Goal: Information Seeking & Learning: Find specific fact

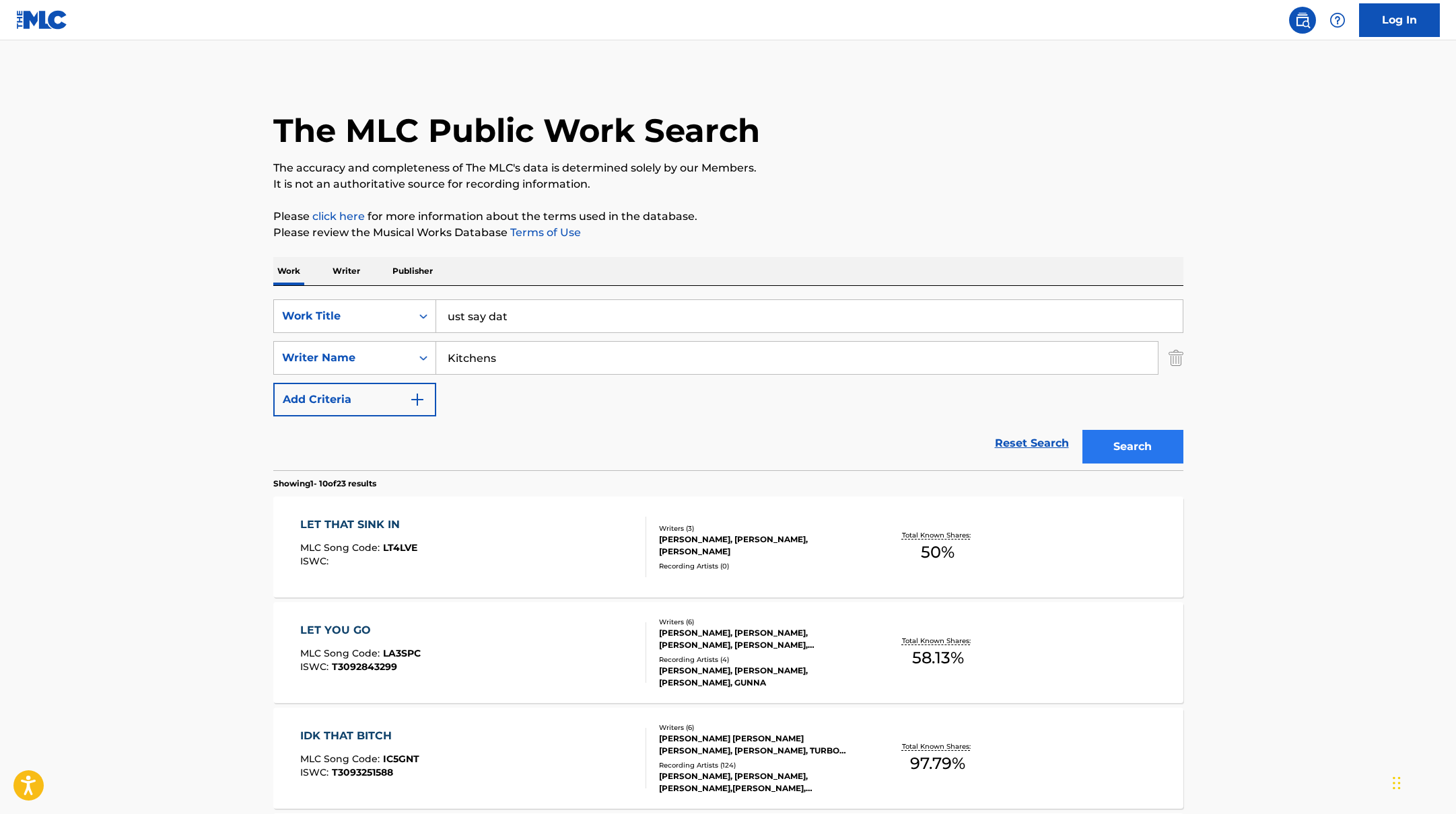
type input "ust say dat"
click at [1113, 458] on button "Search" at bounding box center [1132, 447] width 101 height 34
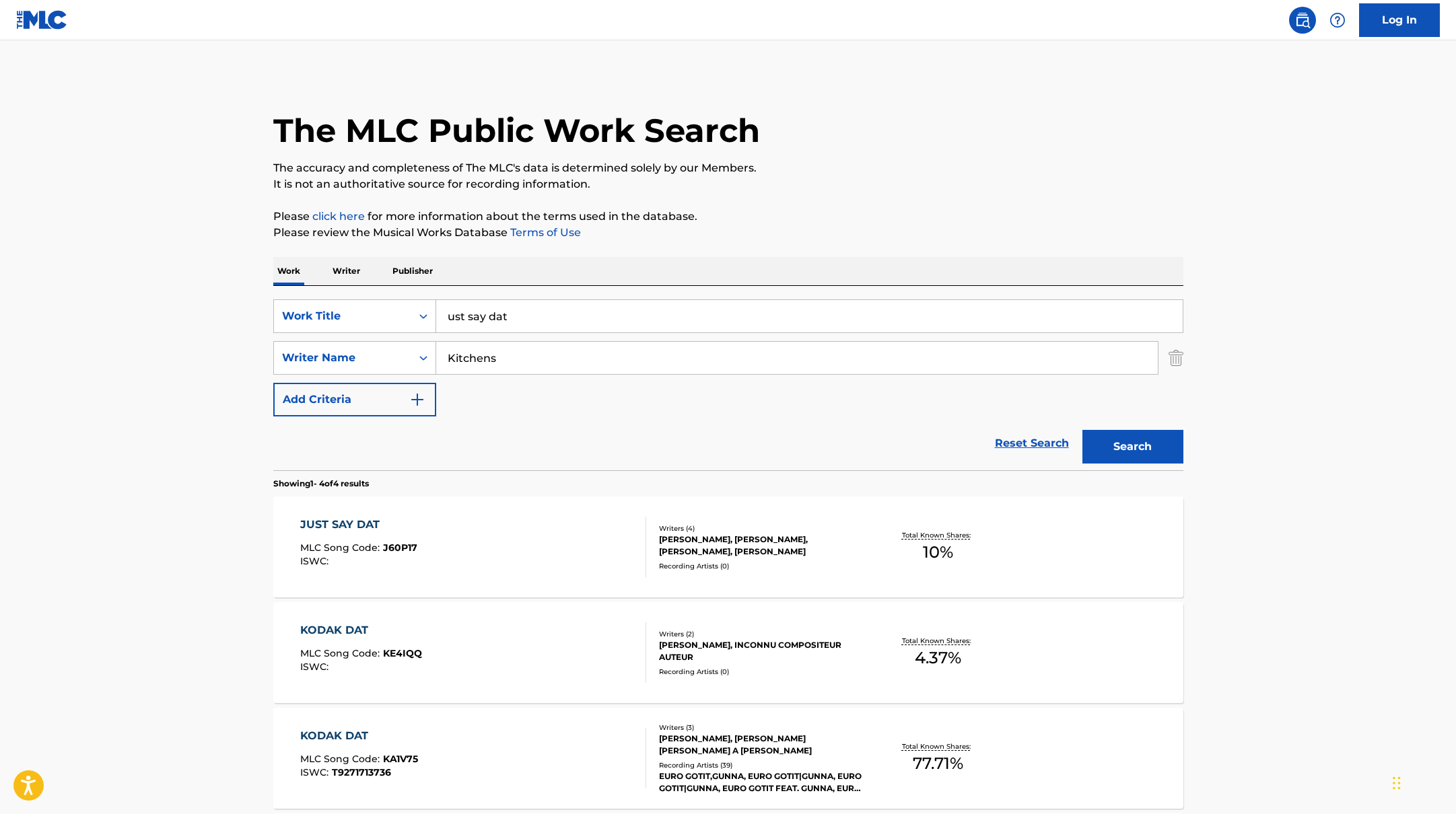
click at [544, 531] on div "JUST SAY DAT MLC Song Code : J60P17 ISWC :" at bounding box center [473, 547] width 346 height 61
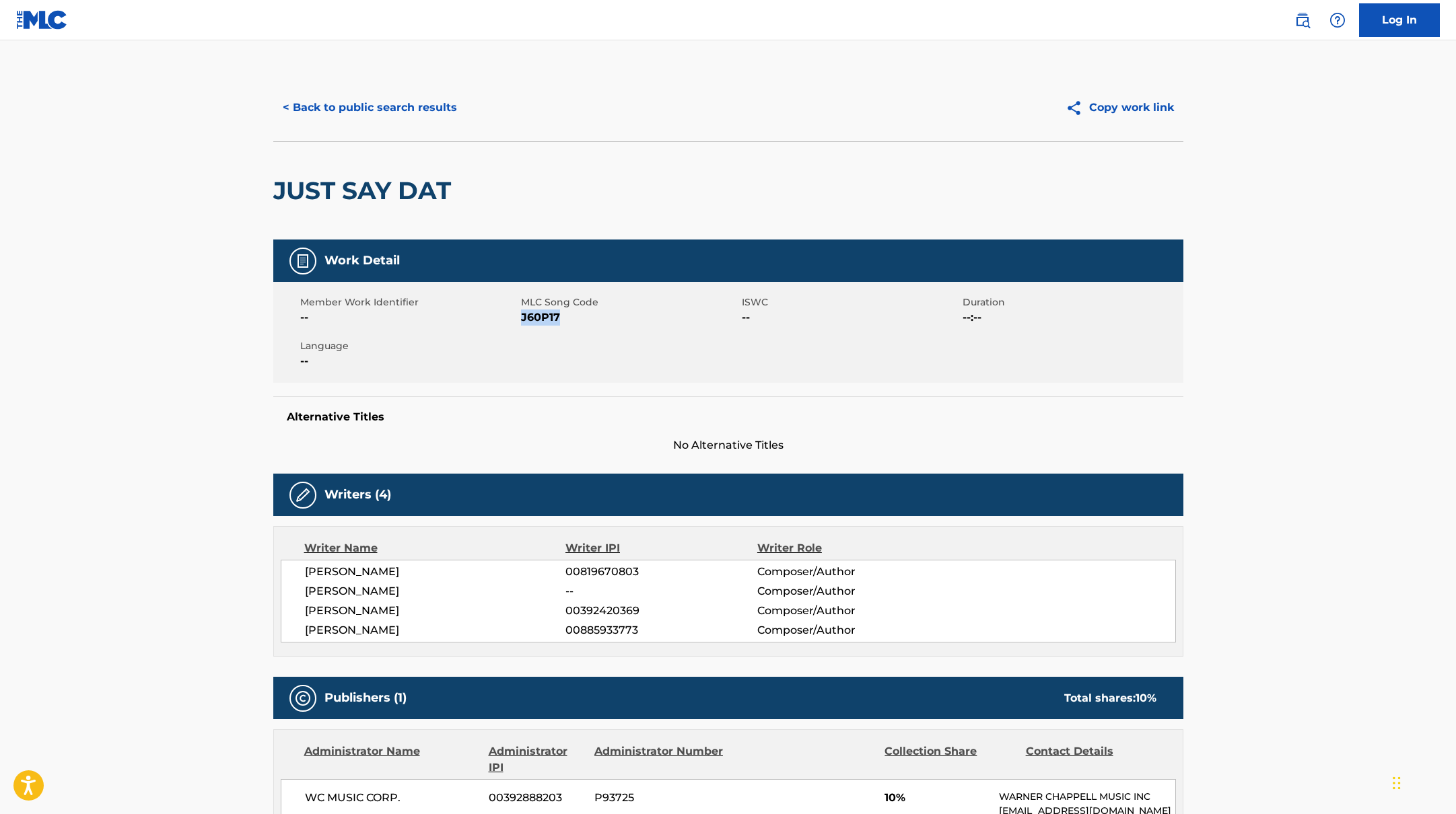
drag, startPoint x: 522, startPoint y: 317, endPoint x: 572, endPoint y: 320, distance: 50.1
click at [572, 320] on span "J60P17" at bounding box center [630, 317] width 217 height 16
copy span "J60P17"
click at [394, 105] on button "< Back to public search results" at bounding box center [370, 108] width 193 height 34
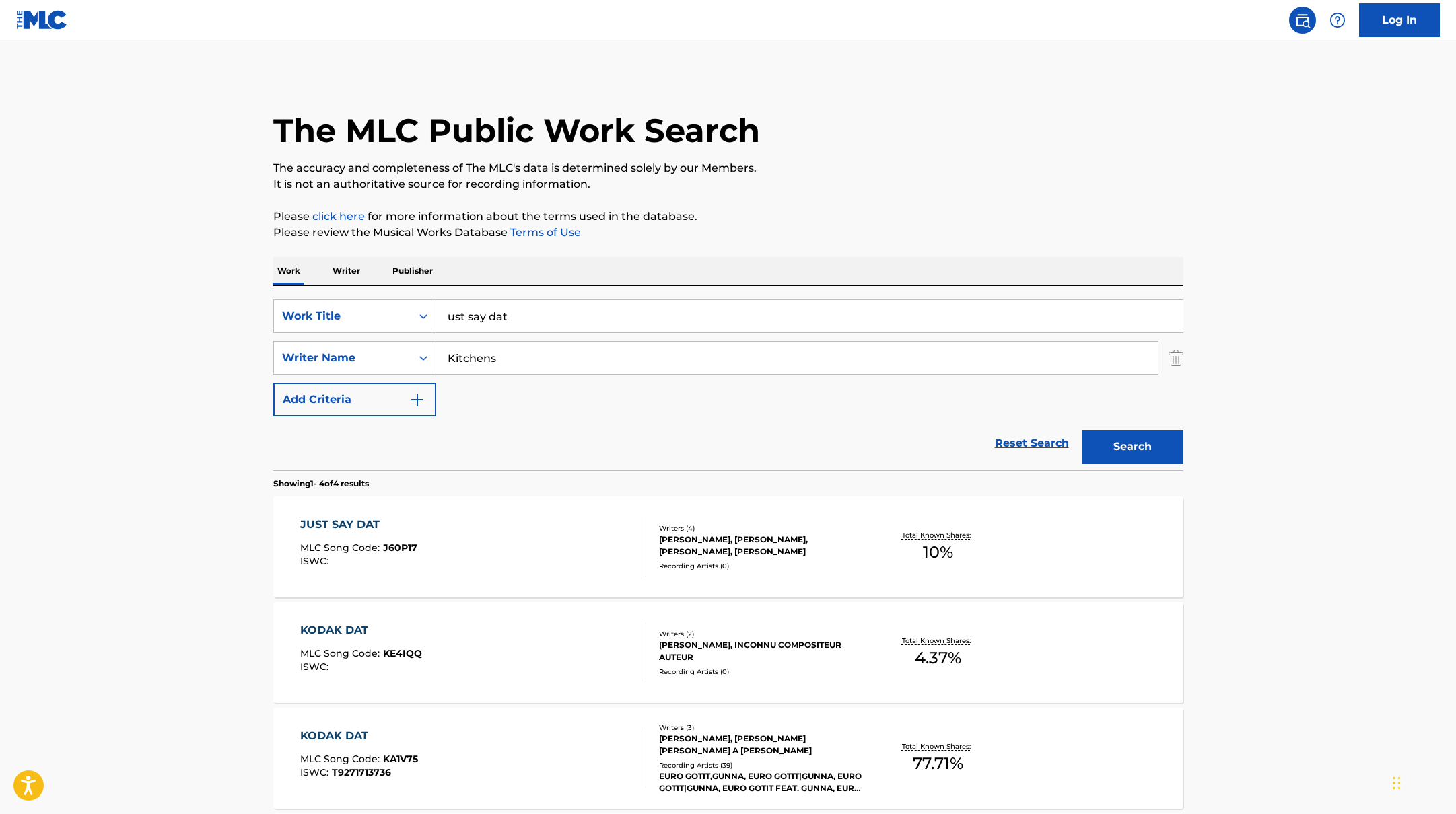
click at [514, 312] on input "ust say dat" at bounding box center [809, 316] width 747 height 32
click at [448, 318] on input "ust say dat" at bounding box center [809, 316] width 747 height 32
drag, startPoint x: 547, startPoint y: 322, endPoint x: 442, endPoint y: 311, distance: 105.6
click at [442, 311] on input "Just say dat" at bounding box center [809, 316] width 747 height 32
paste input "gp"
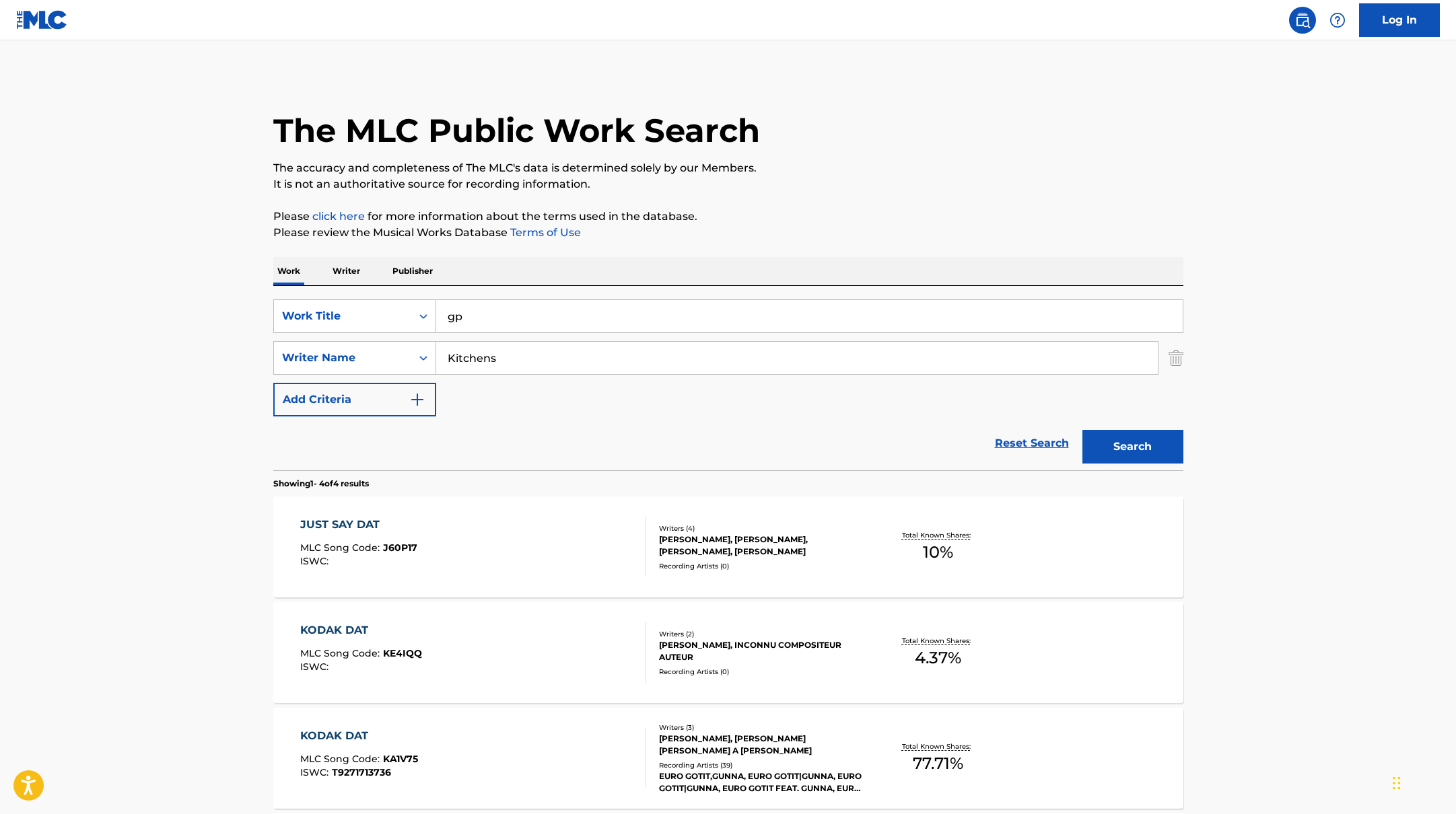
type input "gp"
click at [833, 216] on p "Please click here for more information about the terms used in the database." at bounding box center [728, 216] width 910 height 16
click at [1140, 440] on button "Search" at bounding box center [1132, 447] width 101 height 34
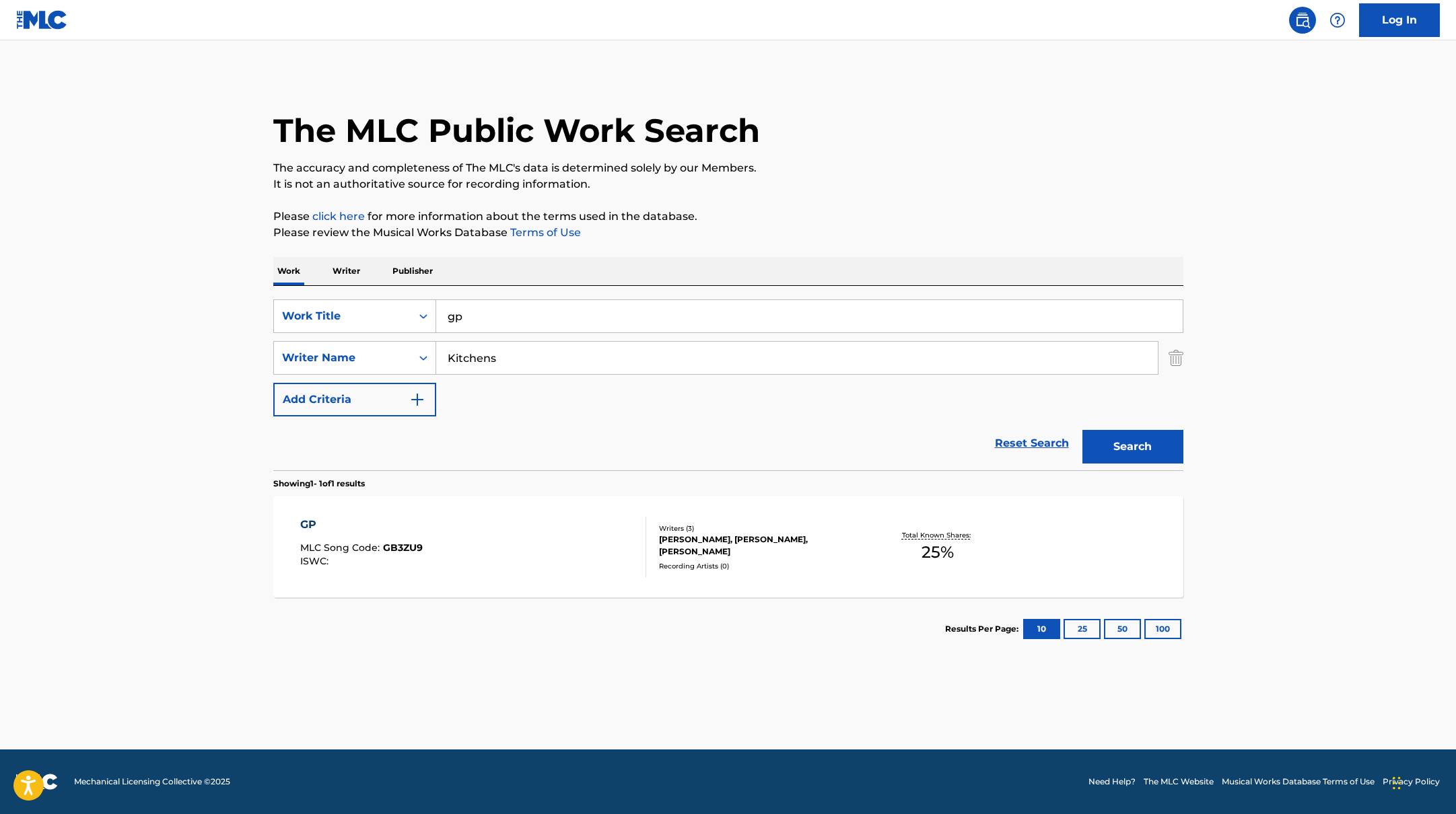
click at [474, 548] on div "GP MLC Song Code : GB3ZU9 ISWC :" at bounding box center [473, 547] width 346 height 61
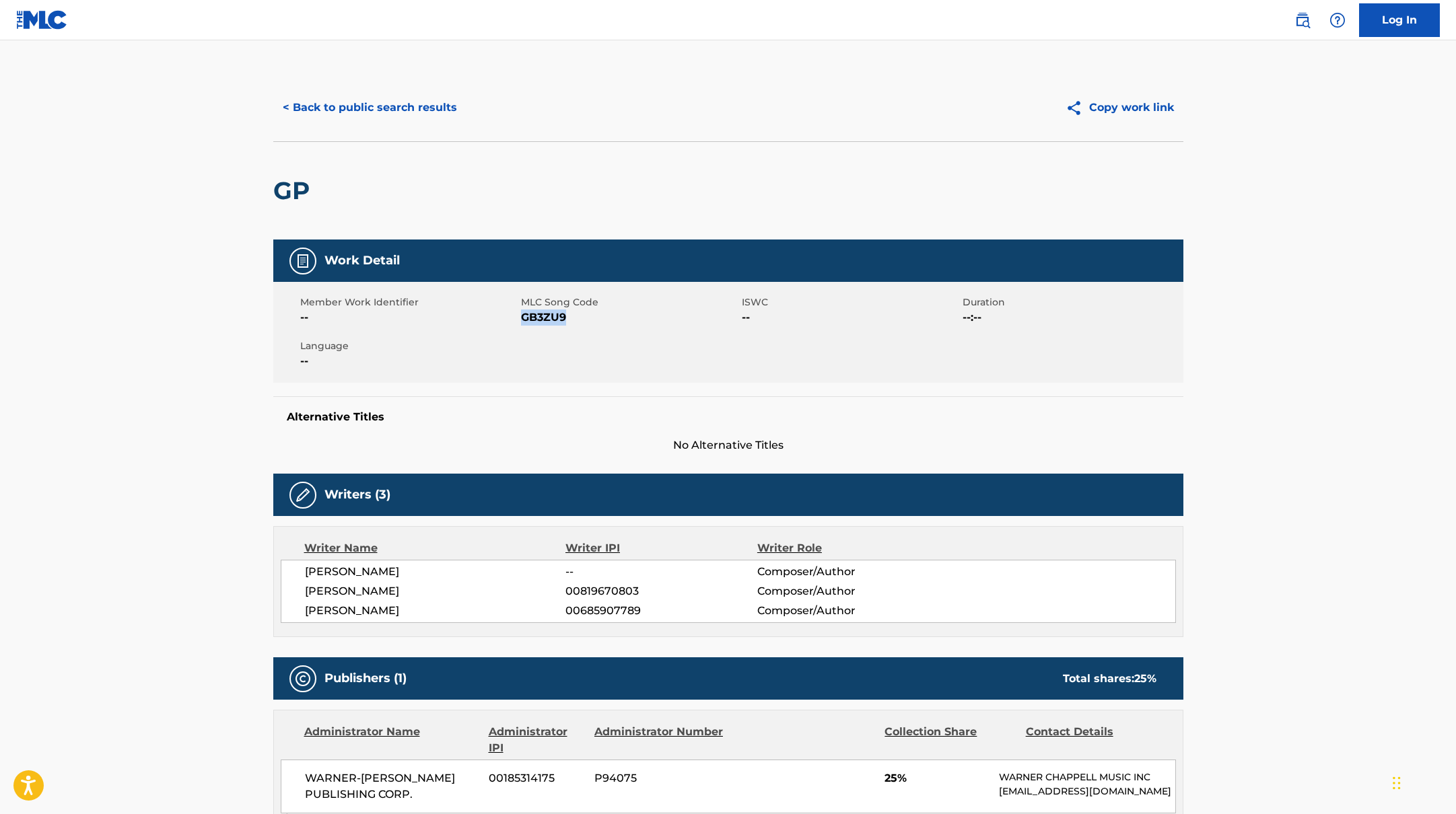
drag, startPoint x: 522, startPoint y: 316, endPoint x: 583, endPoint y: 324, distance: 61.5
click at [583, 324] on span "GB3ZU9" at bounding box center [630, 317] width 217 height 16
copy span "GB3ZU9"
click at [412, 109] on button "< Back to public search results" at bounding box center [370, 108] width 193 height 34
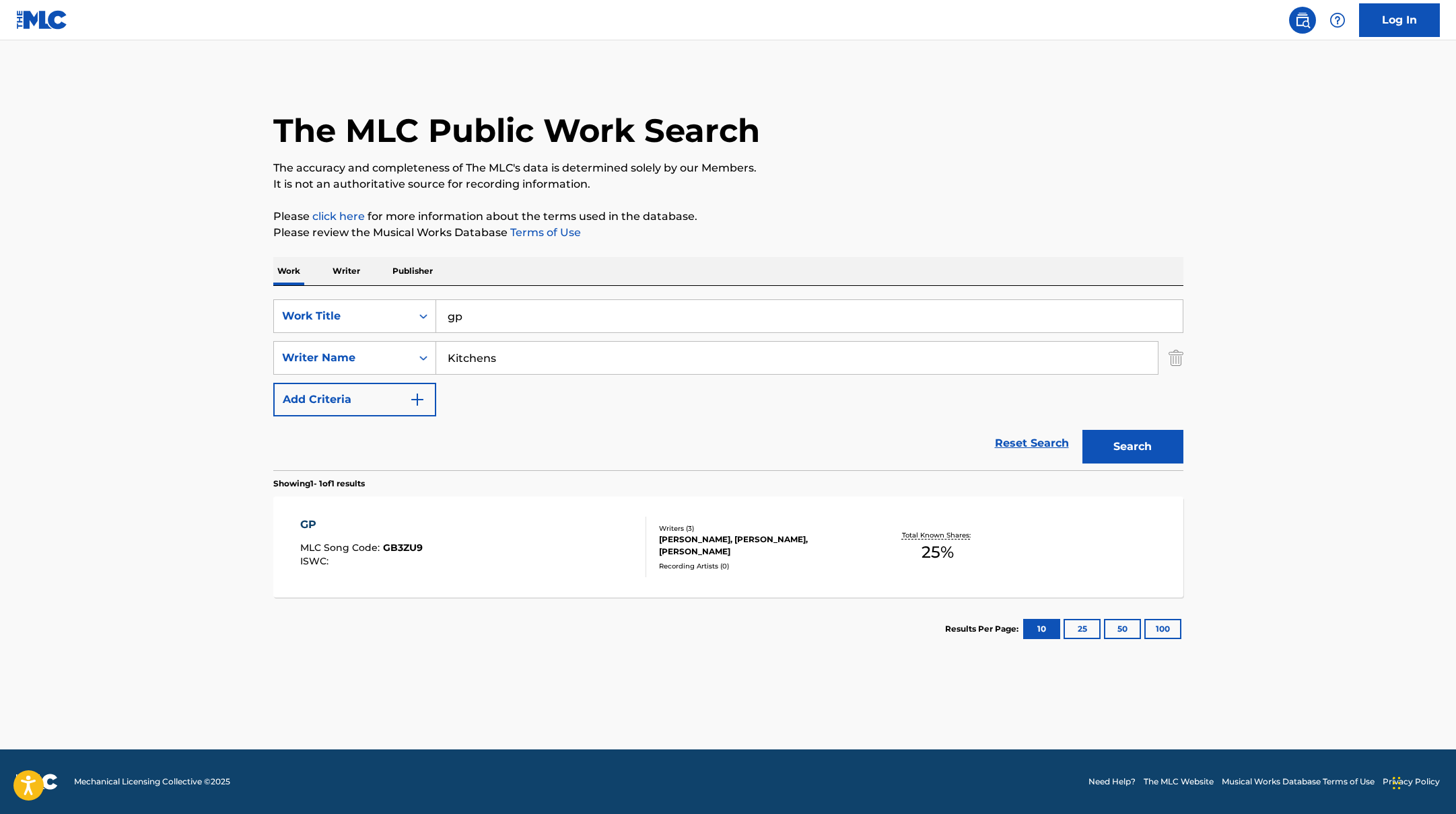
drag, startPoint x: 476, startPoint y: 316, endPoint x: 436, endPoint y: 307, distance: 41.0
click at [437, 307] on input "gp" at bounding box center [809, 316] width 747 height 32
paste input "sakpase"
click at [840, 237] on p "Please review the Musical Works Database Terms of Use" at bounding box center [728, 233] width 910 height 16
click at [1125, 448] on button "Search" at bounding box center [1132, 447] width 101 height 34
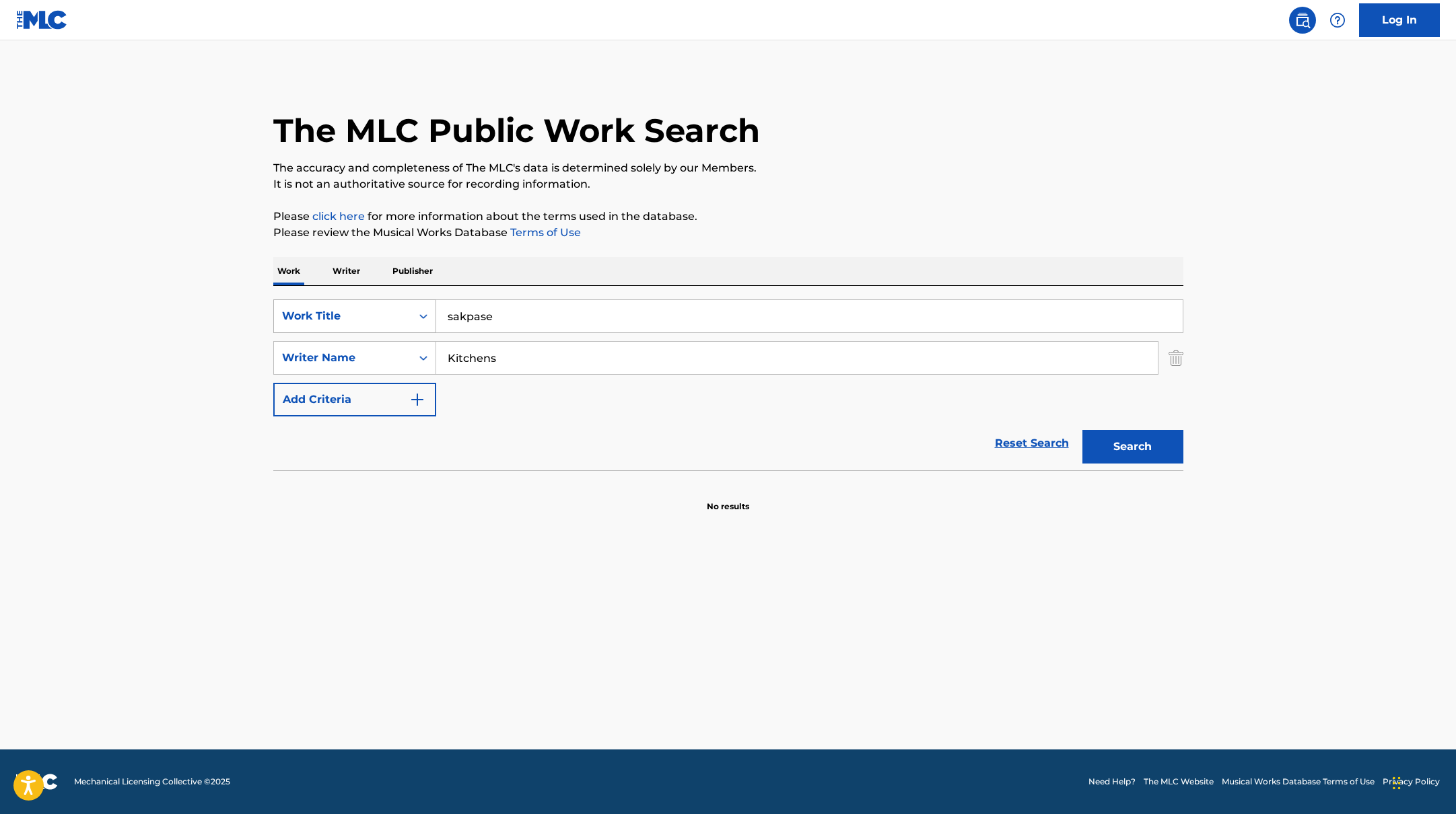
paste input "at my purest"
drag, startPoint x: 503, startPoint y: 316, endPoint x: 888, endPoint y: 228, distance: 394.9
click at [886, 229] on div "The MLC Public Work Search The accuracy and completeness of The MLC's data is d…" at bounding box center [728, 293] width 943 height 439
type input "at my purest"
click at [888, 228] on p "Please review the Musical Works Database Terms of Use" at bounding box center [728, 233] width 910 height 16
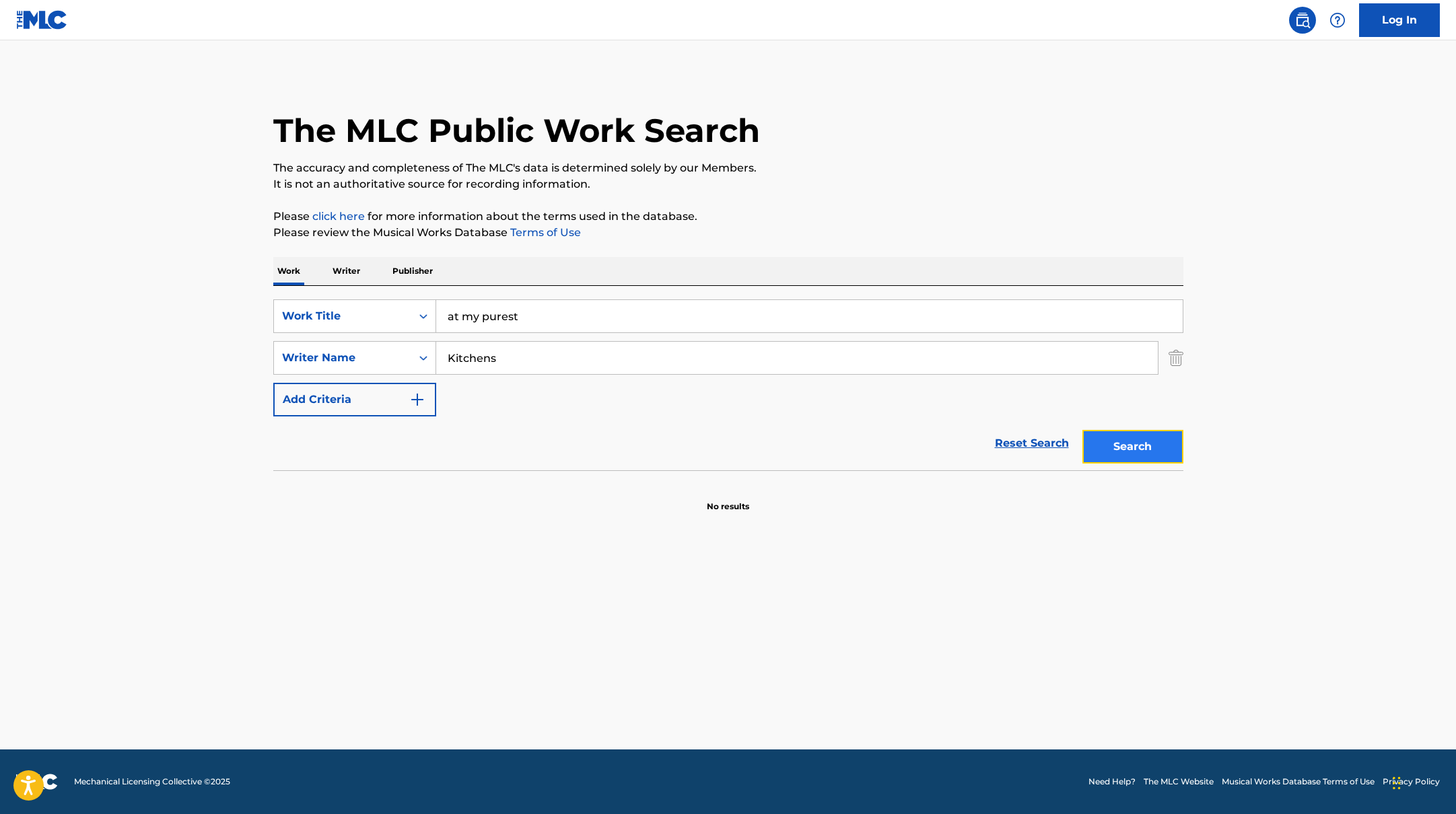
click at [1134, 436] on button "Search" at bounding box center [1132, 447] width 101 height 34
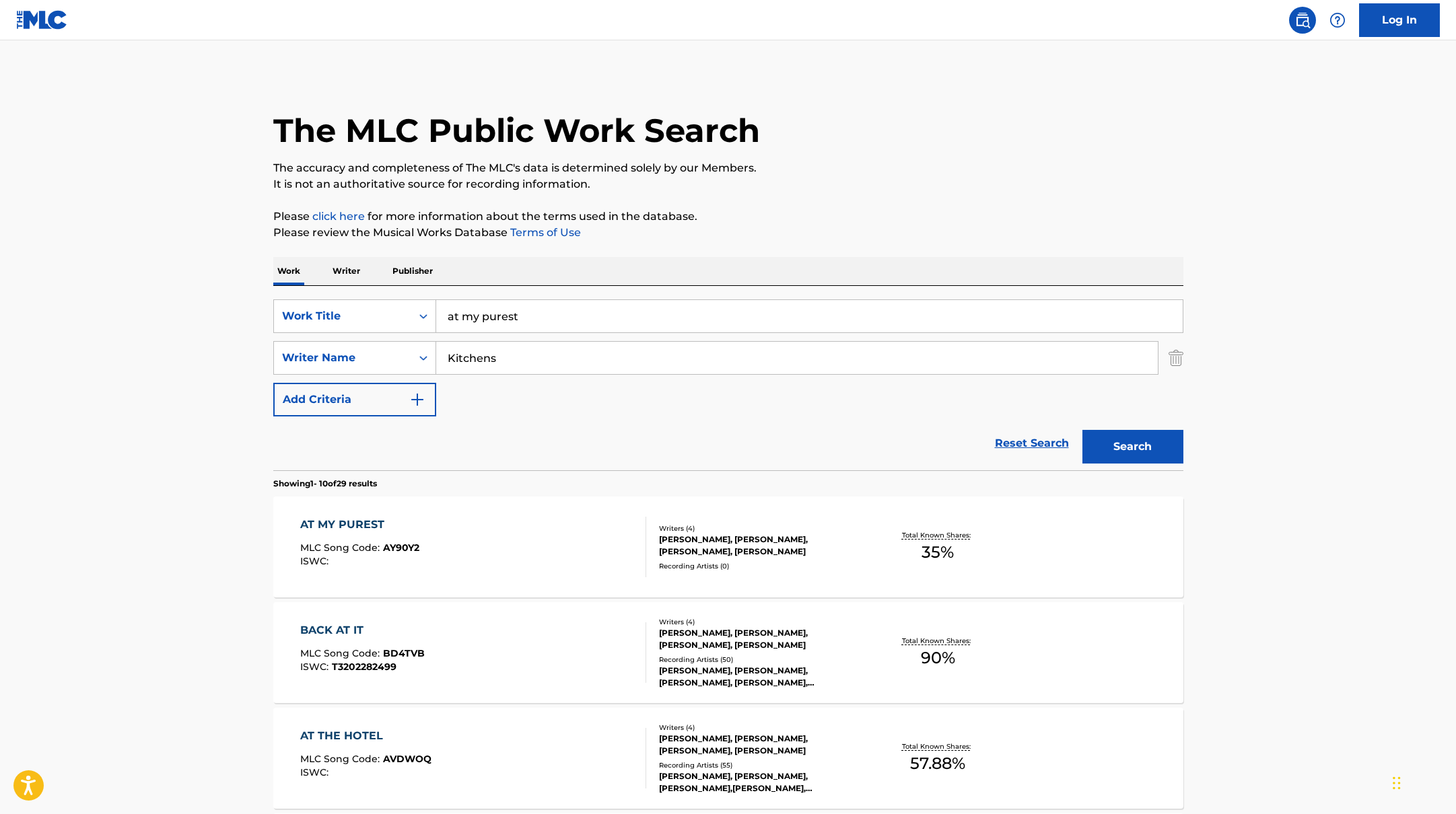
click at [594, 536] on div "AT MY PUREST MLC Song Code : AY90Y2 ISWC :" at bounding box center [473, 547] width 346 height 61
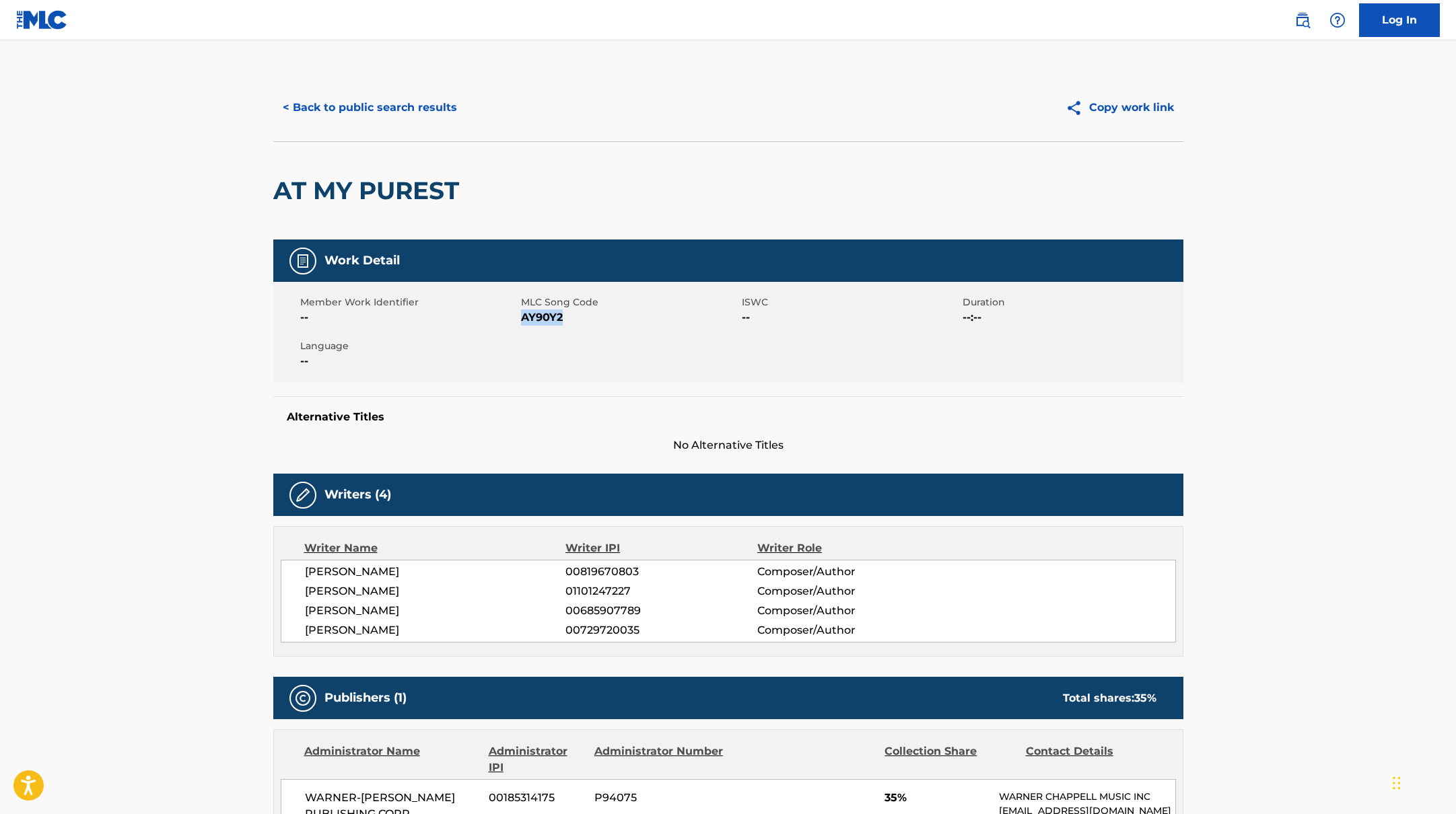
drag, startPoint x: 522, startPoint y: 316, endPoint x: 597, endPoint y: 319, distance: 75.1
click at [597, 319] on span "AY90Y2" at bounding box center [630, 317] width 217 height 16
copy span "AY90Y2"
click at [417, 121] on button "< Back to public search results" at bounding box center [370, 108] width 193 height 34
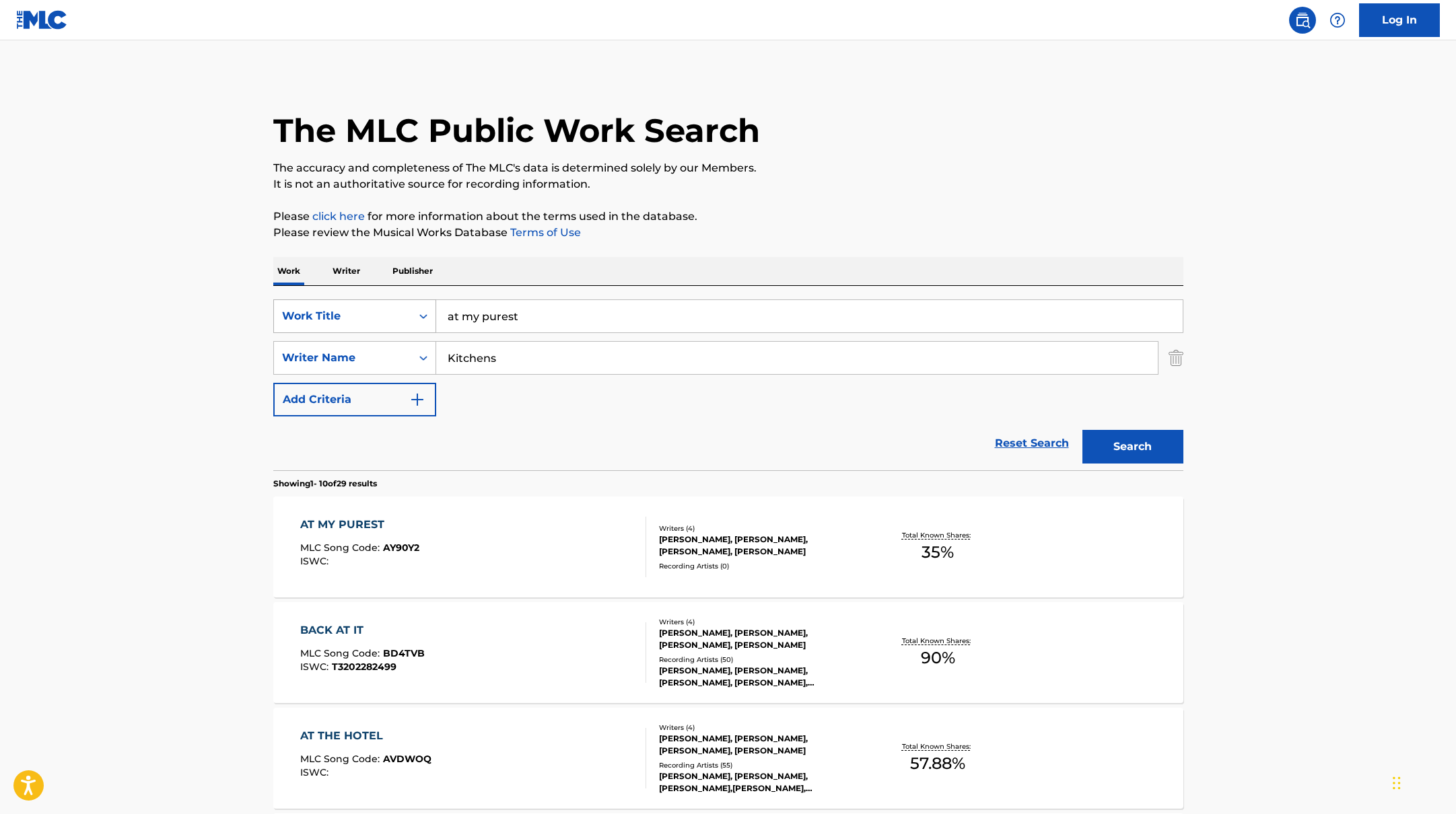
drag, startPoint x: 534, startPoint y: 319, endPoint x: 416, endPoint y: 302, distance: 119.2
click at [416, 302] on div "SearchWithCriteriabb4edb49-f9b7-4289-af29-81fb4135b806 Work Title at my purest" at bounding box center [728, 316] width 910 height 34
paste input "biting my game"
type input "biting my game"
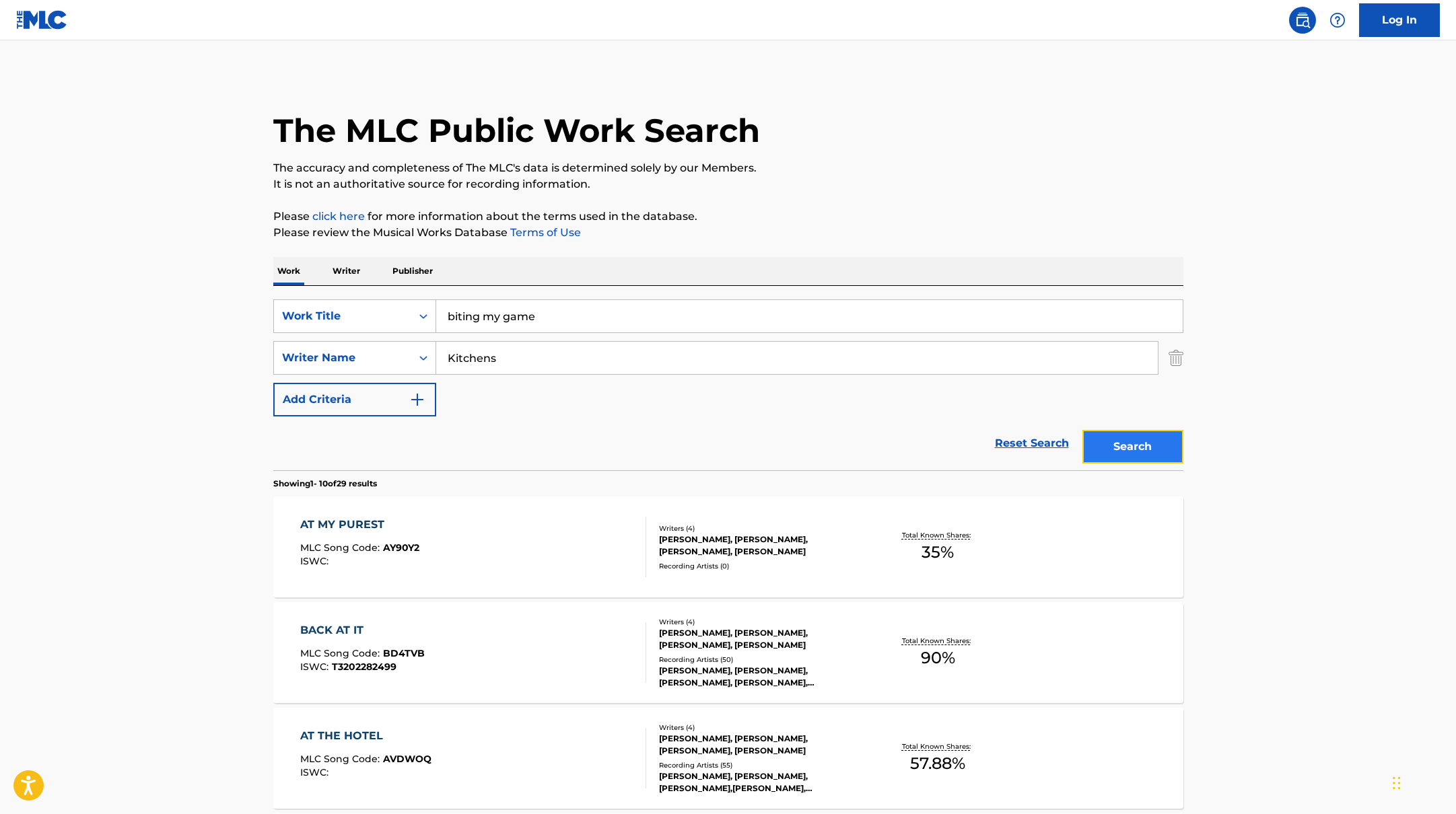
click at [1116, 443] on button "Search" at bounding box center [1132, 447] width 101 height 34
click at [565, 548] on div "BITING MY GAME MLC Song Code : BF6QH0 ISWC : T3344309902" at bounding box center [473, 547] width 346 height 61
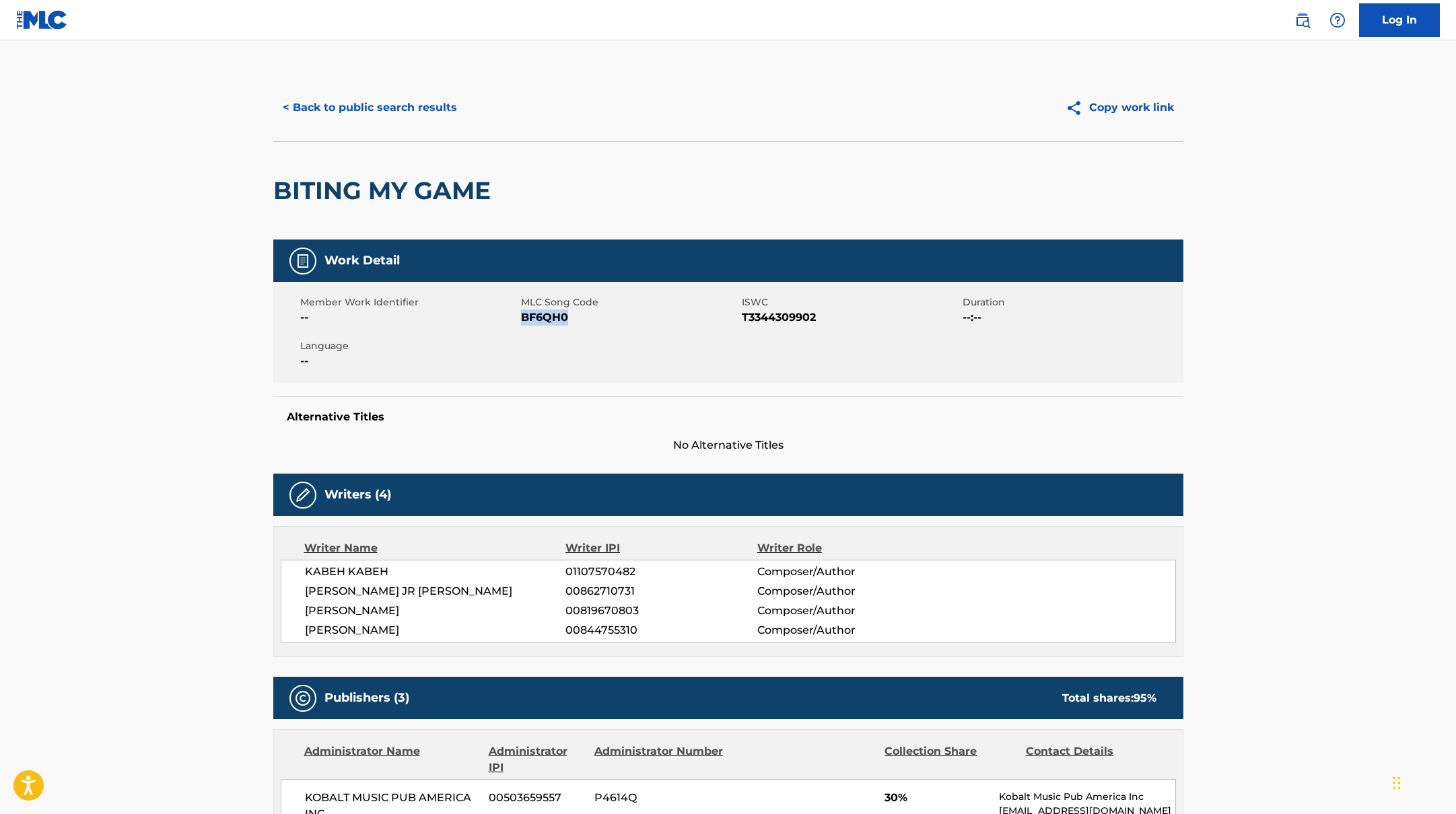
drag, startPoint x: 523, startPoint y: 317, endPoint x: 593, endPoint y: 321, distance: 70.1
click at [593, 321] on span "BF6QH0" at bounding box center [630, 317] width 217 height 16
copy span "BF6QH0"
click at [422, 115] on button "< Back to public search results" at bounding box center [370, 108] width 193 height 34
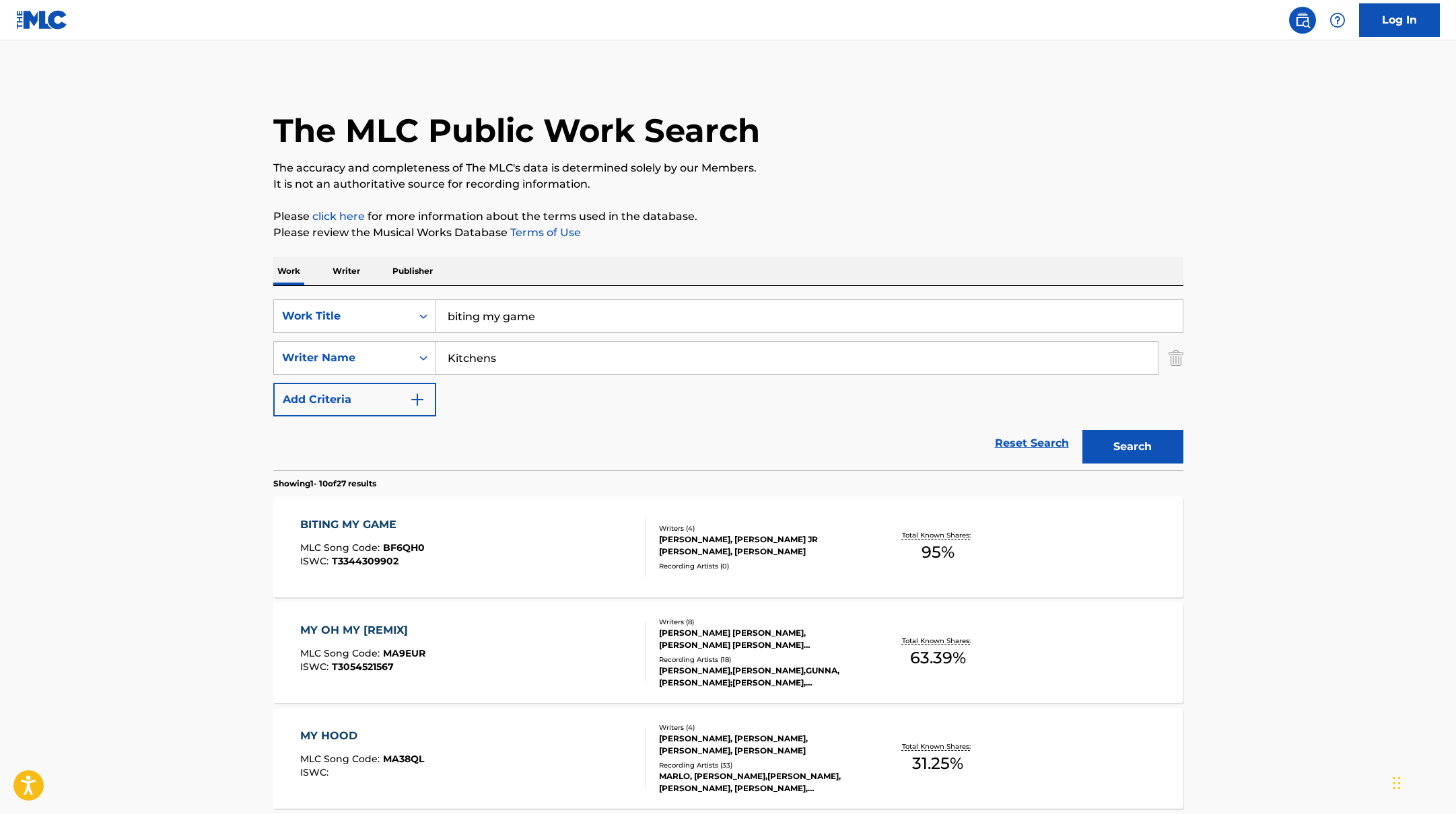
drag, startPoint x: 570, startPoint y: 320, endPoint x: 413, endPoint y: 297, distance: 158.7
click at [412, 297] on div "SearchWithCriteriabb4edb49-f9b7-4289-af29-81fb4135b806 Work Title biting my gam…" at bounding box center [728, 378] width 910 height 185
paste input "prototyp"
type input "prototype"
click at [869, 233] on p "Please review the Musical Works Database Terms of Use" at bounding box center [728, 233] width 910 height 16
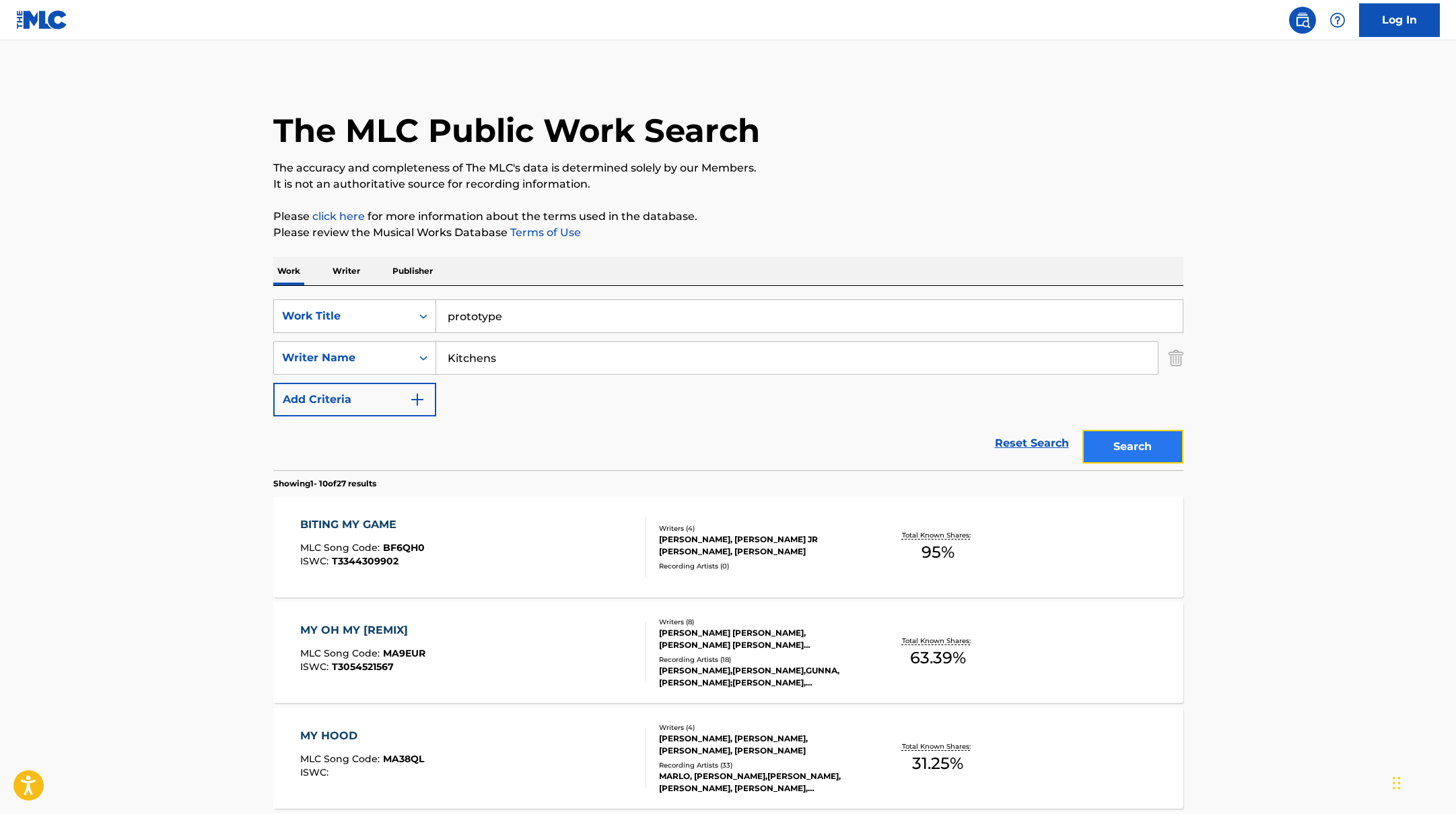
click at [1153, 455] on button "Search" at bounding box center [1132, 447] width 101 height 34
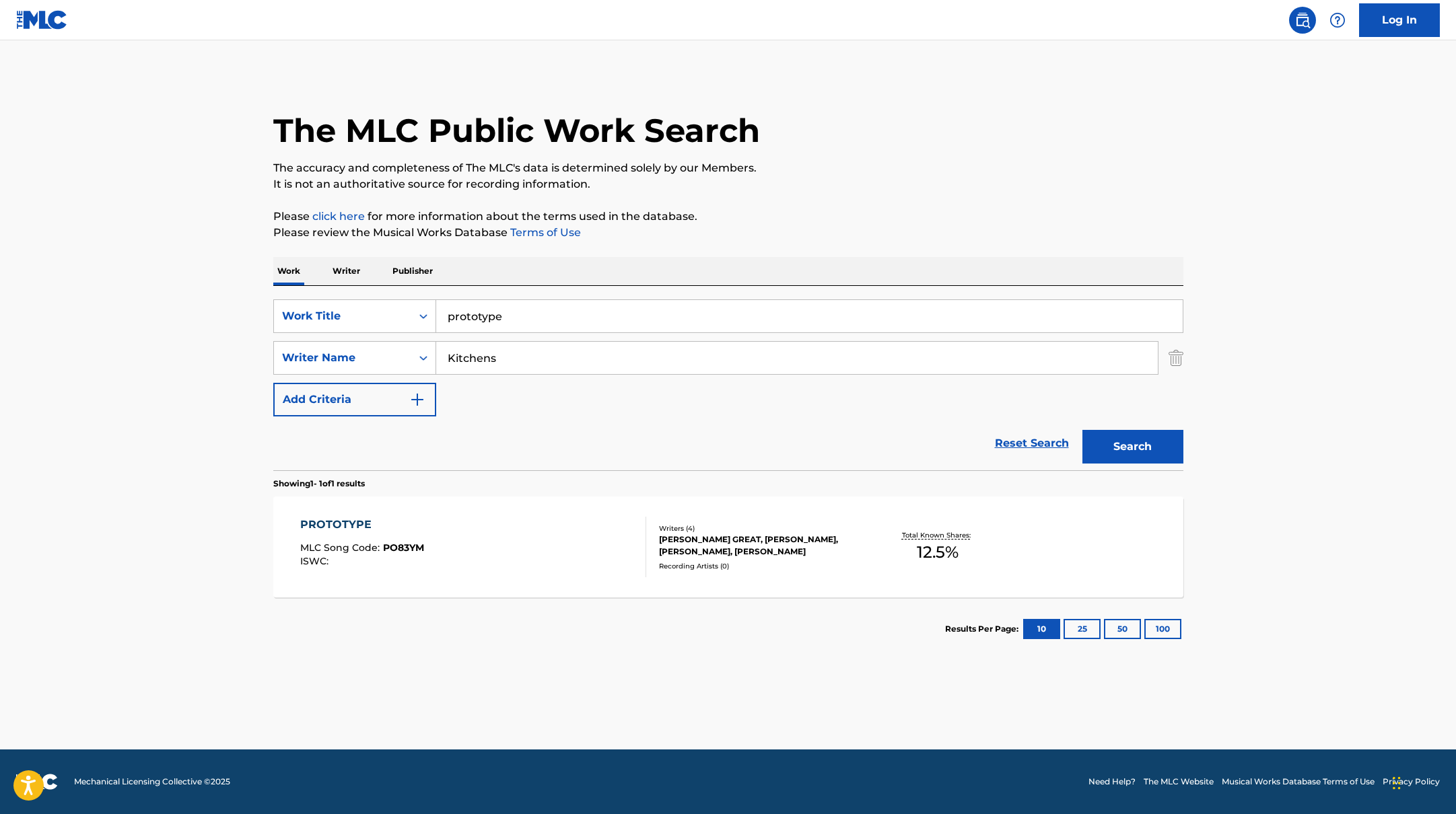
click at [512, 553] on div "PROTOTYPE MLC Song Code : PO83YM ISWC :" at bounding box center [473, 547] width 346 height 61
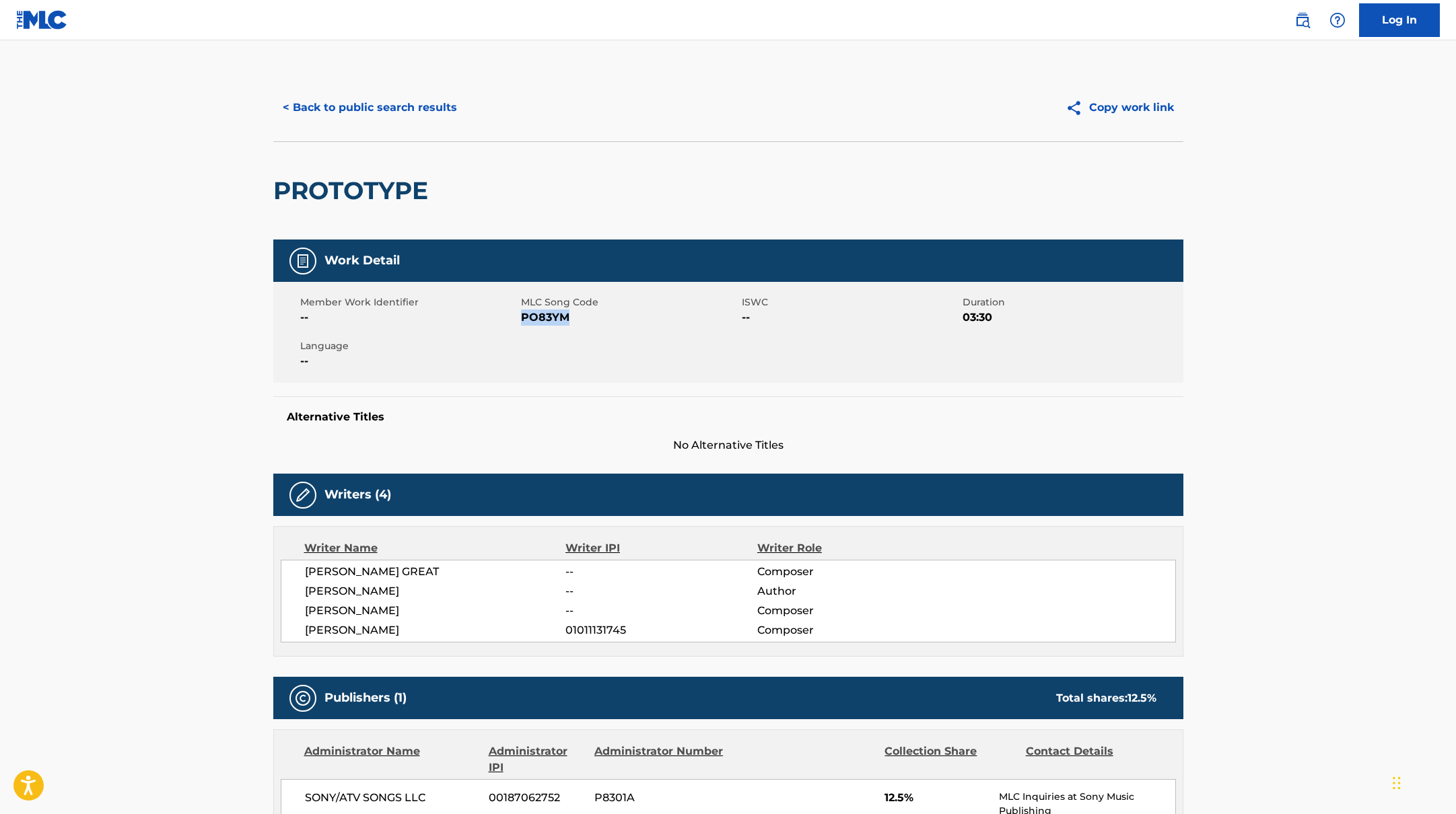
drag, startPoint x: 522, startPoint y: 319, endPoint x: 588, endPoint y: 327, distance: 66.5
click at [588, 327] on div "Member Work Identifier -- MLC Song Code PO83YM ISWC -- Duration 03:30 Language …" at bounding box center [728, 332] width 910 height 101
copy span "PO83YM"
click at [400, 107] on button "< Back to public search results" at bounding box center [370, 108] width 193 height 34
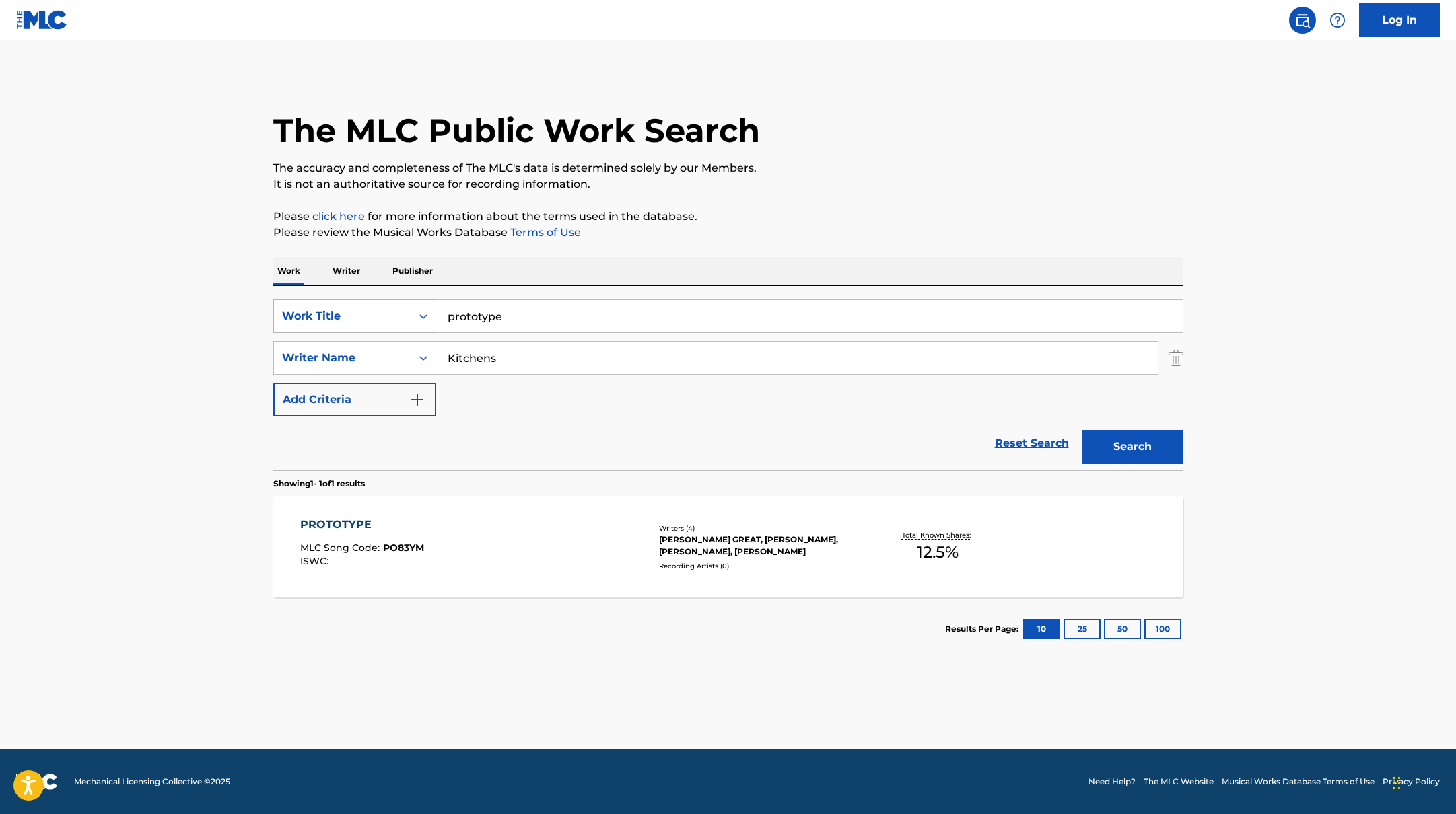
drag, startPoint x: 508, startPoint y: 321, endPoint x: 435, endPoint y: 320, distance: 73.0
click at [434, 320] on div "SearchWithCriteriabb4edb49-f9b7-4289-af29-81fb4135b806 Work Title prototype" at bounding box center [728, 316] width 910 height 34
paste input "forever be min"
type input "forever be mine"
click at [801, 255] on div "The MLC Public Work Search The accuracy and completeness of The MLC's data is d…" at bounding box center [728, 367] width 943 height 587
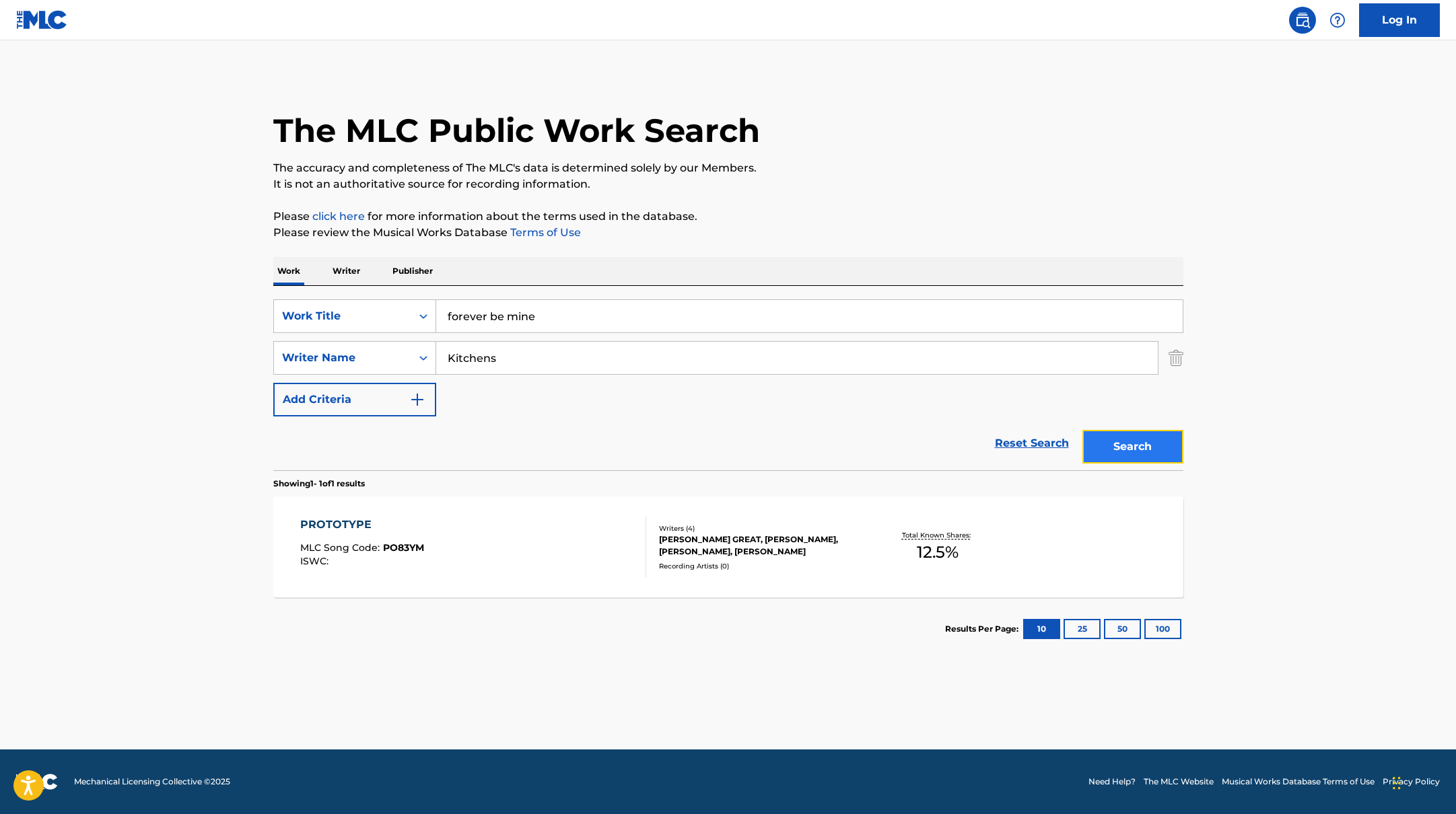
click at [1138, 444] on button "Search" at bounding box center [1132, 447] width 101 height 34
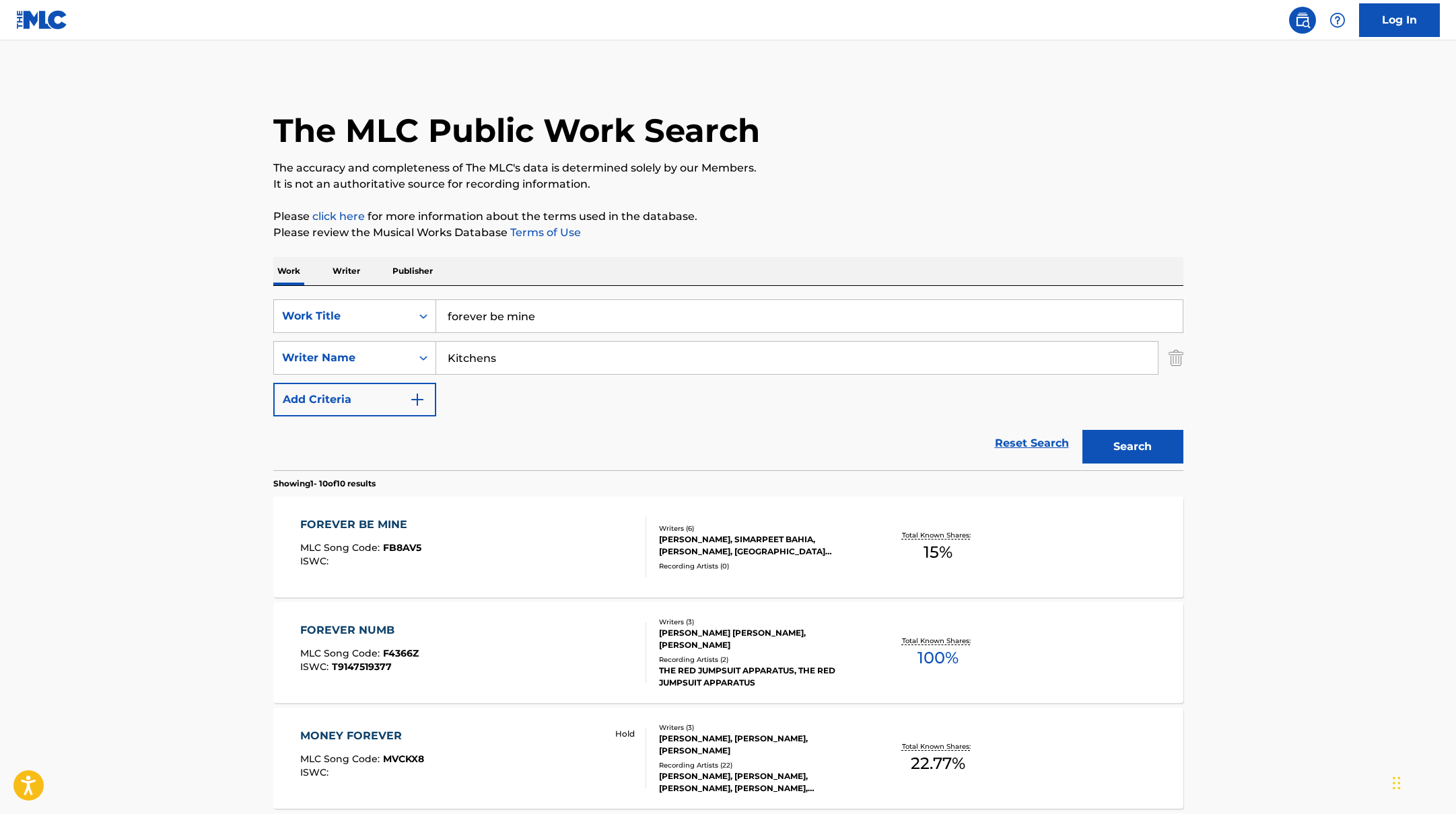
click at [594, 524] on div "FOREVER BE MINE MLC Song Code : FB8AV5 ISWC :" at bounding box center [473, 547] width 346 height 61
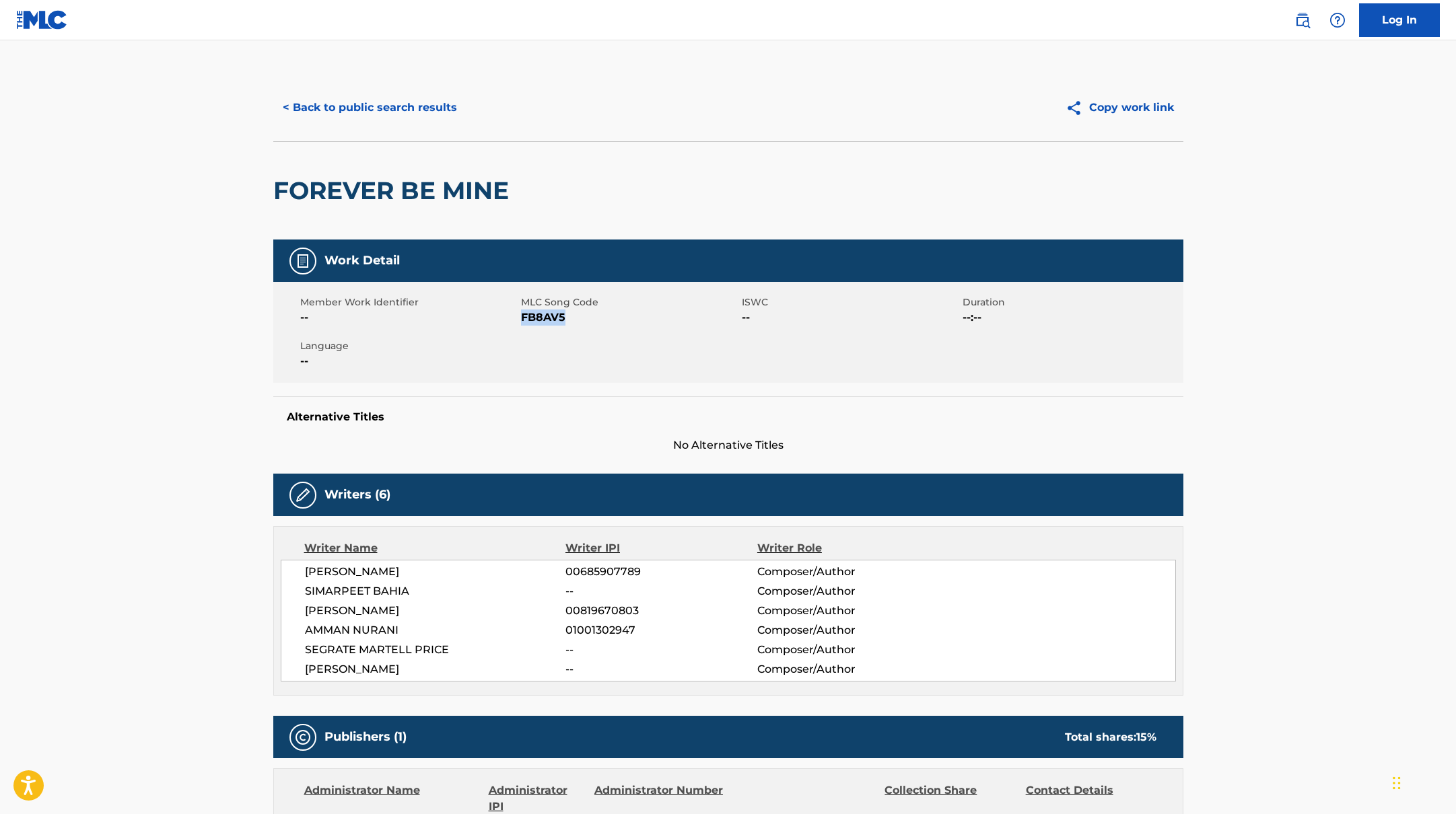
drag, startPoint x: 522, startPoint y: 319, endPoint x: 592, endPoint y: 320, distance: 70.0
click at [592, 320] on span "FB8AV5" at bounding box center [630, 317] width 217 height 16
copy span "FB8AV5"
click at [422, 106] on button "< Back to public search results" at bounding box center [370, 108] width 193 height 34
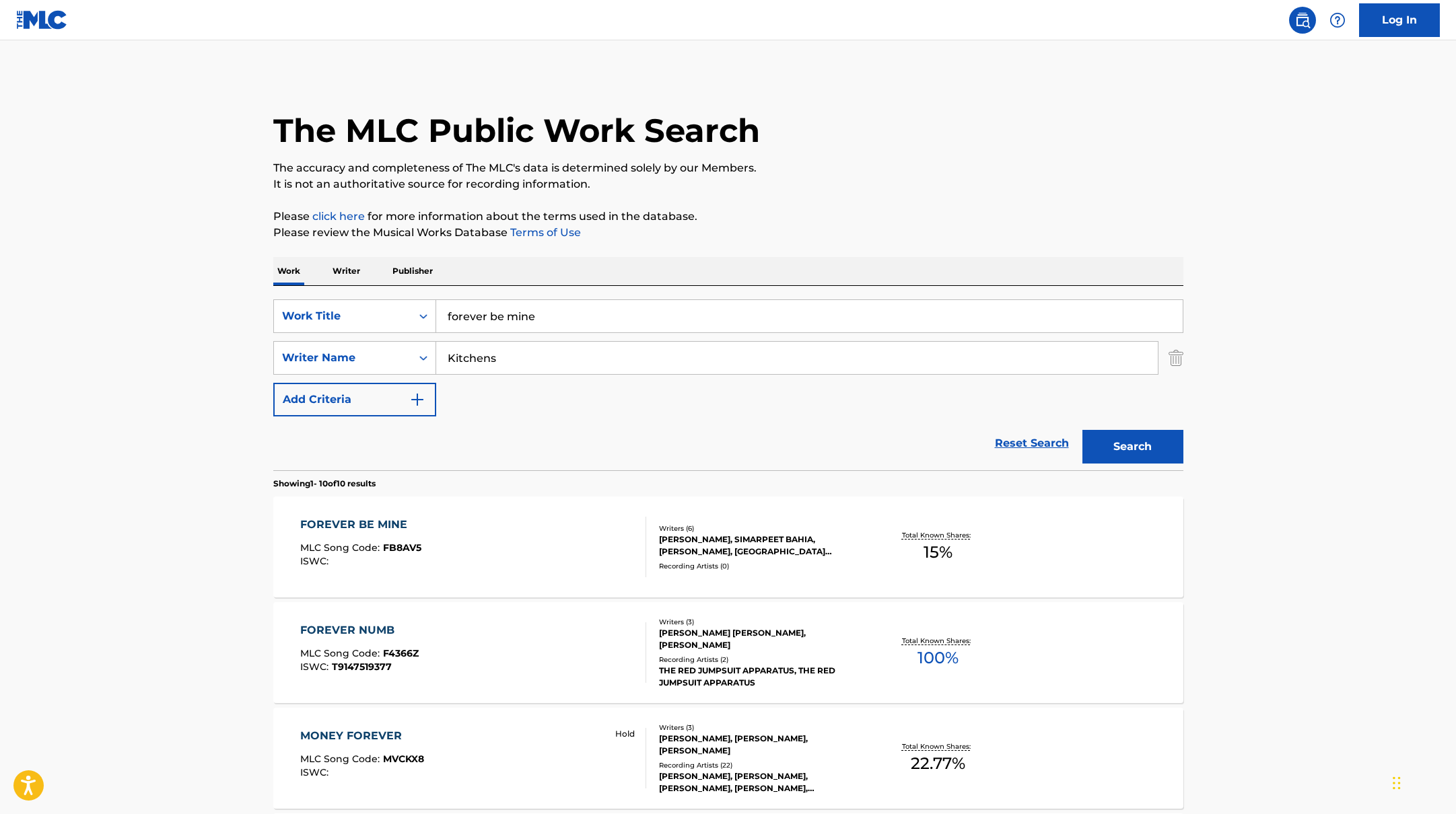
drag, startPoint x: 542, startPoint y: 318, endPoint x: 409, endPoint y: 298, distance: 134.5
click at [406, 298] on div "SearchWithCriteriabb4edb49-f9b7-4289-af29-81fb4135b806 Work Title forever be mi…" at bounding box center [728, 378] width 910 height 185
paste input "again"
type input "again"
click at [843, 235] on p "Please review the Musical Works Database Terms of Use" at bounding box center [728, 233] width 910 height 16
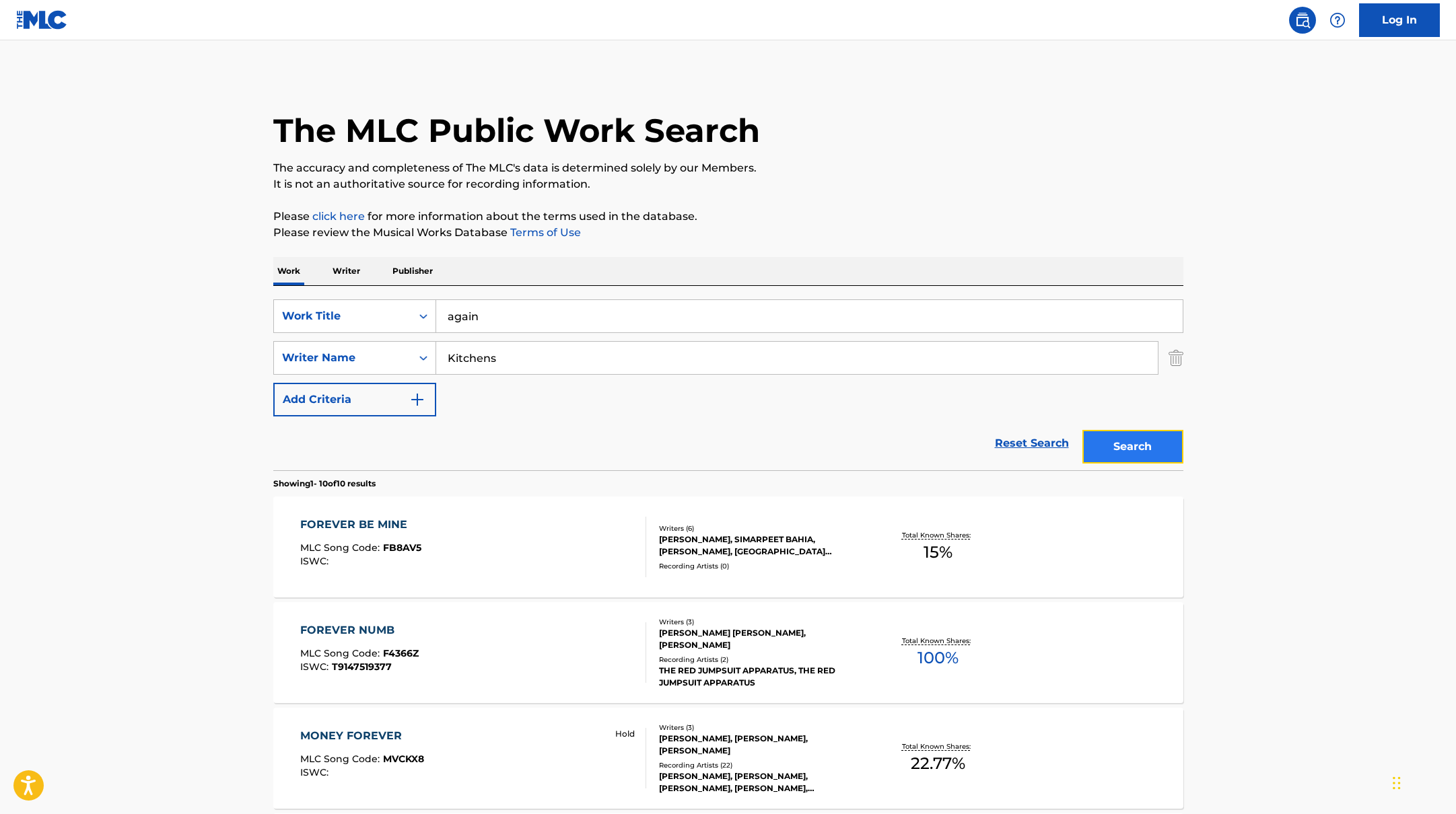
click at [1163, 445] on button "Search" at bounding box center [1132, 447] width 101 height 34
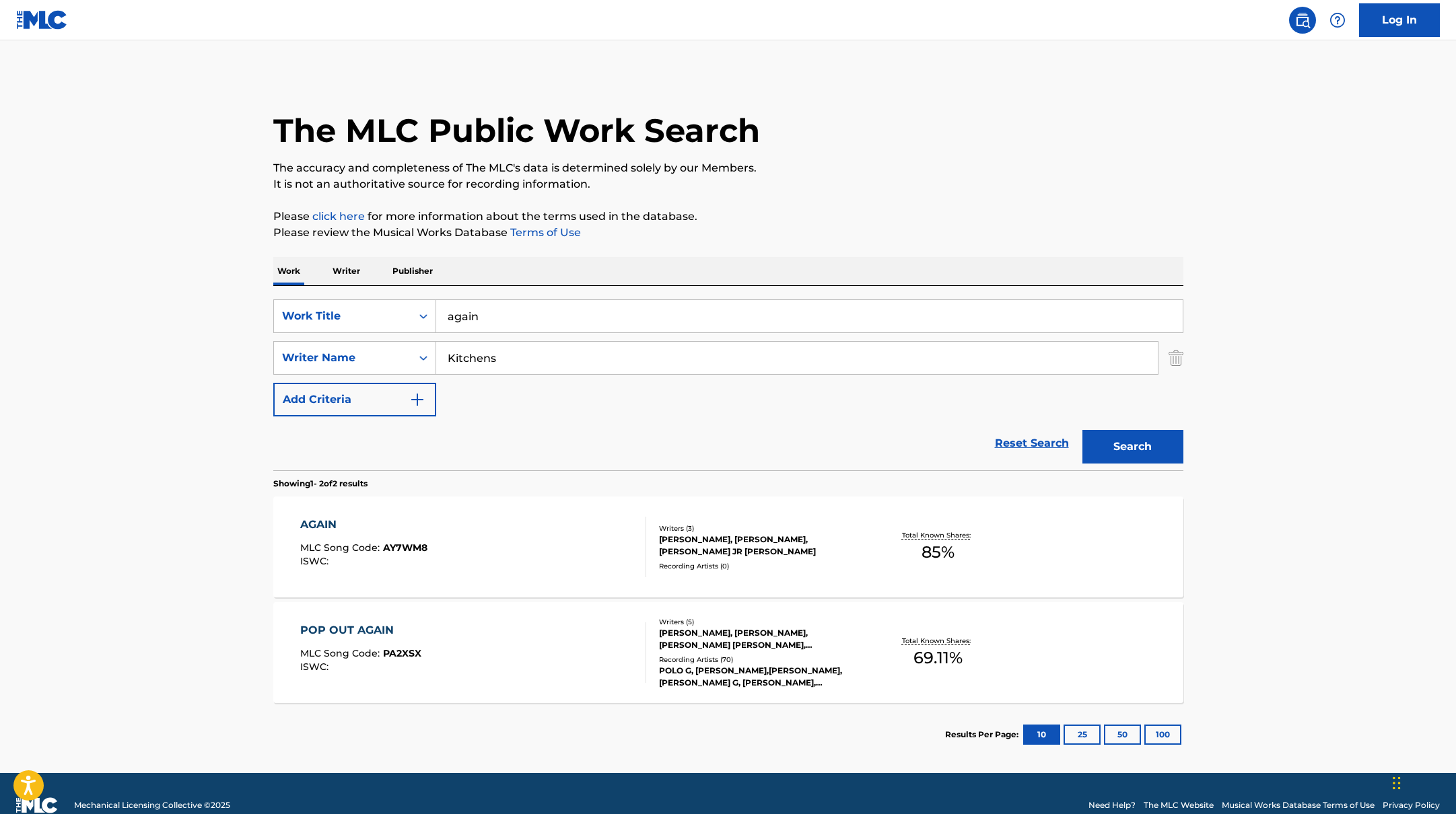
click at [558, 526] on div "AGAIN MLC Song Code : AY7WM8 ISWC :" at bounding box center [473, 547] width 346 height 61
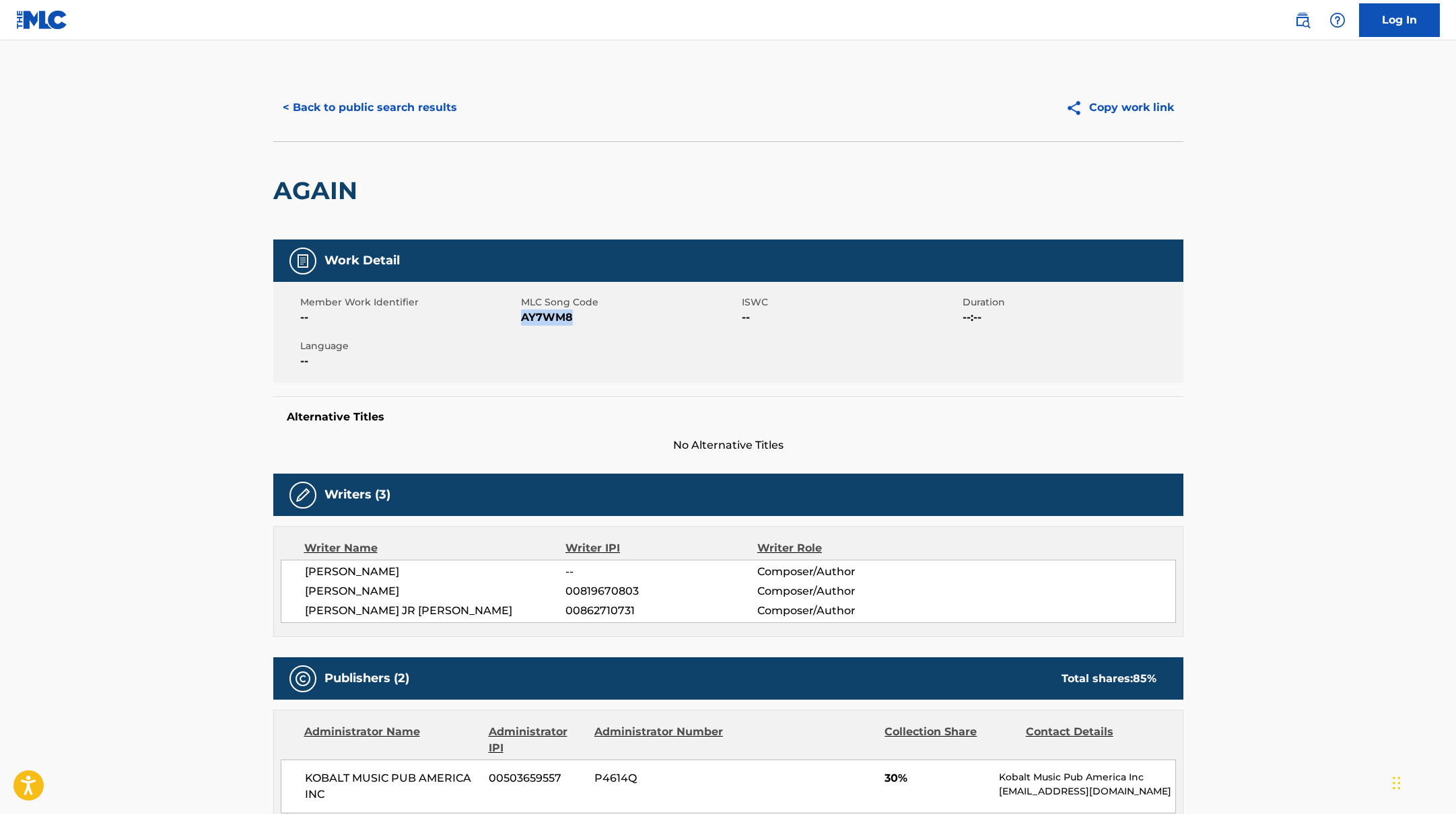
drag, startPoint x: 522, startPoint y: 320, endPoint x: 608, endPoint y: 320, distance: 86.0
click at [608, 320] on span "AY7WM8" at bounding box center [630, 317] width 217 height 16
copy span "AY7WM8"
click at [406, 97] on button "< Back to public search results" at bounding box center [370, 108] width 193 height 34
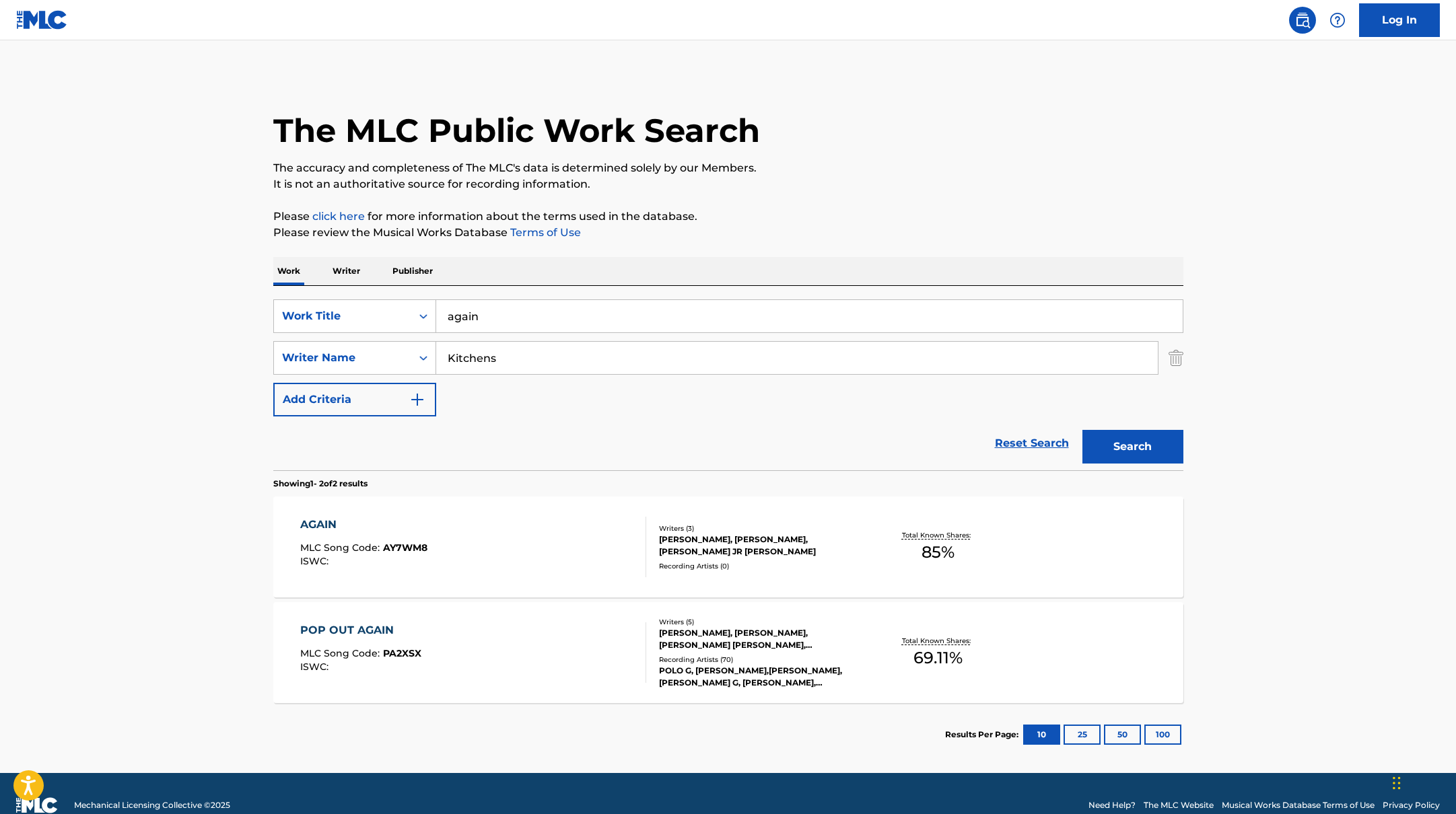
drag, startPoint x: 484, startPoint y: 320, endPoint x: 438, endPoint y: 307, distance: 47.8
click at [437, 307] on input "again" at bounding box center [809, 316] width 747 height 32
paste input "endless"
click at [742, 254] on div "The MLC Public Work Search The accuracy and completeness of The MLC's data is d…" at bounding box center [728, 420] width 943 height 693
click at [1104, 446] on button "Search" at bounding box center [1132, 447] width 101 height 34
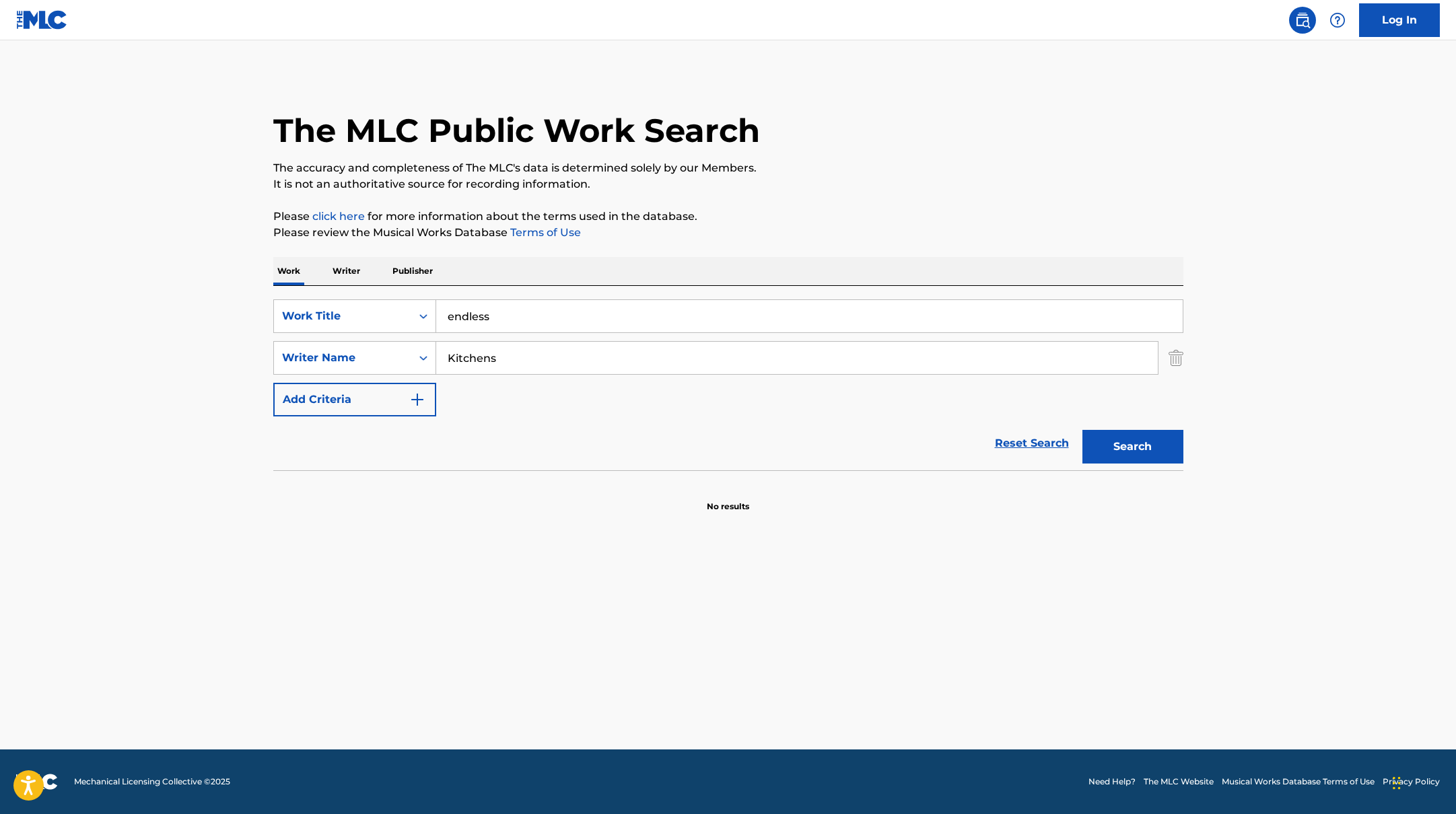
drag, startPoint x: 528, startPoint y: 314, endPoint x: 515, endPoint y: 262, distance: 53.6
click at [391, 296] on div "SearchWithCriteriabb4edb49-f9b7-4289-af29-81fb4135b806 Work Title endless Searc…" at bounding box center [728, 378] width 910 height 185
paste input "i can't feel my face"
type input "i can't feel my face"
click at [935, 209] on p "Please click here for more information about the terms used in the database." at bounding box center [728, 216] width 910 height 16
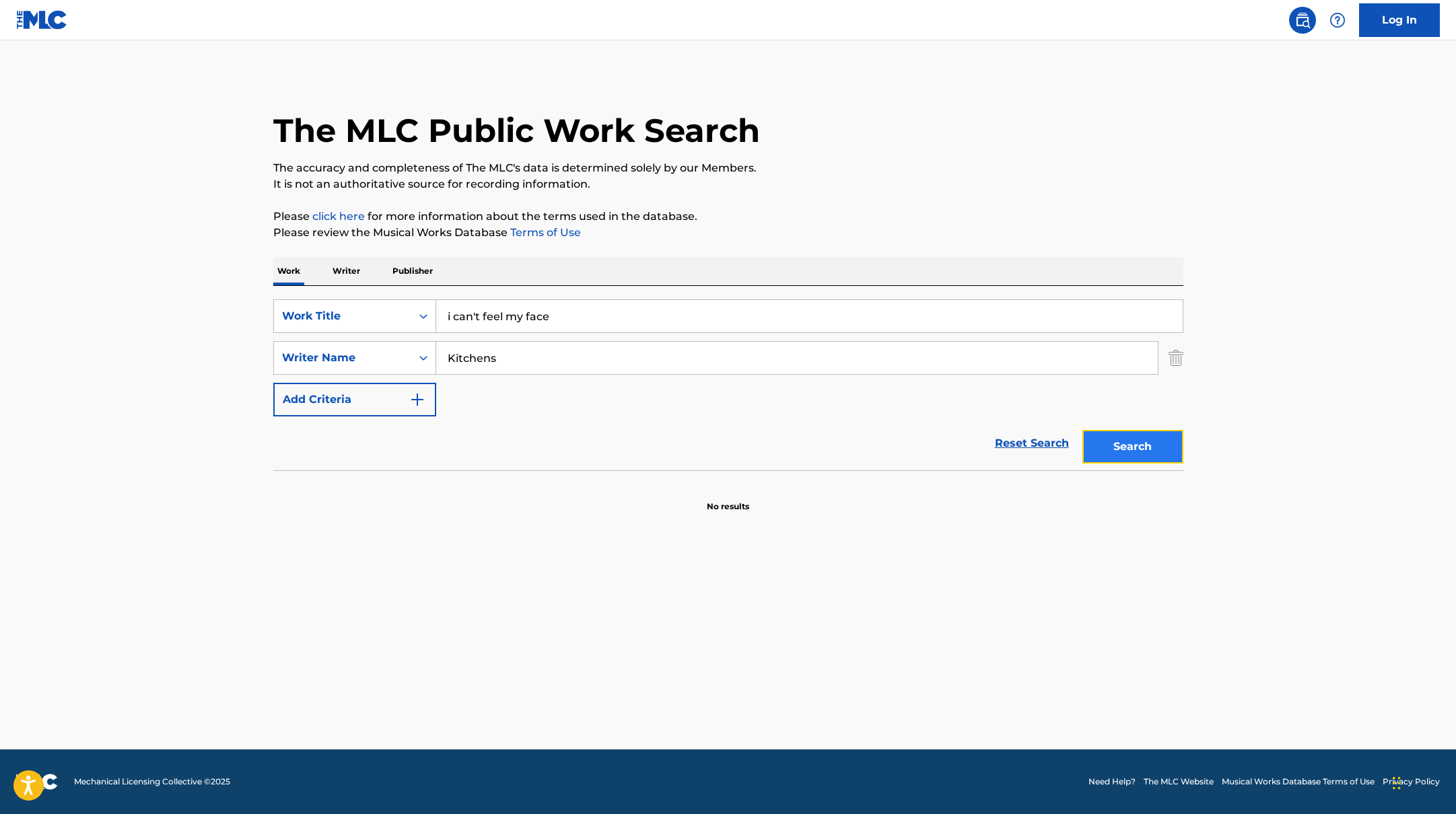
click at [1156, 445] on button "Search" at bounding box center [1132, 447] width 101 height 34
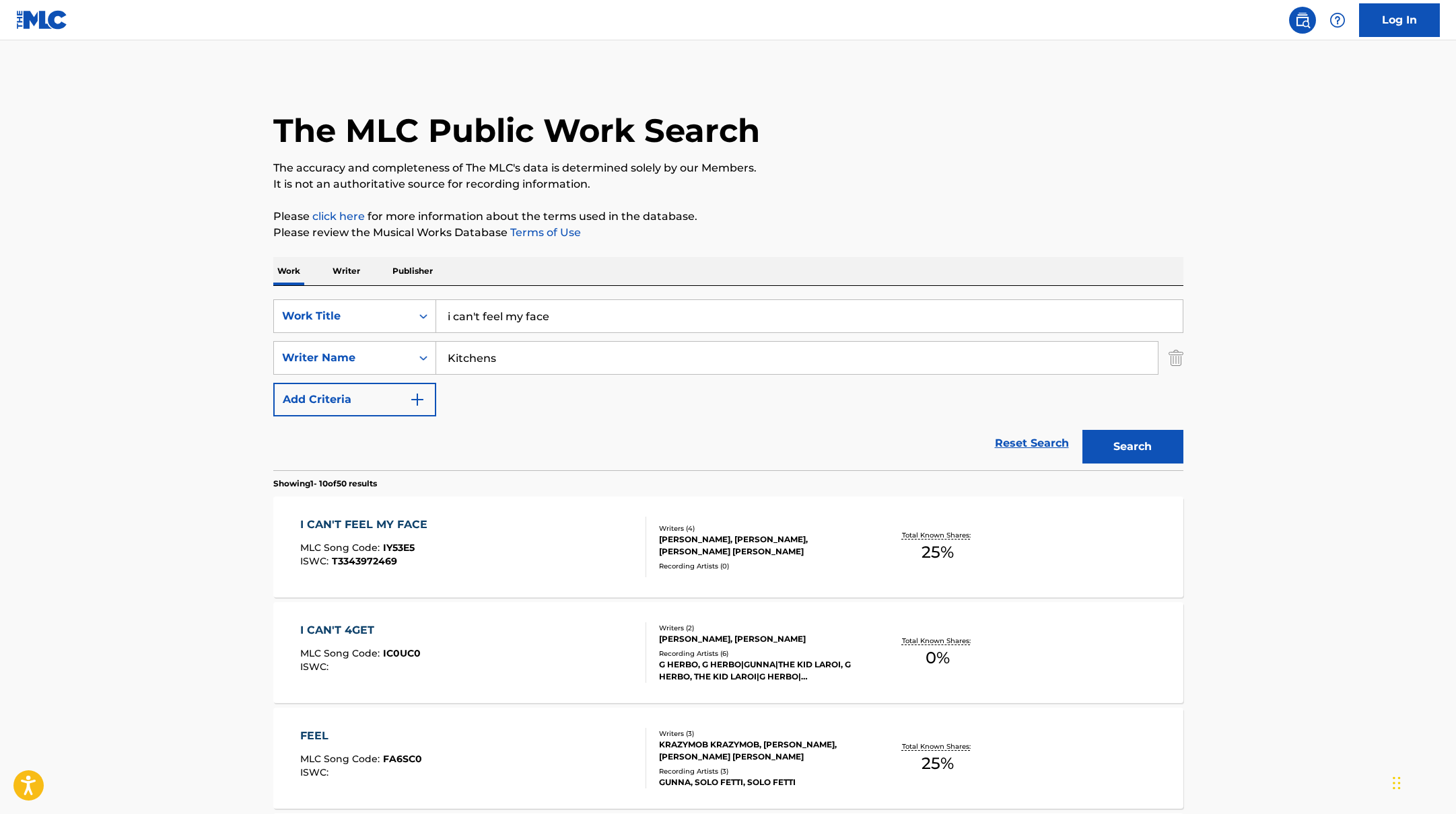
click at [528, 567] on div "I CAN'T FEEL MY FACE MLC Song Code : IY53E5 ISWC : T3343972469" at bounding box center [473, 547] width 346 height 61
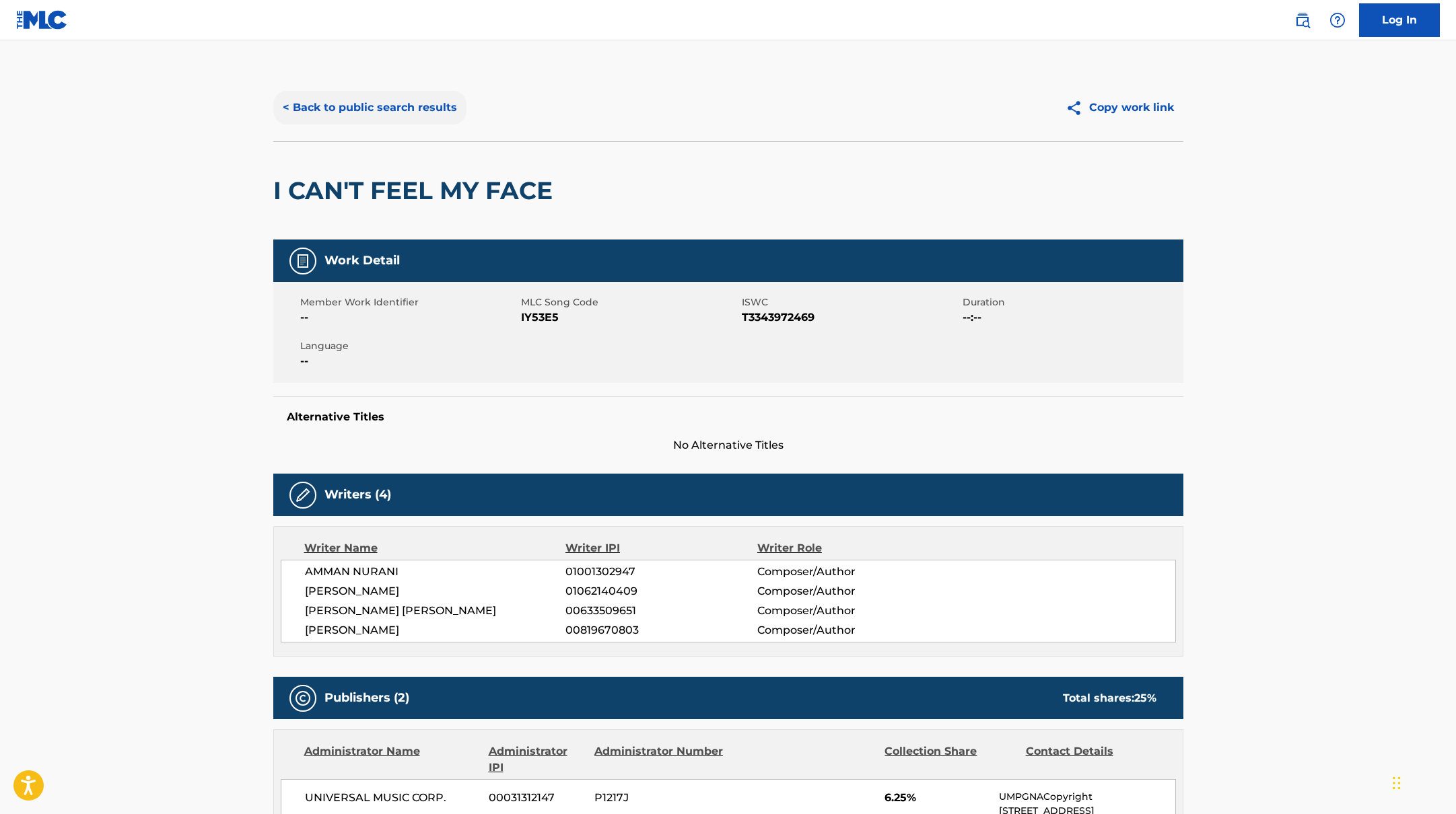
click at [439, 115] on button "< Back to public search results" at bounding box center [370, 108] width 193 height 34
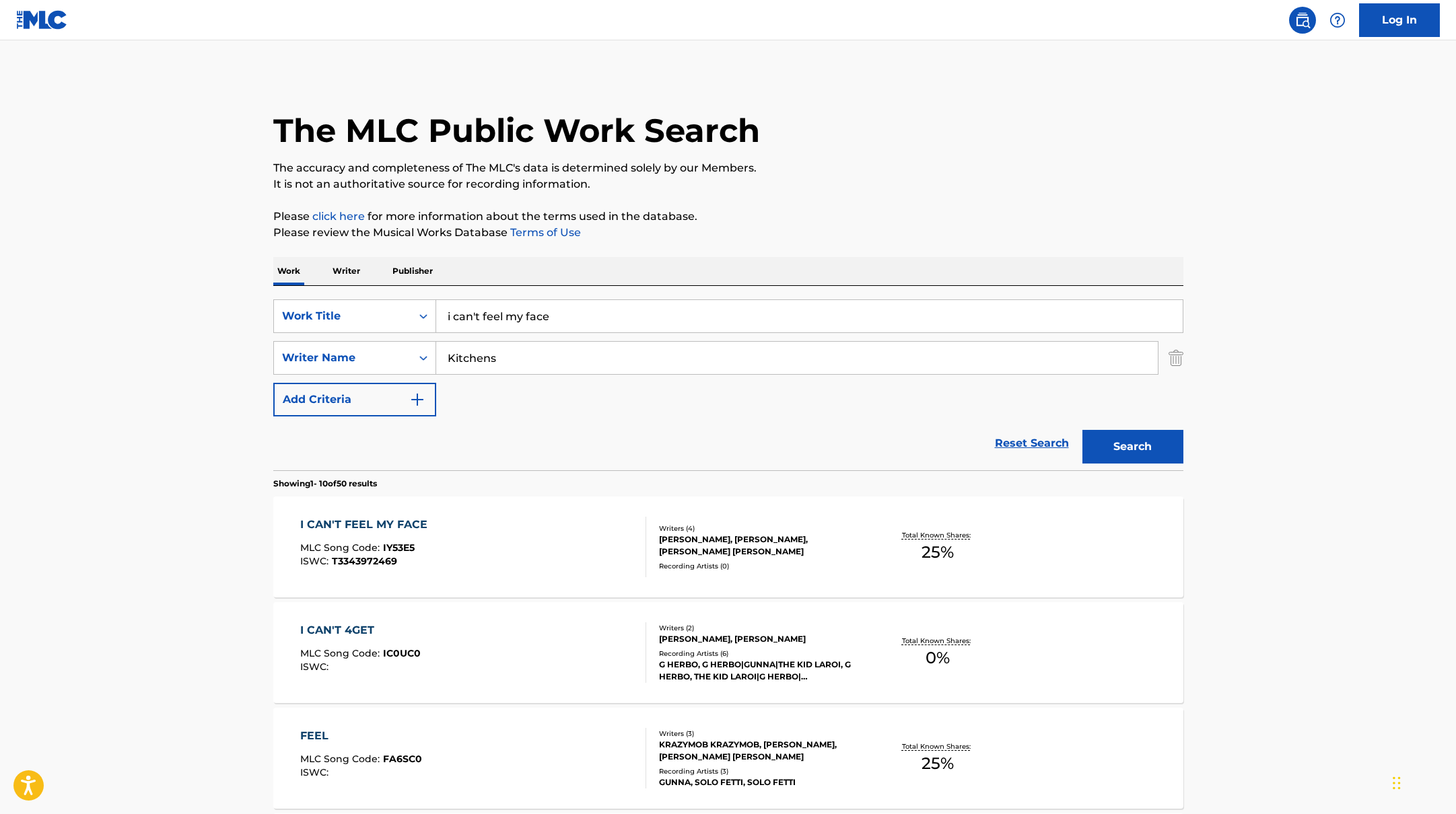
drag, startPoint x: 561, startPoint y: 316, endPoint x: 436, endPoint y: 309, distance: 125.2
click at [436, 309] on input "i can't feel my face" at bounding box center [809, 316] width 747 height 32
click at [548, 557] on div "I CAN'T FEEL MY FACE MLC Song Code : IY53E5 ISWC : T3343972469" at bounding box center [473, 547] width 346 height 61
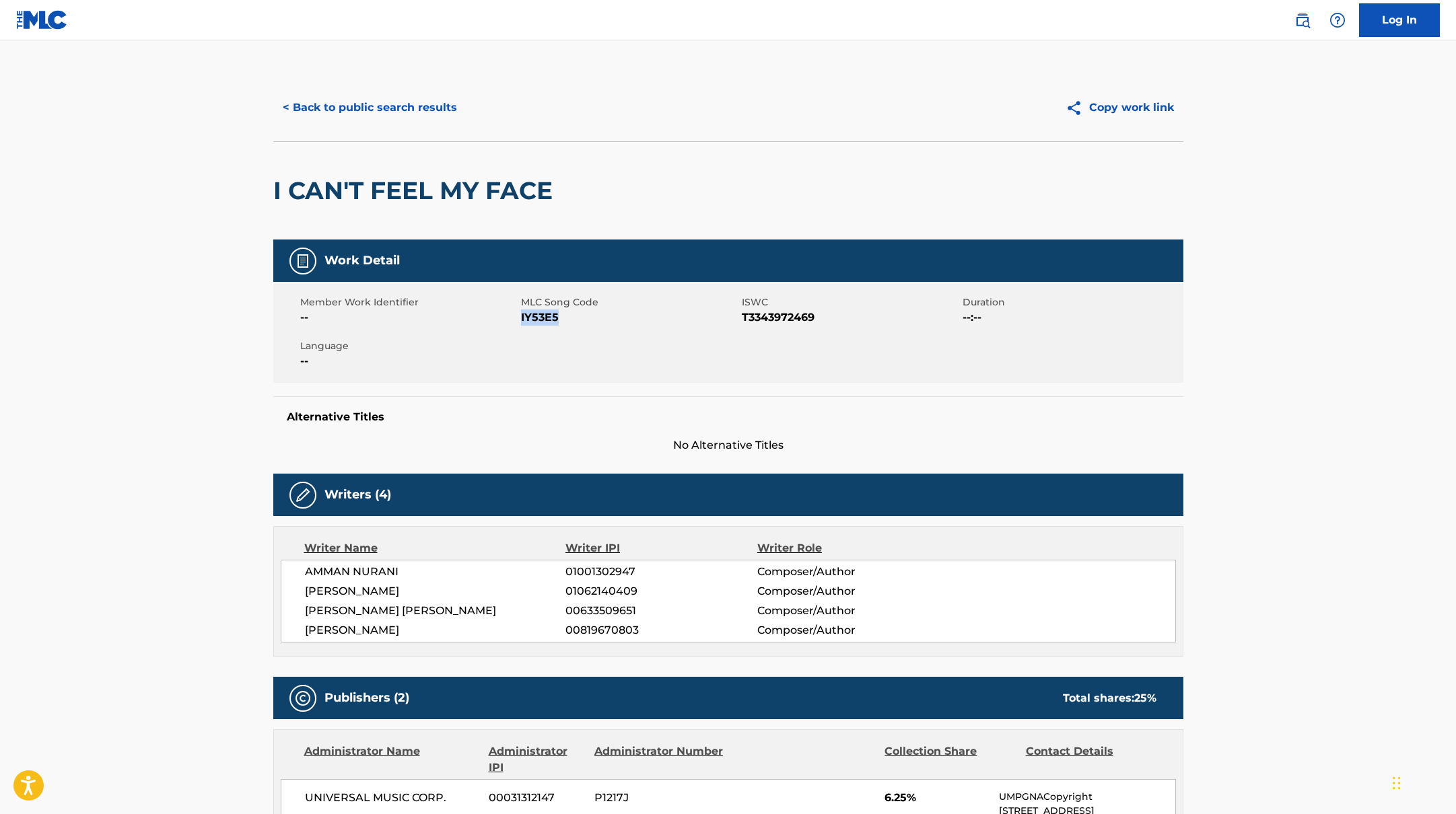
drag, startPoint x: 520, startPoint y: 317, endPoint x: 578, endPoint y: 317, distance: 58.0
click at [578, 317] on span "IY53E5" at bounding box center [630, 317] width 217 height 16
copy span "IY53E5"
click at [404, 106] on button "< Back to public search results" at bounding box center [370, 108] width 193 height 34
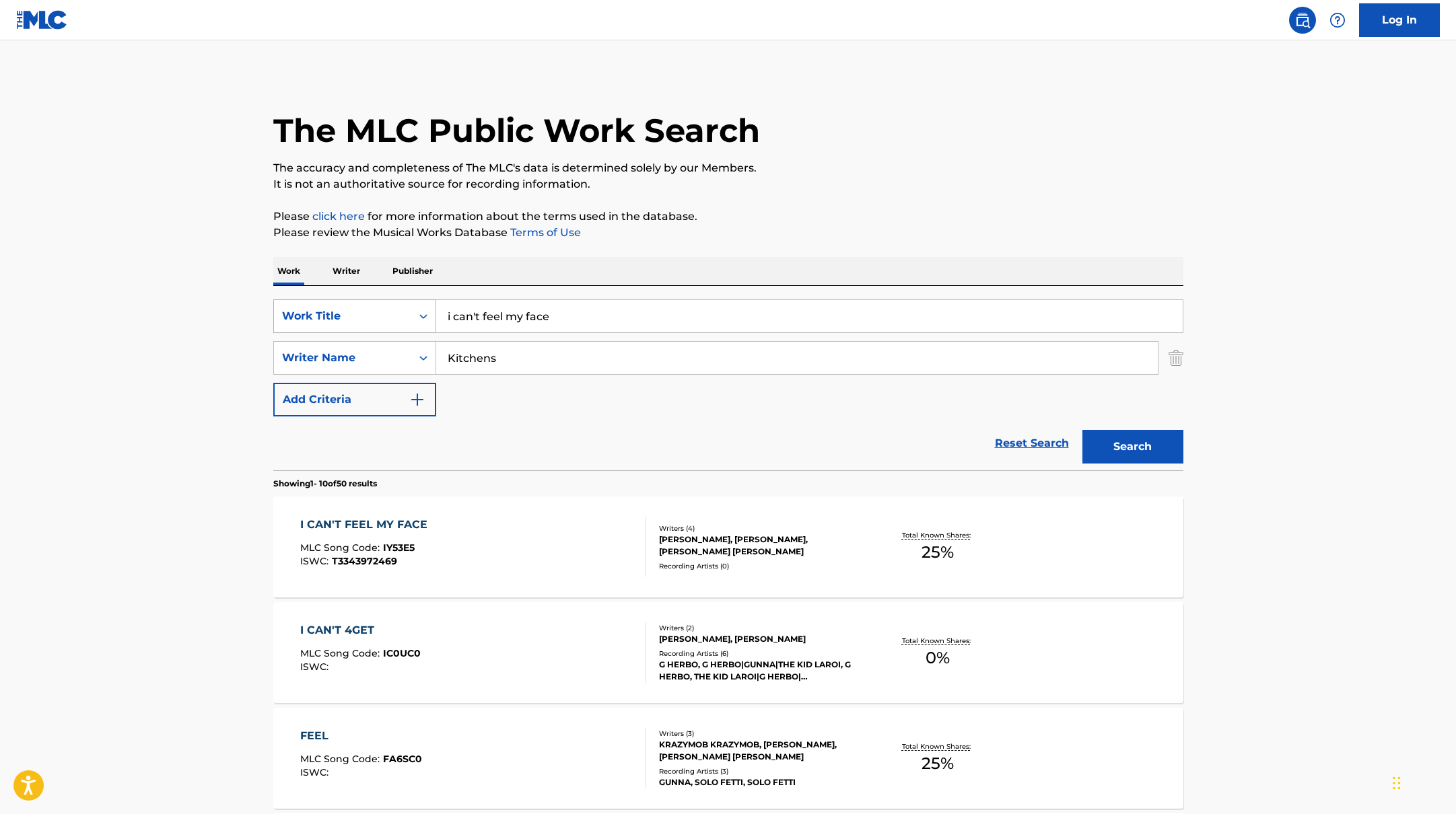
drag, startPoint x: 561, startPoint y: 320, endPoint x: 410, endPoint y: 308, distance: 151.5
click at [410, 308] on div "SearchWithCriteriabb4edb49-f9b7-4289-af29-81fb4135b806 Work Title i can't feel …" at bounding box center [728, 316] width 910 height 34
paste input "podcast"
type input "podcast"
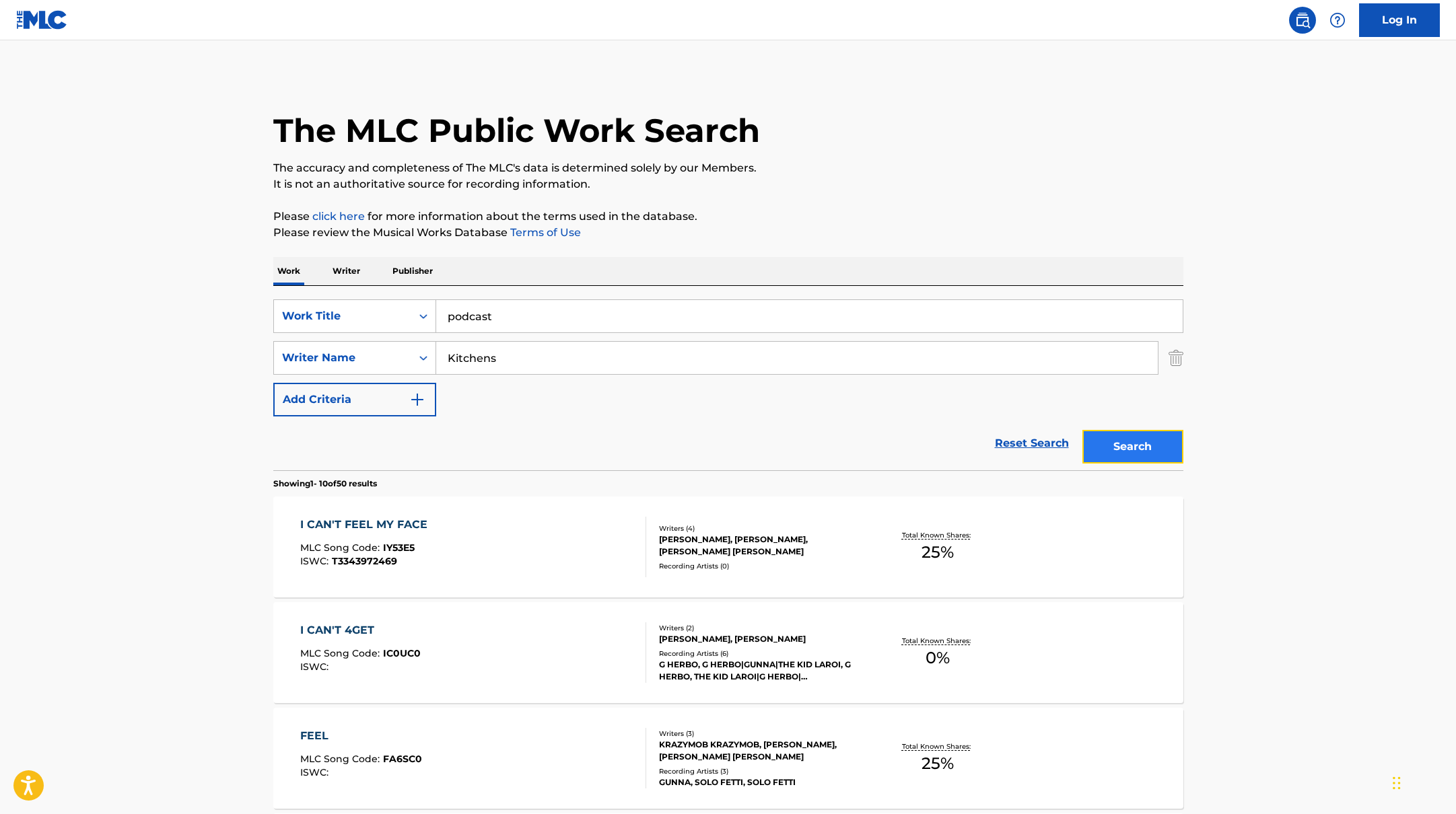
click at [1146, 450] on button "Search" at bounding box center [1132, 447] width 101 height 34
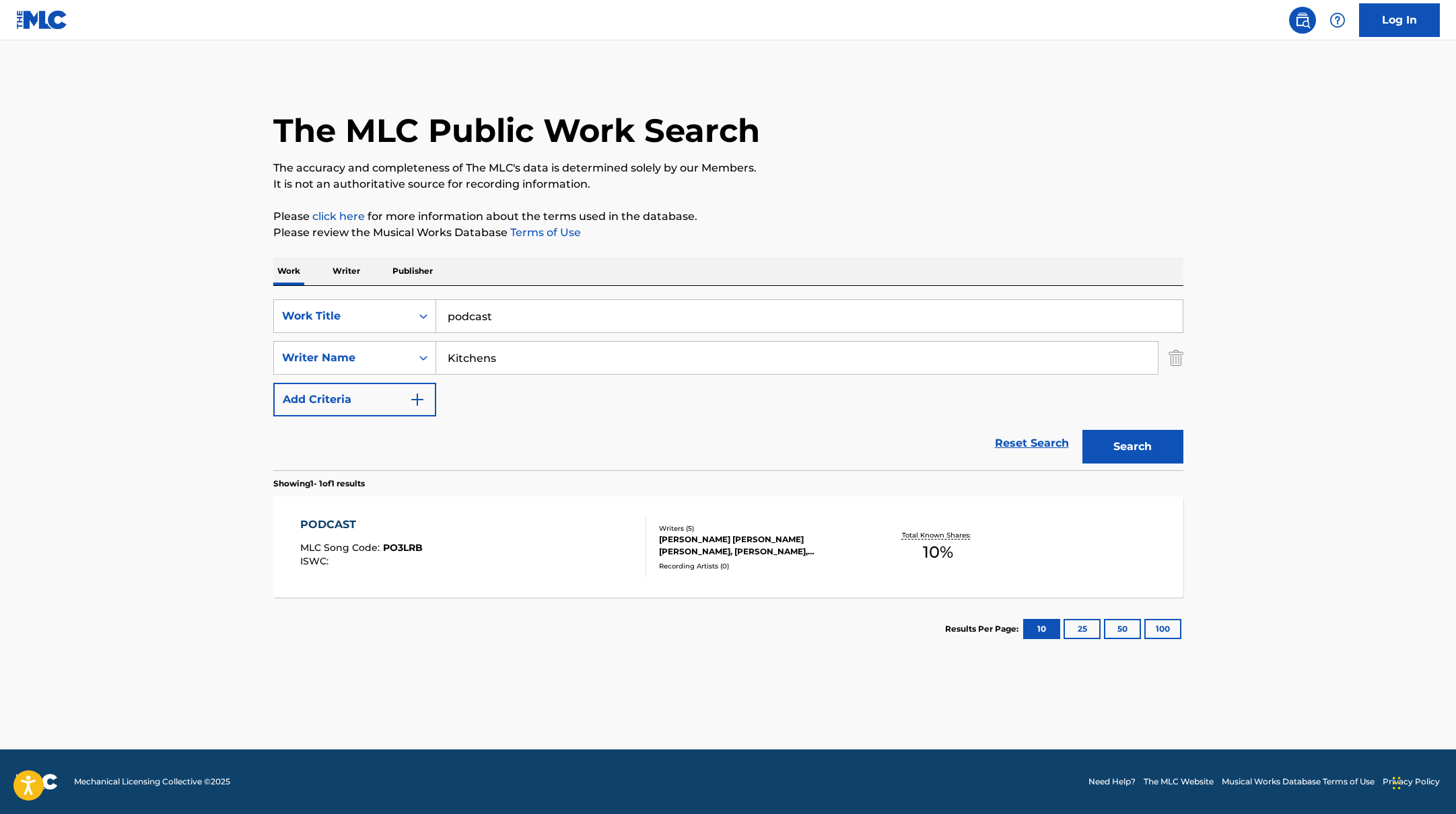
click at [522, 535] on div "PODCAST MLC Song Code : PO3LRB ISWC :" at bounding box center [473, 547] width 346 height 61
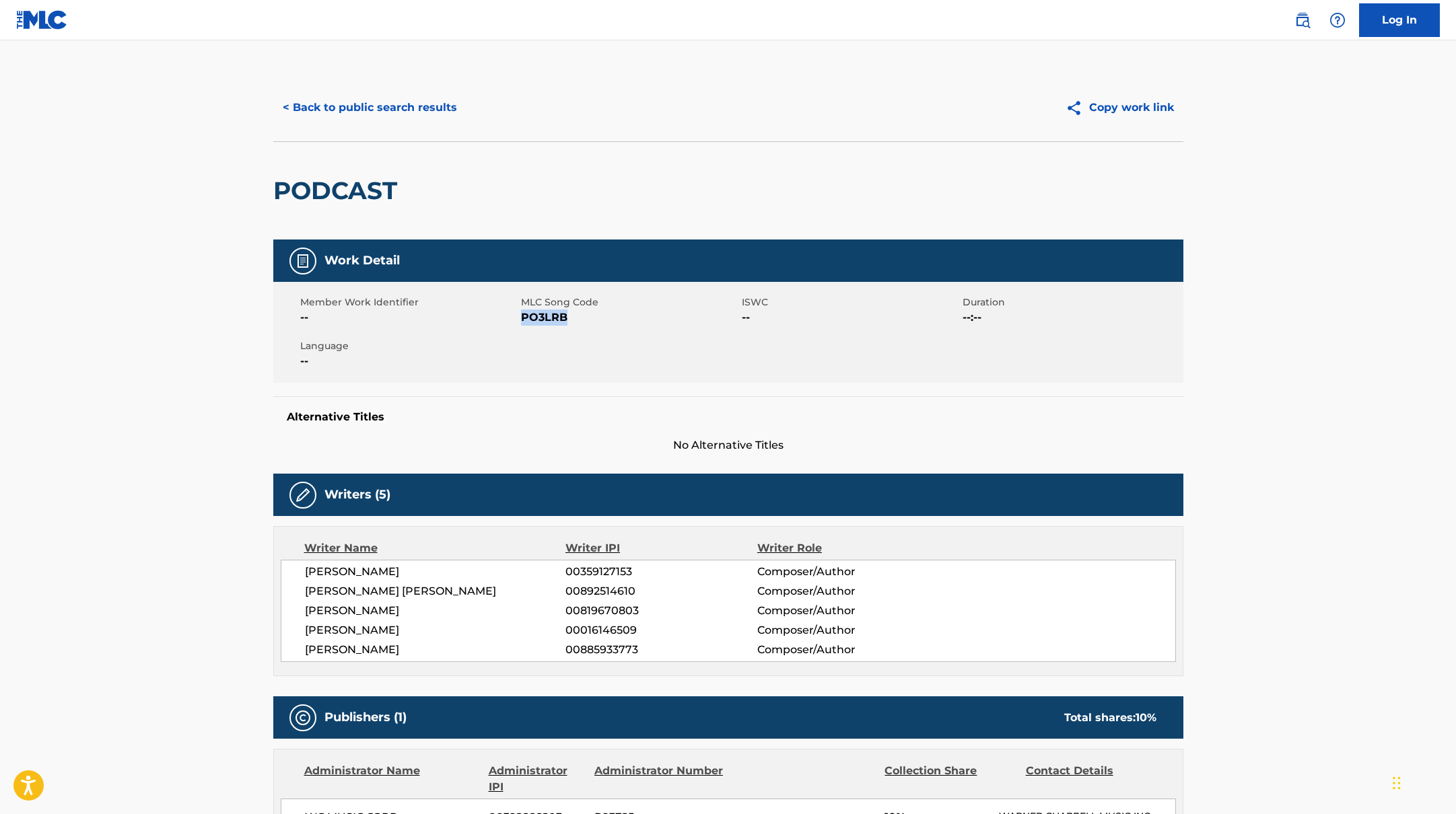
drag, startPoint x: 522, startPoint y: 317, endPoint x: 581, endPoint y: 322, distance: 59.2
click at [581, 322] on span "PO3LRB" at bounding box center [630, 317] width 217 height 16
copy span "PO3LRB"
click at [420, 101] on button "< Back to public search results" at bounding box center [370, 108] width 193 height 34
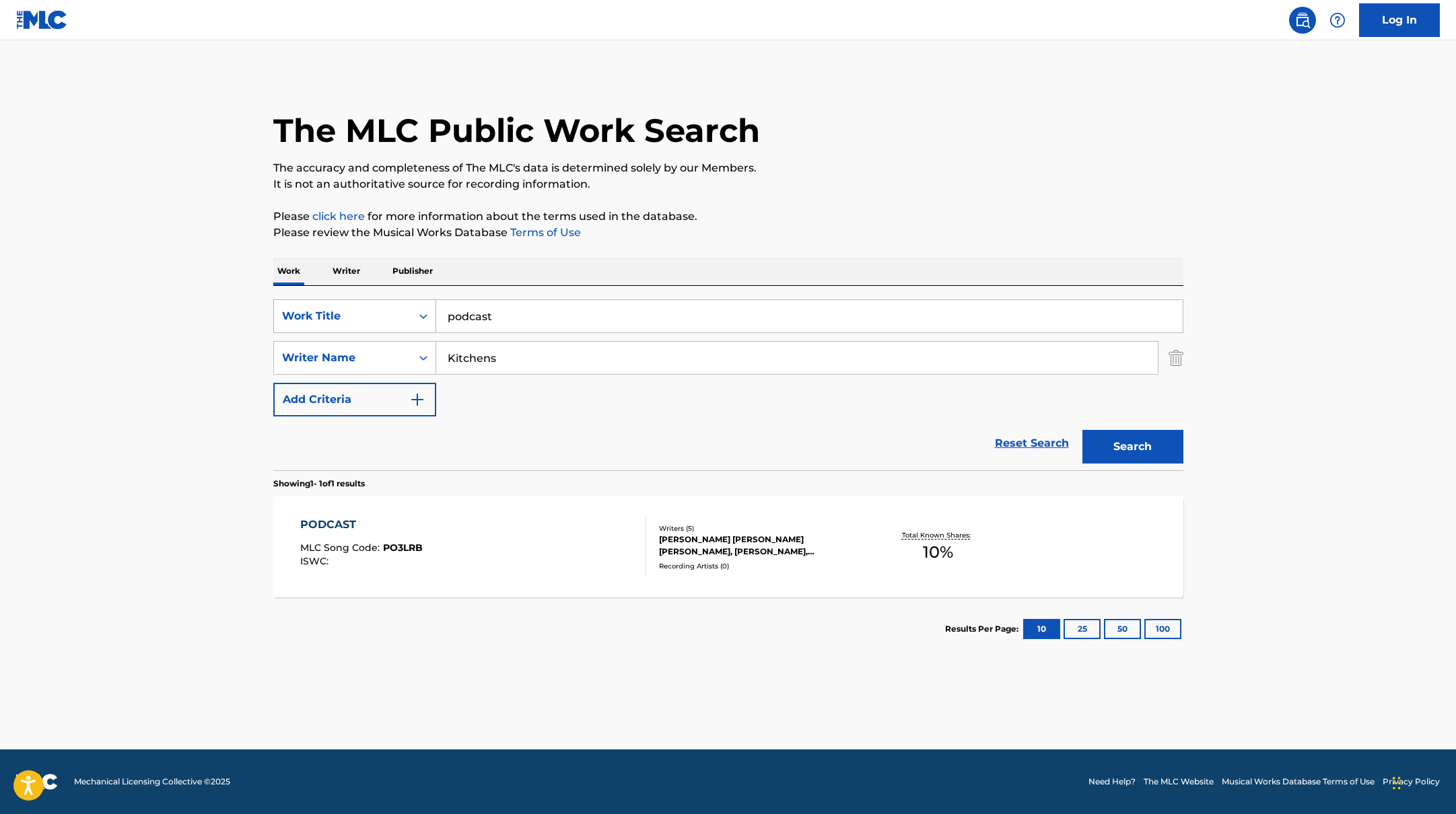
drag, startPoint x: 504, startPoint y: 318, endPoint x: 434, endPoint y: 312, distance: 70.3
click at [428, 313] on div "SearchWithCriteriabb4edb49-f9b7-4289-af29-81fb4135b806 Work Title podcast" at bounding box center [728, 316] width 910 height 34
paste input "club house"
type input "club house"
click at [853, 211] on p "Please click here for more information about the terms used in the database." at bounding box center [728, 216] width 910 height 16
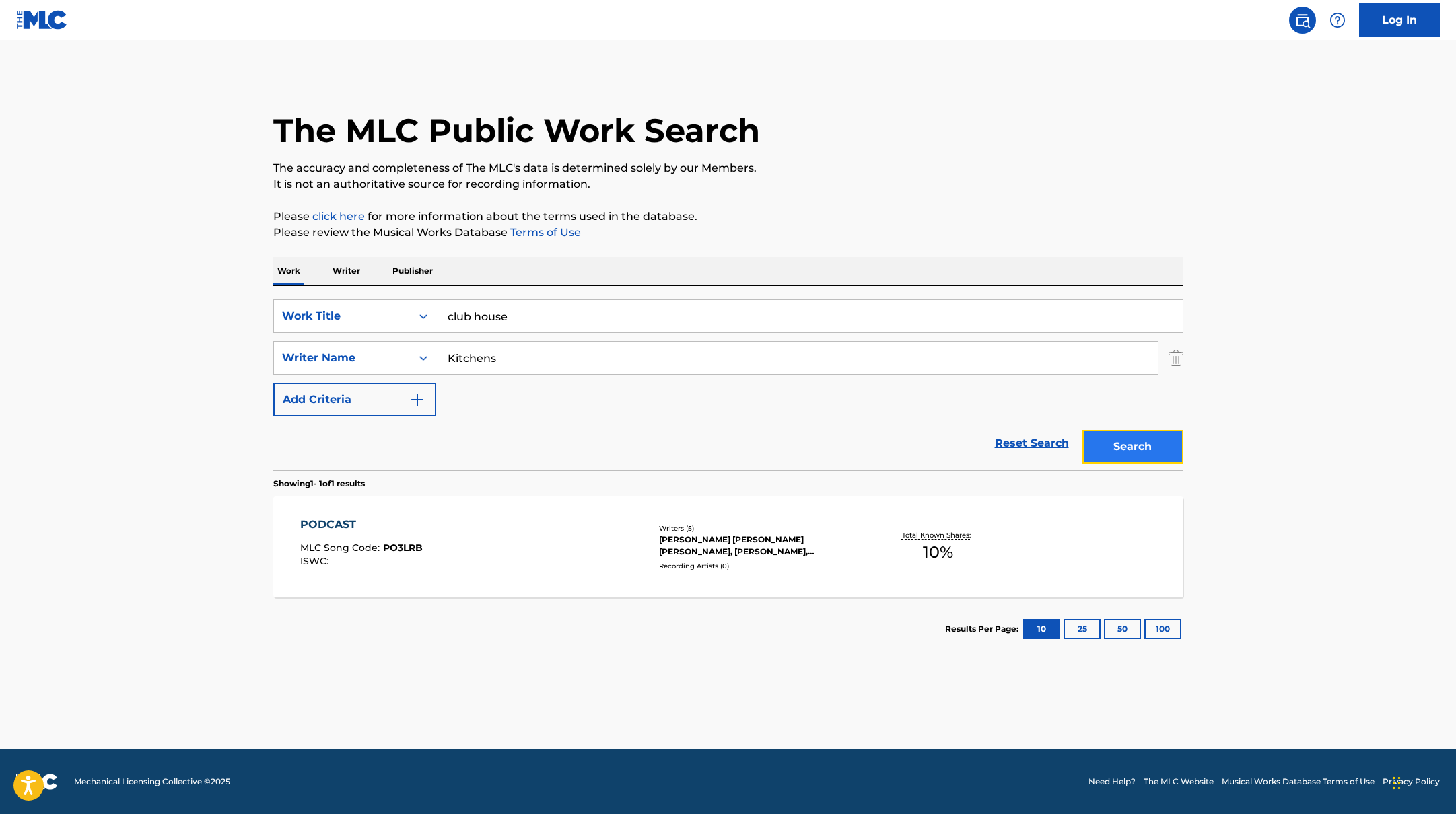
click at [1145, 448] on button "Search" at bounding box center [1132, 447] width 101 height 34
click at [532, 543] on div "CLUB HOUSE MLC Song Code : CK9QFU ISWC : T3343959531" at bounding box center [473, 547] width 346 height 61
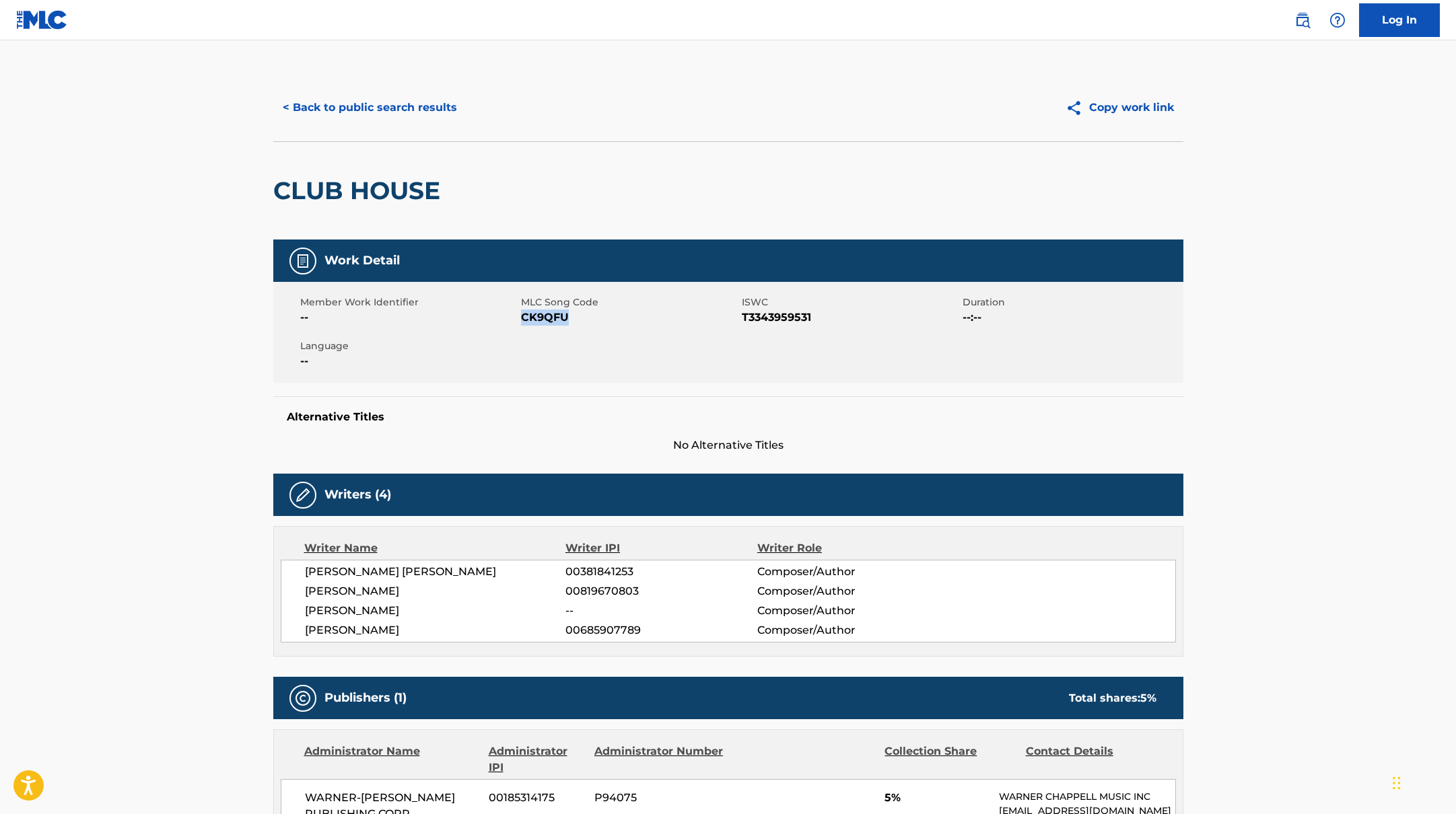
drag, startPoint x: 521, startPoint y: 319, endPoint x: 610, endPoint y: 320, distance: 89.0
click at [610, 320] on span "CK9QFU" at bounding box center [630, 317] width 217 height 16
copy span "CK9QFU"
click at [422, 111] on button "< Back to public search results" at bounding box center [370, 108] width 193 height 34
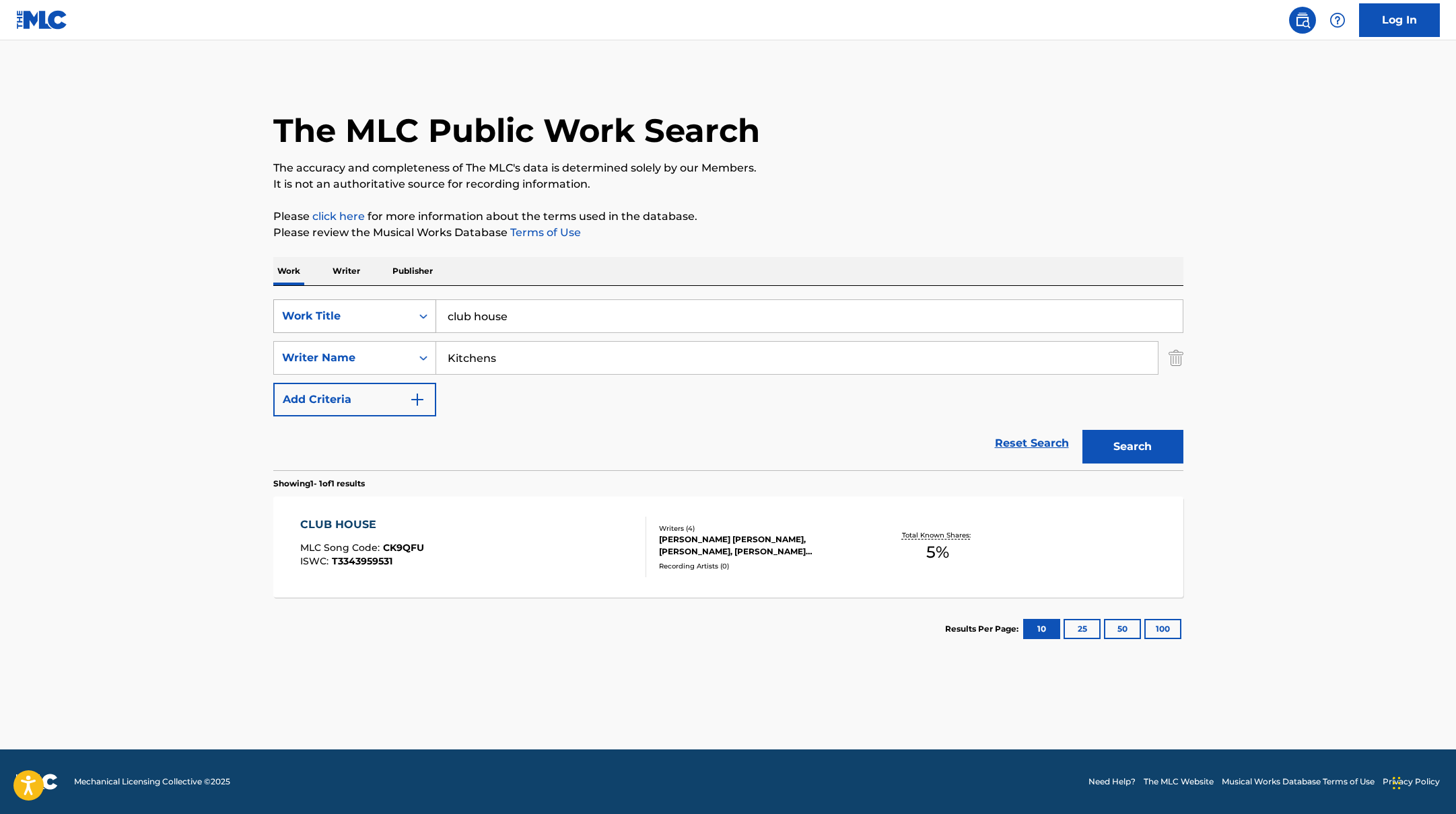
drag, startPoint x: 518, startPoint y: 320, endPoint x: 432, endPoint y: 307, distance: 87.0
click at [432, 307] on div "SearchWithCriteriabb4edb49-f9b7-4289-af29-81fb4135b806 Work Title club house" at bounding box center [728, 316] width 910 height 34
paste input "satisfaction"
type input "satisfaction"
click at [812, 218] on p "Please click here for more information about the terms used in the database." at bounding box center [728, 216] width 910 height 16
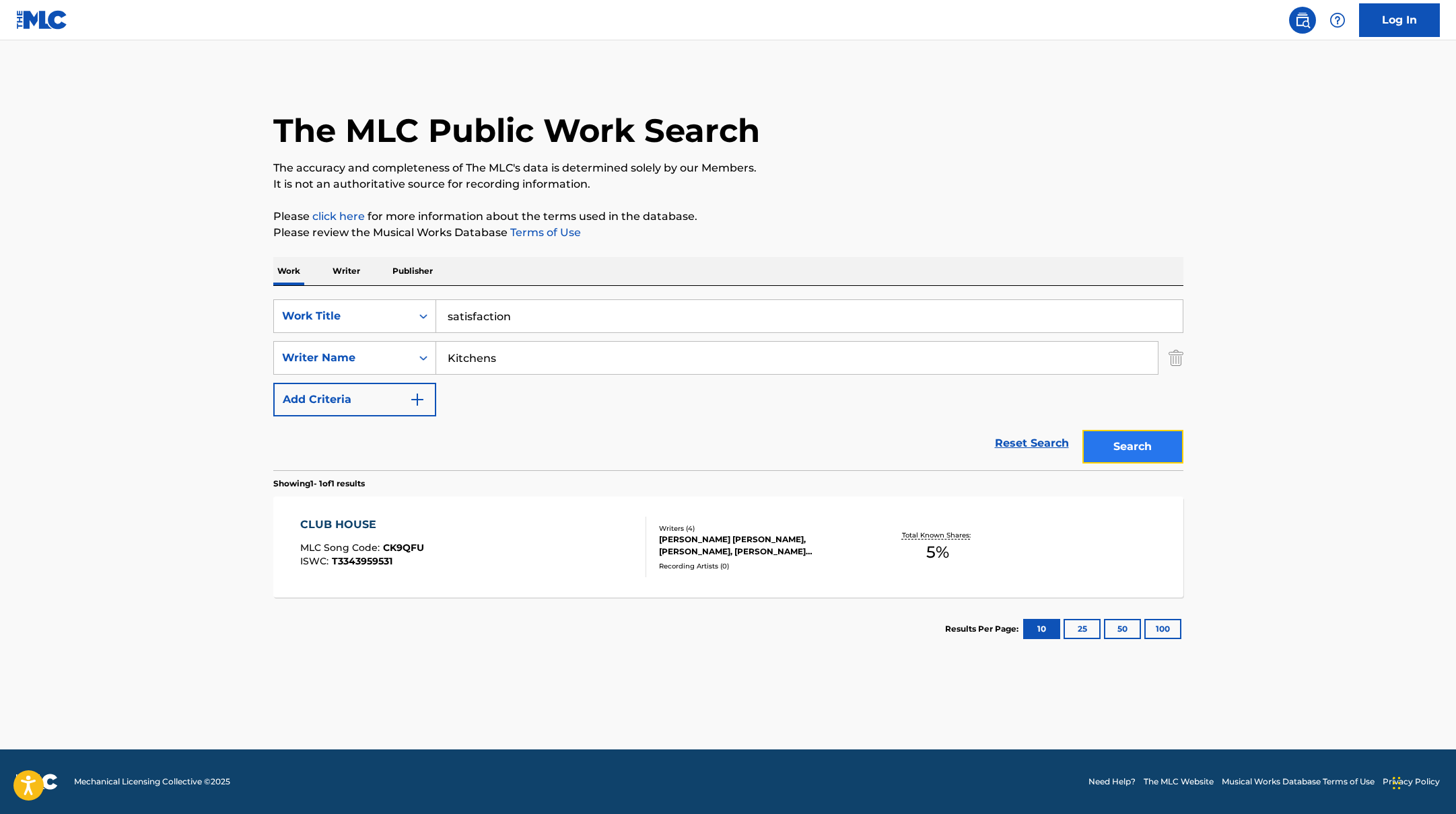
click at [1131, 440] on button "Search" at bounding box center [1132, 447] width 101 height 34
click at [557, 531] on div "SATISFACTION MLC Song Code : S74TDZ ISWC :" at bounding box center [473, 547] width 346 height 61
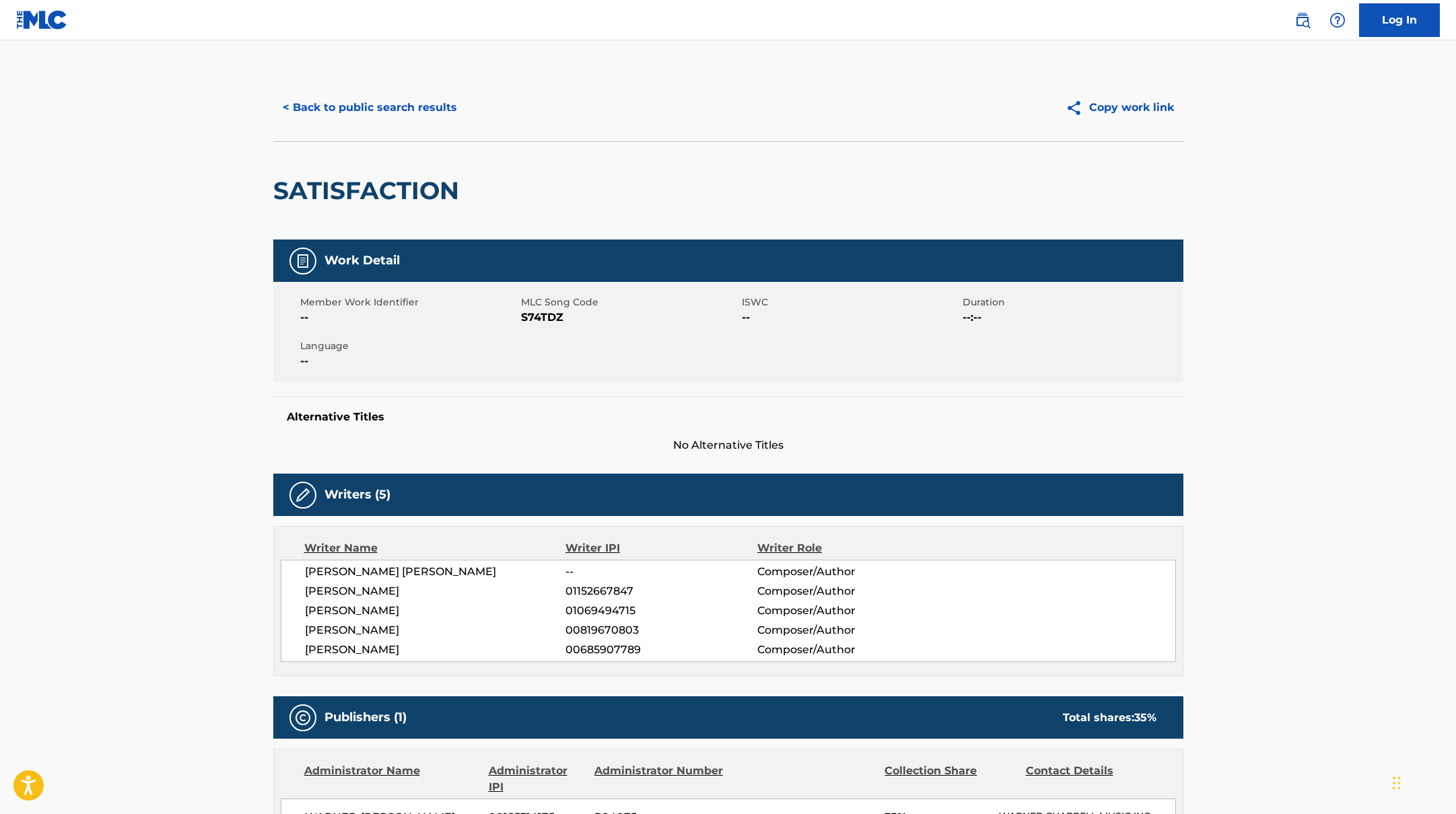
click at [524, 318] on span "S74TDZ" at bounding box center [630, 317] width 217 height 16
drag, startPoint x: 520, startPoint y: 318, endPoint x: 580, endPoint y: 318, distance: 60.0
click at [580, 318] on span "S74TDZ" at bounding box center [630, 317] width 217 height 16
click at [422, 107] on button "< Back to public search results" at bounding box center [370, 108] width 193 height 34
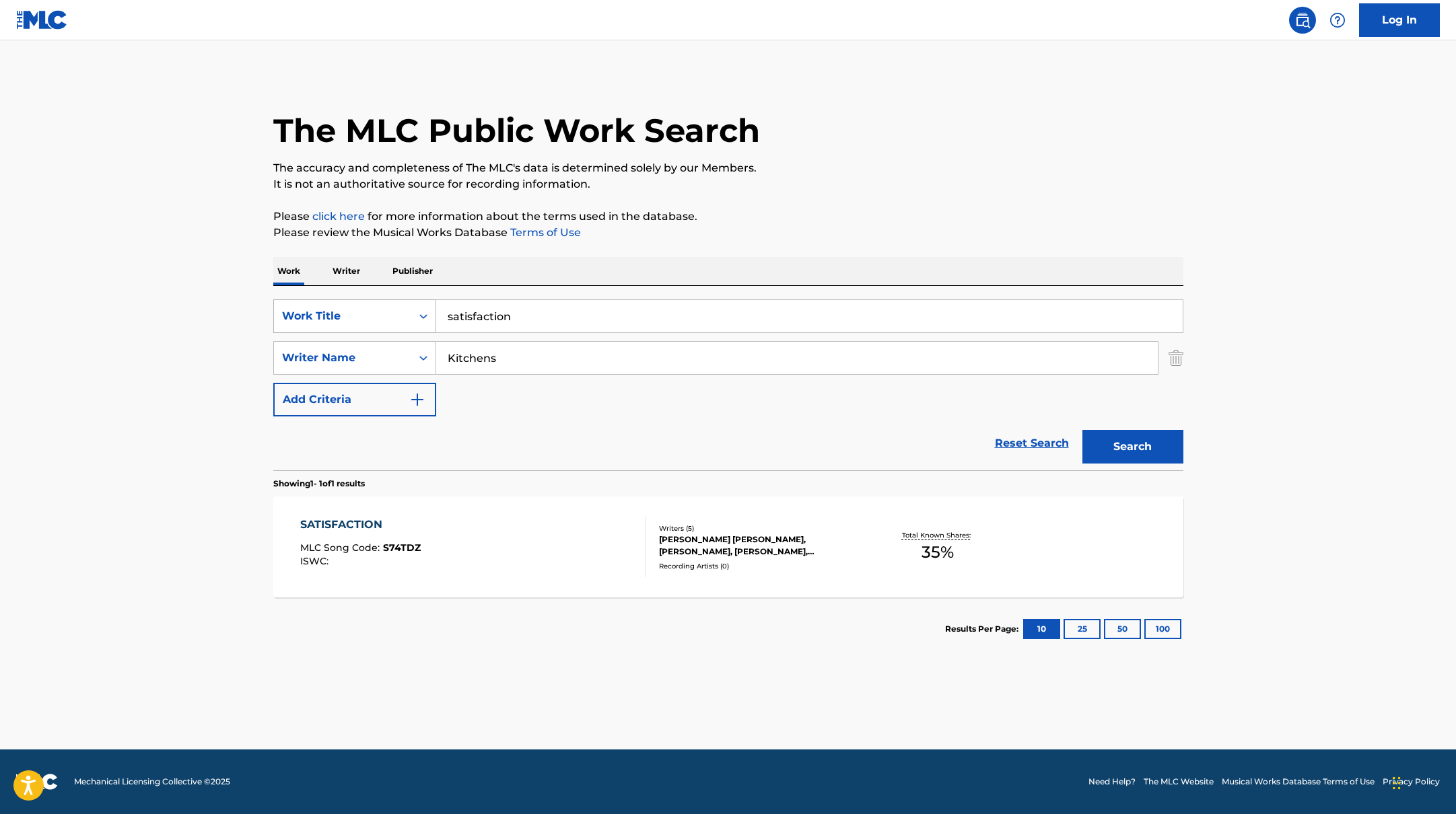
drag, startPoint x: 520, startPoint y: 320, endPoint x: 412, endPoint y: 299, distance: 110.0
click at [412, 300] on div "SearchWithCriteriabb4edb49-f9b7-4289-af29-81fb4135b806 Work Title satisfaction" at bounding box center [728, 316] width 910 height 34
paste input "fuck witcha boy"
type input "fuck witcha boy"
click at [812, 230] on p "Please review the Musical Works Database Terms of Use" at bounding box center [728, 233] width 910 height 16
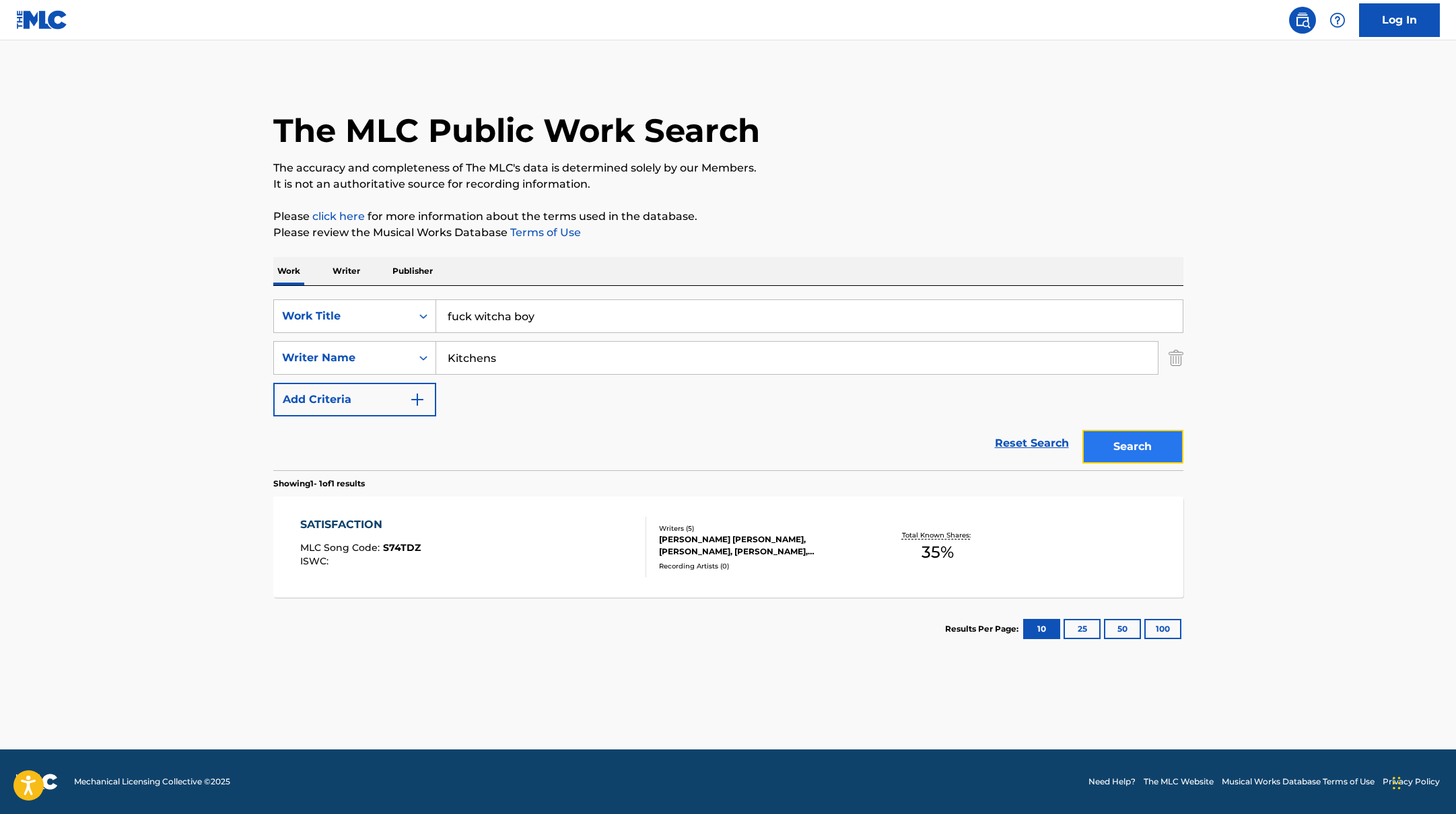
click at [1111, 461] on button "Search" at bounding box center [1132, 447] width 101 height 34
click at [568, 519] on div "FUCK WITCHA BOY MLC Song Code : FB8XAH ISWC :" at bounding box center [473, 547] width 346 height 61
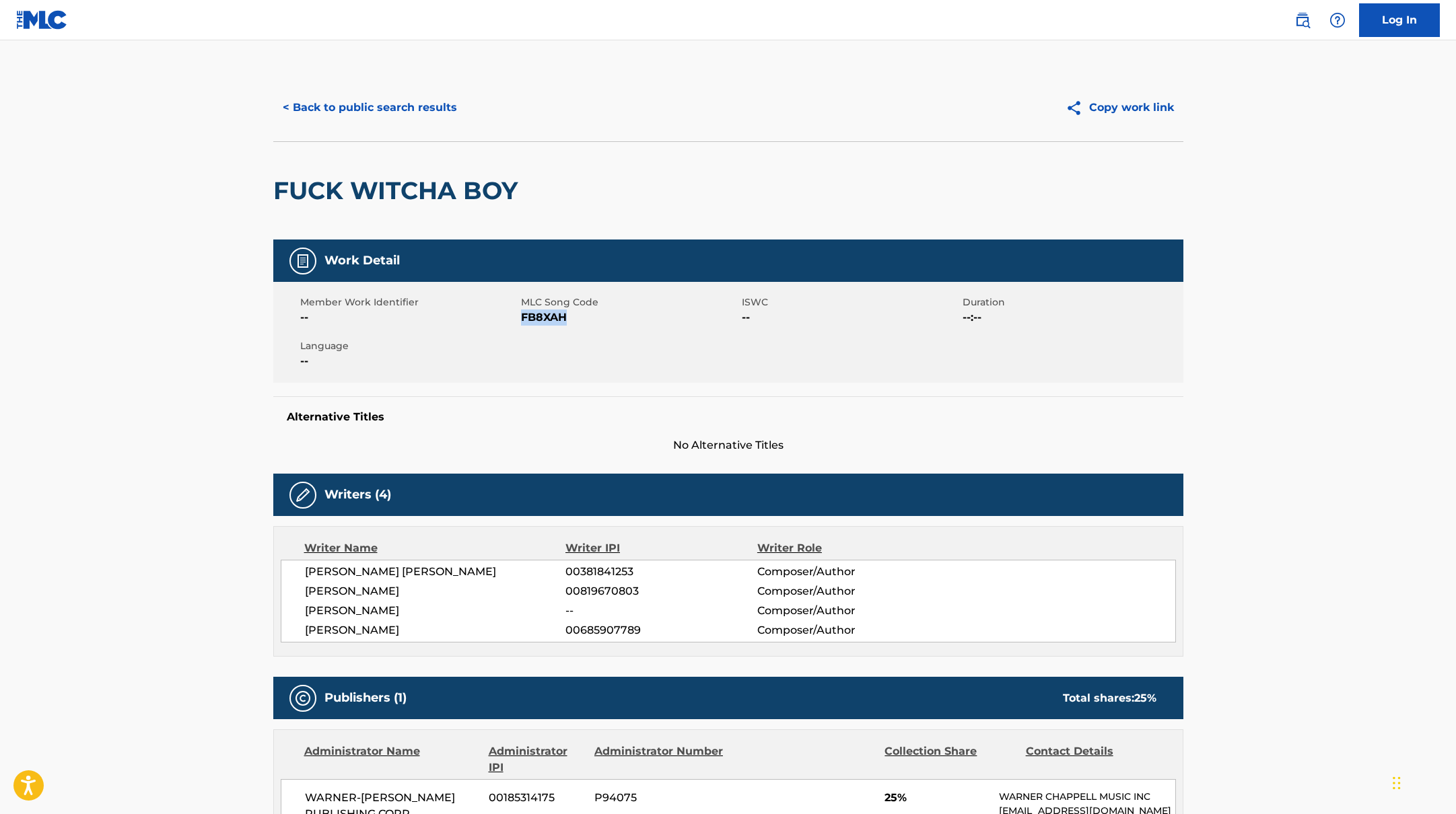
drag, startPoint x: 523, startPoint y: 319, endPoint x: 622, endPoint y: 324, distance: 99.1
click at [622, 324] on span "FB8XAH" at bounding box center [630, 317] width 217 height 16
click at [424, 97] on button "< Back to public search results" at bounding box center [370, 108] width 193 height 34
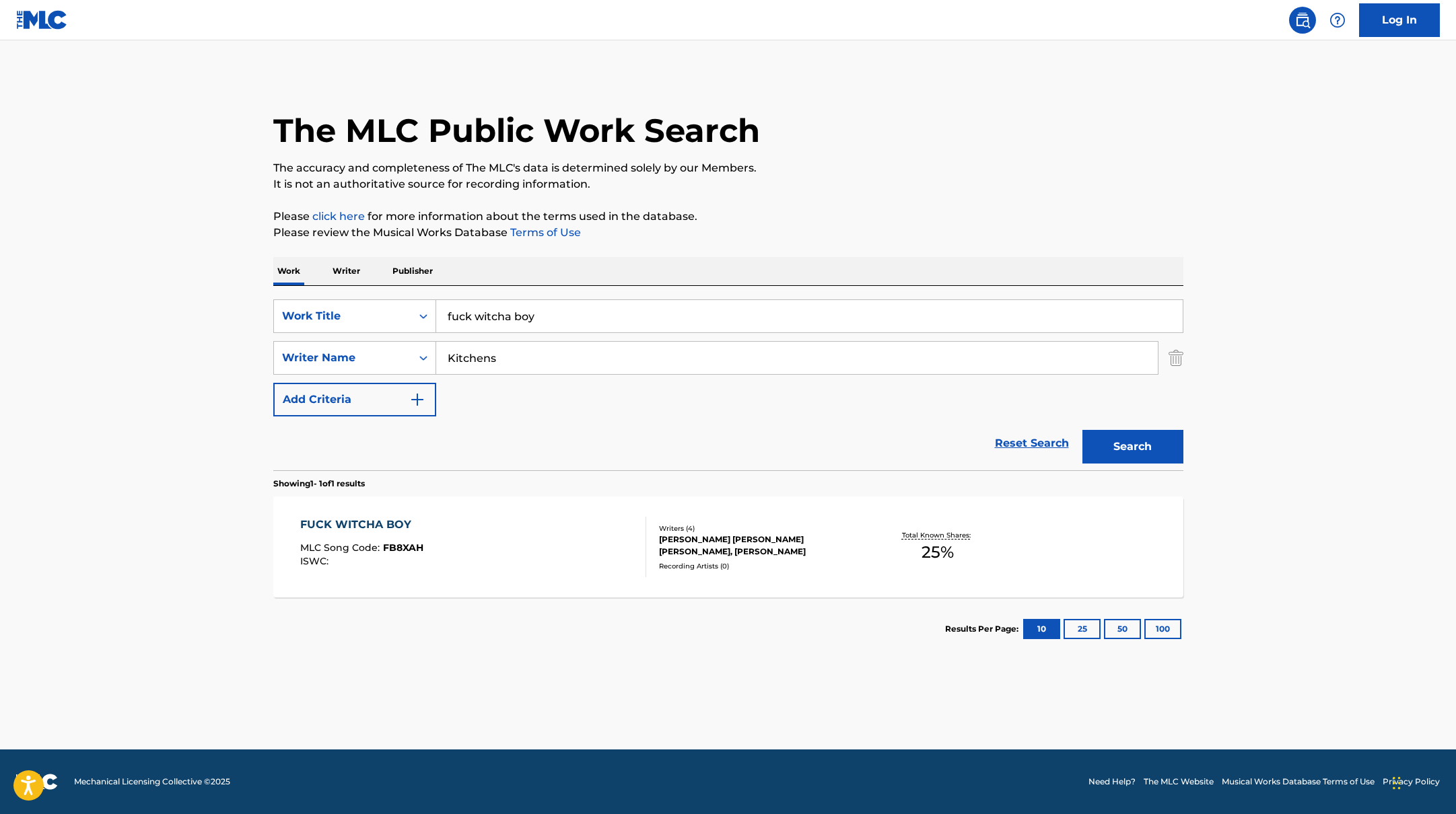
drag, startPoint x: 542, startPoint y: 322, endPoint x: 412, endPoint y: 296, distance: 132.6
click at [412, 296] on div "SearchWithCriteriabb4edb49-f9b7-4289-af29-81fb4135b806 Work Title fuck witcha b…" at bounding box center [728, 378] width 910 height 185
paste input "on me"
type input "on me"
click at [907, 219] on p "Please click here for more information about the terms used in the database." at bounding box center [728, 216] width 910 height 16
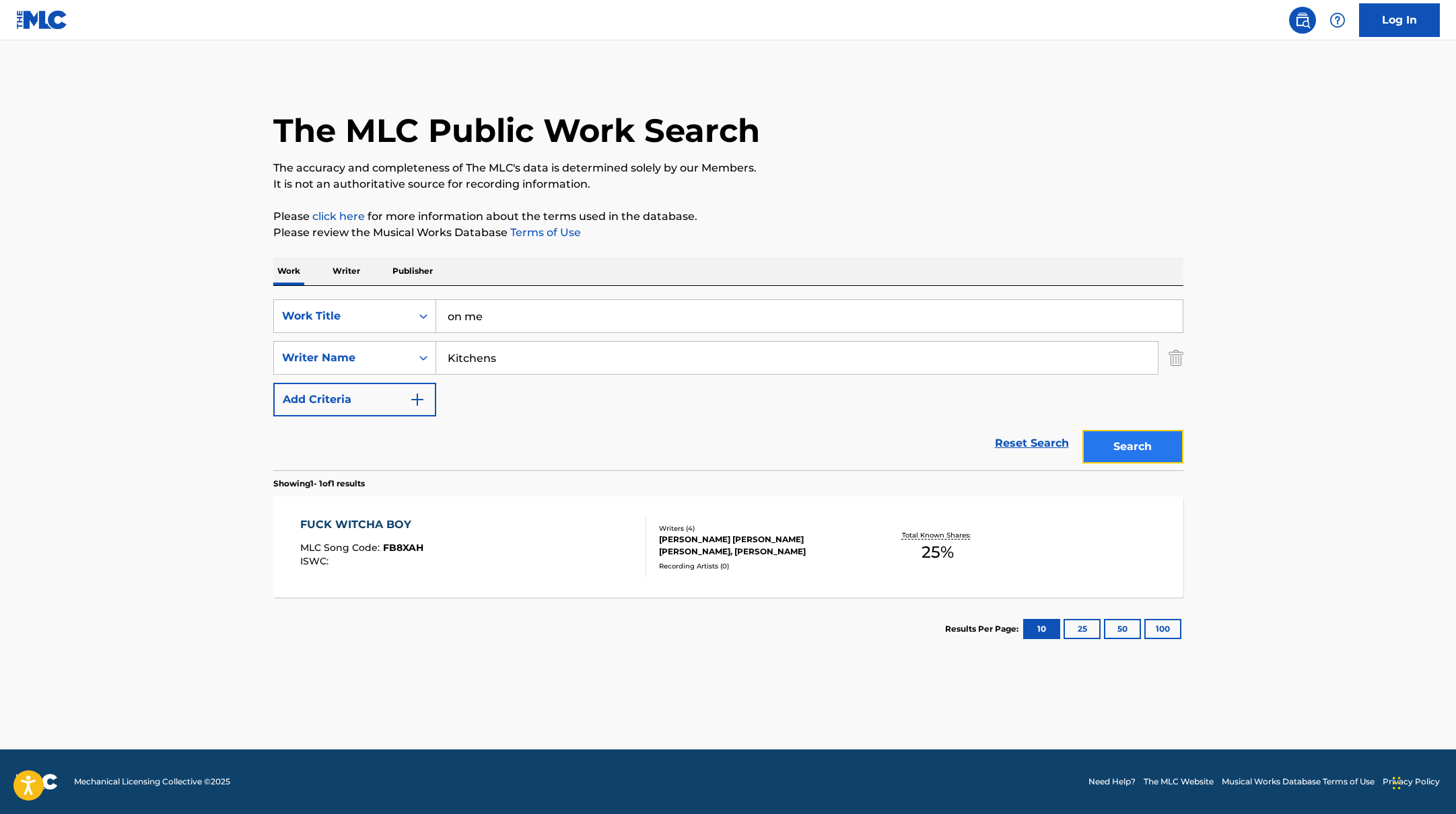
click at [1149, 445] on button "Search" at bounding box center [1132, 447] width 101 height 34
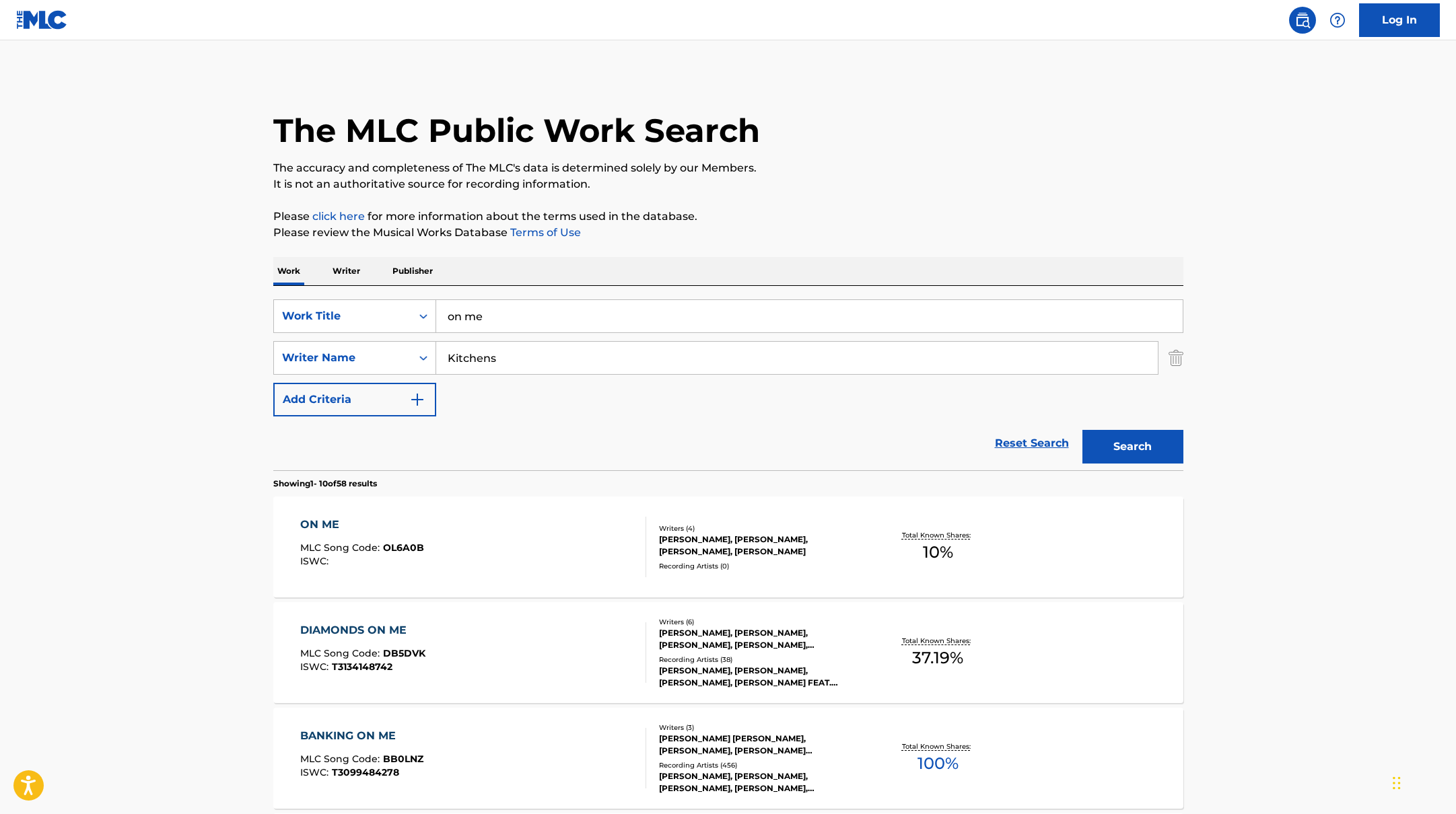
click at [575, 544] on div "ON ME MLC Song Code : OL6A0B ISWC :" at bounding box center [473, 547] width 346 height 61
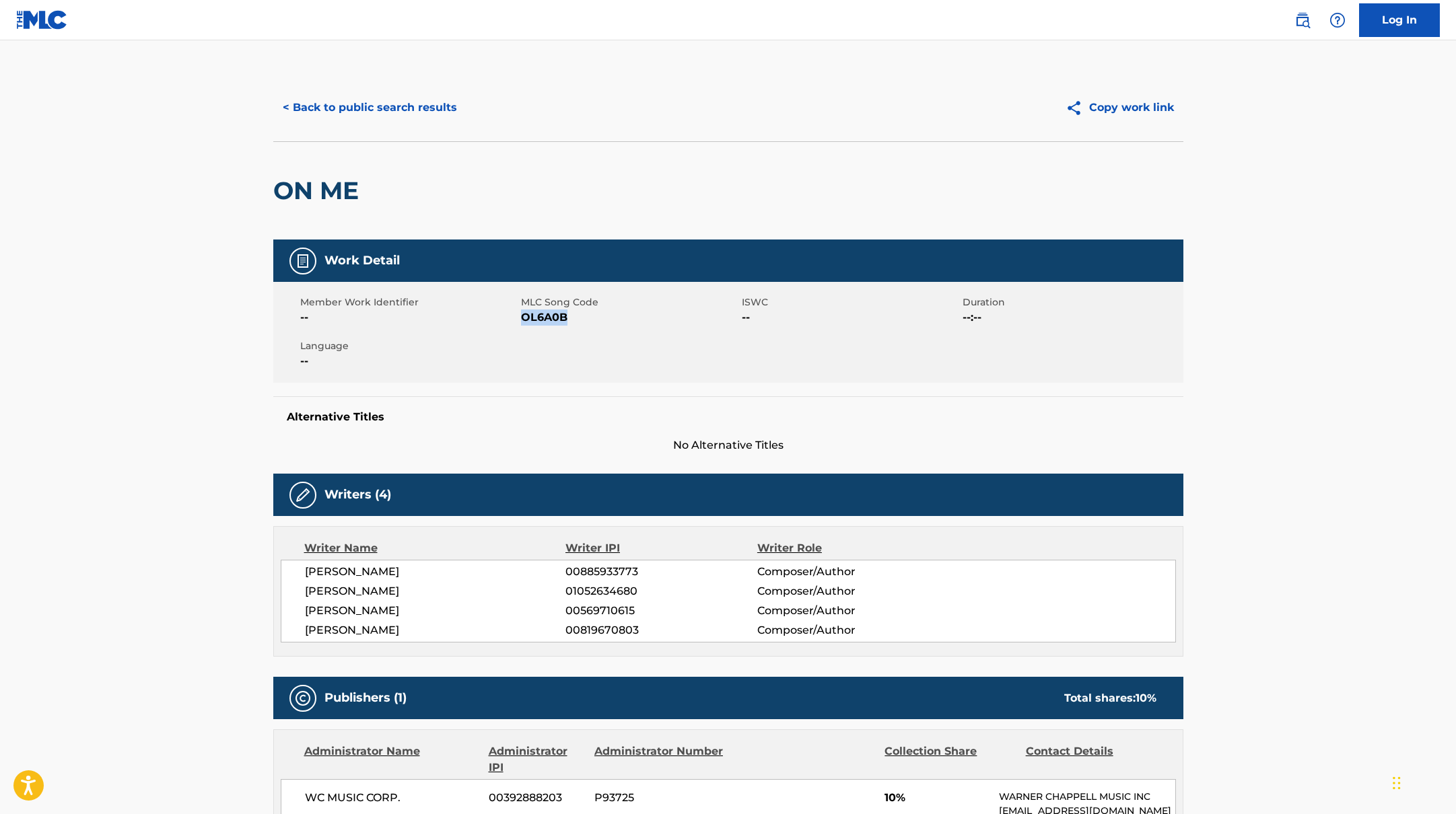
drag, startPoint x: 522, startPoint y: 316, endPoint x: 608, endPoint y: 323, distance: 86.3
click at [608, 323] on span "OL6A0B" at bounding box center [630, 317] width 217 height 16
click at [434, 103] on button "< Back to public search results" at bounding box center [370, 108] width 193 height 34
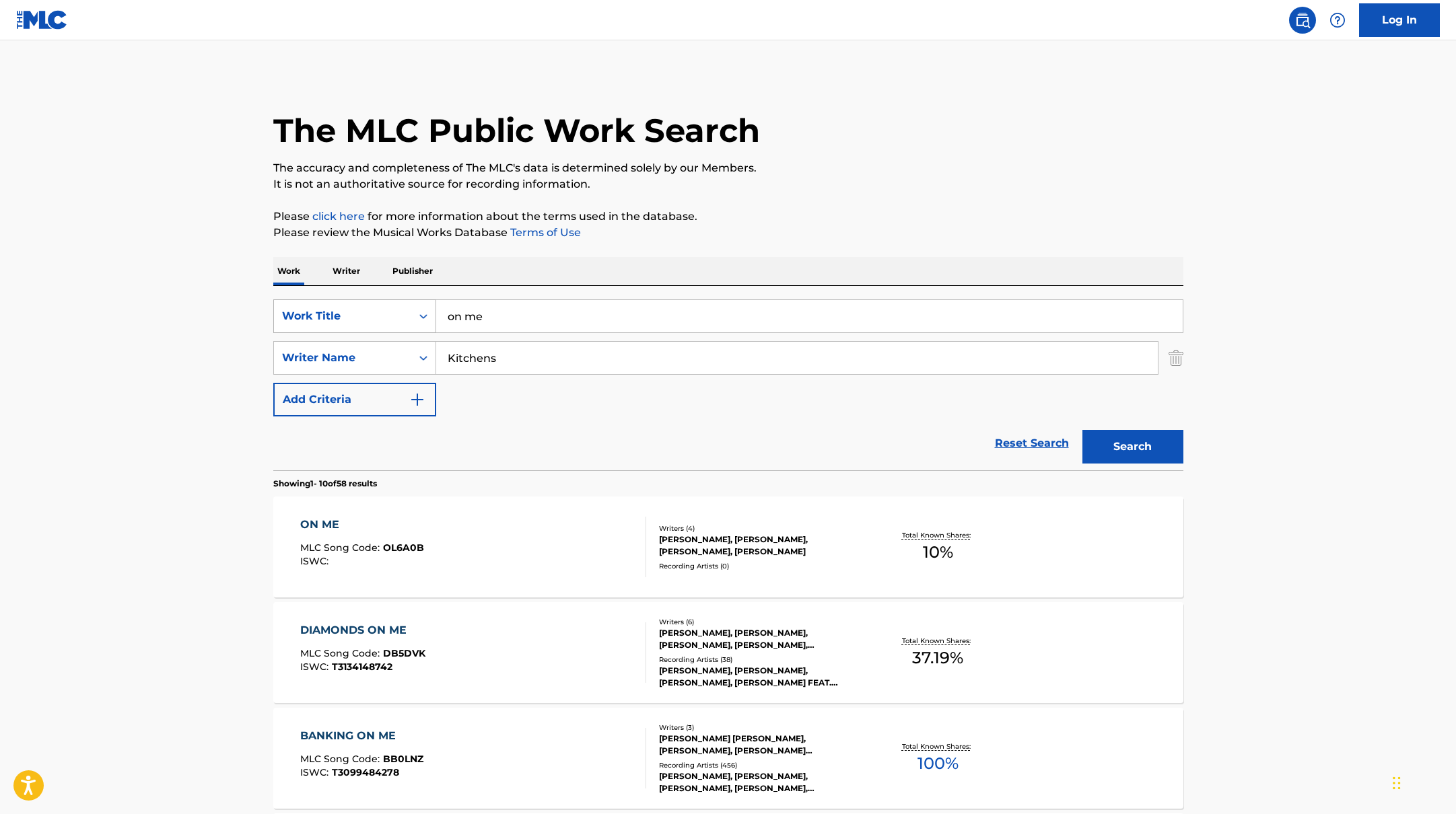
drag, startPoint x: 495, startPoint y: 320, endPoint x: 422, endPoint y: 308, distance: 74.0
click at [422, 308] on div "SearchWithCriteriabb4edb49-f9b7-4289-af29-81fb4135b806 Work Title on me" at bounding box center [728, 316] width 910 height 34
paste input "rare occasion"
type input "rare occasion"
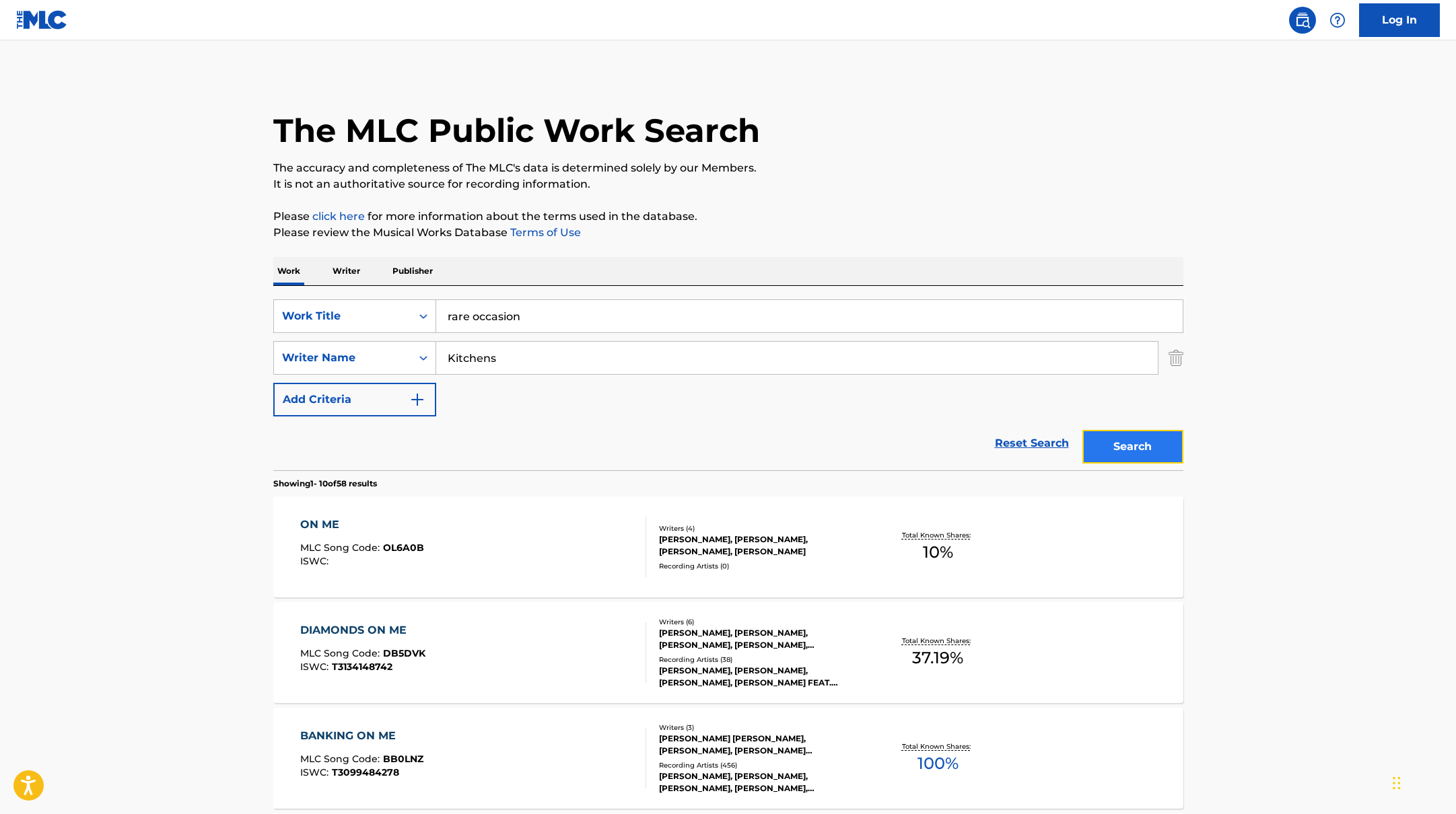
click at [1105, 452] on button "Search" at bounding box center [1132, 447] width 101 height 34
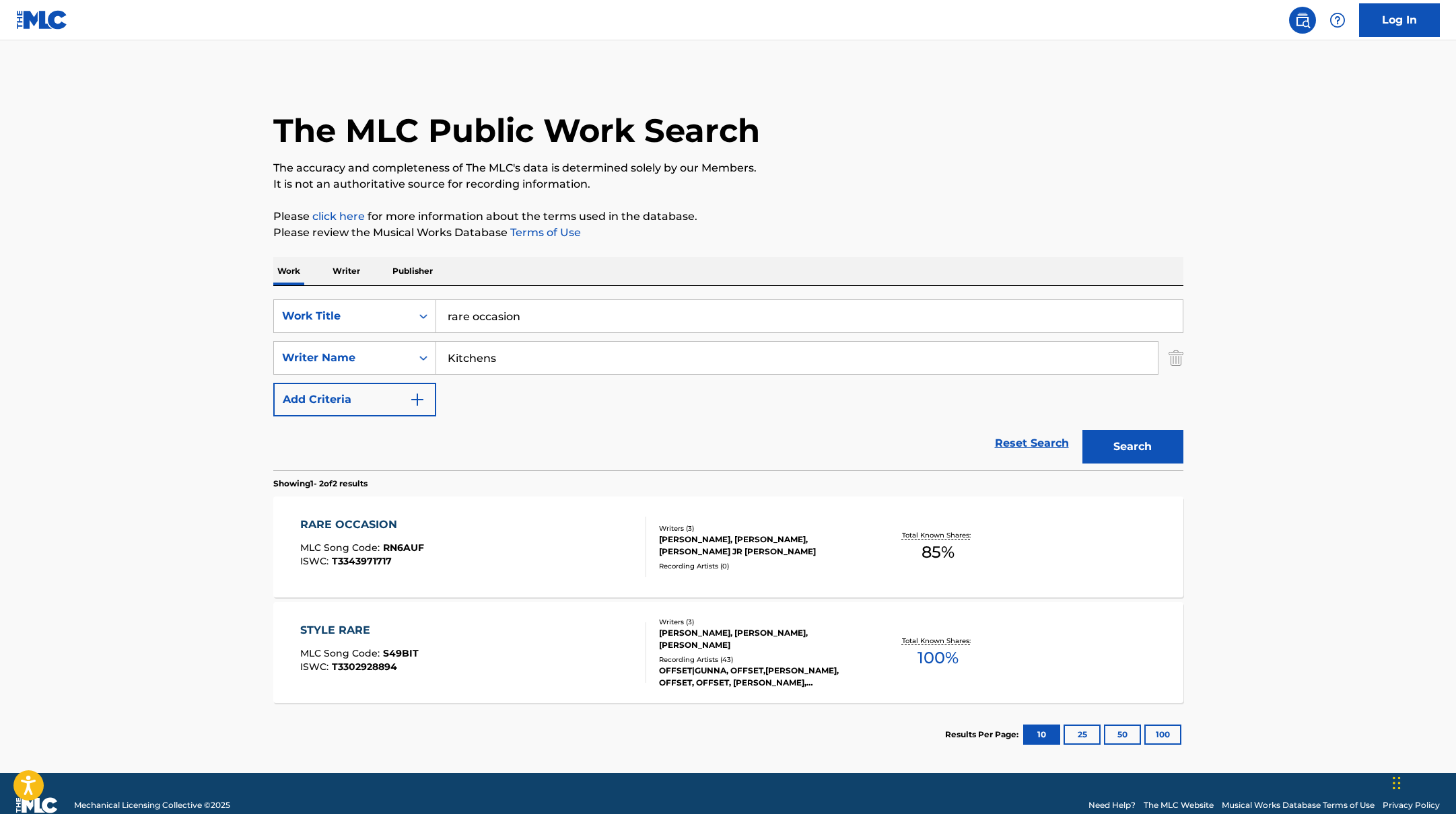
click at [565, 542] on div "RARE OCCASION MLC Song Code : RN6AUF ISWC : T3343971717" at bounding box center [473, 547] width 346 height 61
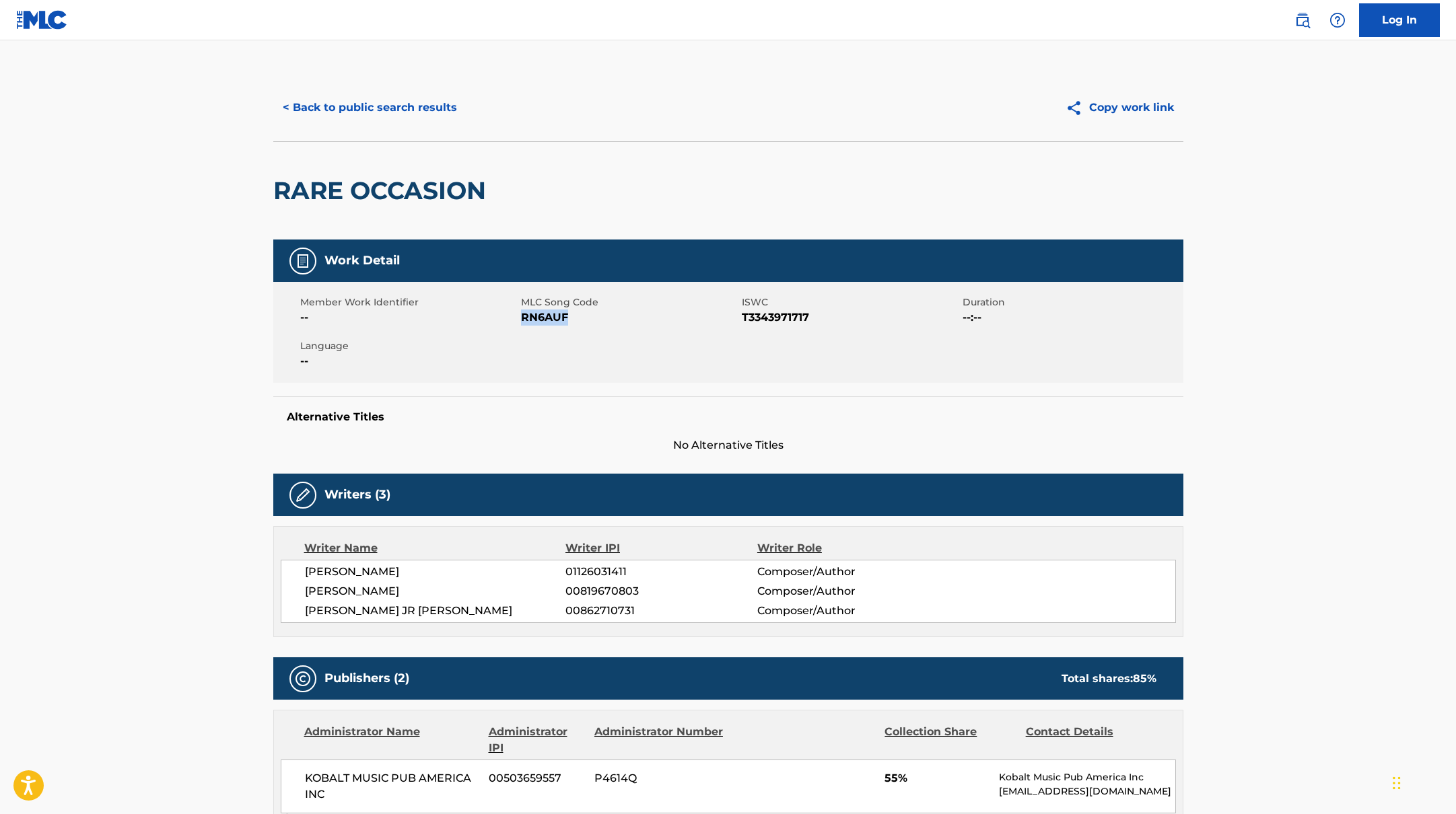
drag, startPoint x: 522, startPoint y: 319, endPoint x: 606, endPoint y: 319, distance: 84.0
click at [606, 319] on span "RN6AUF" at bounding box center [630, 317] width 217 height 16
click at [409, 98] on button "< Back to public search results" at bounding box center [370, 108] width 193 height 34
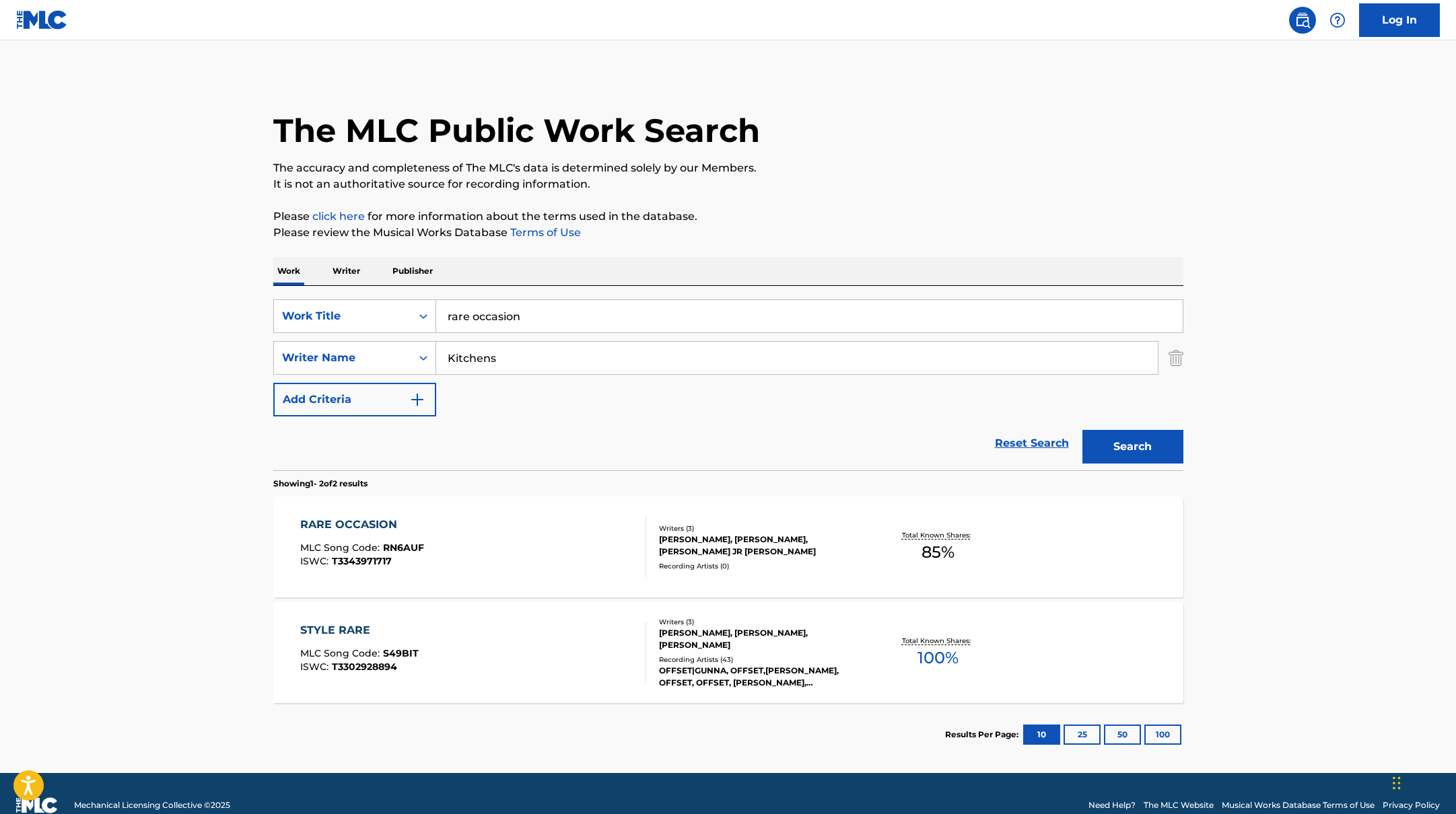
drag, startPoint x: 543, startPoint y: 314, endPoint x: 439, endPoint y: 300, distance: 104.9
click at [439, 300] on input "rare occasion" at bounding box center [809, 316] width 747 height 32
paste input "made for this shit"
type input "made for this shit"
click at [818, 231] on p "Please review the Musical Works Database Terms of Use" at bounding box center [728, 233] width 910 height 16
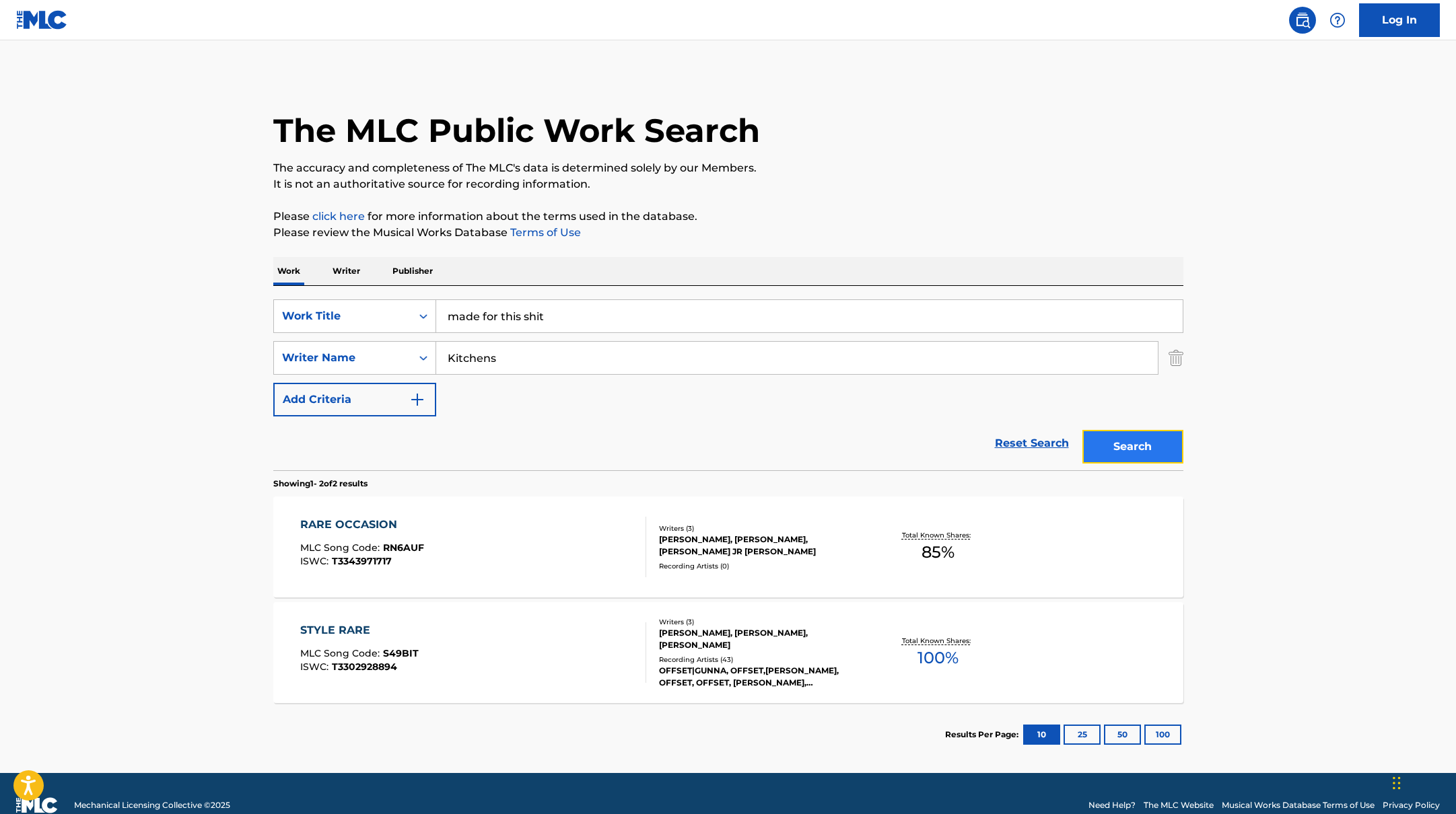
click at [1136, 442] on button "Search" at bounding box center [1132, 447] width 101 height 34
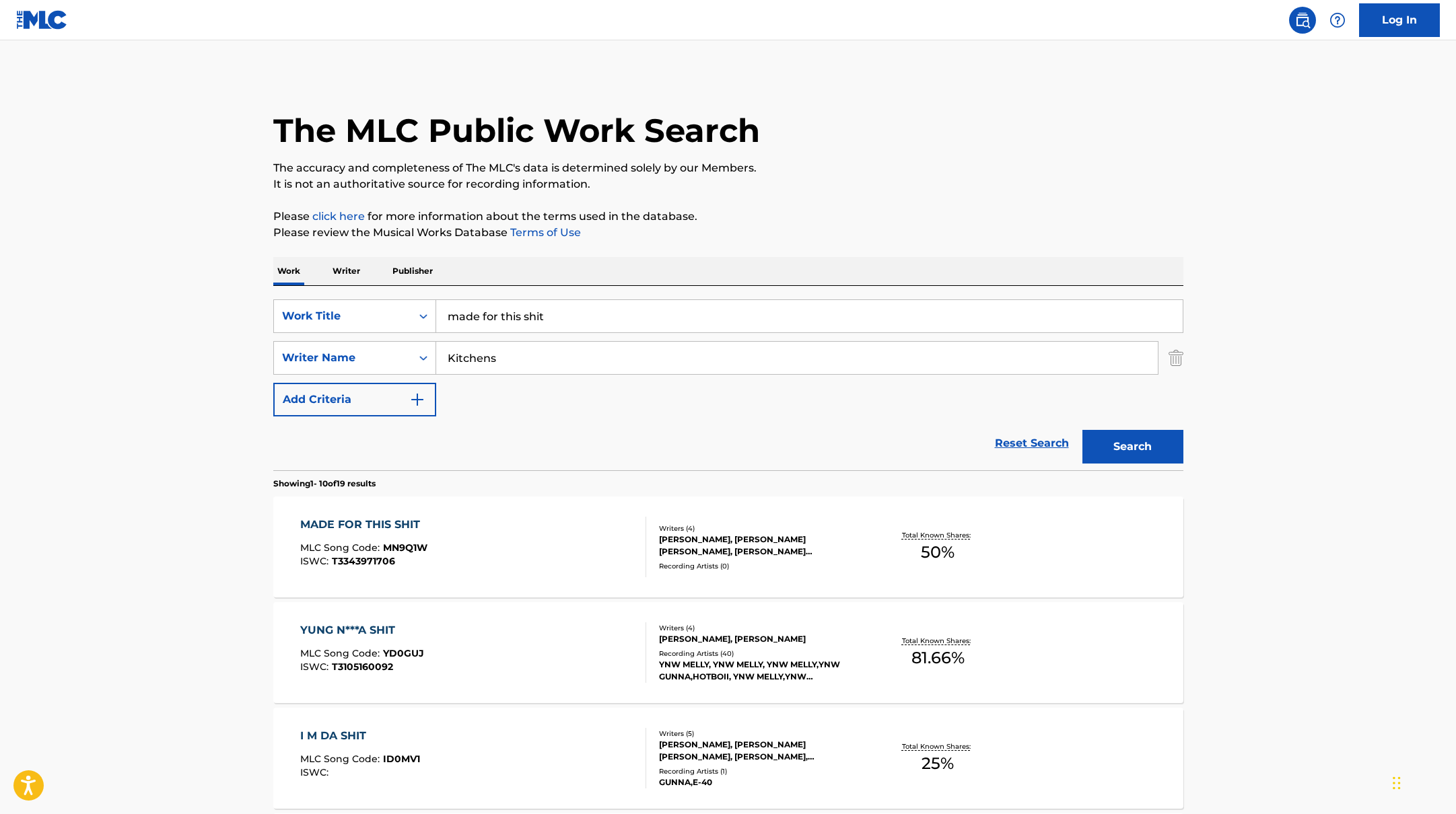
click at [518, 543] on div "MADE FOR THIS SHIT MLC Song Code : MN9Q1W ISWC : T3343971706" at bounding box center [473, 547] width 346 height 61
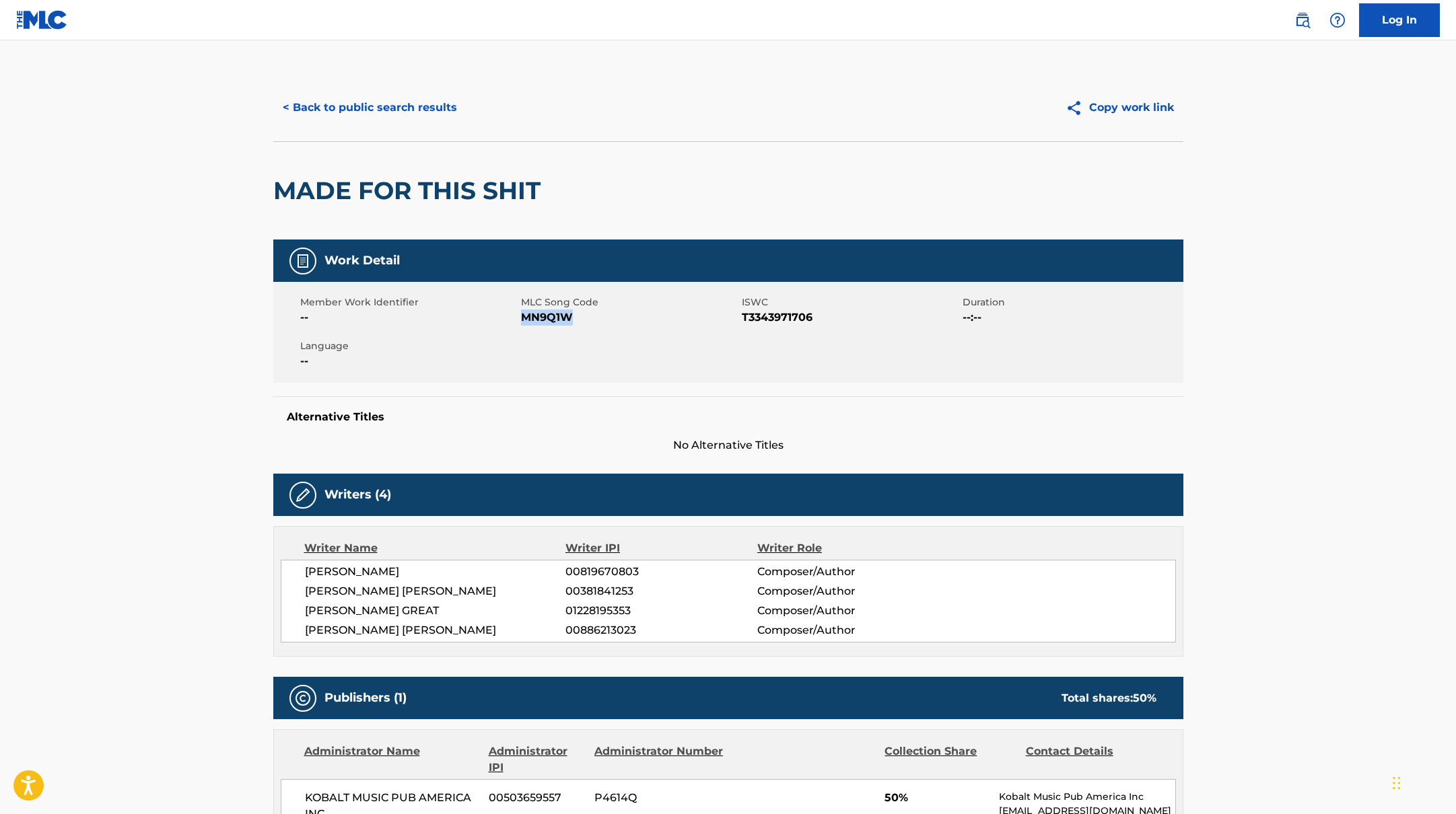
drag, startPoint x: 521, startPoint y: 319, endPoint x: 611, endPoint y: 319, distance: 90.0
click at [611, 319] on span "MN9Q1W" at bounding box center [630, 317] width 217 height 16
click at [442, 90] on div "< Back to public search results Copy work link" at bounding box center [728, 107] width 910 height 67
click at [435, 106] on button "< Back to public search results" at bounding box center [370, 108] width 193 height 34
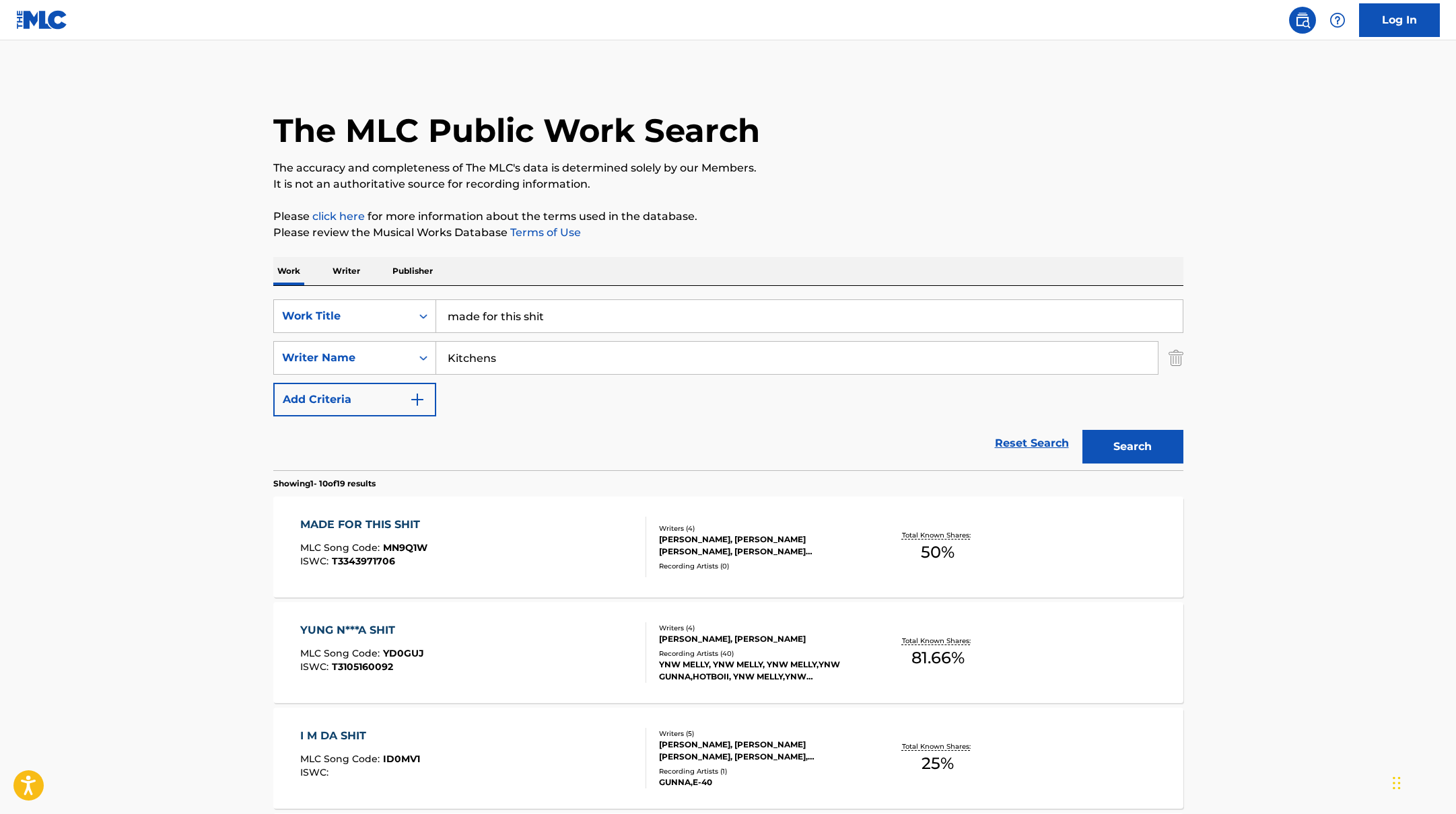
drag, startPoint x: 530, startPoint y: 309, endPoint x: 403, endPoint y: 297, distance: 127.6
click at [405, 297] on div "SearchWithCriteriabb4edb49-f9b7-4289-af29-81fb4135b806 Work Title made for this…" at bounding box center [728, 378] width 910 height 185
paste input "cfwm"
type input "cfwm"
click at [824, 225] on p "Please review the Musical Works Database Terms of Use" at bounding box center [728, 233] width 910 height 16
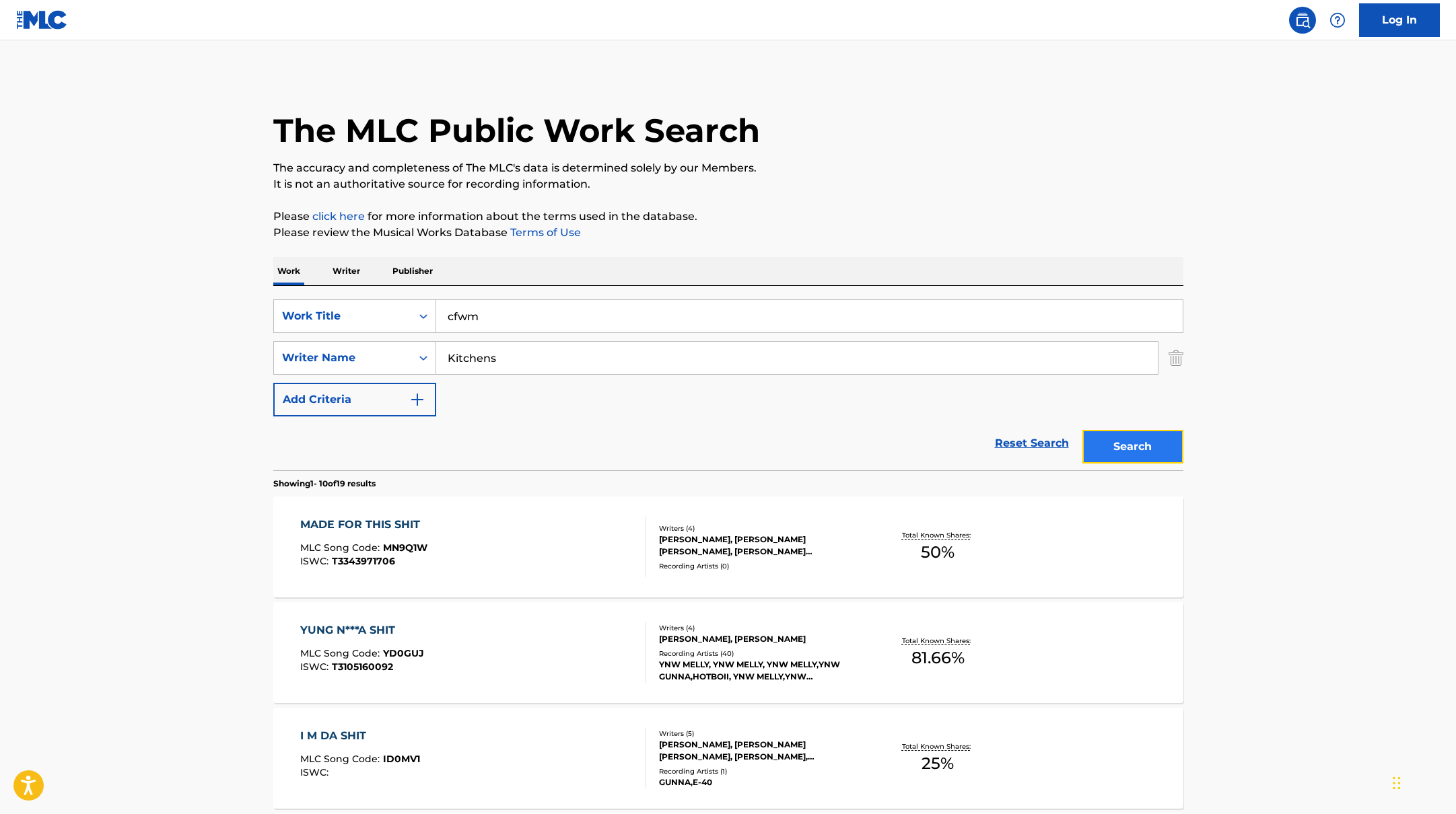
click at [1144, 440] on button "Search" at bounding box center [1132, 447] width 101 height 34
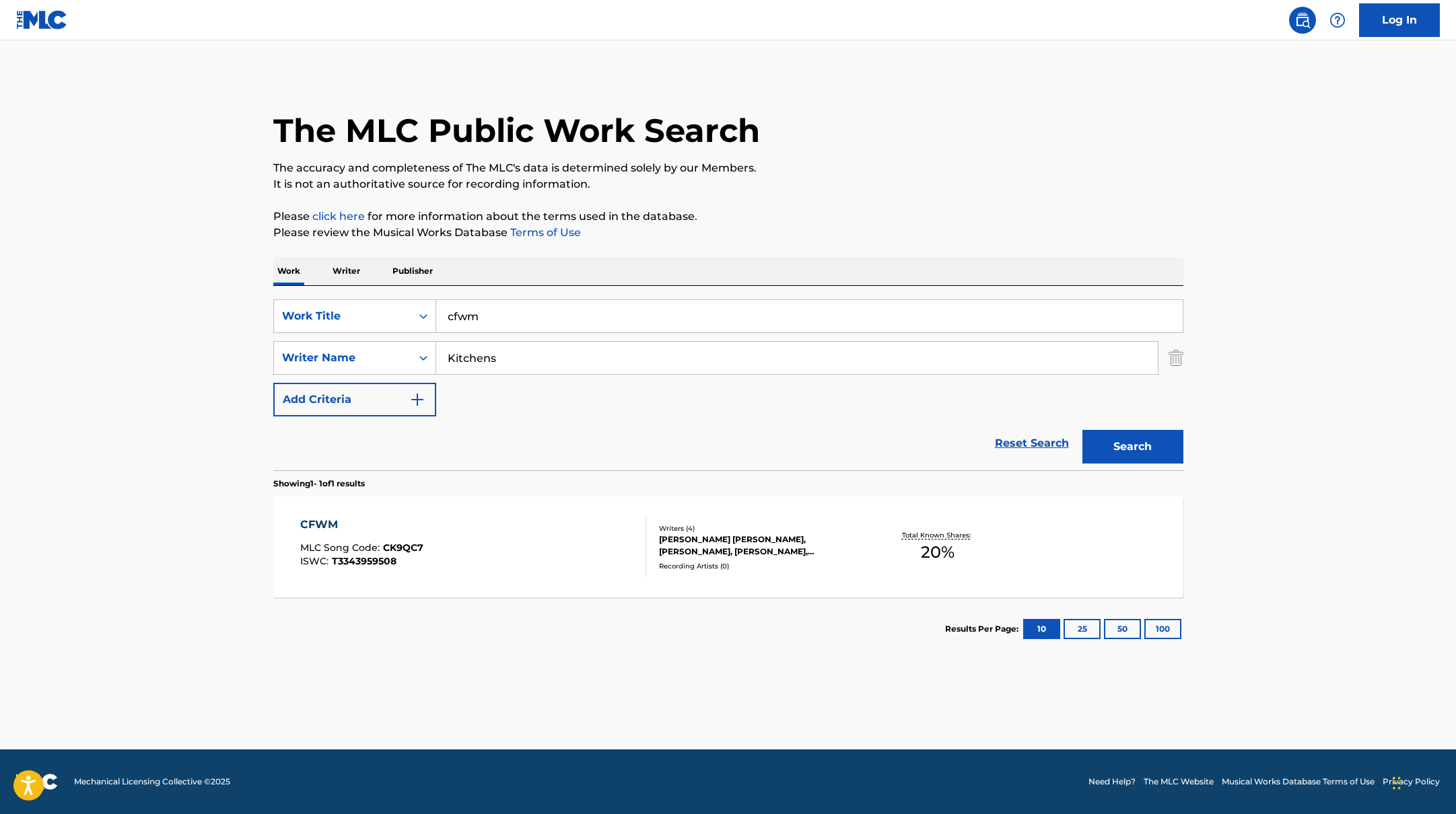
click at [506, 520] on div "CFWM MLC Song Code : CK9QC7 ISWC : T3343959508" at bounding box center [473, 547] width 346 height 61
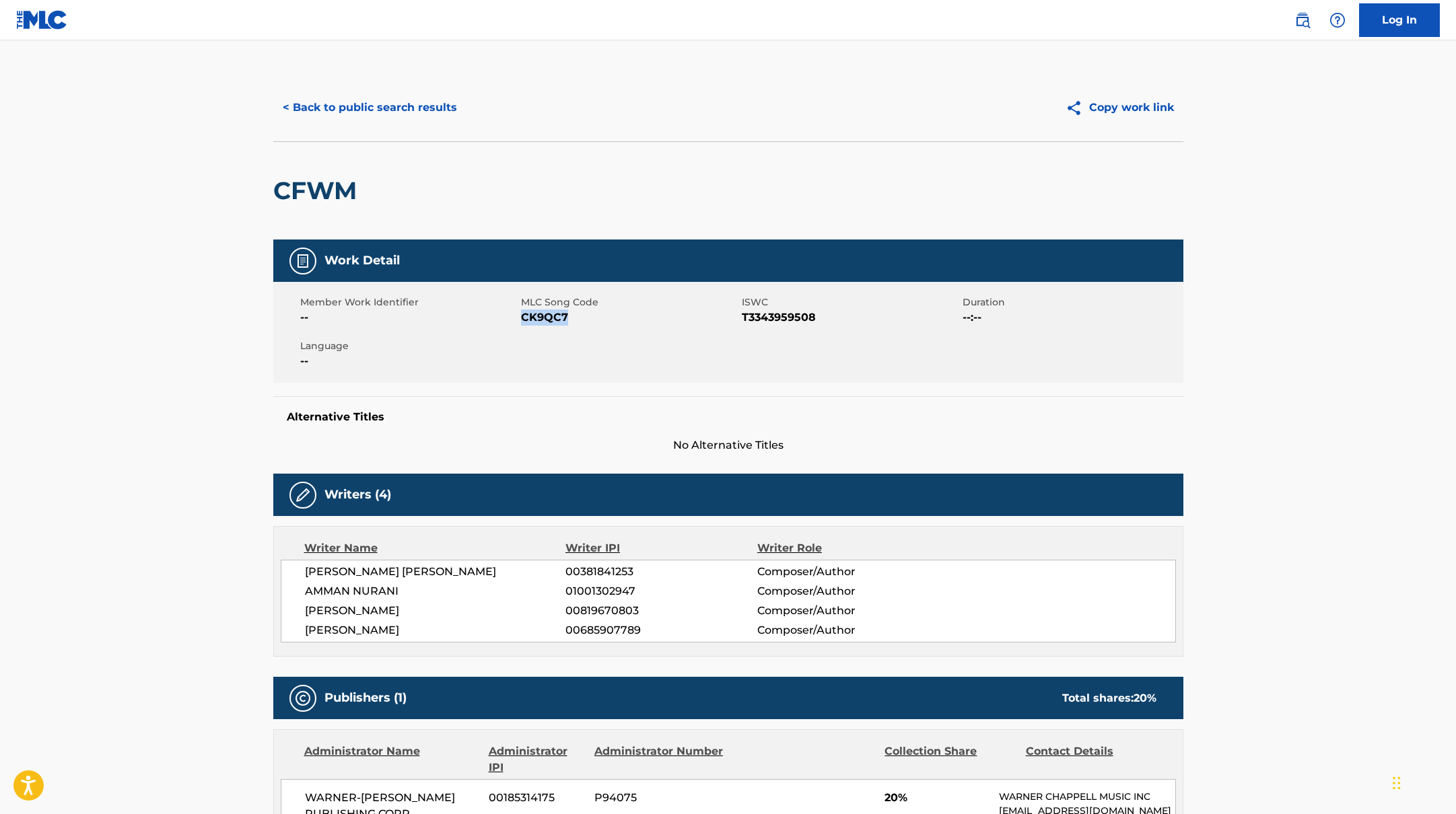
drag, startPoint x: 522, startPoint y: 318, endPoint x: 594, endPoint y: 322, distance: 72.1
click at [594, 322] on span "CK9QC7" at bounding box center [630, 317] width 217 height 16
click at [408, 94] on button "< Back to public search results" at bounding box center [370, 108] width 193 height 34
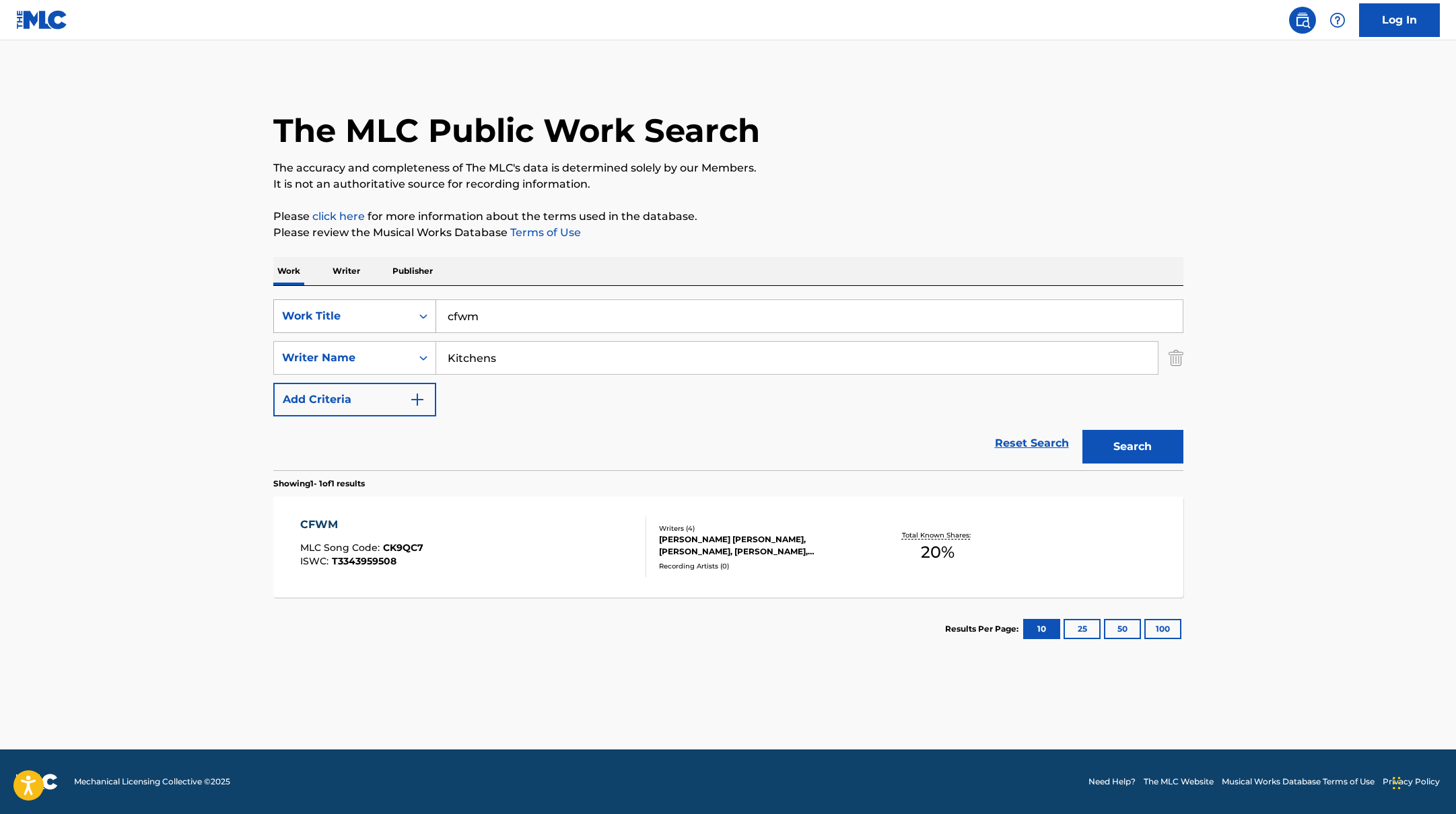
drag, startPoint x: 501, startPoint y: 320, endPoint x: 417, endPoint y: 307, distance: 85.0
click at [418, 307] on div "SearchWithCriteriabb4edb49-f9b7-4289-af29-81fb4135b806 Work Title cfwm" at bounding box center [728, 316] width 910 height 34
paste input "what they thinking"
type input "what they thinking"
click at [871, 231] on p "Please review the Musical Works Database Terms of Use" at bounding box center [728, 233] width 910 height 16
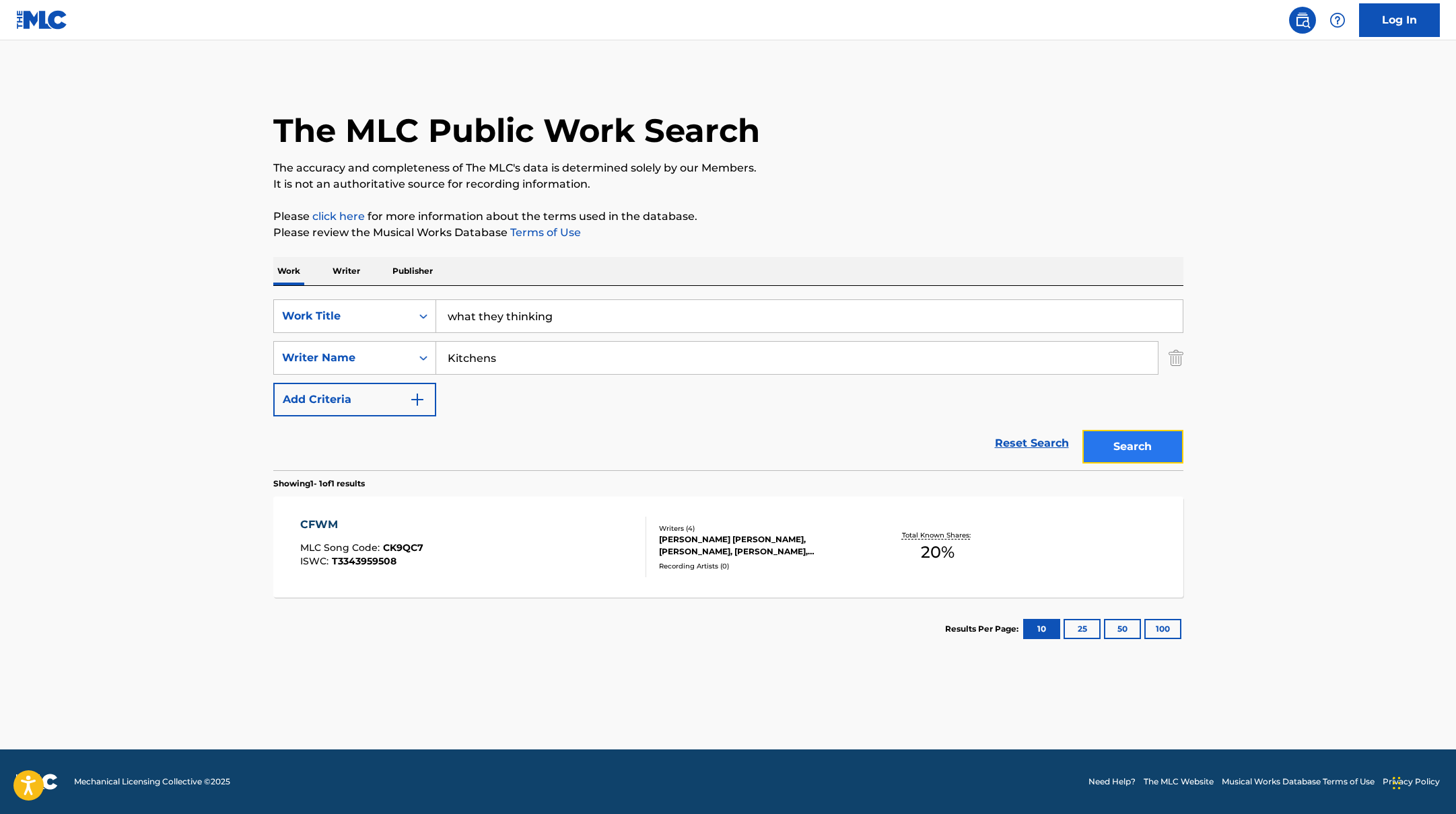
click at [1112, 441] on button "Search" at bounding box center [1132, 447] width 101 height 34
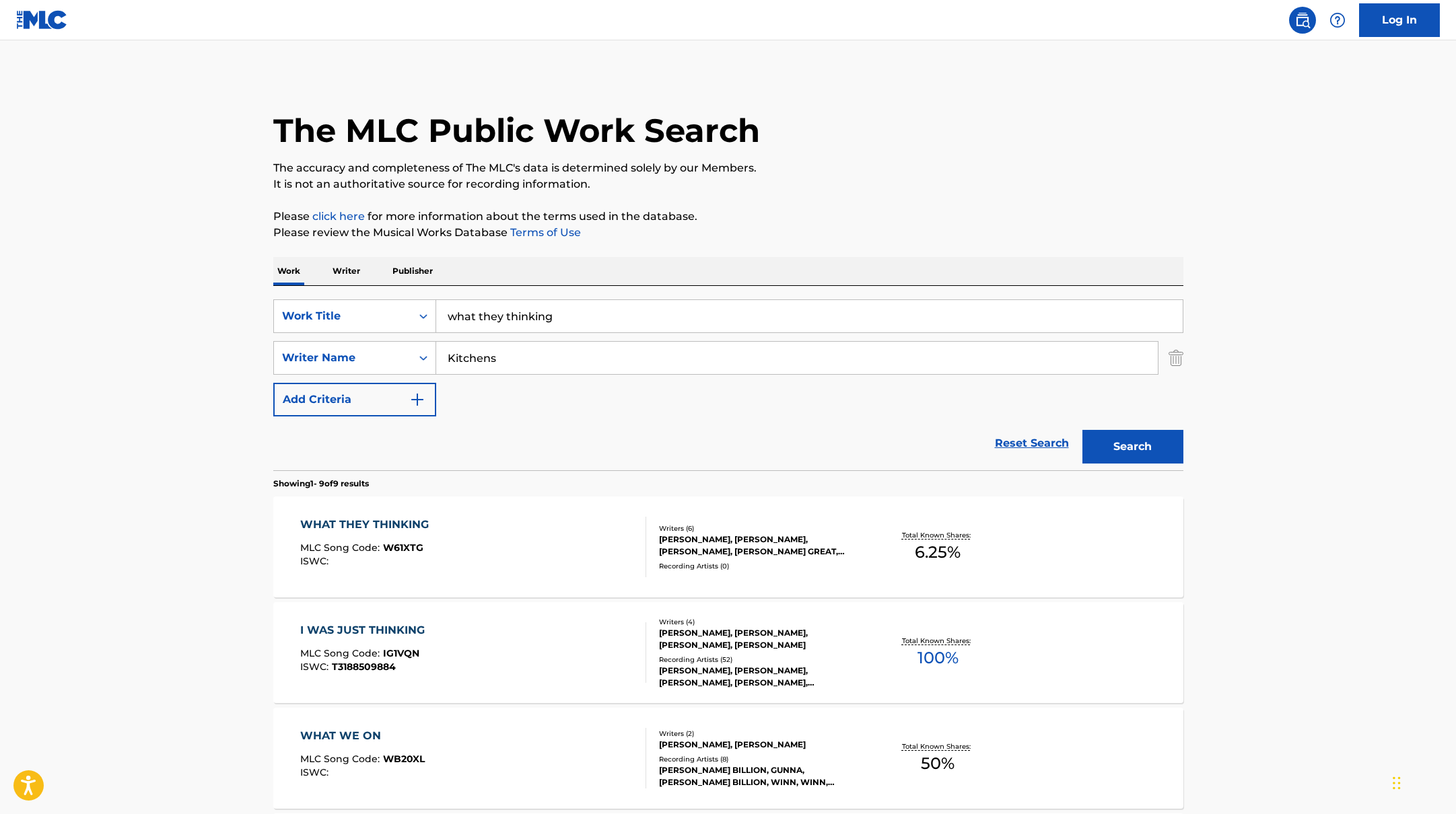
click at [546, 543] on div "WHAT THEY THINKING MLC Song Code : W61XTG ISWC :" at bounding box center [473, 547] width 346 height 61
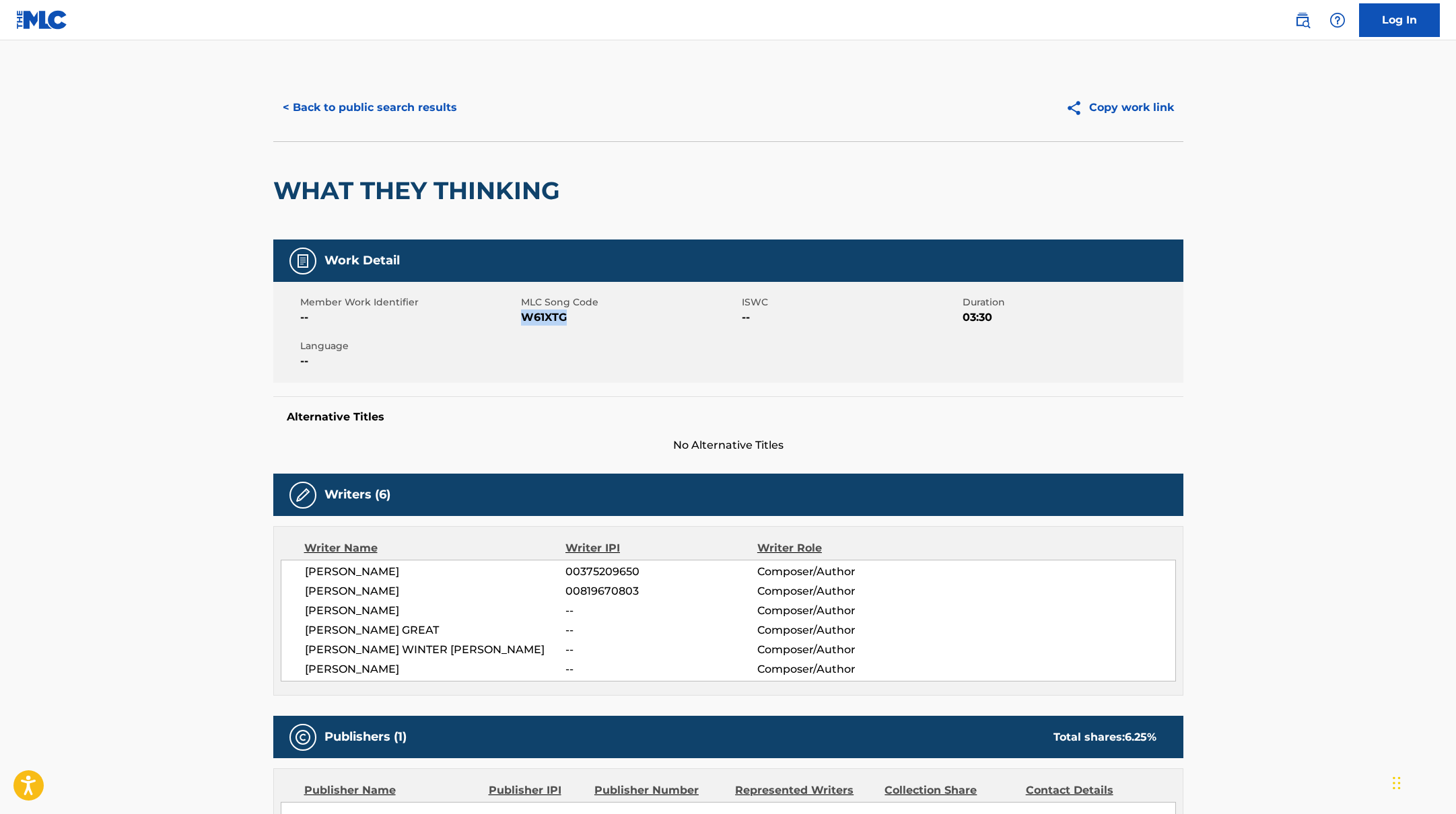
drag, startPoint x: 522, startPoint y: 318, endPoint x: 601, endPoint y: 328, distance: 79.6
click at [601, 328] on div "Member Work Identifier -- MLC Song Code W61XTG ISWC -- Duration 03:30 Language …" at bounding box center [728, 332] width 910 height 101
click at [426, 104] on button "< Back to public search results" at bounding box center [370, 108] width 193 height 34
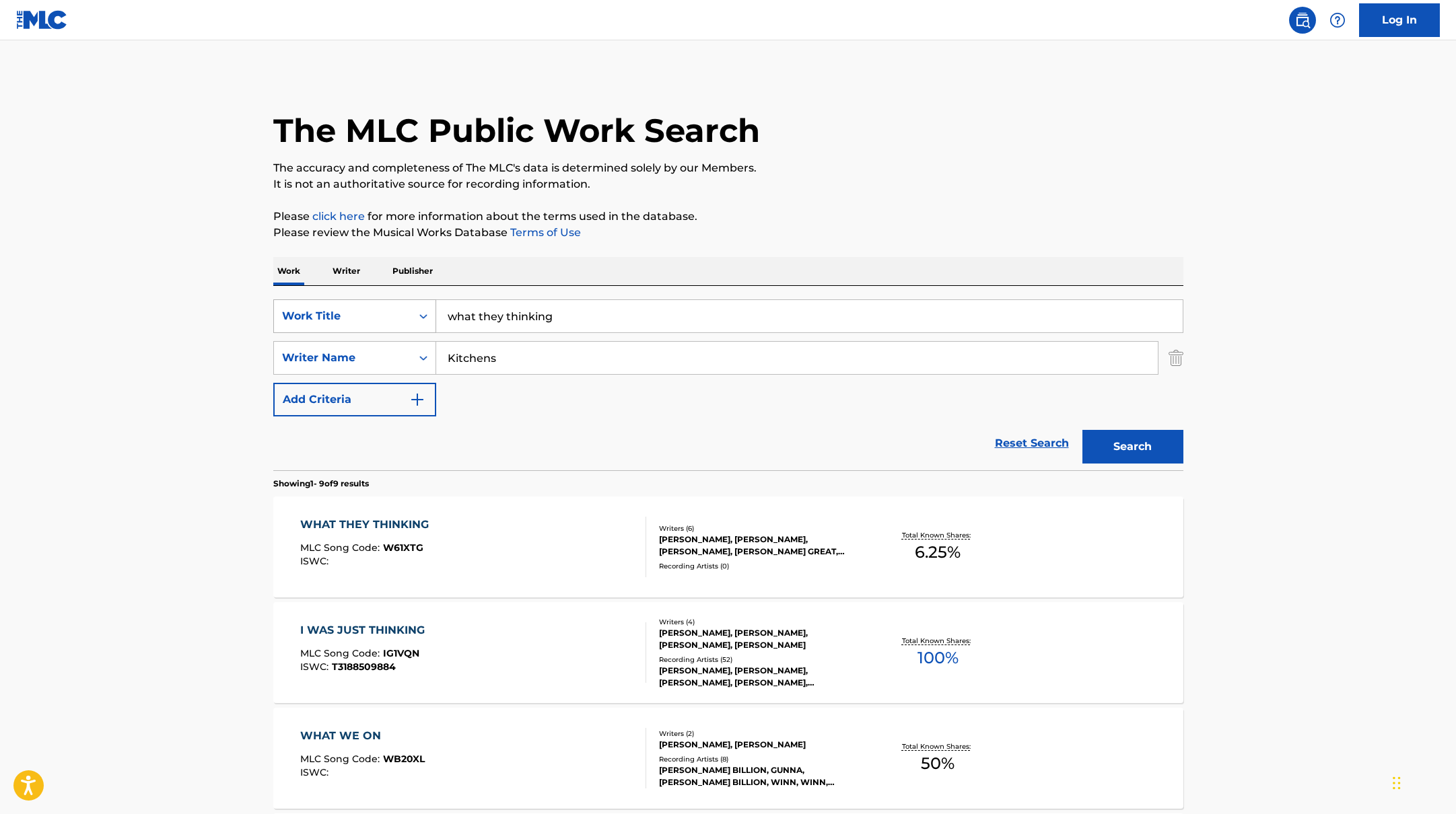
drag, startPoint x: 567, startPoint y: 320, endPoint x: 424, endPoint y: 300, distance: 144.4
click at [424, 300] on div "SearchWithCriteriabb4edb49-f9b7-4289-af29-81fb4135b806 Work Title what they thi…" at bounding box center [728, 316] width 910 height 34
paste input "showed em"
type input "showed em"
click at [836, 242] on div "The MLC Public Work Search The accuracy and completeness of The MLC's data is d…" at bounding box center [728, 790] width 943 height 1432
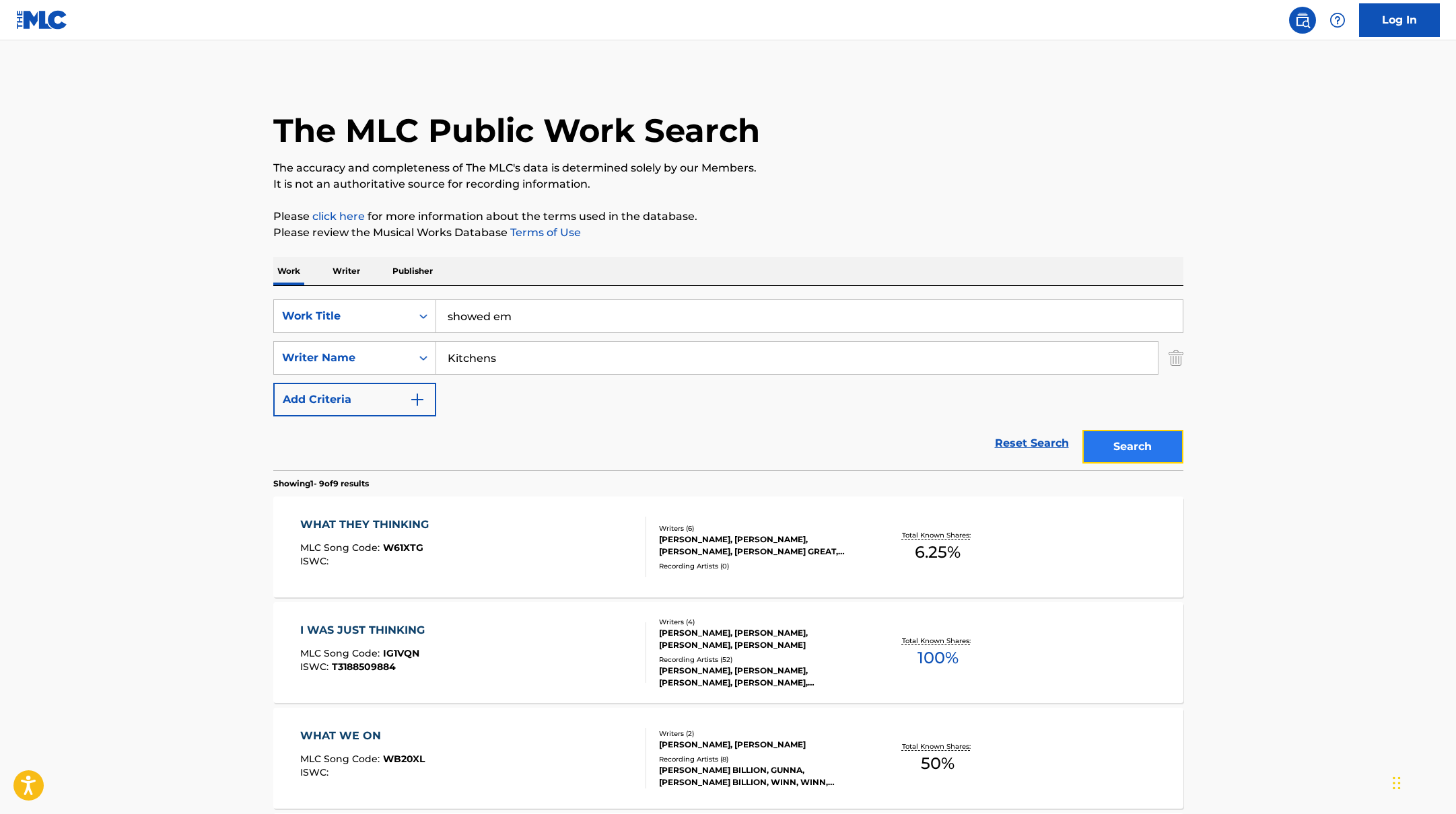
click at [1121, 455] on button "Search" at bounding box center [1132, 447] width 101 height 34
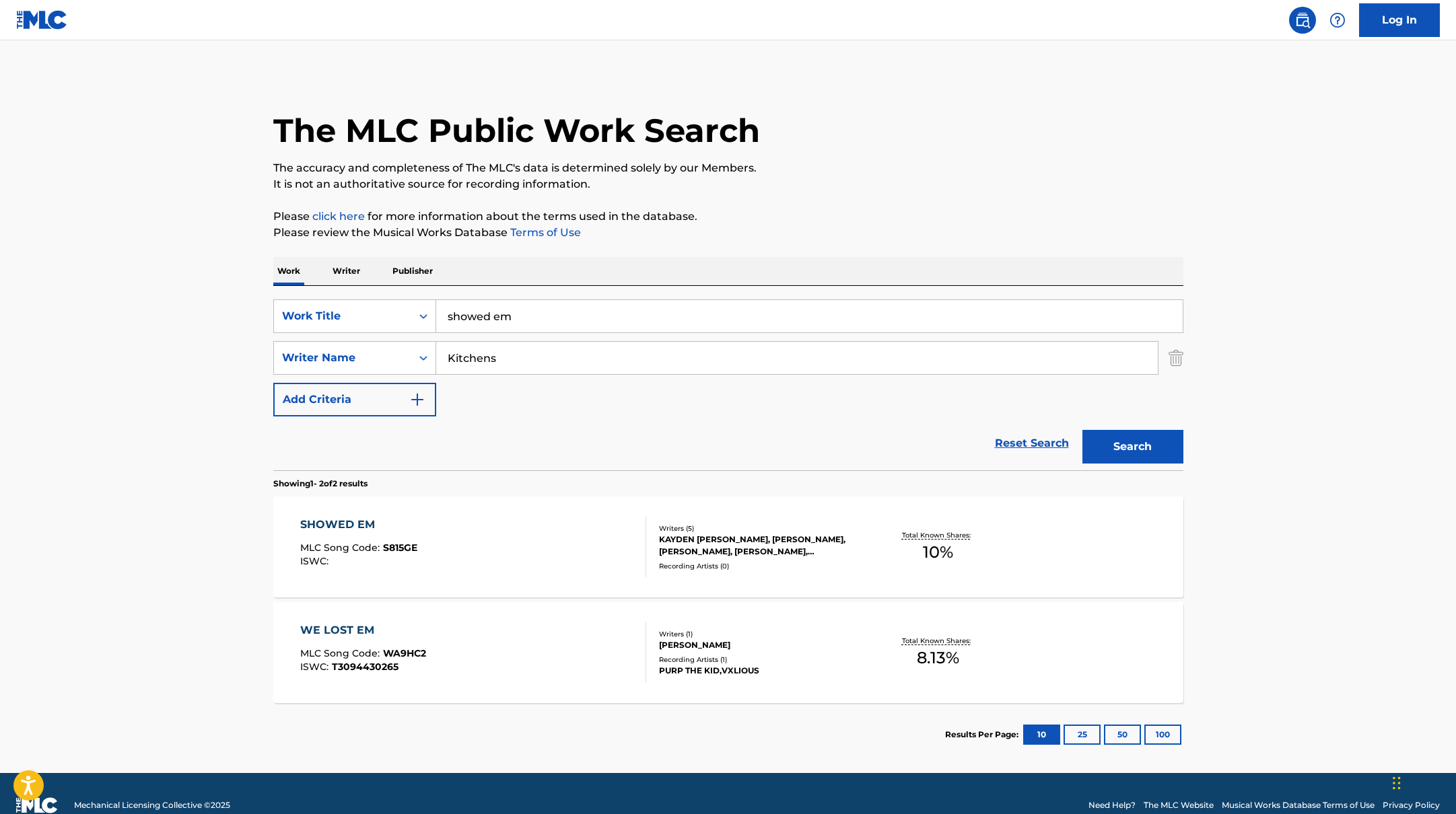
click at [570, 536] on div "SHOWED EM MLC Song Code : S815GE ISWC :" at bounding box center [473, 547] width 346 height 61
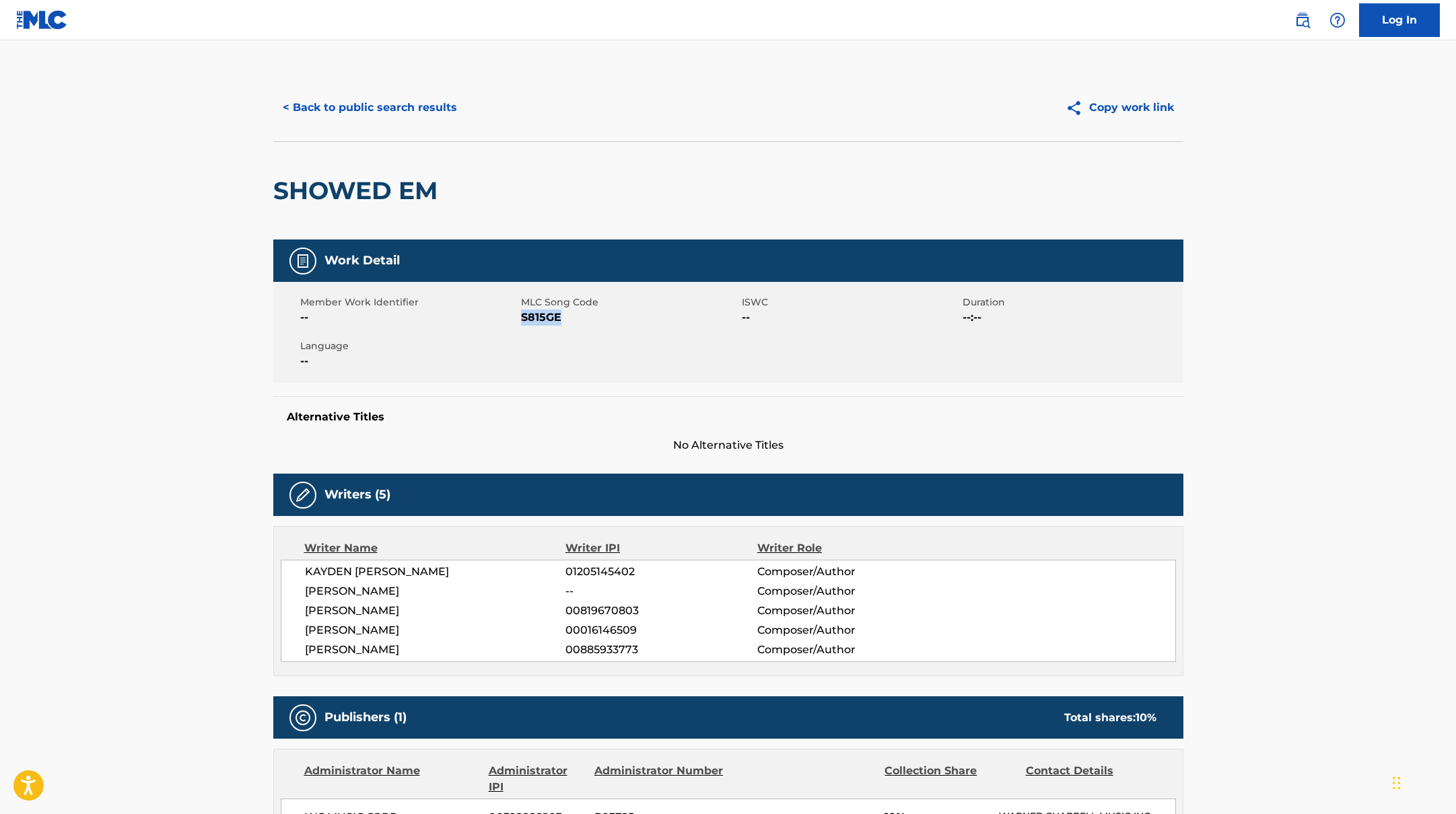
drag, startPoint x: 520, startPoint y: 315, endPoint x: 582, endPoint y: 324, distance: 62.6
click at [582, 324] on span "S815GE" at bounding box center [630, 317] width 217 height 16
click at [429, 106] on button "< Back to public search results" at bounding box center [370, 108] width 193 height 34
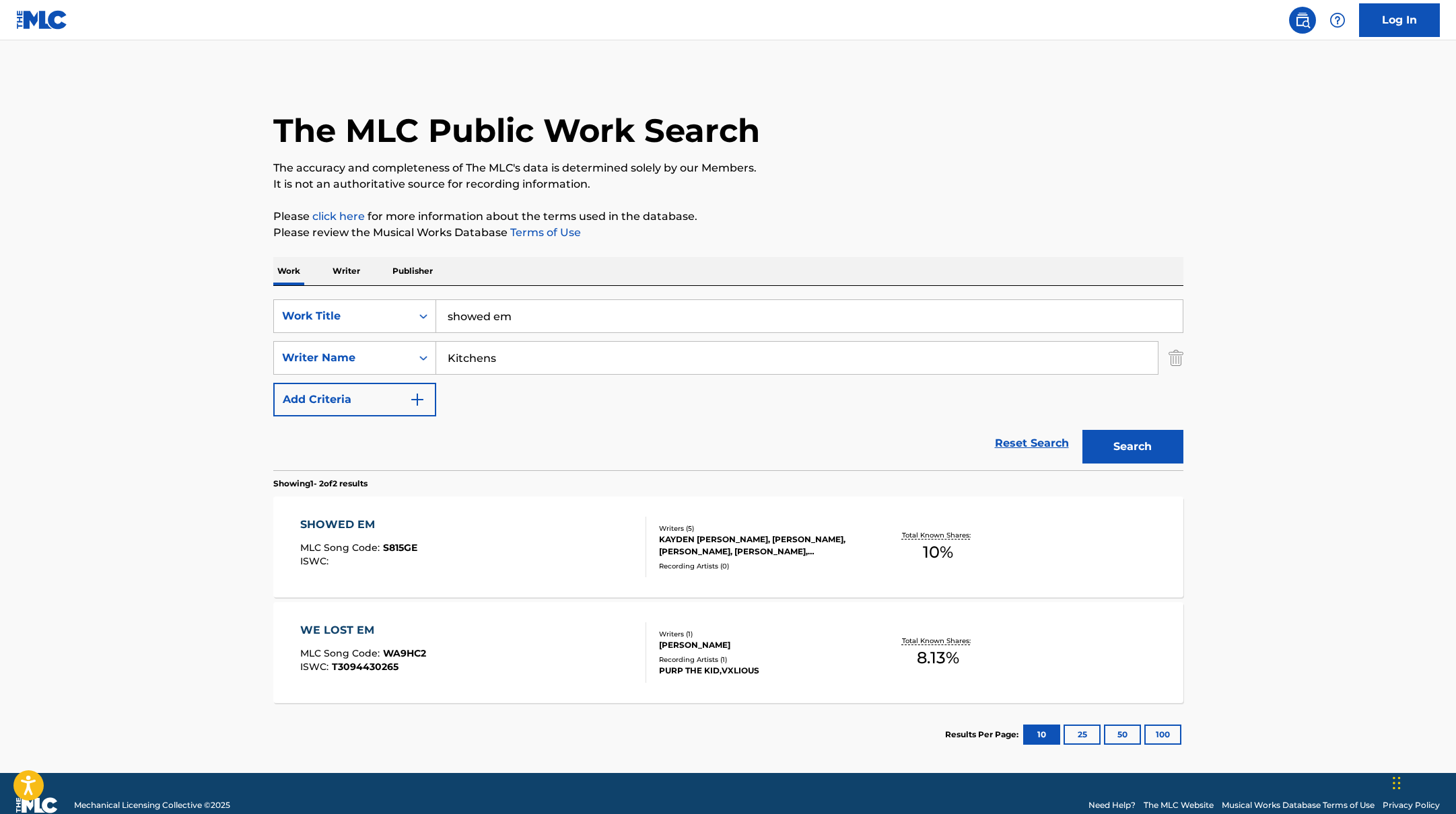
drag, startPoint x: 523, startPoint y: 316, endPoint x: 397, endPoint y: 297, distance: 127.4
click at [398, 297] on div "SearchWithCriteriabb4edb49-f9b7-4289-af29-81fb4135b806 Work Title showed em Sea…" at bounding box center [728, 378] width 910 height 185
paste input "won't stop"
type input "won't stop"
click at [812, 231] on p "Please review the Musical Works Database Terms of Use" at bounding box center [728, 233] width 910 height 16
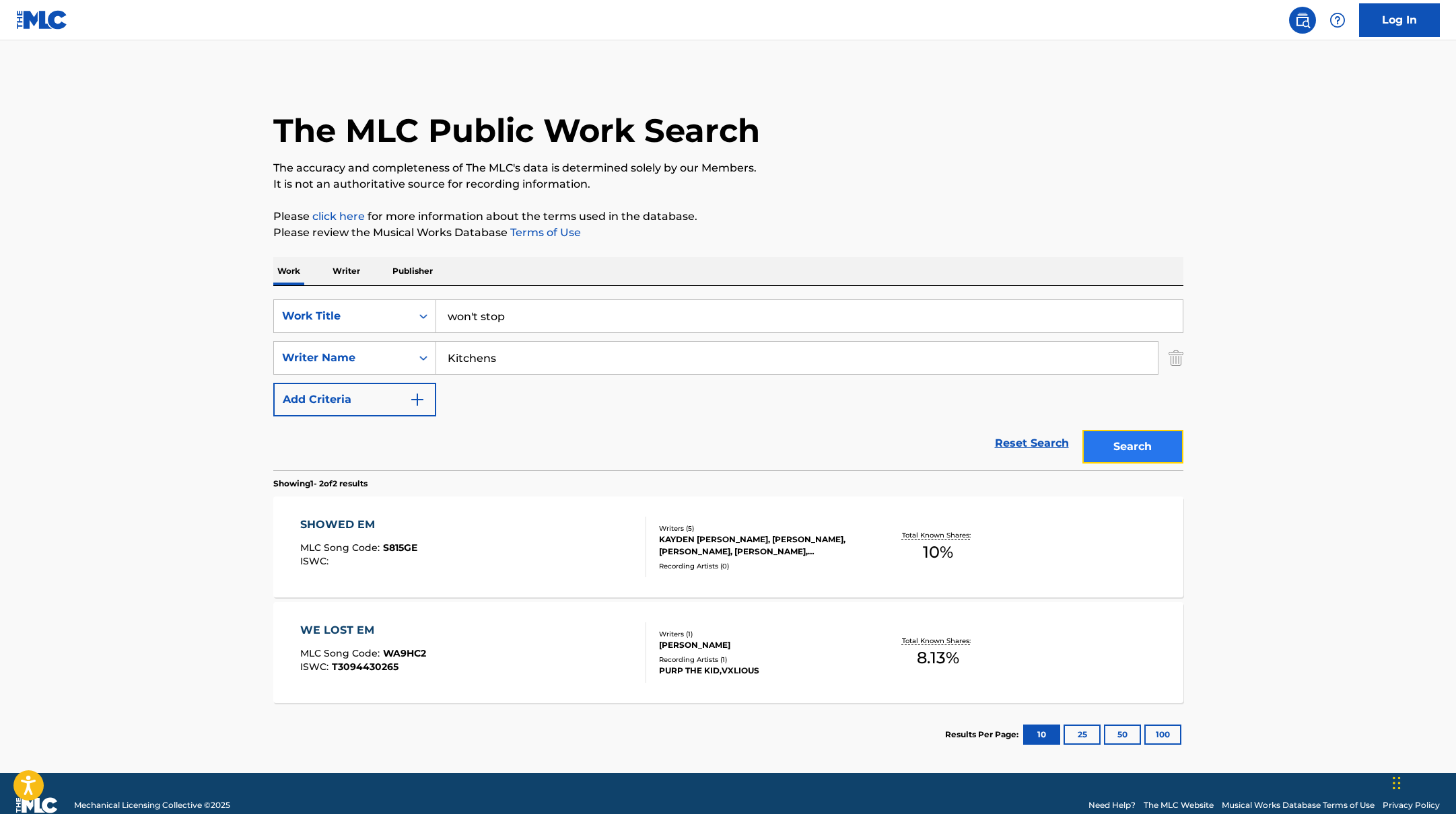
click at [1106, 449] on button "Search" at bounding box center [1132, 447] width 101 height 34
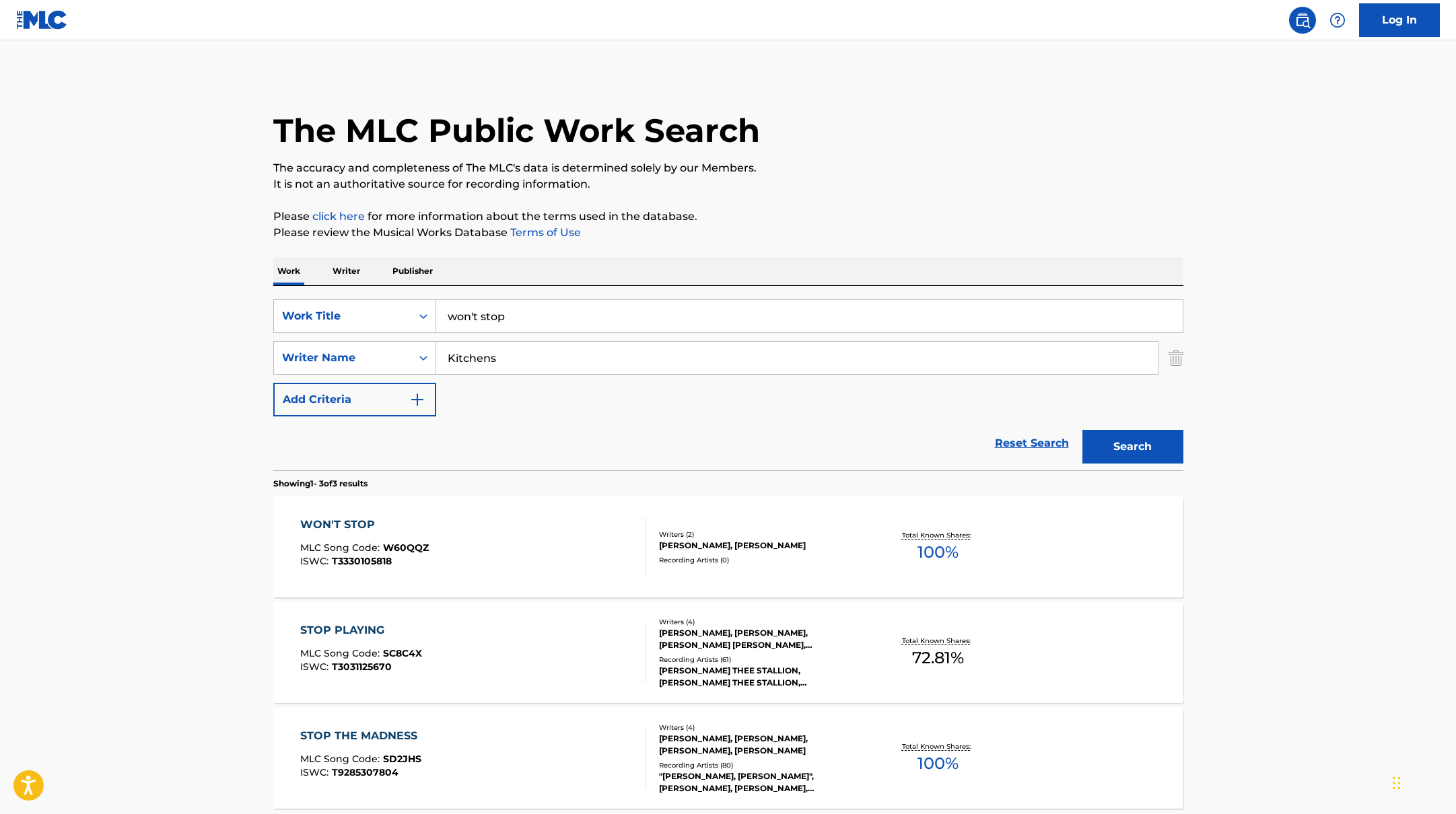
click at [540, 545] on div "WON'T STOP MLC Song Code : W60QQZ ISWC : T3330105818" at bounding box center [473, 547] width 346 height 61
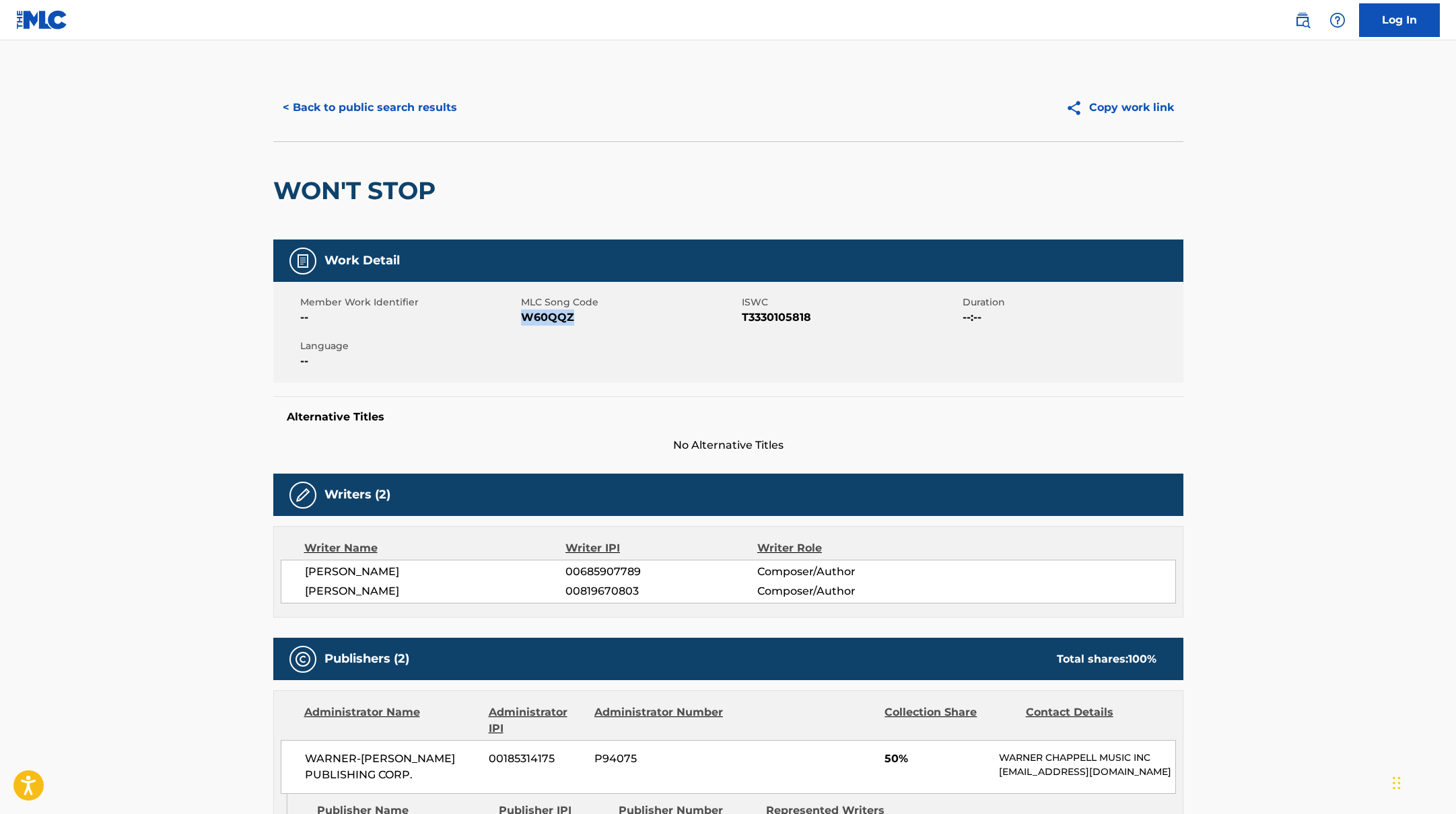
drag, startPoint x: 522, startPoint y: 316, endPoint x: 628, endPoint y: 327, distance: 106.6
click at [628, 327] on div "Member Work Identifier -- MLC Song Code W60QQZ ISWC T3330105818 Duration --:-- …" at bounding box center [728, 332] width 910 height 101
click at [408, 117] on button "< Back to public search results" at bounding box center [370, 108] width 193 height 34
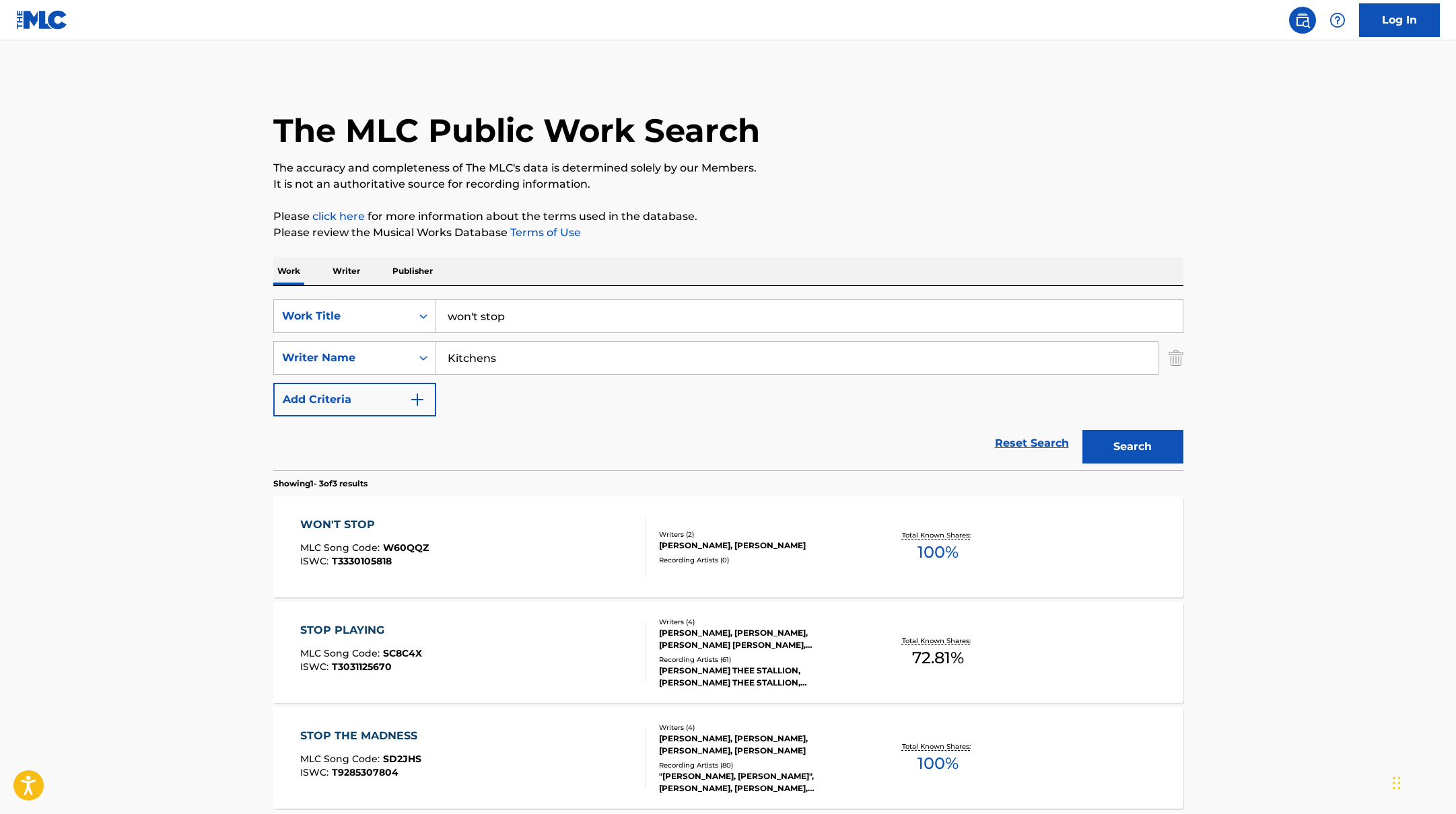
drag, startPoint x: 529, startPoint y: 320, endPoint x: 396, endPoint y: 297, distance: 135.0
click at [396, 297] on div "SearchWithCriteriabb4edb49-f9b7-4289-af29-81fb4135b806 Work Title won't stop Se…" at bounding box center [728, 378] width 910 height 185
paste input "him all along"
type input "him all along"
click at [759, 258] on div "Work Writer Publisher" at bounding box center [728, 271] width 910 height 28
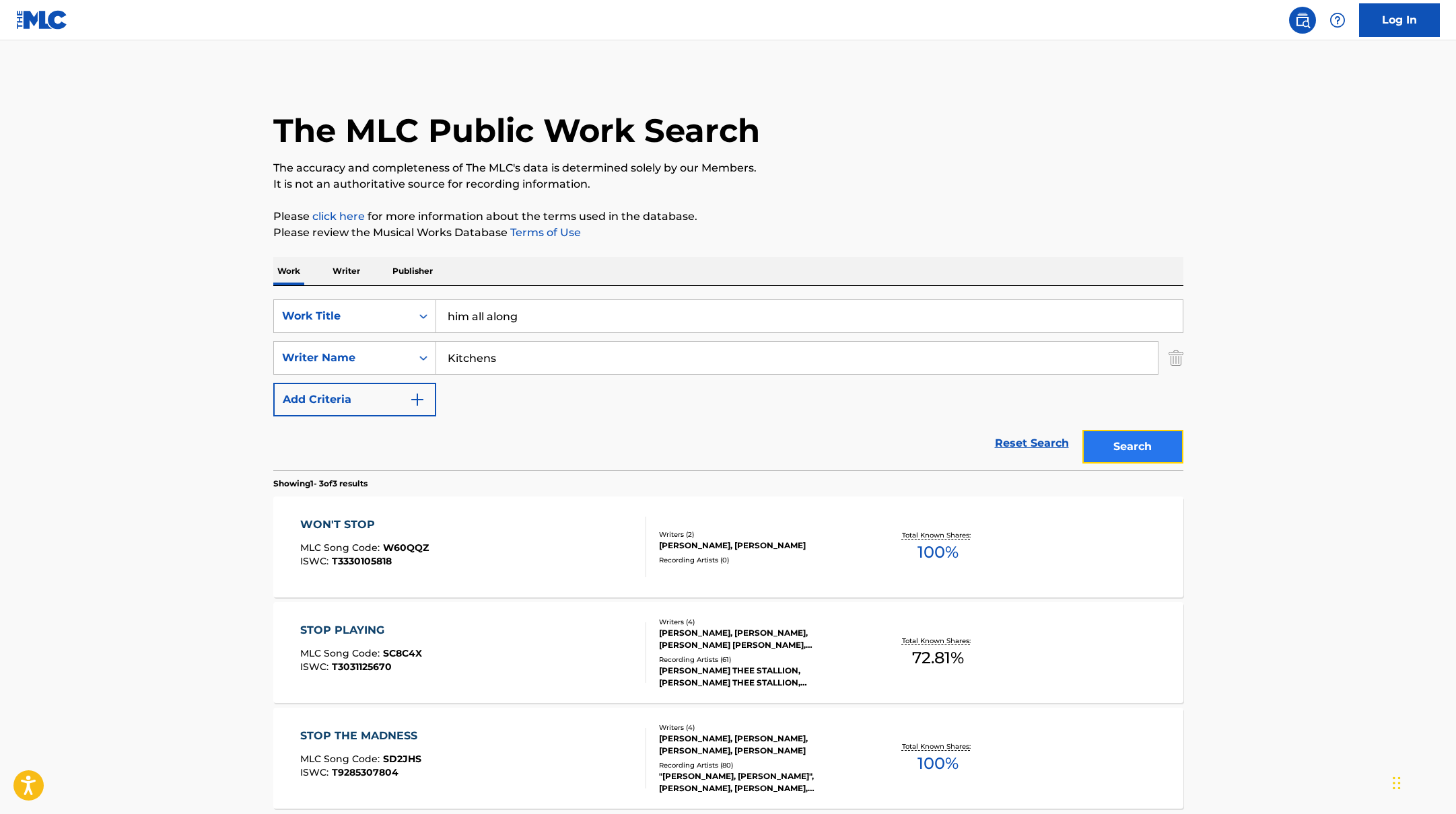
click at [1131, 454] on button "Search" at bounding box center [1132, 447] width 101 height 34
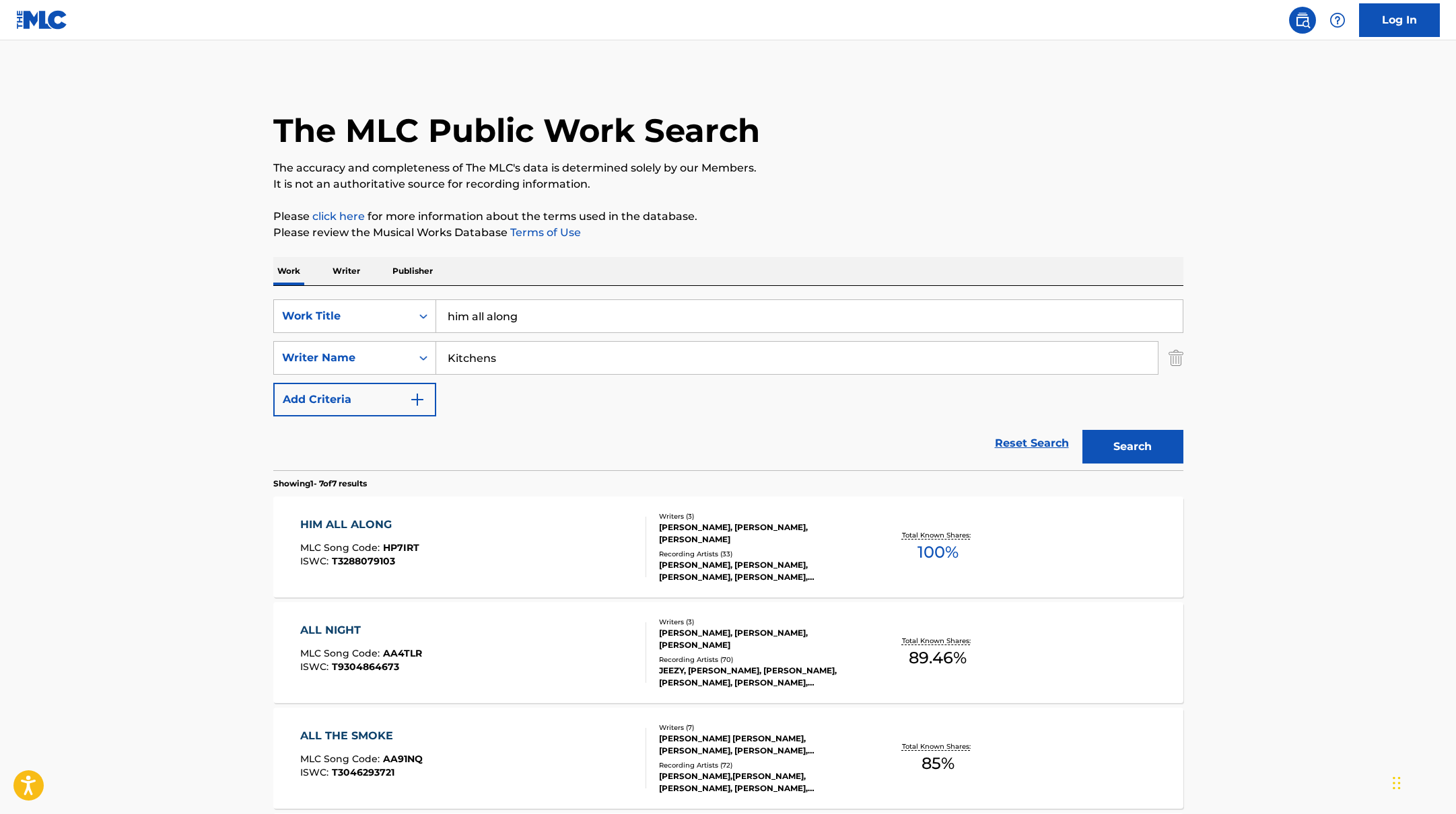
click at [604, 555] on div "HIM ALL ALONG MLC Song Code : HP7IRT ISWC : T3288079103" at bounding box center [473, 547] width 346 height 61
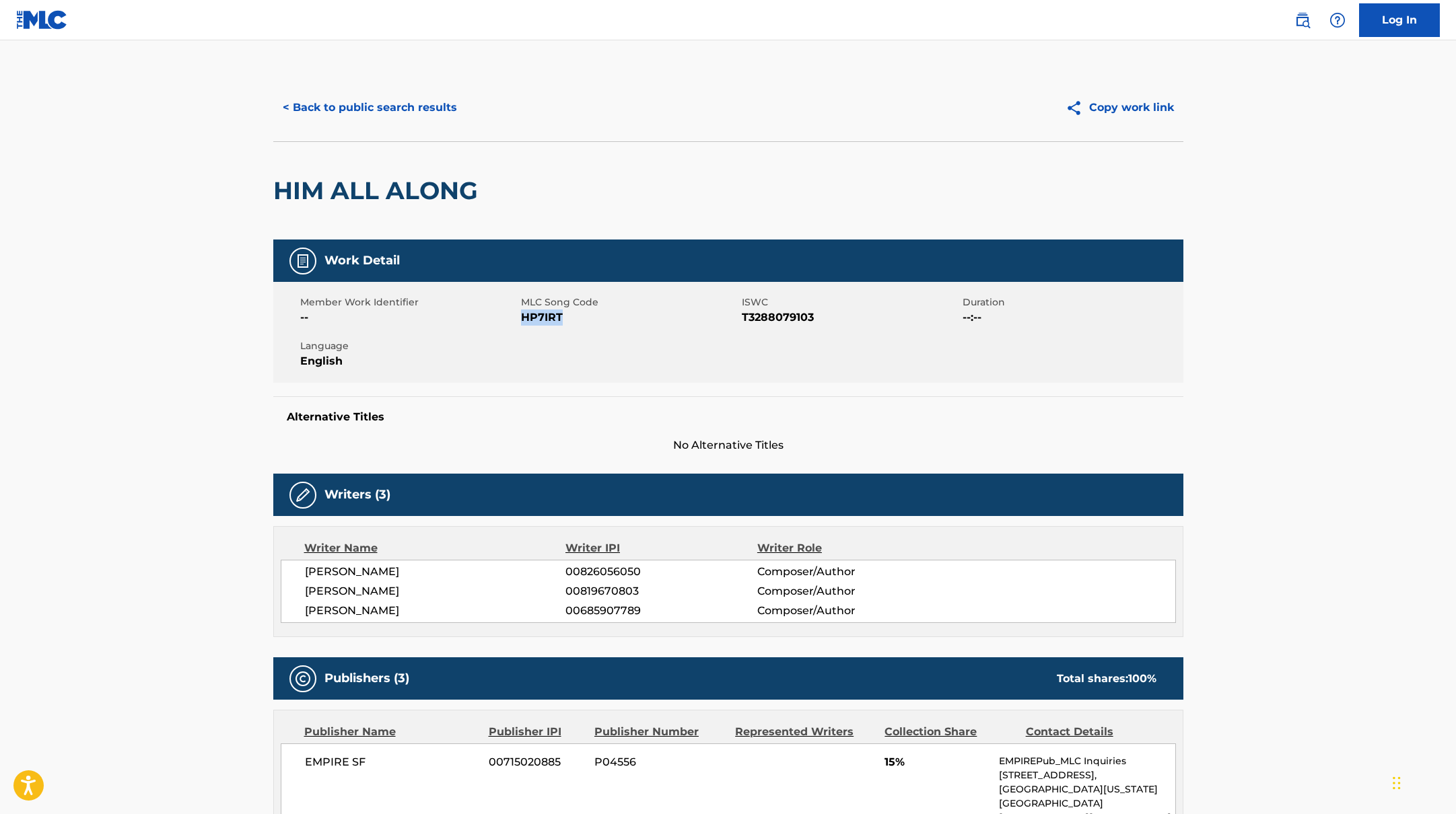
drag, startPoint x: 522, startPoint y: 320, endPoint x: 607, endPoint y: 328, distance: 85.4
click at [607, 328] on div "Member Work Identifier -- MLC Song Code HP7IRT ISWC T3288079103 Duration --:-- …" at bounding box center [728, 332] width 910 height 101
click at [423, 100] on button "< Back to public search results" at bounding box center [370, 108] width 193 height 34
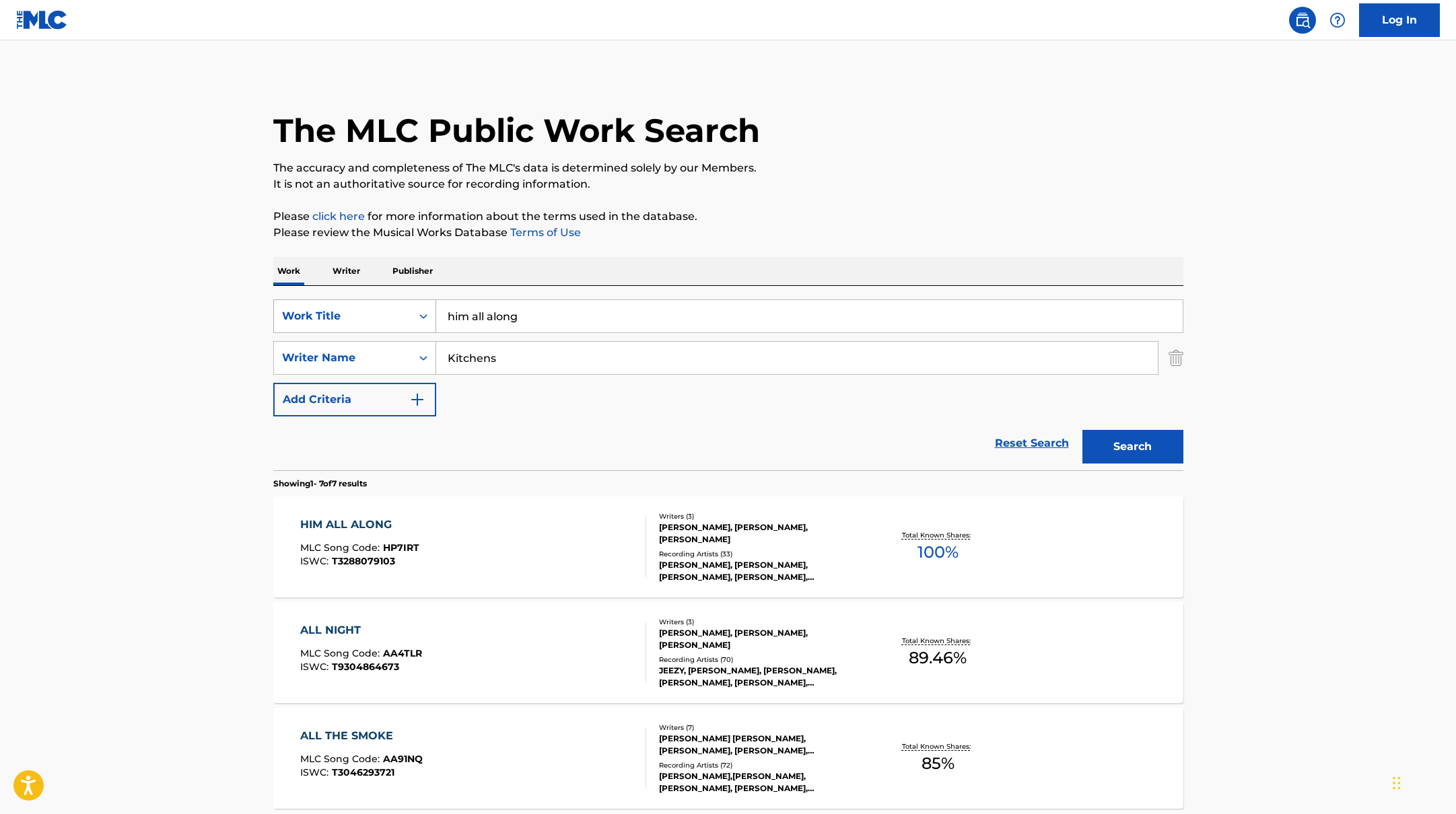
drag, startPoint x: 532, startPoint y: 319, endPoint x: 417, endPoint y: 302, distance: 116.2
click at [417, 302] on div "SearchWithCriteriabb4edb49-f9b7-4289-af29-81fb4135b806 Work Title him all along" at bounding box center [728, 316] width 910 height 34
paste input "VAI VAI TRAIR"
type input "VAI VAI TRAIR"
click at [795, 202] on div "The MLC Public Work Search The accuracy and completeness of The MLC's data is d…" at bounding box center [728, 684] width 943 height 1221
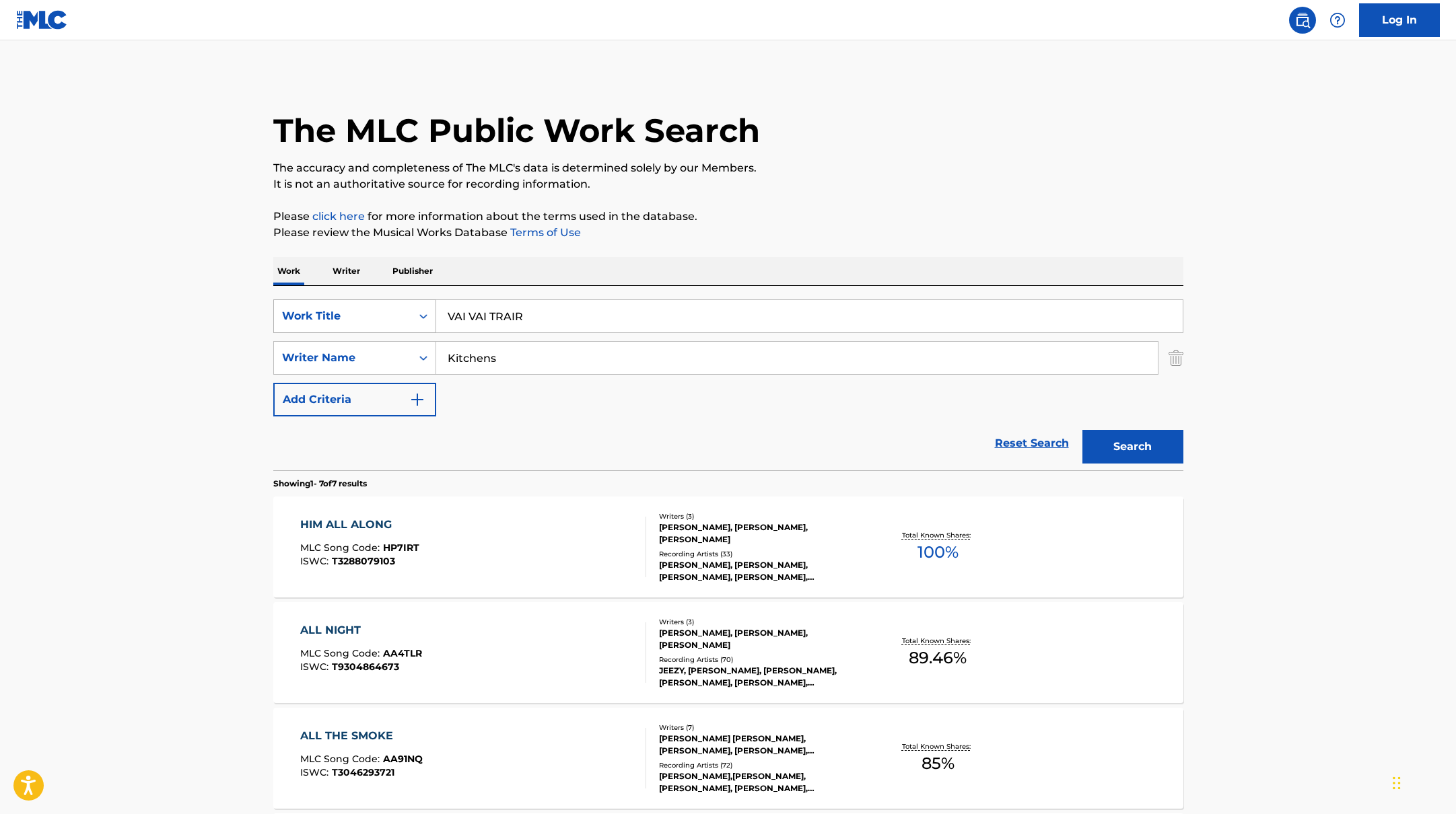
drag, startPoint x: 516, startPoint y: 360, endPoint x: 374, endPoint y: 326, distance: 146.0
click at [374, 326] on div "SearchWithCriteriabb4edb49-f9b7-4289-af29-81fb4135b806 Work Title VAI VAI TRAIR…" at bounding box center [728, 358] width 910 height 117
paste input "Murciano"
type input "Murciano"
click at [1138, 447] on button "Search" at bounding box center [1132, 447] width 101 height 34
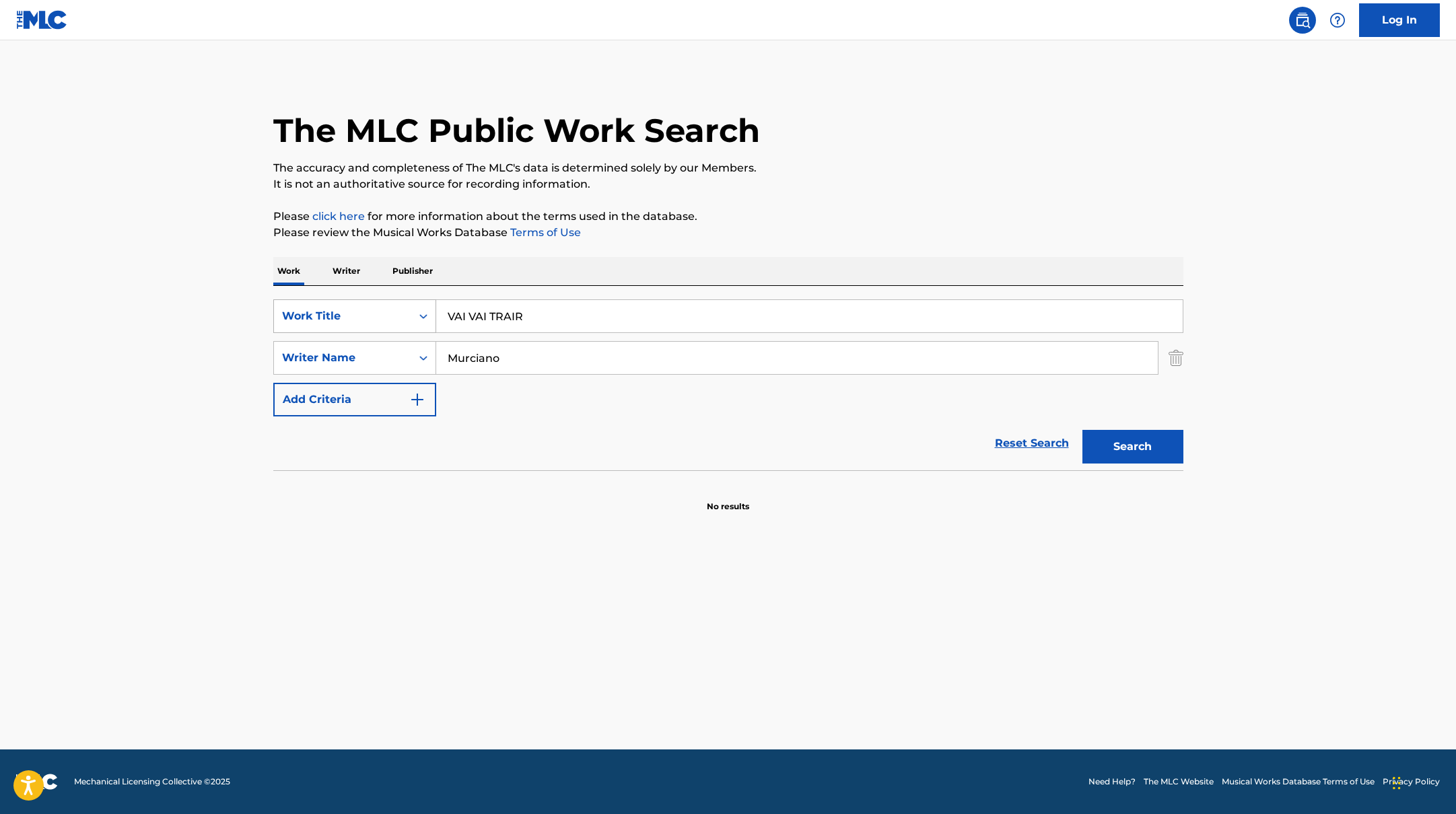
drag, startPoint x: 537, startPoint y: 322, endPoint x: 338, endPoint y: 301, distance: 200.1
click at [338, 300] on div "SearchWithCriteriabb4edb49-f9b7-4289-af29-81fb4135b806 Work Title VAI VAI TRAIR" at bounding box center [728, 316] width 910 height 34
paste input "Construção de Amor"
type input "Construção de Amor"
click at [900, 161] on p "The accuracy and completeness of The MLC's data is determined solely by our Mem…" at bounding box center [728, 168] width 910 height 16
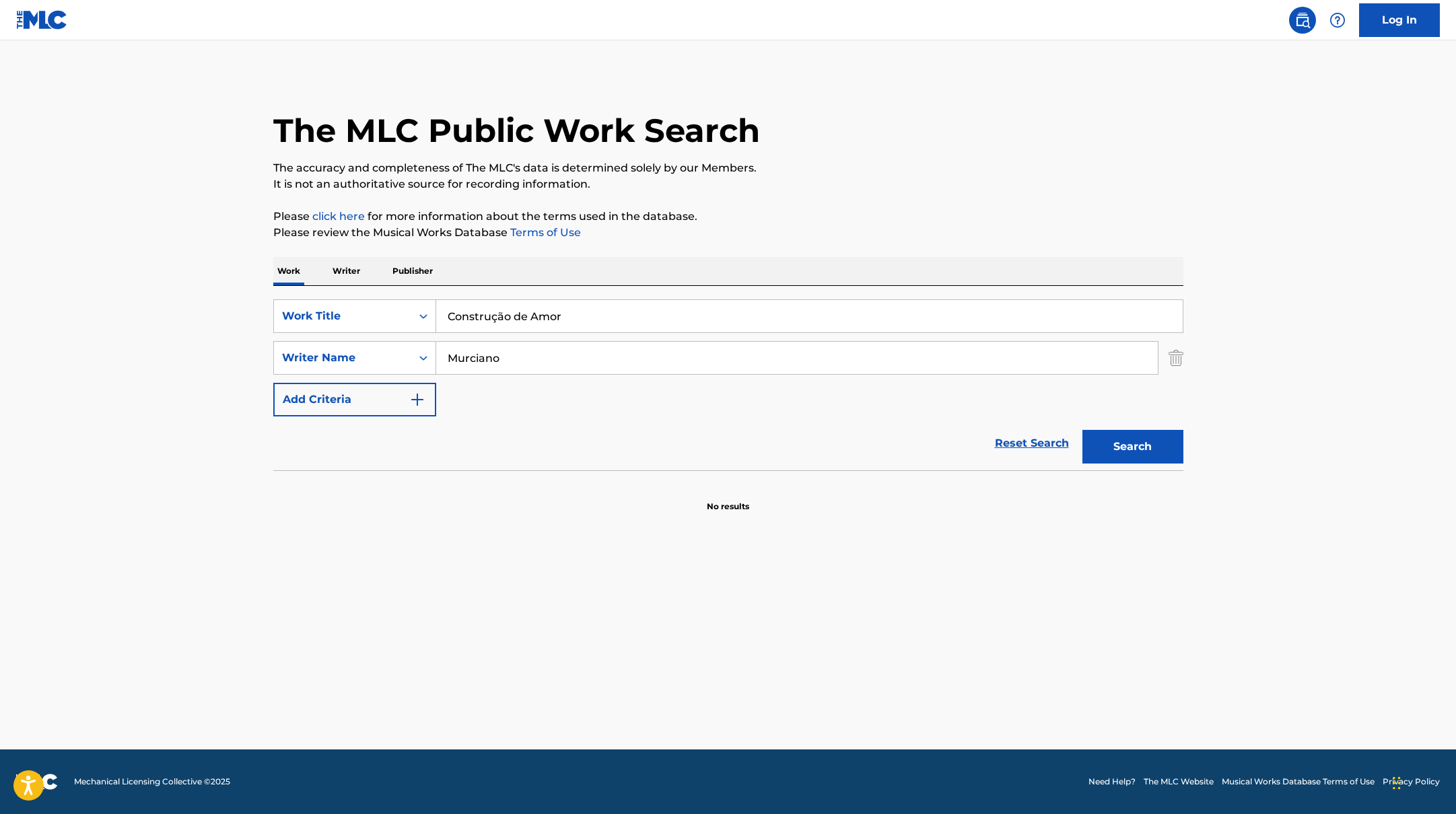
drag, startPoint x: 513, startPoint y: 363, endPoint x: 440, endPoint y: 327, distance: 81.4
click at [377, 338] on div "SearchWithCriteriabb4edb49-f9b7-4289-af29-81fb4135b806 Work Title Construção de…" at bounding box center [728, 358] width 910 height 117
paste input "ZARDO,"
type input "ZARDO,"
click at [836, 261] on div "Work Writer Publisher" at bounding box center [728, 271] width 910 height 28
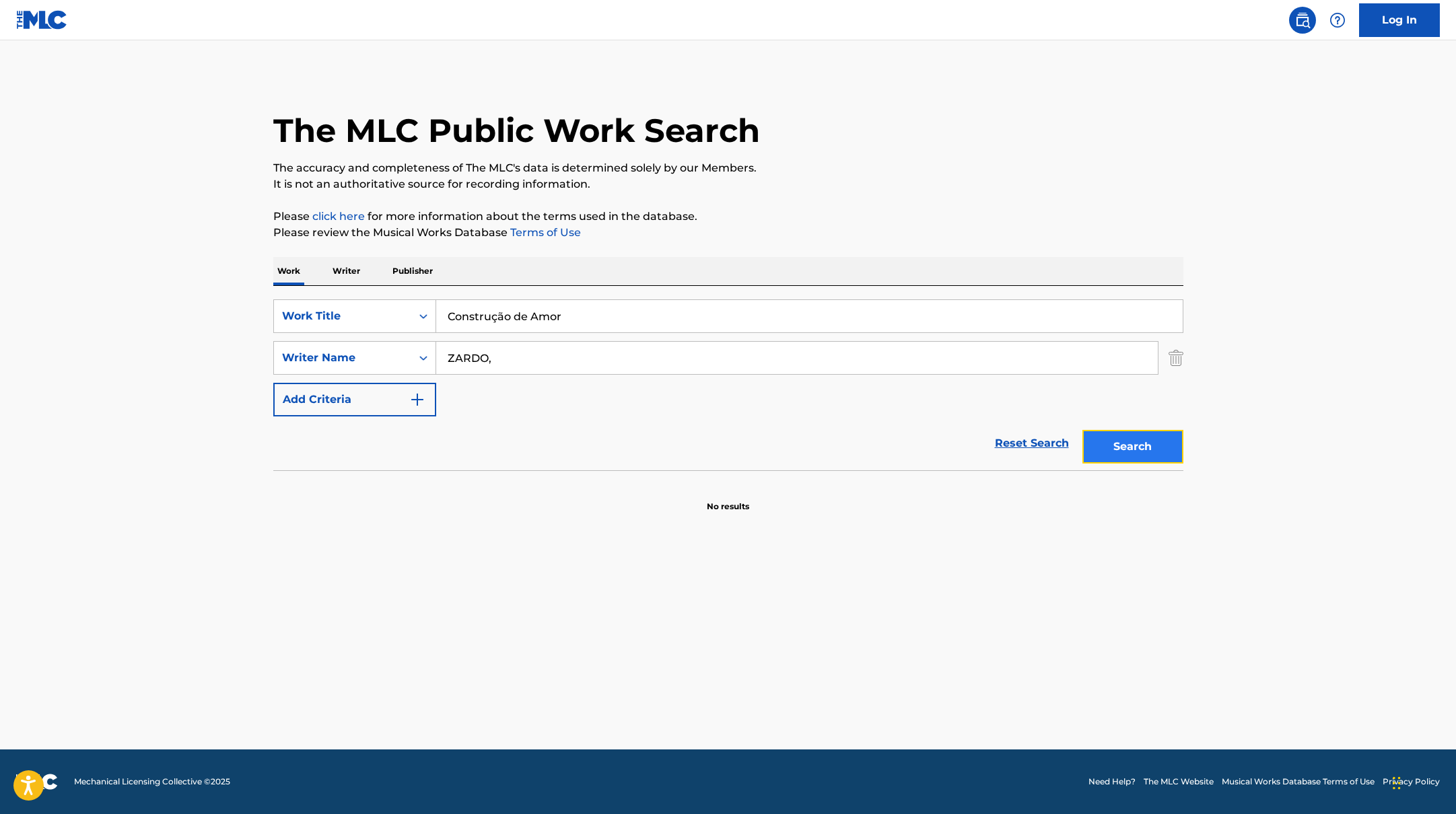
click at [1147, 436] on button "Search" at bounding box center [1132, 447] width 101 height 34
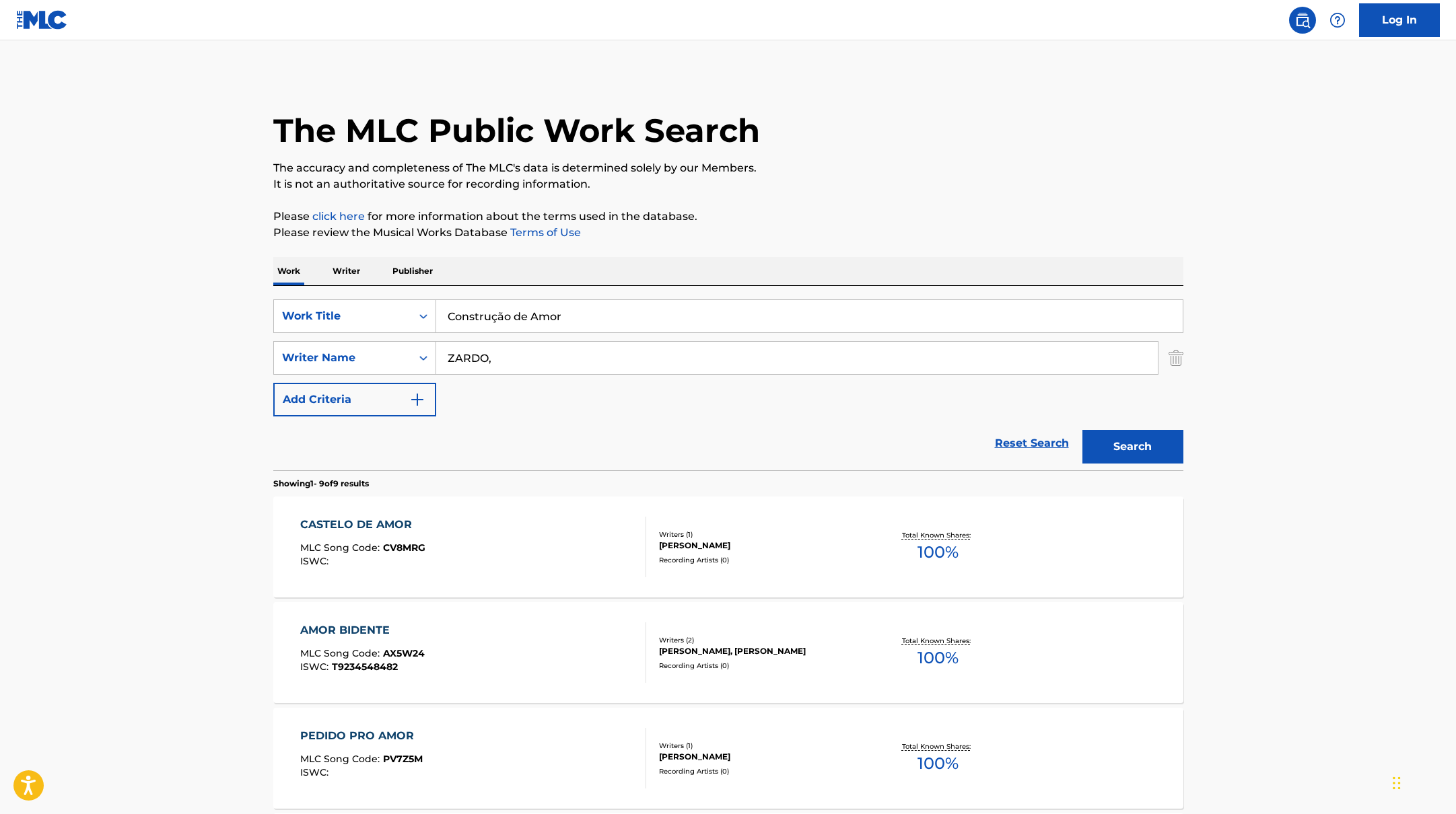
paste input "La [GEOGRAPHIC_DATA]"
drag, startPoint x: 581, startPoint y: 321, endPoint x: 874, endPoint y: 169, distance: 330.1
click at [871, 170] on div "The MLC Public Work Search The accuracy and completeness of The MLC's data is d…" at bounding box center [728, 790] width 943 height 1432
type input "La [GEOGRAPHIC_DATA]"
click at [874, 169] on p "The accuracy and completeness of The MLC's data is determined solely by our Mem…" at bounding box center [728, 168] width 910 height 16
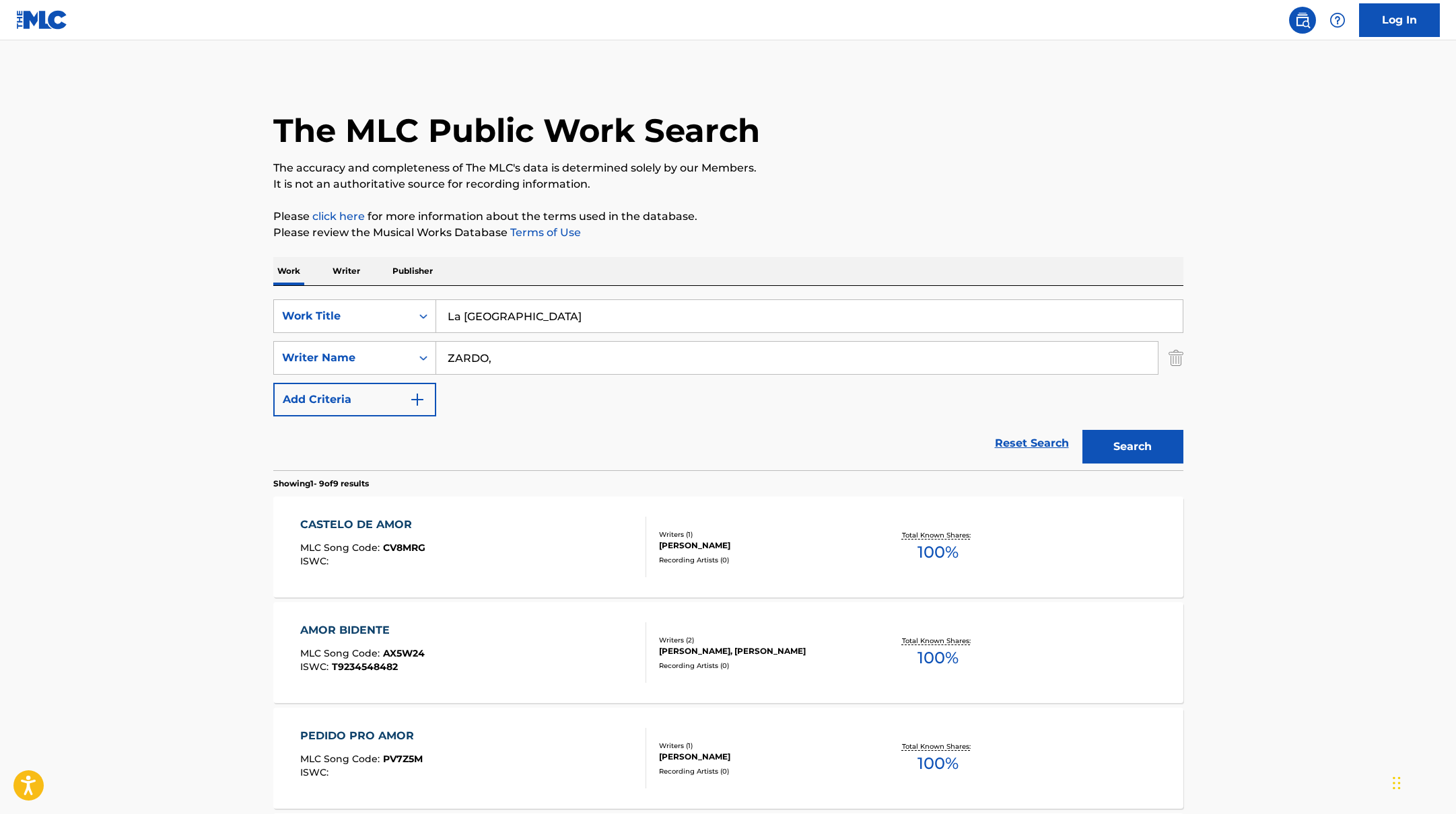
drag, startPoint x: 502, startPoint y: 364, endPoint x: 521, endPoint y: 302, distance: 64.8
click at [361, 339] on div "SearchWithCriteriabb4edb49-f9b7-4289-af29-81fb4135b806 Work Title La Ciudad del…" at bounding box center [728, 358] width 910 height 117
paste input "[PERSON_NAME],"
type input "[PERSON_NAME],"
click at [754, 271] on div "Work Writer Publisher" at bounding box center [728, 271] width 910 height 28
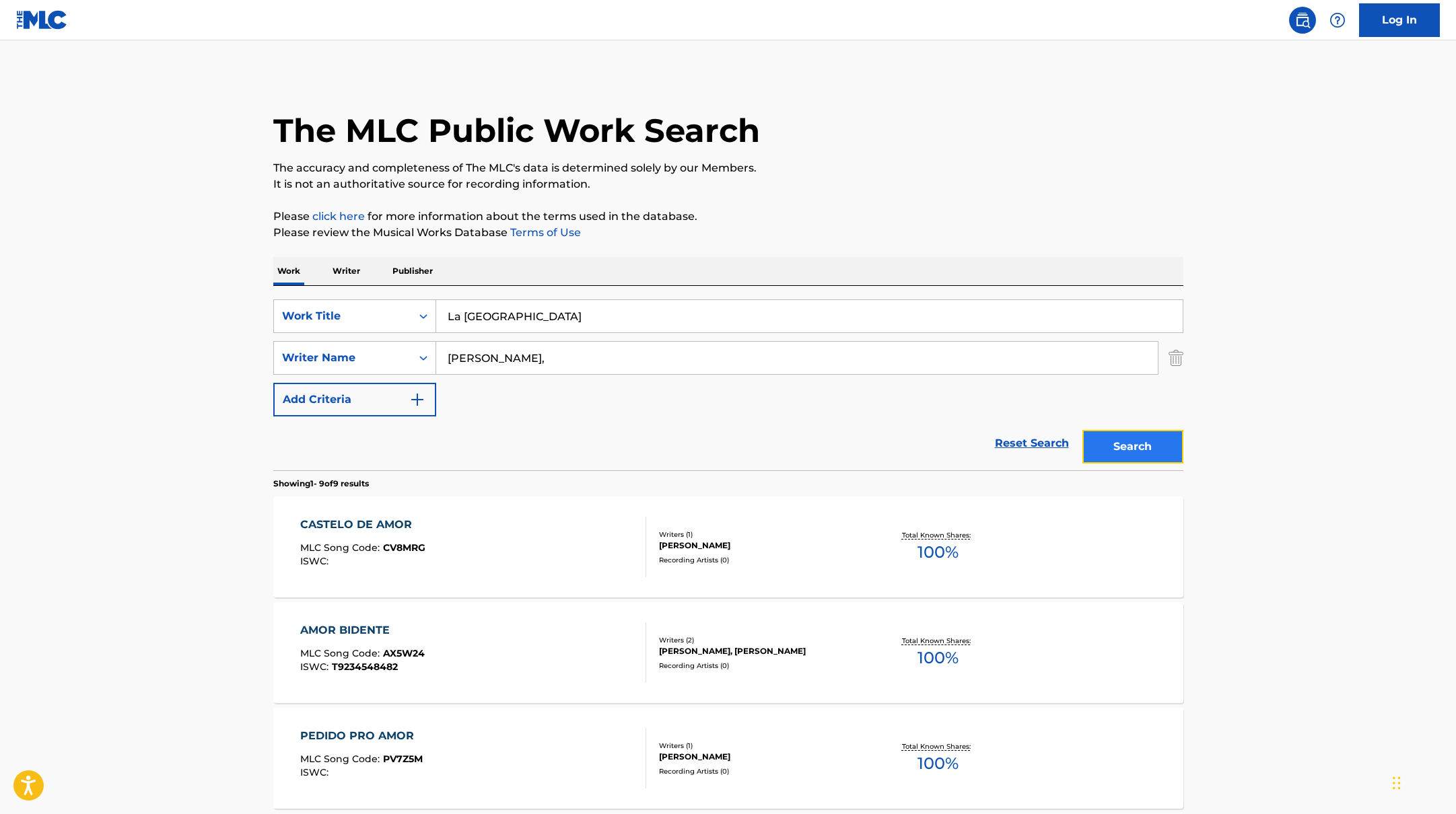
click at [1131, 450] on button "Search" at bounding box center [1132, 447] width 101 height 34
drag, startPoint x: 550, startPoint y: 319, endPoint x: 401, endPoint y: 294, distance: 151.1
click at [407, 295] on div "SearchWithCriteriabb4edb49-f9b7-4289-af29-81fb4135b806 Work Title La Ciudad del…" at bounding box center [728, 378] width 910 height 185
paste input "Guzaara (From "Baaghi 4")"
type input "Guzaara (From "Baaghi 4")"
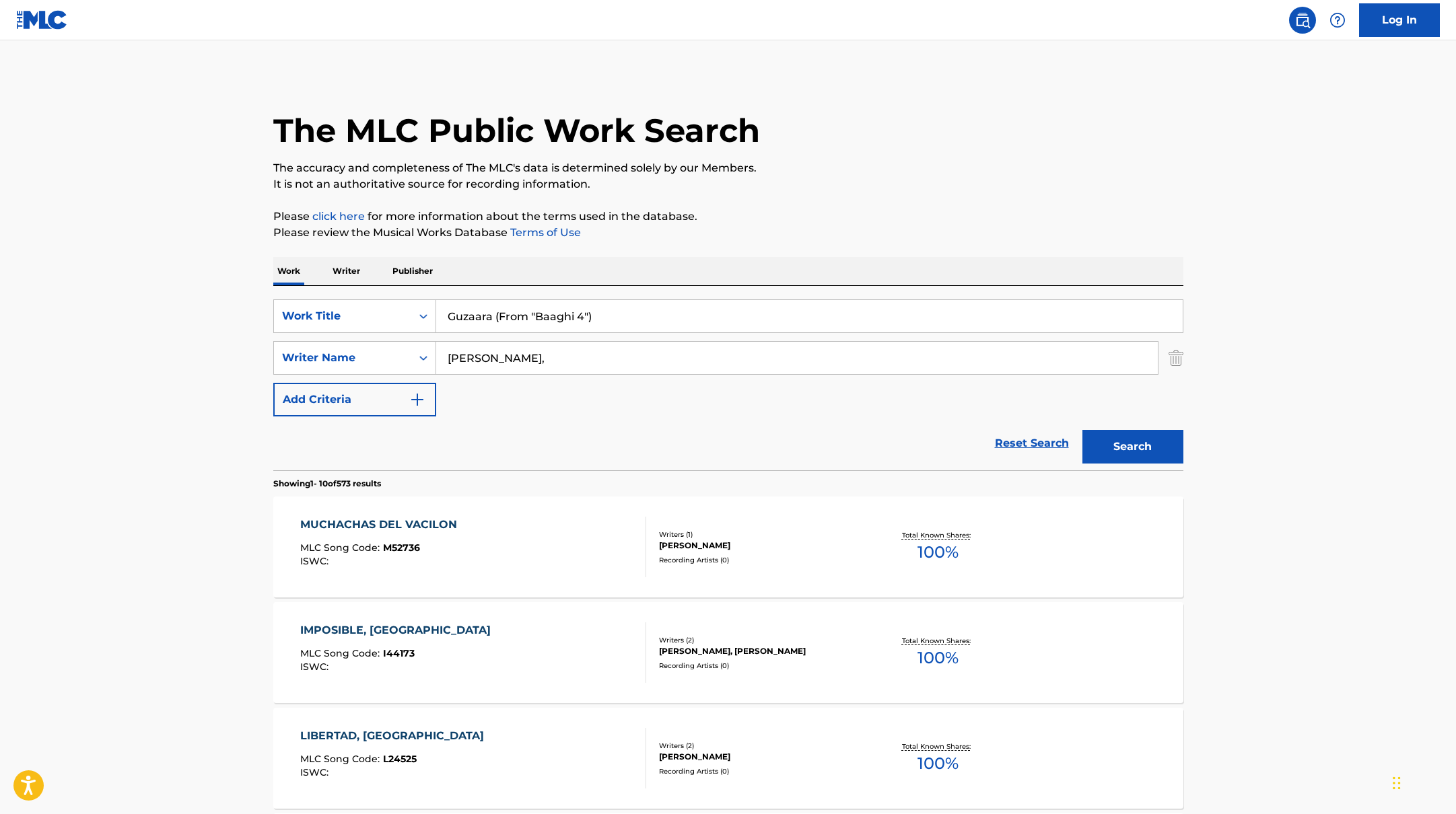
paste input "Warring"
drag, startPoint x: 474, startPoint y: 354, endPoint x: 707, endPoint y: 274, distance: 246.4
type input "Warring"
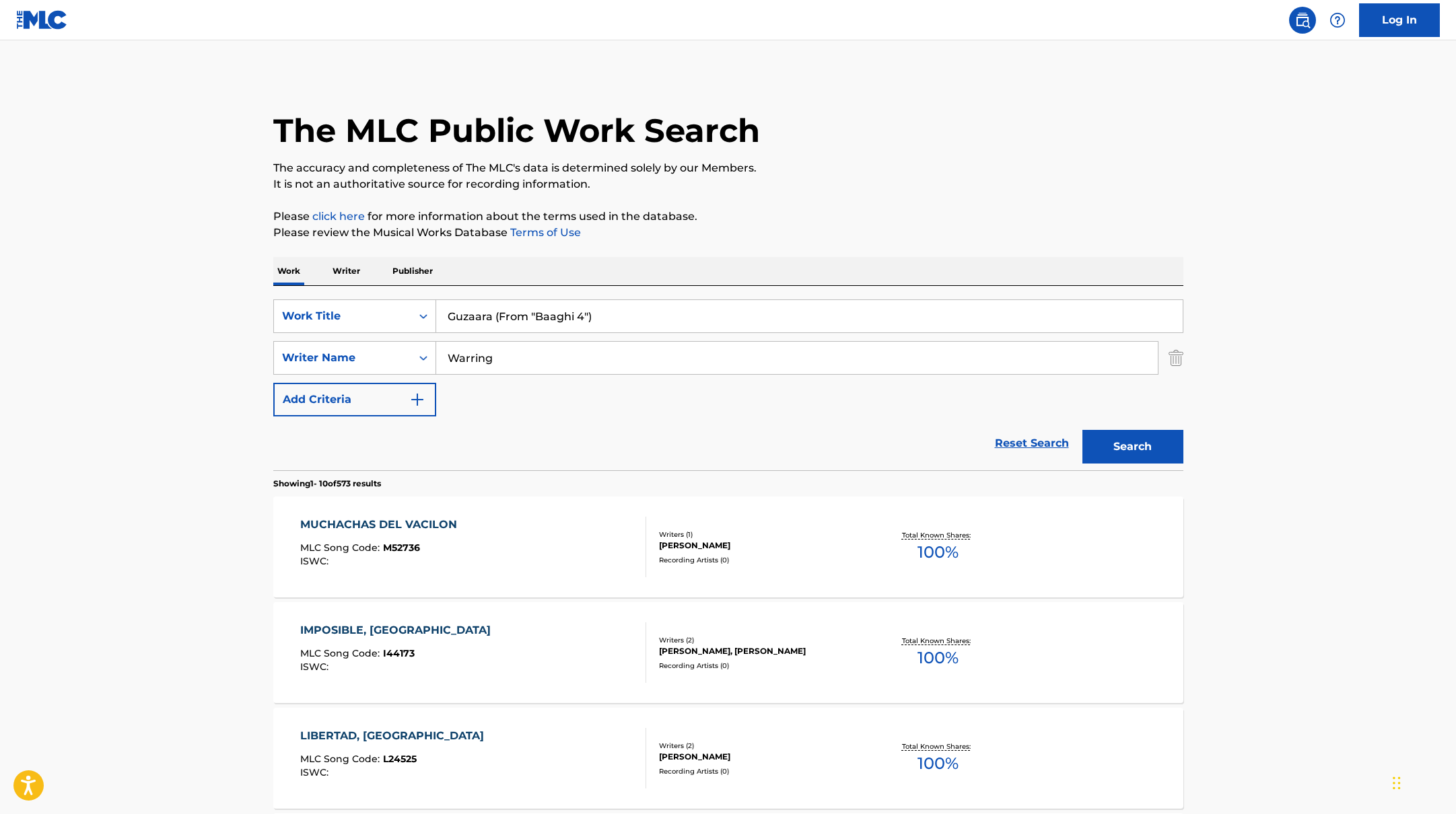
click at [800, 228] on p "Please review the Musical Works Database Terms of Use" at bounding box center [728, 233] width 910 height 16
drag, startPoint x: 624, startPoint y: 319, endPoint x: 494, endPoint y: 316, distance: 130.0
click at [494, 316] on input "Guzaara (From "Baaghi 4")" at bounding box center [809, 316] width 747 height 32
click at [792, 191] on p "It is not an authoritative source for recording information." at bounding box center [728, 184] width 910 height 16
click at [1107, 439] on button "Search" at bounding box center [1132, 447] width 101 height 34
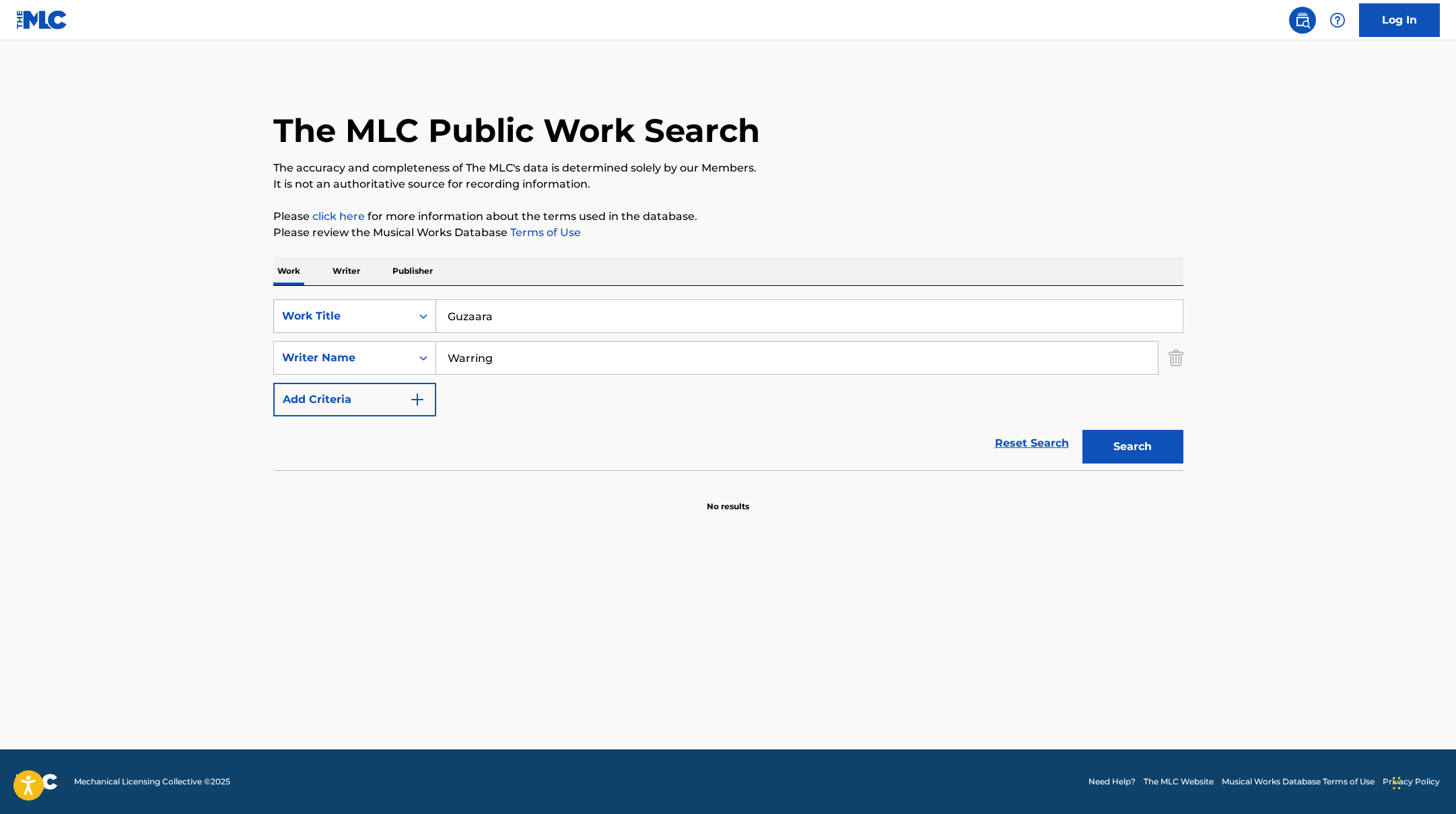
drag, startPoint x: 511, startPoint y: 309, endPoint x: 428, endPoint y: 299, distance: 83.6
click at [428, 300] on div "SearchWithCriteriabb4edb49-f9b7-4289-af29-81fb4135b806 Work Title Guzaara" at bounding box center [728, 316] width 910 height 34
paste input "Orula Capitambo"
paste input "Search Form"
drag, startPoint x: 588, startPoint y: 315, endPoint x: 406, endPoint y: 276, distance: 186.1
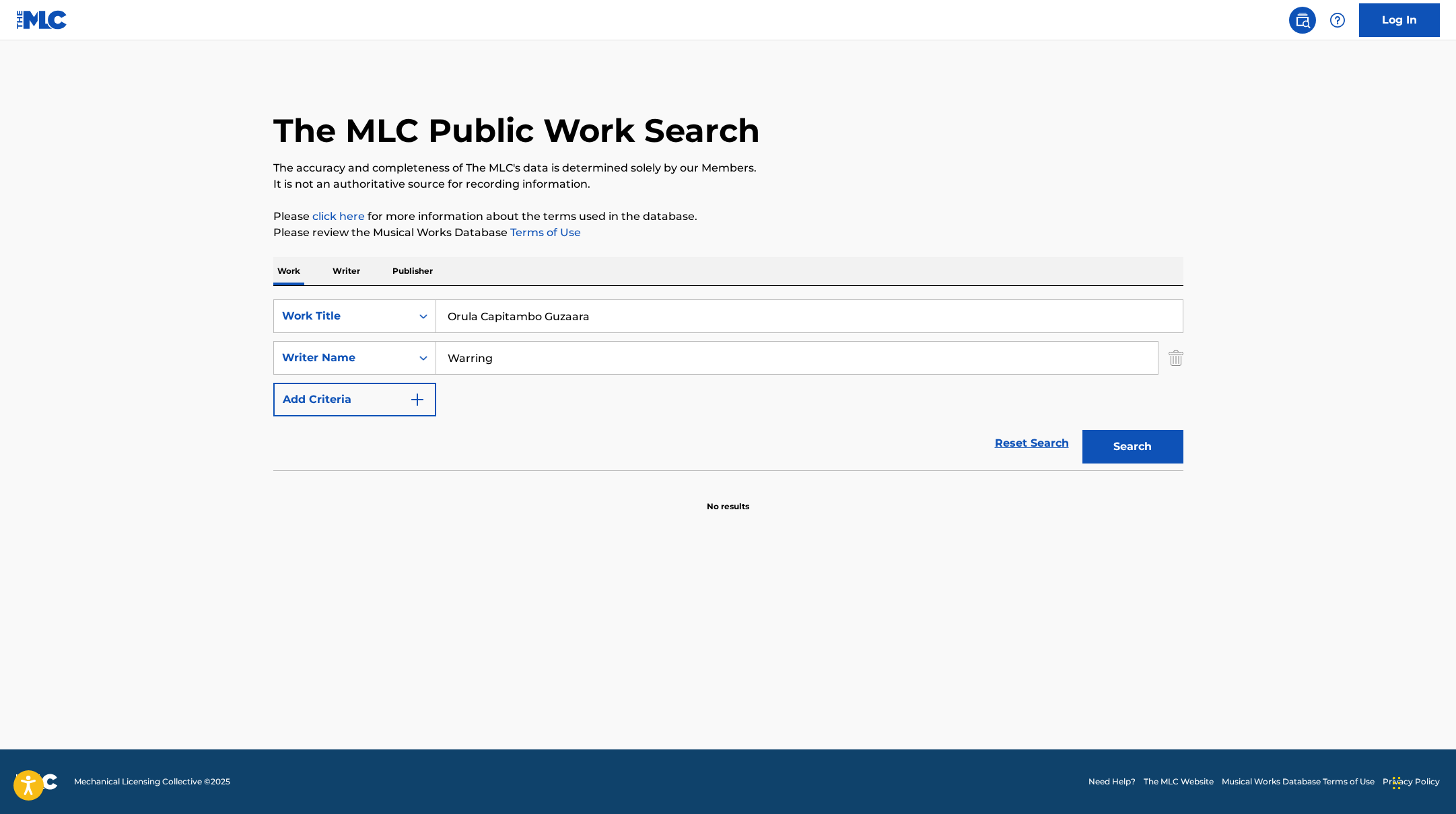
click at [409, 276] on div "Work Writer Publisher SearchWithCriteriabb4edb49-f9b7-4289-af29-81fb4135b806 Wo…" at bounding box center [728, 385] width 910 height 256
type input "Orula Capitambo"
click at [887, 183] on p "It is not an authoritative source for recording information." at bounding box center [728, 184] width 910 height 16
paste input "Vals"
drag, startPoint x: 518, startPoint y: 371, endPoint x: 389, endPoint y: 339, distance: 132.9
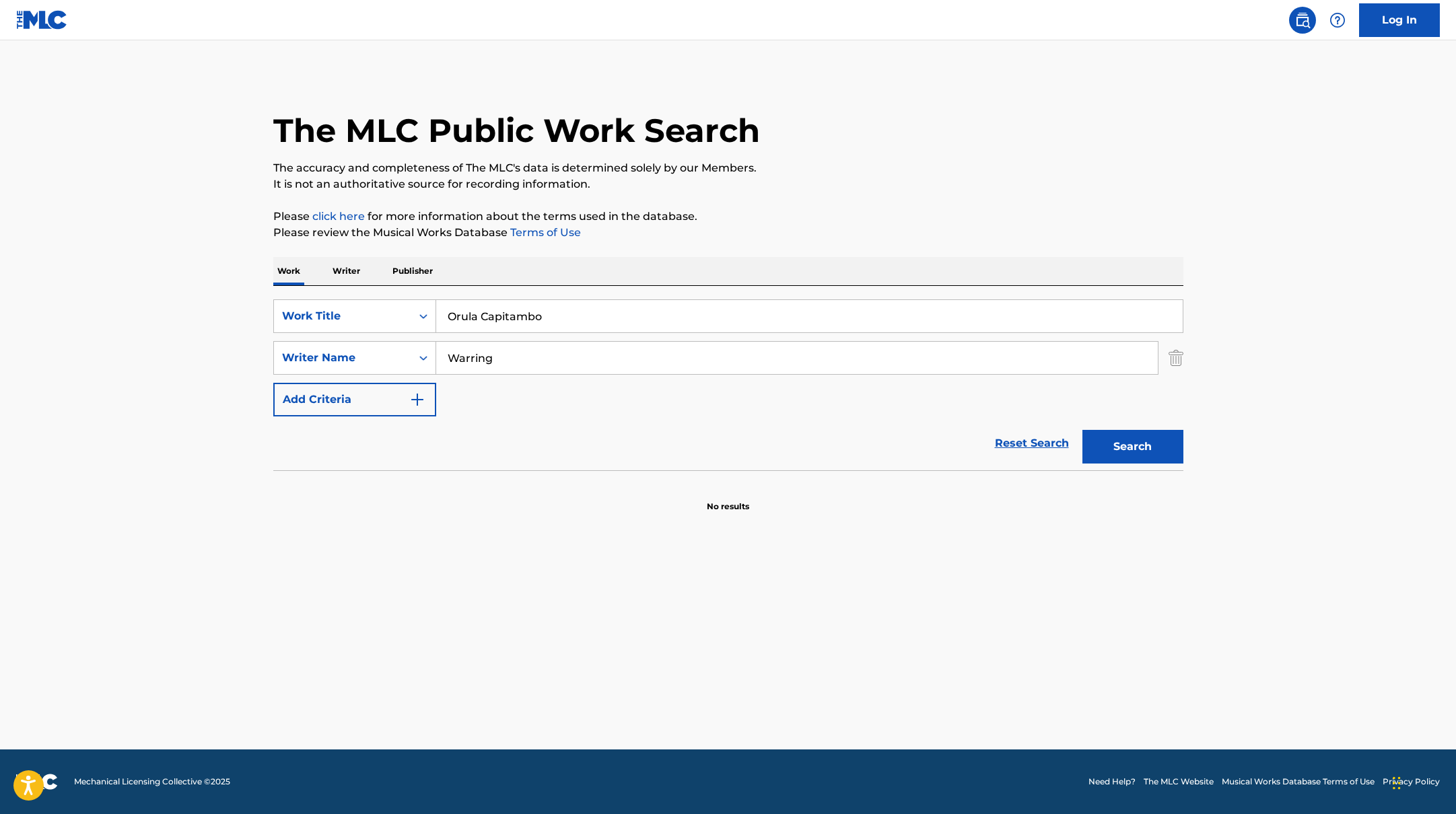
click at [386, 340] on div "SearchWithCriteriabb4edb49-f9b7-4289-af29-81fb4135b806 Work Title Orula Capitam…" at bounding box center [728, 358] width 910 height 117
type input "Vals"
click at [856, 227] on p "Please review the Musical Works Database Terms of Use" at bounding box center [728, 233] width 910 height 16
click at [1115, 443] on button "Search" at bounding box center [1132, 447] width 101 height 34
paste input "[PERSON_NAME]"
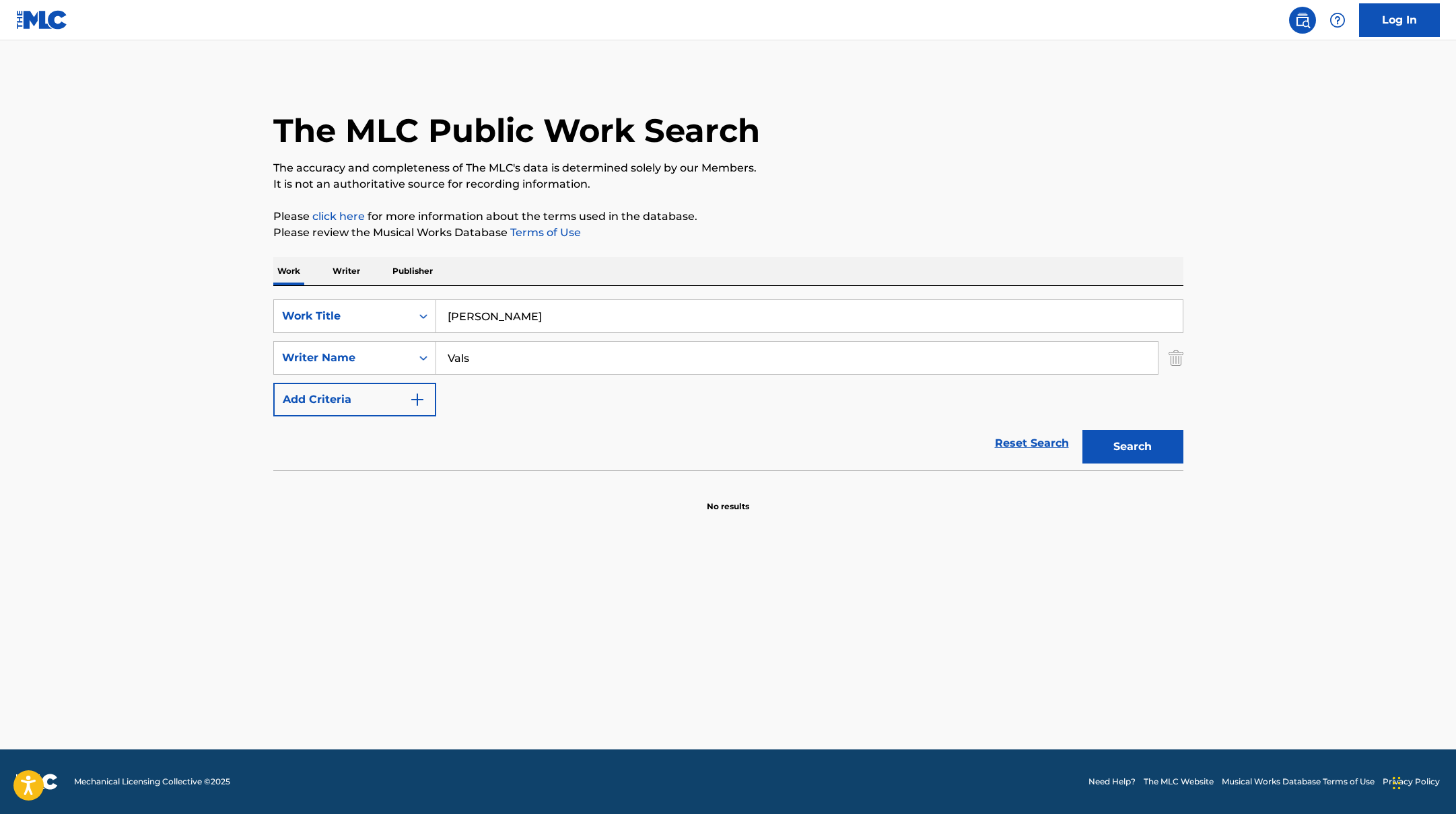
drag, startPoint x: 565, startPoint y: 316, endPoint x: 842, endPoint y: 179, distance: 309.0
click at [841, 179] on div "The MLC Public Work Search The accuracy and completeness of The MLC's data is d…" at bounding box center [728, 293] width 943 height 439
type input "[PERSON_NAME]"
click at [842, 179] on p "It is not an authoritative source for recording information." at bounding box center [728, 184] width 910 height 16
drag, startPoint x: 487, startPoint y: 354, endPoint x: 382, endPoint y: 340, distance: 105.9
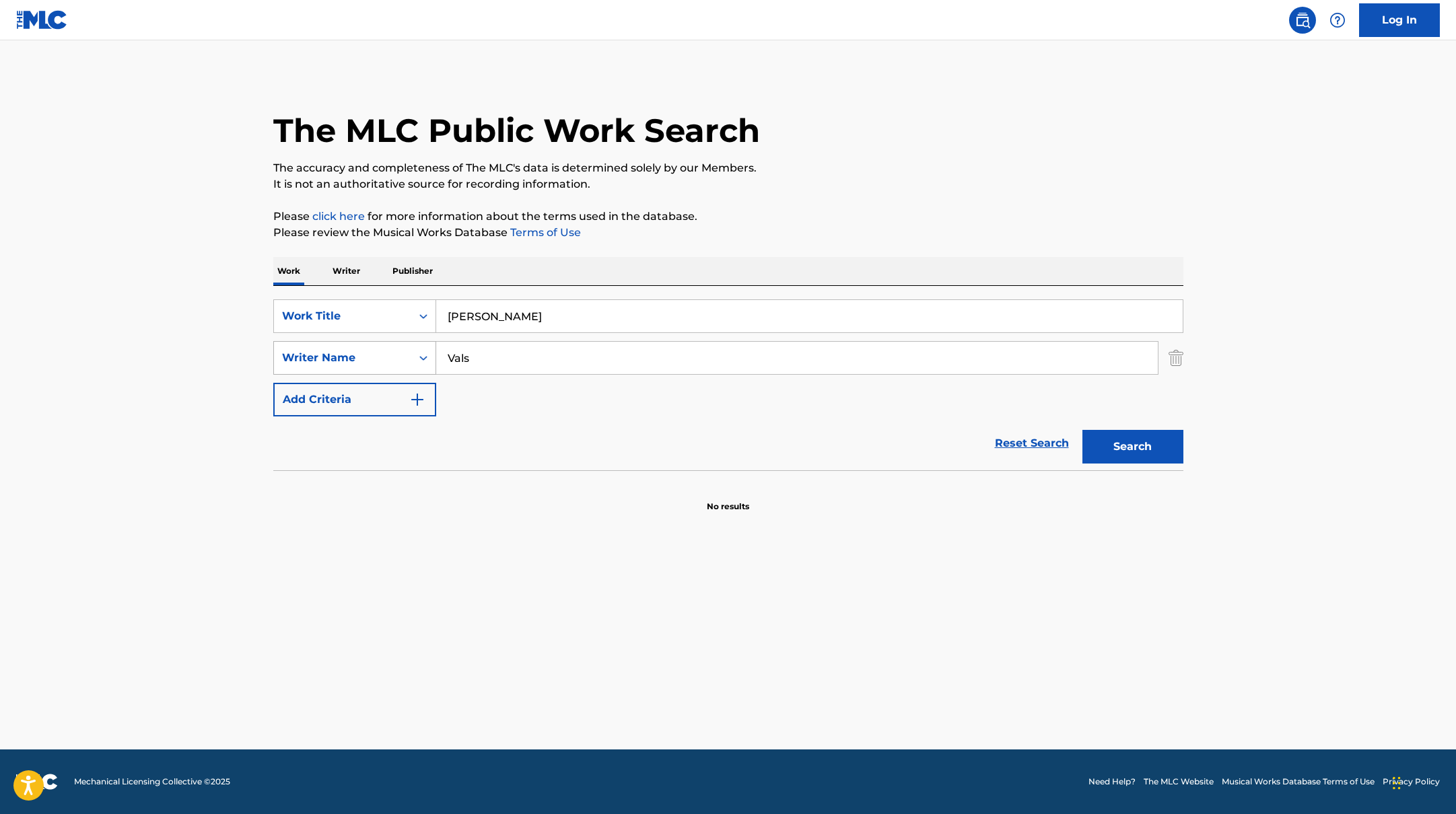
click at [387, 343] on div "SearchWithCriteriab4830780-80aa-4f22-a0cc-84b4c785d36c Writer Name Vals" at bounding box center [728, 358] width 910 height 34
paste input "[PERSON_NAME],"
type input "[PERSON_NAME],"
click at [876, 223] on p "Please click here for more information about the terms used in the database." at bounding box center [728, 216] width 910 height 16
click at [1156, 459] on button "Search" at bounding box center [1132, 447] width 101 height 34
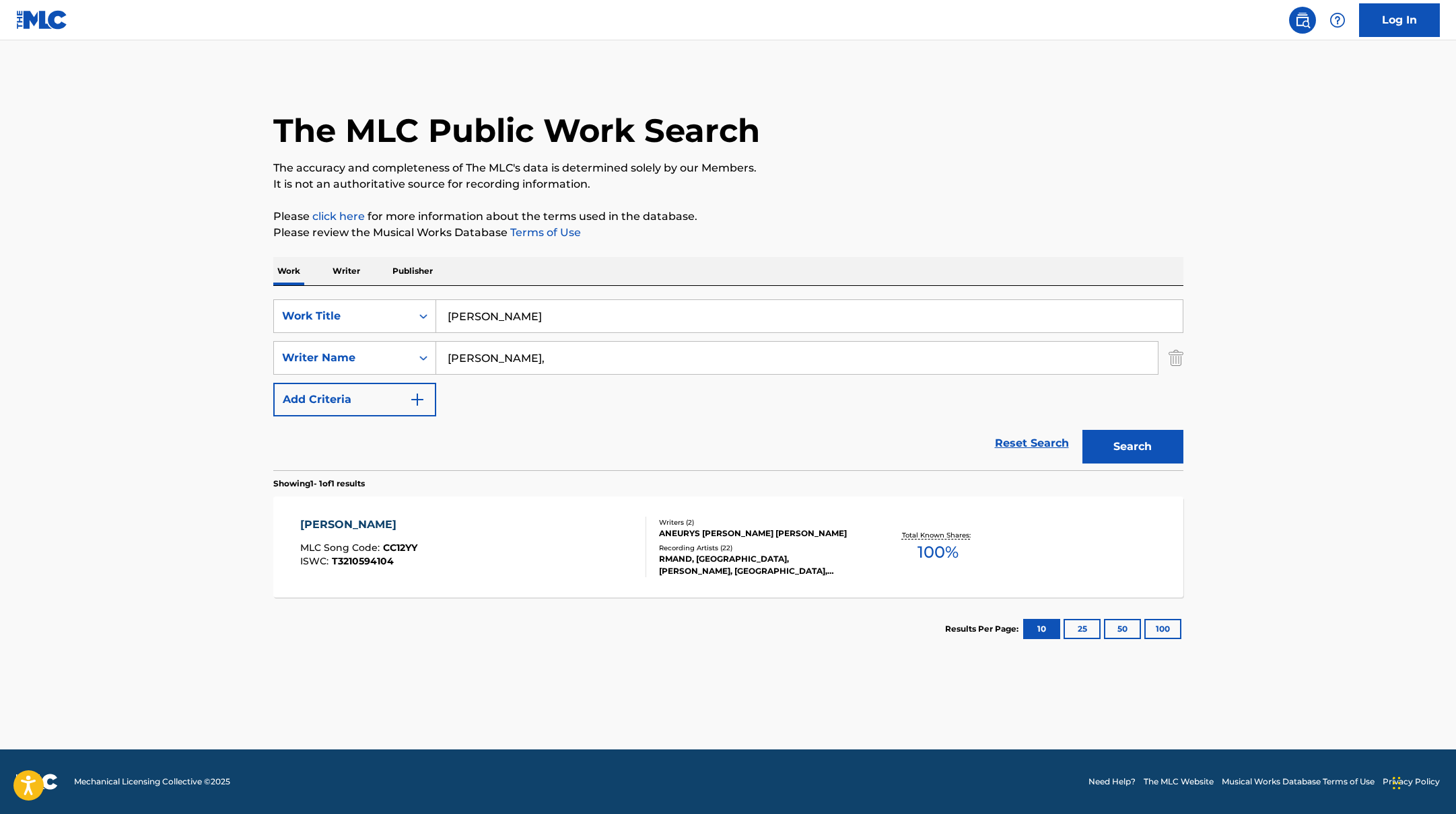
click at [578, 527] on div "COSITA CHULA MLC Song Code : CC12YY ISWC : T3210594104" at bounding box center [473, 547] width 346 height 61
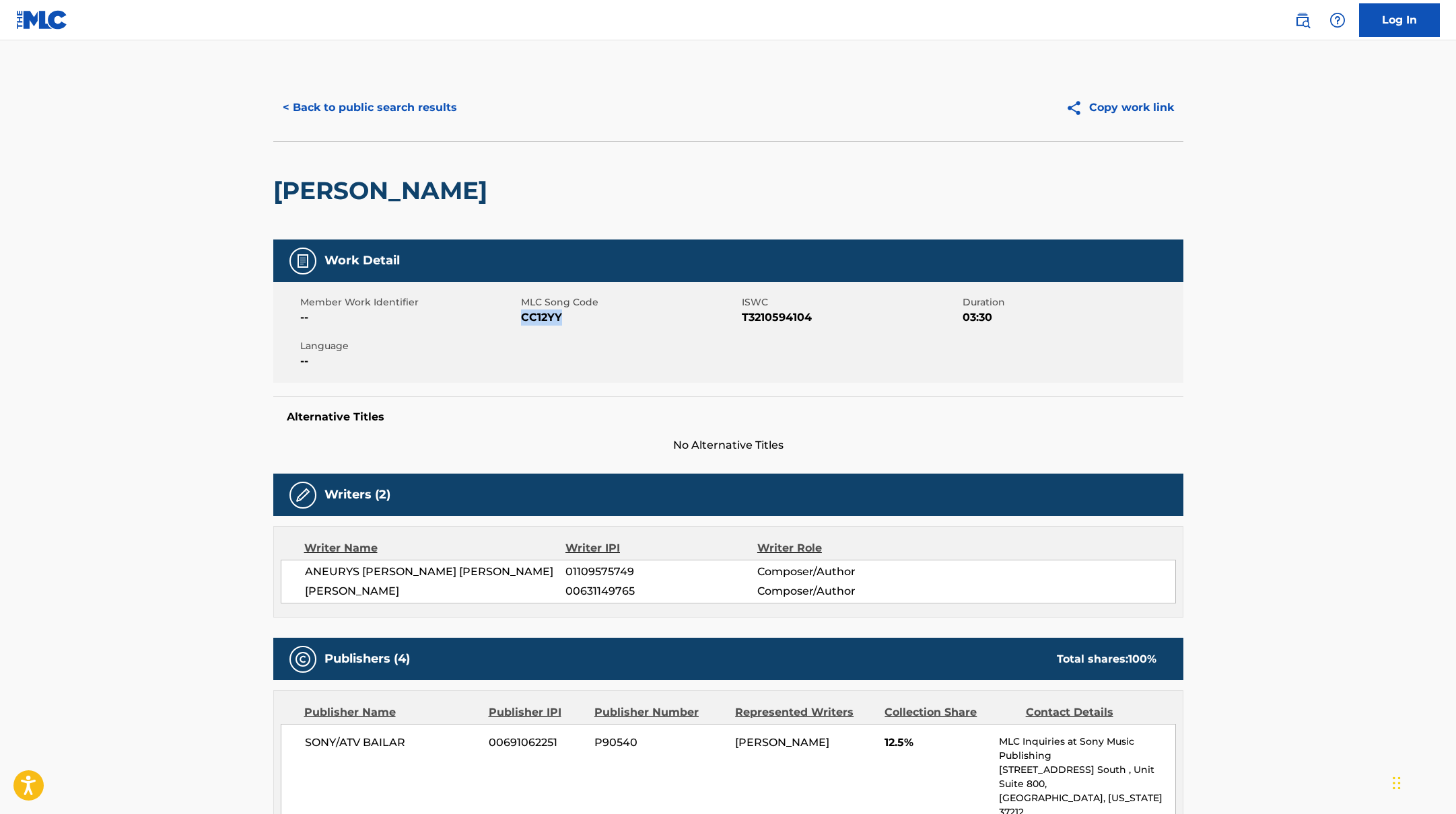
drag, startPoint x: 522, startPoint y: 317, endPoint x: 604, endPoint y: 322, distance: 82.2
click at [604, 322] on span "CC12YY" at bounding box center [630, 317] width 217 height 16
click at [403, 101] on button "< Back to public search results" at bounding box center [370, 108] width 193 height 34
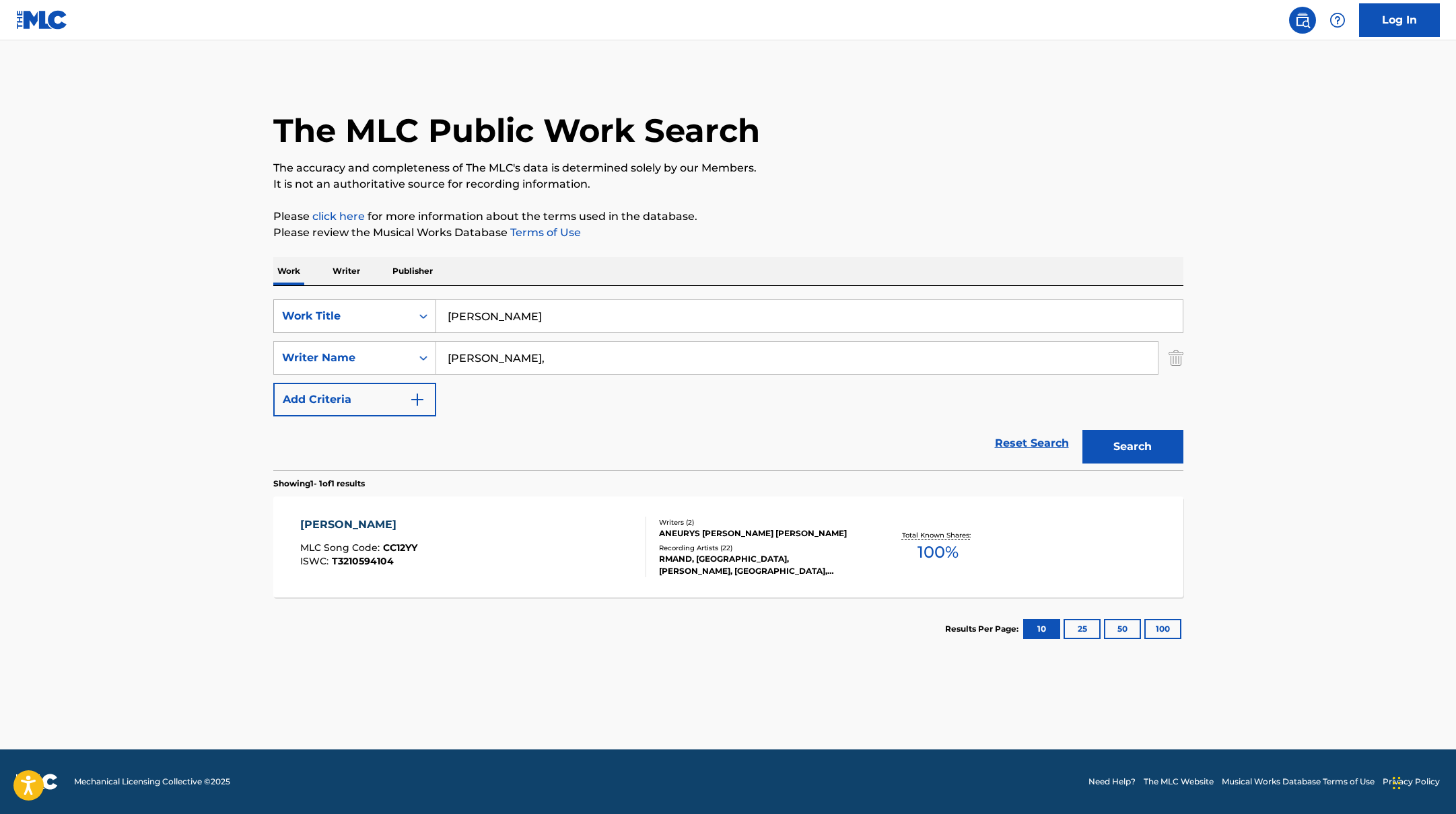
drag, startPoint x: 540, startPoint y: 317, endPoint x: 426, endPoint y: 306, distance: 114.5
click at [426, 306] on div "SearchWithCriteriabb4edb49-f9b7-4289-af29-81fb4135b806 Work Title [PERSON_NAME]" at bounding box center [728, 316] width 910 height 34
paste input "[PERSON_NAME]"
click at [843, 131] on div "The MLC Public Work Search" at bounding box center [728, 123] width 910 height 98
click at [546, 322] on input "[PERSON_NAME]" at bounding box center [809, 316] width 747 height 32
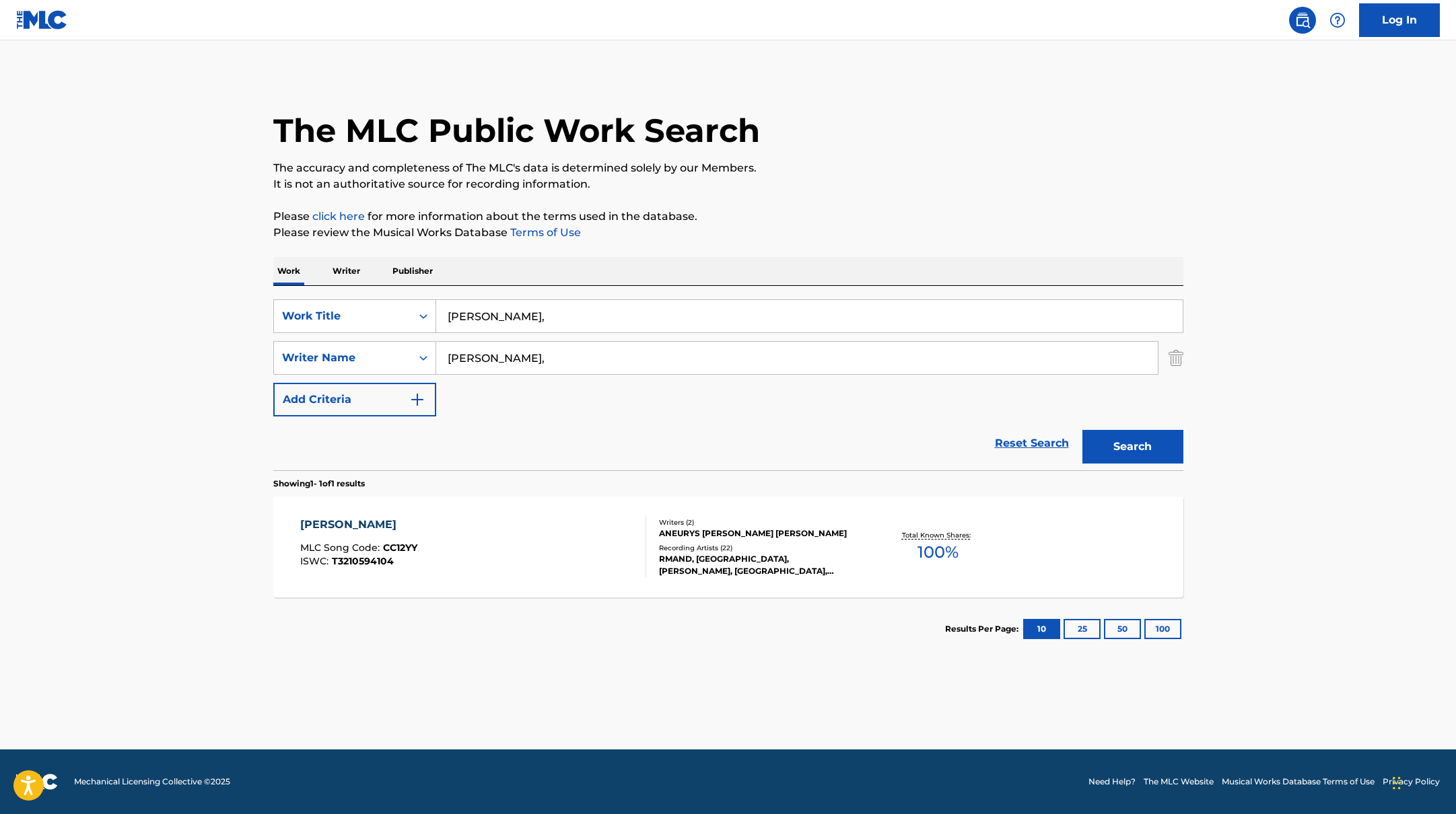
paste input "[PERSON_NAME]"
drag, startPoint x: 630, startPoint y: 309, endPoint x: 620, endPoint y: 325, distance: 18.9
click at [620, 325] on input "[PERSON_NAME], [PERSON_NAME]" at bounding box center [809, 316] width 747 height 32
paste input "Orula Capitambo"
type input "Orula Capitambo"
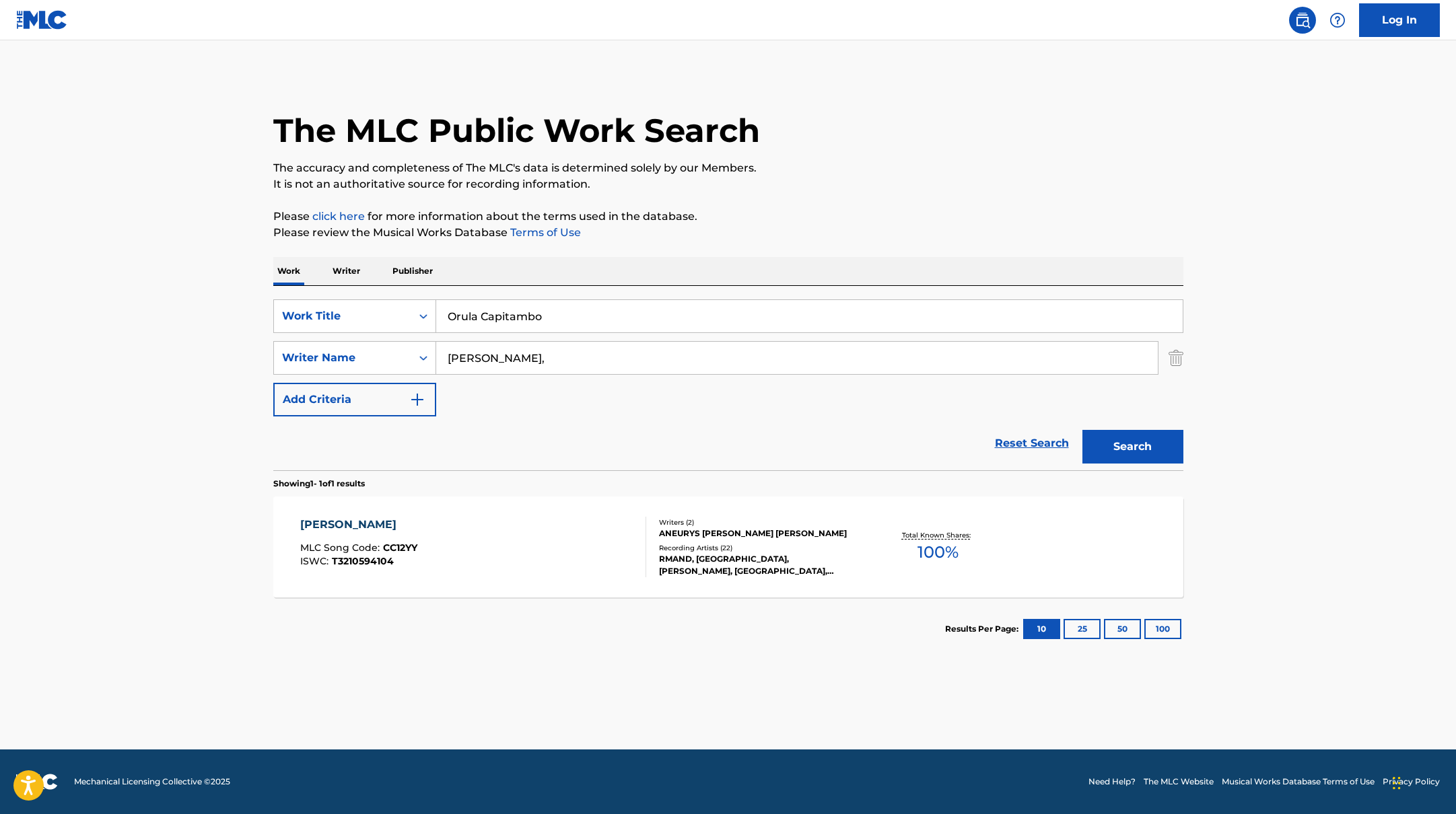
click at [797, 199] on div "The MLC Public Work Search The accuracy and completeness of The MLC's data is d…" at bounding box center [728, 367] width 943 height 587
paste input "Vals"
drag, startPoint x: 496, startPoint y: 363, endPoint x: 891, endPoint y: 186, distance: 432.8
click at [891, 186] on div "The MLC Public Work Search The accuracy and completeness of The MLC's data is d…" at bounding box center [728, 367] width 943 height 587
type input "Vals"
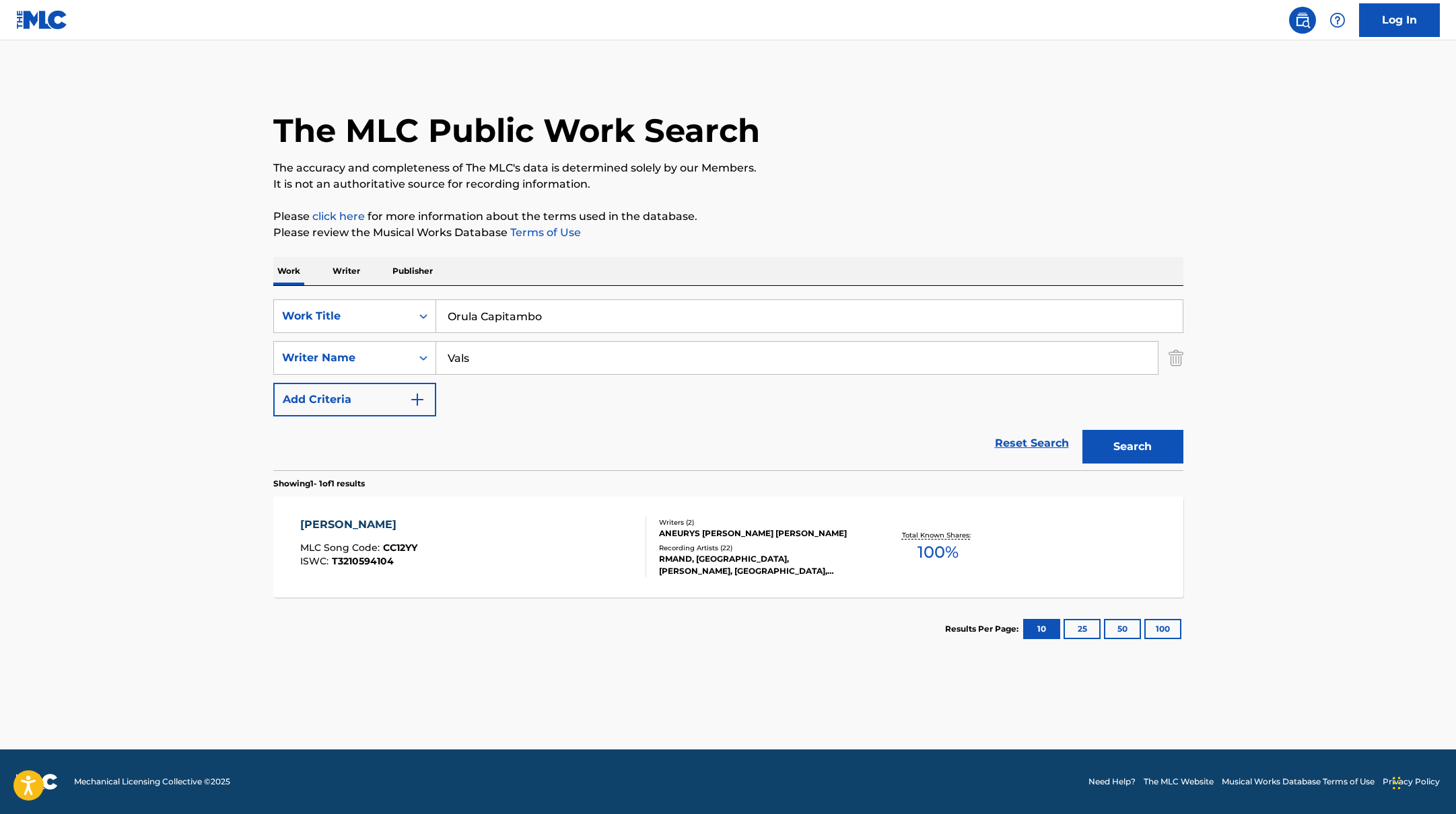
click at [891, 186] on p "It is not an authoritative source for recording information." at bounding box center [728, 184] width 910 height 16
click at [1148, 439] on button "Search" at bounding box center [1132, 447] width 101 height 34
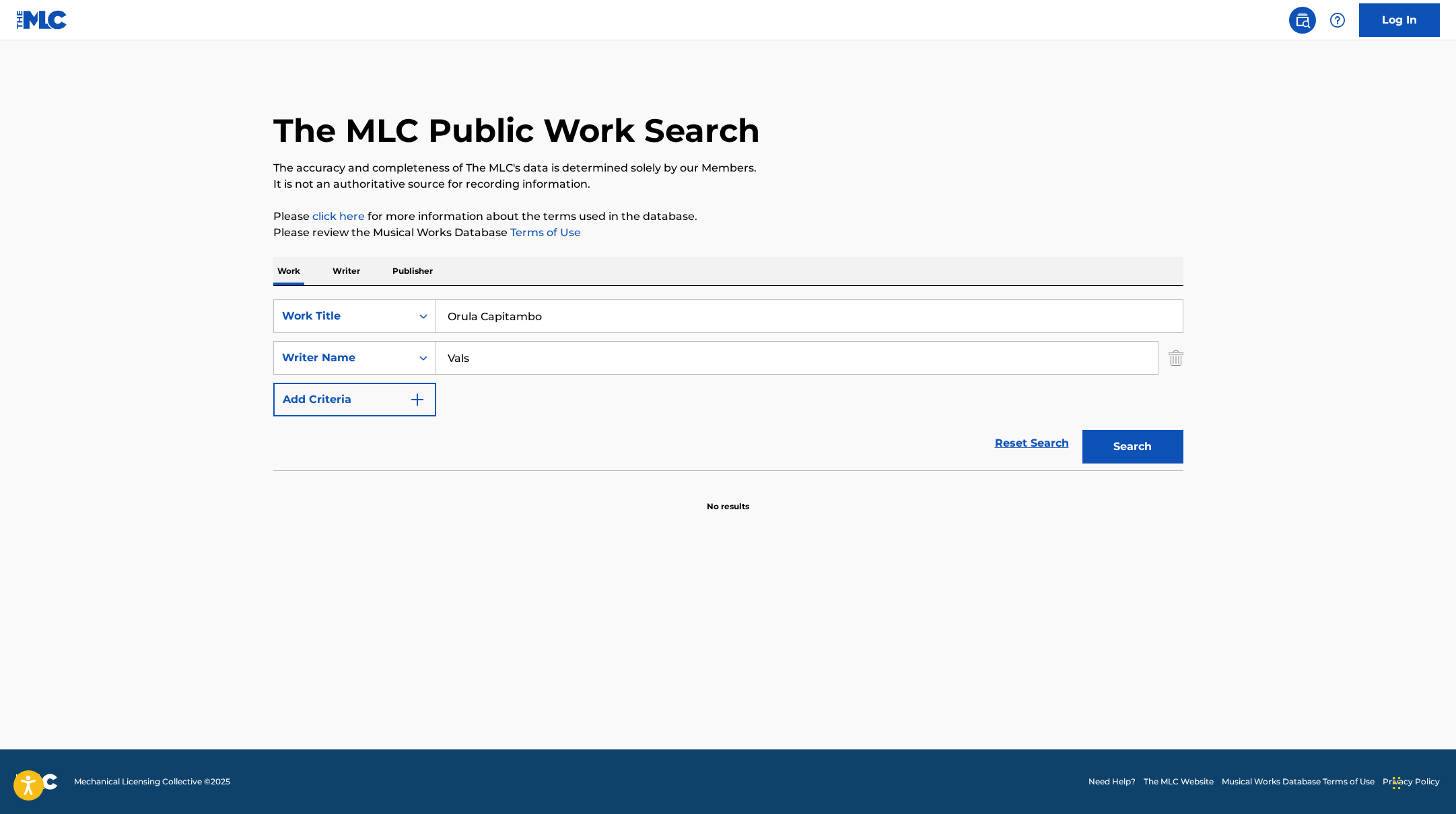
paste input "Vizhi Veekura - From "Think Indie""
drag, startPoint x: 558, startPoint y: 320, endPoint x: 632, endPoint y: 235, distance: 112.7
click at [632, 235] on div "The MLC Public Work Search The accuracy and completeness of The MLC's data is d…" at bounding box center [728, 293] width 943 height 439
type input "Vizhi Veekura - From "Think Indie""
click at [632, 235] on p "Please review the Musical Works Database Terms of Use" at bounding box center [728, 233] width 910 height 16
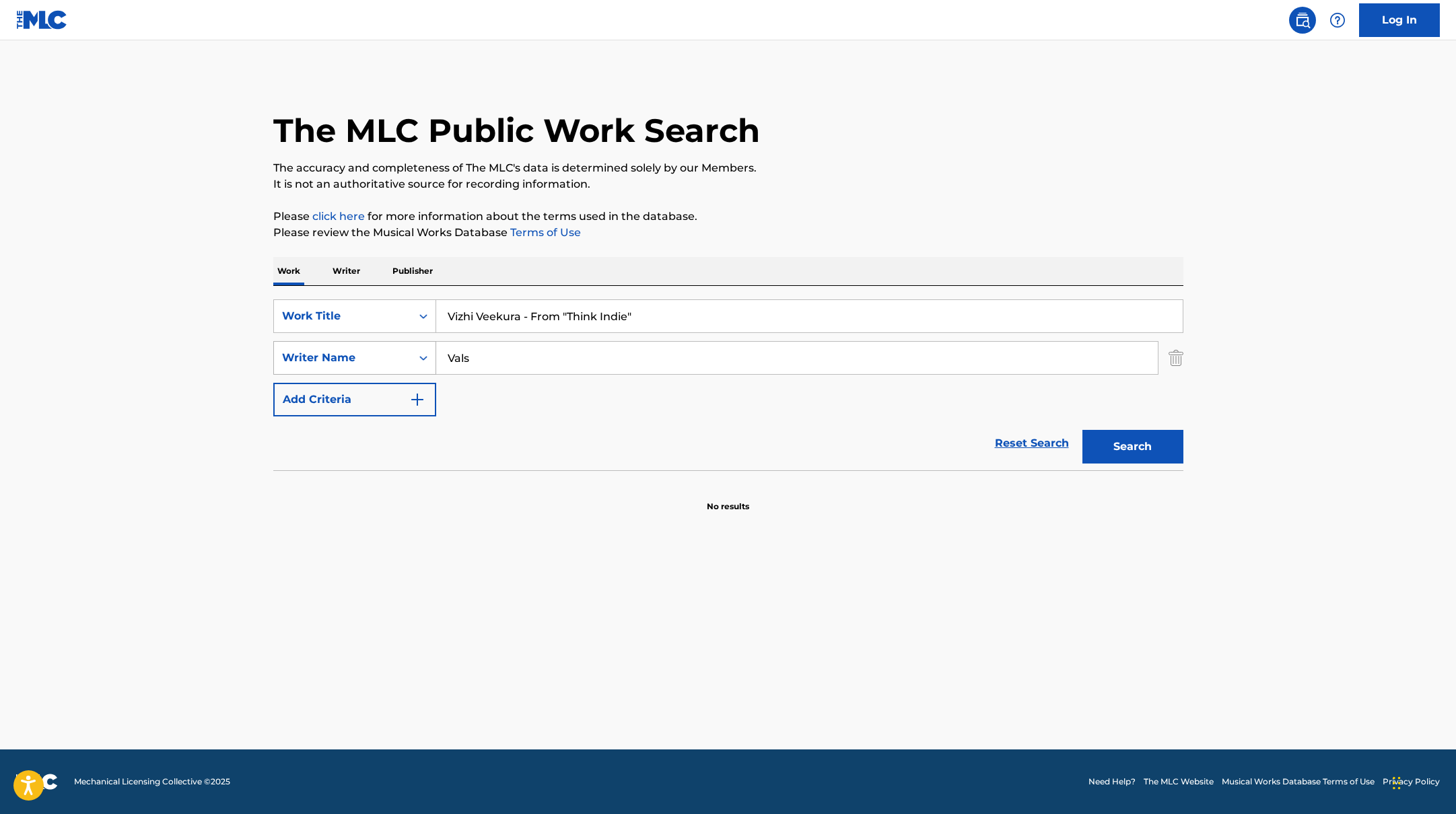
drag, startPoint x: 498, startPoint y: 360, endPoint x: 410, endPoint y: 344, distance: 89.4
click at [410, 346] on div "SearchWithCriteriab4830780-80aa-4f22-a0cc-84b4c785d36c Writer Name Vals" at bounding box center [728, 358] width 910 height 34
click at [1082, 430] on button "Search" at bounding box center [1132, 447] width 101 height 34
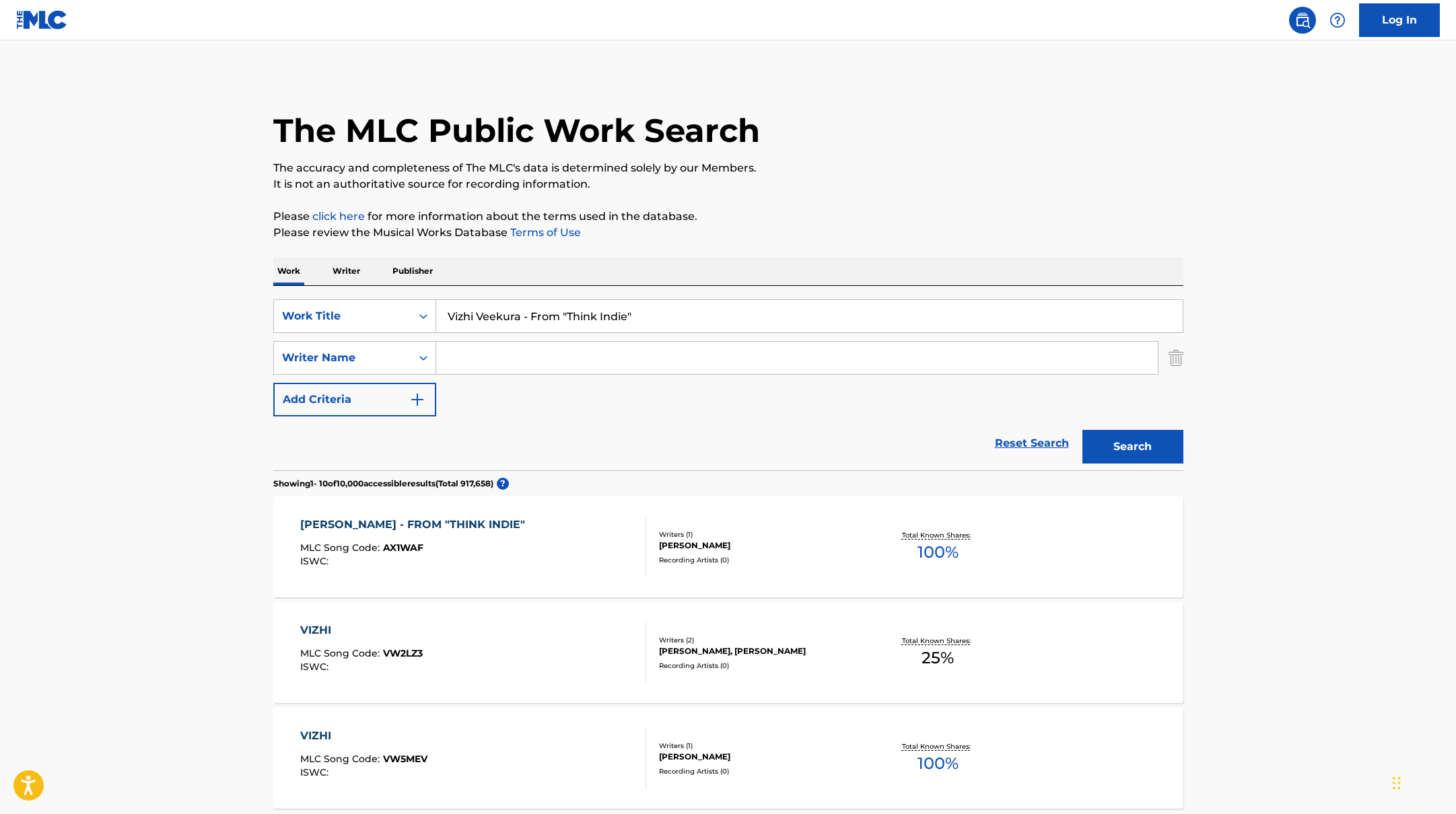
drag, startPoint x: 648, startPoint y: 321, endPoint x: 357, endPoint y: 283, distance: 293.5
paste input "Safe (feat. [GEOGRAPHIC_DATA])"
type input "Safe (feat. [GEOGRAPHIC_DATA])"
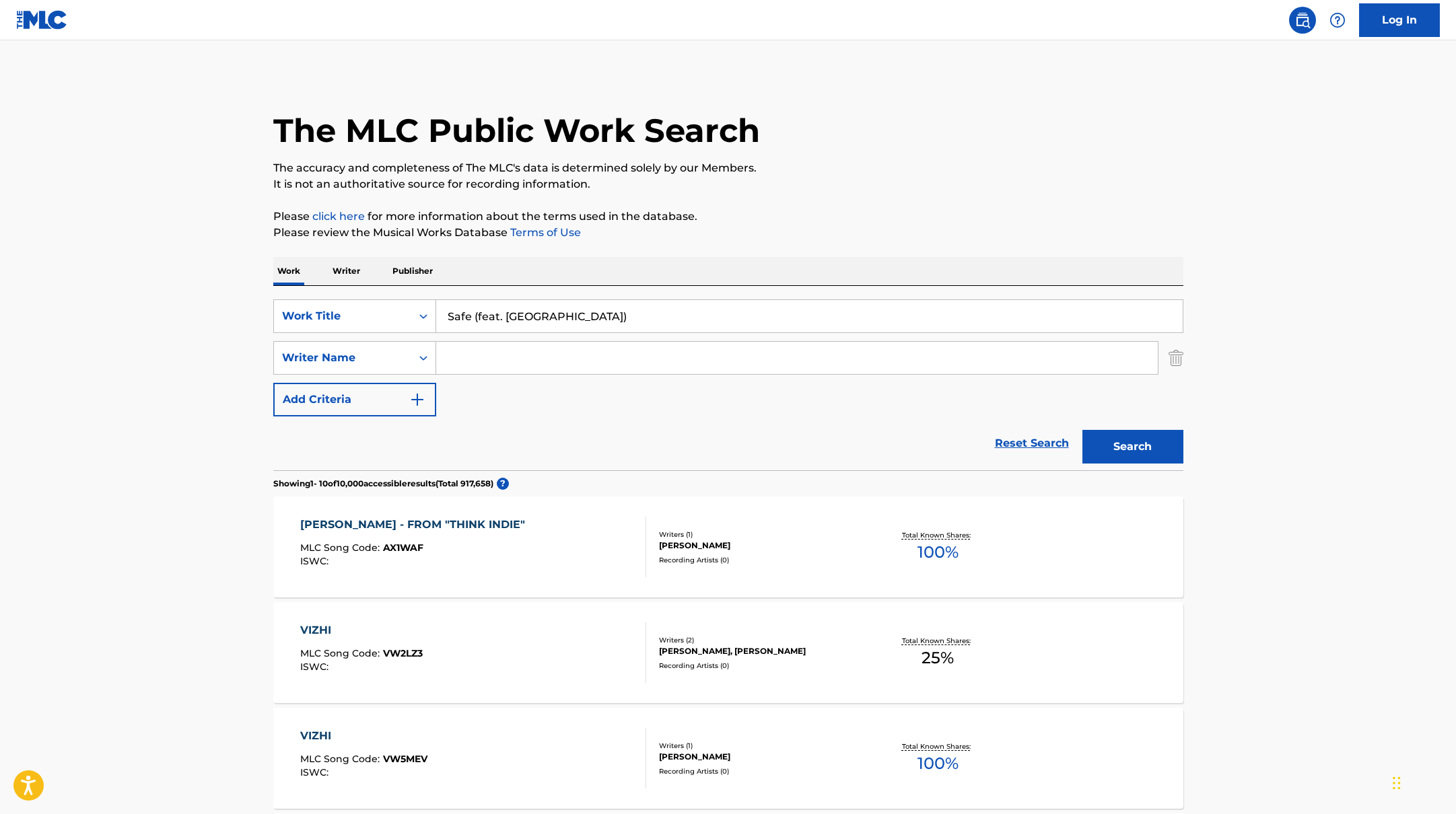
click at [492, 362] on input "Search Form" at bounding box center [797, 358] width 722 height 32
paste input "[PERSON_NAME],"
type input "[PERSON_NAME],"
drag, startPoint x: 589, startPoint y: 320, endPoint x: 491, endPoint y: 316, distance: 98.1
click at [491, 316] on input "Safe (feat. [GEOGRAPHIC_DATA])" at bounding box center [809, 316] width 747 height 32
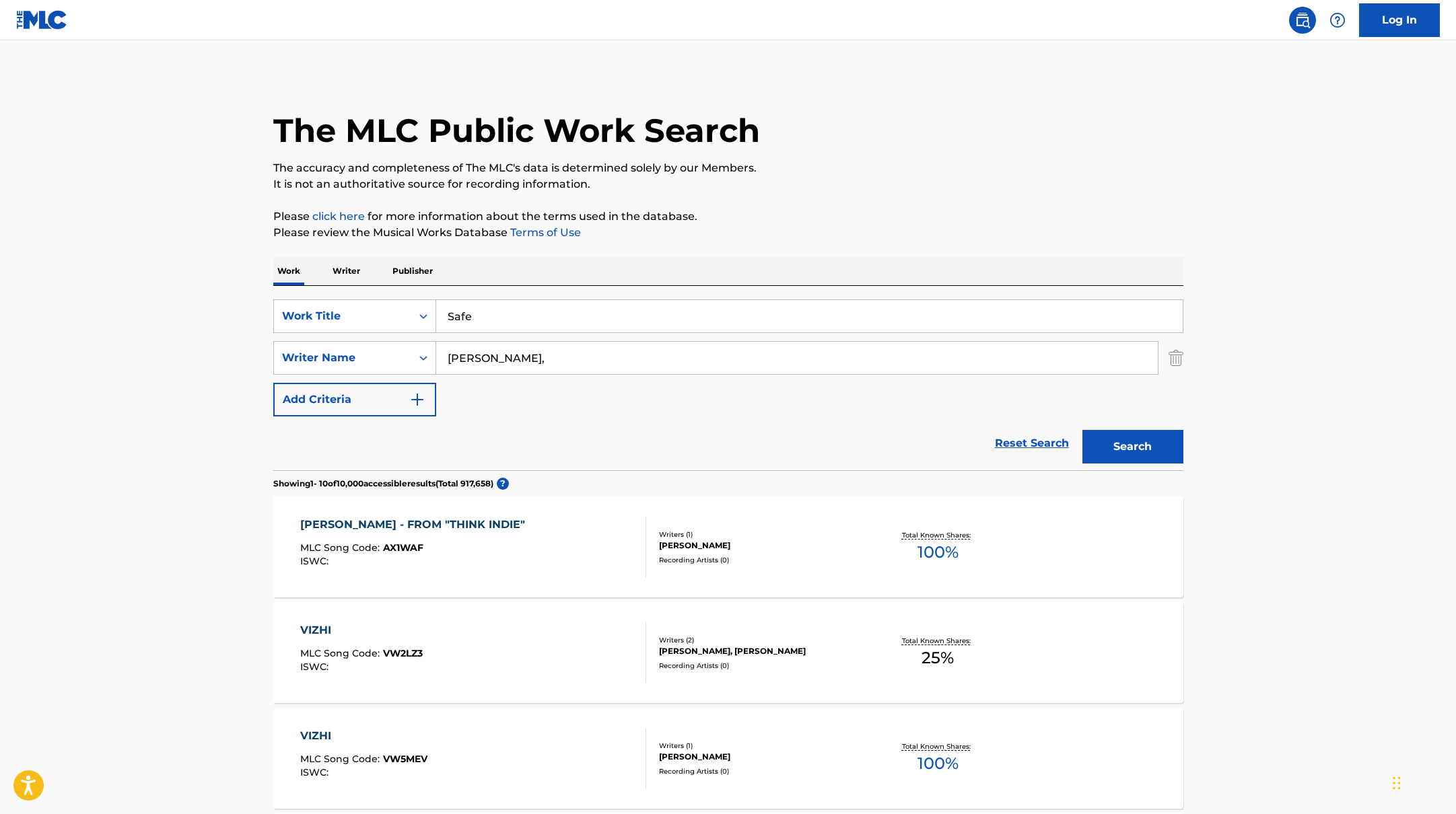
click at [1153, 450] on button "Search" at bounding box center [1132, 447] width 101 height 34
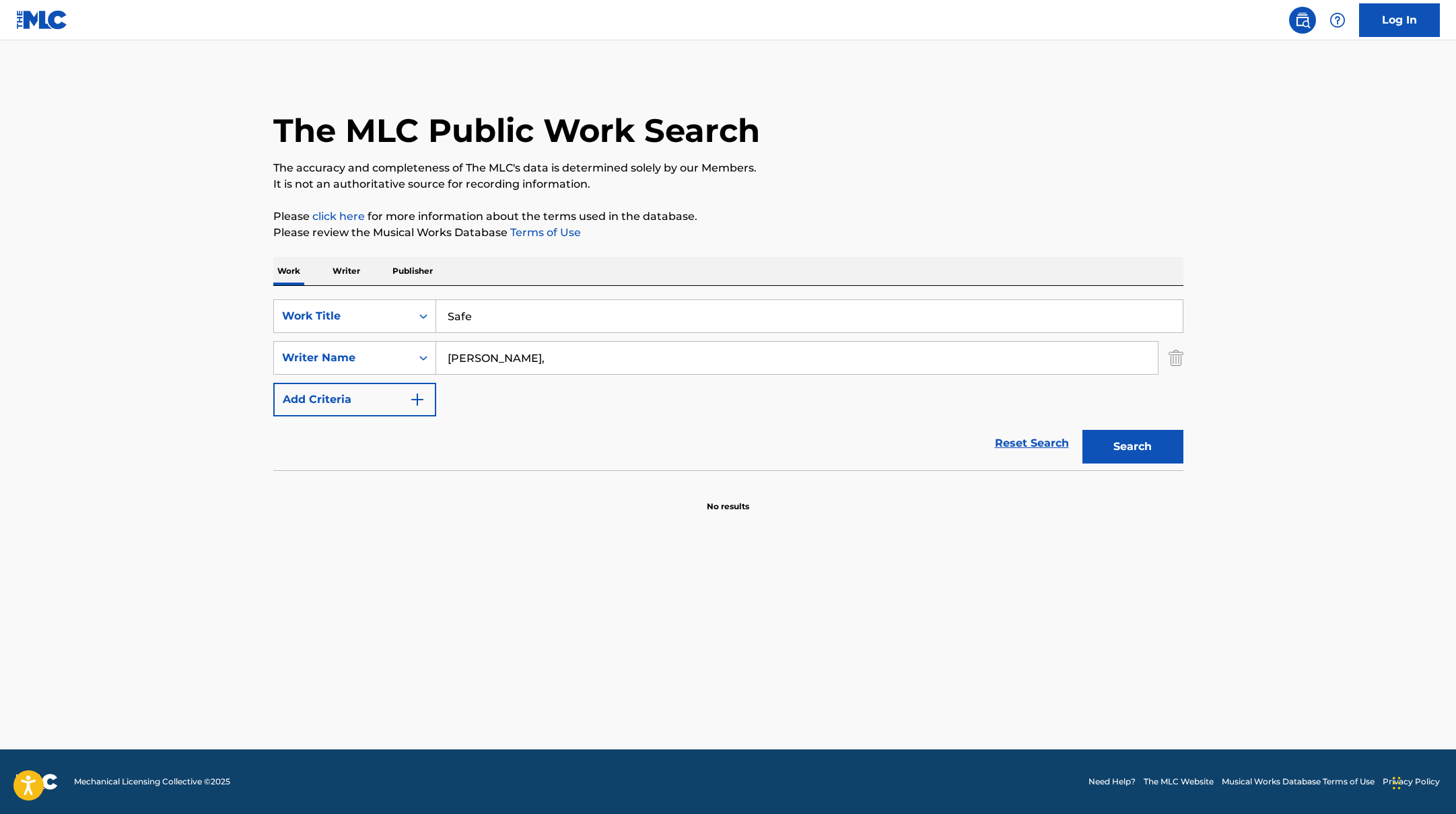
paste input "Hell At Night (feat. [PERSON_NAME])"
drag, startPoint x: 517, startPoint y: 320, endPoint x: 744, endPoint y: 179, distance: 267.2
click at [744, 179] on div "The MLC Public Work Search The accuracy and completeness of The MLC's data is d…" at bounding box center [728, 293] width 943 height 439
type input "Hell At Night (feat. [PERSON_NAME])"
click at [749, 179] on p "It is not an authoritative source for recording information." at bounding box center [728, 184] width 910 height 16
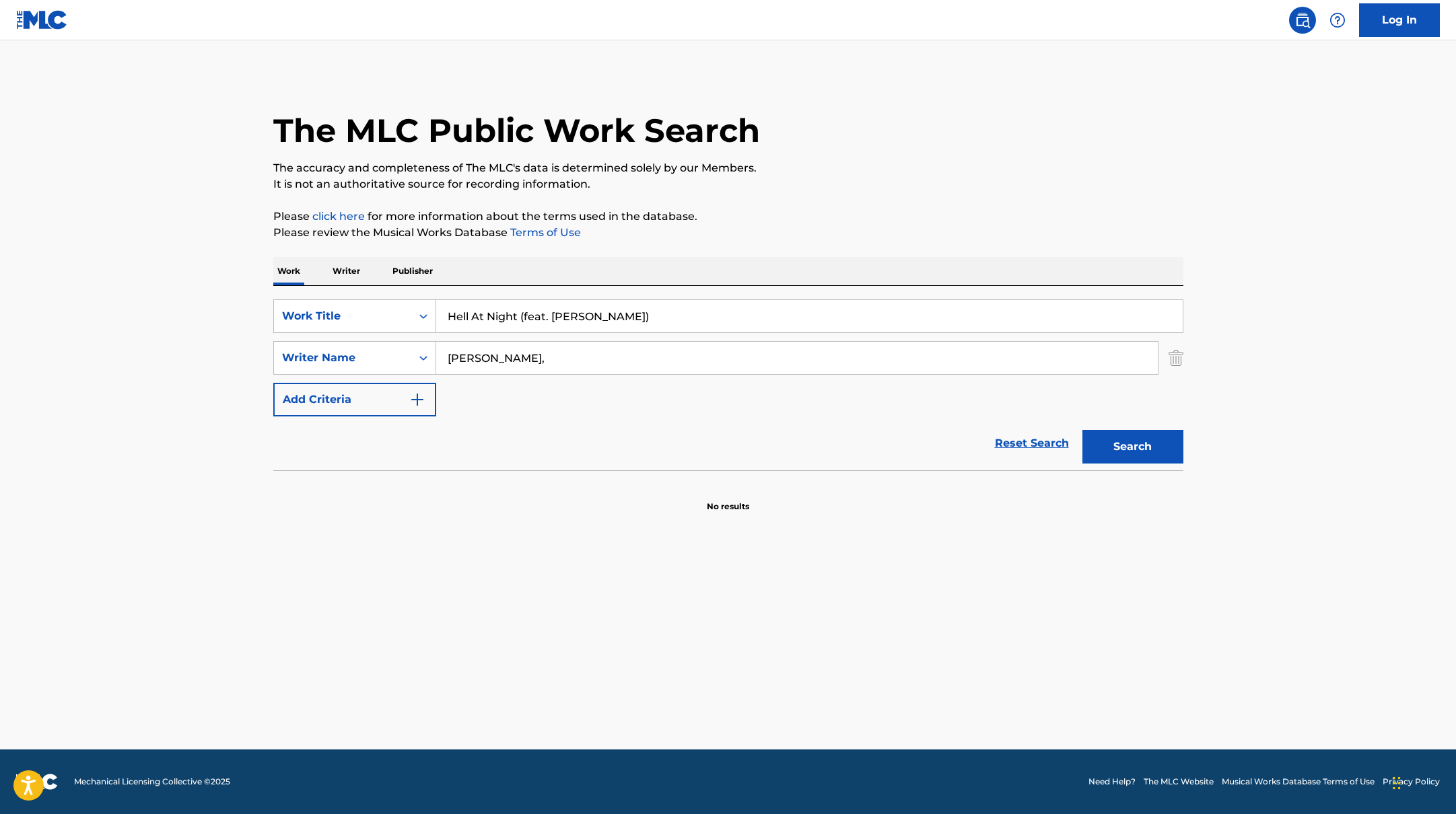
drag, startPoint x: 530, startPoint y: 365, endPoint x: 411, endPoint y: 335, distance: 122.7
click at [408, 337] on div "SearchWithCriteriabb4edb49-f9b7-4289-af29-81fb4135b806 Work Title Hell At Night…" at bounding box center [728, 358] width 910 height 117
paste input "[PERSON_NAME]"
type input "[PERSON_NAME],"
click at [543, 428] on div "Reset Search Search" at bounding box center [728, 443] width 910 height 54
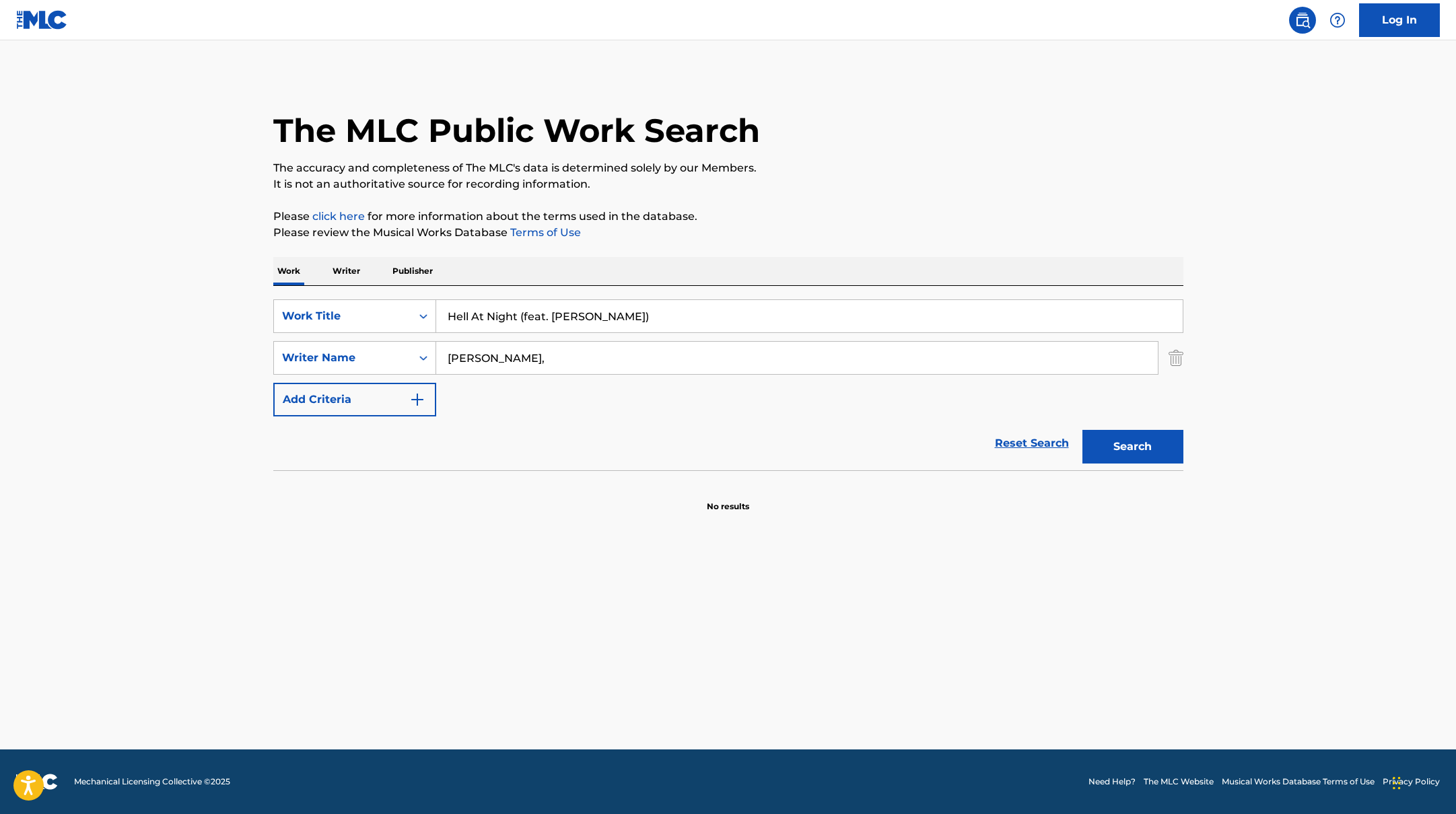
drag, startPoint x: 522, startPoint y: 319, endPoint x: 655, endPoint y: 320, distance: 133.0
click at [655, 320] on input "Hell At Night (feat. [PERSON_NAME])" at bounding box center [809, 316] width 747 height 32
drag, startPoint x: 655, startPoint y: 320, endPoint x: 522, endPoint y: 318, distance: 133.0
click at [522, 318] on input "Hell At Night (feat. [PERSON_NAME])" at bounding box center [809, 316] width 747 height 32
type input "Hell At Night"
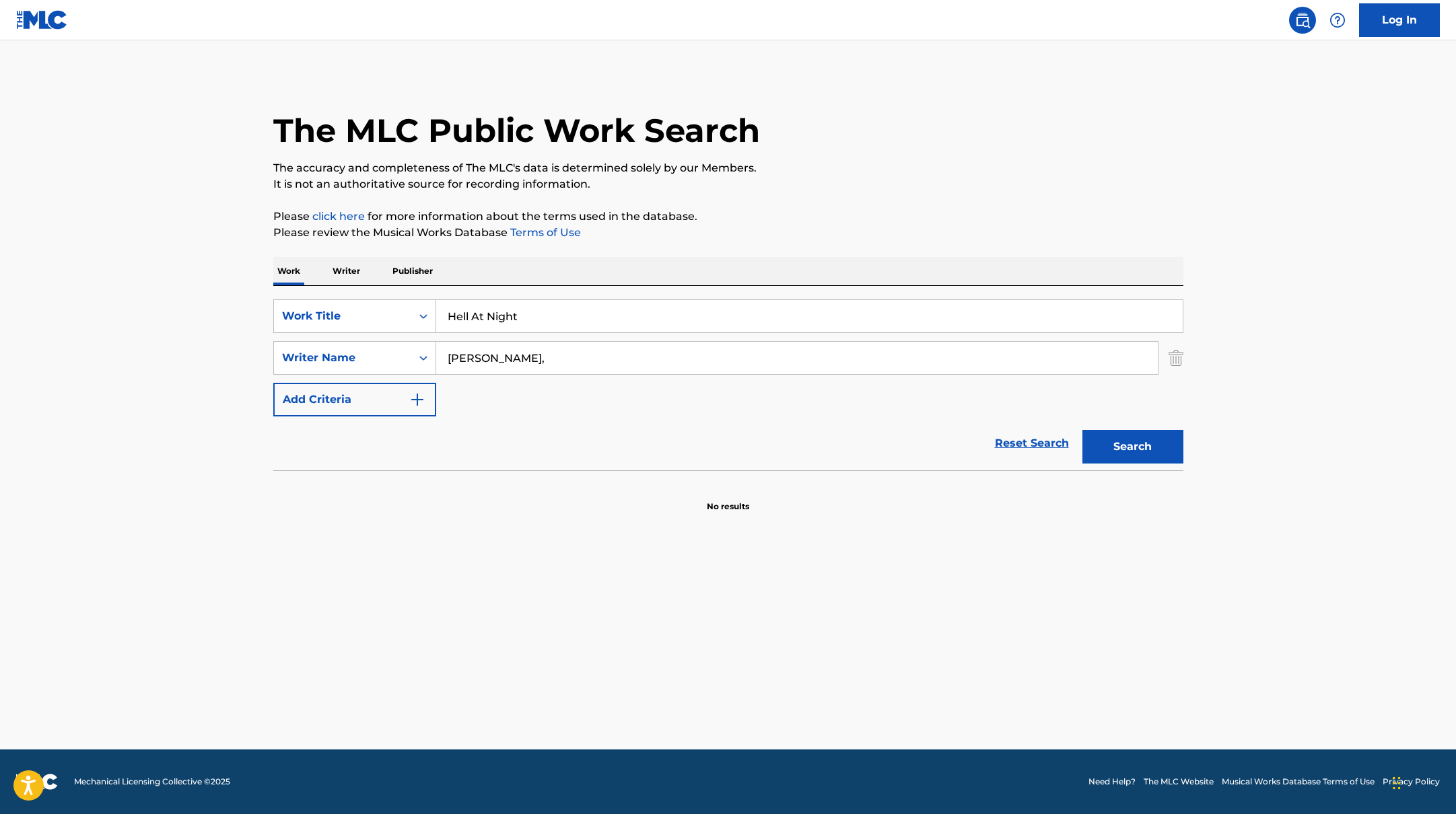
click at [1015, 197] on div "The MLC Public Work Search The accuracy and completeness of The MLC's data is d…" at bounding box center [728, 293] width 943 height 439
click at [1152, 440] on button "Search" at bounding box center [1132, 447] width 101 height 34
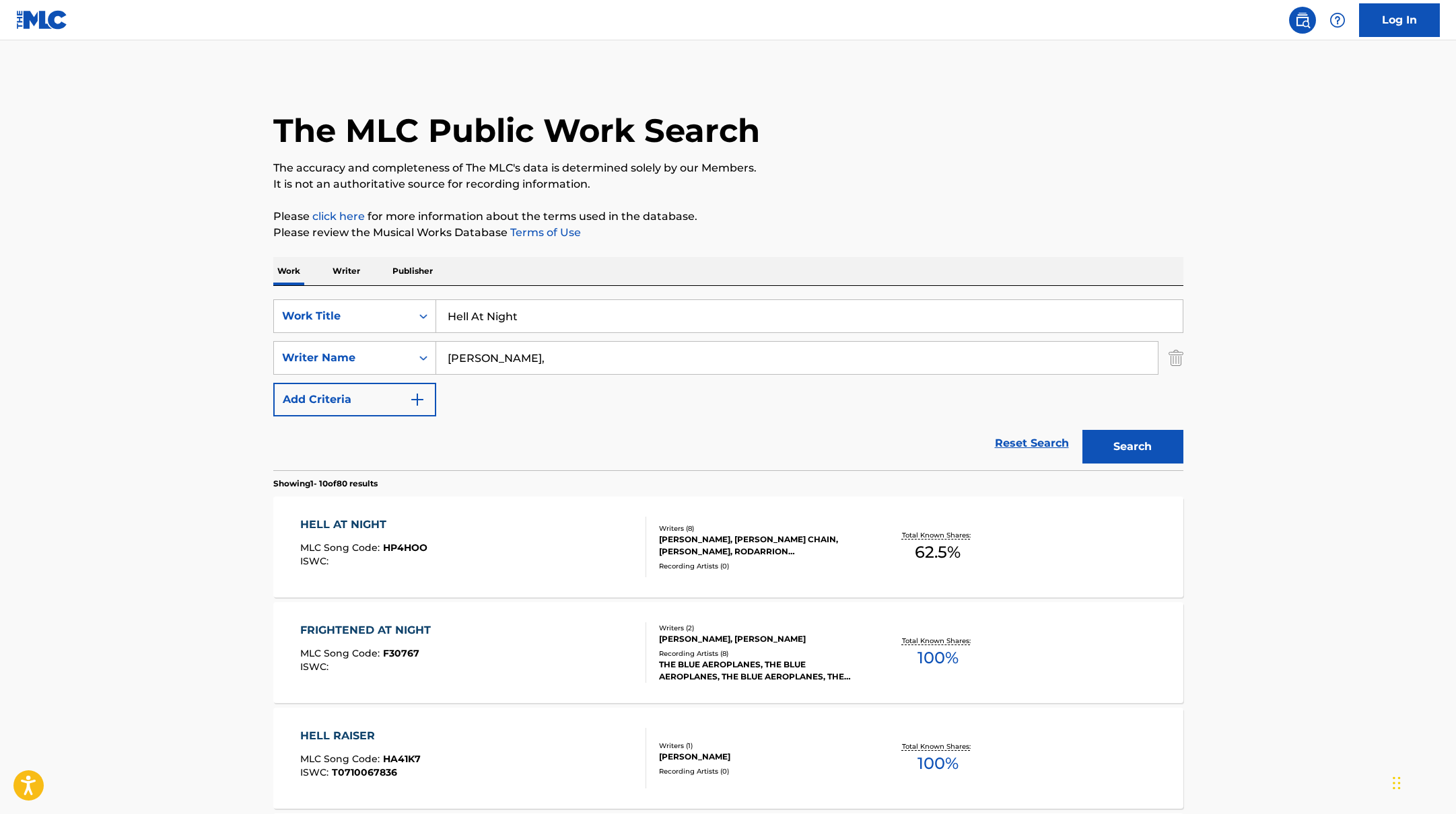
click at [604, 541] on div "HELL AT NIGHT MLC Song Code : HP4HOO ISWC :" at bounding box center [473, 547] width 346 height 61
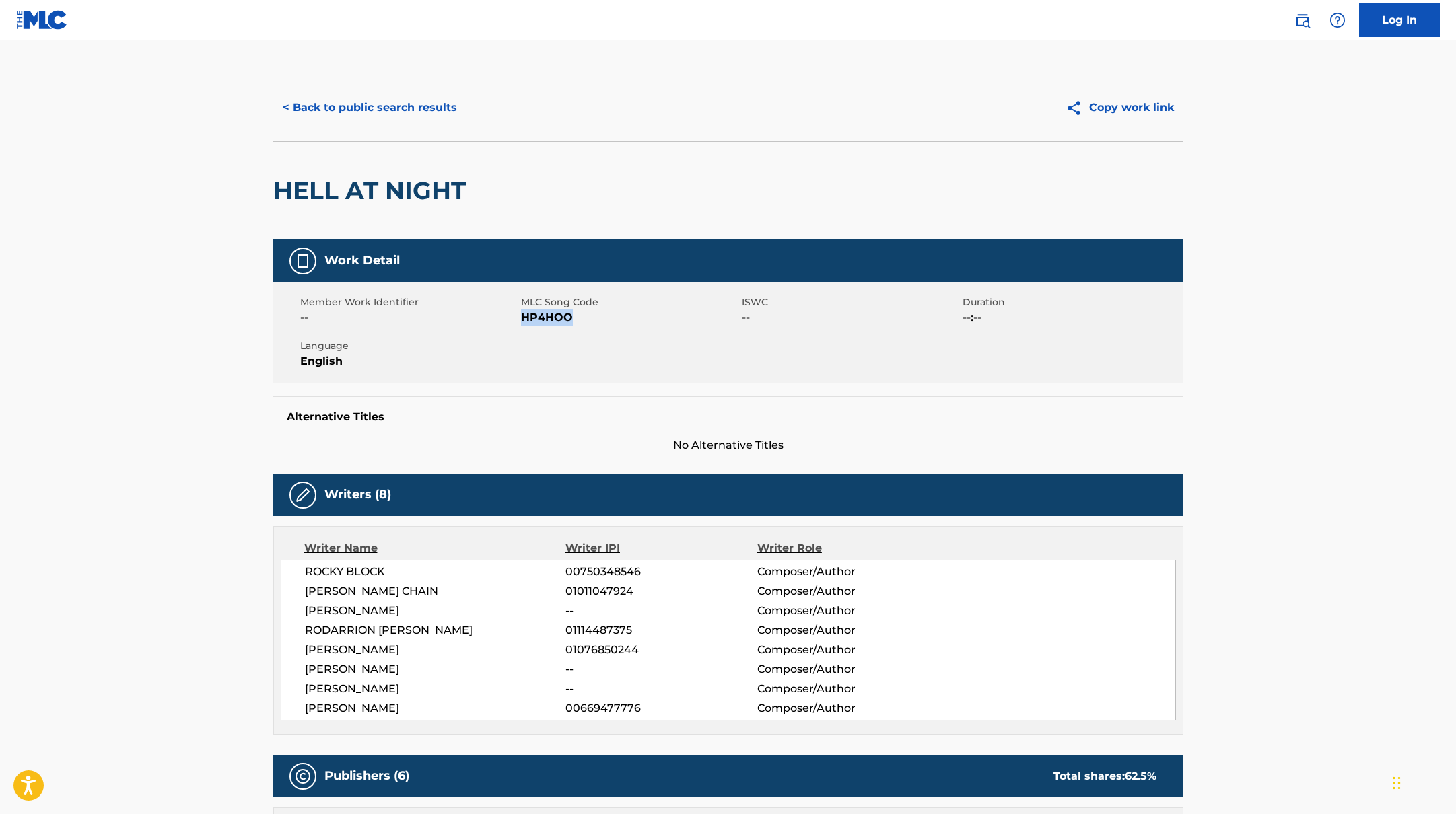
drag, startPoint x: 526, startPoint y: 319, endPoint x: 604, endPoint y: 320, distance: 78.0
click at [604, 320] on span "HP4HOO" at bounding box center [630, 317] width 217 height 16
click at [386, 106] on button "< Back to public search results" at bounding box center [370, 108] width 193 height 34
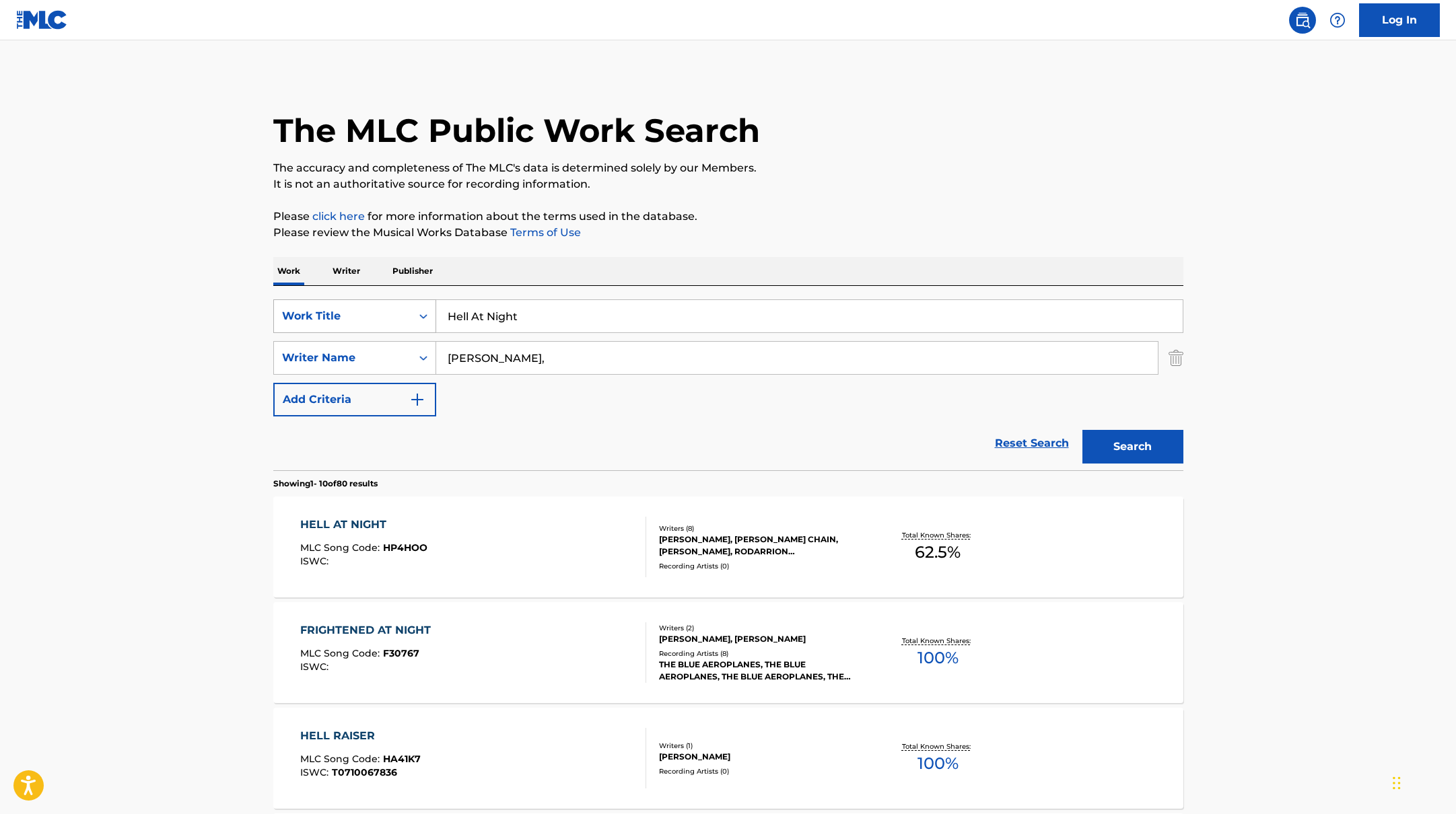
drag, startPoint x: 528, startPoint y: 319, endPoint x: 415, endPoint y: 300, distance: 114.6
click at [415, 300] on div "SearchWithCriteriabb4edb49-f9b7-4289-af29-81fb4135b806 Work Title Hell At Night" at bounding box center [728, 316] width 910 height 34
paste input "Magne"
type input "Magnet"
click at [879, 121] on div "The MLC Public Work Search" at bounding box center [728, 123] width 910 height 98
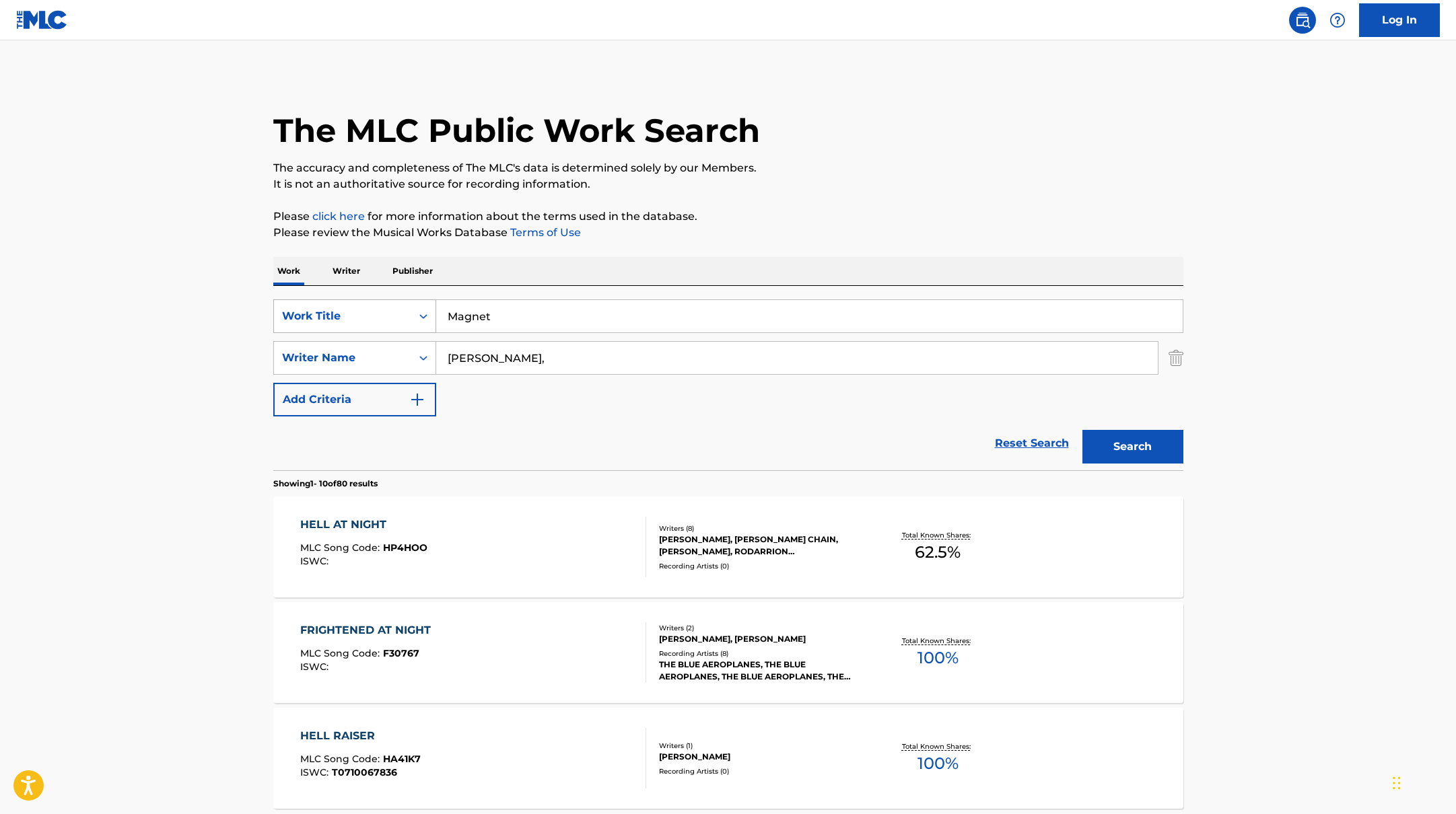
paste input "[PERSON_NAME]"
drag, startPoint x: 510, startPoint y: 359, endPoint x: 927, endPoint y: 149, distance: 466.9
type input "[PERSON_NAME]"
click at [927, 149] on div "The MLC Public Work Search" at bounding box center [728, 123] width 910 height 98
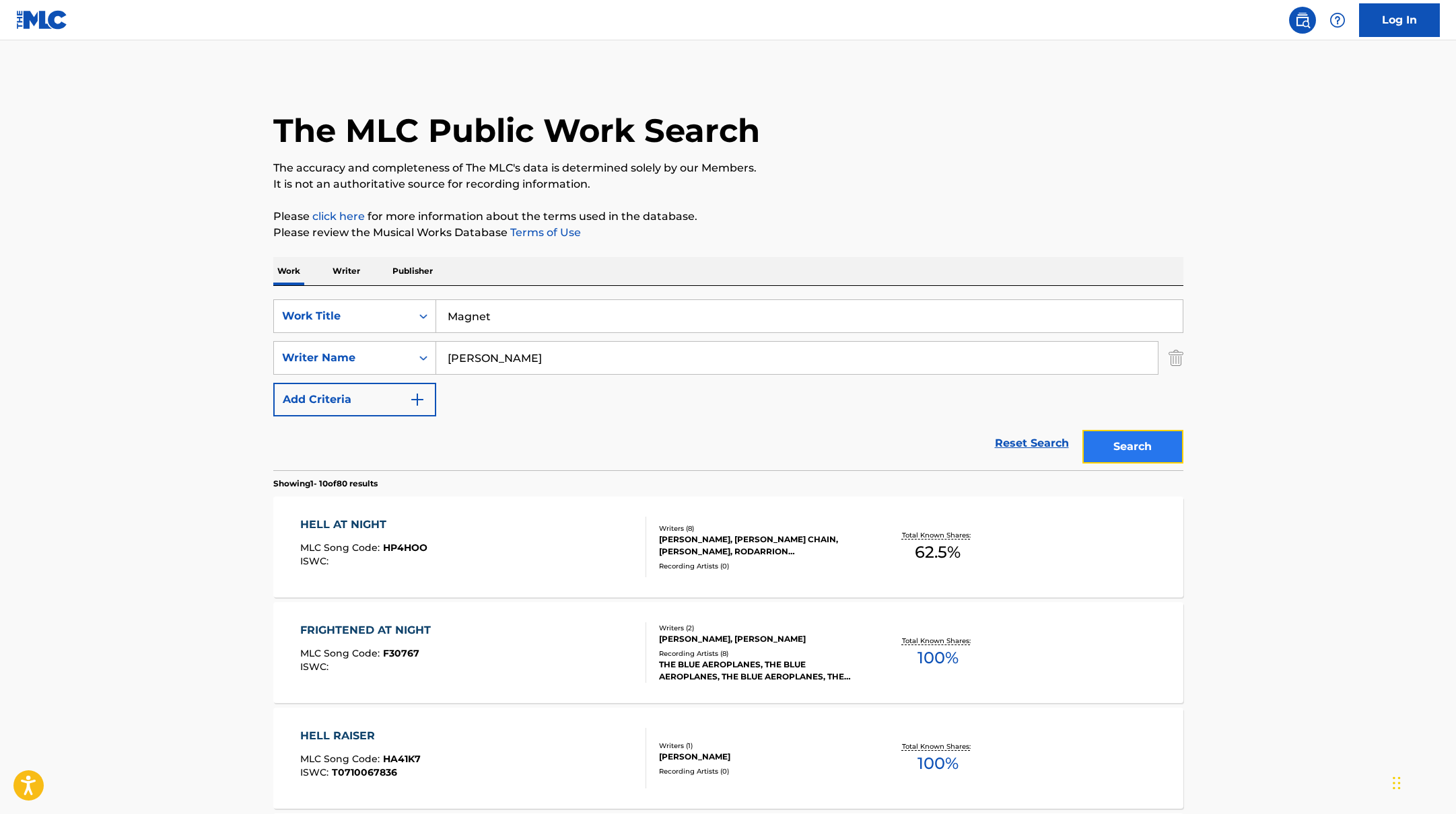
click at [1151, 442] on button "Search" at bounding box center [1132, 447] width 101 height 34
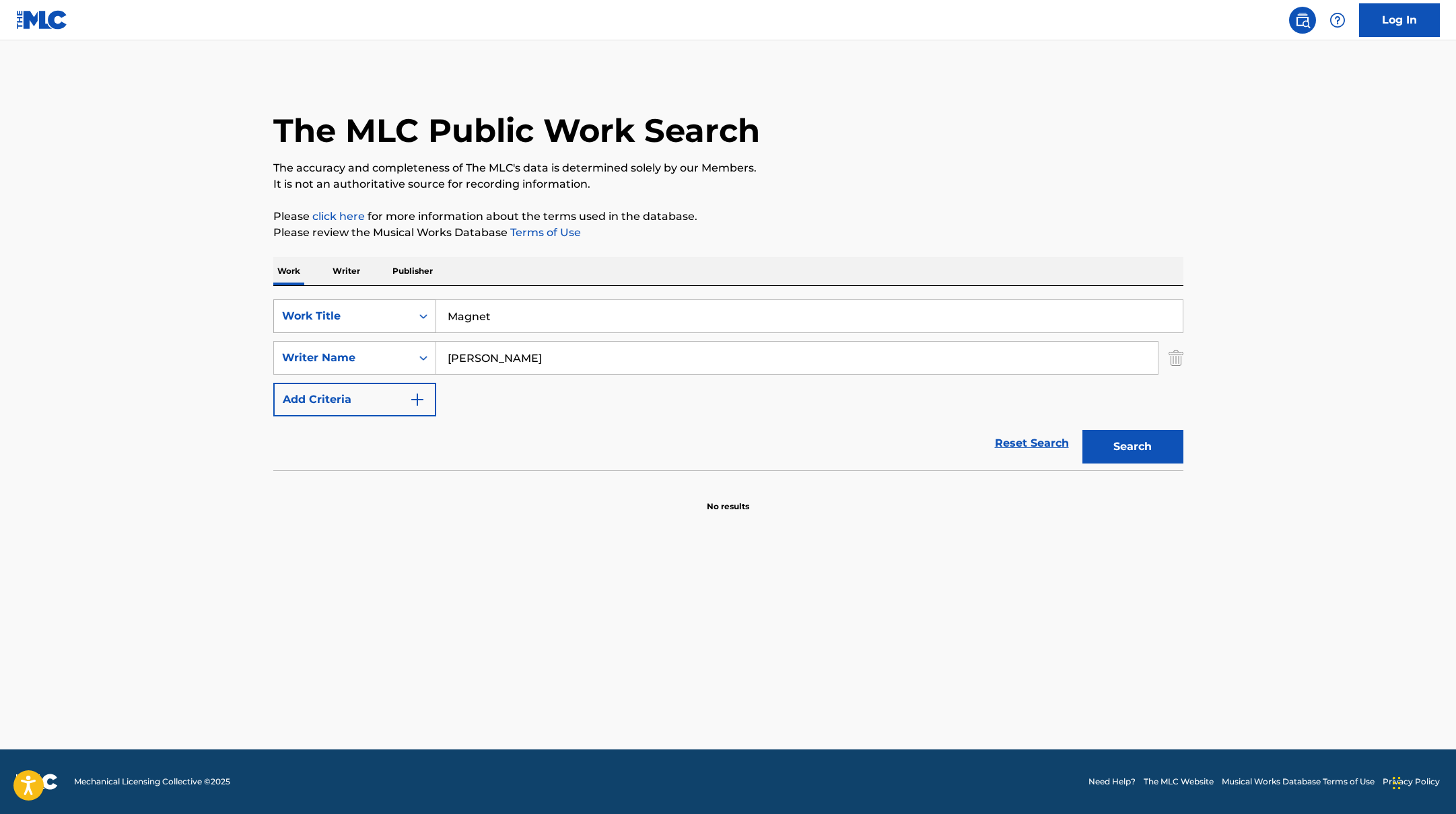
drag, startPoint x: 502, startPoint y: 315, endPoint x: 404, endPoint y: 305, distance: 98.5
click at [409, 305] on div "SearchWithCriteriabb4edb49-f9b7-4289-af29-81fb4135b806 Work Title Magnet" at bounding box center [728, 316] width 910 height 34
paste input "GO!"
type input "GO!"
click at [848, 133] on div "The MLC Public Work Search" at bounding box center [728, 123] width 910 height 98
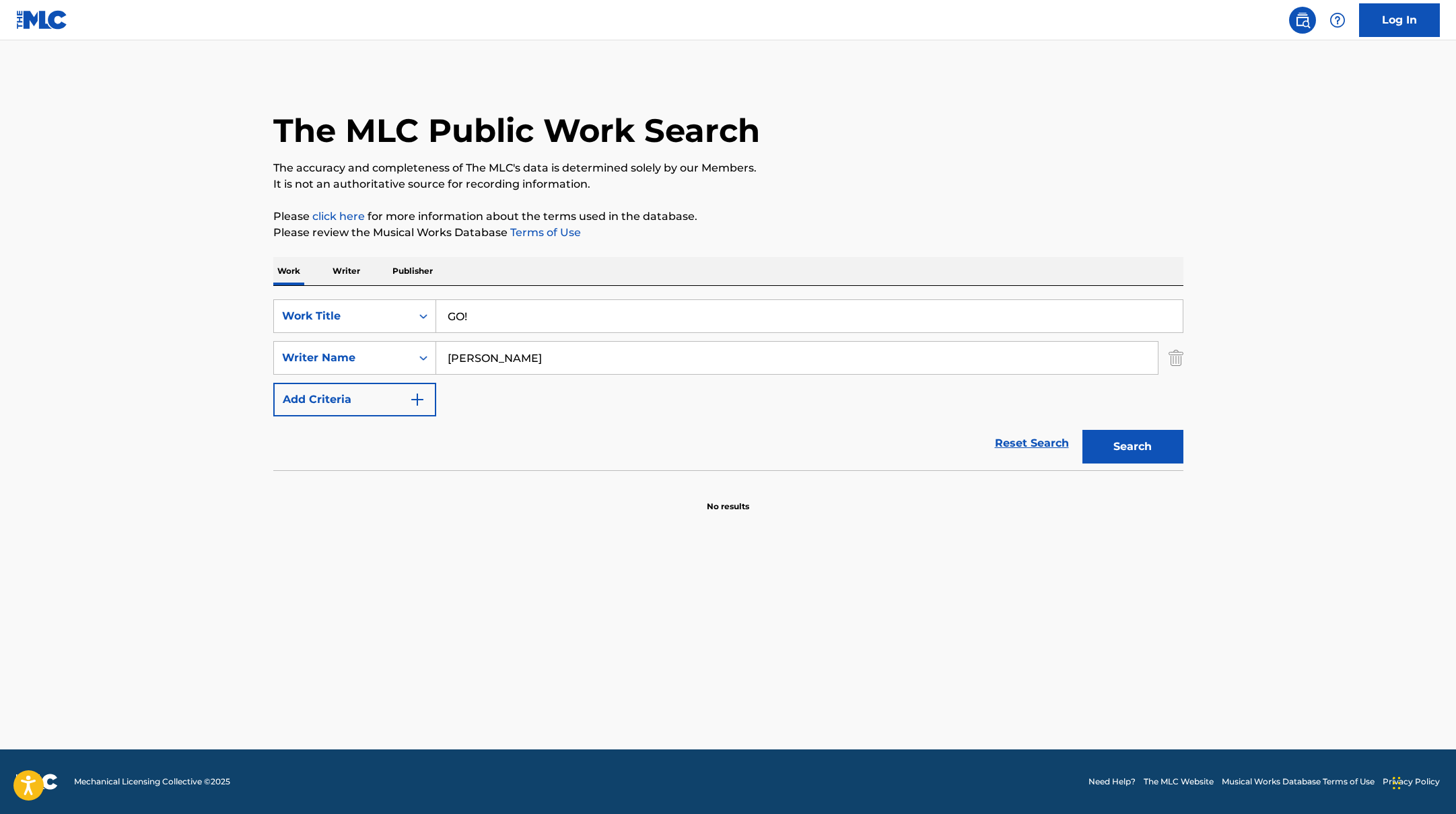
drag, startPoint x: 521, startPoint y: 359, endPoint x: 348, endPoint y: 333, distance: 174.9
click at [348, 334] on div "SearchWithCriteriabb4edb49-f9b7-4289-af29-81fb4135b806 Work Title GO! SearchWit…" at bounding box center [728, 358] width 910 height 117
paste input "[PERSON_NAME]"
type input "[PERSON_NAME]"
click at [1128, 454] on button "Search" at bounding box center [1132, 447] width 101 height 34
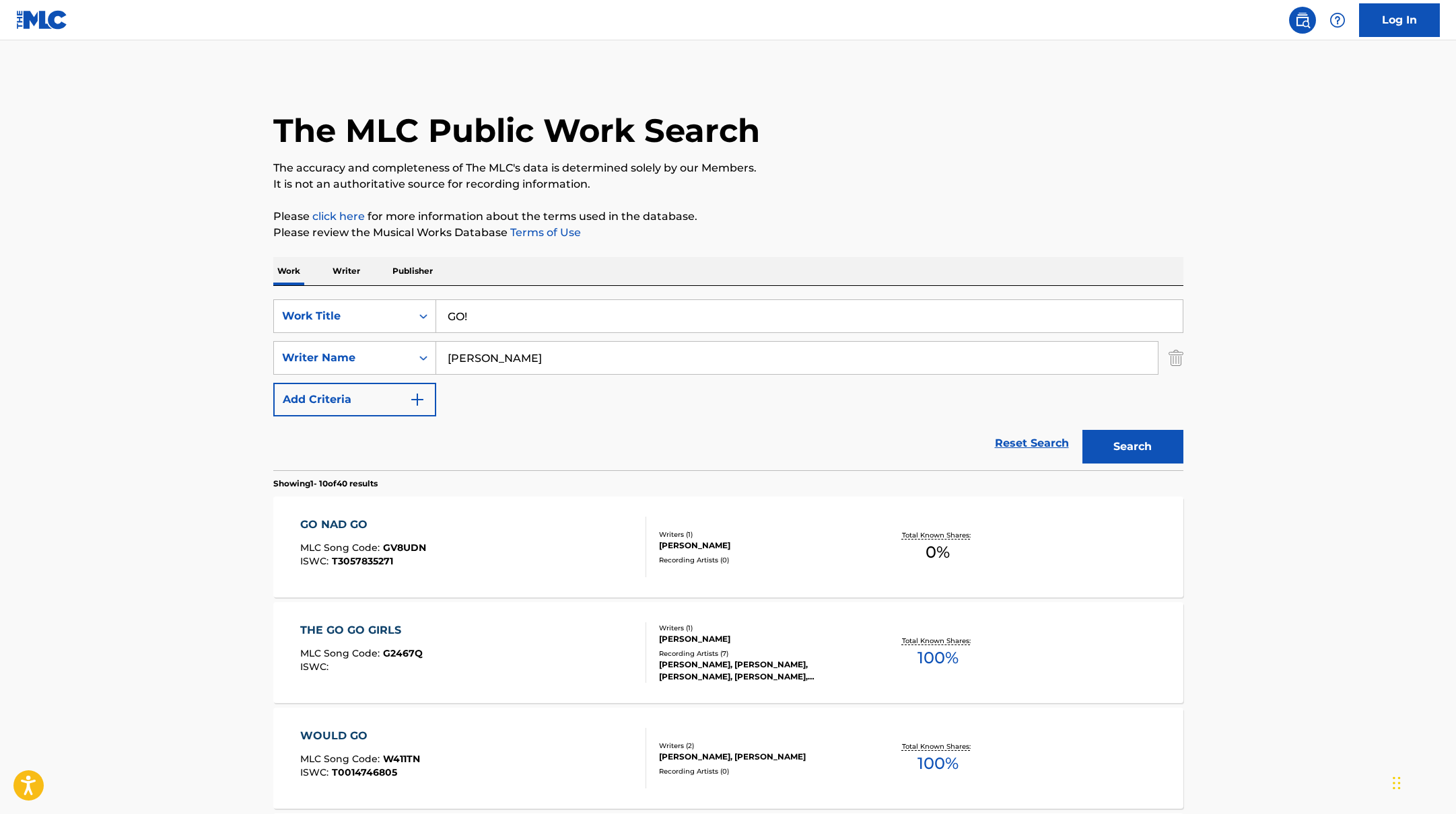
paste input "FaSHioN"
drag, startPoint x: 512, startPoint y: 307, endPoint x: 823, endPoint y: 227, distance: 321.1
click at [823, 227] on p "Please review the Musical Works Database Terms of Use" at bounding box center [728, 233] width 910 height 16
paste input "Search Form"
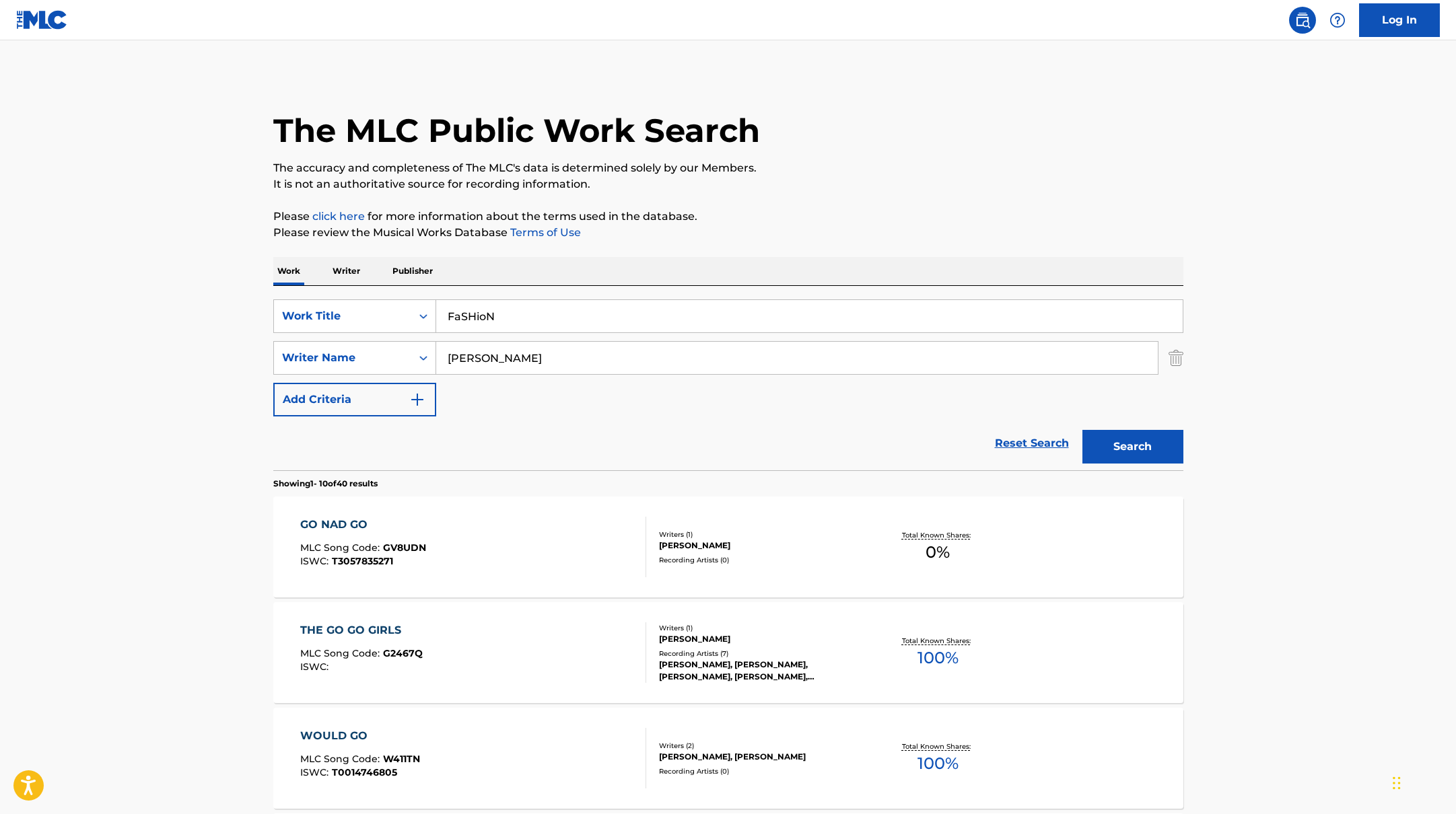
drag, startPoint x: 558, startPoint y: 316, endPoint x: 898, endPoint y: 169, distance: 370.4
type input "FaSHioN"
click at [898, 169] on p "The accuracy and completeness of The MLC's data is determined solely by our Mem…" at bounding box center [728, 168] width 910 height 16
drag, startPoint x: 527, startPoint y: 358, endPoint x: 396, endPoint y: 346, distance: 131.5
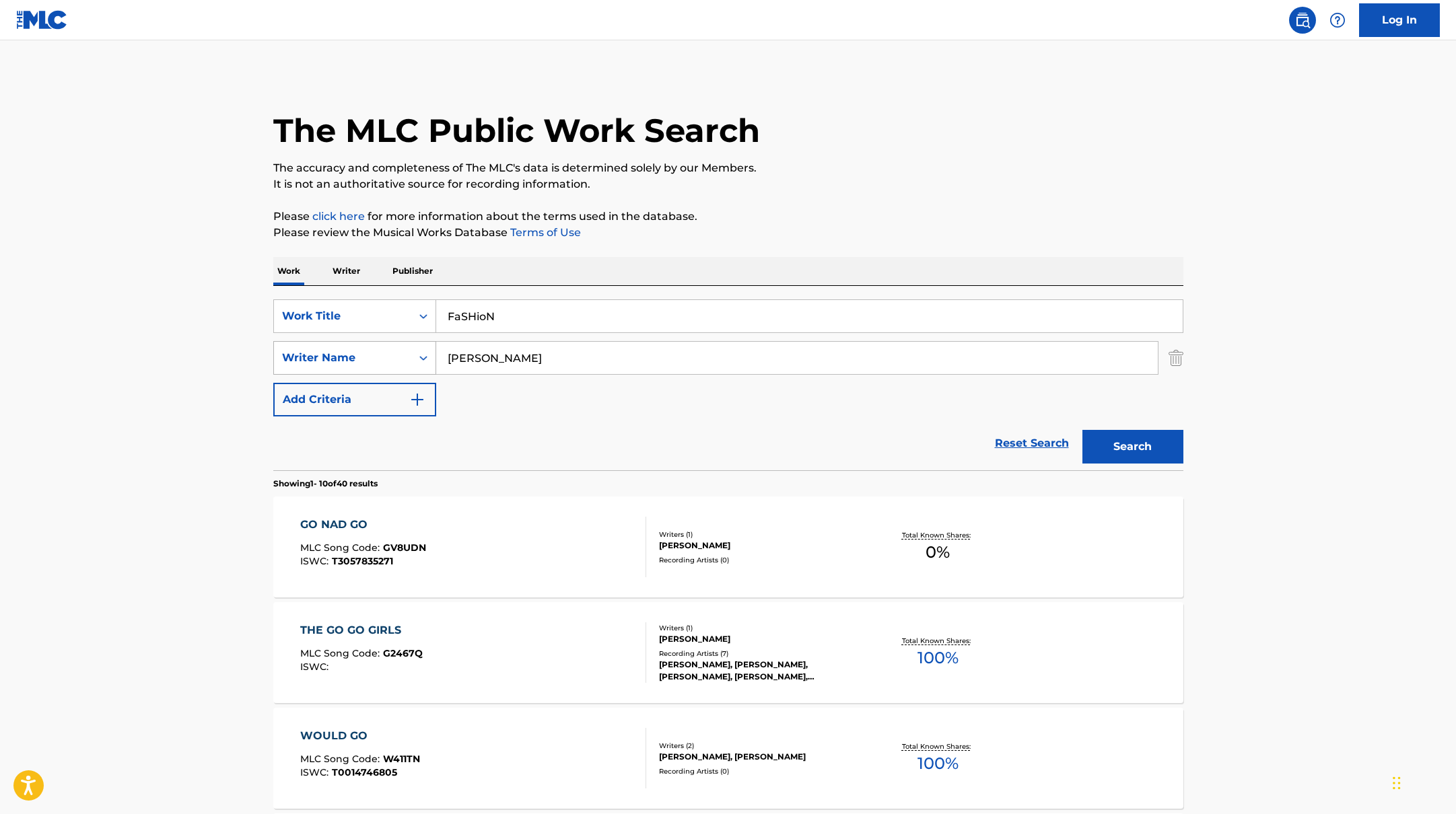
click at [396, 346] on div "SearchWithCriteriab4830780-80aa-4f22-a0cc-84b4c785d36c Writer Name [PERSON_NAME]" at bounding box center [728, 358] width 910 height 34
paste input "[PERSON_NAME]"
click at [886, 223] on p "Please click here for more information about the terms used in the database." at bounding box center [728, 216] width 910 height 16
click at [1160, 443] on button "Search" at bounding box center [1132, 447] width 101 height 34
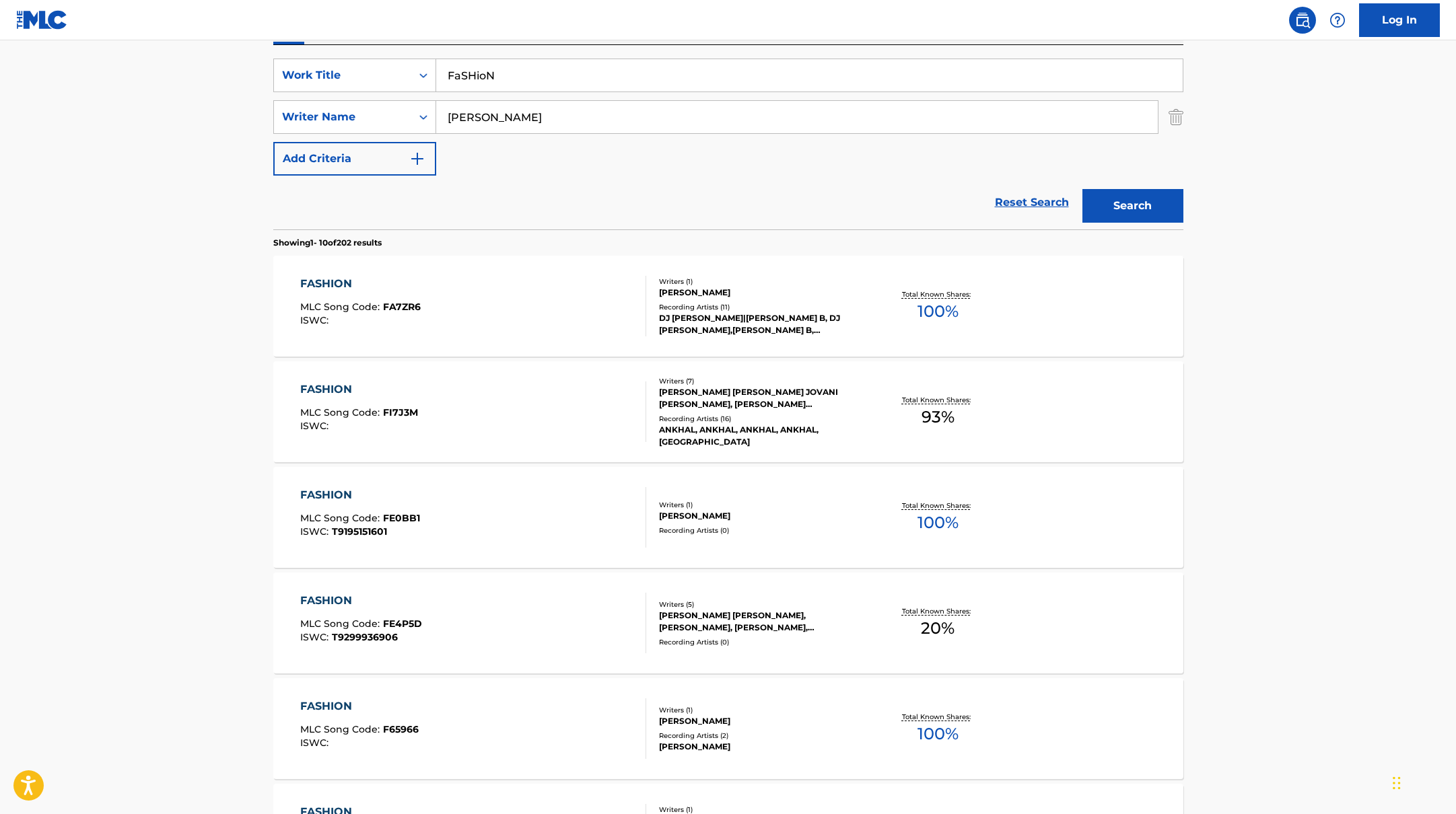
scroll to position [243, 0]
drag, startPoint x: 510, startPoint y: 113, endPoint x: 420, endPoint y: 104, distance: 90.4
click at [432, 104] on div "SearchWithCriteriab4830780-80aa-4f22-a0cc-84b4c785d36c Writer Name [PERSON_NAME]" at bounding box center [728, 115] width 910 height 34
paste input "[PERSON_NAME],"
click at [1124, 206] on button "Search" at bounding box center [1132, 204] width 101 height 34
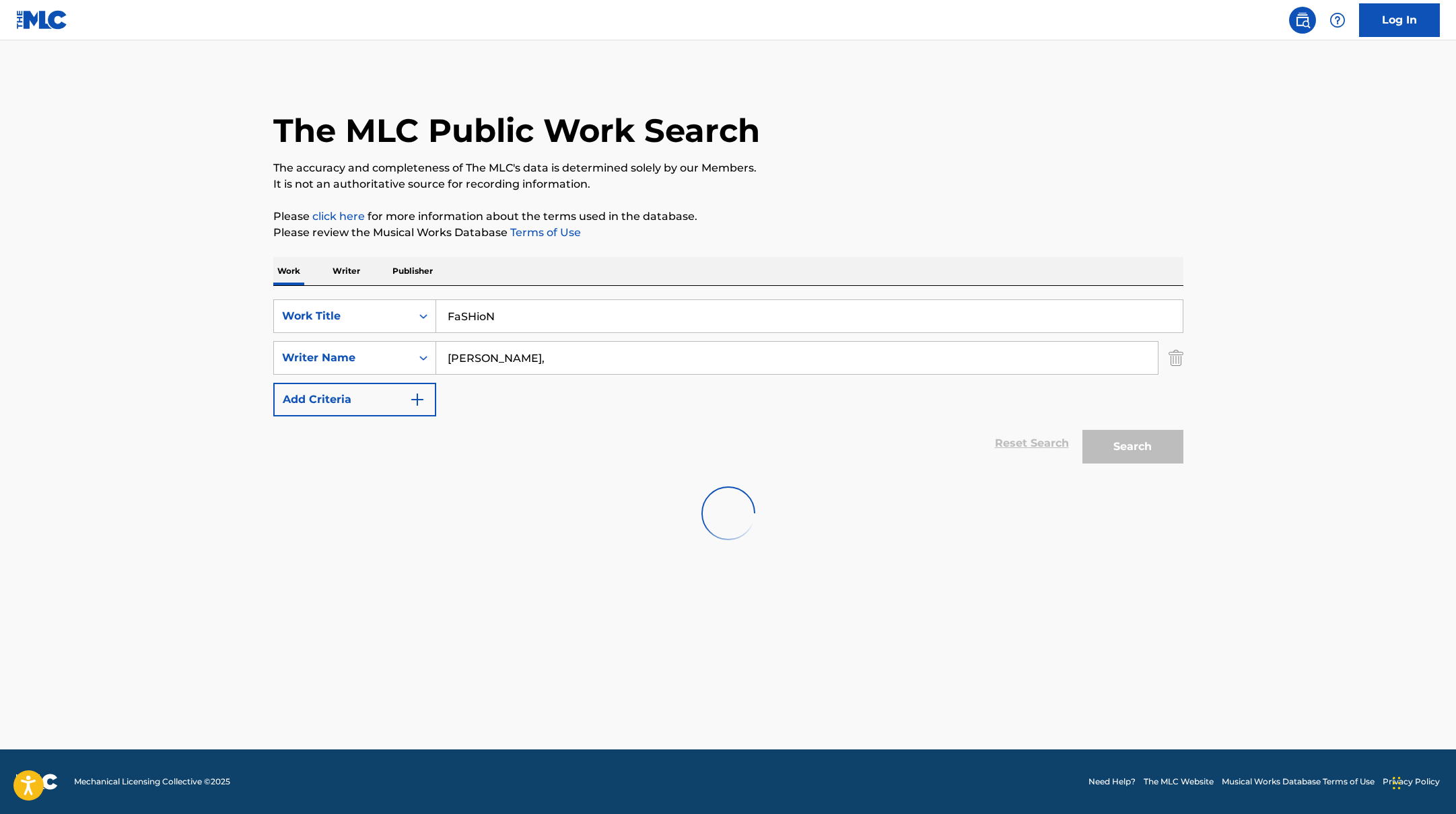
scroll to position [0, 0]
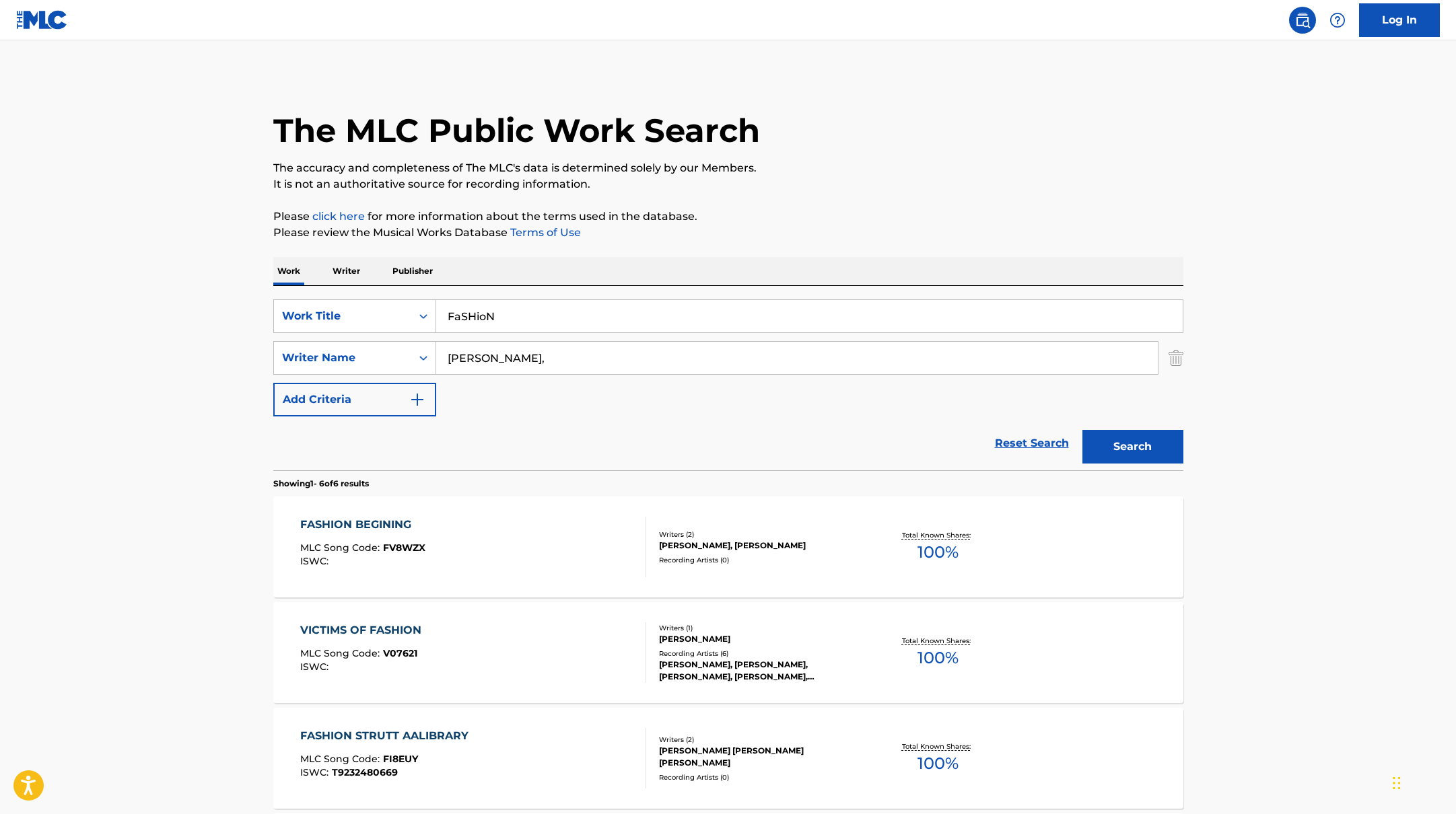
drag, startPoint x: 488, startPoint y: 362, endPoint x: 393, endPoint y: 335, distance: 98.8
click at [396, 335] on div "SearchWithCriteriabb4edb49-f9b7-4289-af29-81fb4135b806 Work Title FaSHioN Searc…" at bounding box center [728, 358] width 910 height 117
type input "v"
paste input "Wotman."
click at [1082, 430] on button "Search" at bounding box center [1132, 447] width 101 height 34
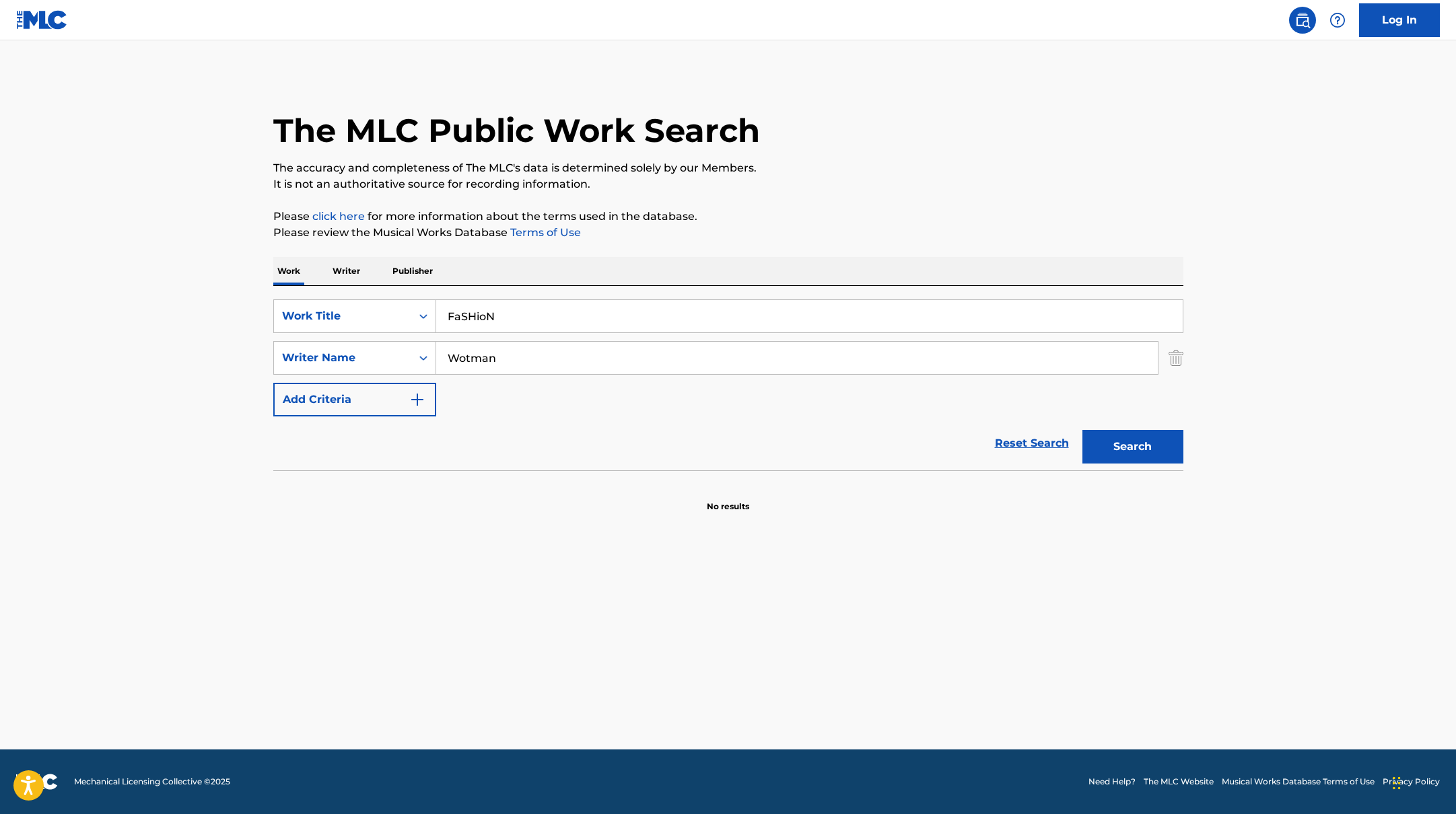
type input "Wotman"
click at [1082, 430] on button "Search" at bounding box center [1132, 447] width 101 height 34
drag, startPoint x: 518, startPoint y: 320, endPoint x: 417, endPoint y: 298, distance: 103.4
click at [417, 300] on div "SearchWithCriteriabb4edb49-f9b7-4289-af29-81fb4135b806 Work Title FaSHioN" at bounding box center [728, 316] width 910 height 34
paste input "[PERSON_NAME] in Drag"
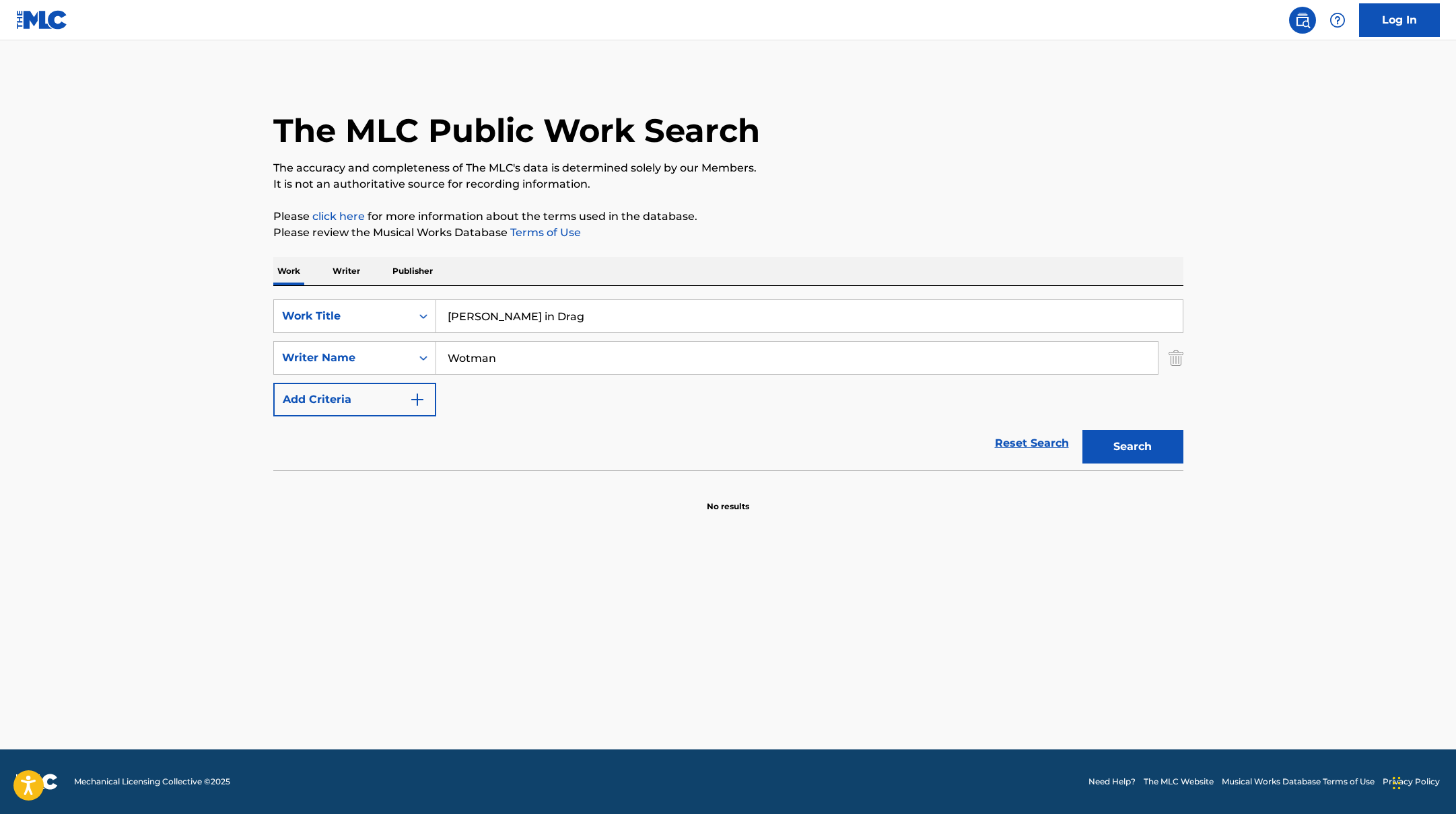
type input "[PERSON_NAME] in Drag"
click at [850, 180] on p "It is not an authoritative source for recording information." at bounding box center [728, 184] width 910 height 16
drag, startPoint x: 522, startPoint y: 363, endPoint x: 395, endPoint y: 335, distance: 130.0
click at [387, 338] on div "SearchWithCriteriabb4edb49-f9b7-4289-af29-81fb4135b806 Work Title [PERSON_NAME]…" at bounding box center [728, 358] width 910 height 117
paste input "[PERSON_NAME]"
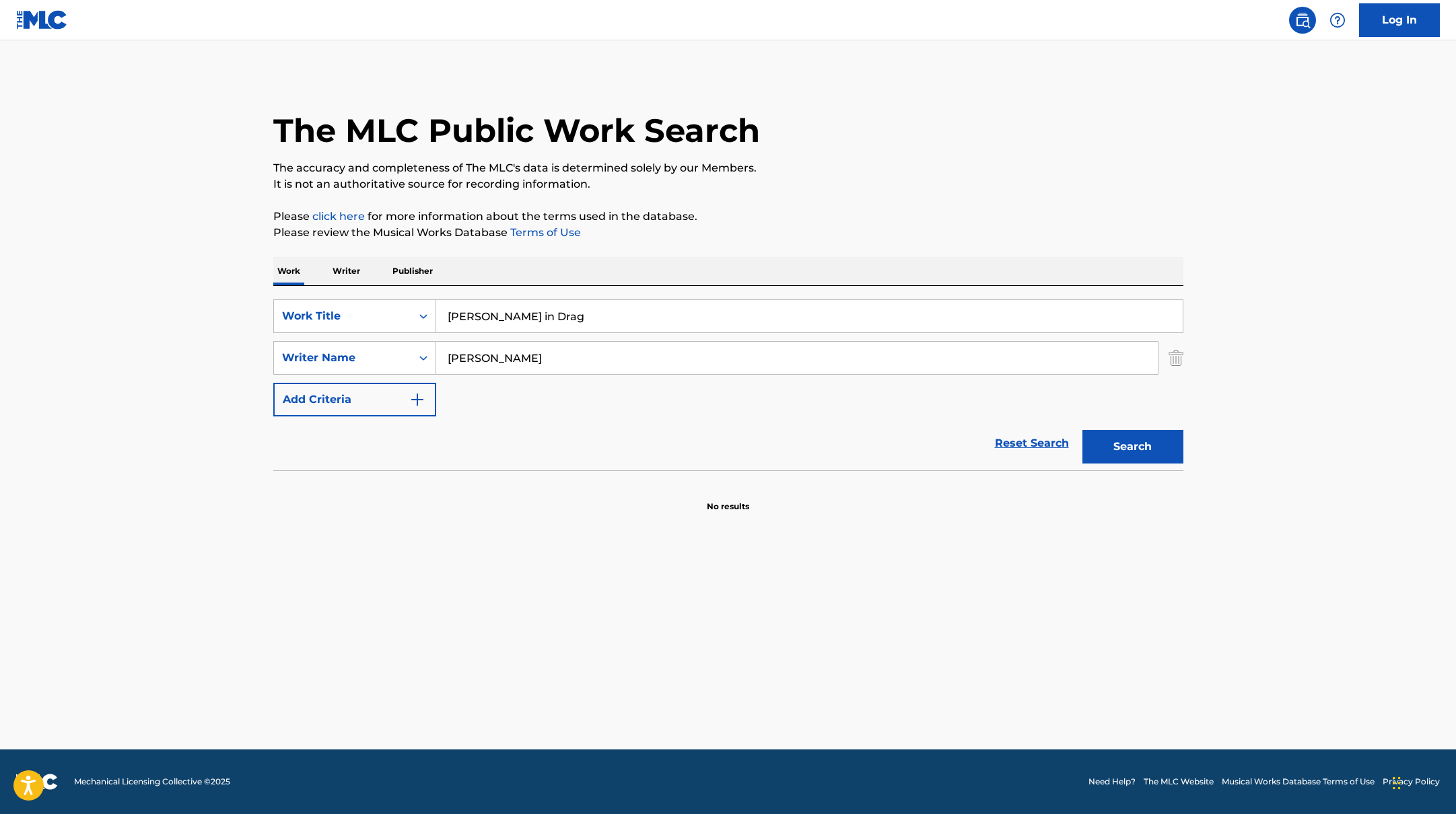
type input "[PERSON_NAME]"
click at [934, 238] on p "Please review the Musical Works Database Terms of Use" at bounding box center [728, 233] width 910 height 16
click at [1155, 455] on button "Search" at bounding box center [1132, 447] width 101 height 34
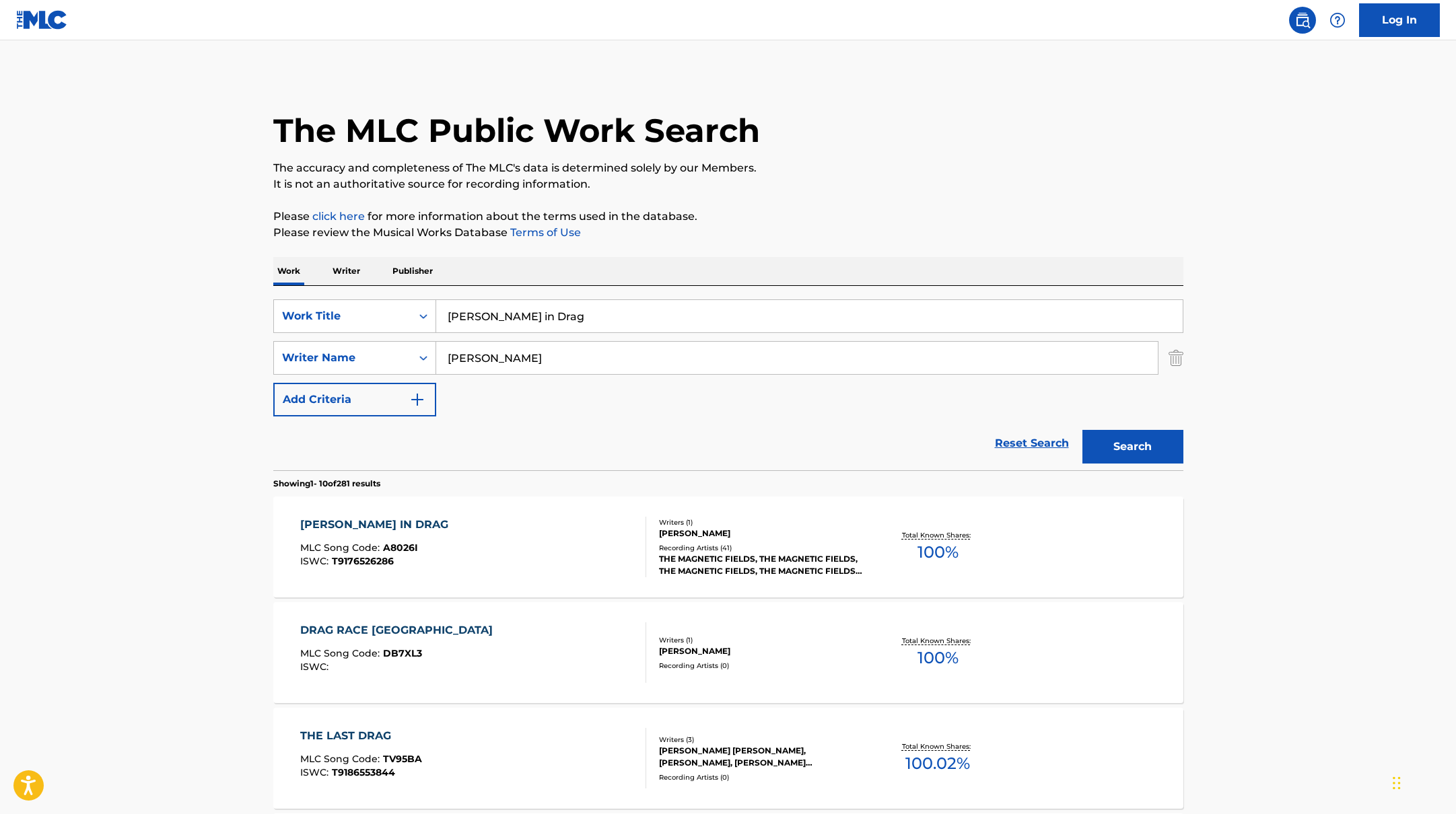
click at [535, 551] on div "[PERSON_NAME] IN DRAG MLC Song Code : A8026I ISWC : T9176526286" at bounding box center [473, 547] width 346 height 61
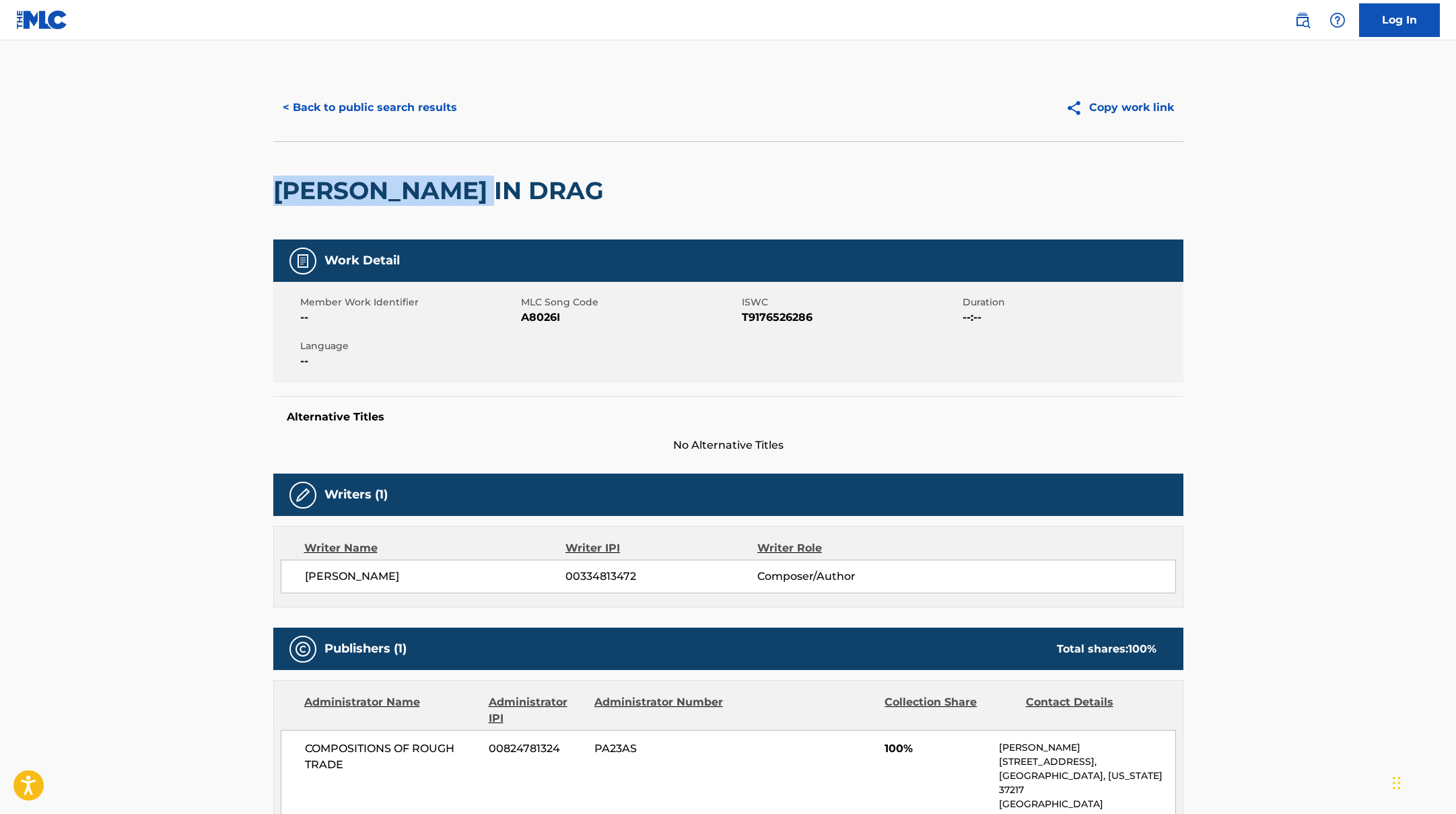
drag, startPoint x: 549, startPoint y: 195, endPoint x: 238, endPoint y: 154, distance: 313.7
click at [238, 154] on main "< Back to public search results Copy work link [PERSON_NAME] IN DRAG Work Detai…" at bounding box center [728, 757] width 1456 height 1434
drag, startPoint x: 522, startPoint y: 318, endPoint x: 605, endPoint y: 318, distance: 83.0
click at [605, 318] on span "A8026I" at bounding box center [630, 317] width 217 height 16
click at [407, 103] on button "< Back to public search results" at bounding box center [370, 108] width 193 height 34
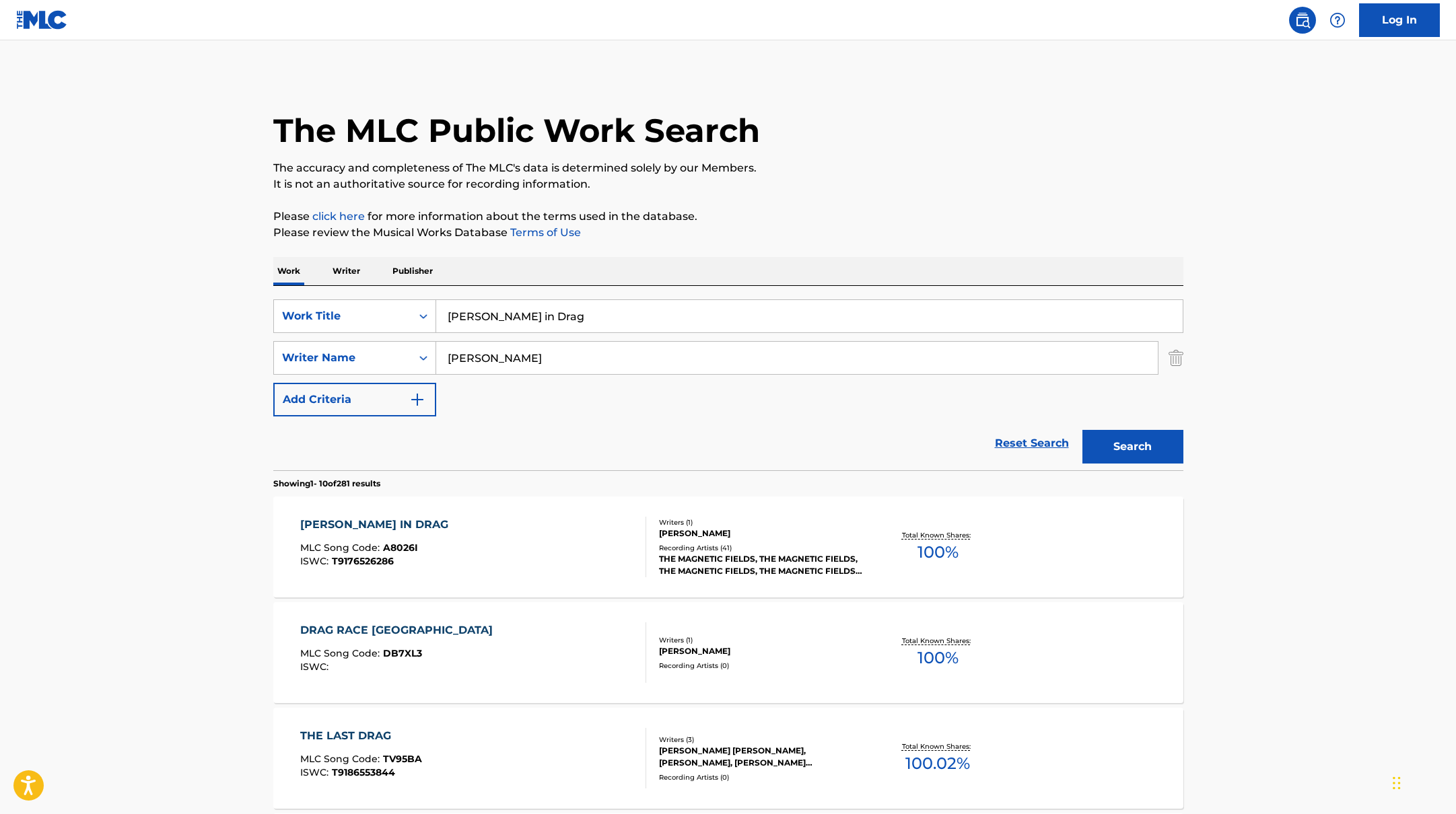
drag, startPoint x: 553, startPoint y: 320, endPoint x: 427, endPoint y: 298, distance: 127.9
click at [432, 300] on div "SearchWithCriteriabb4edb49-f9b7-4289-af29-81fb4135b806 Work Title [PERSON_NAME]…" at bounding box center [728, 316] width 910 height 34
paste input "The Magnetic Fields"
drag, startPoint x: 568, startPoint y: 316, endPoint x: 452, endPoint y: 287, distance: 119.6
click at [452, 287] on div "SearchWithCriteriabb4edb49-f9b7-4289-af29-81fb4135b806 Work Title The Magnetic …" at bounding box center [728, 378] width 910 height 185
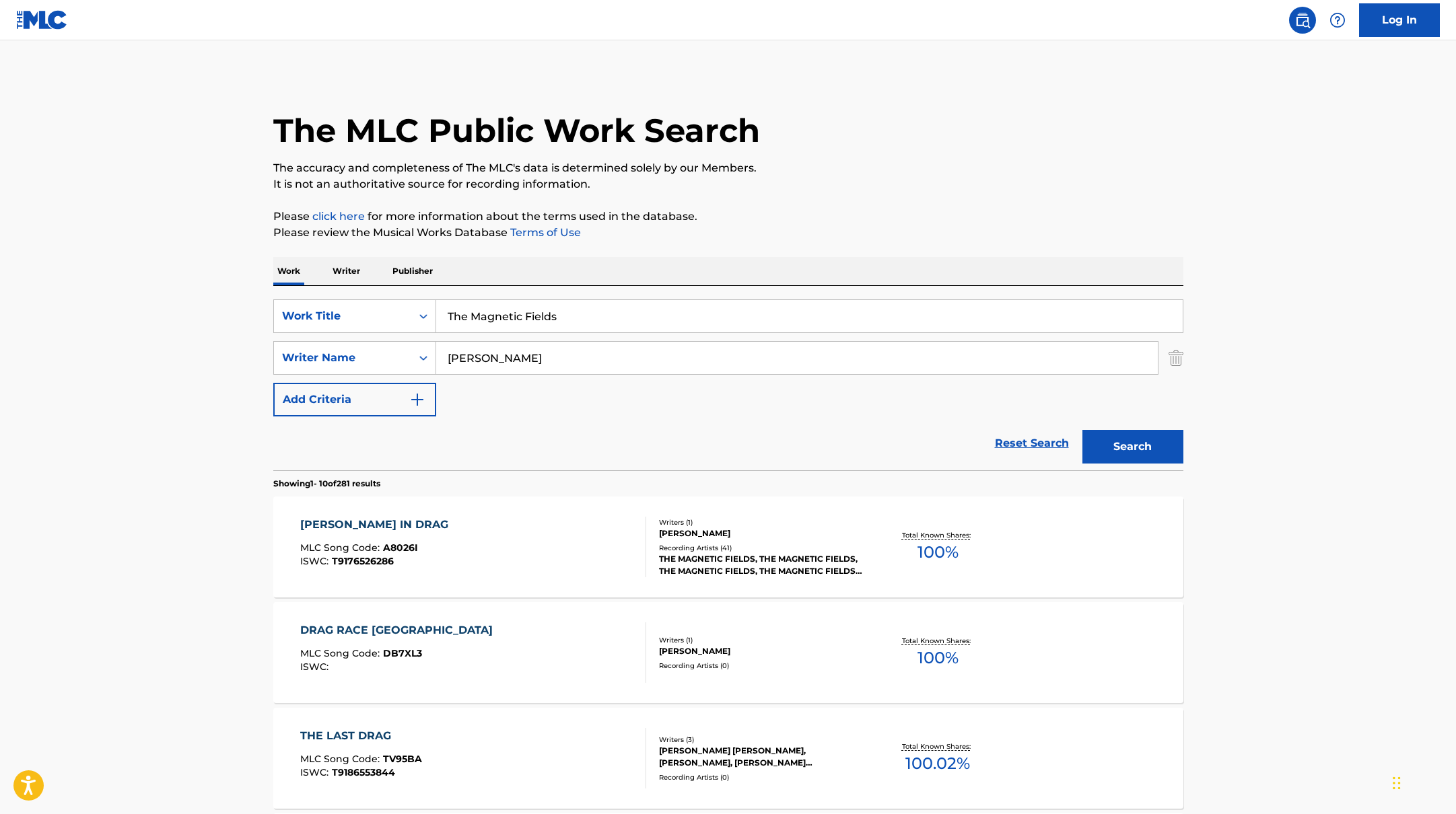
paste input "End of You"
type input "End of You"
click at [849, 225] on p "Please review the Musical Works Database Terms of Use" at bounding box center [728, 233] width 910 height 16
paste input "[PERSON_NAME],"
drag, startPoint x: 525, startPoint y: 364, endPoint x: 810, endPoint y: 215, distance: 321.6
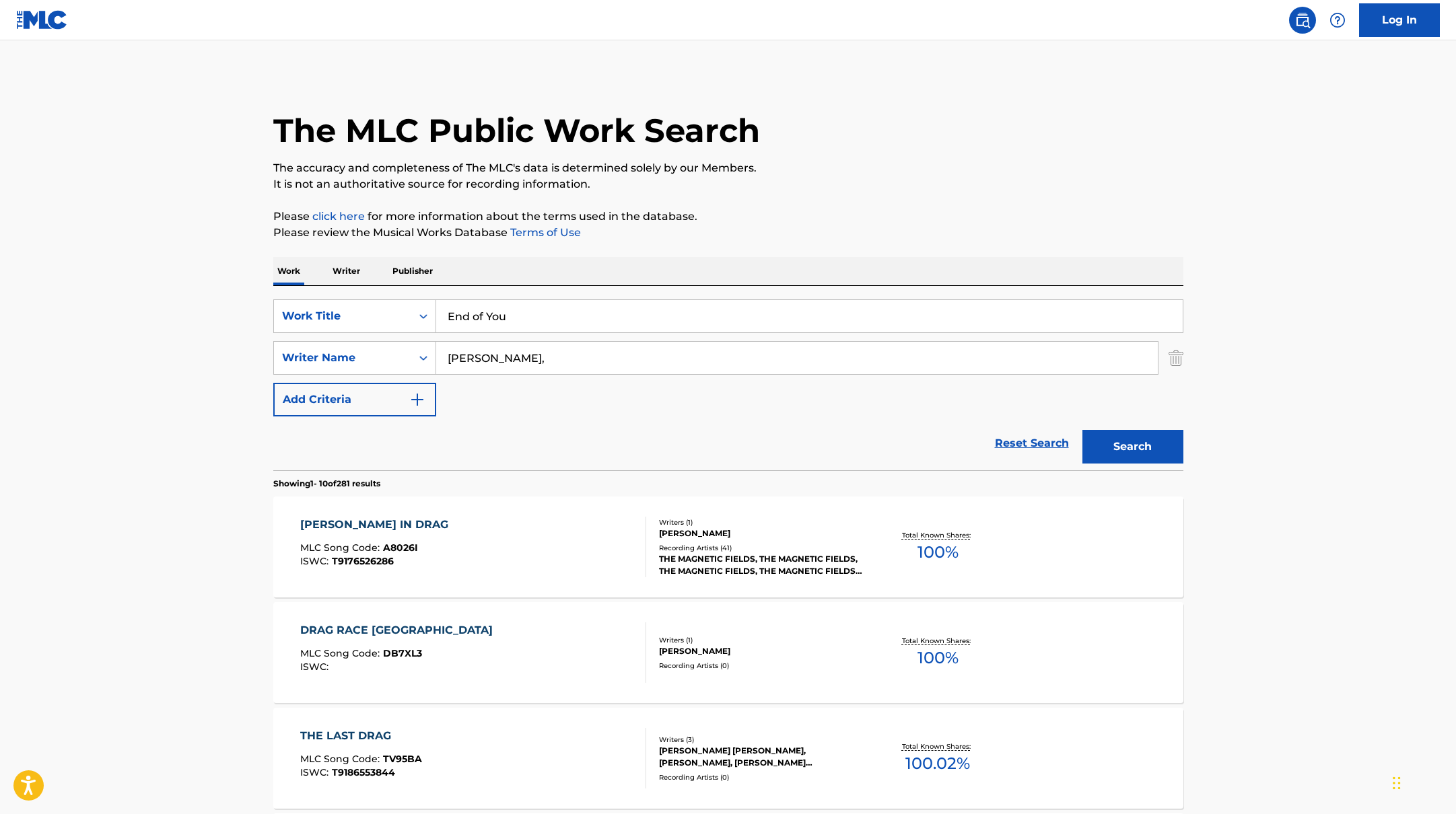
type input "[PERSON_NAME],"
click at [810, 215] on p "Please click here for more information about the terms used in the database." at bounding box center [728, 216] width 910 height 16
click at [1106, 449] on button "Search" at bounding box center [1132, 447] width 101 height 34
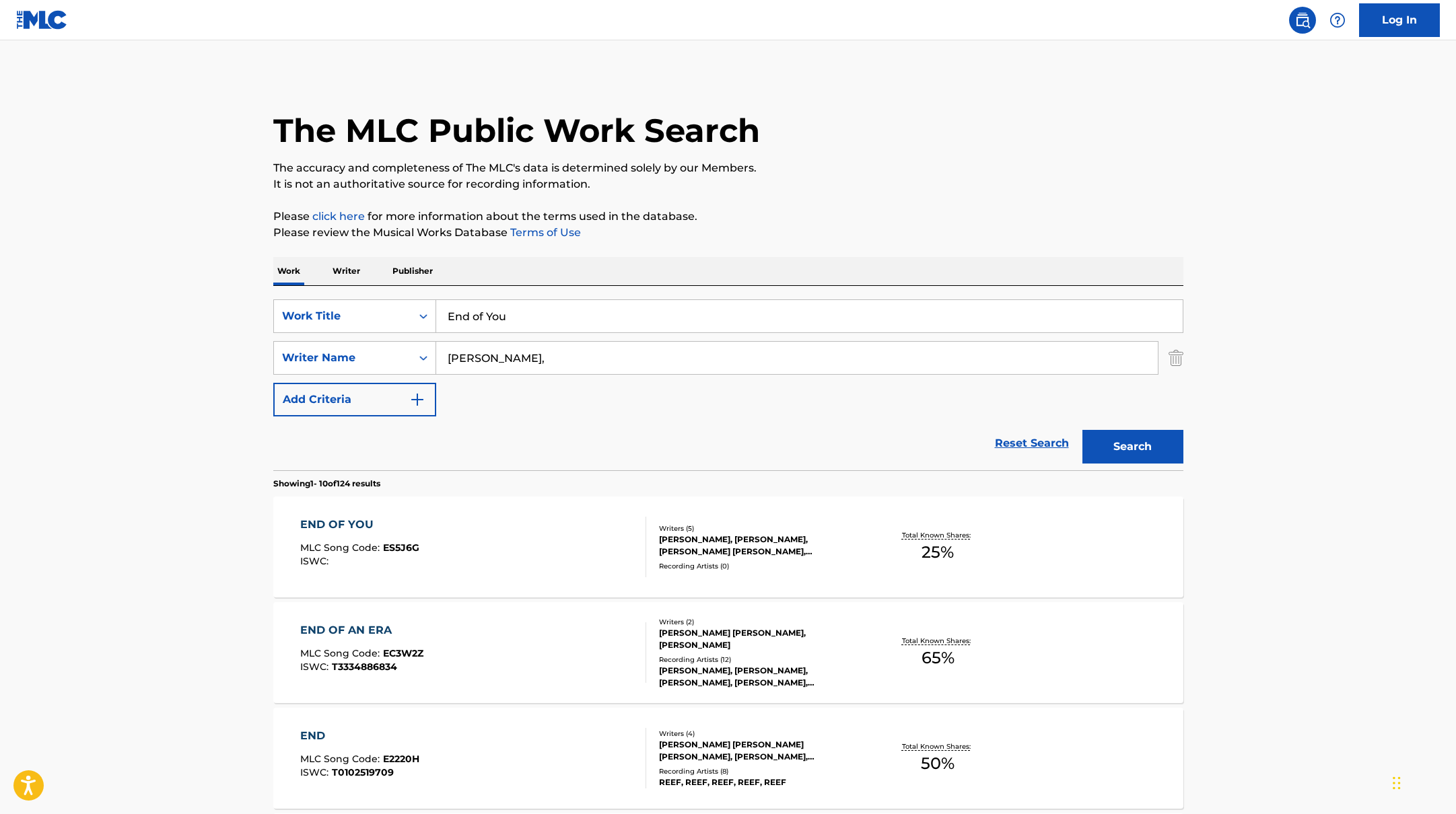
click at [547, 538] on div "END OF YOU MLC Song Code : ES5J6G ISWC :" at bounding box center [473, 547] width 346 height 61
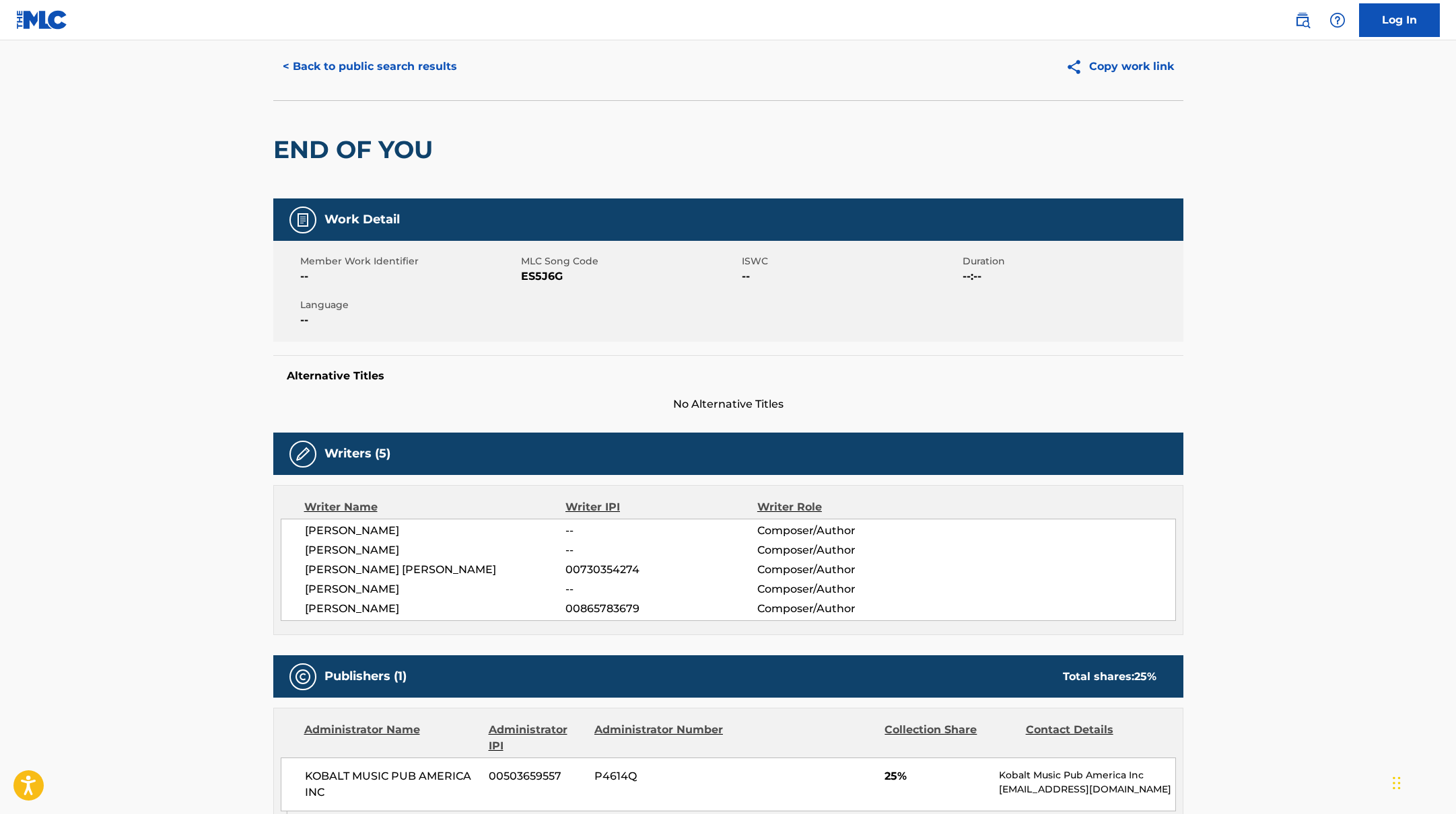
scroll to position [50, 0]
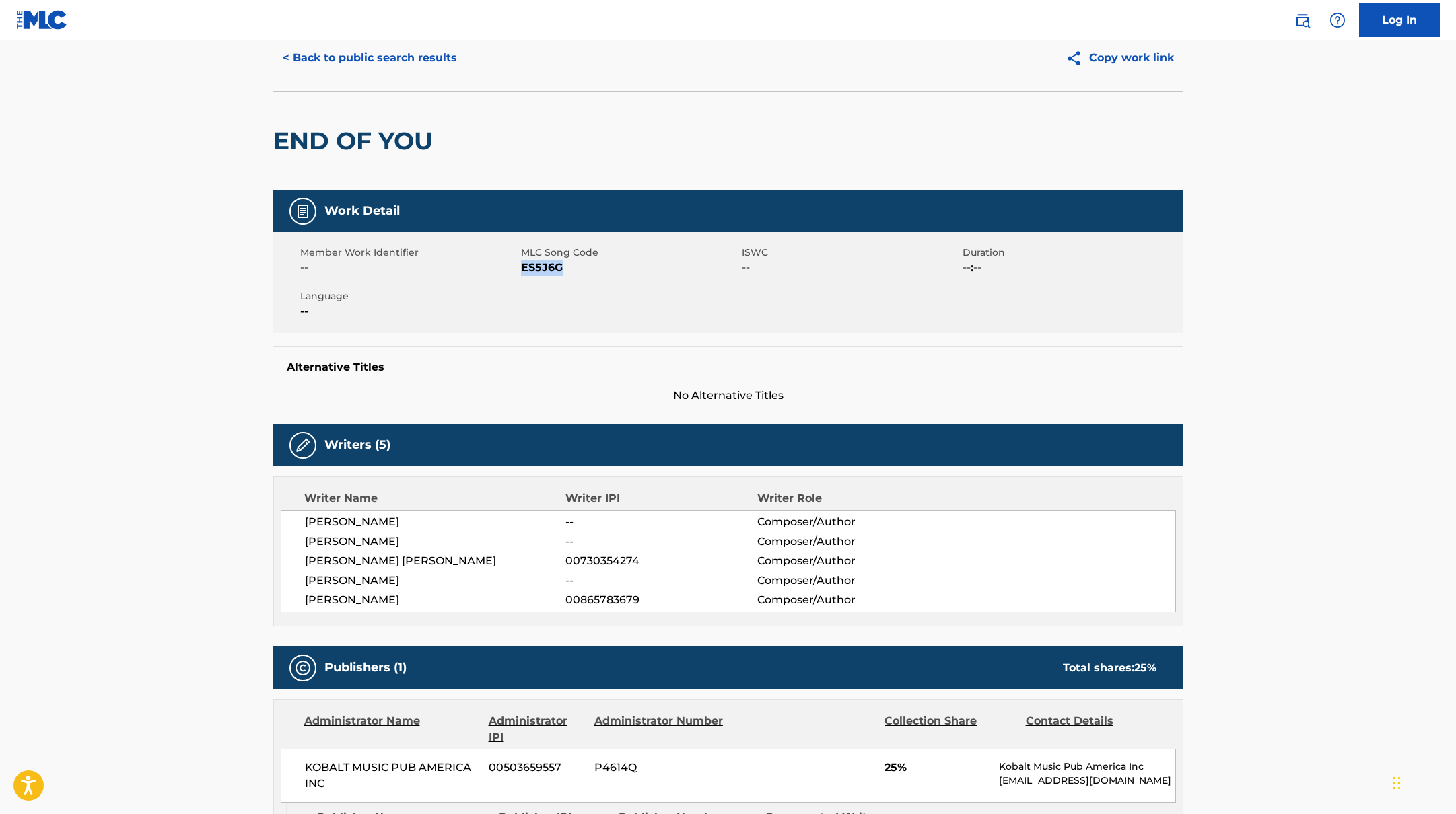
drag, startPoint x: 521, startPoint y: 266, endPoint x: 610, endPoint y: 279, distance: 89.9
click at [610, 279] on div "Member Work Identifier -- MLC Song Code ES5J6G ISWC -- Duration --:-- Language …" at bounding box center [728, 282] width 910 height 101
click at [441, 58] on button "< Back to public search results" at bounding box center [370, 58] width 193 height 34
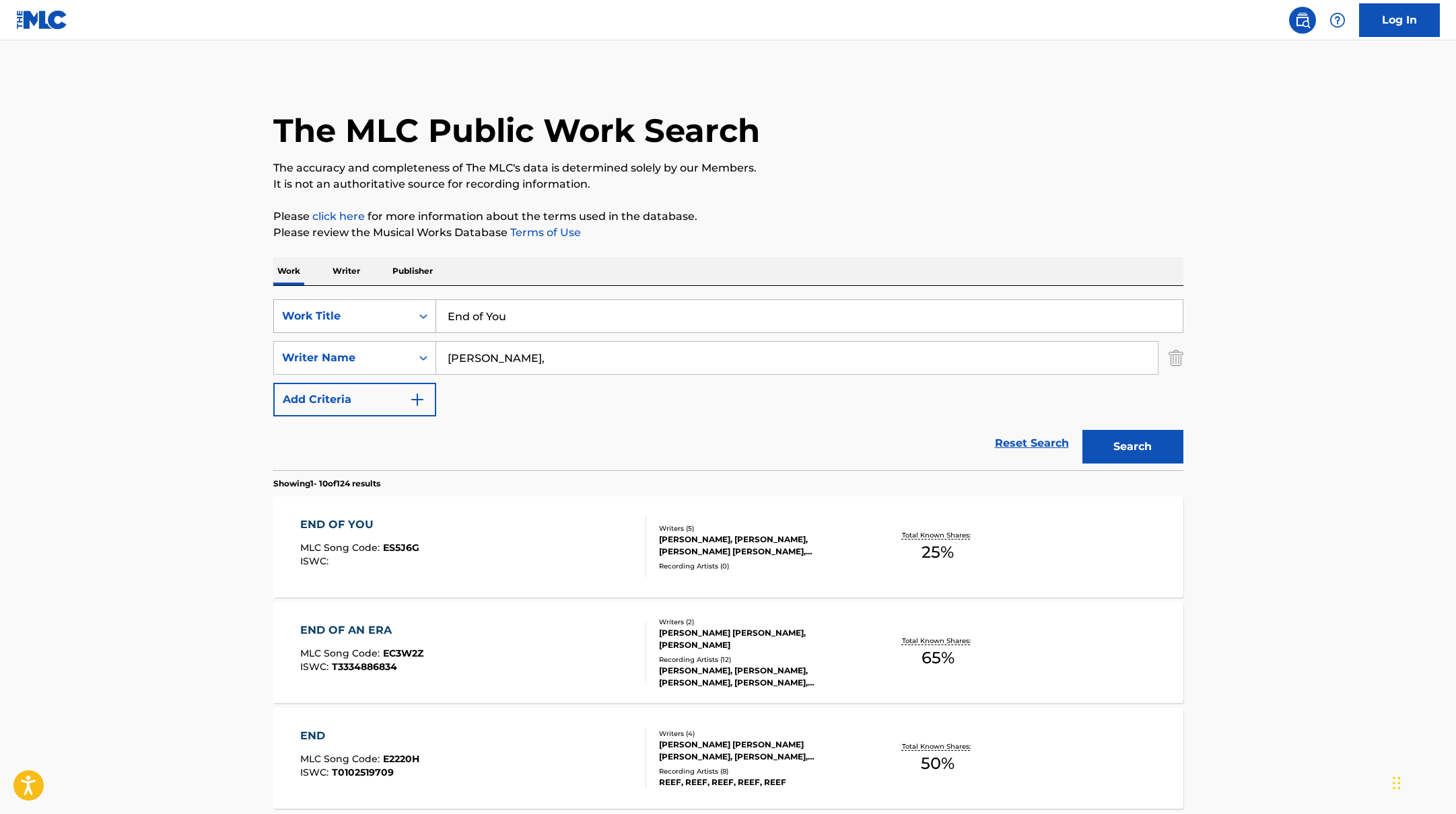
drag, startPoint x: 464, startPoint y: 311, endPoint x: 410, endPoint y: 301, distance: 54.9
click at [412, 302] on div "SearchWithCriteriabb4edb49-f9b7-4289-af29-81fb4135b806 Work Title End of You" at bounding box center [728, 316] width 910 height 34
paste input "[PERSON_NAME] LaPlantePoppy"
click at [496, 315] on input "[PERSON_NAME] LaPlantePoppy" at bounding box center [809, 316] width 747 height 32
click at [601, 316] on input "[PERSON_NAME], [PERSON_NAME]" at bounding box center [809, 316] width 747 height 32
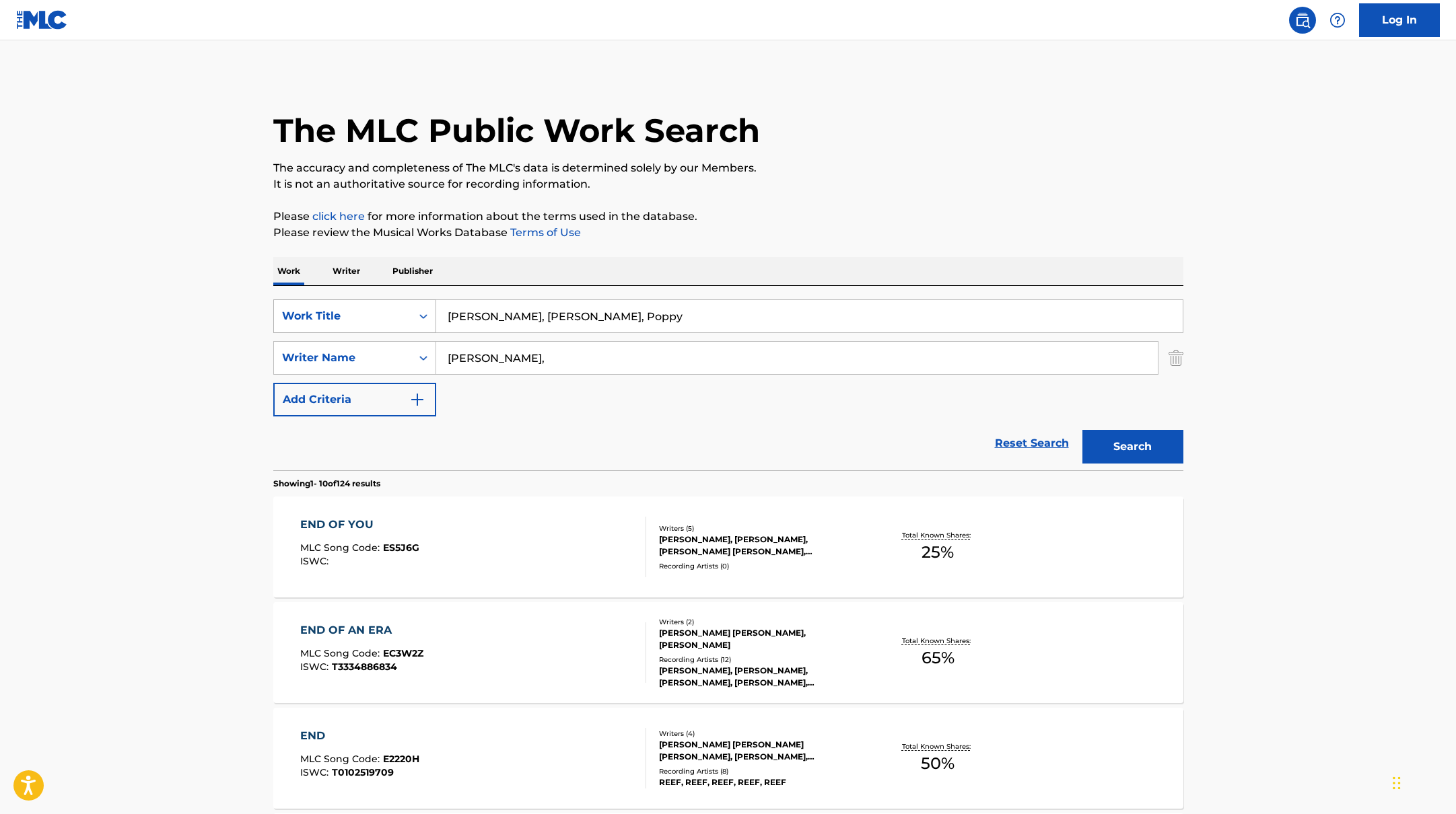
drag, startPoint x: 668, startPoint y: 318, endPoint x: 419, endPoint y: 304, distance: 249.4
click at [419, 304] on div "SearchWithCriteriabb4edb49-f9b7-4289-af29-81fb4135b806 Work Title [PERSON_NAME]…" at bounding box center [728, 316] width 910 height 34
paste input "Shin"
type input "Shiny"
click at [874, 173] on p "The accuracy and completeness of The MLC's data is determined solely by our Mem…" at bounding box center [728, 168] width 910 height 16
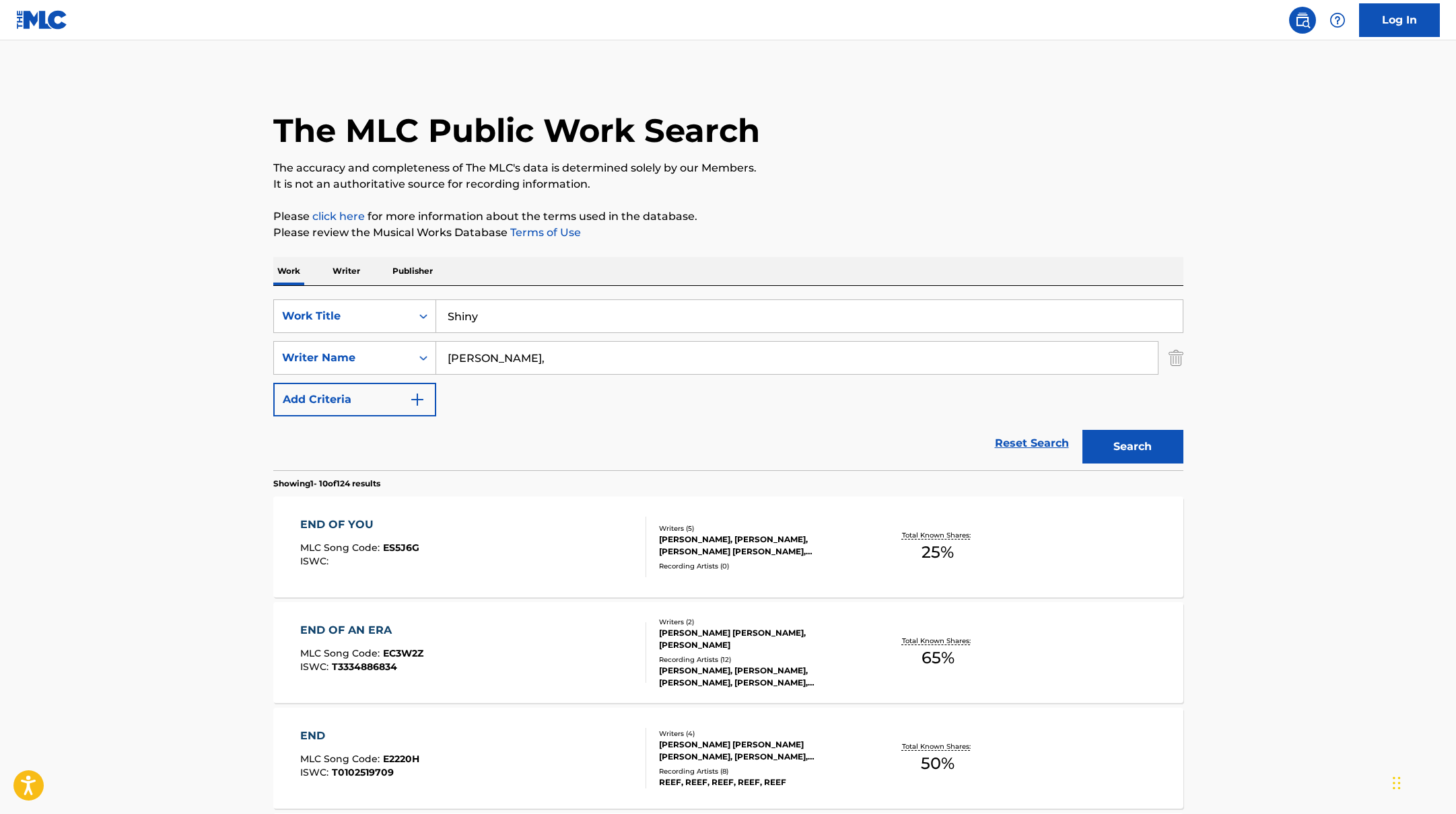
drag, startPoint x: 505, startPoint y: 362, endPoint x: 374, endPoint y: 336, distance: 133.6
click at [377, 338] on div "SearchWithCriteriabb4edb49-f9b7-4289-af29-81fb4135b806 Work Title Shiny SearchW…" at bounding box center [728, 358] width 910 height 117
paste input "[PERSON_NAME]"
type input "[PERSON_NAME]"
click at [1038, 171] on p "The accuracy and completeness of The MLC's data is determined solely by our Mem…" at bounding box center [728, 168] width 910 height 16
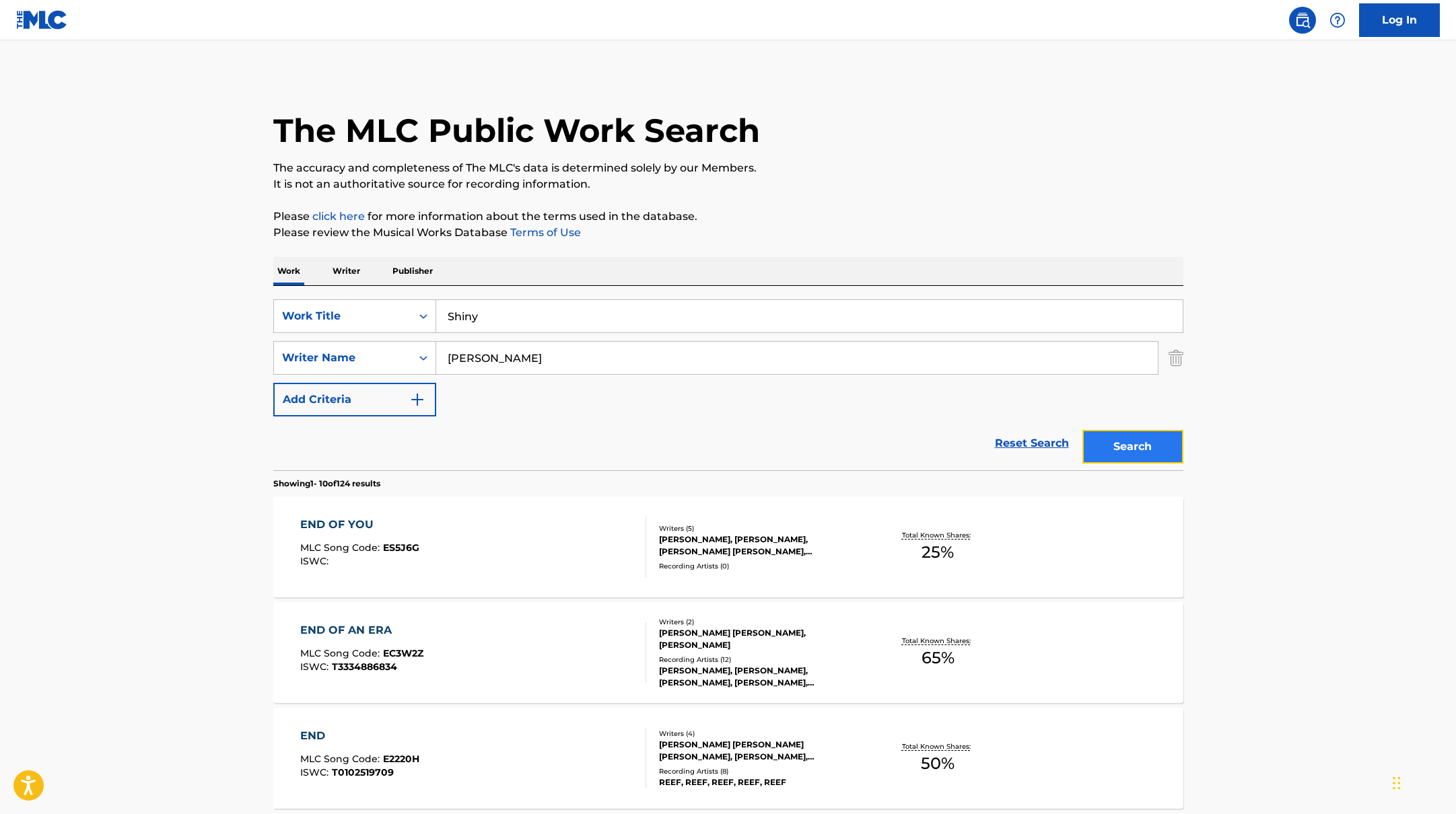
click at [1151, 436] on button "Search" at bounding box center [1132, 447] width 101 height 34
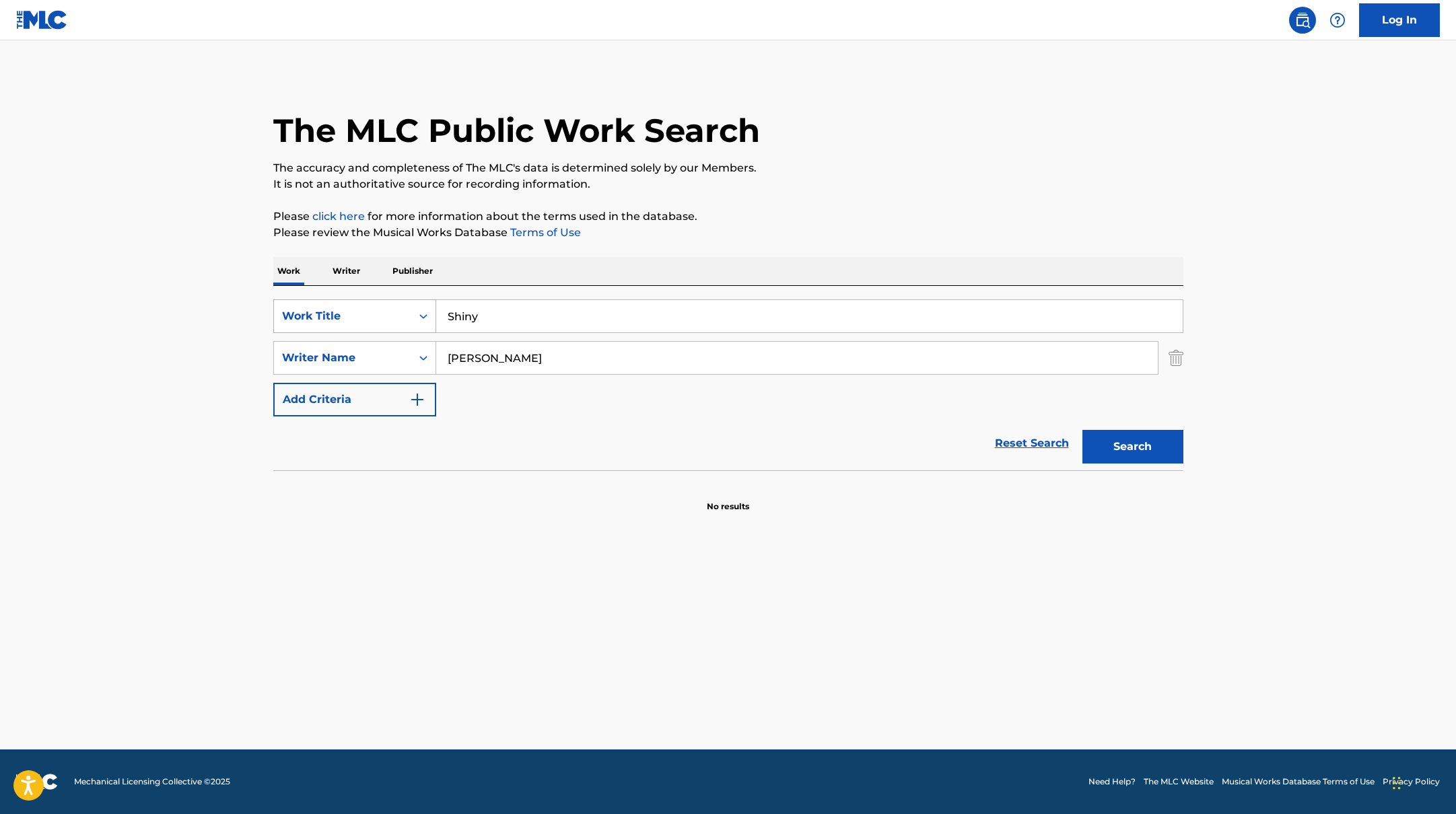
drag, startPoint x: 508, startPoint y: 313, endPoint x: 424, endPoint y: 302, distance: 84.7
click at [424, 302] on div "SearchWithCriteriabb4edb49-f9b7-4289-af29-81fb4135b806 Work Title Shiny" at bounding box center [728, 316] width 910 height 34
paste input "Where Have You Been x No Pole"
type input "Where Have You Been x No Pole"
click at [809, 214] on p "Please click here for more information about the terms used in the database." at bounding box center [728, 216] width 910 height 16
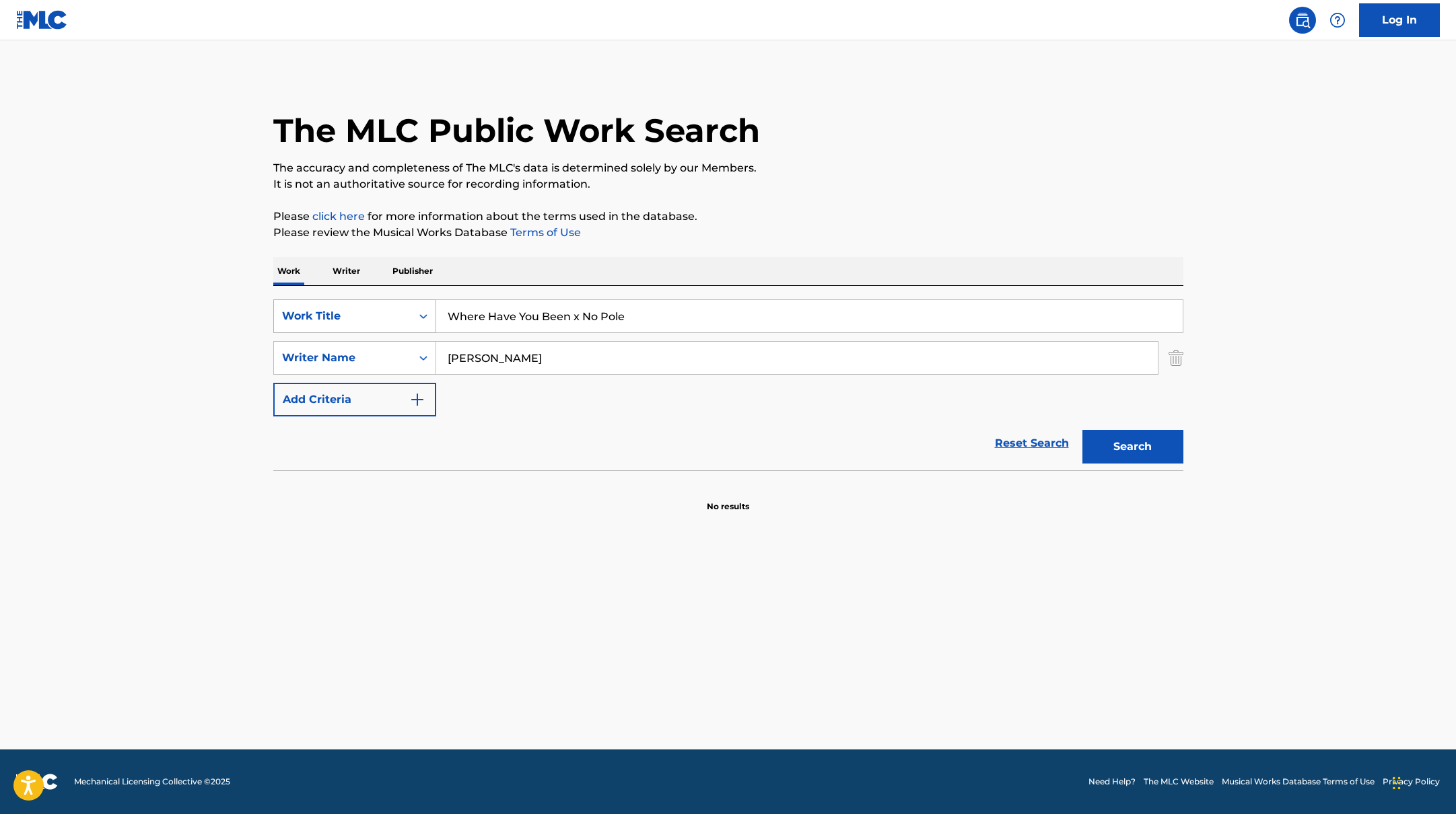
paste input "[PERSON_NAME],"
drag, startPoint x: 525, startPoint y: 359, endPoint x: 805, endPoint y: 234, distance: 306.6
click at [805, 234] on div "The MLC Public Work Search The accuracy and completeness of The MLC's data is d…" at bounding box center [728, 293] width 943 height 439
type input "[PERSON_NAME],"
click at [806, 234] on p "Please review the Musical Works Database Terms of Use" at bounding box center [728, 233] width 910 height 16
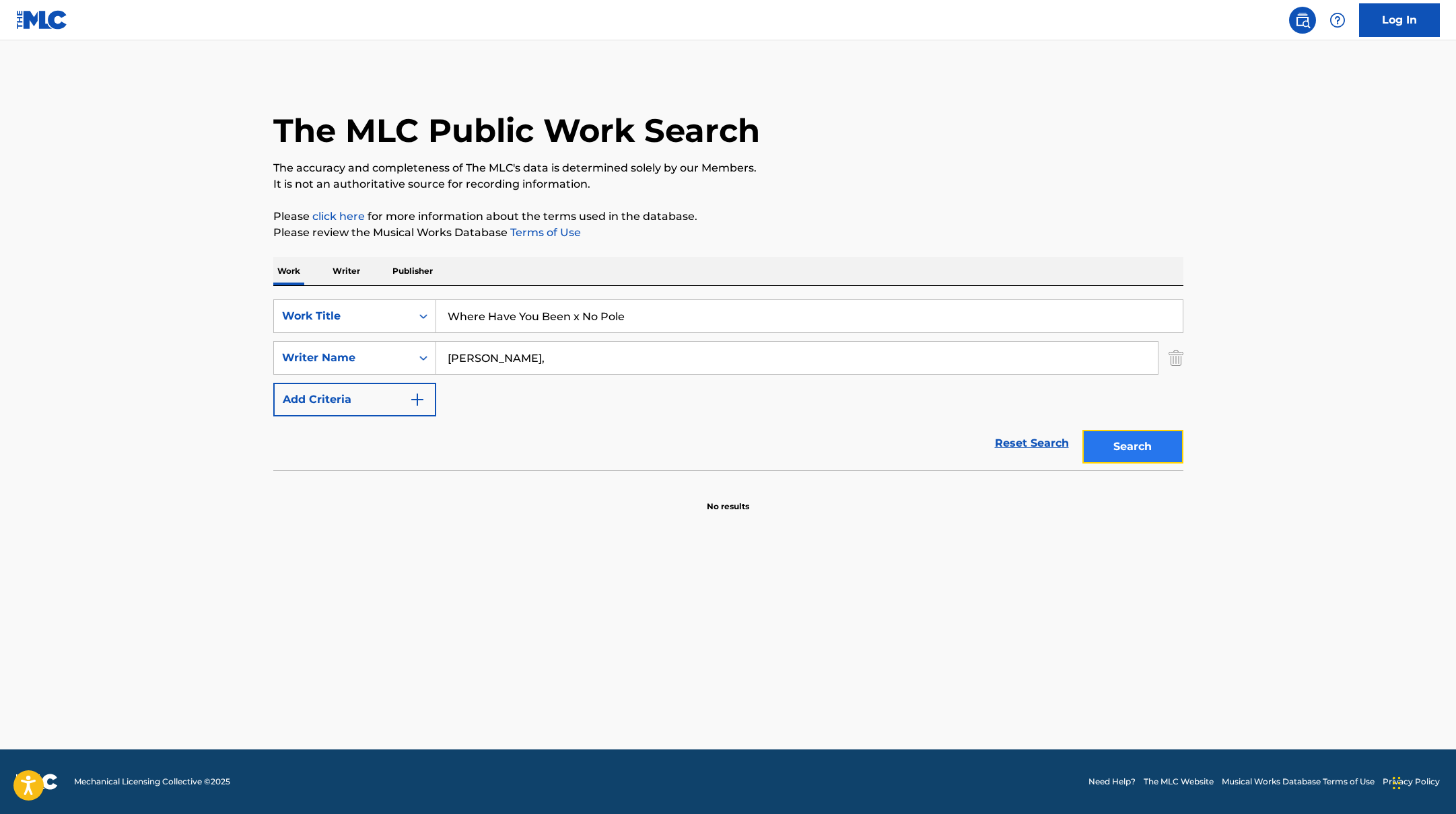
click at [1156, 454] on button "Search" at bounding box center [1132, 447] width 101 height 34
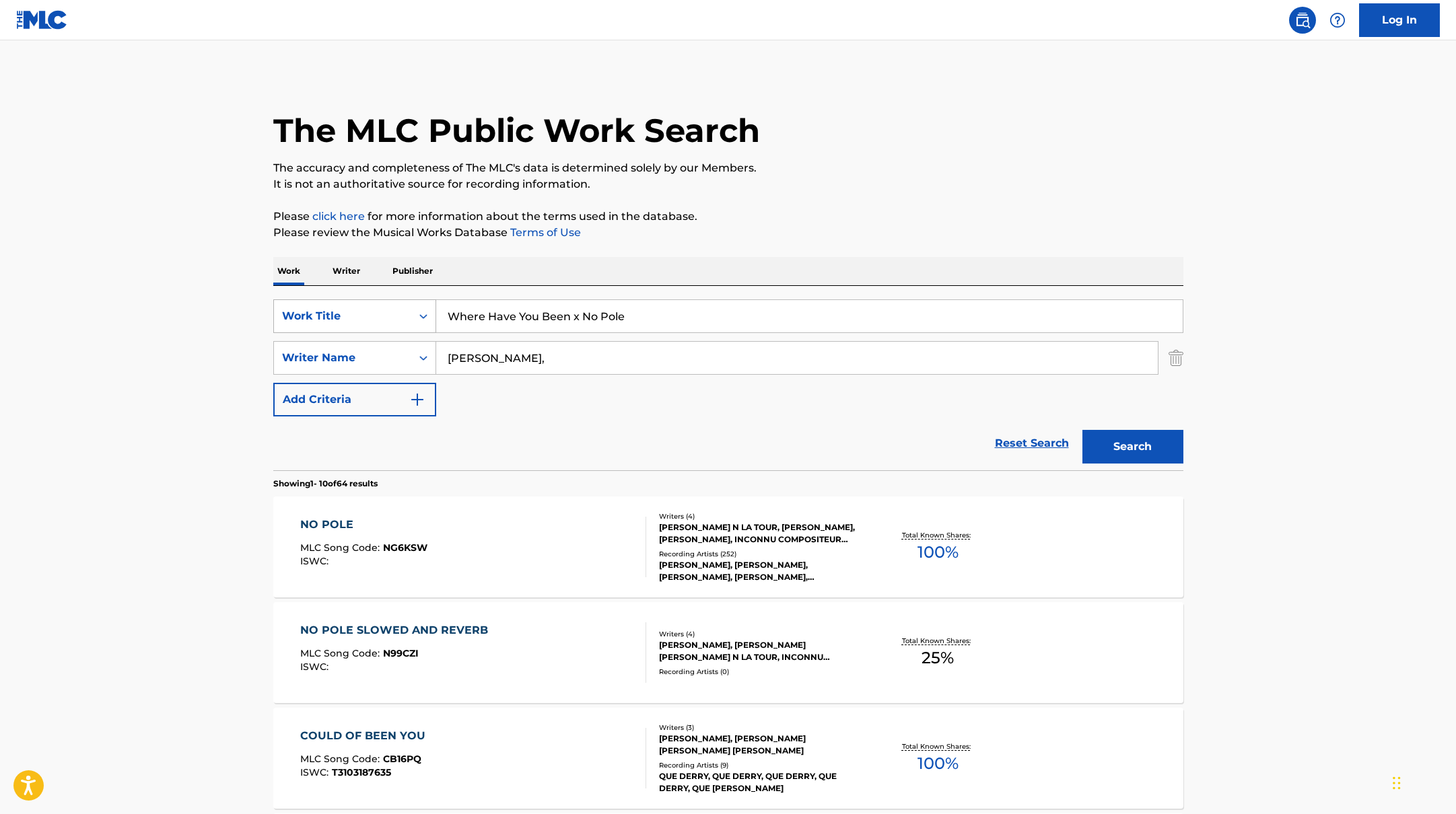
paste input "Better"
drag, startPoint x: 649, startPoint y: 328, endPoint x: 369, endPoint y: 306, distance: 280.9
click at [368, 306] on div "SearchWithCriteriabb4edb49-f9b7-4289-af29-81fb4135b806 Work Title Better" at bounding box center [728, 316] width 910 height 34
type input "Better"
click at [852, 157] on div "The MLC Public Work Search" at bounding box center [728, 123] width 910 height 98
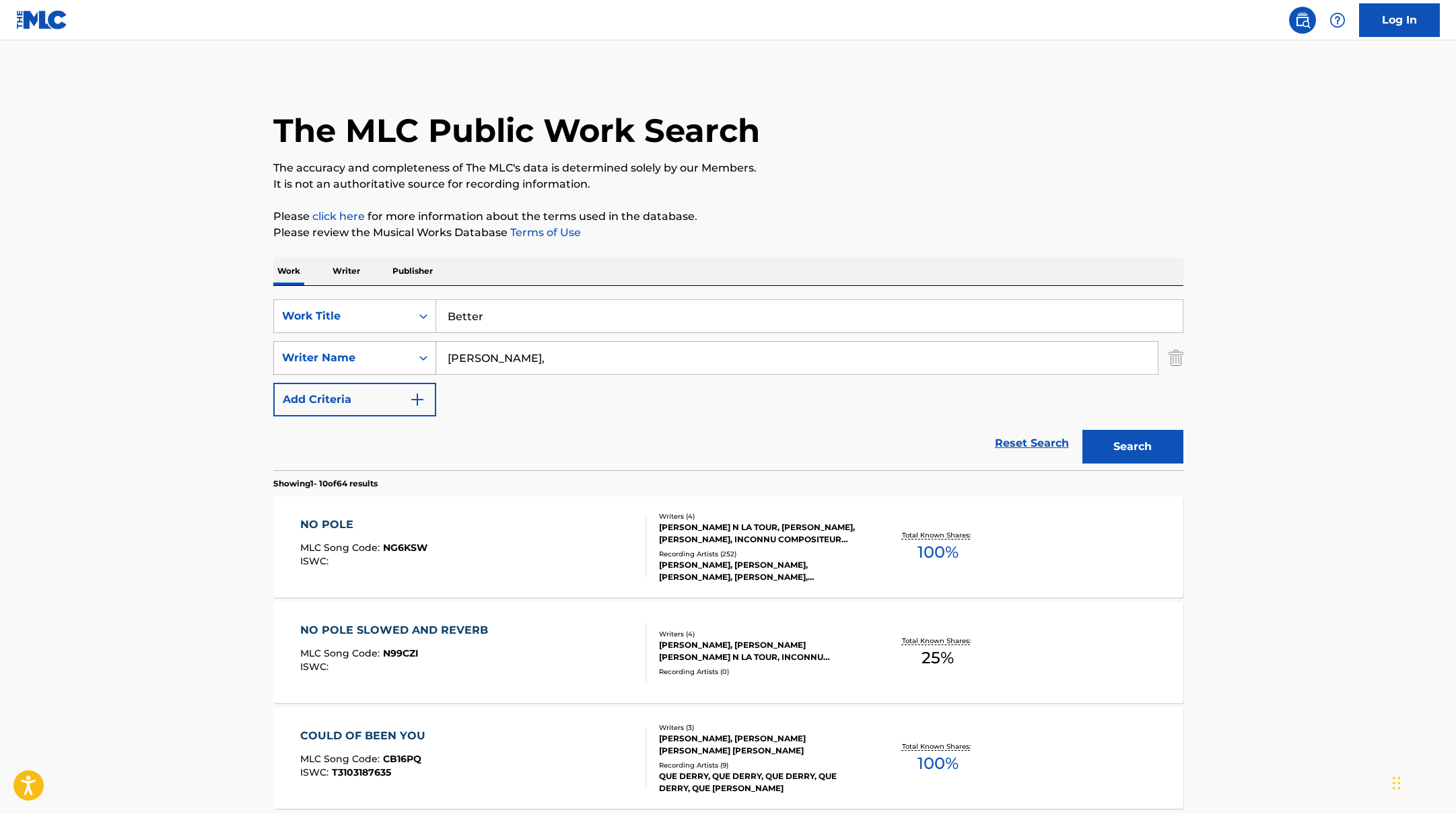
paste input "Tatton"
drag, startPoint x: 500, startPoint y: 359, endPoint x: 797, endPoint y: 226, distance: 325.4
type input "[PERSON_NAME],"
click at [797, 226] on p "Please review the Musical Works Database Terms of Use" at bounding box center [728, 233] width 910 height 16
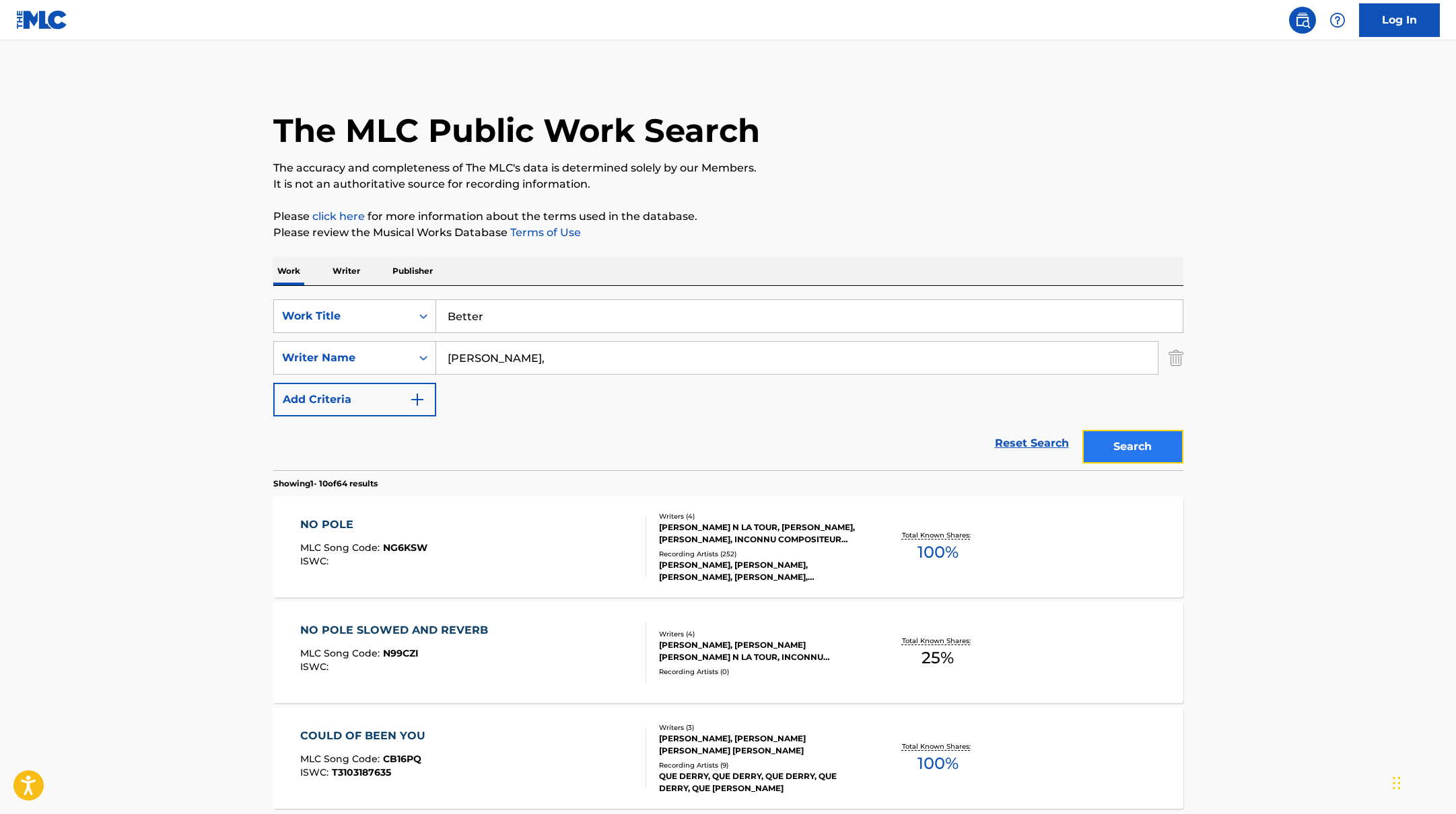
click at [1111, 439] on button "Search" at bounding box center [1132, 447] width 101 height 34
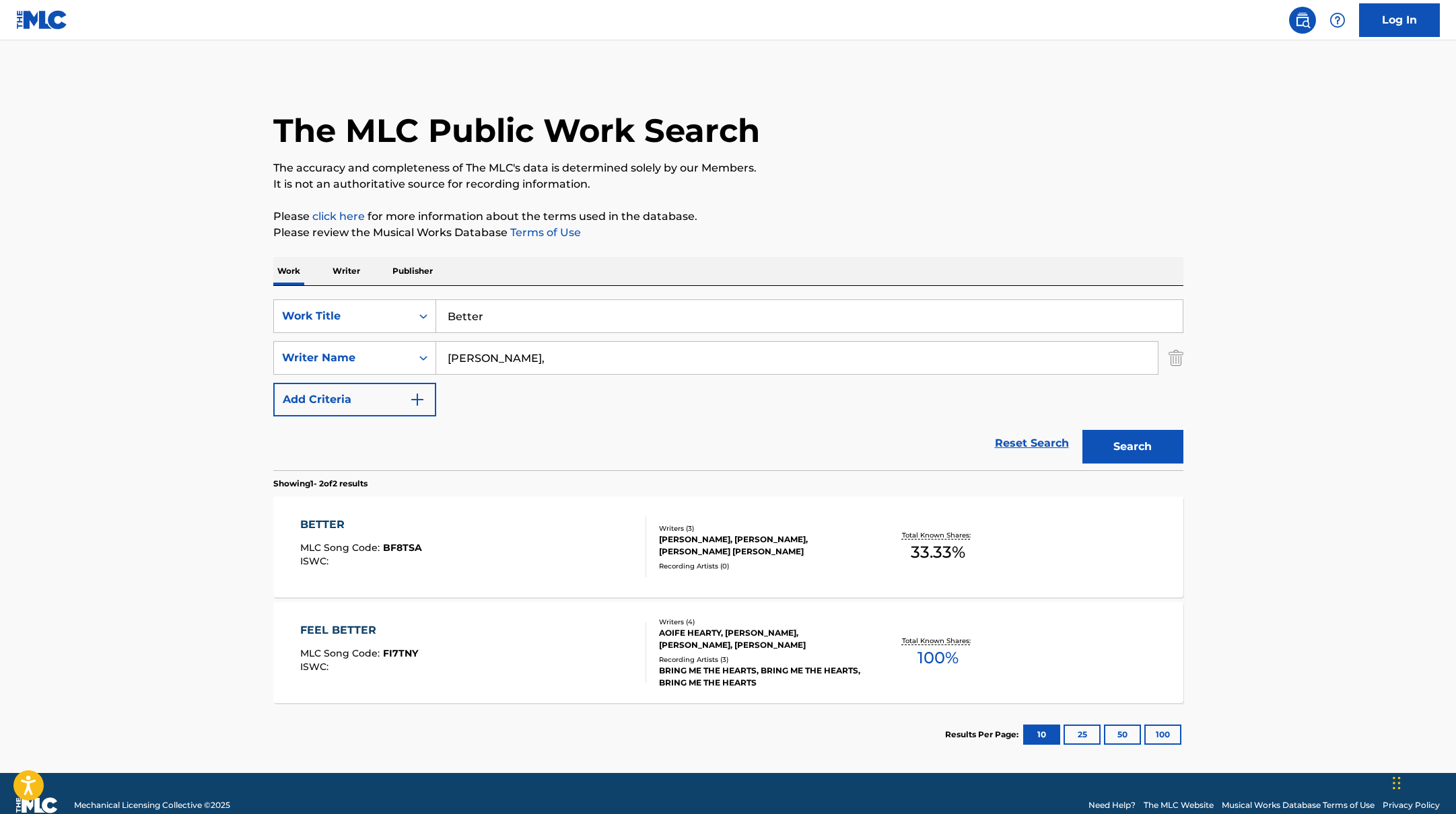
click at [577, 537] on div "BETTER MLC Song Code : BF8TSA ISWC :" at bounding box center [473, 547] width 346 height 61
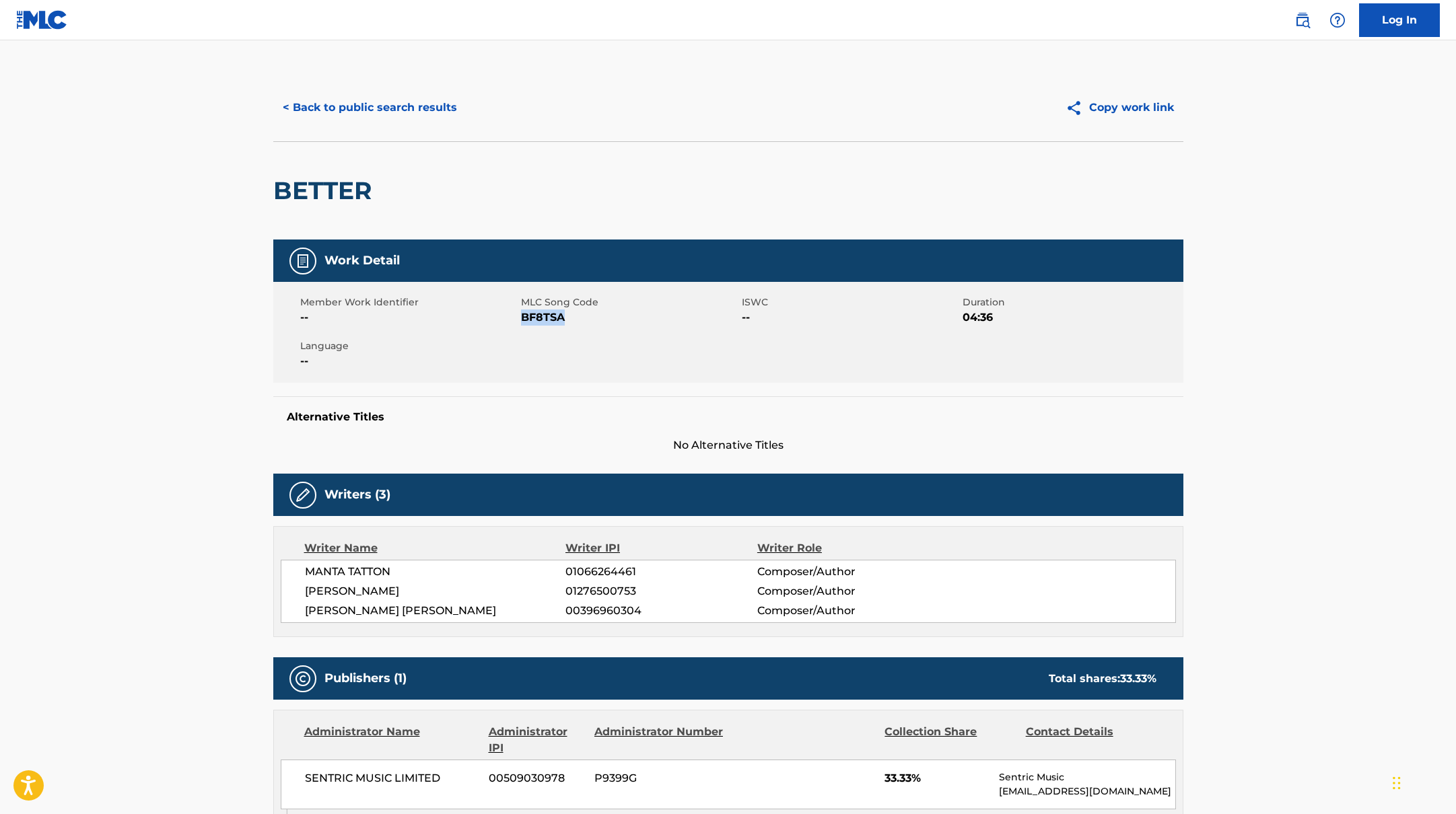
drag, startPoint x: 525, startPoint y: 316, endPoint x: 654, endPoint y: 331, distance: 129.9
click at [654, 331] on div "Member Work Identifier -- MLC Song Code BF8TSA ISWC -- Duration 04:36 Language …" at bounding box center [728, 332] width 910 height 101
click at [415, 101] on button "< Back to public search results" at bounding box center [370, 108] width 193 height 34
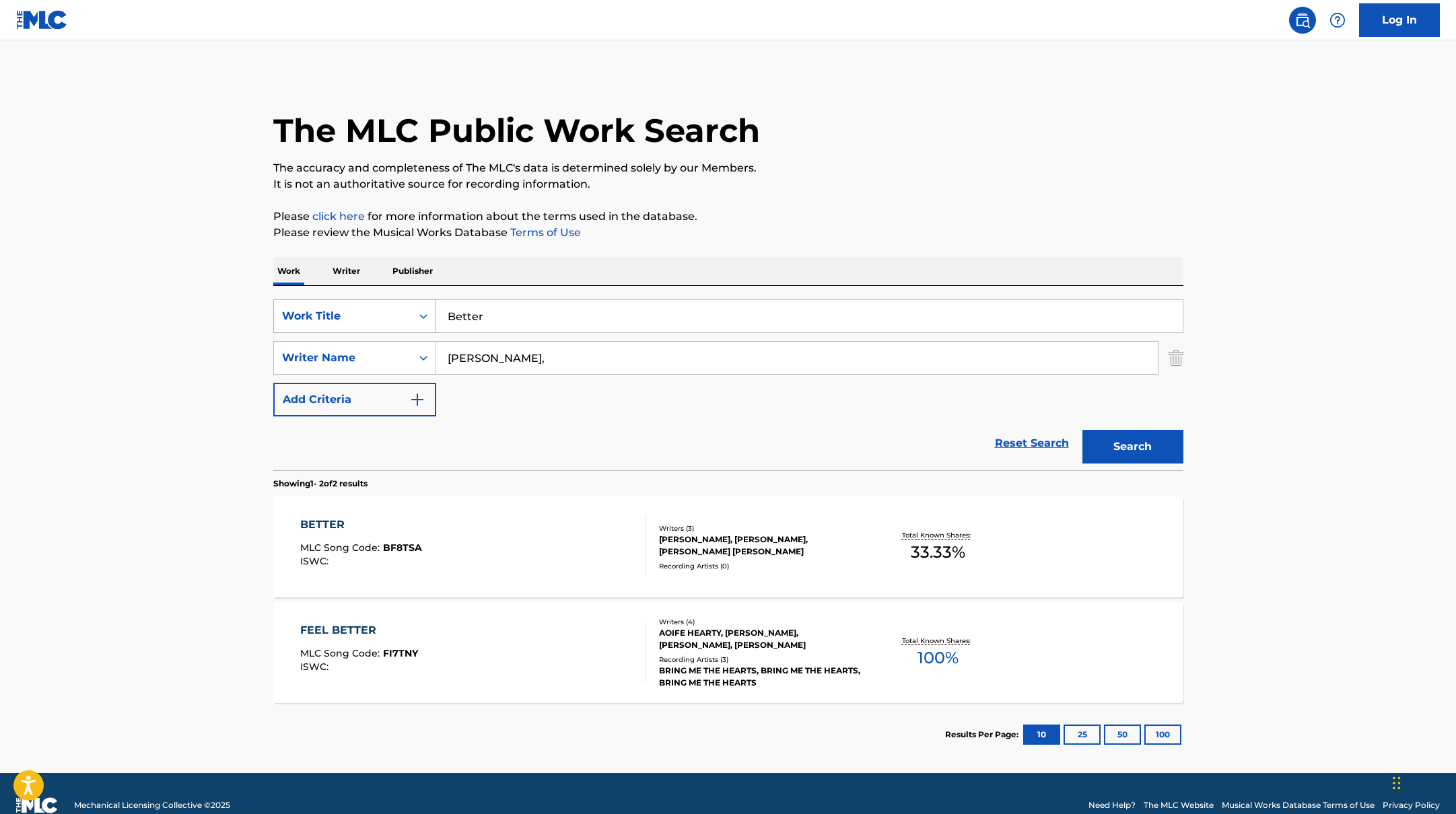
drag, startPoint x: 490, startPoint y: 316, endPoint x: 397, endPoint y: 300, distance: 94.4
click at [397, 300] on div "SearchWithCriteriabb4edb49-f9b7-4289-af29-81fb4135b806 Work Title Better" at bounding box center [728, 316] width 910 height 34
paste input "nimino"
paste input "Manta"
drag, startPoint x: 544, startPoint y: 322, endPoint x: 394, endPoint y: 290, distance: 153.4
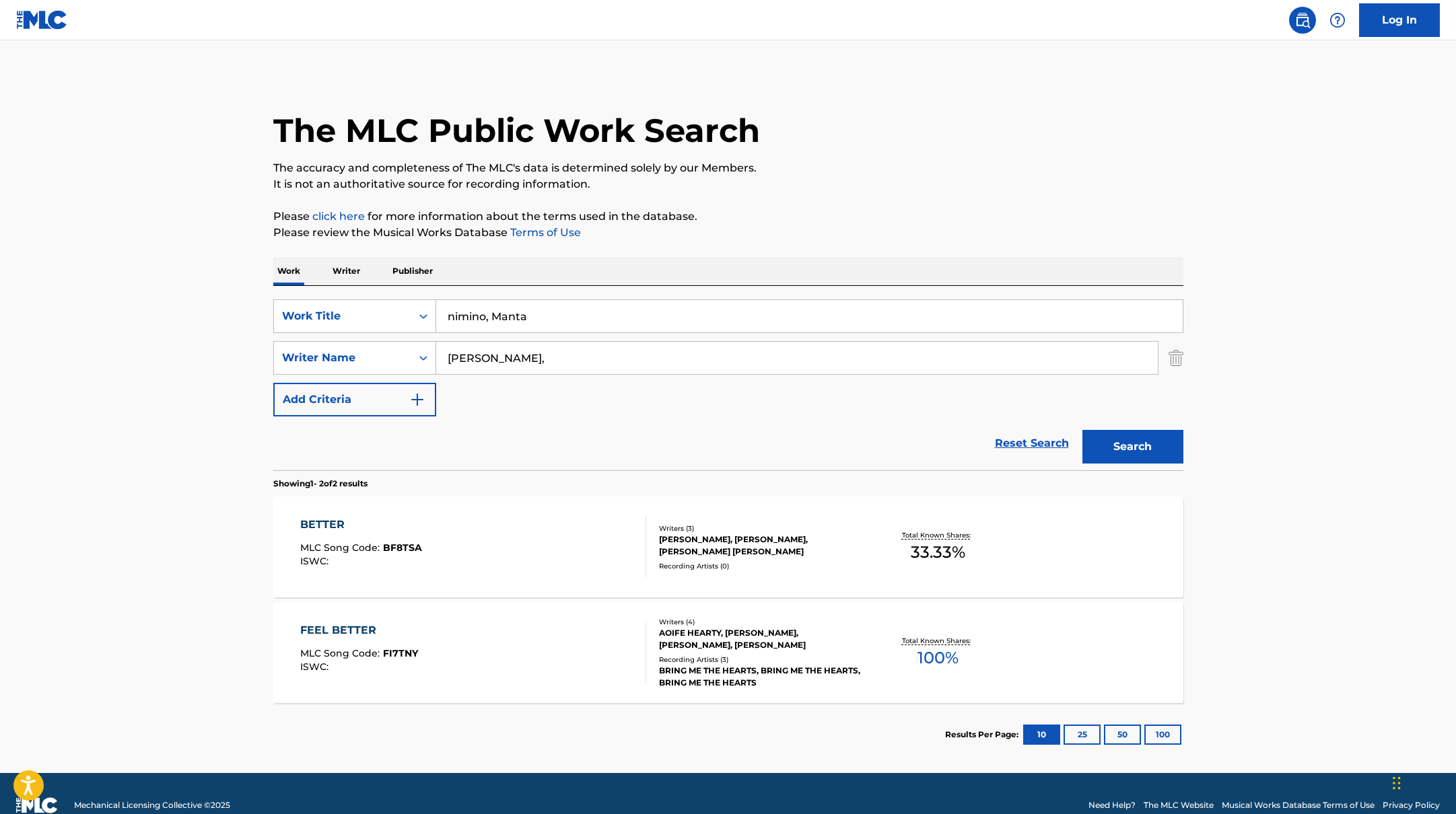
click at [394, 290] on div "SearchWithCriteriabb4edb49-f9b7-4289-af29-81fb4135b806 Work Title nimino, Manta…" at bounding box center [728, 378] width 910 height 185
paste input "4 Raws"
type input "4 Raws"
click at [726, 252] on div "The MLC Public Work Search The accuracy and completeness of The MLC's data is d…" at bounding box center [728, 420] width 943 height 693
paste input "[PERSON_NAME]"
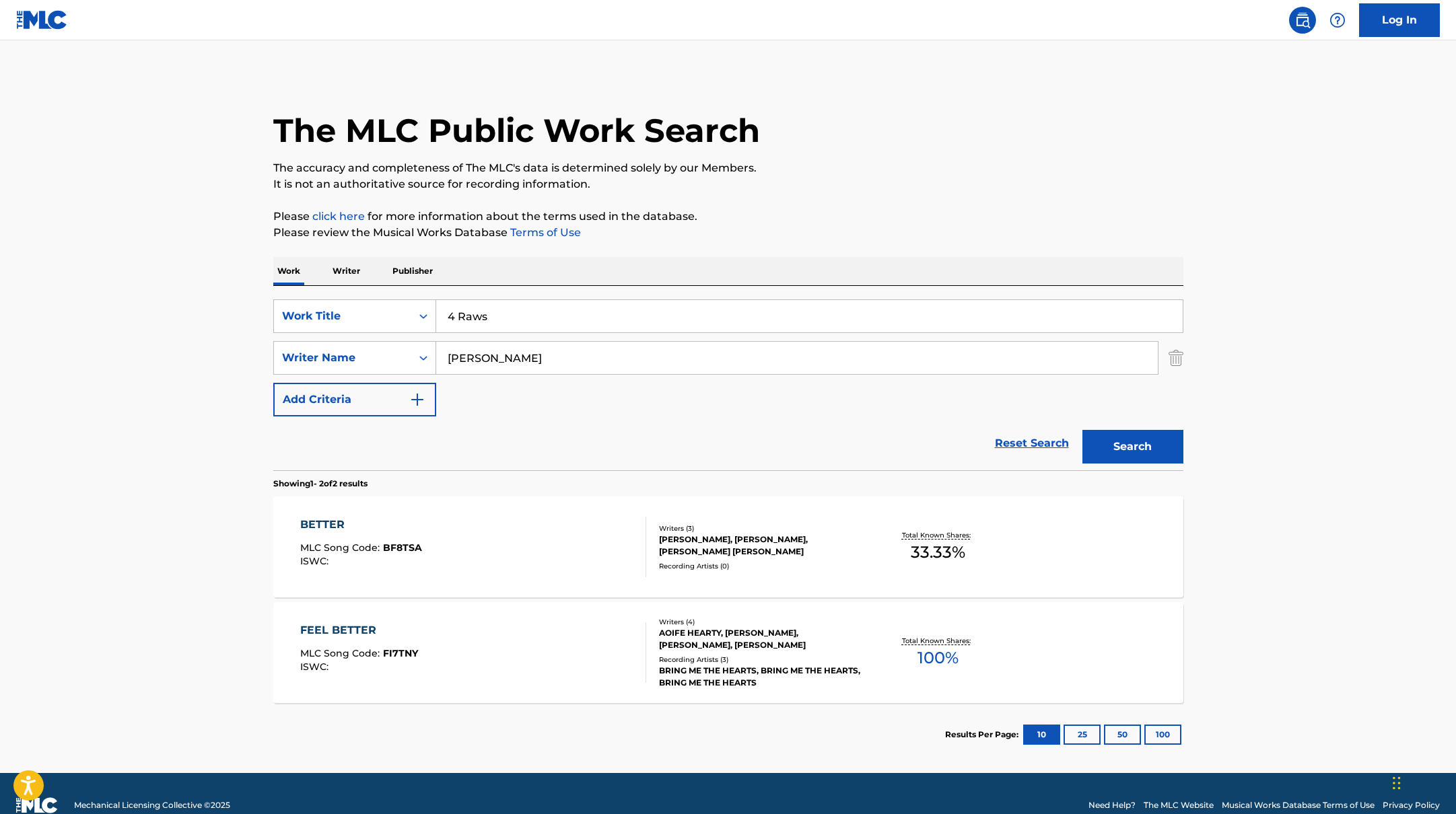
drag, startPoint x: 496, startPoint y: 362, endPoint x: 898, endPoint y: 236, distance: 421.3
click at [893, 239] on div "The MLC Public Work Search The accuracy and completeness of The MLC's data is d…" at bounding box center [728, 420] width 943 height 693
type input "[PERSON_NAME]"
click at [898, 236] on p "Please review the Musical Works Database Terms of Use" at bounding box center [728, 233] width 910 height 16
click at [1170, 452] on button "Search" at bounding box center [1132, 447] width 101 height 34
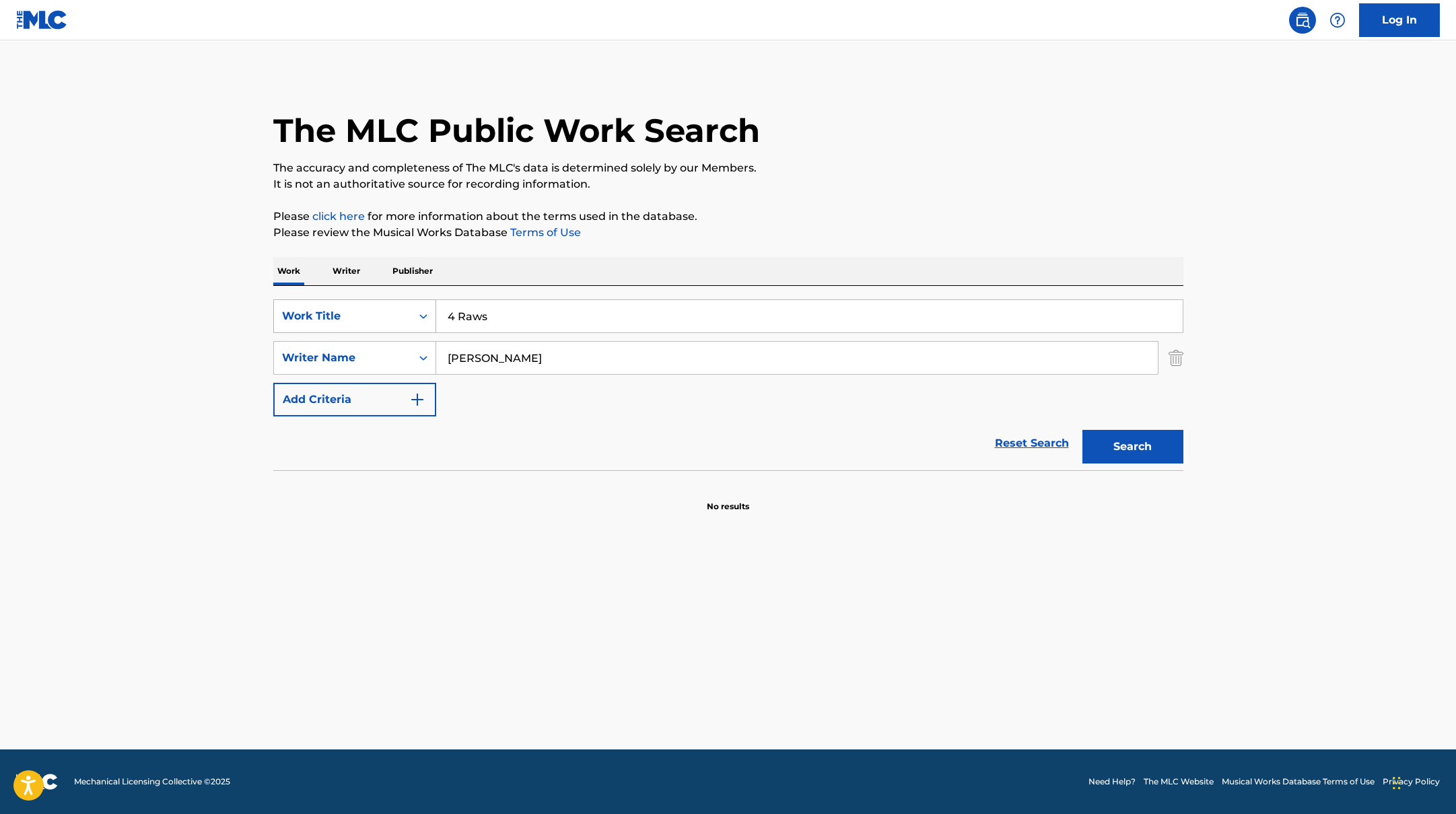
paste input "A COLD PLAY"
drag, startPoint x: 505, startPoint y: 326, endPoint x: 838, endPoint y: 195, distance: 357.8
click at [829, 199] on div "The MLC Public Work Search The accuracy and completeness of The MLC's data is d…" at bounding box center [728, 293] width 943 height 439
type input "A COLD PLAY"
click at [838, 195] on div "The MLC Public Work Search The accuracy and completeness of The MLC's data is d…" at bounding box center [728, 293] width 943 height 439
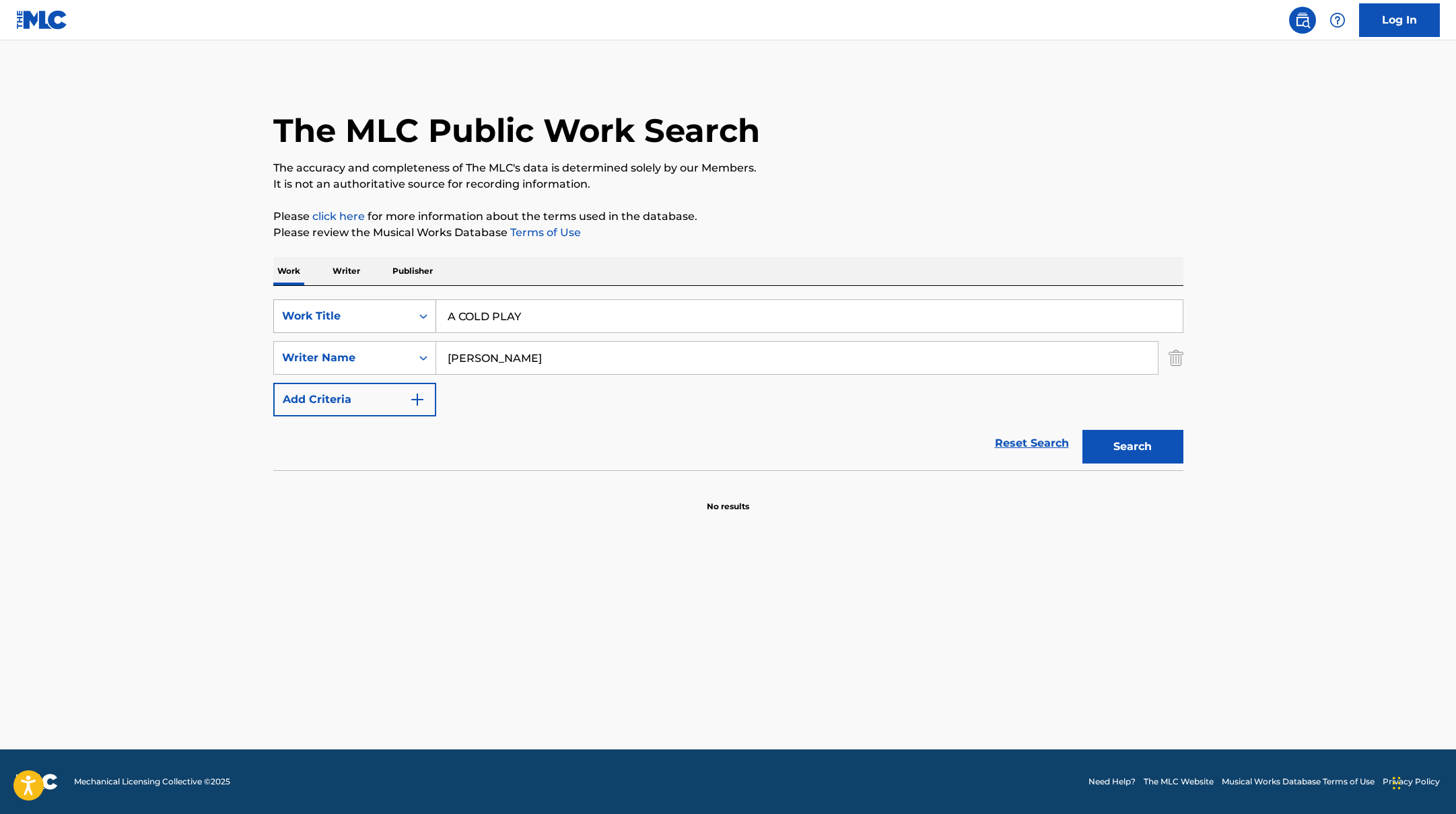
paste input "[PERSON_NAME]"
drag, startPoint x: 522, startPoint y: 359, endPoint x: 992, endPoint y: 188, distance: 500.1
click at [992, 189] on div "The MLC Public Work Search The accuracy and completeness of The MLC's data is d…" at bounding box center [728, 293] width 943 height 439
type input "[PERSON_NAME]"
click at [989, 188] on p "It is not an authoritative source for recording information." at bounding box center [728, 184] width 910 height 16
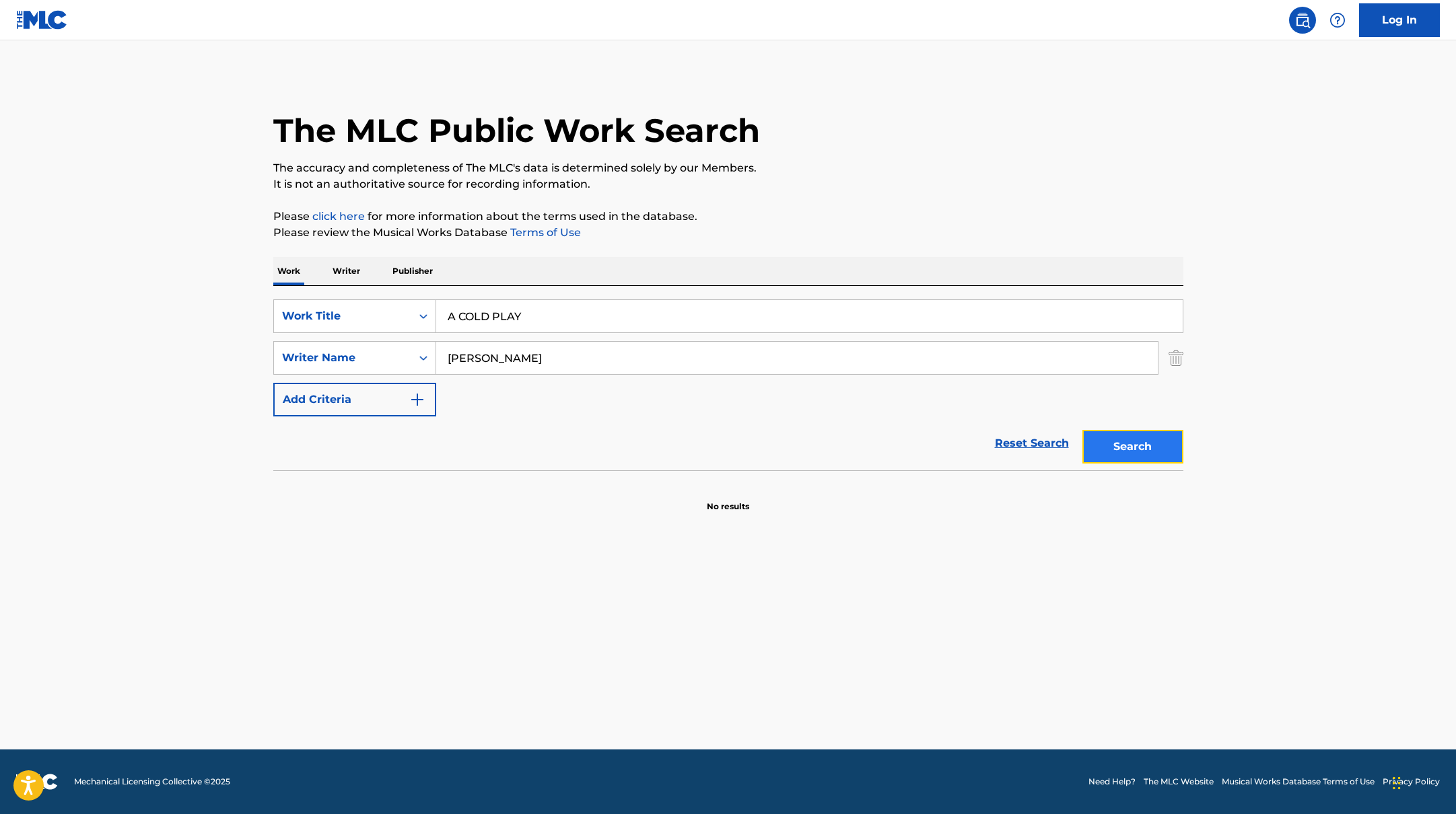
click at [1162, 452] on button "Search" at bounding box center [1132, 447] width 101 height 34
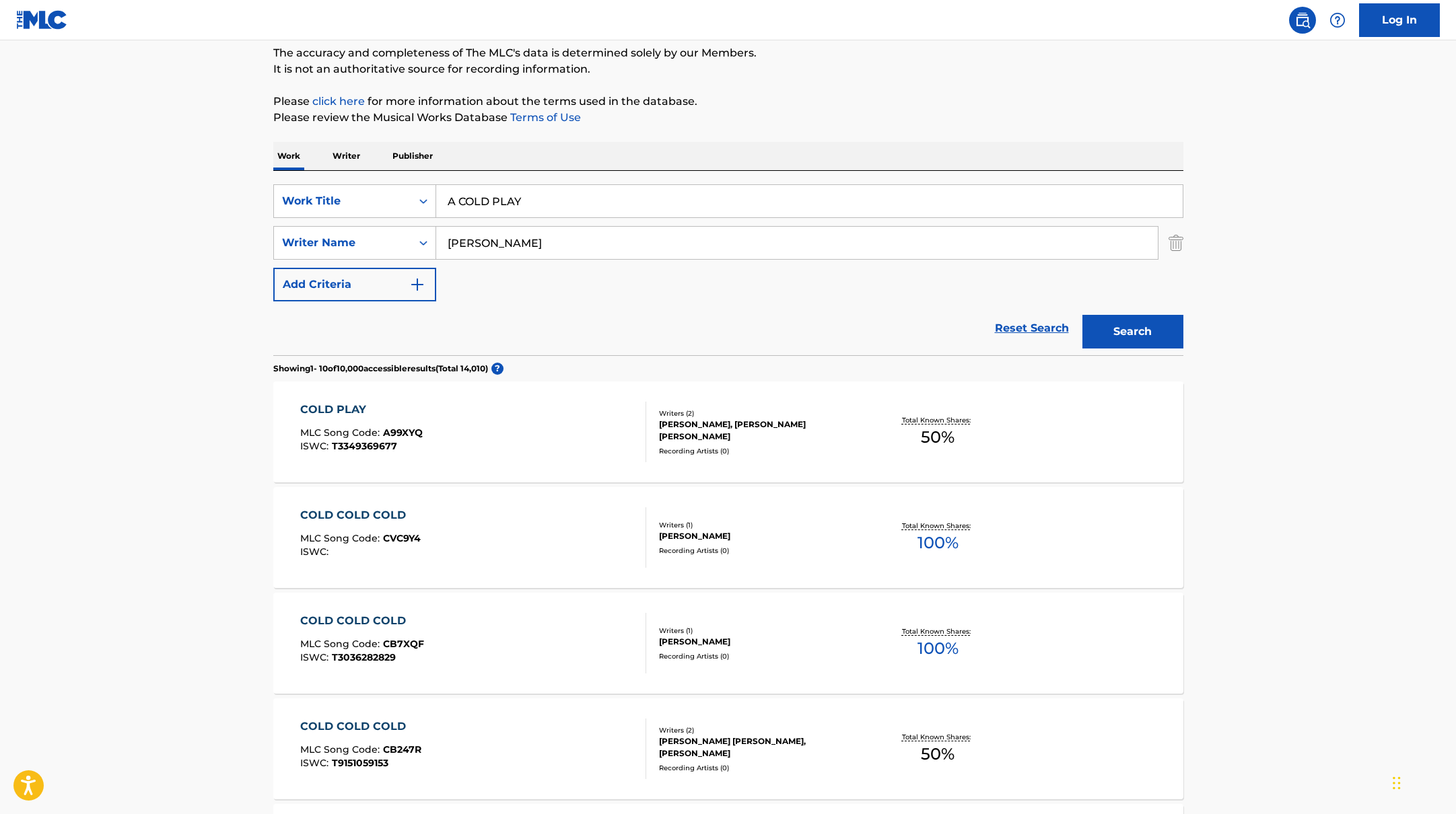
scroll to position [121, 0]
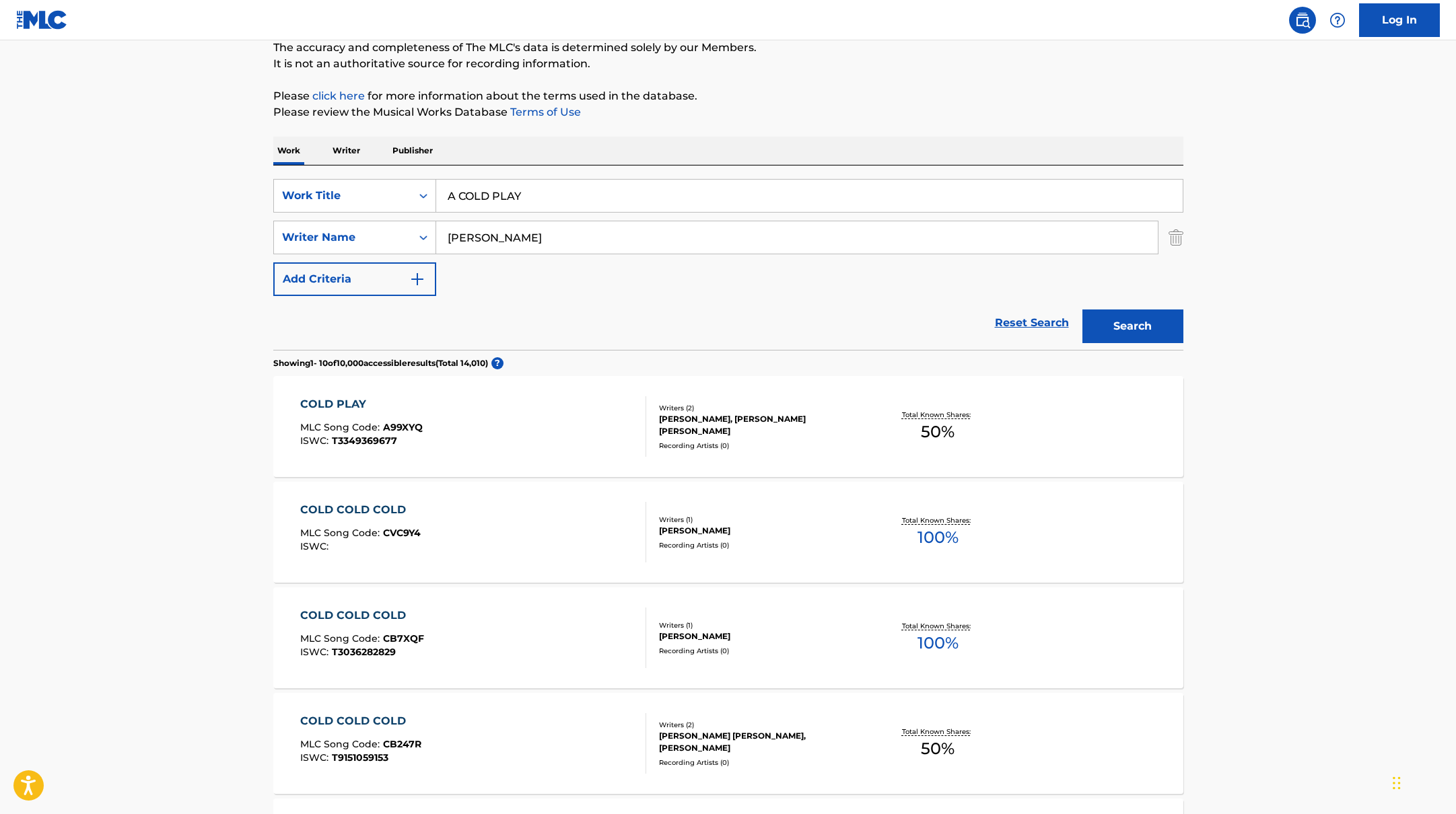
click at [622, 424] on div "COLD PLAY MLC Song Code : A99XYQ ISWC : T3349369677" at bounding box center [473, 426] width 346 height 61
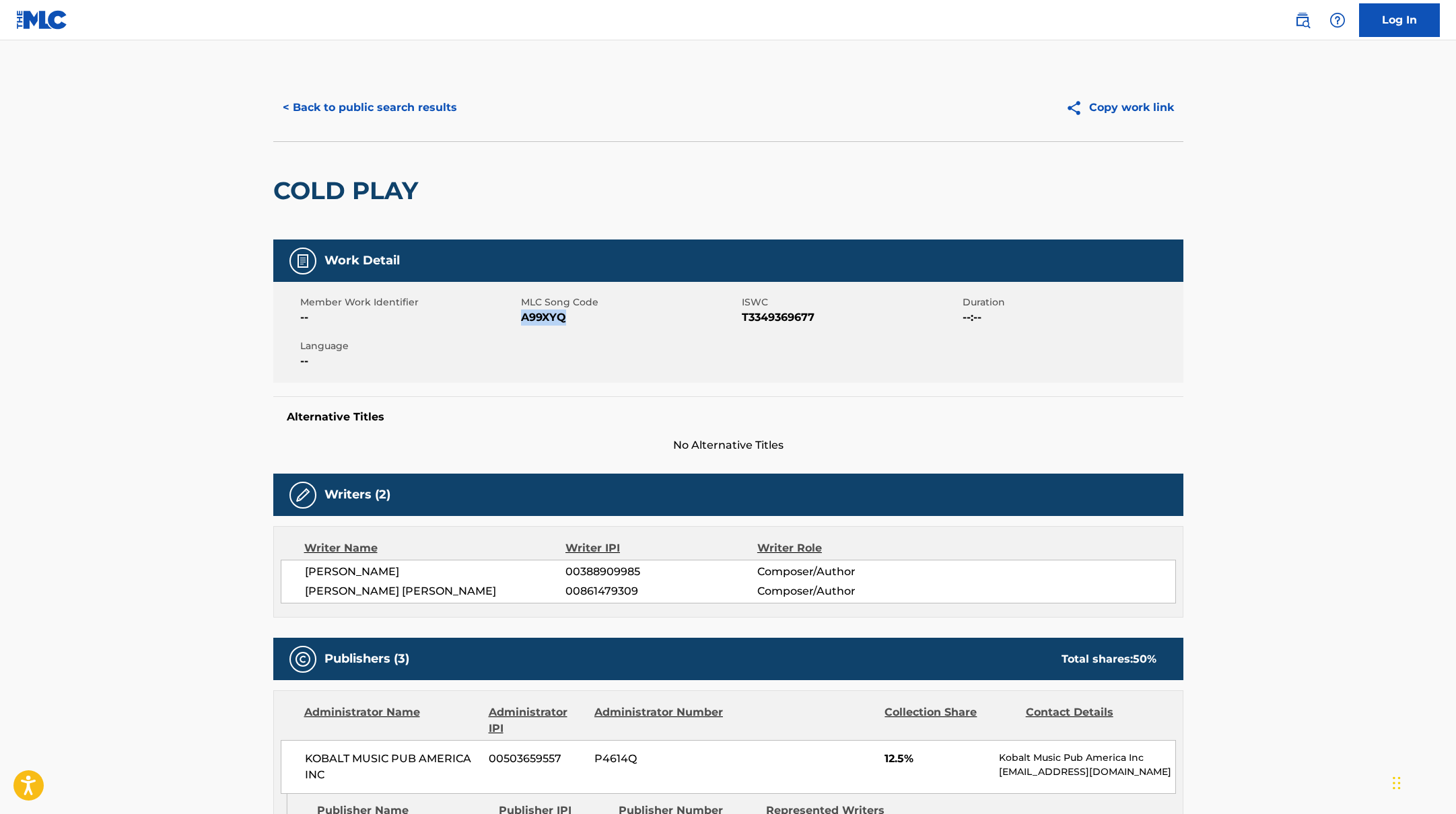
drag, startPoint x: 522, startPoint y: 319, endPoint x: 616, endPoint y: 319, distance: 94.0
click at [616, 319] on span "A99XYQ" at bounding box center [630, 317] width 217 height 16
drag, startPoint x: 443, startPoint y: 201, endPoint x: 280, endPoint y: 180, distance: 164.3
click at [275, 183] on div "COLD PLAY" at bounding box center [728, 190] width 910 height 98
click at [424, 88] on div "< Back to public search results Copy work link" at bounding box center [728, 107] width 910 height 67
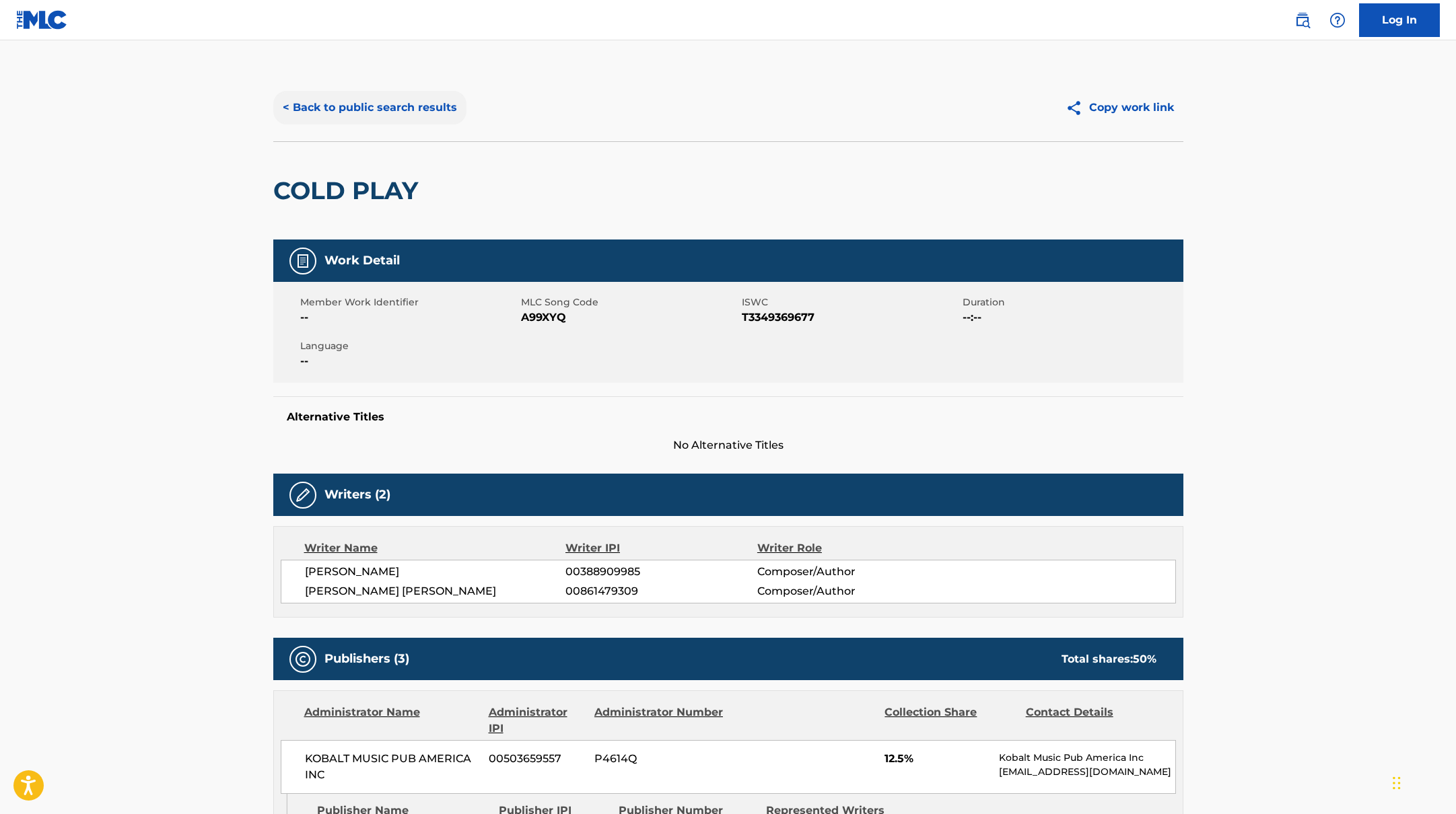
click at [423, 113] on button "< Back to public search results" at bounding box center [370, 108] width 193 height 34
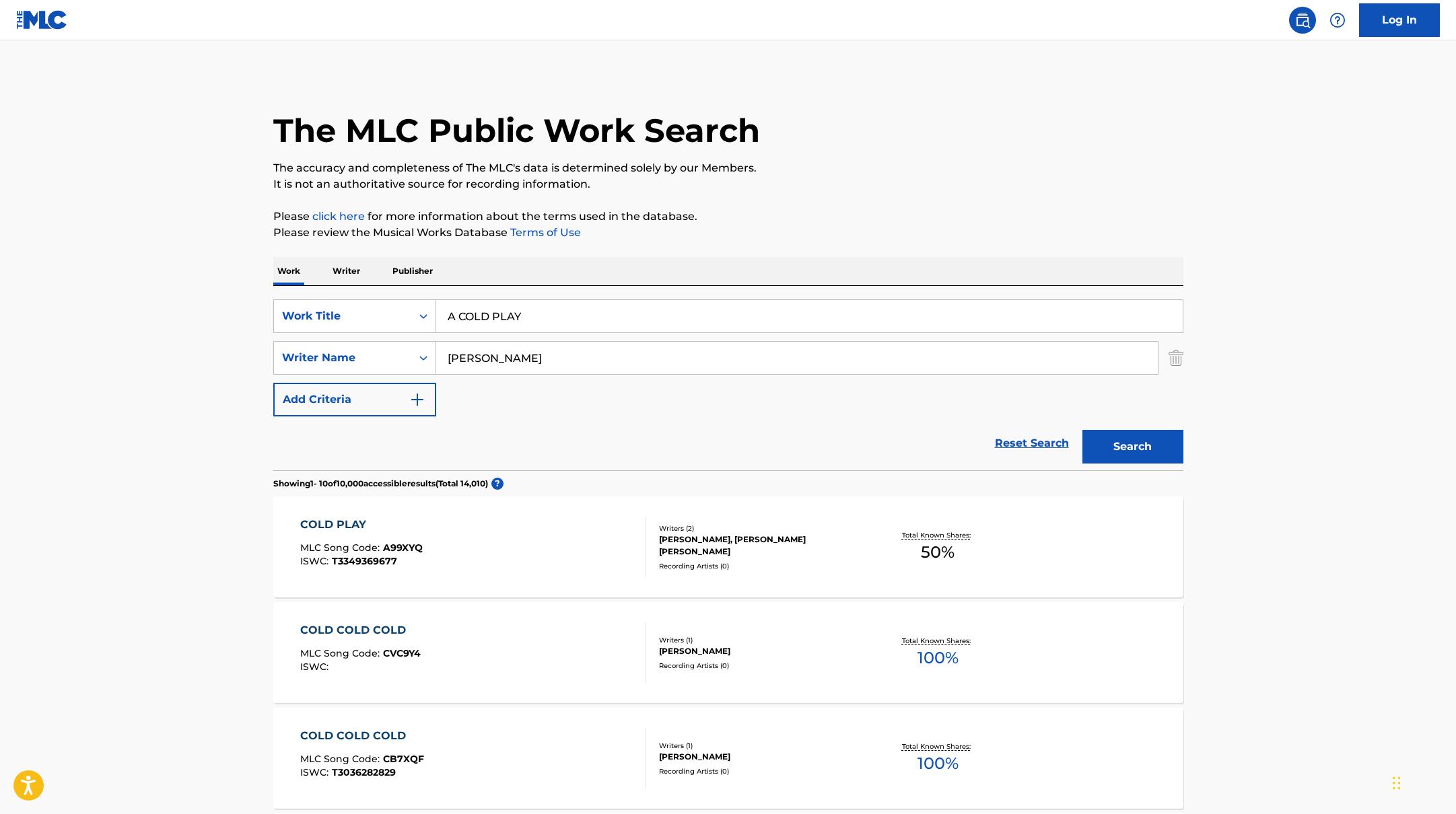
scroll to position [121, 0]
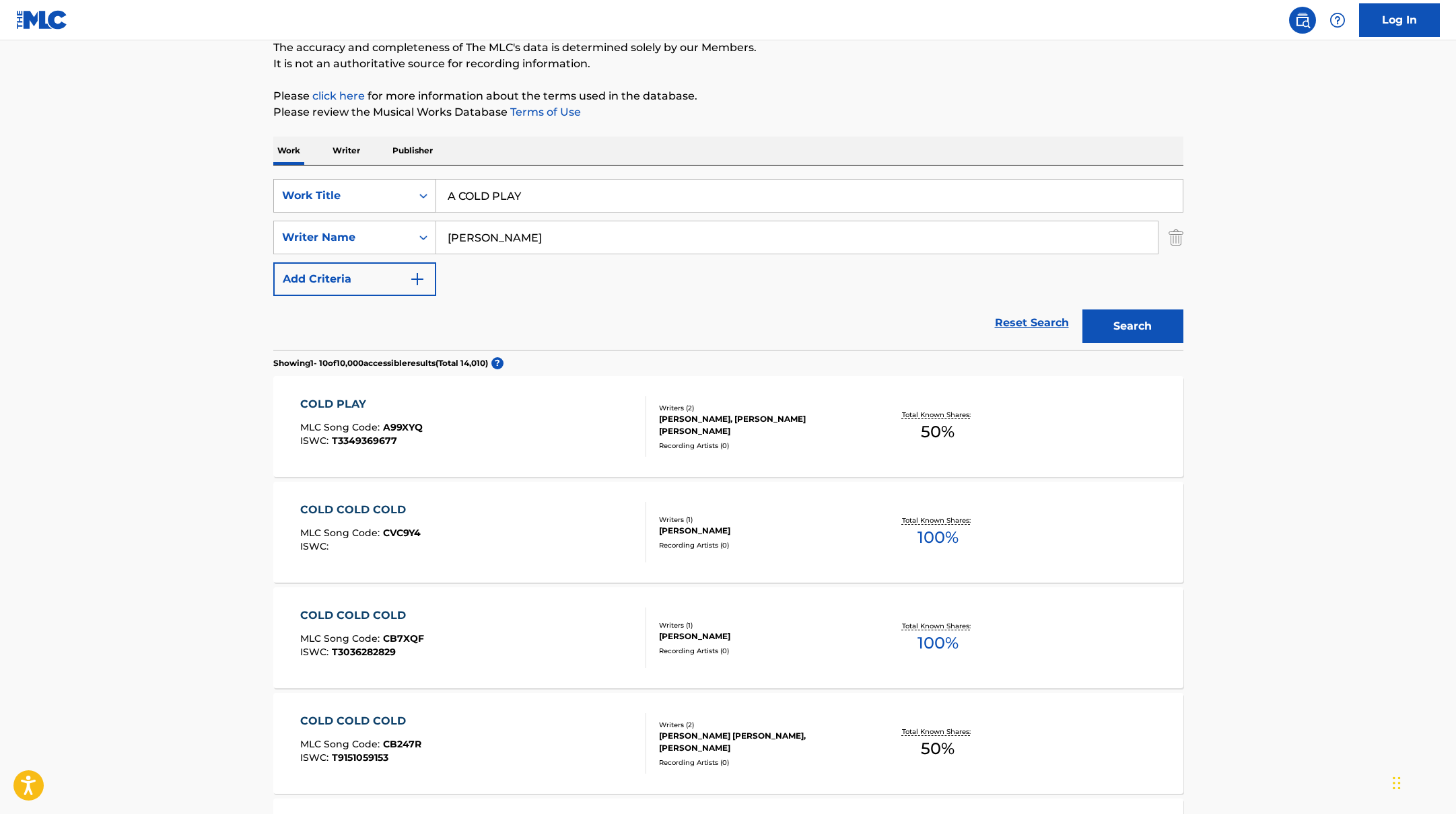
paste input "The Kid LAROI"
drag, startPoint x: 536, startPoint y: 198, endPoint x: 500, endPoint y: 202, distance: 36.2
click at [489, 201] on input "The Kid LAROI" at bounding box center [809, 196] width 747 height 32
drag, startPoint x: 531, startPoint y: 197, endPoint x: 379, endPoint y: 178, distance: 153.2
click at [379, 178] on div "SearchWithCriteriabb4edb49-f9b7-4289-af29-81fb4135b806 Work Title The Kid LAROI…" at bounding box center [728, 258] width 910 height 185
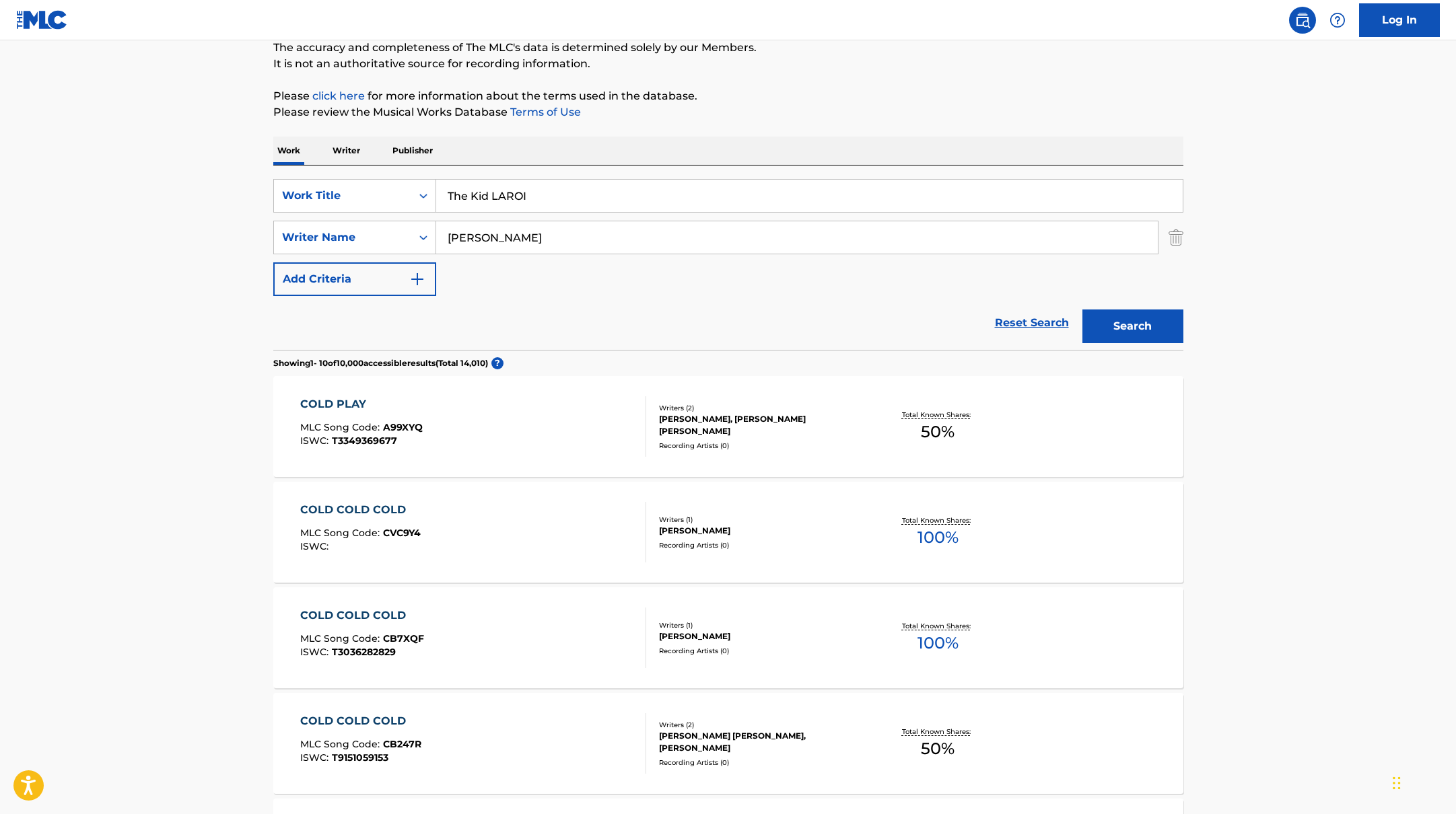
paste input "Loser"
type input "Loser"
click at [687, 129] on div "The MLC Public Work Search The accuracy and completeness of The MLC's data is d…" at bounding box center [728, 725] width 943 height 1543
paste input "[PERSON_NAME]"
drag, startPoint x: 533, startPoint y: 245, endPoint x: 395, endPoint y: 224, distance: 139.6
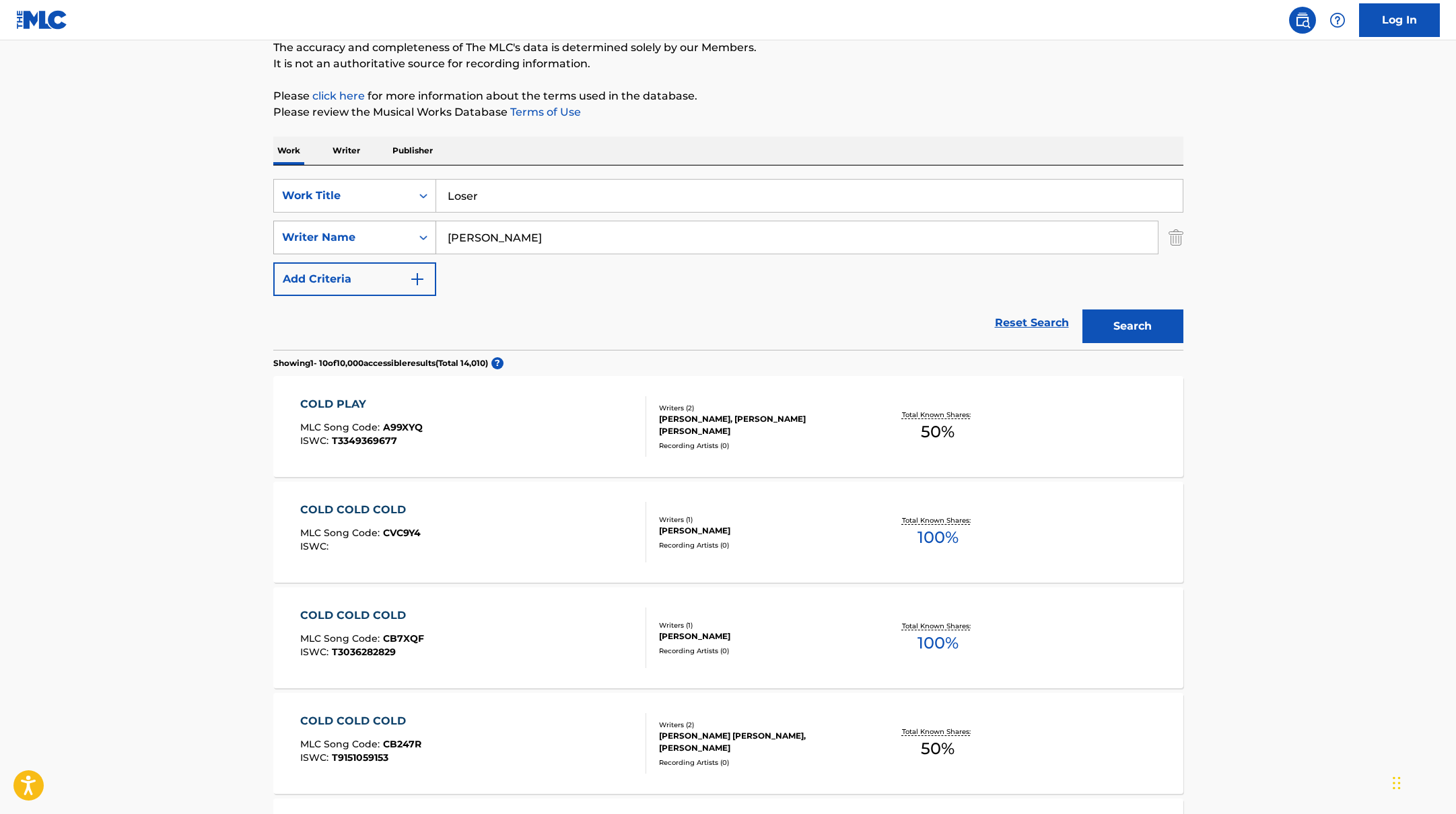
click at [387, 226] on div "SearchWithCriteriab4830780-80aa-4f22-a0cc-84b4c785d36c Writer Name [PERSON_NAME]" at bounding box center [728, 238] width 910 height 34
type input "[PERSON_NAME]"
click at [903, 129] on div "The MLC Public Work Search The accuracy and completeness of The MLC's data is d…" at bounding box center [728, 725] width 943 height 1543
click at [1112, 326] on button "Search" at bounding box center [1132, 326] width 101 height 34
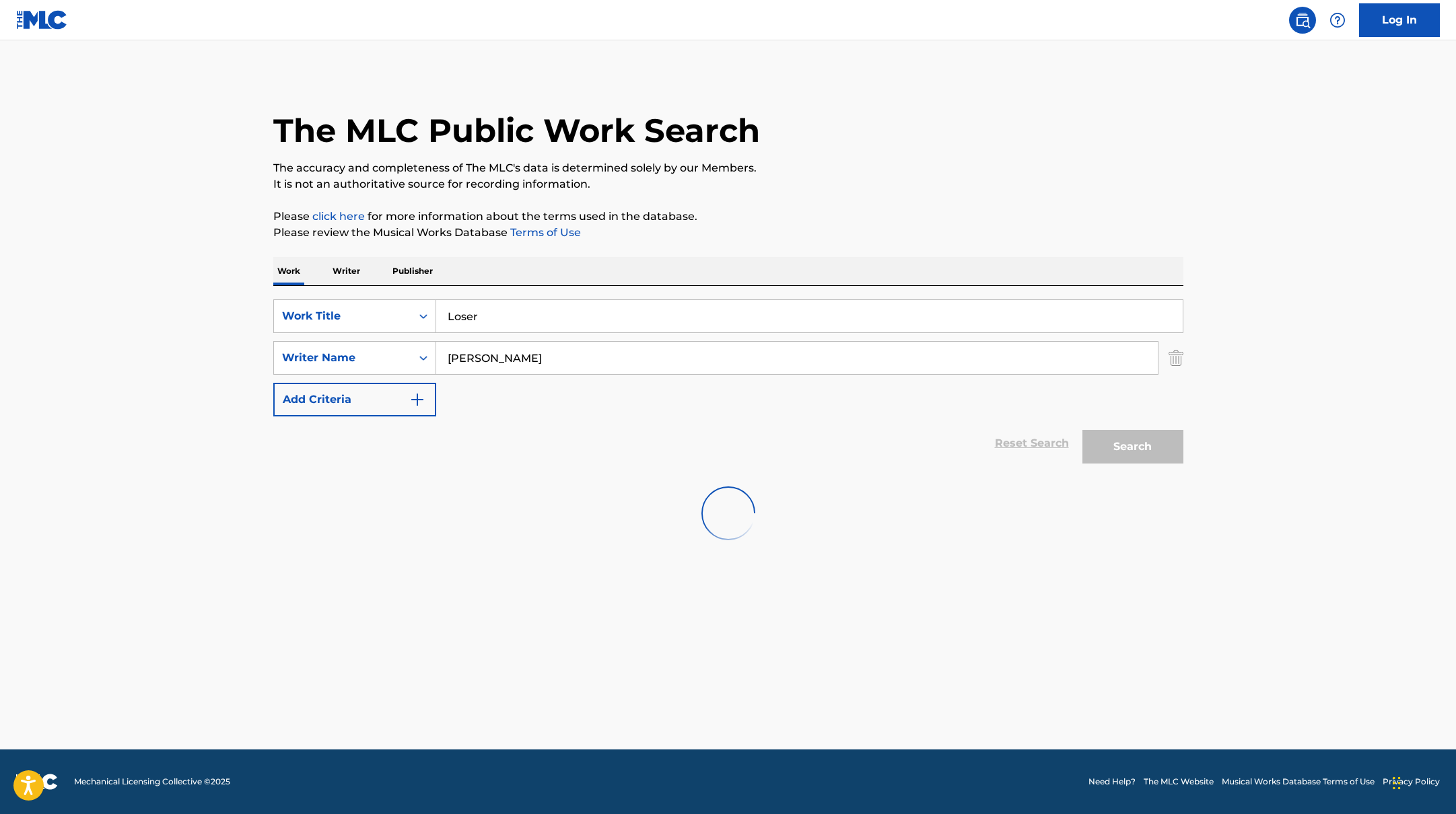
scroll to position [0, 0]
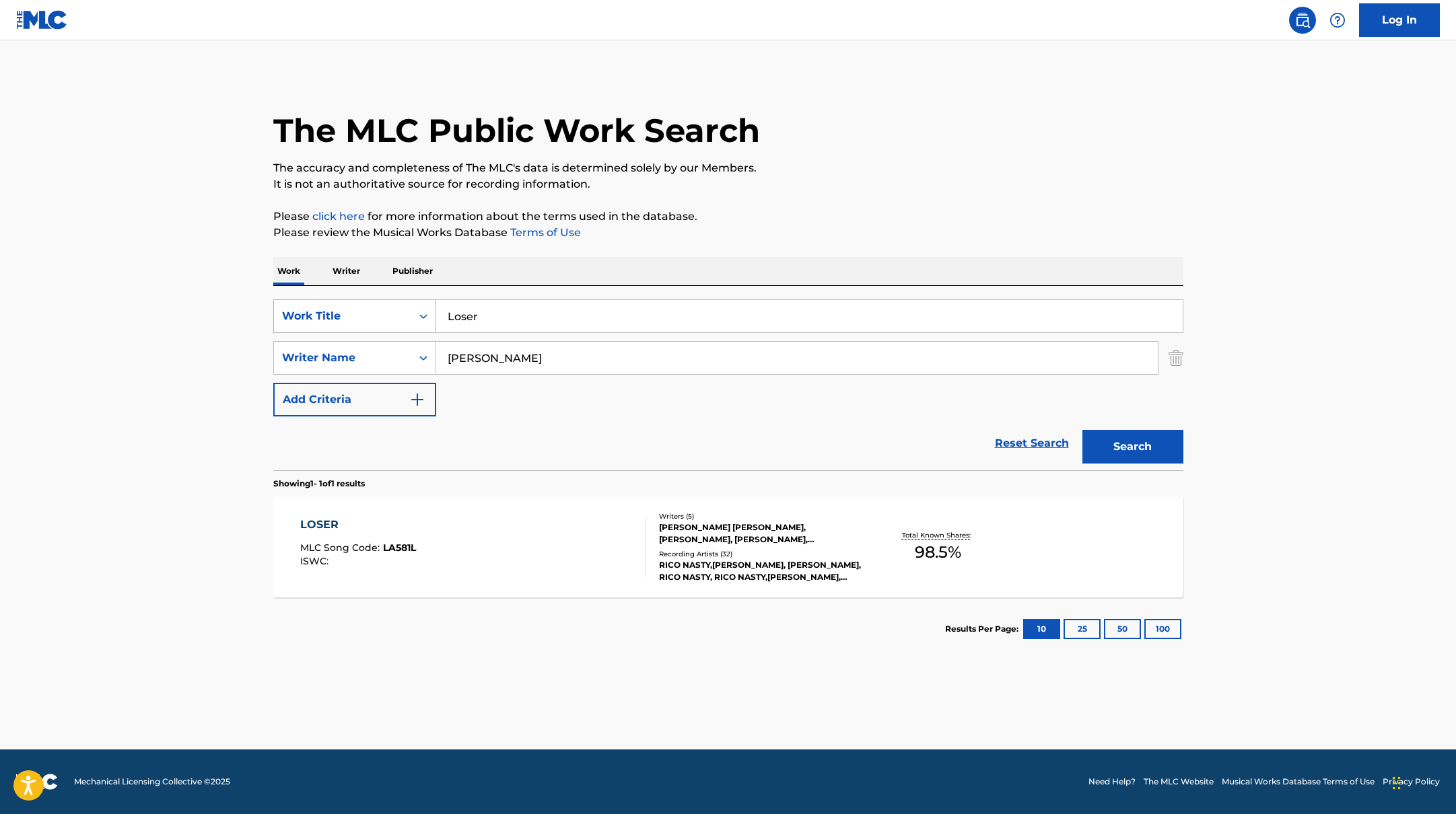
drag, startPoint x: 491, startPoint y: 323, endPoint x: 426, endPoint y: 314, distance: 65.6
click at [426, 314] on div "SearchWithCriteriabb4edb49-f9b7-4289-af29-81fb4135b806 Work Title Loser" at bounding box center [728, 316] width 910 height 34
paste input "Momma Loves Me (feat. The Red Clay Strays)"
type input "Momma Loves Me (feat. The Red Clay Strays)"
click at [843, 218] on p "Please click here for more information about the terms used in the database." at bounding box center [728, 216] width 910 height 16
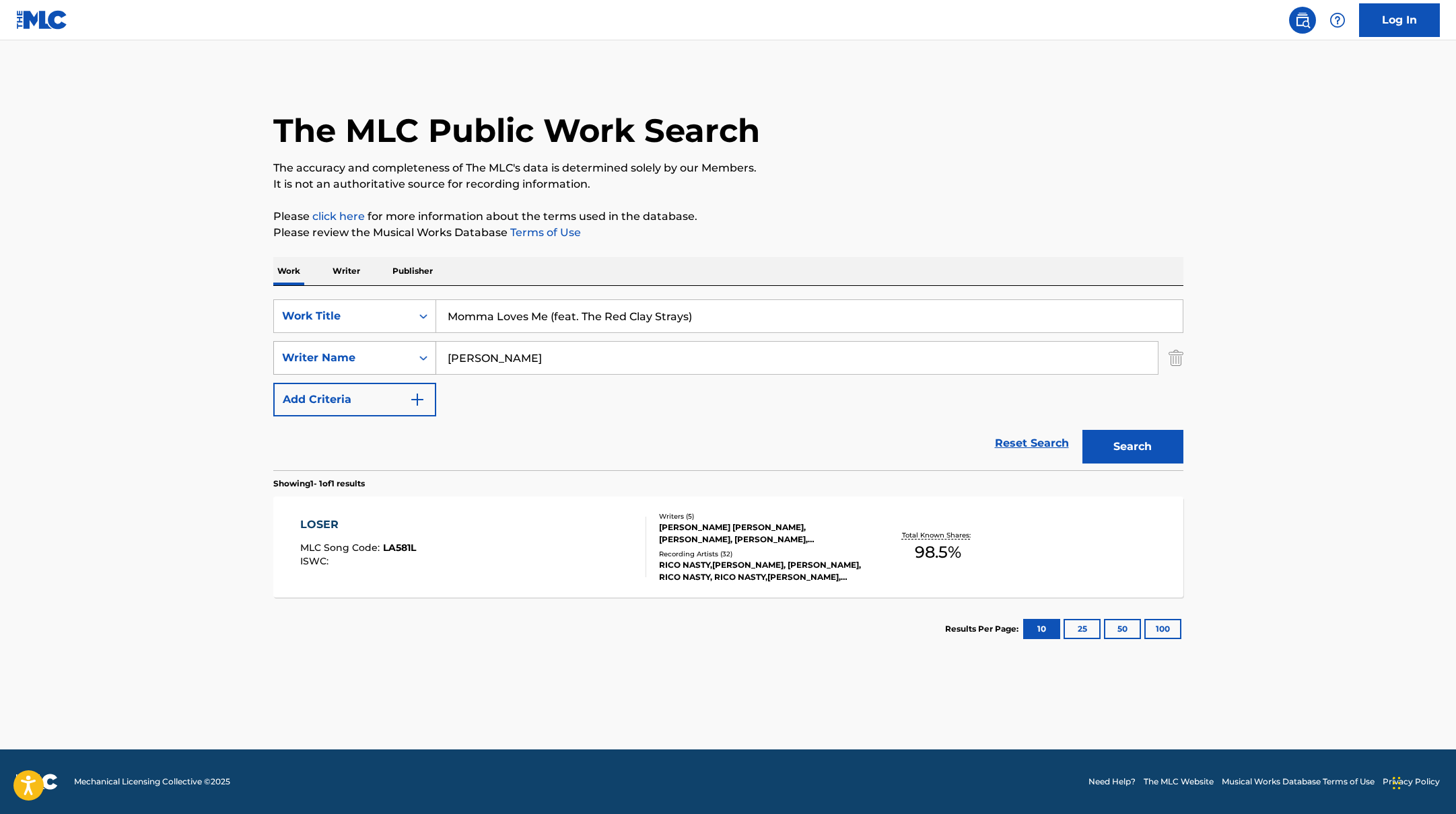
drag, startPoint x: 495, startPoint y: 366, endPoint x: 365, endPoint y: 342, distance: 132.2
click at [365, 342] on div "SearchWithCriteriab4830780-80aa-4f22-a0cc-84b4c785d36c Writer Name [PERSON_NAME]" at bounding box center [728, 358] width 910 height 34
paste input "[PERSON_NAME]"
type input "[PERSON_NAME]"
drag, startPoint x: 551, startPoint y: 314, endPoint x: 721, endPoint y: 318, distance: 170.0
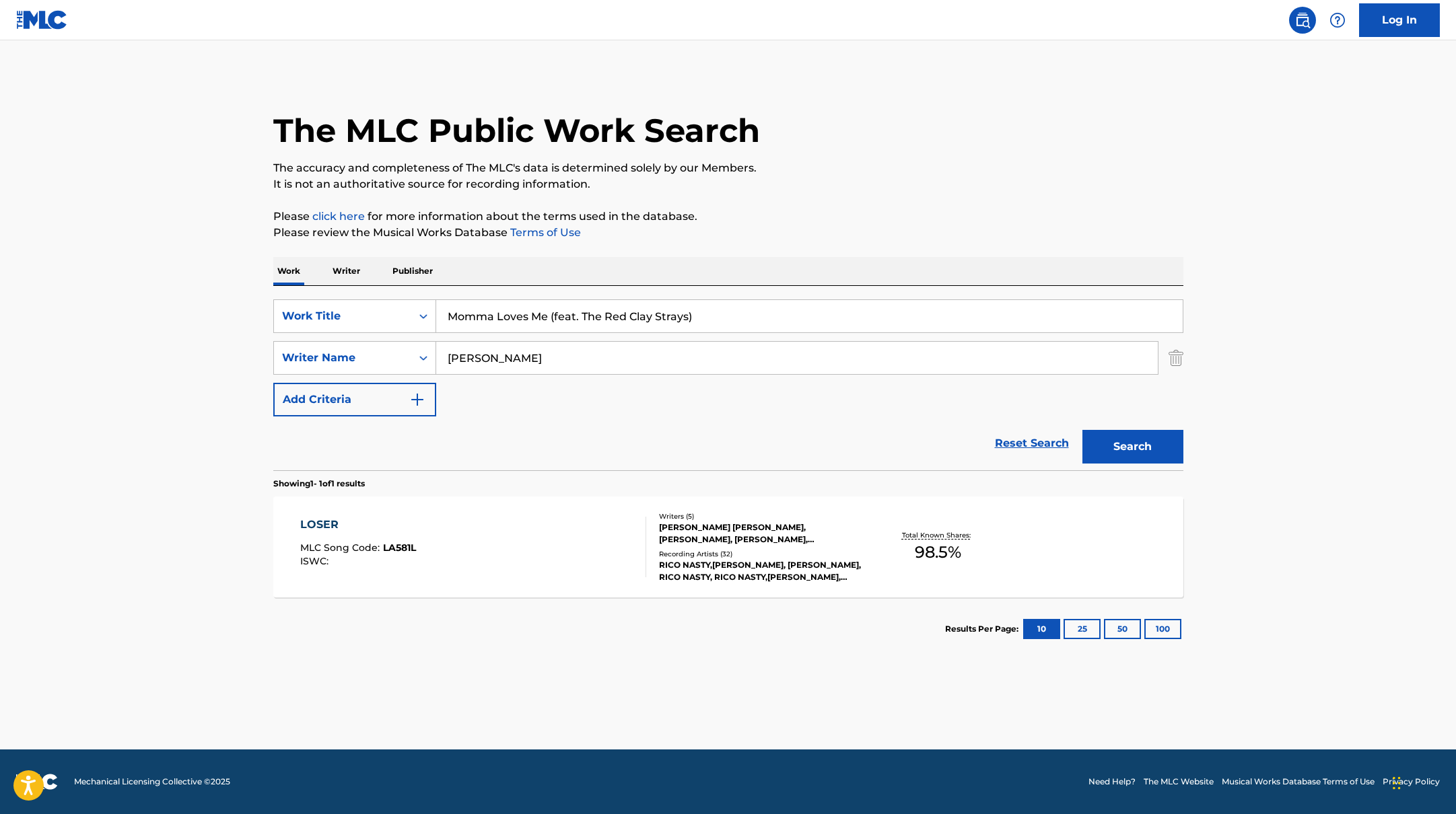
click at [721, 318] on input "Momma Loves Me (feat. The Red Clay Strays)" at bounding box center [809, 316] width 747 height 32
type input "Momma Loves Me"
click at [1082, 430] on button "Search" at bounding box center [1132, 447] width 101 height 34
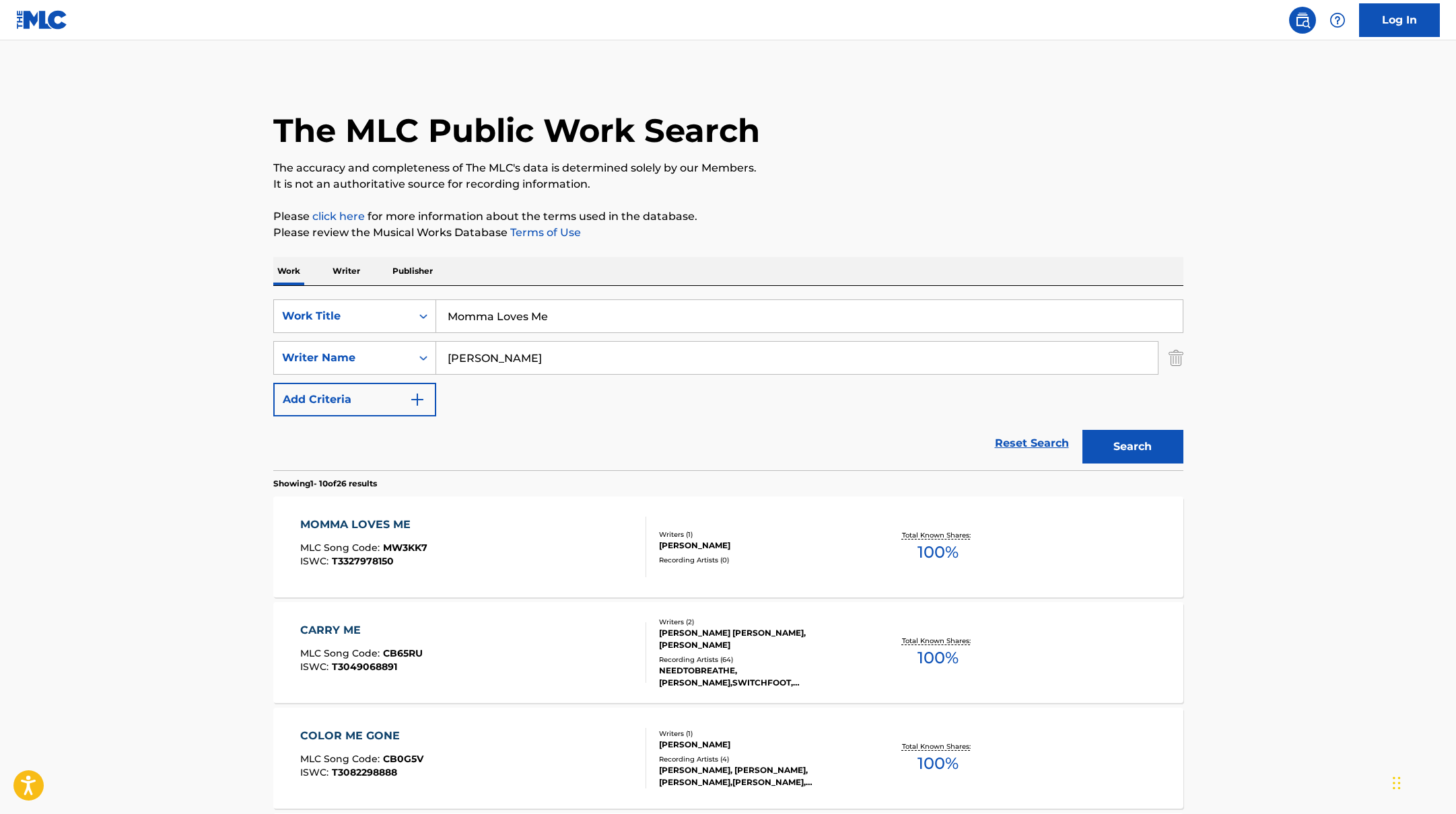
click at [576, 543] on div "MOMMA LOVES ME MLC Song Code : MW3KK7 ISWC : T3327978150" at bounding box center [473, 547] width 346 height 61
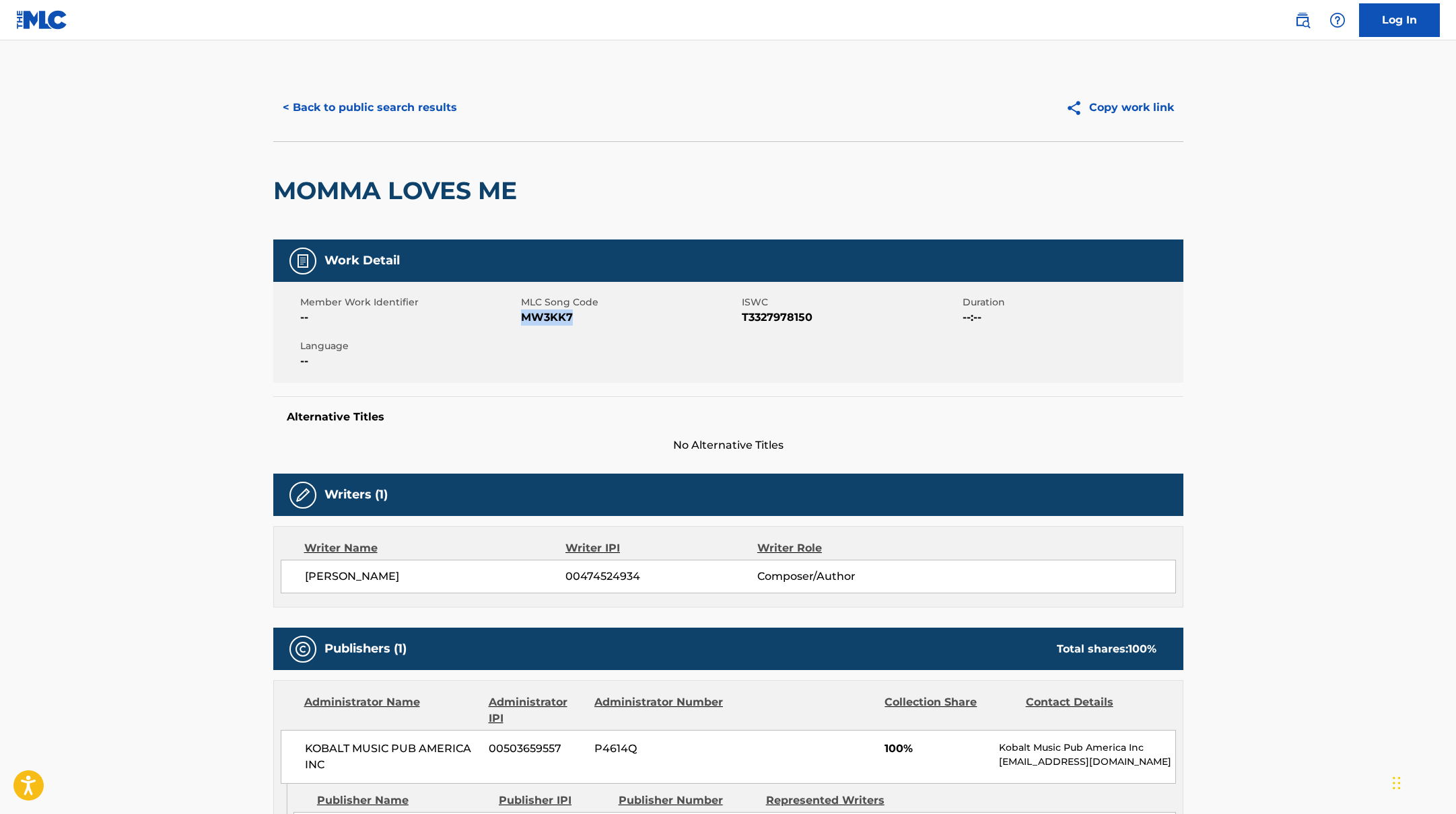
drag, startPoint x: 522, startPoint y: 317, endPoint x: 630, endPoint y: 319, distance: 108.0
click at [630, 319] on span "MW3KK7" at bounding box center [630, 317] width 217 height 16
click at [419, 110] on button "< Back to public search results" at bounding box center [370, 108] width 193 height 34
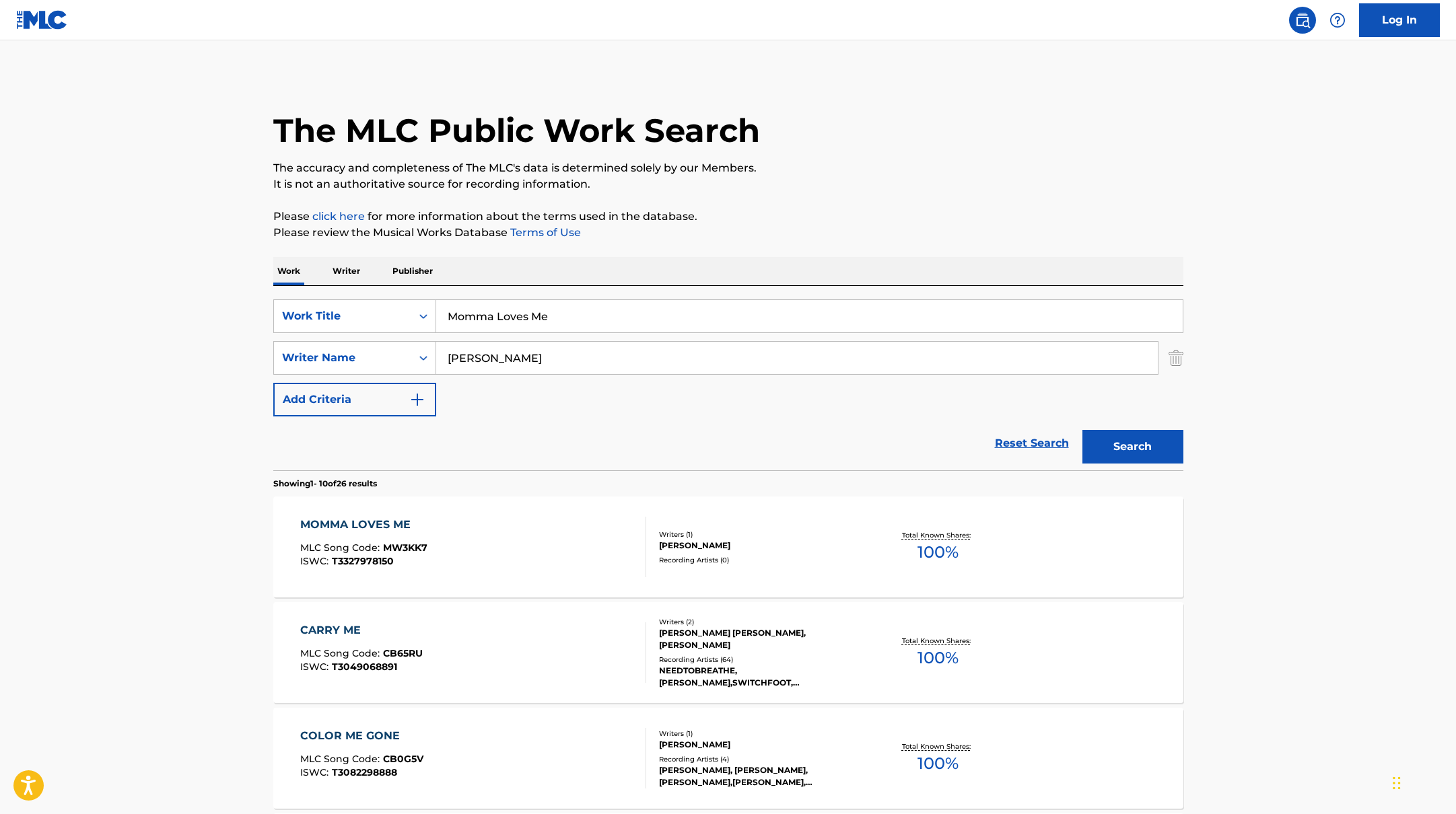
drag, startPoint x: 542, startPoint y: 311, endPoint x: 385, endPoint y: 283, distance: 159.5
paste input "NEEDTOBREATHE"
paste input "The Red Clay Strays"
drag, startPoint x: 668, startPoint y: 320, endPoint x: 325, endPoint y: 268, distance: 346.9
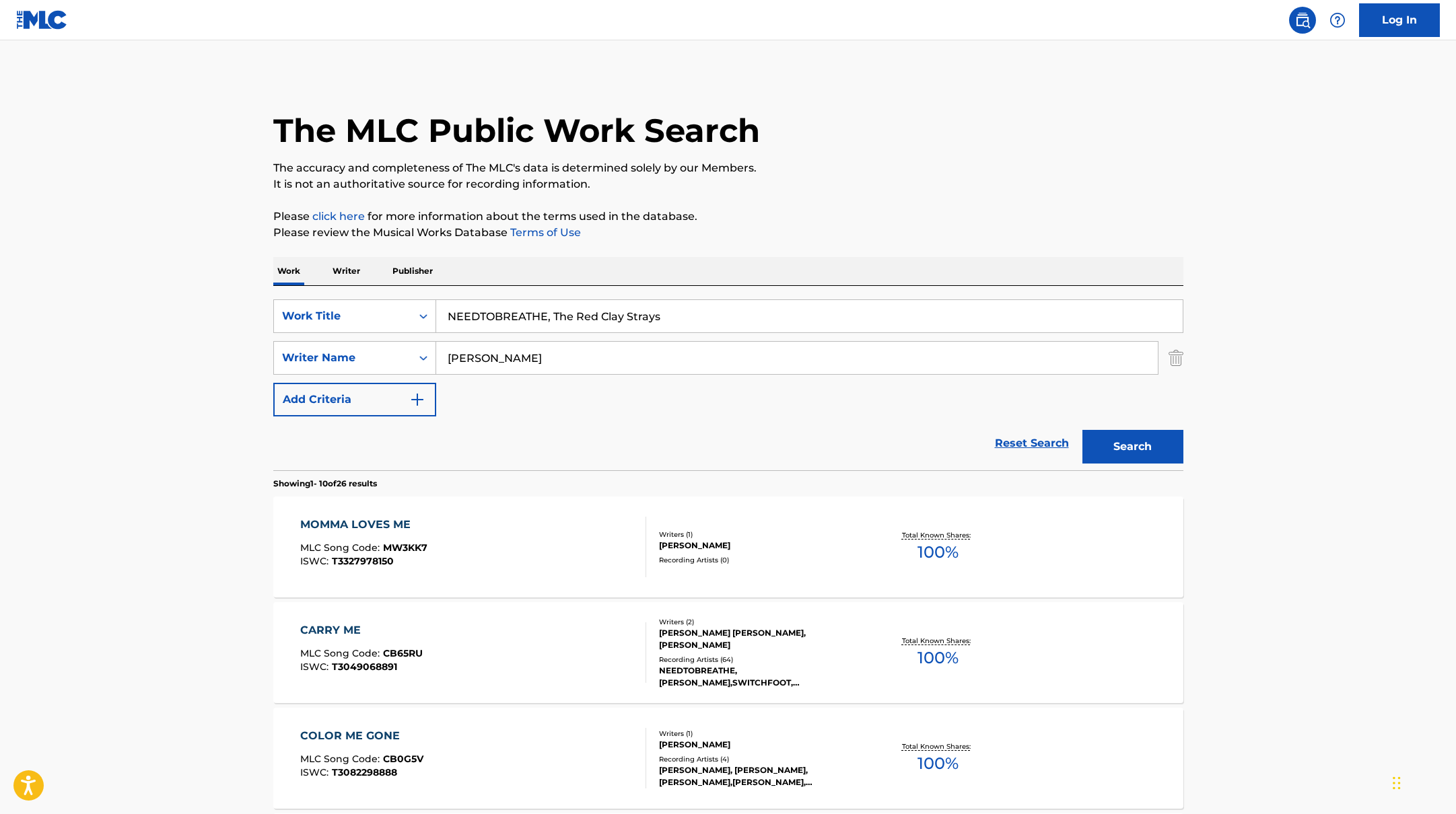
paste input "Parachute"
type input "Parachute"
click at [881, 190] on p "It is not an authoritative source for recording information." at bounding box center [728, 184] width 910 height 16
paste input "[PERSON_NAME]"
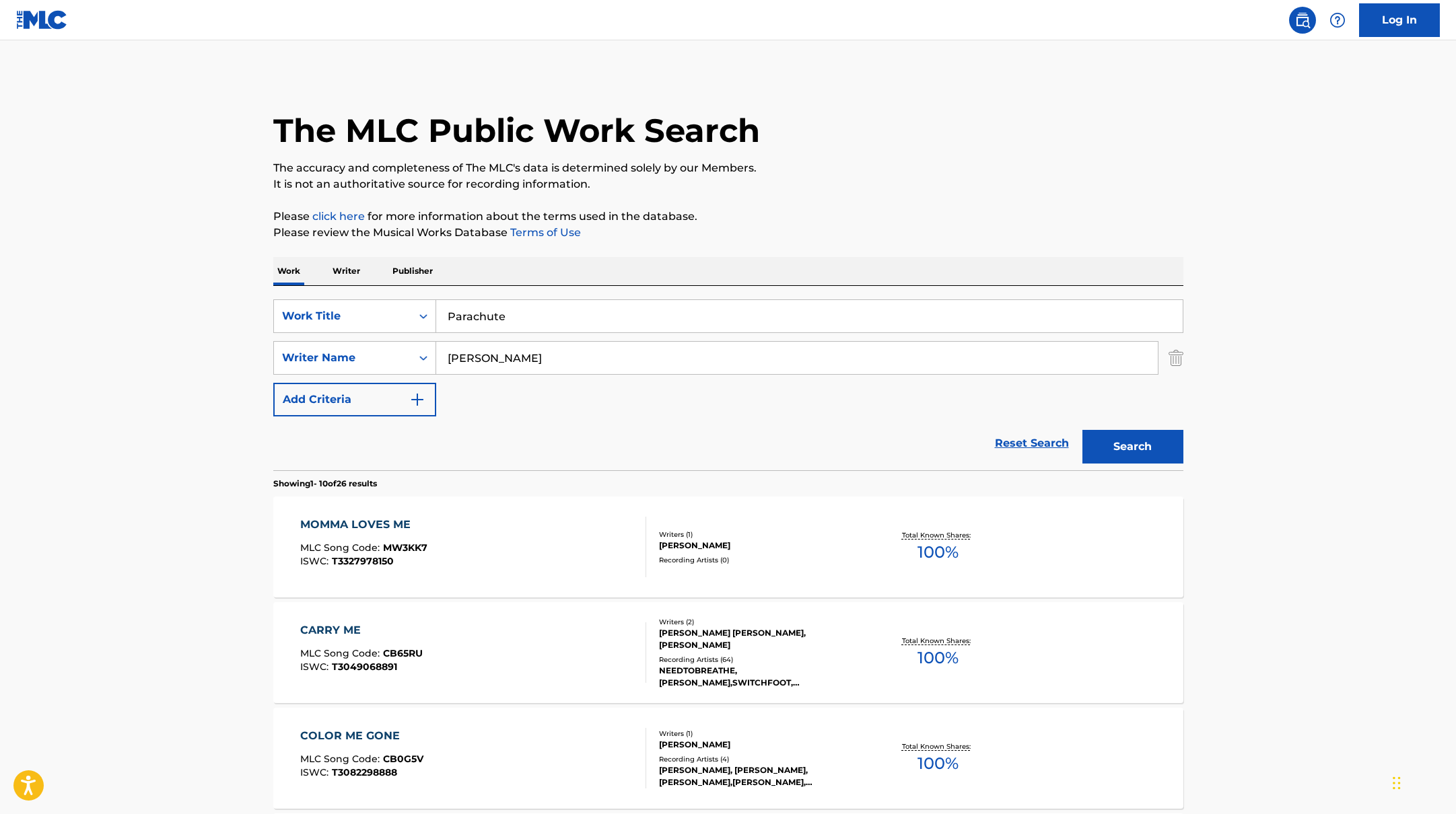
drag, startPoint x: 518, startPoint y: 360, endPoint x: 986, endPoint y: 178, distance: 502.1
type input "[PERSON_NAME]"
click at [986, 178] on p "It is not an authoritative source for recording information." at bounding box center [728, 184] width 910 height 16
click at [1154, 444] on button "Search" at bounding box center [1132, 447] width 101 height 34
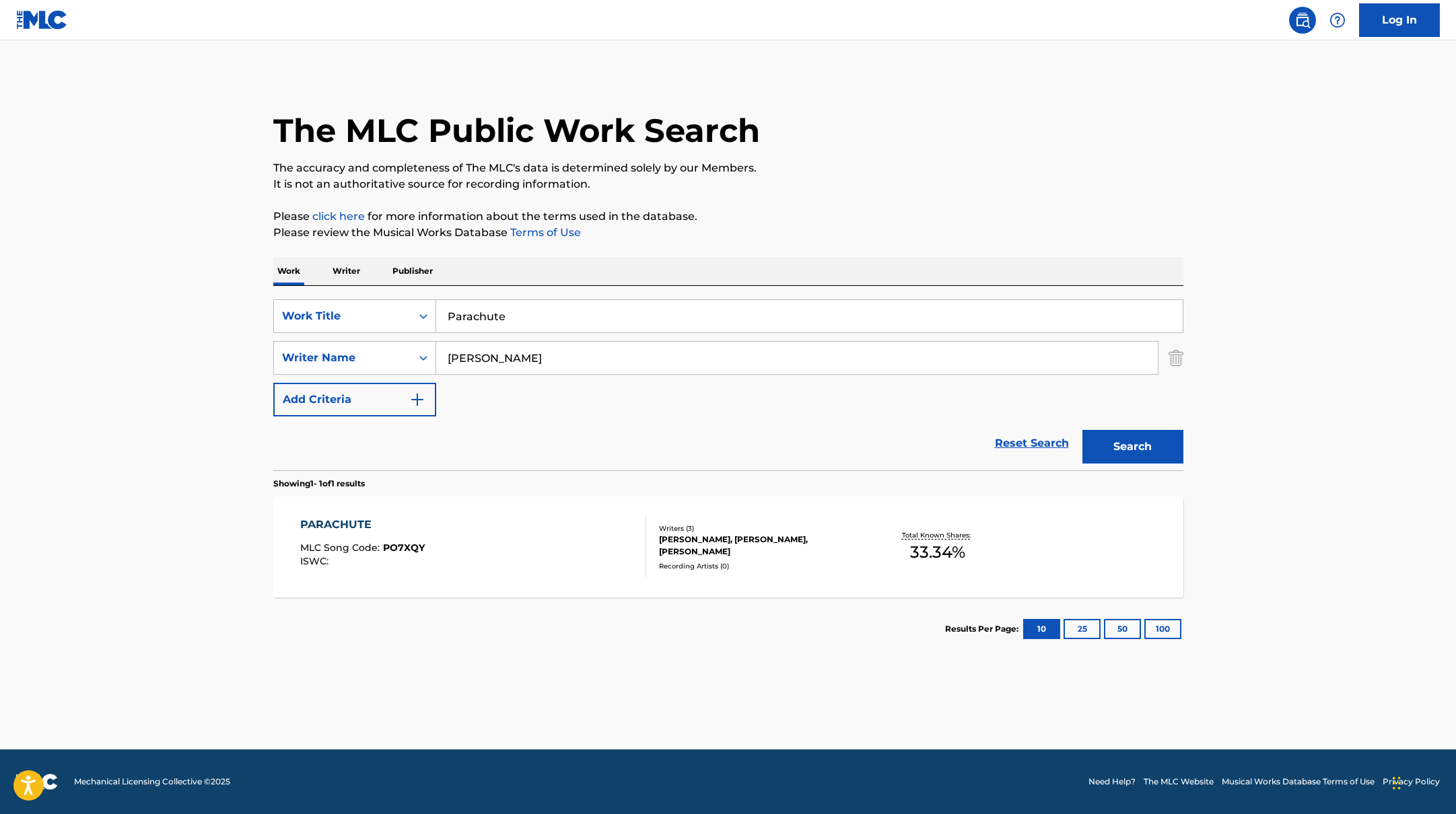
click at [487, 547] on div "PARACHUTE MLC Song Code : PO7XQY ISWC :" at bounding box center [473, 547] width 346 height 61
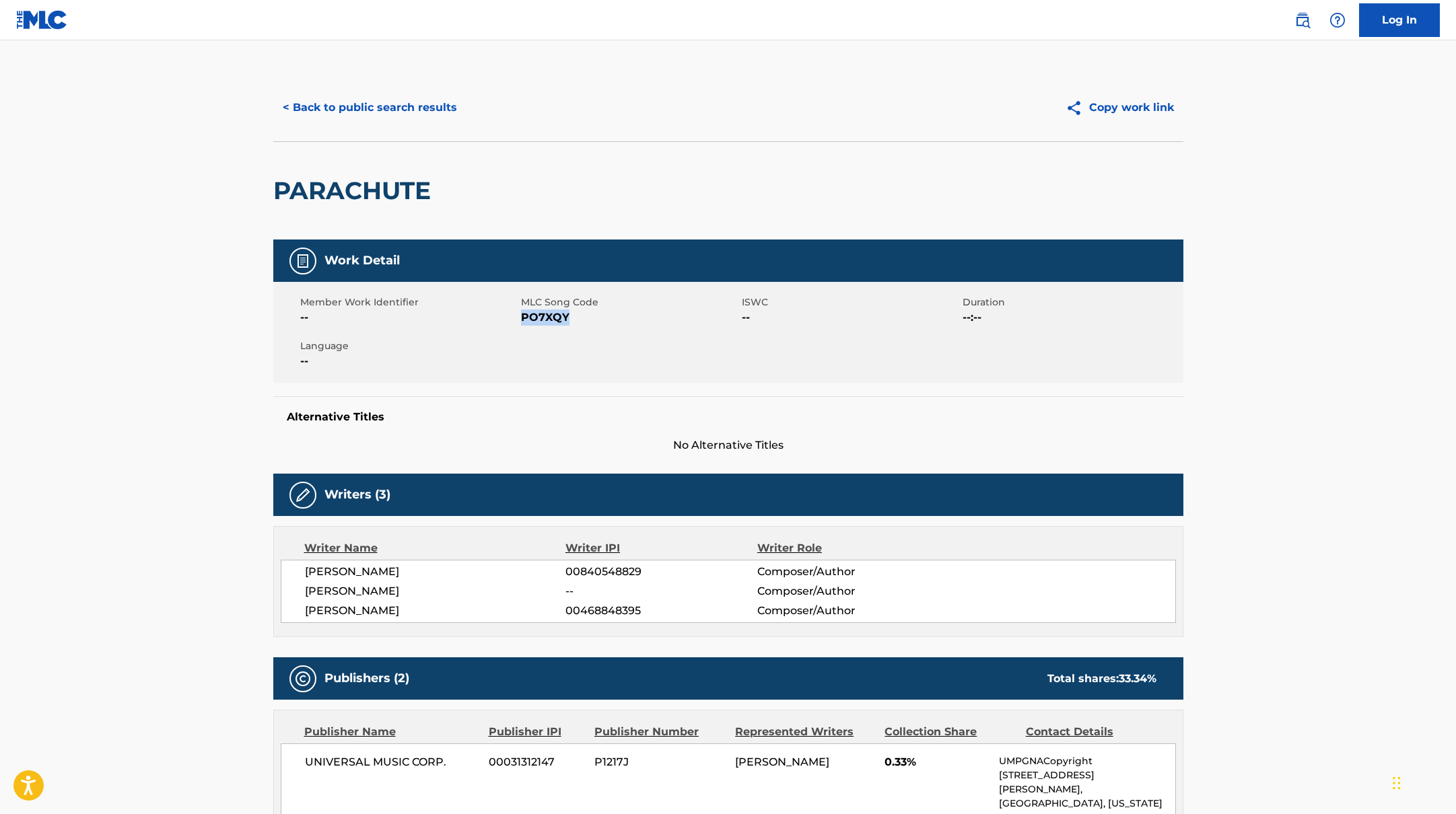
drag, startPoint x: 523, startPoint y: 316, endPoint x: 606, endPoint y: 320, distance: 83.1
click at [606, 320] on span "PO7XQY" at bounding box center [630, 317] width 217 height 16
click at [407, 97] on button "< Back to public search results" at bounding box center [370, 108] width 193 height 34
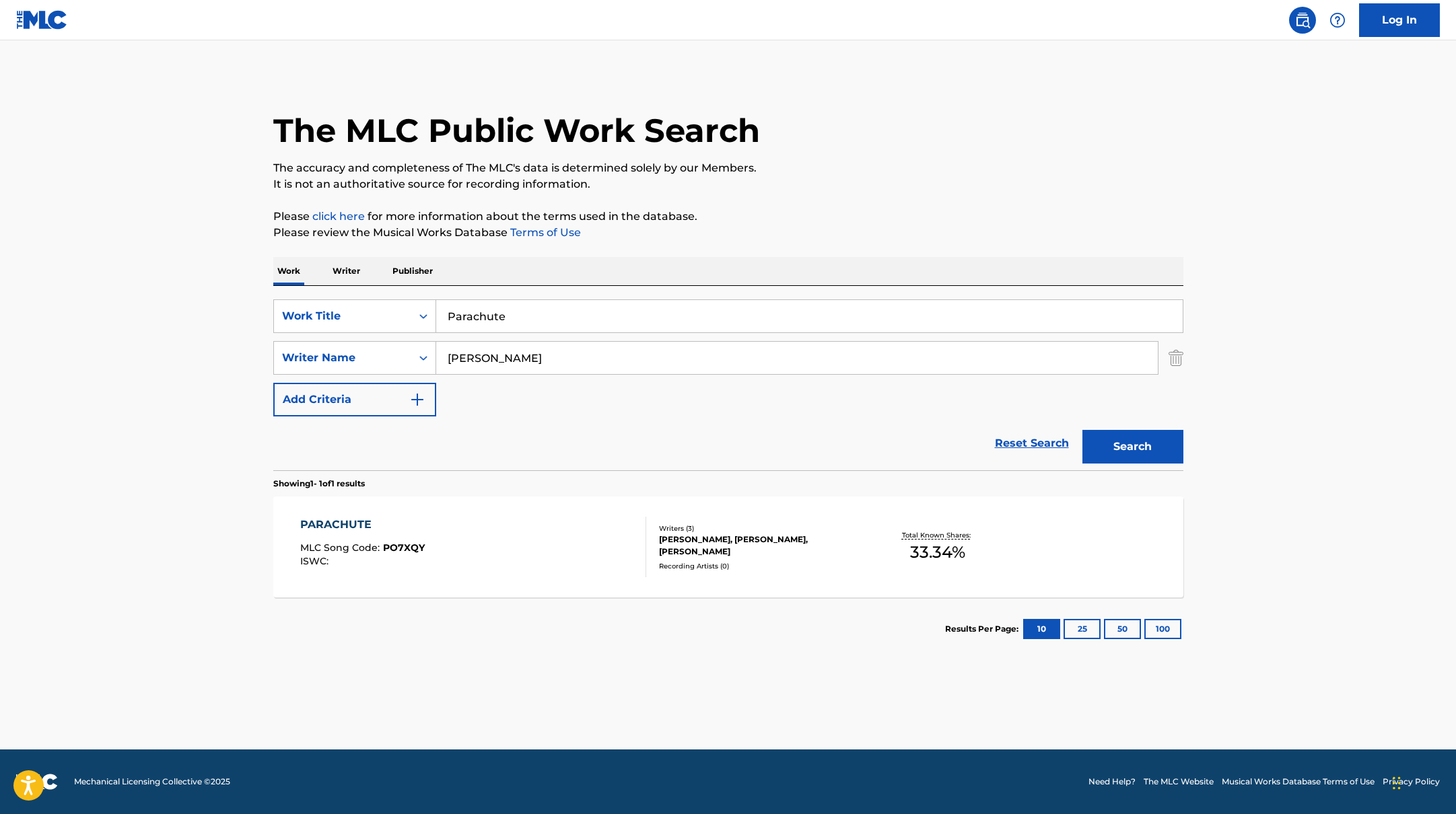
drag, startPoint x: 522, startPoint y: 313, endPoint x: 408, endPoint y: 281, distance: 118.4
click at [408, 281] on div "Work Writer Publisher SearchWithCriteriabb4edb49-f9b7-4289-af29-81fb4135b806 Wo…" at bounding box center [728, 459] width 910 height 404
paste input "Head Shot / Gas In The Truck"
type input "Head Shot / Gas In The Truck"
drag, startPoint x: 508, startPoint y: 356, endPoint x: 391, endPoint y: 339, distance: 118.2
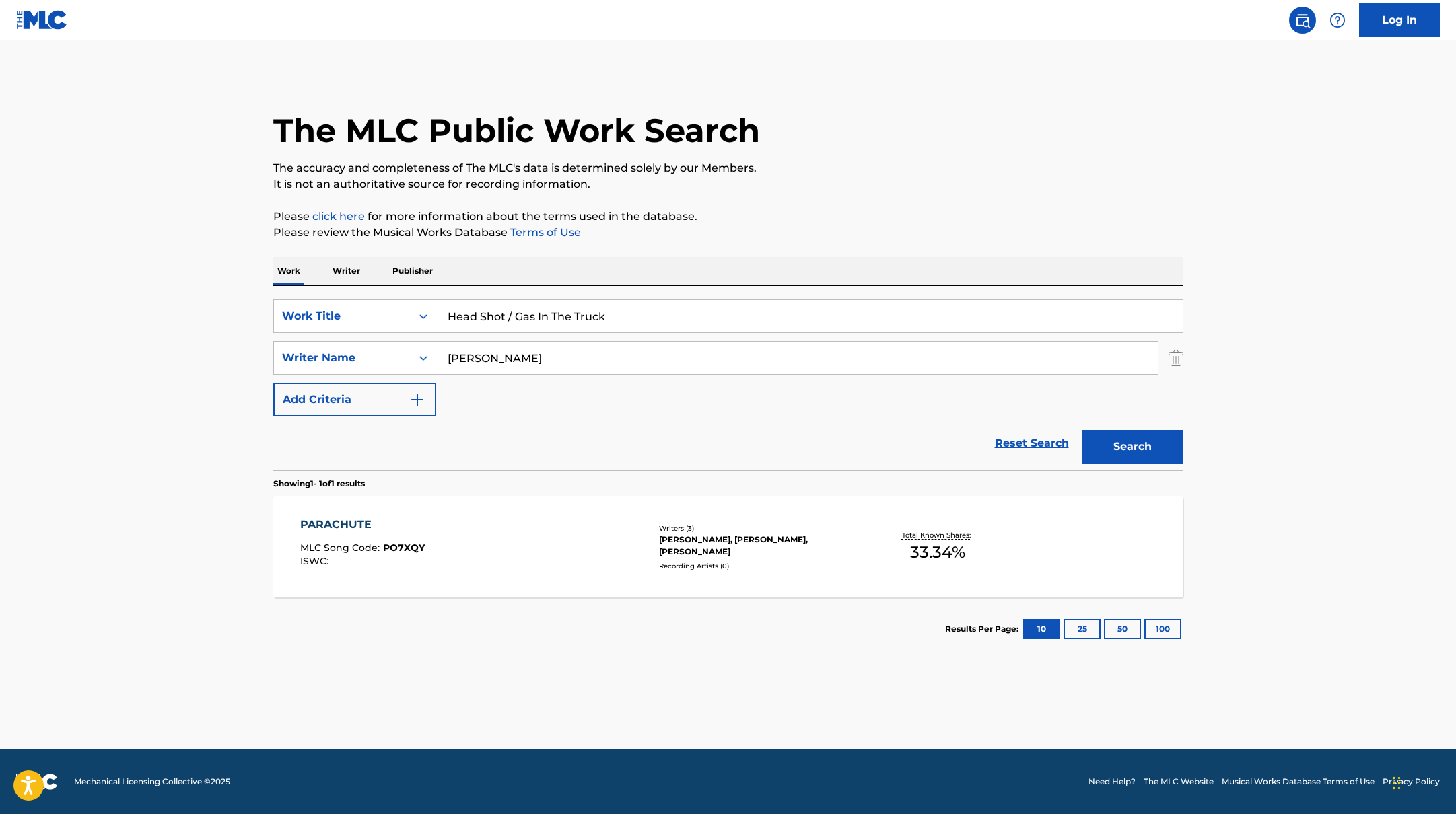
click at [392, 343] on div "SearchWithCriteriab4830780-80aa-4f22-a0cc-84b4c785d36c Writer Name [PERSON_NAME]" at bounding box center [728, 358] width 910 height 34
click at [1082, 430] on button "Search" at bounding box center [1132, 447] width 101 height 34
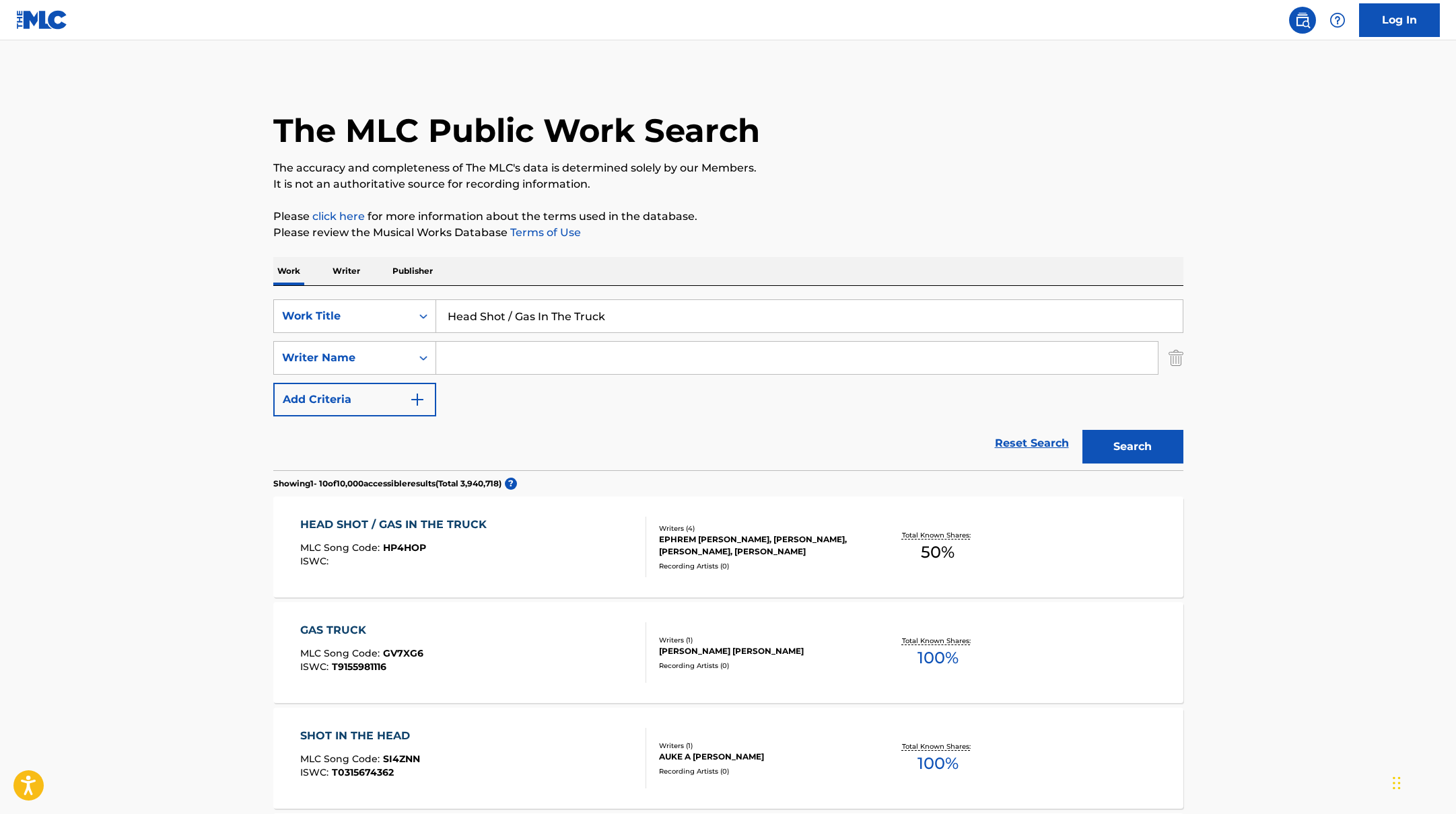
click at [553, 558] on div "HEAD SHOT / GAS IN THE TRUCK MLC Song Code : HP4HOP ISWC :" at bounding box center [473, 547] width 346 height 61
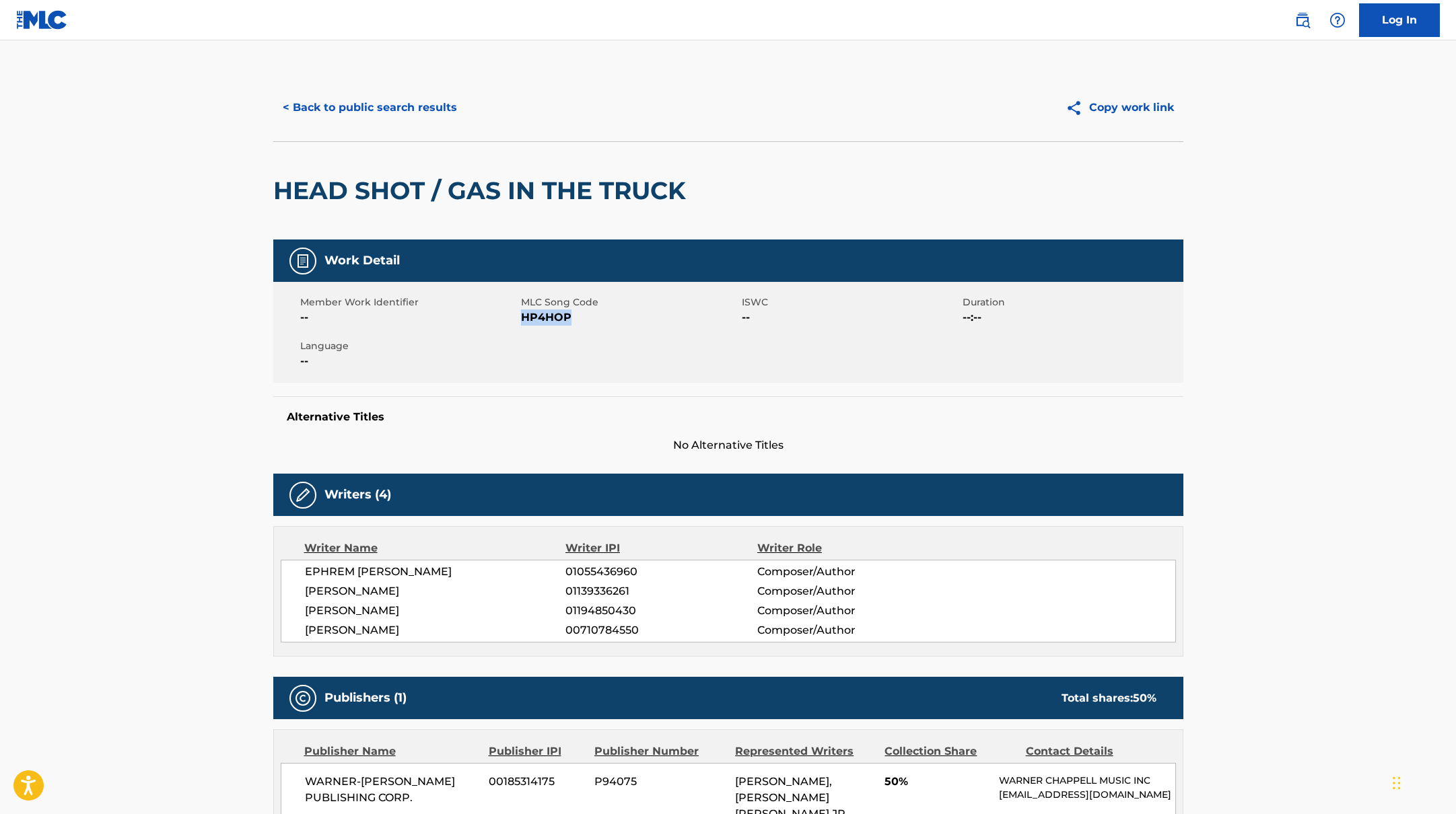
drag, startPoint x: 525, startPoint y: 317, endPoint x: 599, endPoint y: 320, distance: 74.1
click at [587, 319] on span "HP4HOP" at bounding box center [630, 317] width 217 height 16
click at [412, 108] on button "< Back to public search results" at bounding box center [370, 108] width 193 height 34
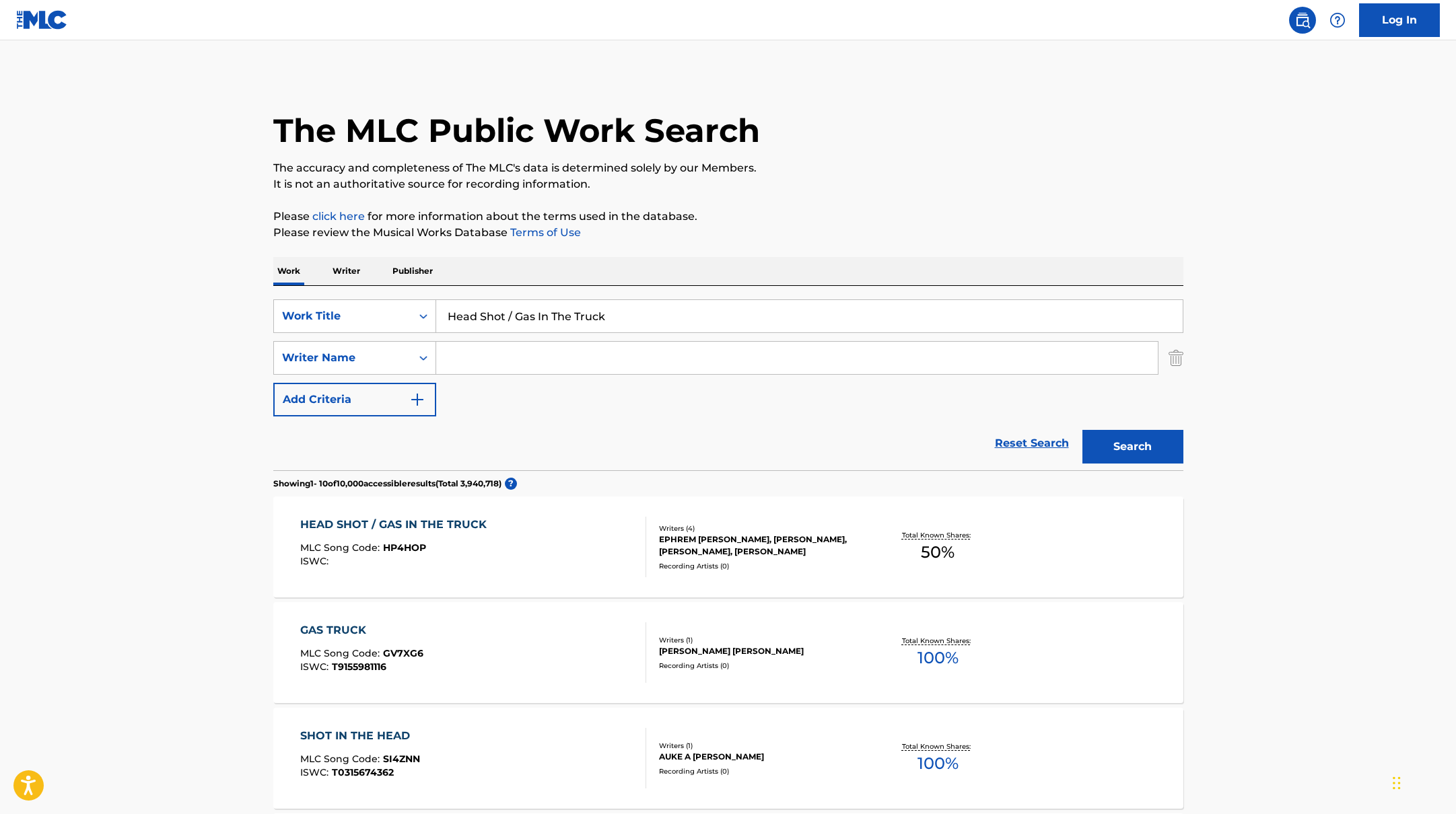
drag, startPoint x: 624, startPoint y: 318, endPoint x: 400, endPoint y: 288, distance: 226.0
click at [400, 288] on div "SearchWithCriteriabb4edb49-f9b7-4289-af29-81fb4135b806 Work Title Head Shot / G…" at bounding box center [728, 378] width 910 height 185
paste input "IShowSpeed"
drag, startPoint x: 529, startPoint y: 317, endPoint x: 376, endPoint y: 279, distance: 157.6
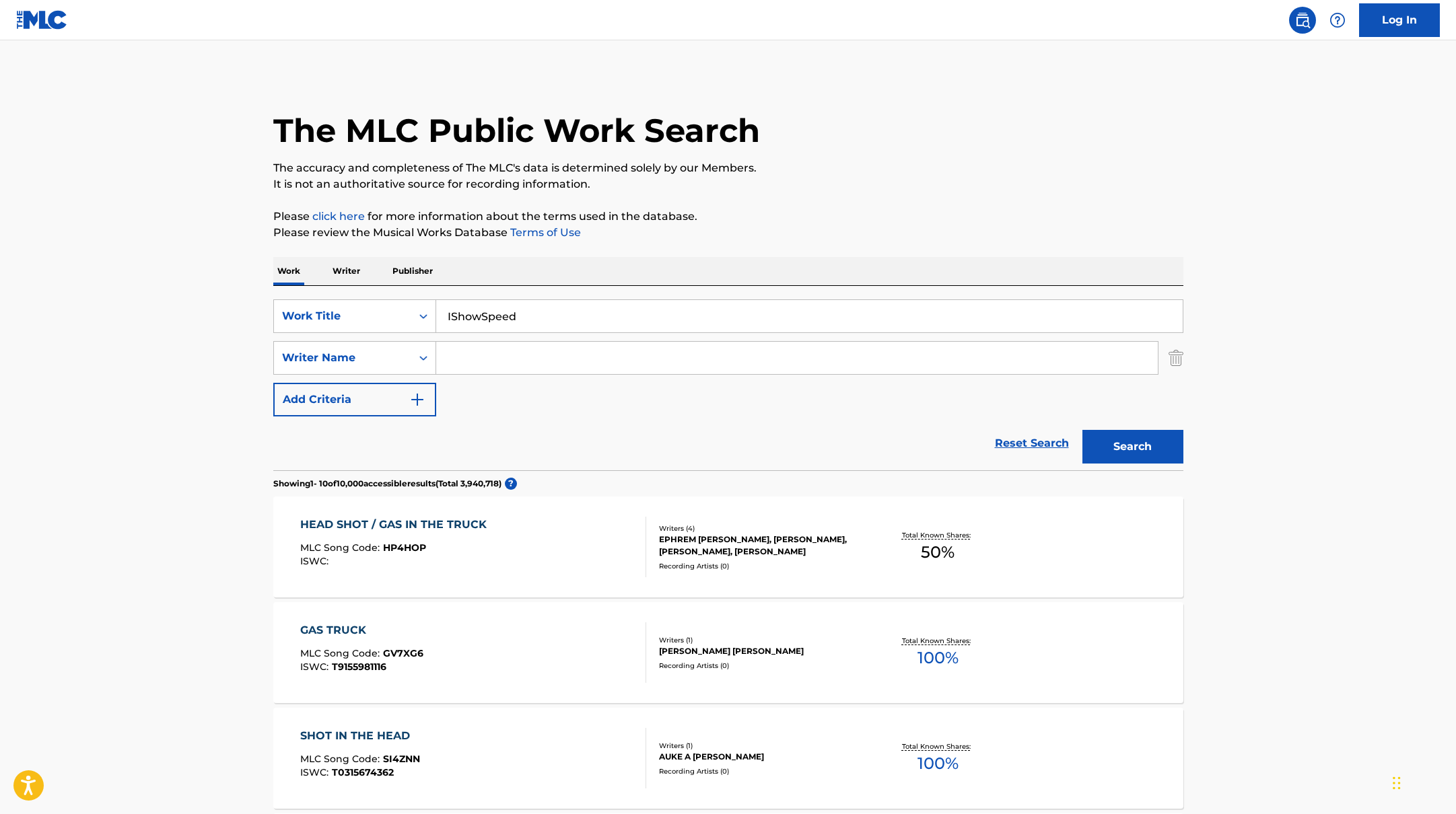
paste input "The Big Goodbye"
type input "The Big Goodbye"
click at [781, 186] on p "It is not an authoritative source for recording information." at bounding box center [728, 184] width 910 height 16
click at [585, 357] on input "Search Form" at bounding box center [797, 358] width 722 height 32
paste input "[PERSON_NAME]"
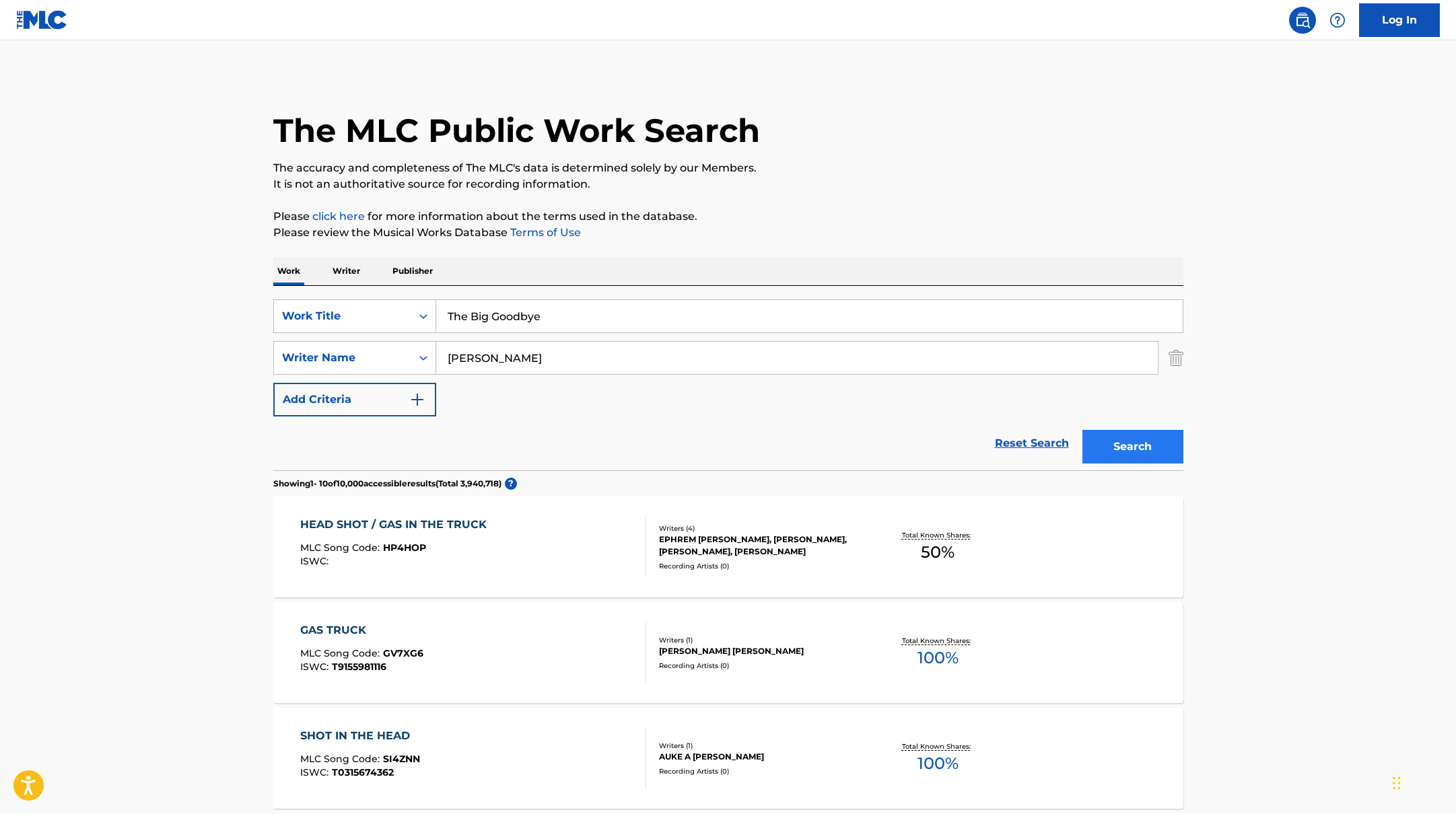
type input "[PERSON_NAME]"
click at [1121, 444] on button "Search" at bounding box center [1132, 447] width 101 height 34
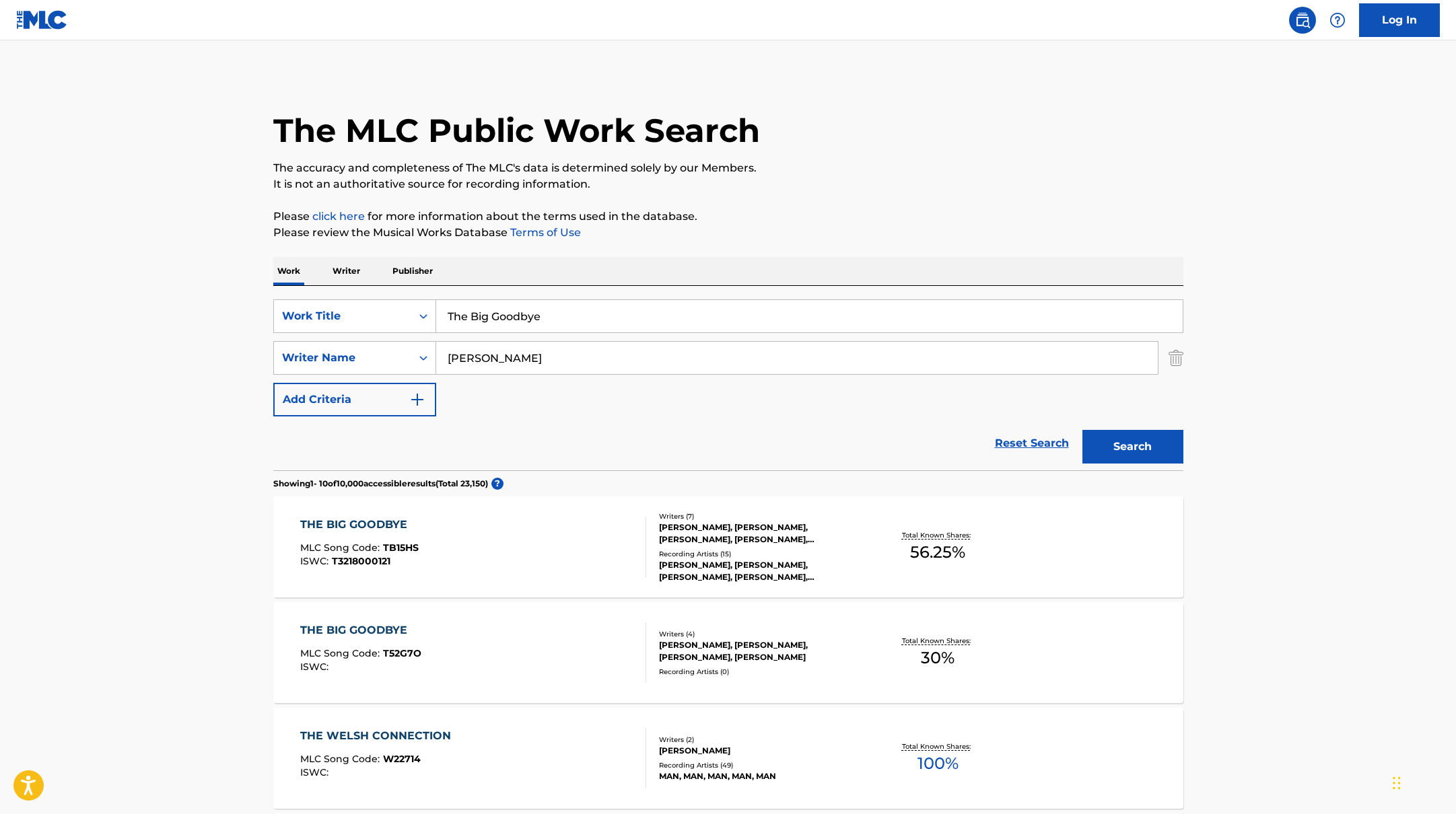
click at [585, 638] on div "THE BIG GOODBYE MLC Song Code : T52G7O ISWC :" at bounding box center [473, 653] width 346 height 61
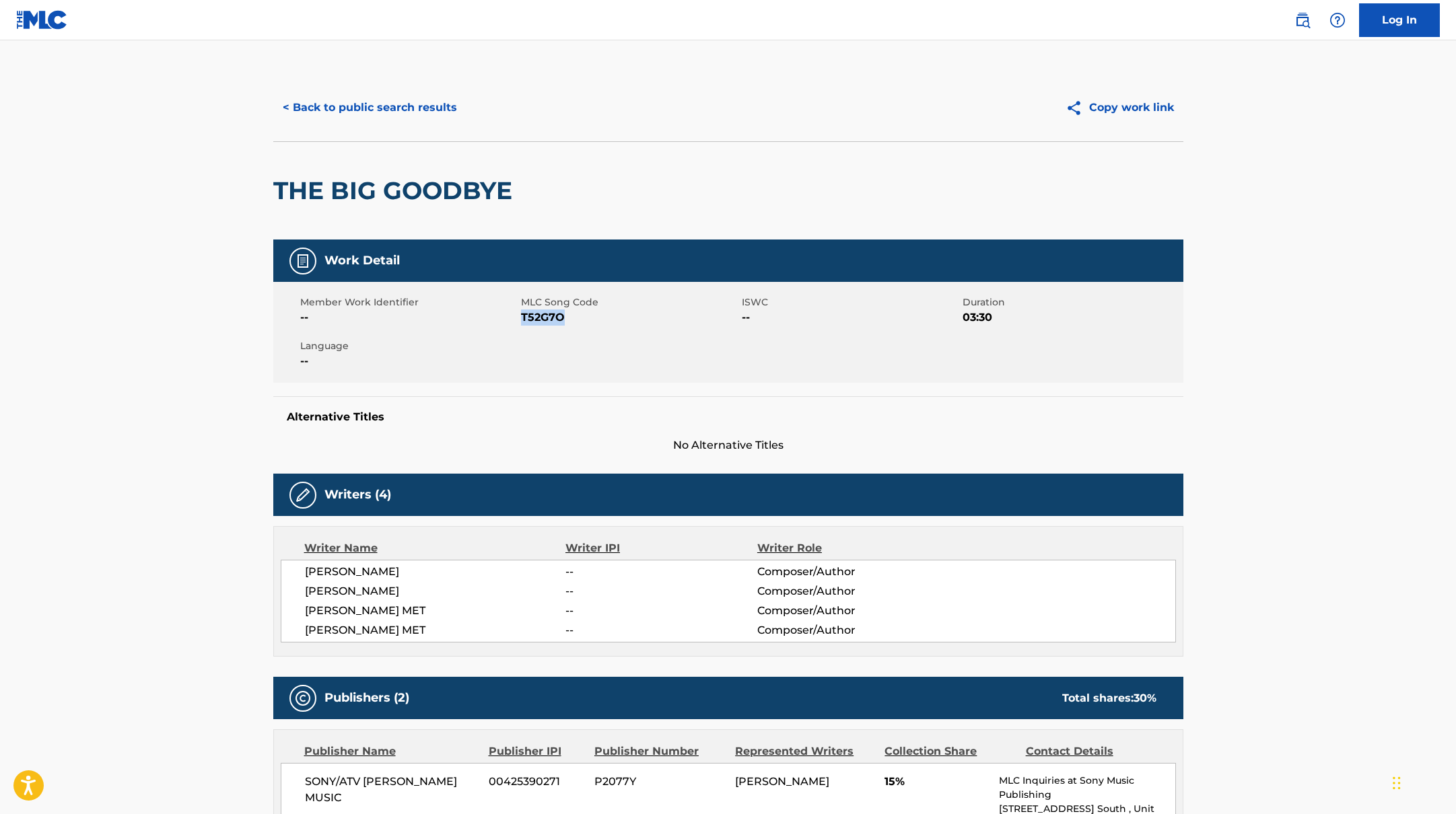
drag, startPoint x: 525, startPoint y: 314, endPoint x: 604, endPoint y: 324, distance: 79.6
click at [604, 324] on span "T52G7O" at bounding box center [630, 317] width 217 height 16
click at [368, 100] on button "< Back to public search results" at bounding box center [370, 108] width 193 height 34
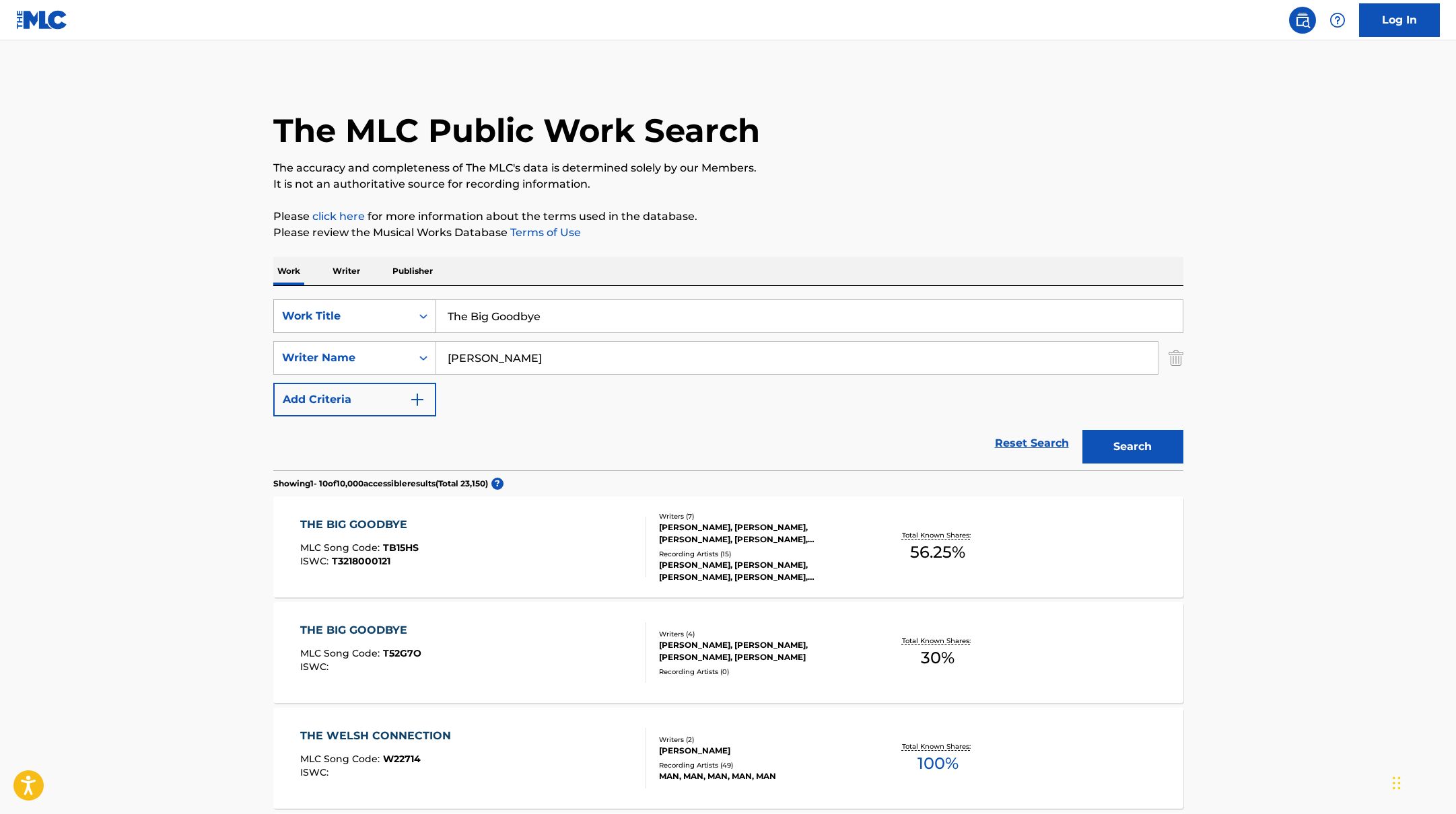
drag, startPoint x: 560, startPoint y: 320, endPoint x: 400, endPoint y: 306, distance: 160.6
click at [400, 306] on div "SearchWithCriteriabb4edb49-f9b7-4289-af29-81fb4135b806 Work Title The Big Goodb…" at bounding box center [728, 316] width 910 height 34
paste input "AJR"
drag, startPoint x: 484, startPoint y: 311, endPoint x: 409, endPoint y: 302, distance: 75.5
click at [409, 302] on div "SearchWithCriteriabb4edb49-f9b7-4289-af29-81fb4135b806 Work Title AJR" at bounding box center [728, 316] width 910 height 34
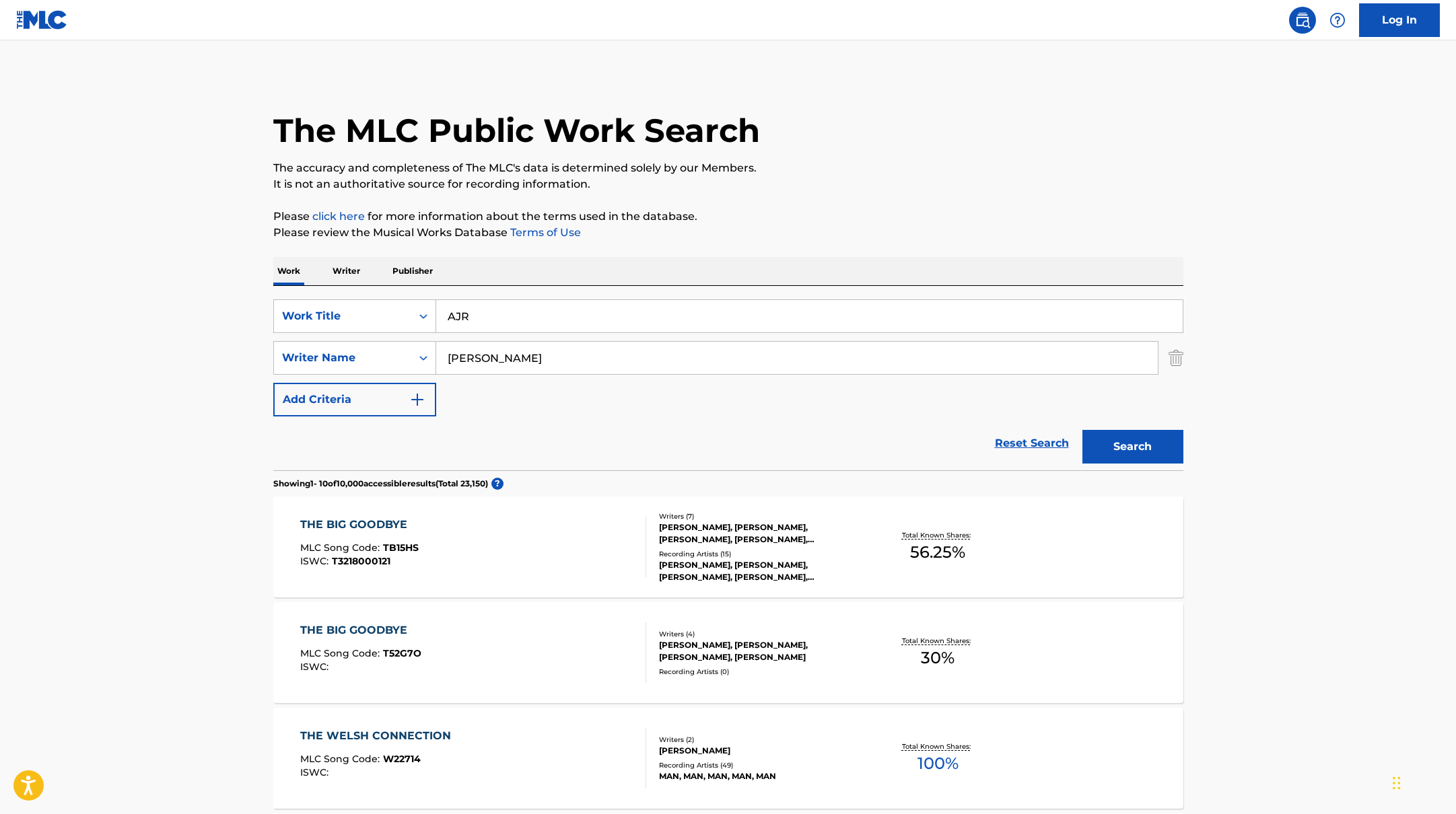
paste input "DOG HOUSE (feat. [PERSON_NAME] & Yeat)"
type input "DOG HOUSE (feat. [PERSON_NAME] & Yeat)"
click at [681, 265] on div "Work Writer Publisher" at bounding box center [728, 271] width 910 height 28
paste input "[PERSON_NAME]"
drag, startPoint x: 487, startPoint y: 363, endPoint x: 513, endPoint y: 309, distance: 59.9
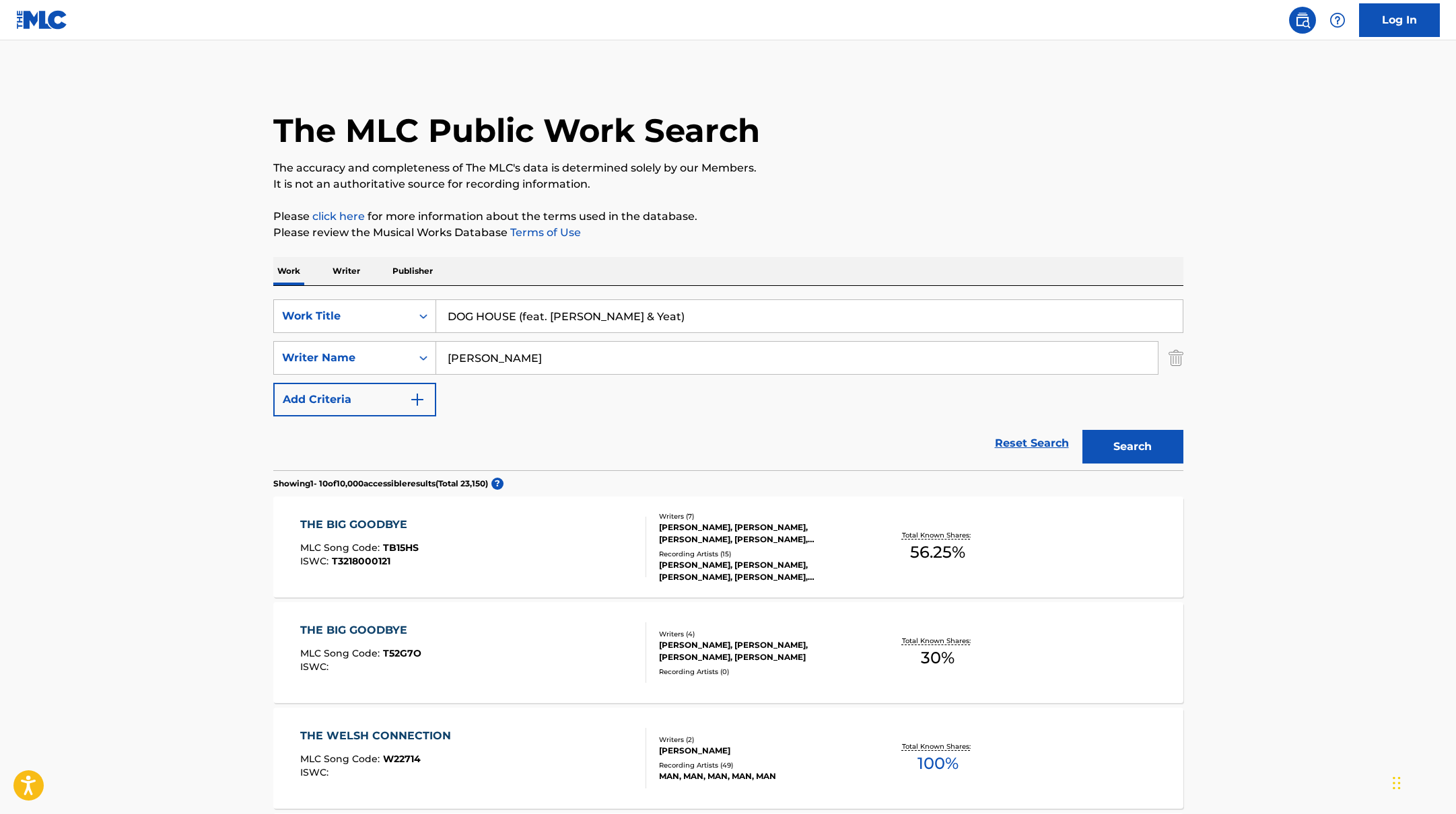
click at [513, 309] on div "SearchWithCriteriabb4edb49-f9b7-4289-af29-81fb4135b806 Work Title DOG HOUSE (fe…" at bounding box center [728, 358] width 910 height 117
type input "[PERSON_NAME]"
drag, startPoint x: 522, startPoint y: 316, endPoint x: 701, endPoint y: 319, distance: 179.0
click at [701, 319] on input "DOG HOUSE (feat. [PERSON_NAME] & Yeat)" at bounding box center [809, 316] width 747 height 32
click at [1082, 430] on button "Search" at bounding box center [1132, 447] width 101 height 34
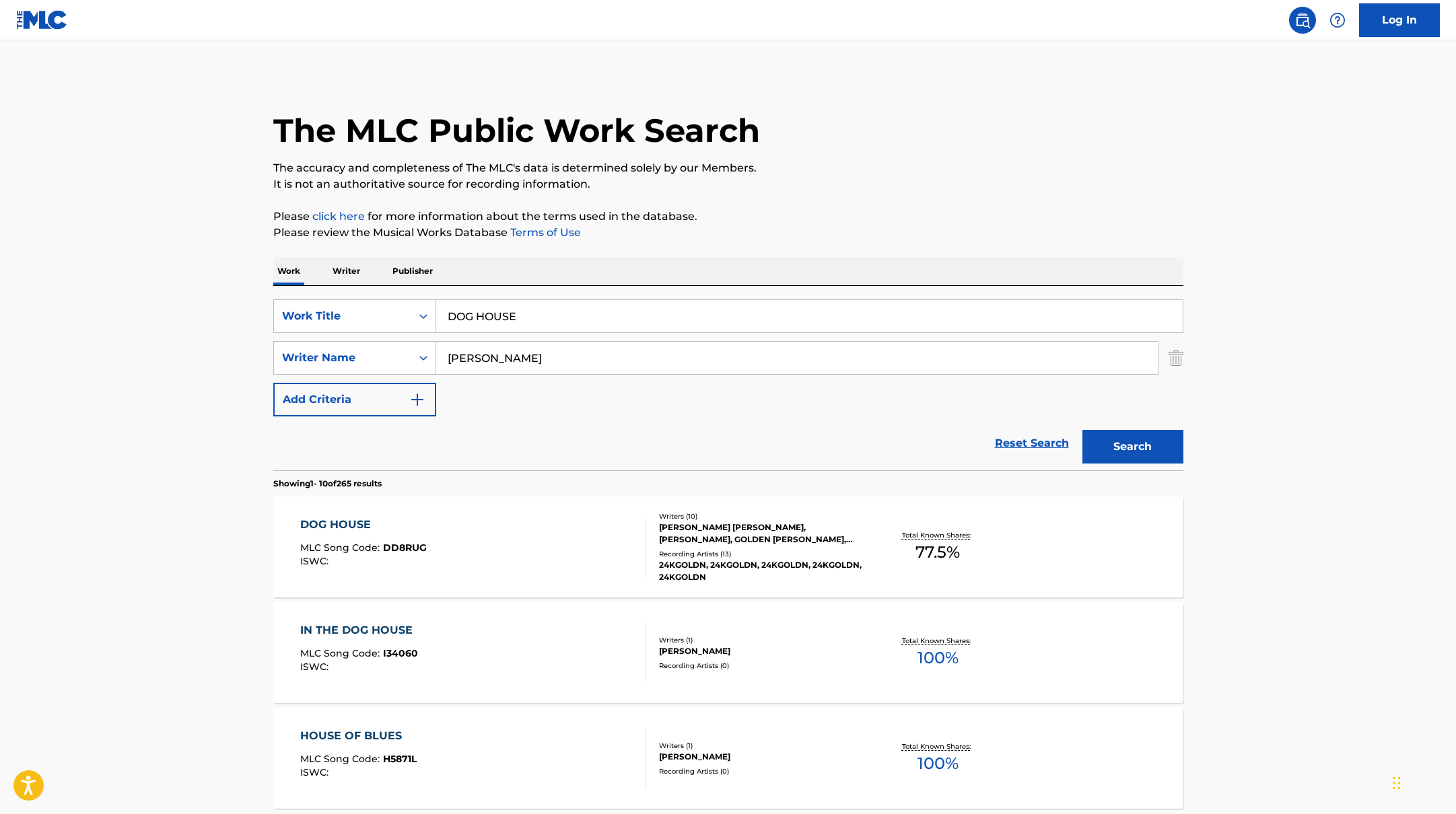
paste input "yin' Flame (feat. T-Pain)"
drag, startPoint x: 539, startPoint y: 319, endPoint x: 514, endPoint y: 261, distance: 63.2
type input "Dyin' Flame (feat. T-Pain)"
click at [767, 210] on p "Please click here for more information about the terms used in the database." at bounding box center [728, 216] width 910 height 16
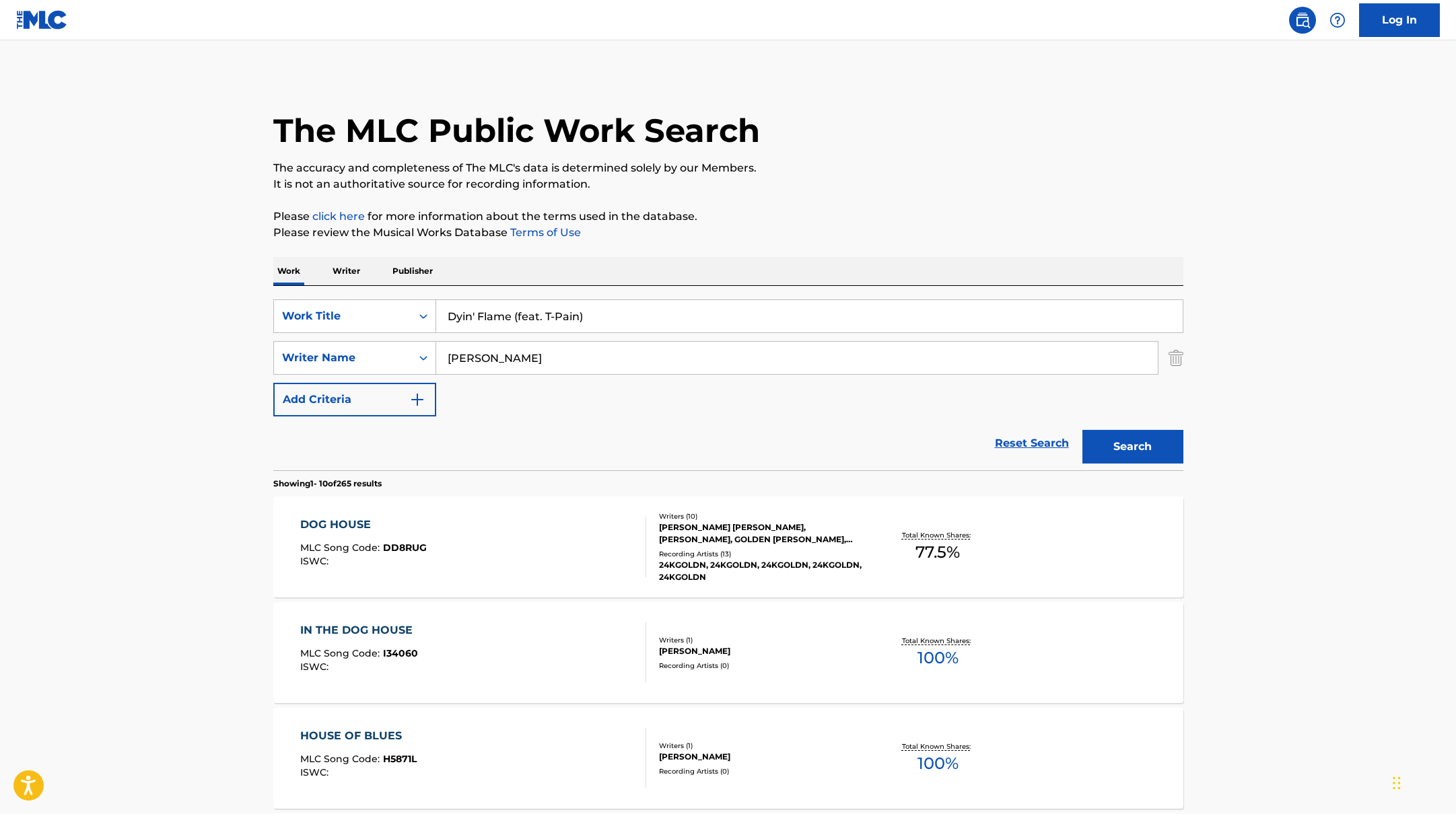
drag, startPoint x: 530, startPoint y: 366, endPoint x: 374, endPoint y: 340, distance: 158.2
click at [368, 341] on div "SearchWithCriteriab4830780-80aa-4f22-a0cc-84b4c785d36c Writer Name [PERSON_NAME]" at bounding box center [728, 358] width 910 height 34
paste input "[PERSON_NAME],"
type input "[PERSON_NAME],"
drag, startPoint x: 630, startPoint y: 318, endPoint x: 515, endPoint y: 314, distance: 115.1
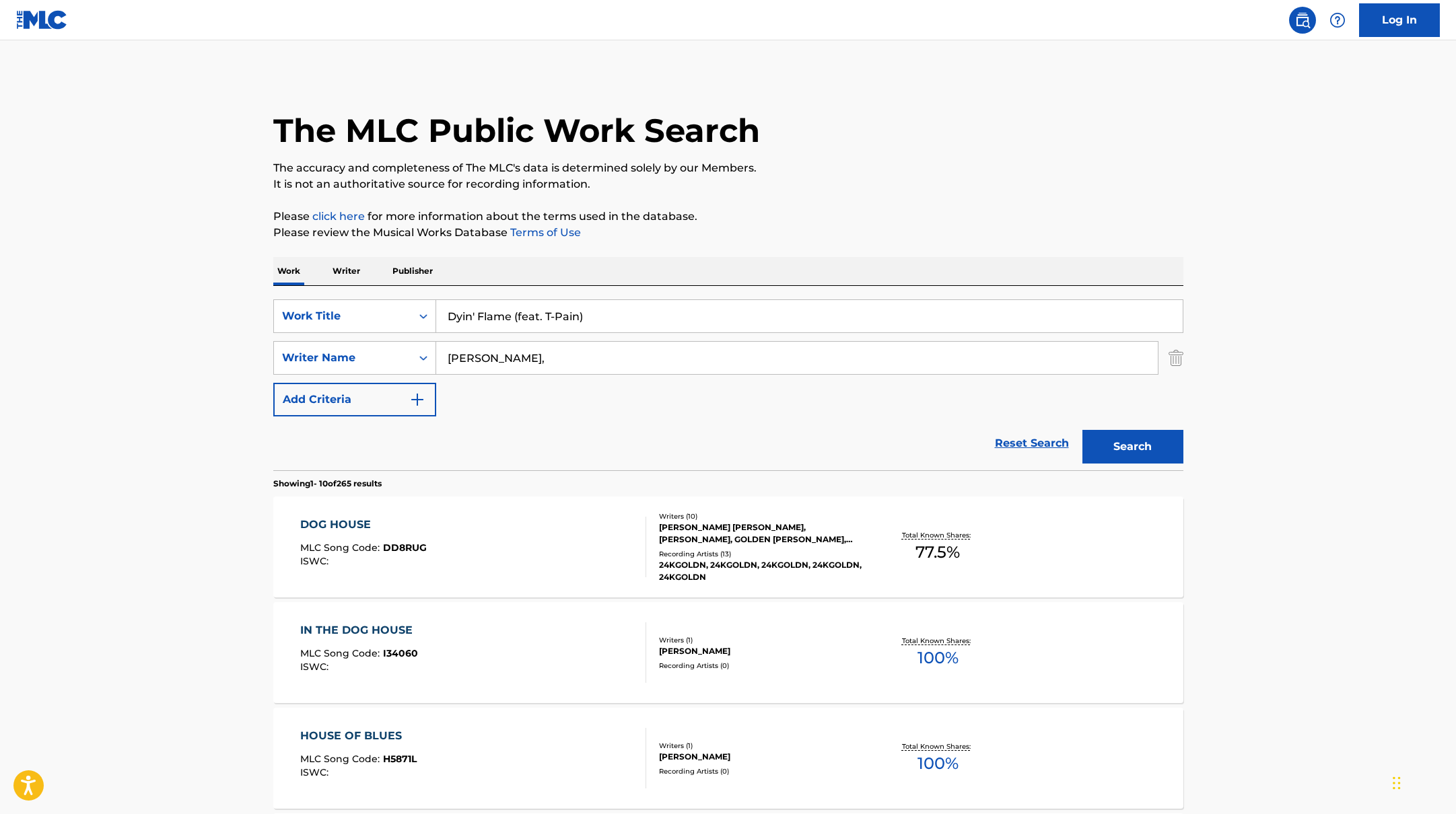
click at [515, 314] on input "Dyin' Flame (feat. T-Pain)" at bounding box center [809, 316] width 747 height 32
type input "Dyin' Flame"
click at [1082, 430] on button "Search" at bounding box center [1132, 447] width 101 height 34
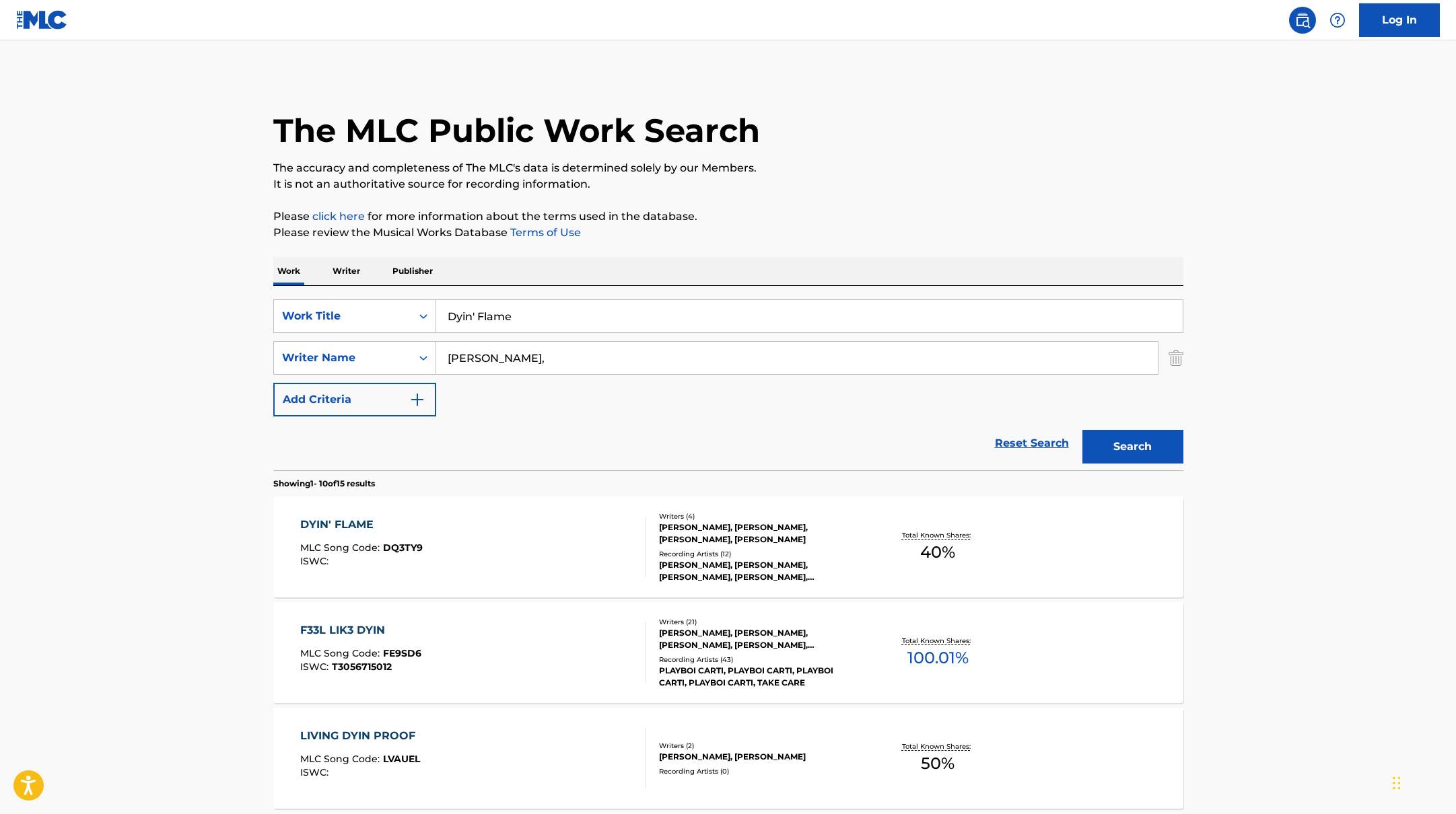
click at [534, 543] on div "DYIN' FLAME MLC Song Code : DQ3TY9 ISWC :" at bounding box center [473, 547] width 346 height 61
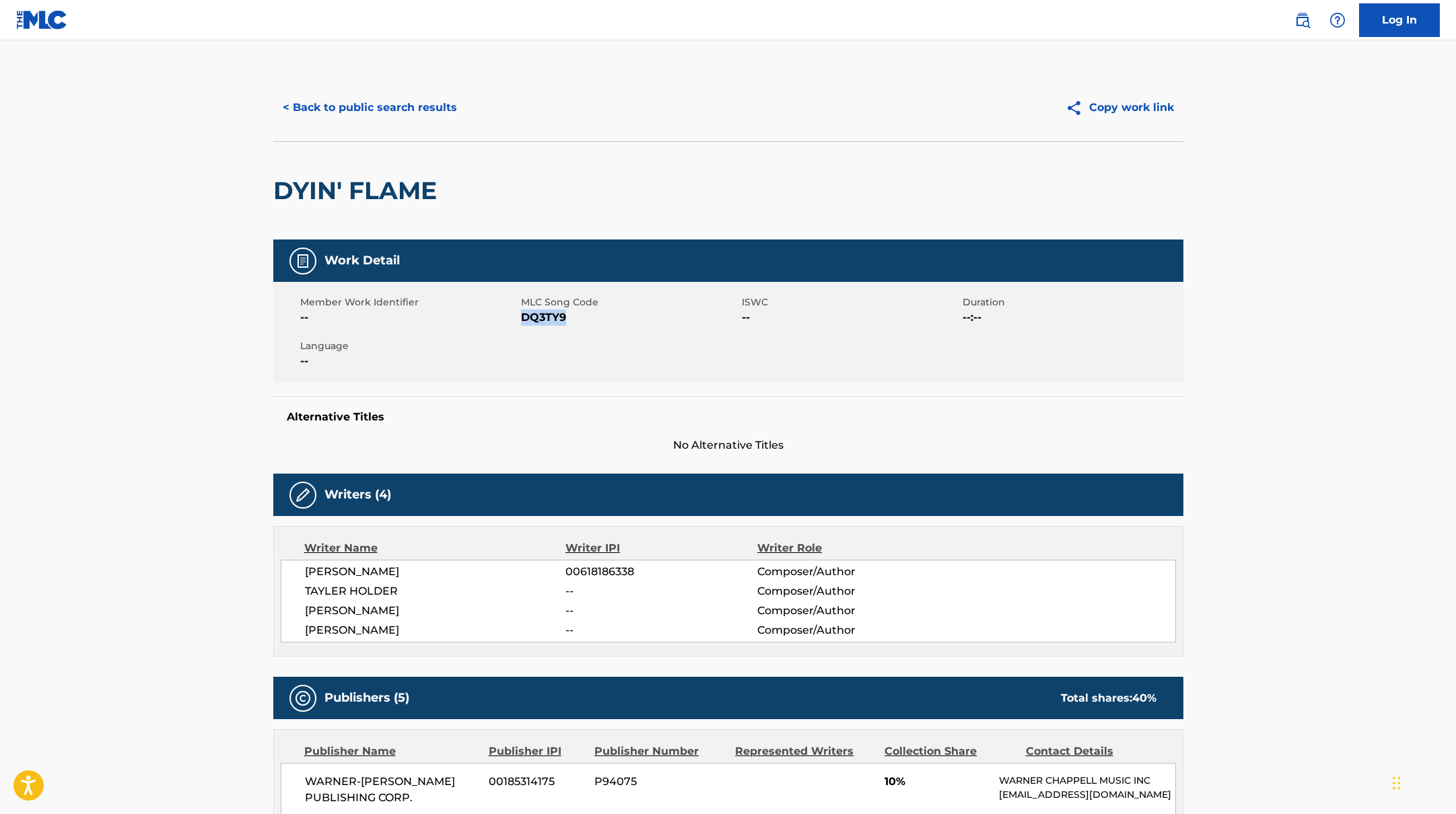
drag, startPoint x: 522, startPoint y: 316, endPoint x: 611, endPoint y: 320, distance: 89.1
click at [606, 320] on span "DQ3TY9" at bounding box center [630, 317] width 217 height 16
click at [378, 106] on button "< Back to public search results" at bounding box center [370, 108] width 193 height 34
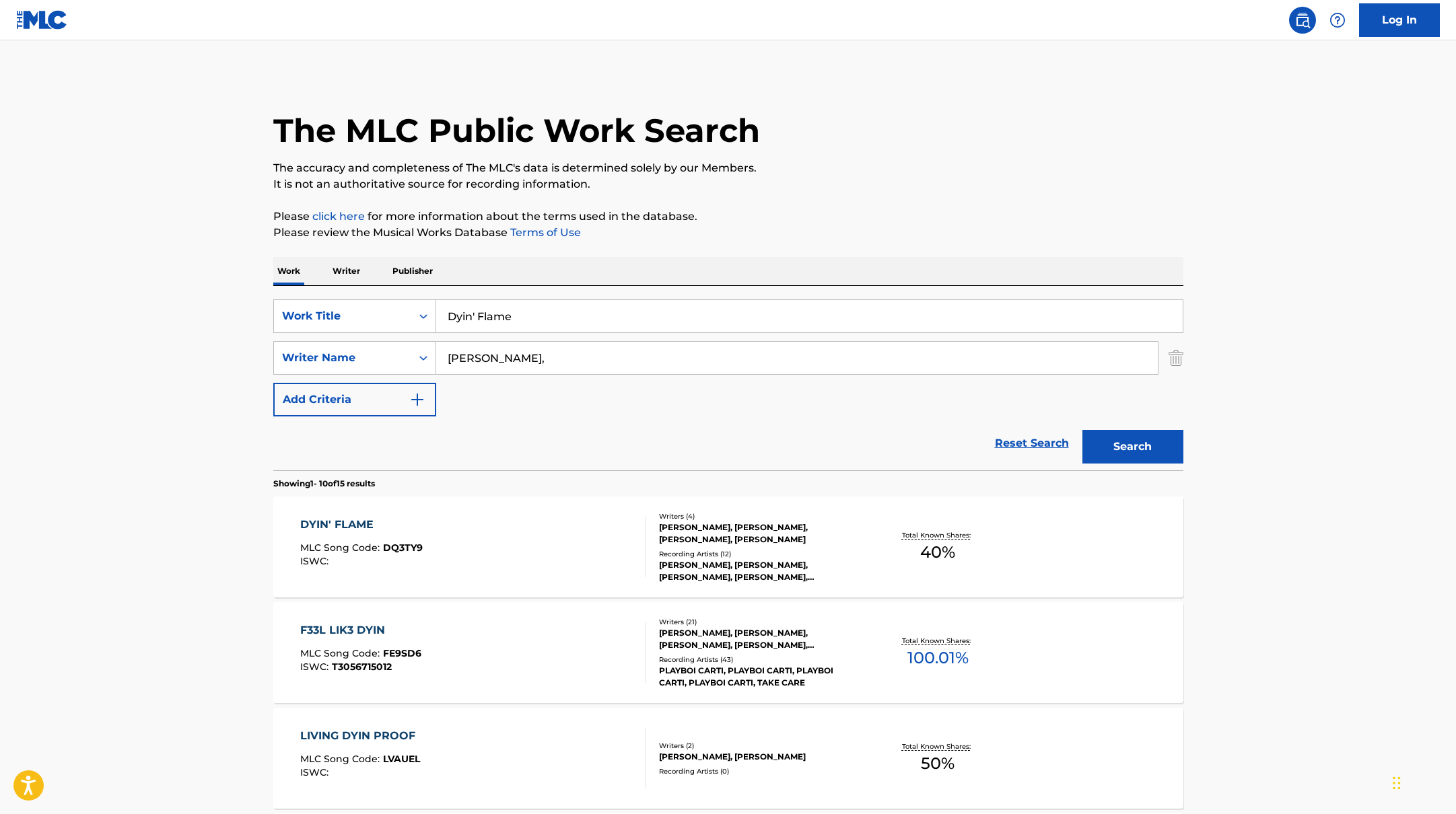
drag, startPoint x: 534, startPoint y: 312, endPoint x: 397, endPoint y: 290, distance: 138.8
click at [397, 290] on div "SearchWithCriteriabb4edb49-f9b7-4289-af29-81fb4135b806 Work Title Dyin' Flame S…" at bounding box center [728, 378] width 910 height 185
paste input "[PERSON_NAME]"
paste input "T-Pain"
drag, startPoint x: 576, startPoint y: 320, endPoint x: 417, endPoint y: 286, distance: 162.6
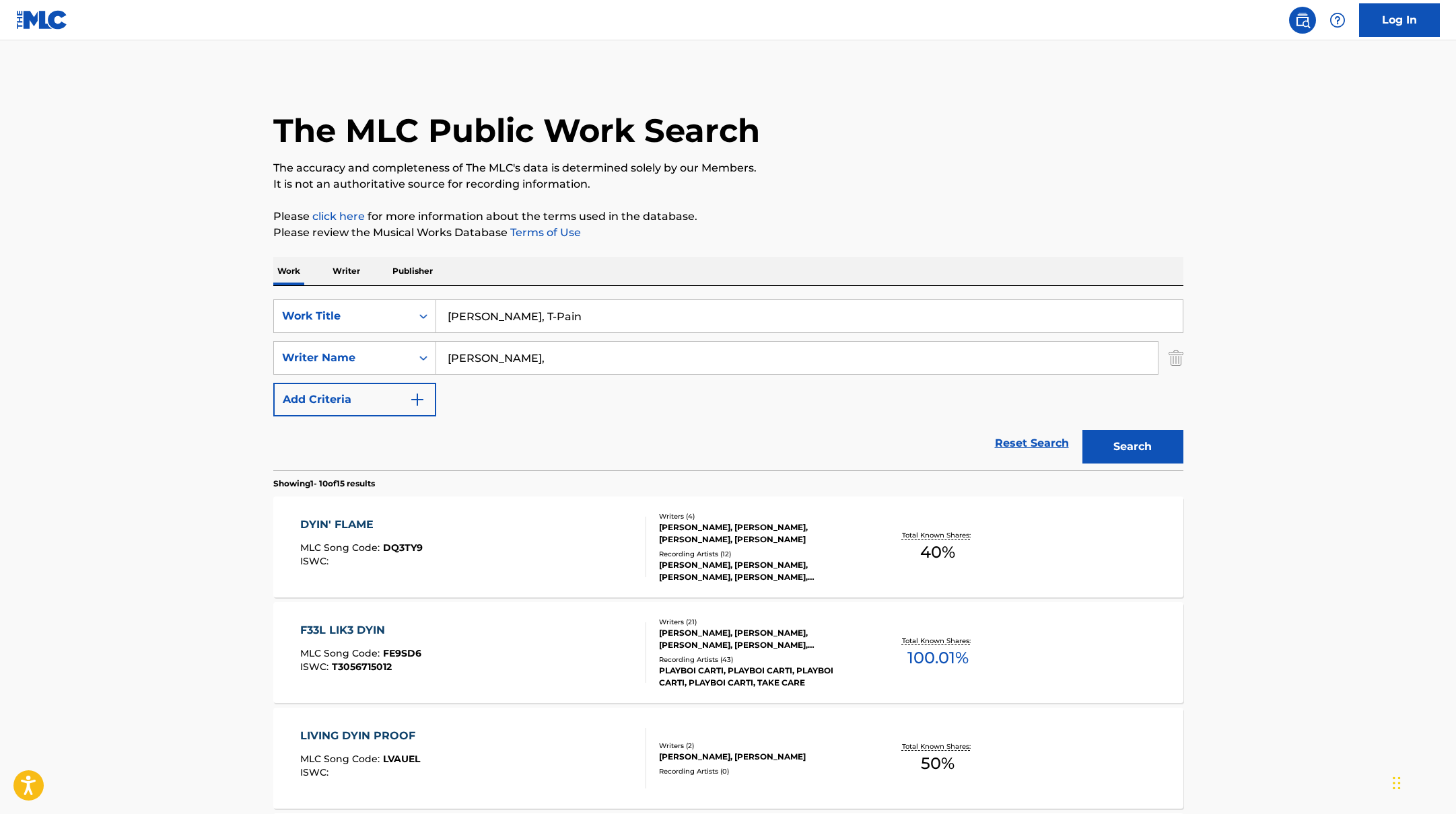
click at [415, 286] on div "SearchWithCriteriabb4edb49-f9b7-4289-af29-81fb4135b806 Work Title [PERSON_NAME]…" at bounding box center [728, 378] width 910 height 185
paste input "iramisu"
type input "Tiramisu"
click at [914, 159] on div "The MLC Public Work Search" at bounding box center [728, 123] width 910 height 98
drag, startPoint x: 496, startPoint y: 363, endPoint x: 452, endPoint y: 355, distance: 44.7
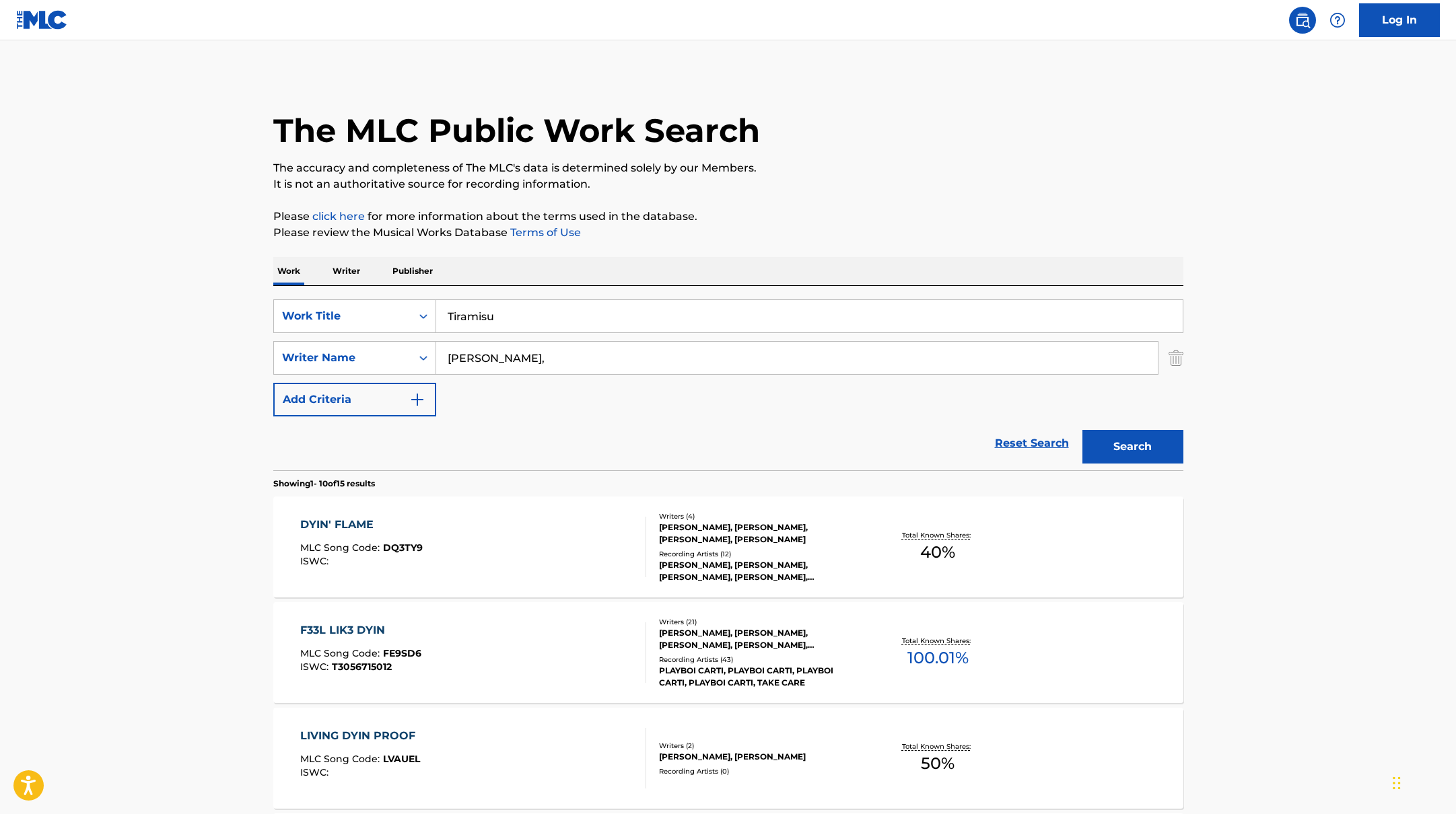
click at [452, 355] on input "[PERSON_NAME]," at bounding box center [797, 358] width 722 height 32
click at [496, 358] on input "[PERSON_NAME]," at bounding box center [797, 358] width 722 height 32
drag, startPoint x: 510, startPoint y: 358, endPoint x: 431, endPoint y: 350, distance: 79.4
click at [381, 347] on div "SearchWithCriteriab4830780-80aa-4f22-a0cc-84b4c785d36c Writer Name [PERSON_NAME…" at bounding box center [728, 358] width 910 height 34
paste input "[PERSON_NAME], D"
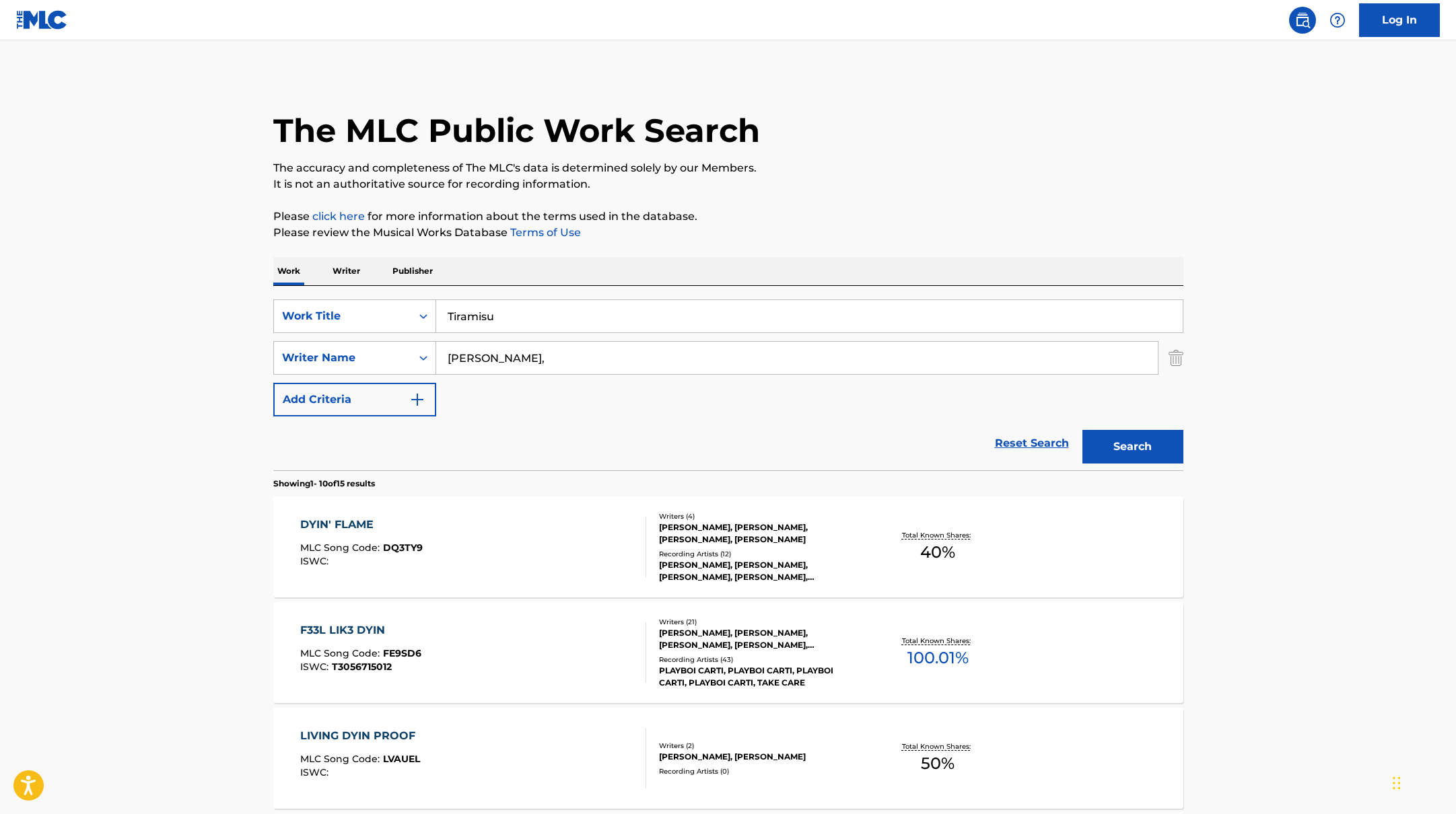
type input "[PERSON_NAME],"
click at [1082, 430] on button "Search" at bounding box center [1132, 447] width 101 height 34
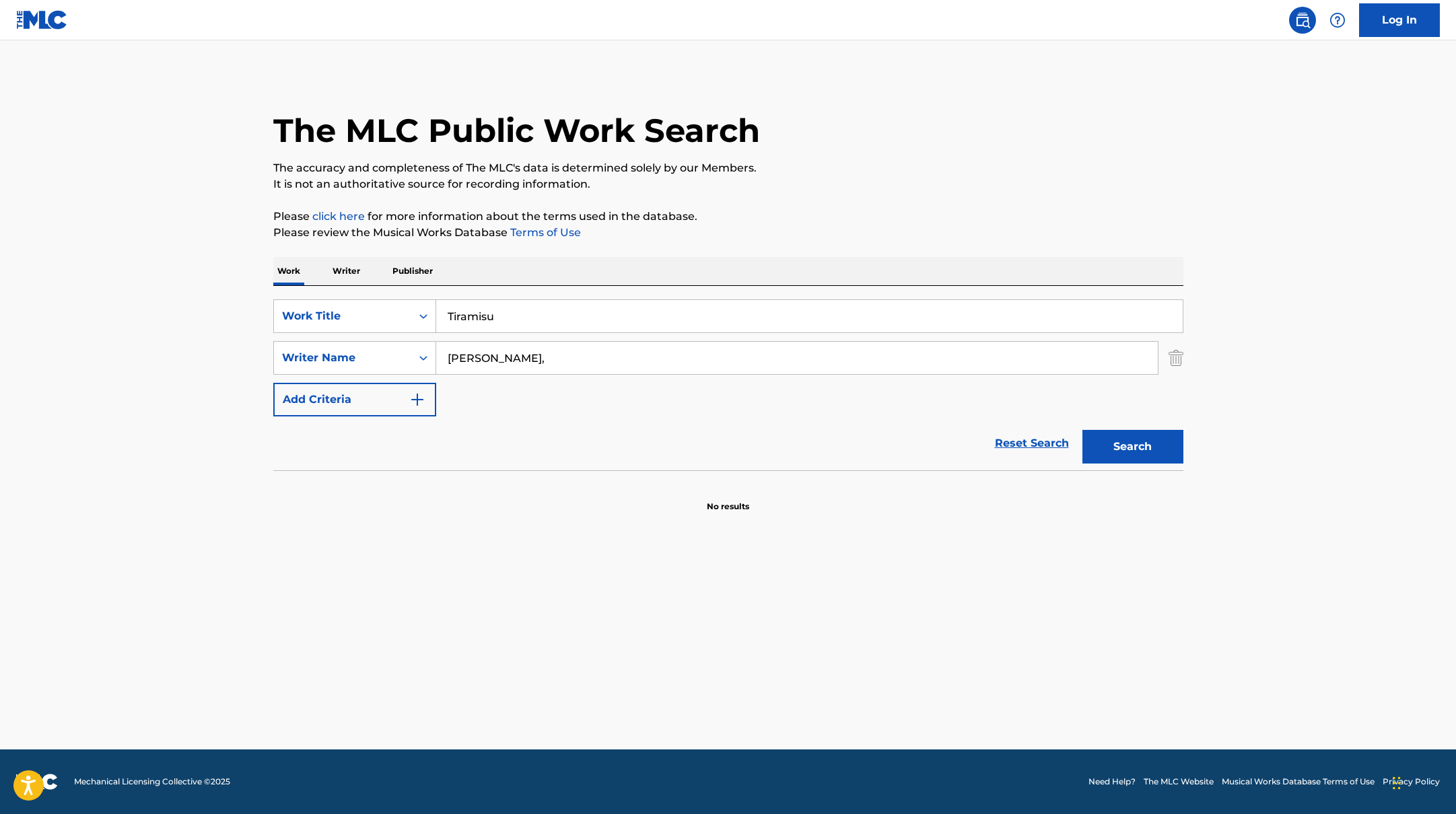
paste input "SPEED DEMON"
drag, startPoint x: 506, startPoint y: 316, endPoint x: 402, endPoint y: 293, distance: 106.5
click at [402, 293] on div "SearchWithCriteriabb4edb49-f9b7-4289-af29-81fb4135b806 Work Title SPEED DEMON S…" at bounding box center [728, 378] width 910 height 185
type input "SPEED DEMON"
click at [802, 168] on p "The accuracy and completeness of The MLC's data is determined solely by our Mem…" at bounding box center [728, 168] width 910 height 16
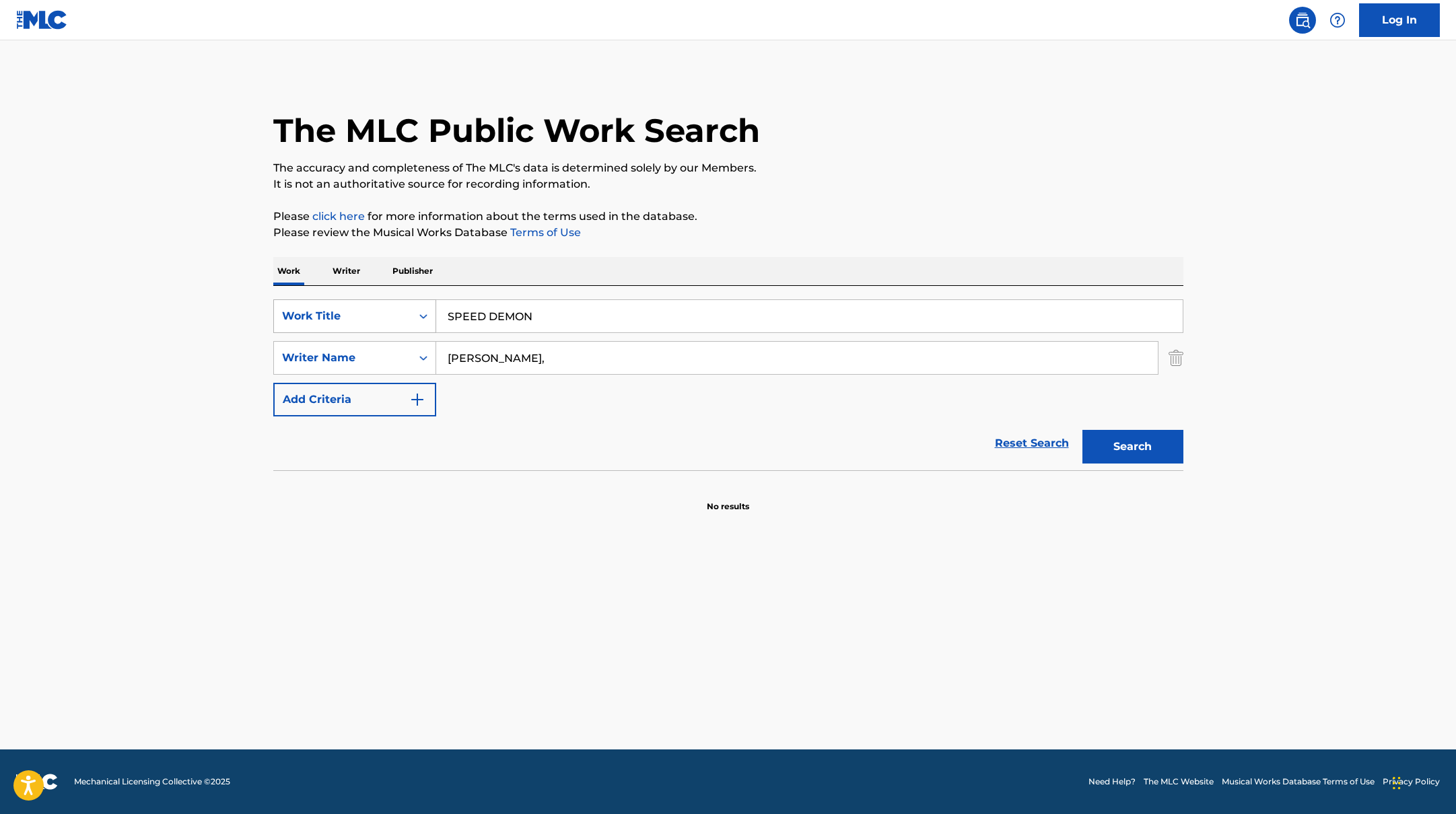
paste input "Chetrit"
drag, startPoint x: 518, startPoint y: 357, endPoint x: 836, endPoint y: 234, distance: 341.0
click at [801, 240] on div "The MLC Public Work Search The accuracy and completeness of The MLC's data is d…" at bounding box center [728, 293] width 943 height 439
type input "Chetrit,"
click at [836, 234] on p "Please review the Musical Works Database Terms of Use" at bounding box center [728, 233] width 910 height 16
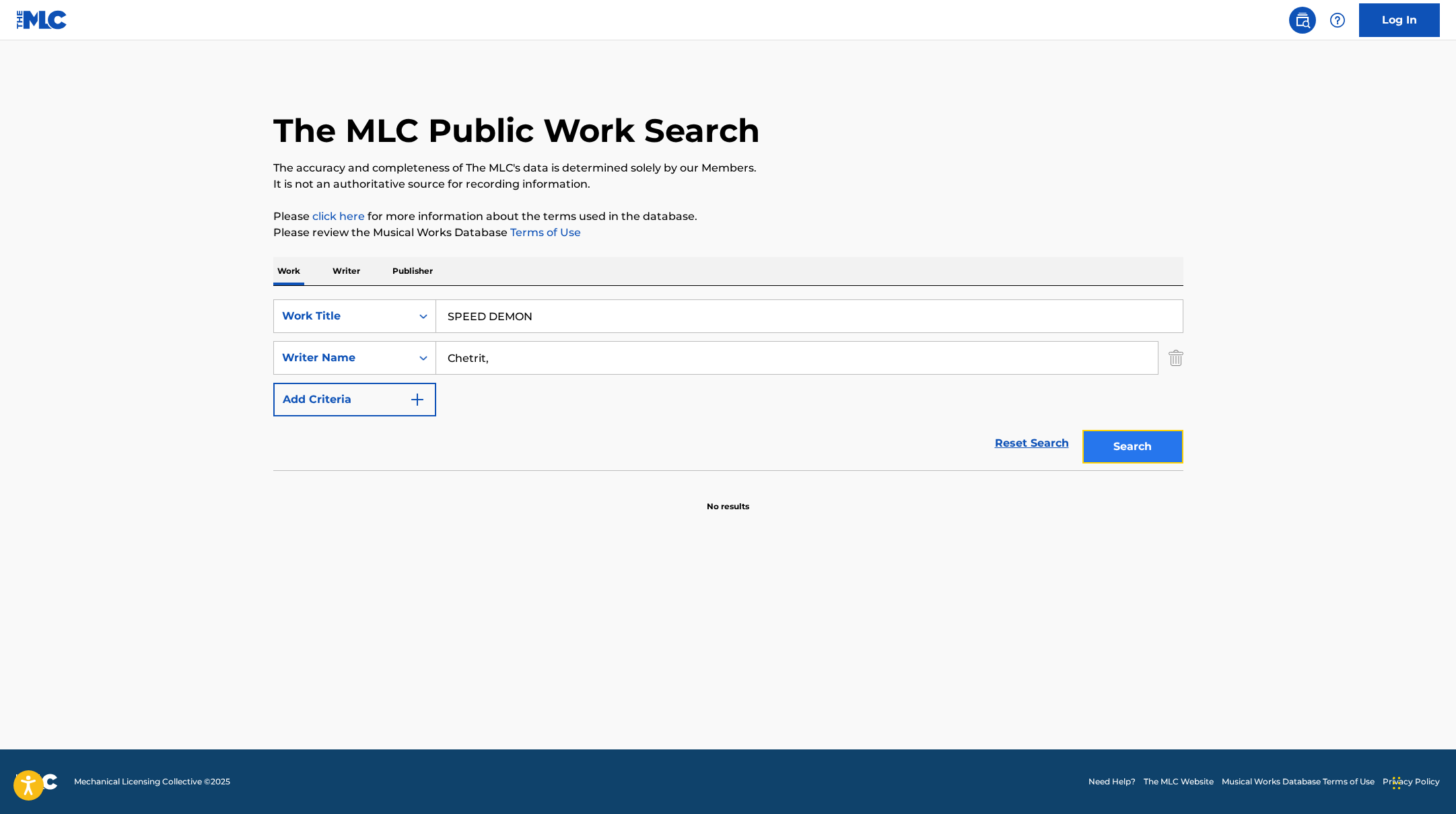
click at [1142, 455] on button "Search" at bounding box center [1132, 447] width 101 height 34
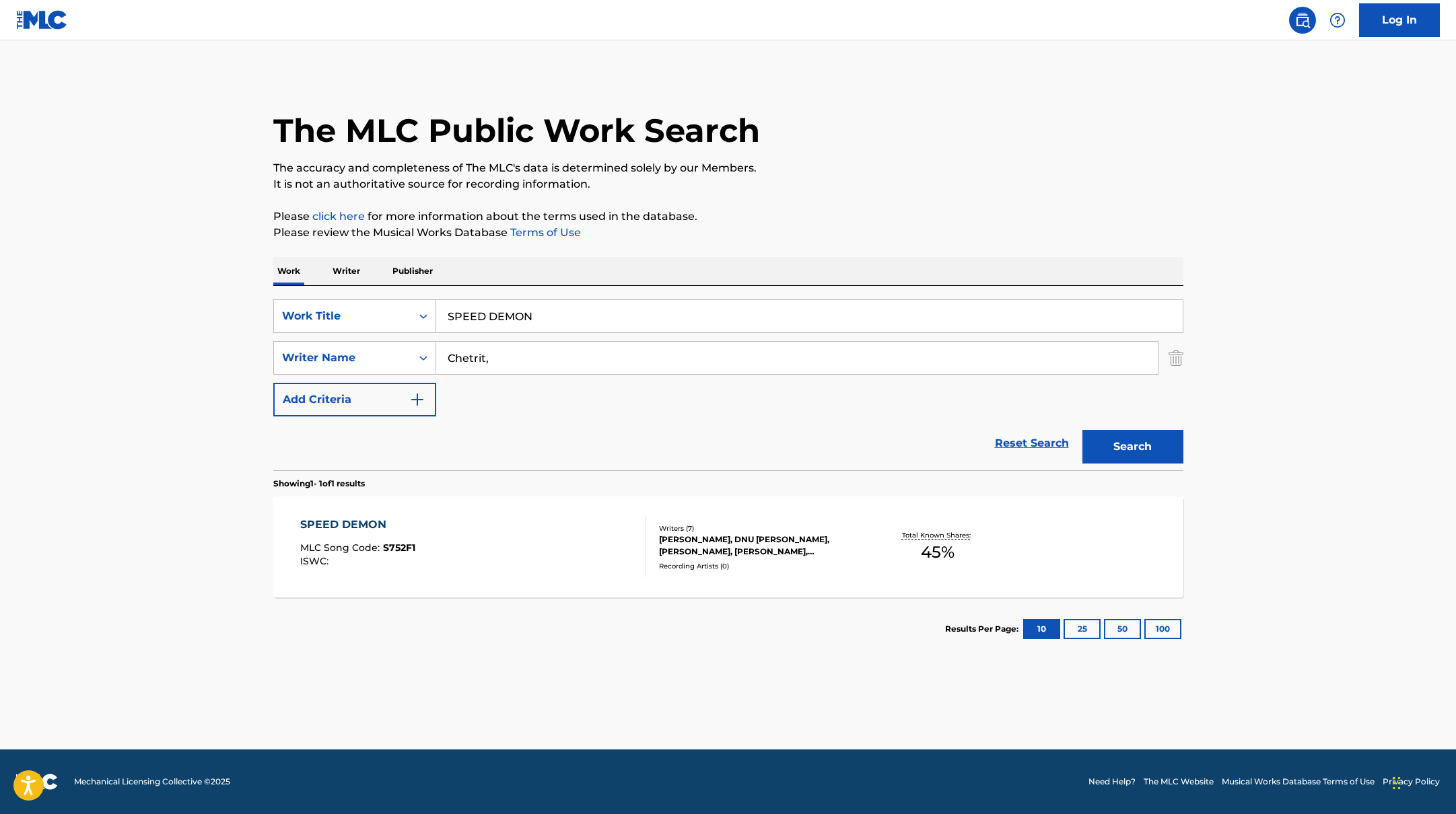
click at [559, 557] on div "SPEED DEMON MLC Song Code : S752F1 ISWC :" at bounding box center [473, 547] width 346 height 61
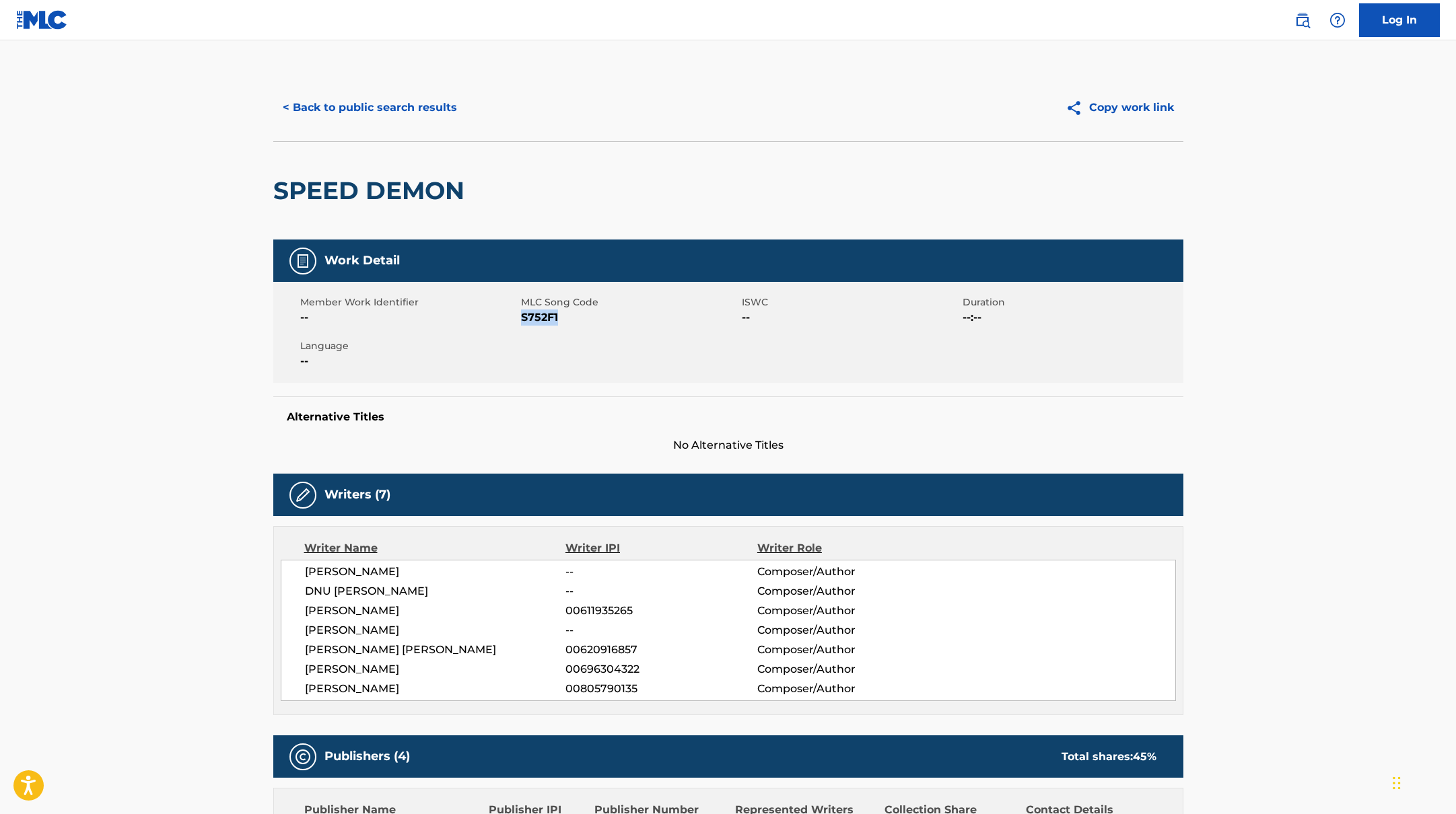
drag, startPoint x: 521, startPoint y: 318, endPoint x: 621, endPoint y: 326, distance: 100.3
click at [621, 326] on div "Member Work Identifier -- MLC Song Code S752F1 ISWC -- Duration --:-- Language …" at bounding box center [728, 332] width 910 height 101
click at [419, 106] on button "< Back to public search results" at bounding box center [370, 108] width 193 height 34
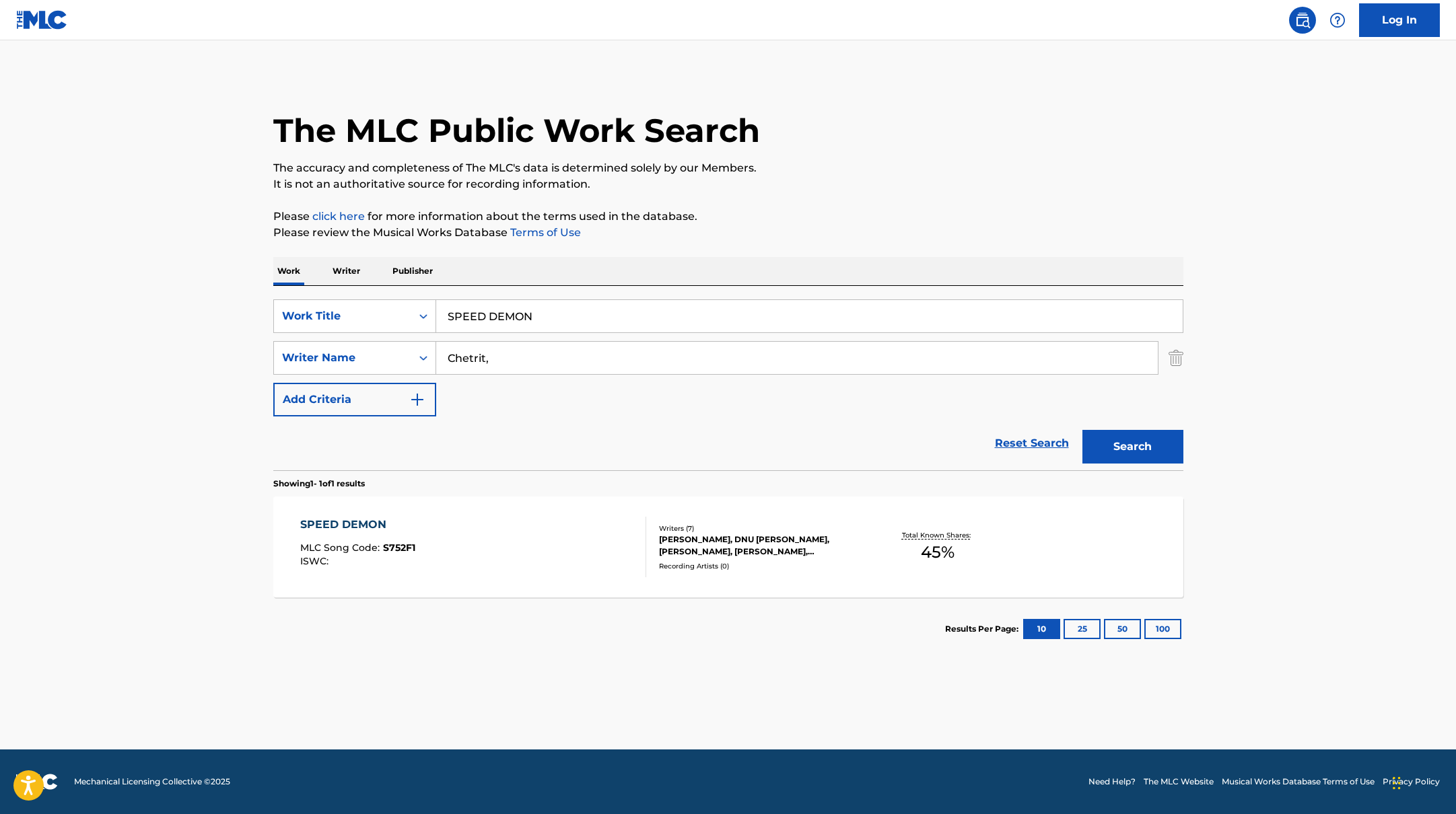
drag, startPoint x: 553, startPoint y: 321, endPoint x: 366, endPoint y: 269, distance: 194.1
click at [366, 269] on div "Work Writer Publisher SearchWithCriteriabb4edb49-f9b7-4289-af29-81fb4135b806 Wo…" at bounding box center [728, 459] width 910 height 404
paste input "[PERSON_NAME]"
drag, startPoint x: 530, startPoint y: 318, endPoint x: 380, endPoint y: 290, distance: 152.6
click at [380, 290] on div "SearchWithCriteriabb4edb49-f9b7-4289-af29-81fb4135b806 Work Title [PERSON_NAME]…" at bounding box center [728, 378] width 910 height 185
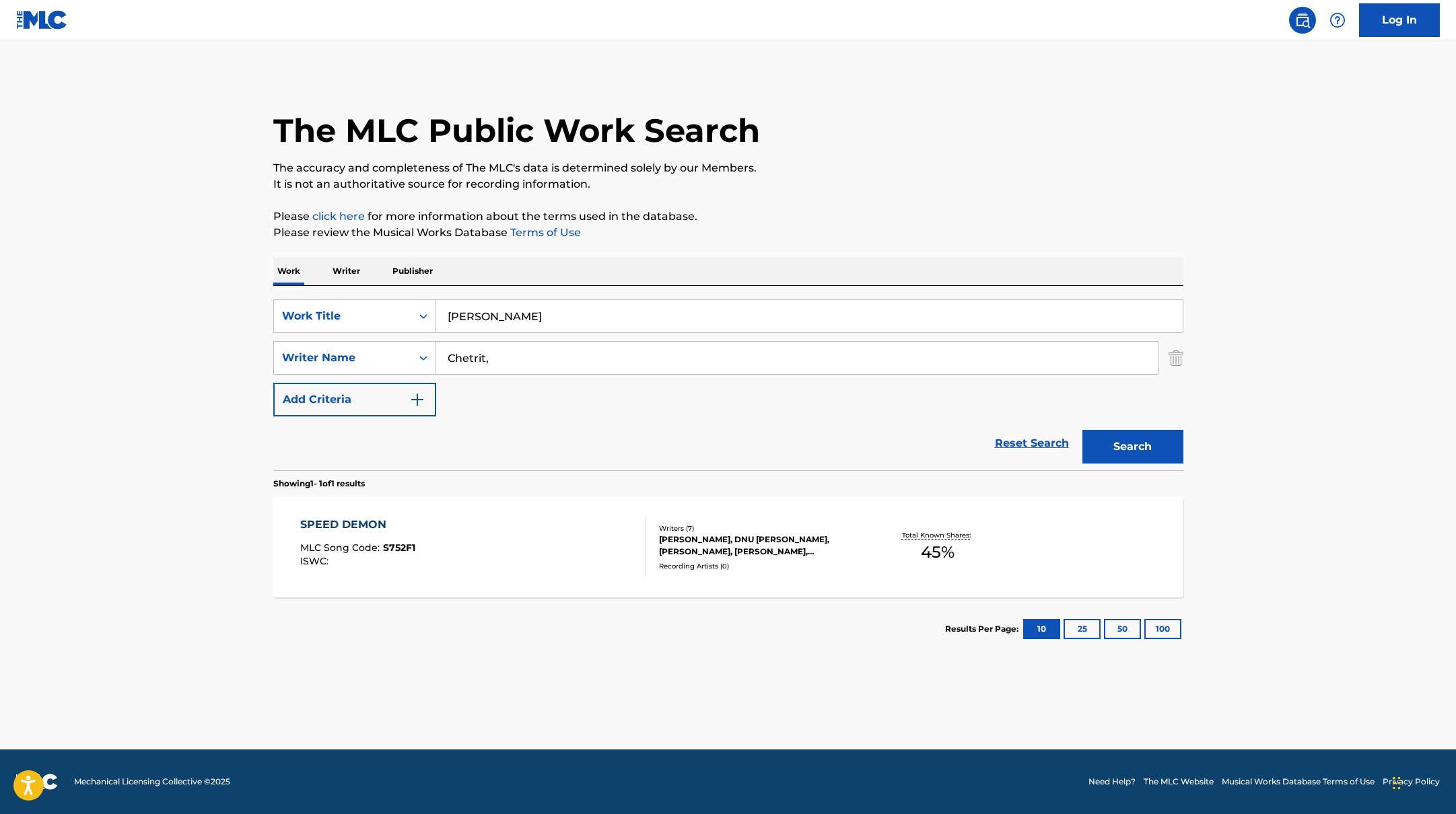
paste input "SPIDERS"
type input "SPIDERS"
click at [881, 115] on div "The MLC Public Work Search" at bounding box center [728, 123] width 910 height 98
paste input "[PERSON_NAME]"
drag, startPoint x: 502, startPoint y: 359, endPoint x: 805, endPoint y: 223, distance: 332.1
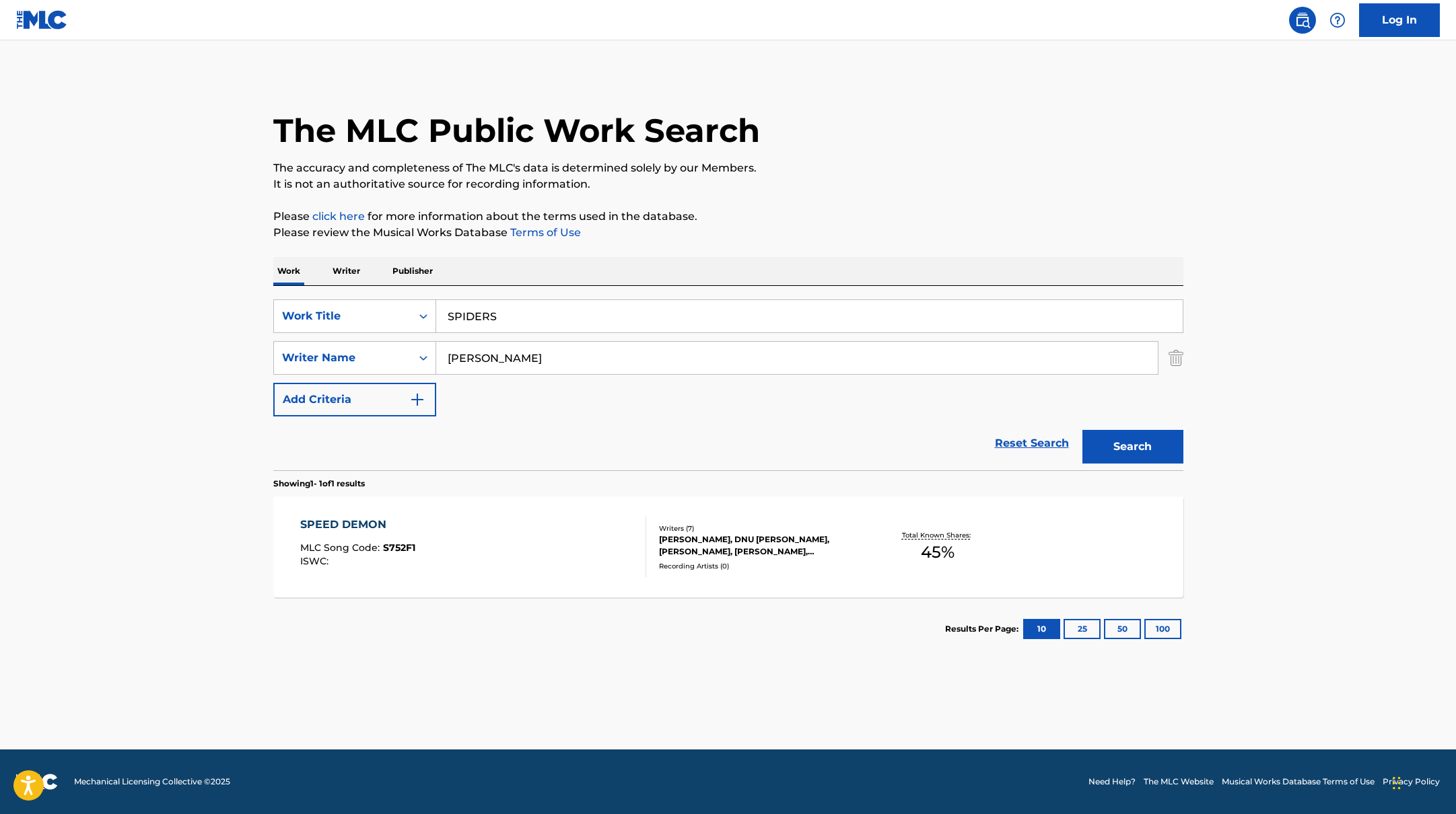
click at [800, 224] on div "The MLC Public Work Search The accuracy and completeness of The MLC's data is d…" at bounding box center [728, 367] width 943 height 587
type input "[PERSON_NAME]"
click at [805, 223] on p "Please click here for more information about the terms used in the database." at bounding box center [728, 216] width 910 height 16
click at [1113, 454] on button "Search" at bounding box center [1132, 447] width 101 height 34
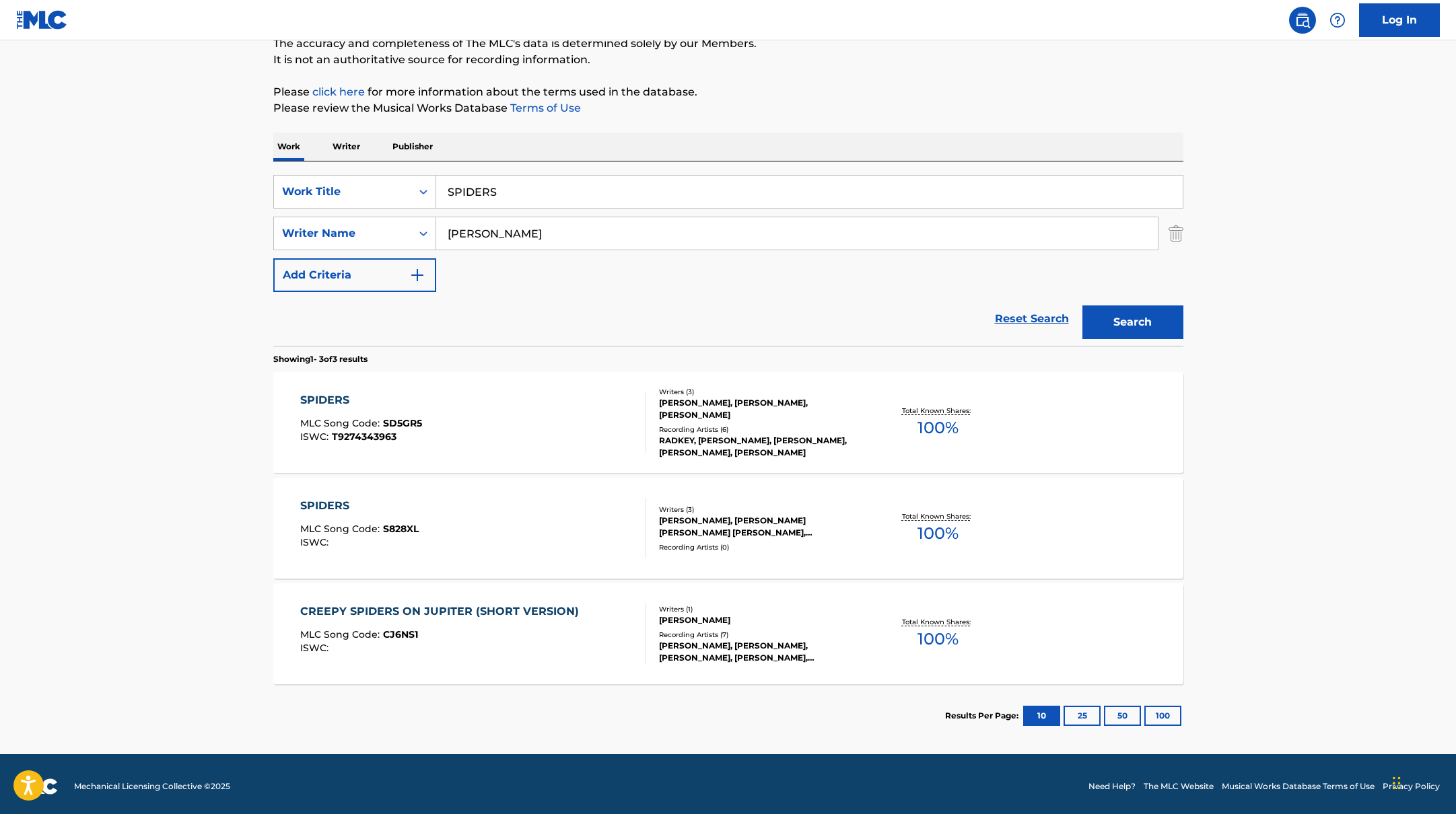
scroll to position [129, 0]
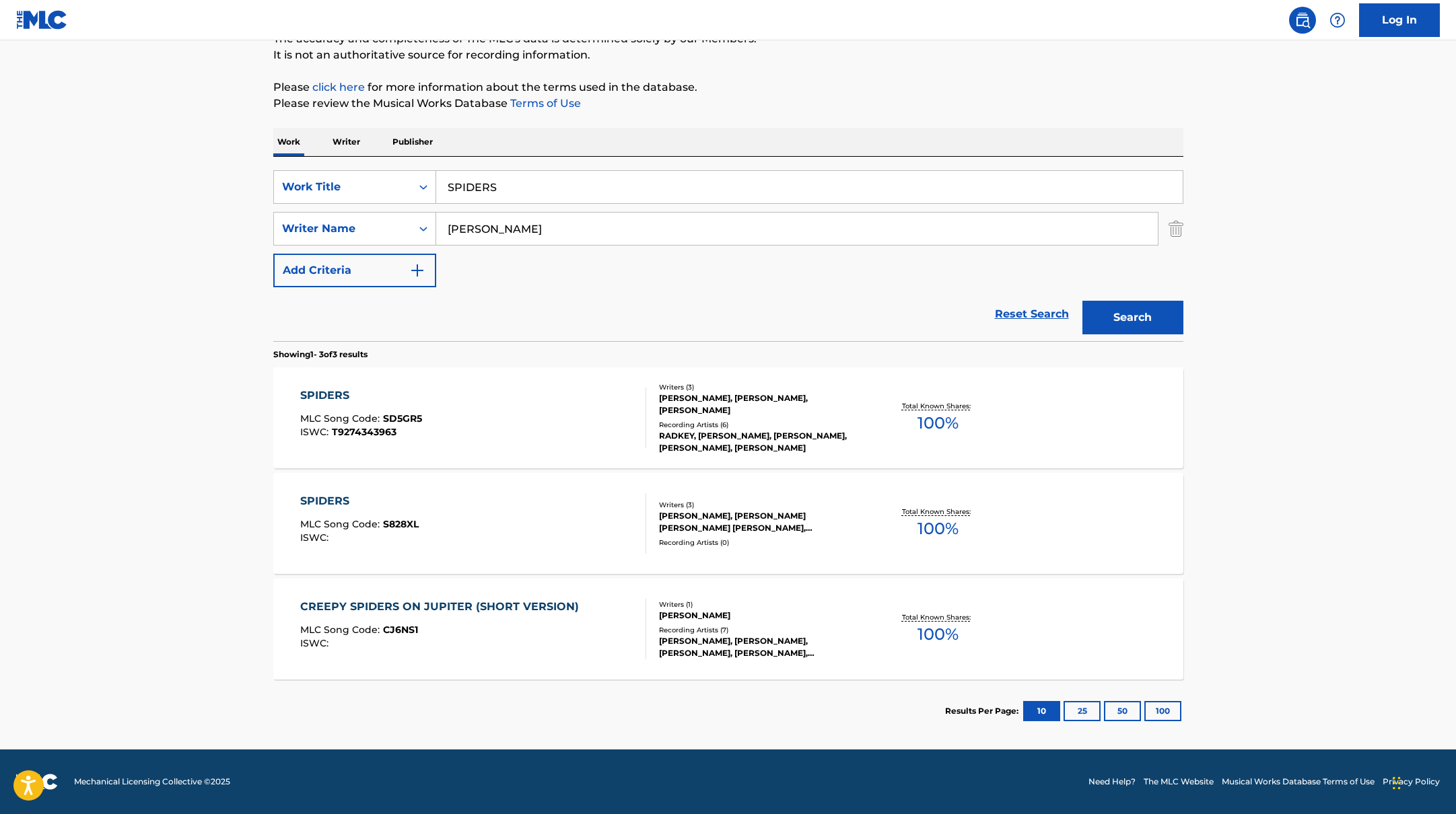
click at [596, 524] on div "SPIDERS MLC Song Code : S828XL ISWC :" at bounding box center [473, 524] width 346 height 61
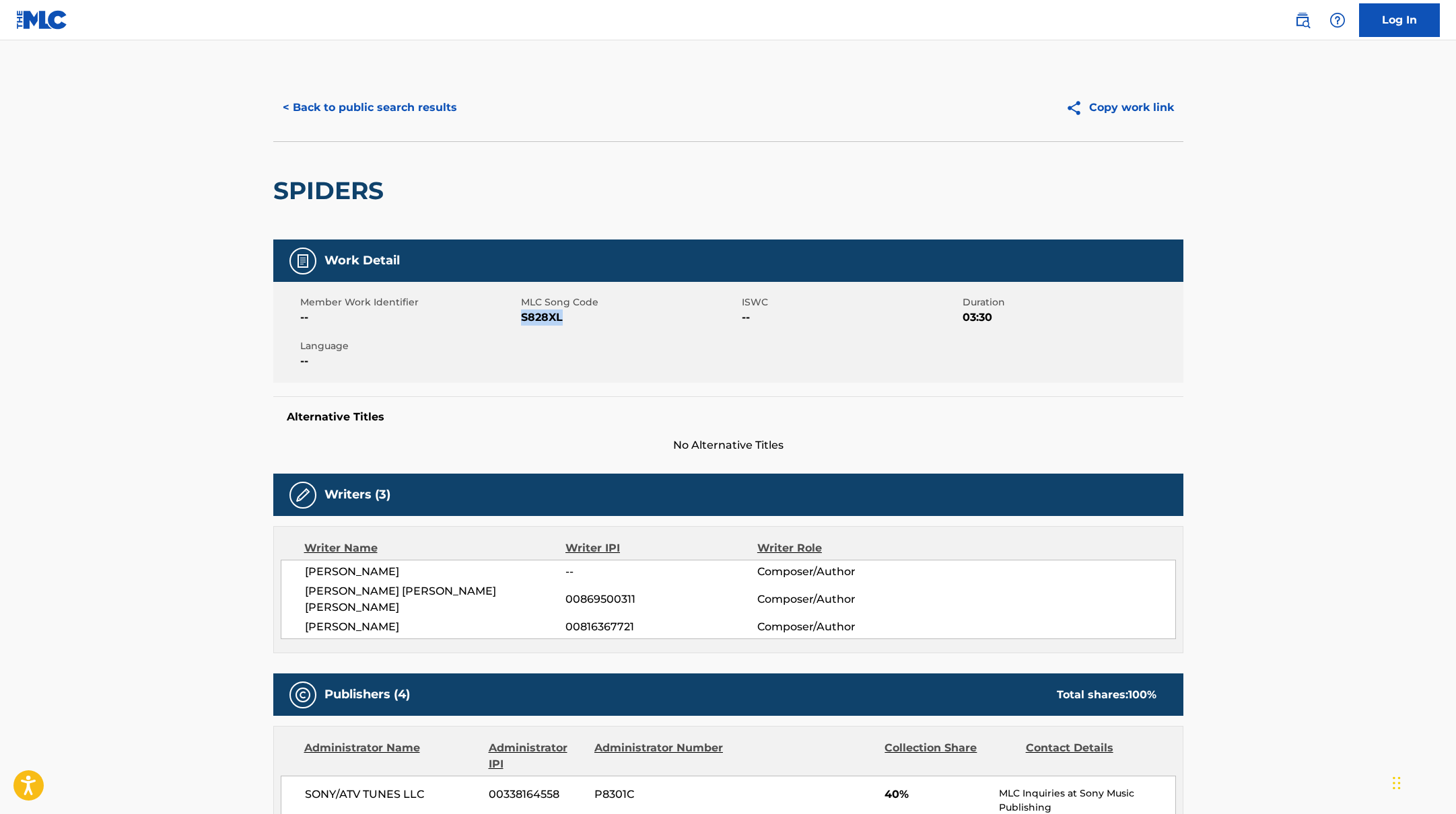
drag, startPoint x: 521, startPoint y: 317, endPoint x: 600, endPoint y: 321, distance: 79.1
click at [600, 321] on span "S828XL" at bounding box center [630, 317] width 217 height 16
click at [437, 99] on button "< Back to public search results" at bounding box center [370, 108] width 193 height 34
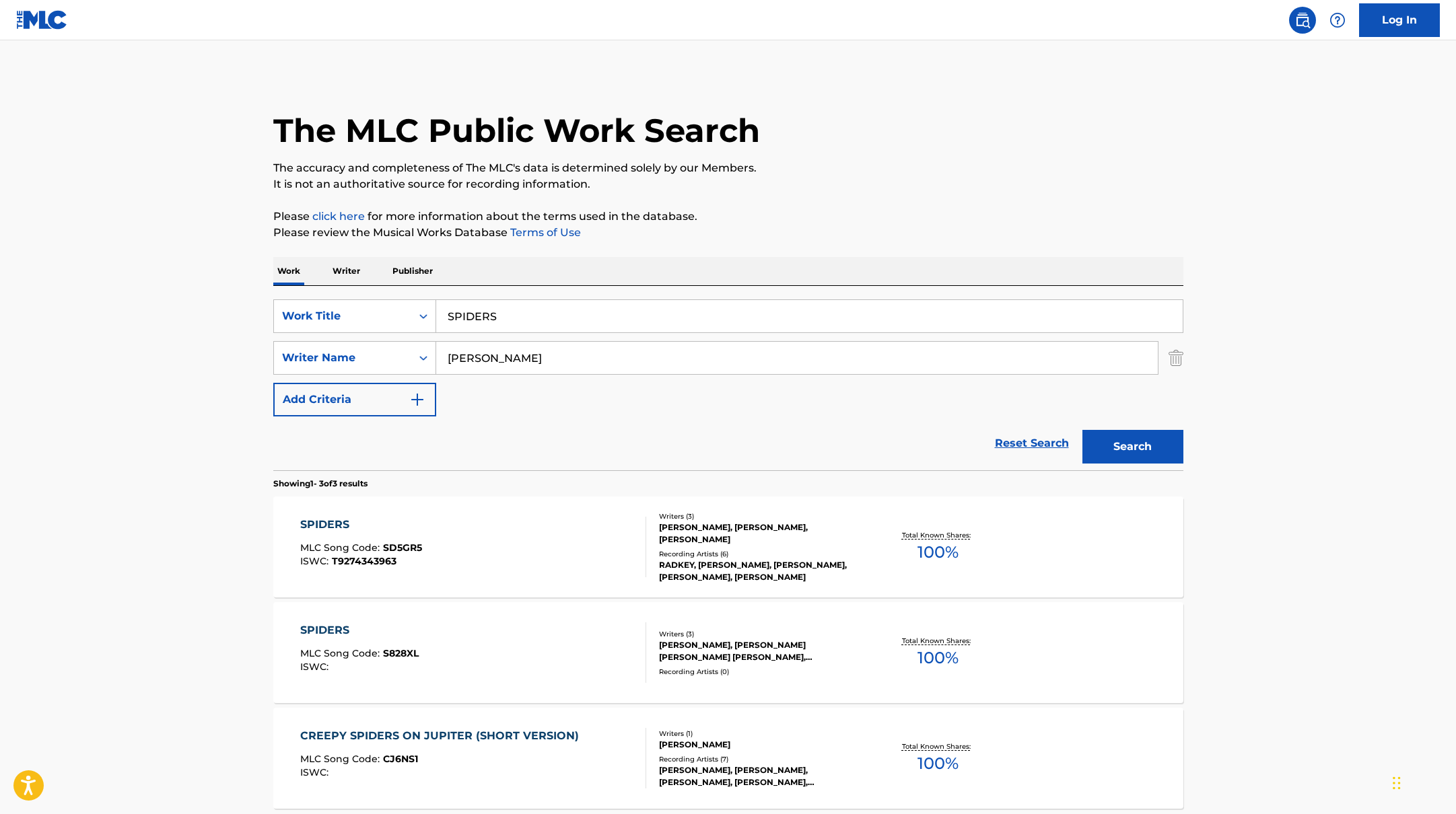
scroll to position [52, 0]
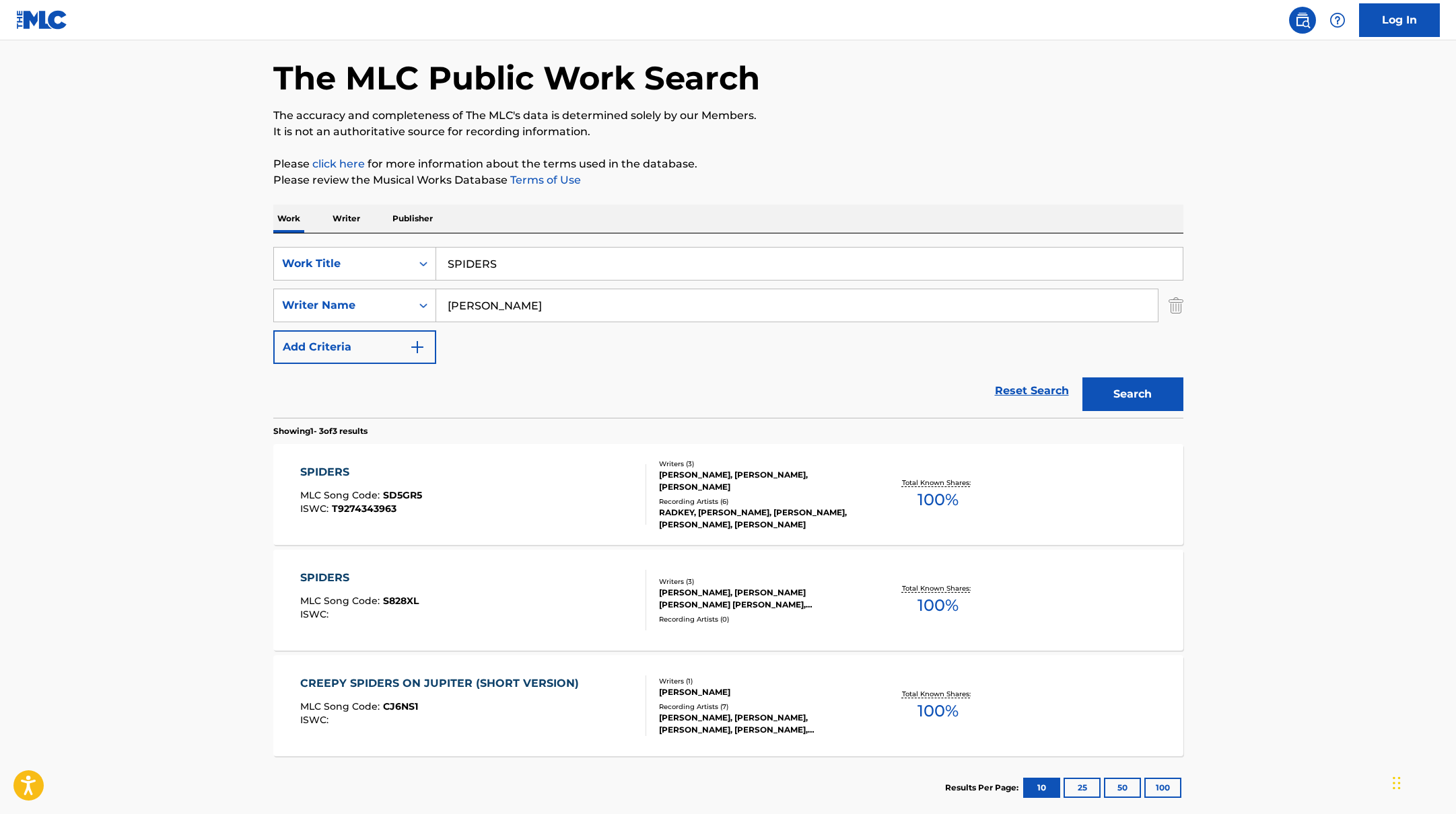
drag, startPoint x: 522, startPoint y: 259, endPoint x: 418, endPoint y: 237, distance: 106.3
click at [410, 240] on div "SearchWithCriteriabb4edb49-f9b7-4289-af29-81fb4135b806 Work Title SPIDERS Searc…" at bounding box center [728, 326] width 910 height 185
paste input "[PERSON_NAME]"
drag, startPoint x: 534, startPoint y: 264, endPoint x: 402, endPoint y: 238, distance: 134.5
click at [402, 238] on div "SearchWithCriteriabb4edb49-f9b7-4289-af29-81fb4135b806 Work Title [PERSON_NAME]…" at bounding box center [728, 326] width 910 height 185
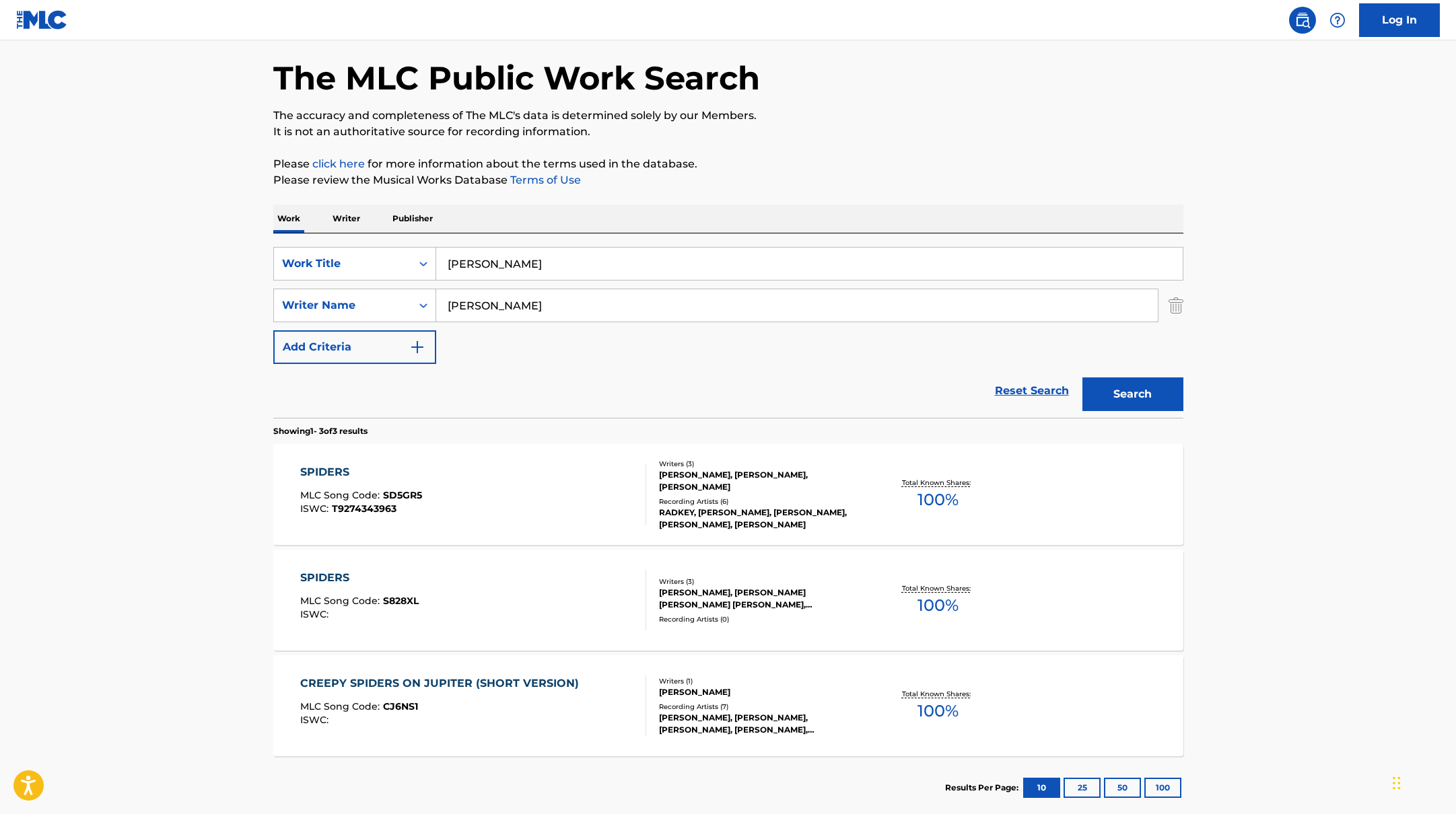
paste input "Spaces"
type input "Spaces"
click at [886, 156] on p "Please click here for more information about the terms used in the database." at bounding box center [728, 164] width 910 height 16
paste input "Pall,"
drag, startPoint x: 527, startPoint y: 311, endPoint x: 702, endPoint y: 223, distance: 195.9
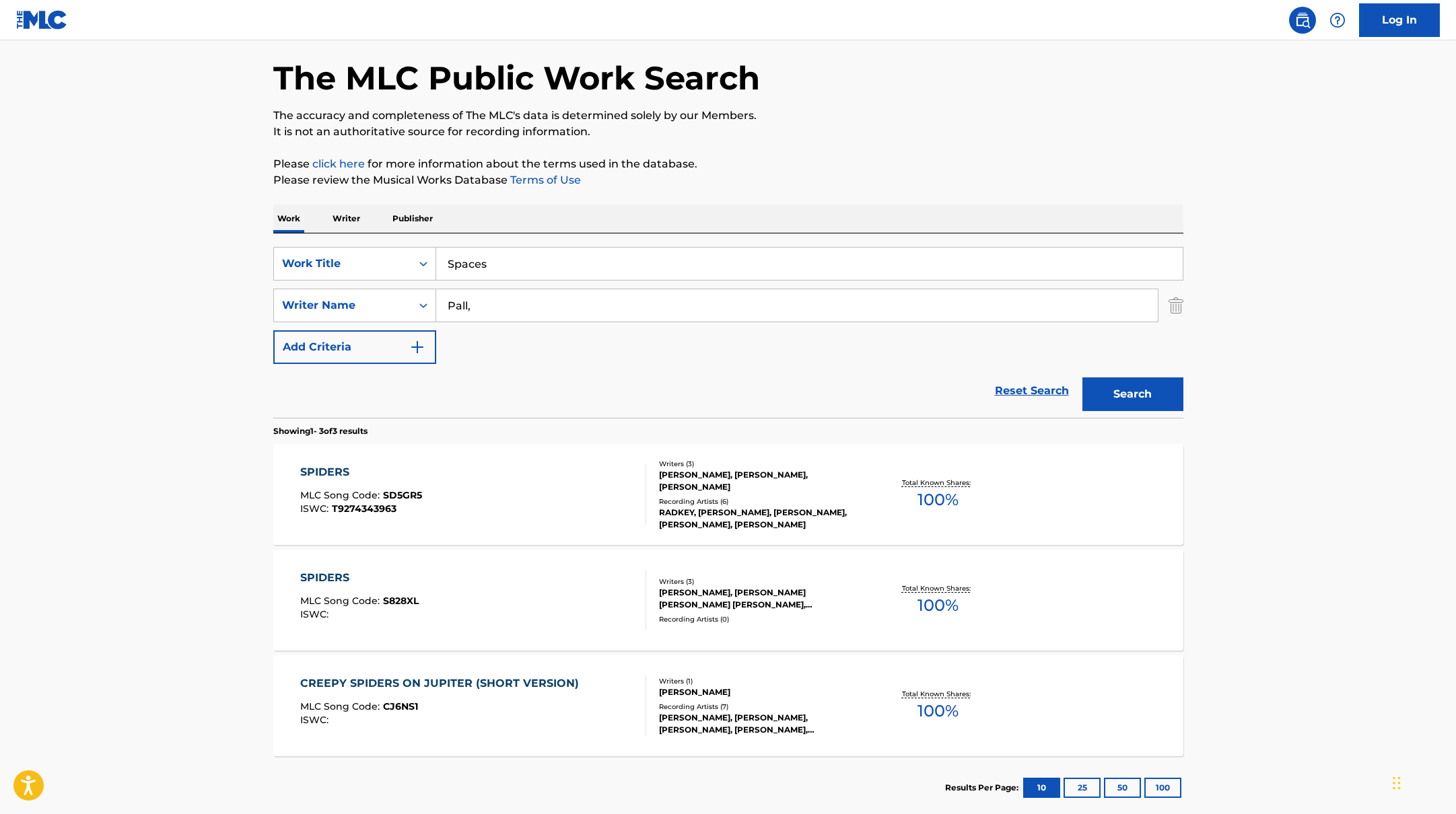
click at [364, 263] on div "SearchWithCriteriabb4edb49-f9b7-4289-af29-81fb4135b806 Work Title Spaces Search…" at bounding box center [728, 305] width 910 height 117
type input "Pall,"
click at [752, 214] on div "Work Writer Publisher" at bounding box center [728, 218] width 910 height 28
click at [1106, 395] on button "Search" at bounding box center [1132, 395] width 101 height 34
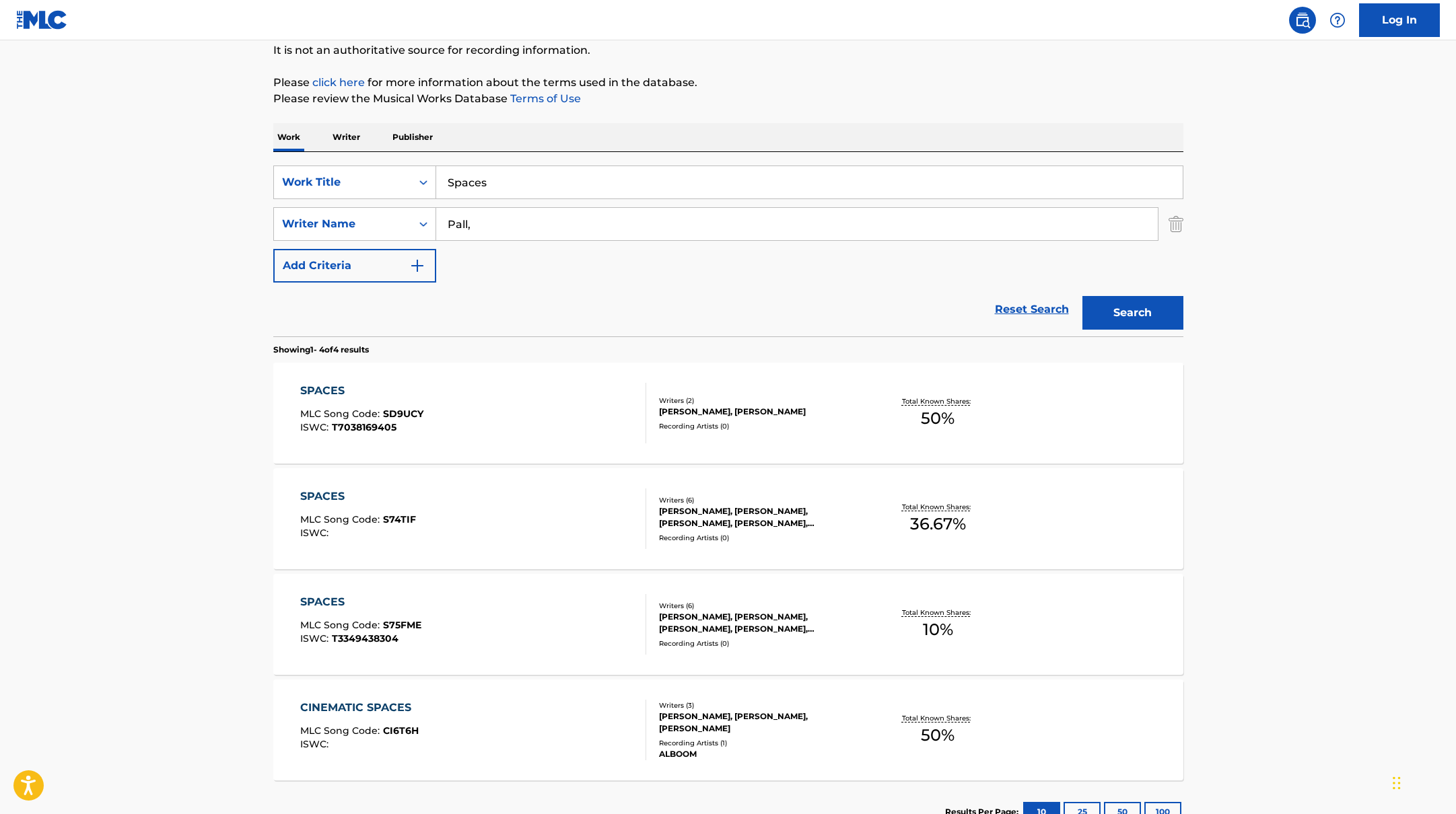
scroll to position [142, 0]
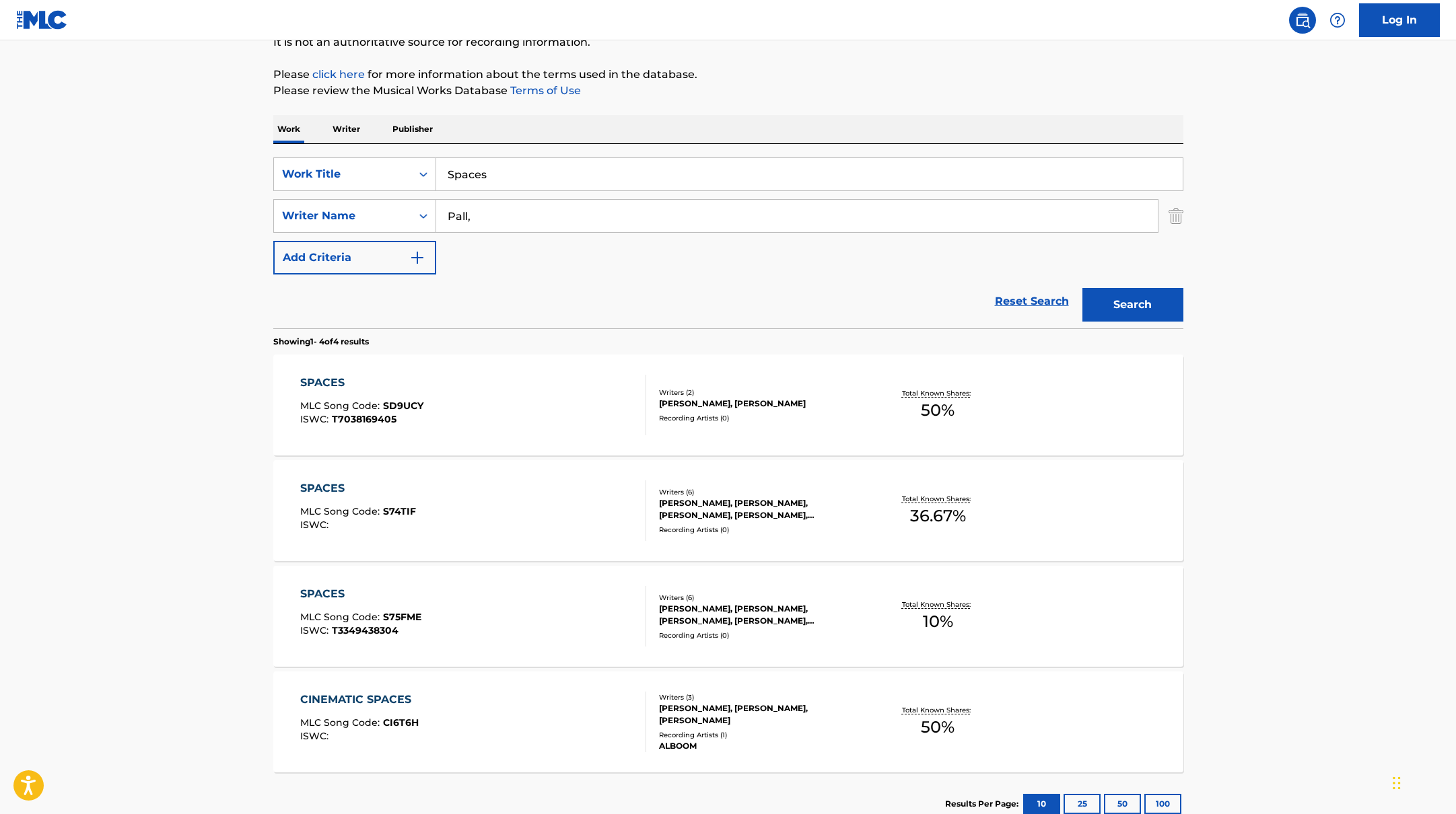
click at [582, 495] on div "SPACES MLC Song Code : S74TIF ISWC :" at bounding box center [473, 511] width 346 height 61
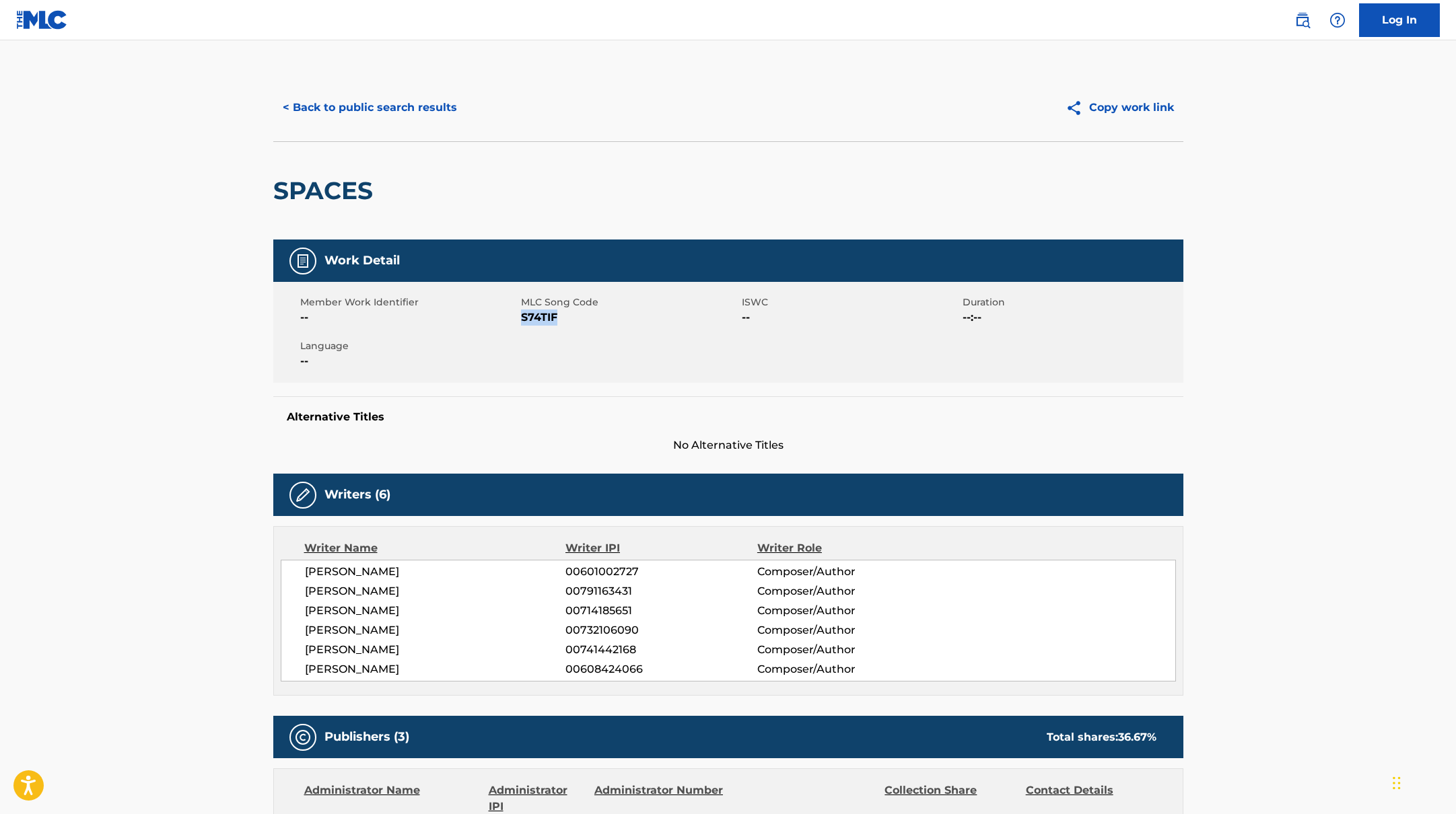
drag, startPoint x: 522, startPoint y: 316, endPoint x: 613, endPoint y: 321, distance: 91.1
click at [613, 321] on span "S74TIF" at bounding box center [630, 317] width 217 height 16
click at [434, 112] on button "< Back to public search results" at bounding box center [370, 108] width 193 height 34
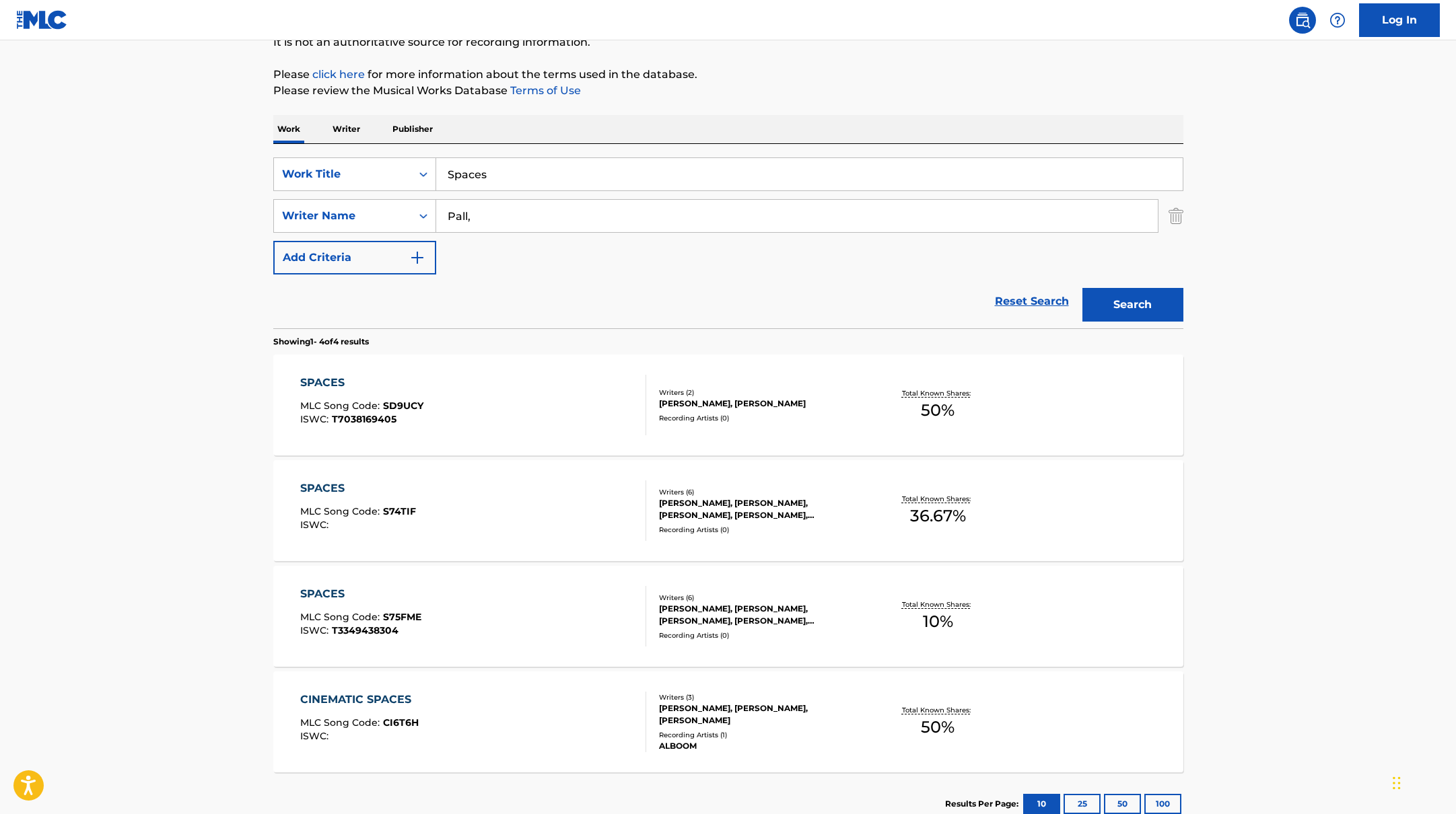
click at [467, 615] on div "SPACES MLC Song Code : S75FME ISWC : T3349438304" at bounding box center [473, 617] width 346 height 61
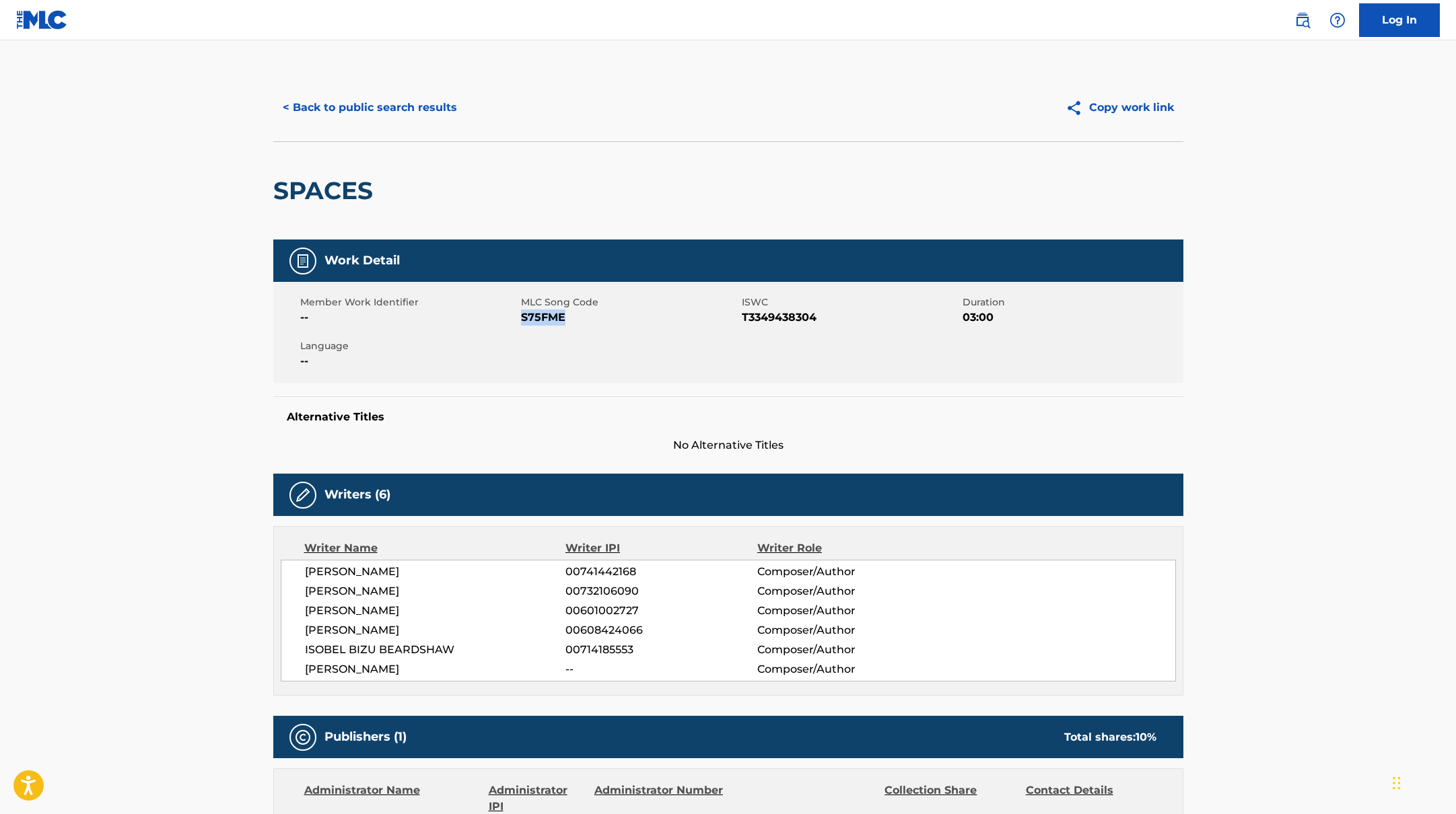
drag, startPoint x: 520, startPoint y: 317, endPoint x: 570, endPoint y: 321, distance: 50.2
click at [570, 321] on span "S75FME" at bounding box center [630, 317] width 217 height 16
click at [386, 105] on button "< Back to public search results" at bounding box center [370, 108] width 193 height 34
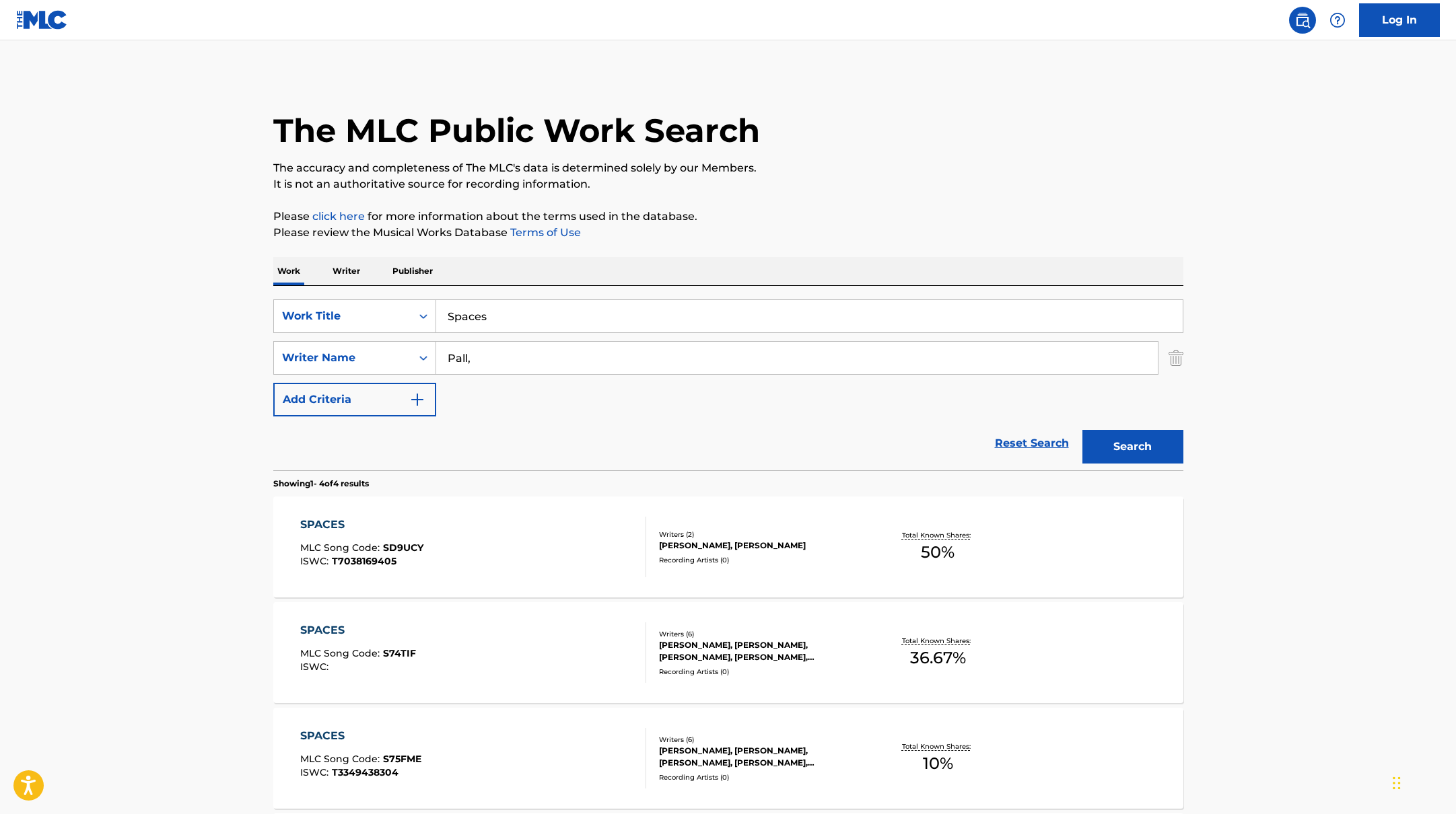
scroll to position [142, 0]
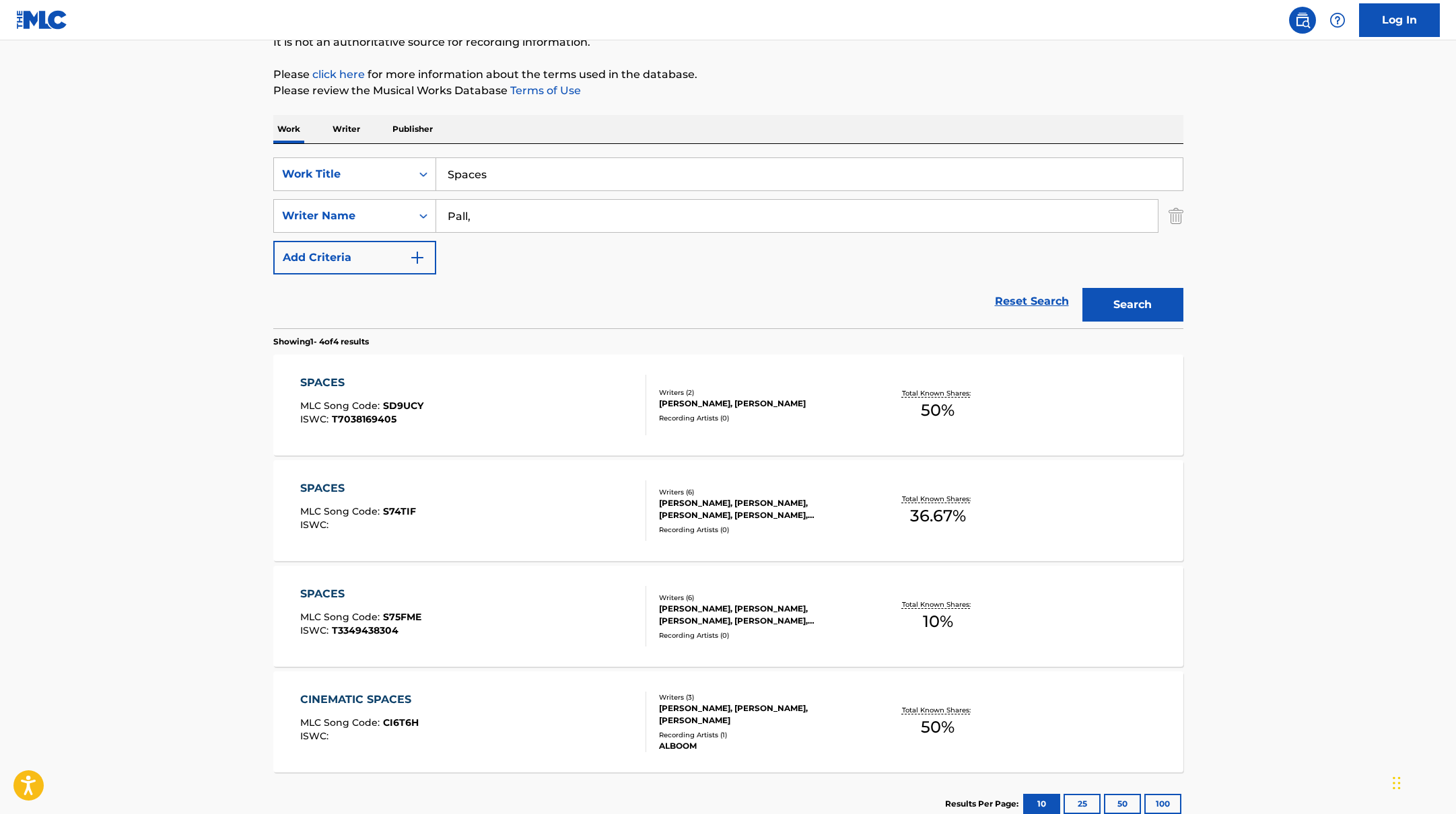
drag, startPoint x: 508, startPoint y: 175, endPoint x: 415, endPoint y: 145, distance: 97.7
click at [418, 146] on div "SearchWithCriteriabb4edb49-f9b7-4289-af29-81fb4135b806 Work Title Spaces Search…" at bounding box center [728, 236] width 910 height 185
paste
click at [482, 175] on input "BUNT.Izzy BizuThe Chainsmokers" at bounding box center [809, 174] width 747 height 32
click at [532, 176] on input "BUNT., Izzy BizuThe Chainsmokers" at bounding box center [809, 174] width 747 height 32
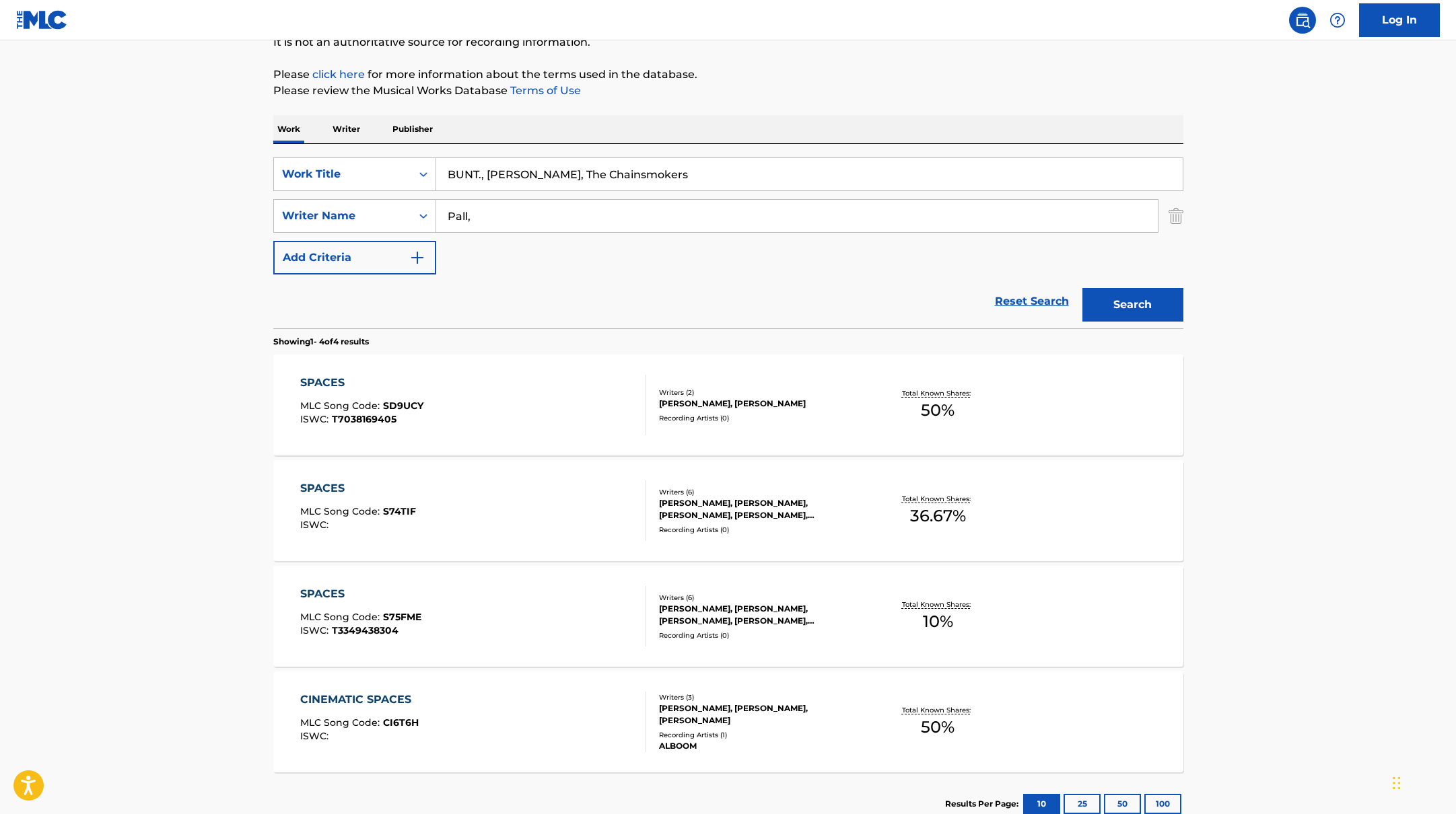
drag, startPoint x: 706, startPoint y: 164, endPoint x: 698, endPoint y: 179, distance: 17.0
click at [698, 179] on input "BUNT., [PERSON_NAME], The Chainsmokers" at bounding box center [809, 174] width 747 height 32
type input "Recognize"
click at [804, 56] on div "The MLC Public Work Search The accuracy and completeness of The MLC's data is d…" at bounding box center [728, 384] width 943 height 904
drag, startPoint x: 486, startPoint y: 216, endPoint x: 426, endPoint y: 187, distance: 66.6
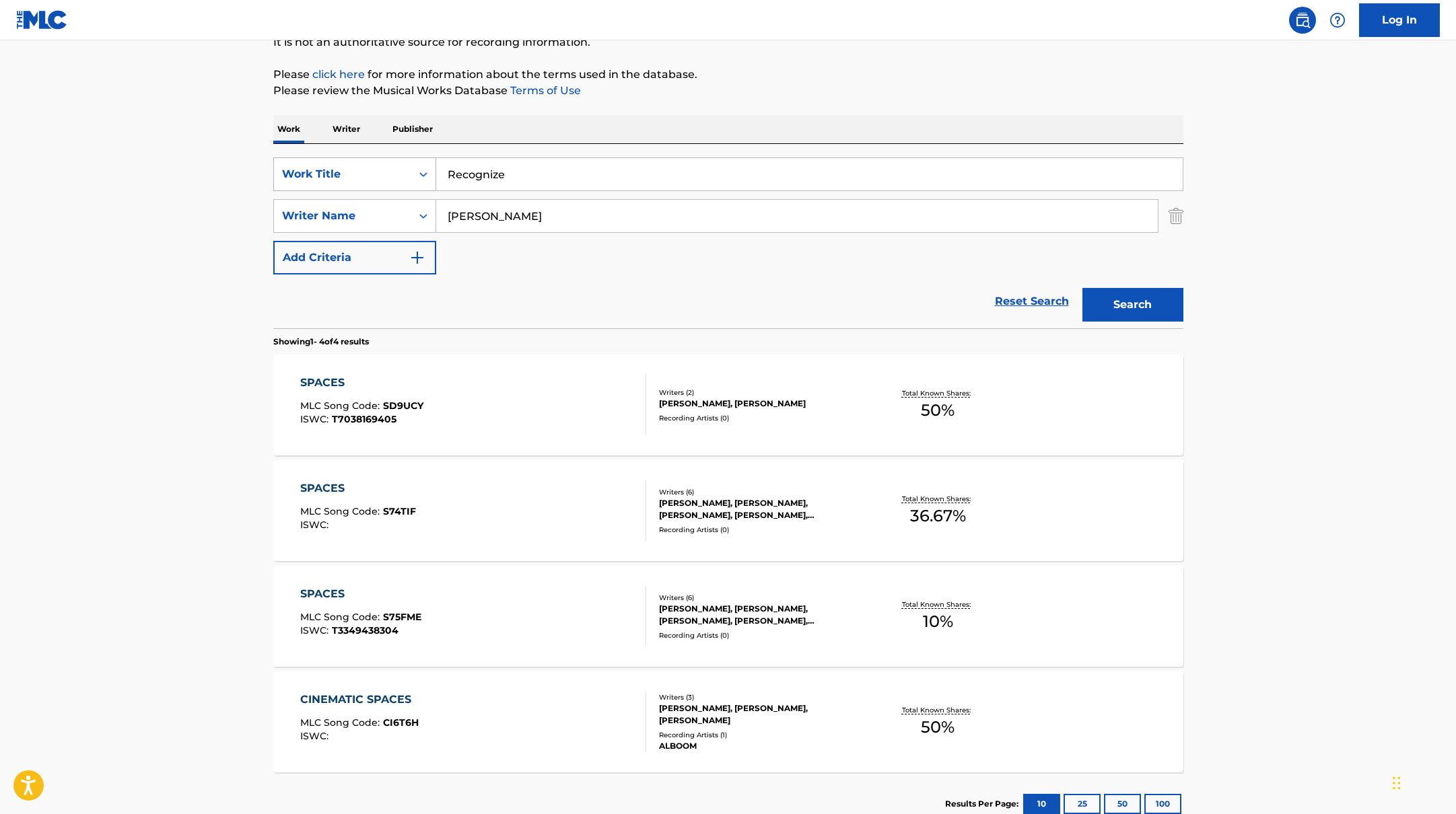
click at [346, 187] on div "SearchWithCriteriabb4edb49-f9b7-4289-af29-81fb4135b806 Work Title Recognize Sea…" at bounding box center [728, 216] width 910 height 117
type input "[PERSON_NAME]"
click at [871, 158] on input "Recognize" at bounding box center [809, 174] width 747 height 32
click at [1170, 320] on button "Search" at bounding box center [1132, 305] width 101 height 34
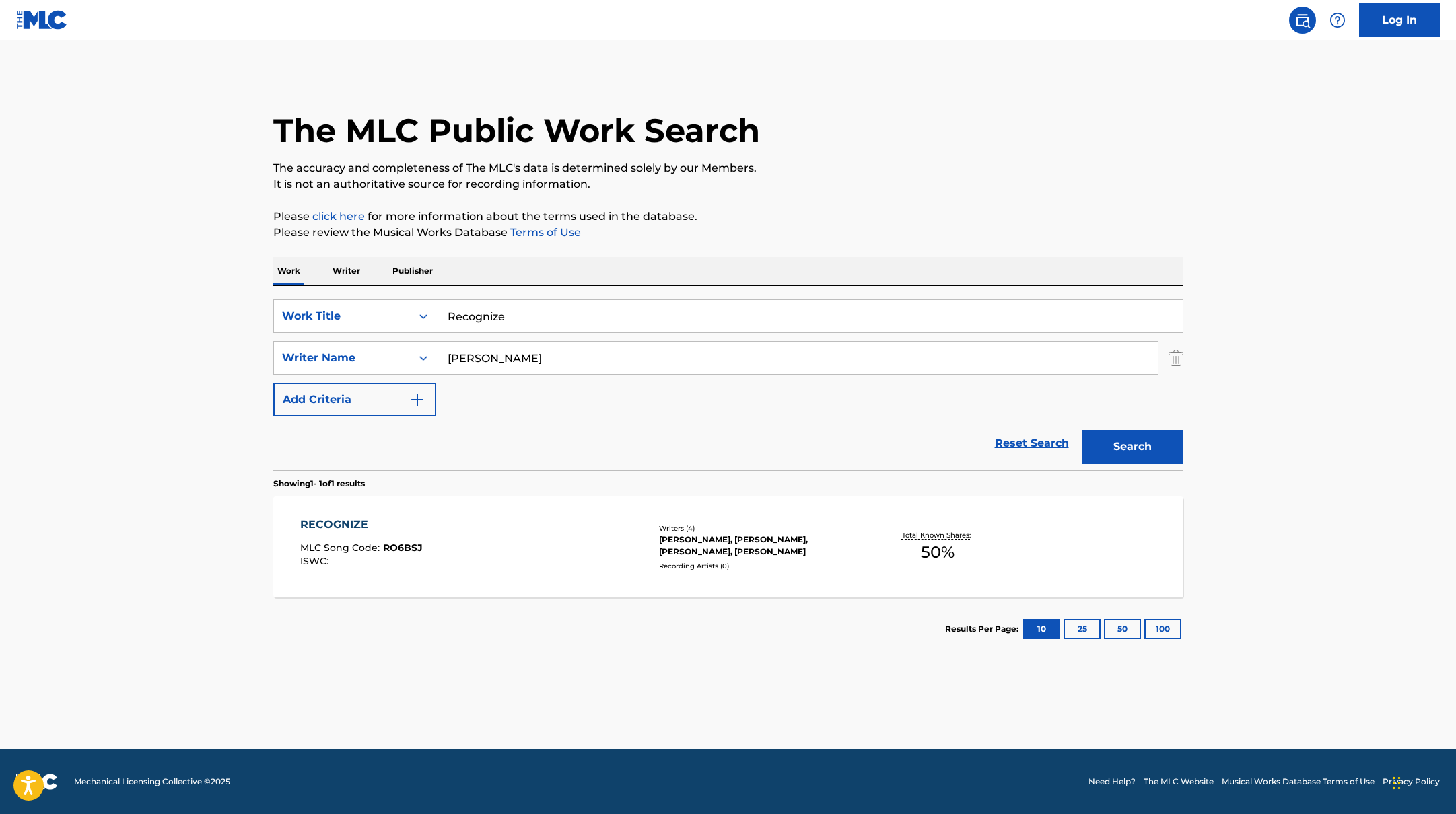
click at [504, 553] on div "RECOGNIZE MLC Song Code : RO6BSJ ISWC :" at bounding box center [473, 547] width 346 height 61
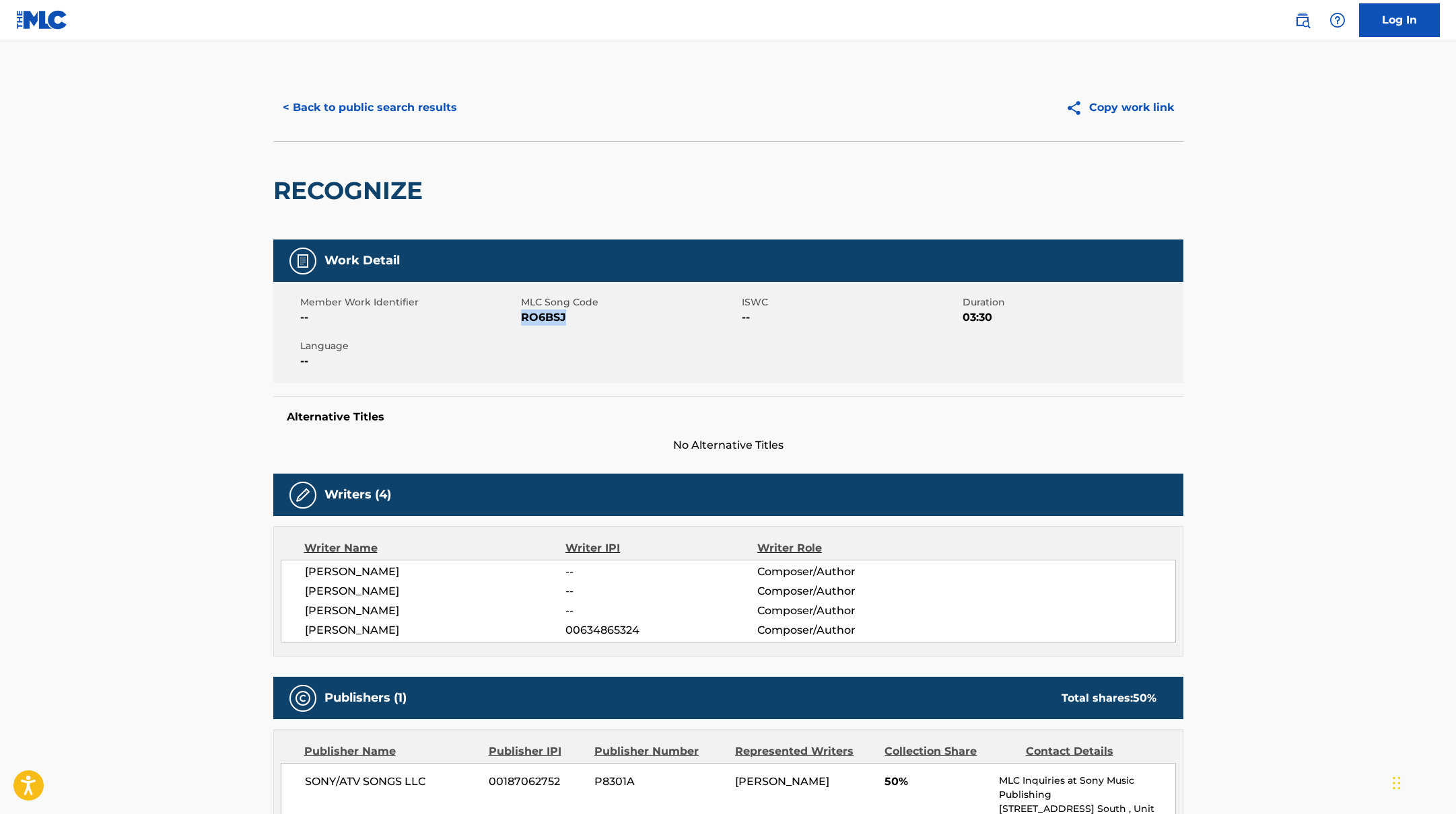
drag, startPoint x: 522, startPoint y: 320, endPoint x: 607, endPoint y: 323, distance: 85.1
click at [607, 323] on span "RO6BSJ" at bounding box center [630, 317] width 217 height 16
click at [350, 117] on button "< Back to public search results" at bounding box center [370, 108] width 193 height 34
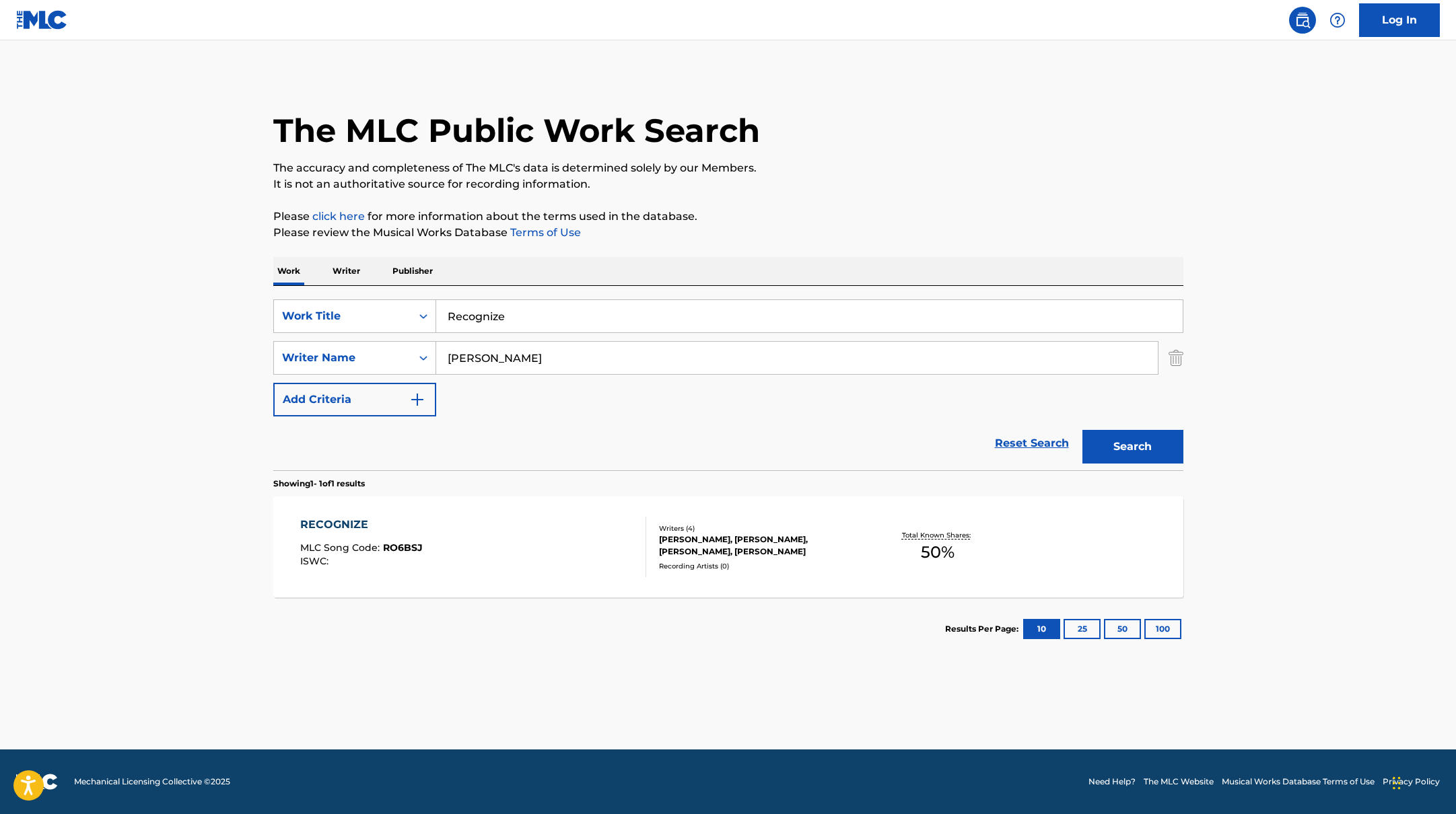
drag, startPoint x: 522, startPoint y: 320, endPoint x: 367, endPoint y: 288, distance: 158.3
click at [367, 288] on div "SearchWithCriteriabb4edb49-f9b7-4289-af29-81fb4135b806 Work Title Recognize Sea…" at bounding box center [728, 378] width 910 height 185
drag, startPoint x: 585, startPoint y: 319, endPoint x: 386, endPoint y: 282, distance: 202.4
click at [386, 282] on div "Work Writer Publisher SearchWithCriteriabb4edb49-f9b7-4289-af29-81fb4135b806 Wo…" at bounding box center [728, 459] width 910 height 404
type input "MISUNDERSTOOD"
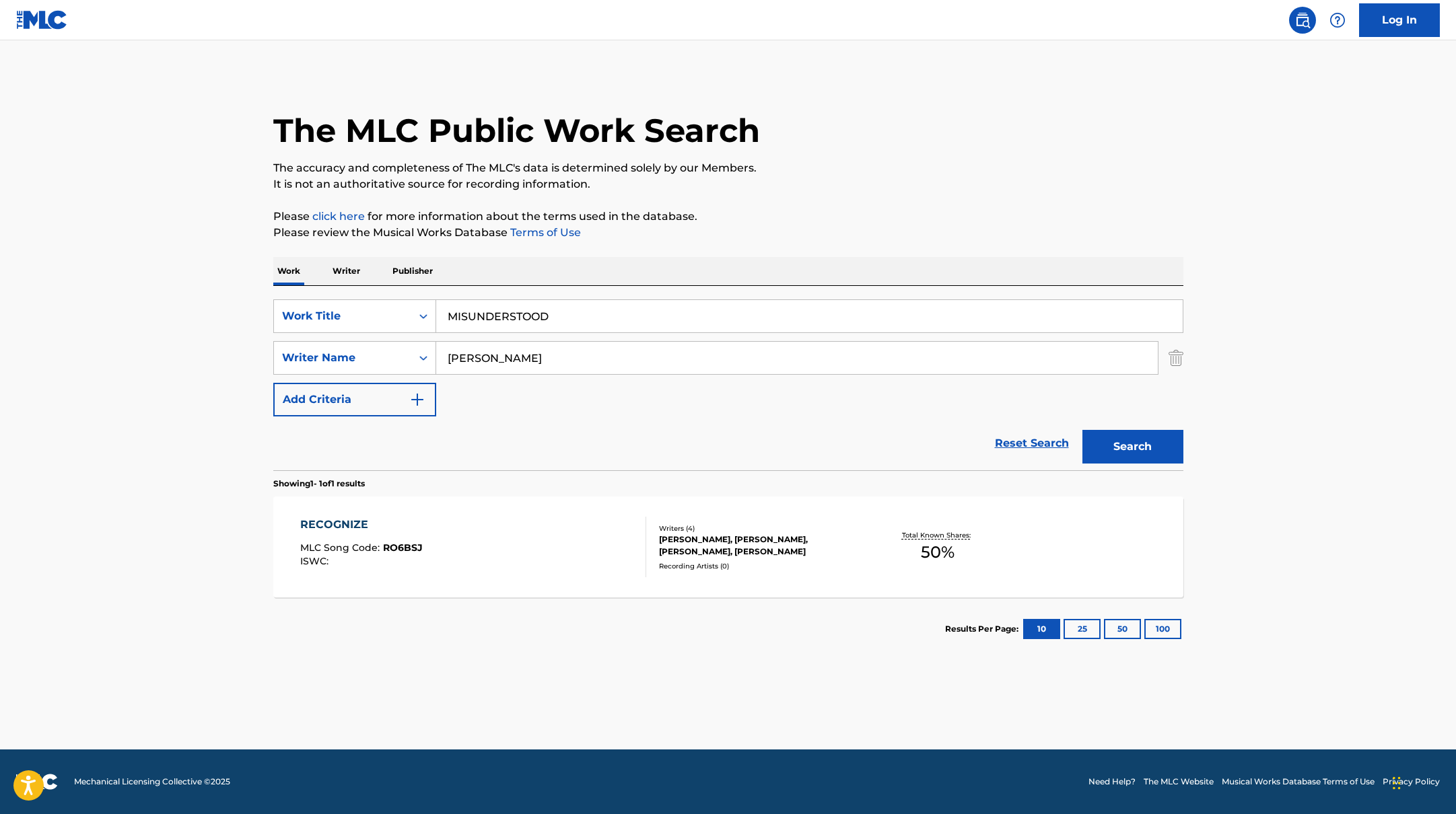
click at [820, 140] on div "The MLC Public Work Search" at bounding box center [728, 123] width 910 height 98
drag, startPoint x: 513, startPoint y: 363, endPoint x: 347, endPoint y: 316, distance: 172.5
click at [347, 316] on div "SearchWithCriteriabb4edb49-f9b7-4289-af29-81fb4135b806 Work Title MISUNDERSTOOD…" at bounding box center [728, 358] width 910 height 117
type input "[PERSON_NAME],"
click at [754, 254] on div "The MLC Public Work Search The accuracy and completeness of The MLC's data is d…" at bounding box center [728, 367] width 943 height 587
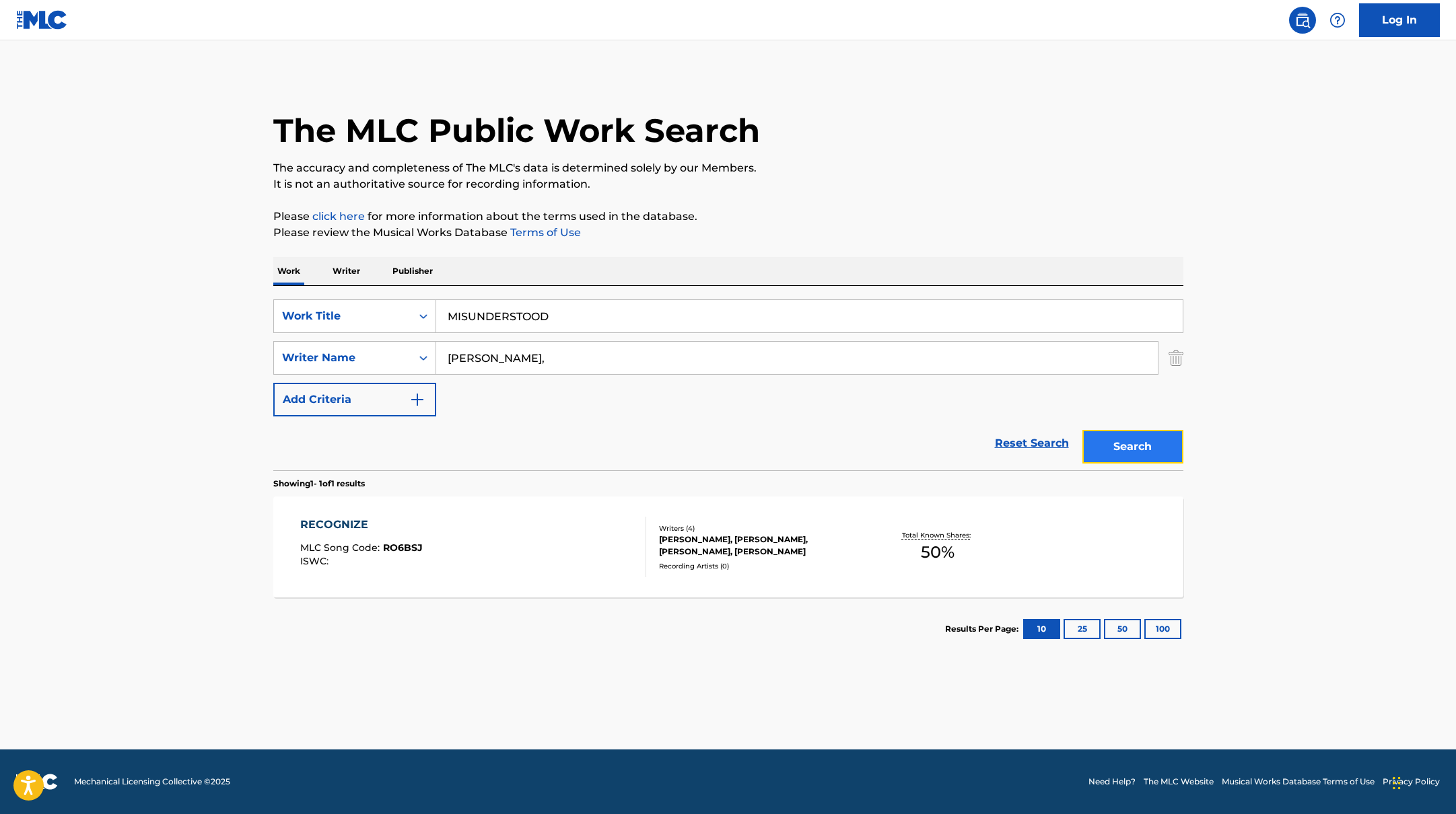
click at [1093, 442] on button "Search" at bounding box center [1132, 447] width 101 height 34
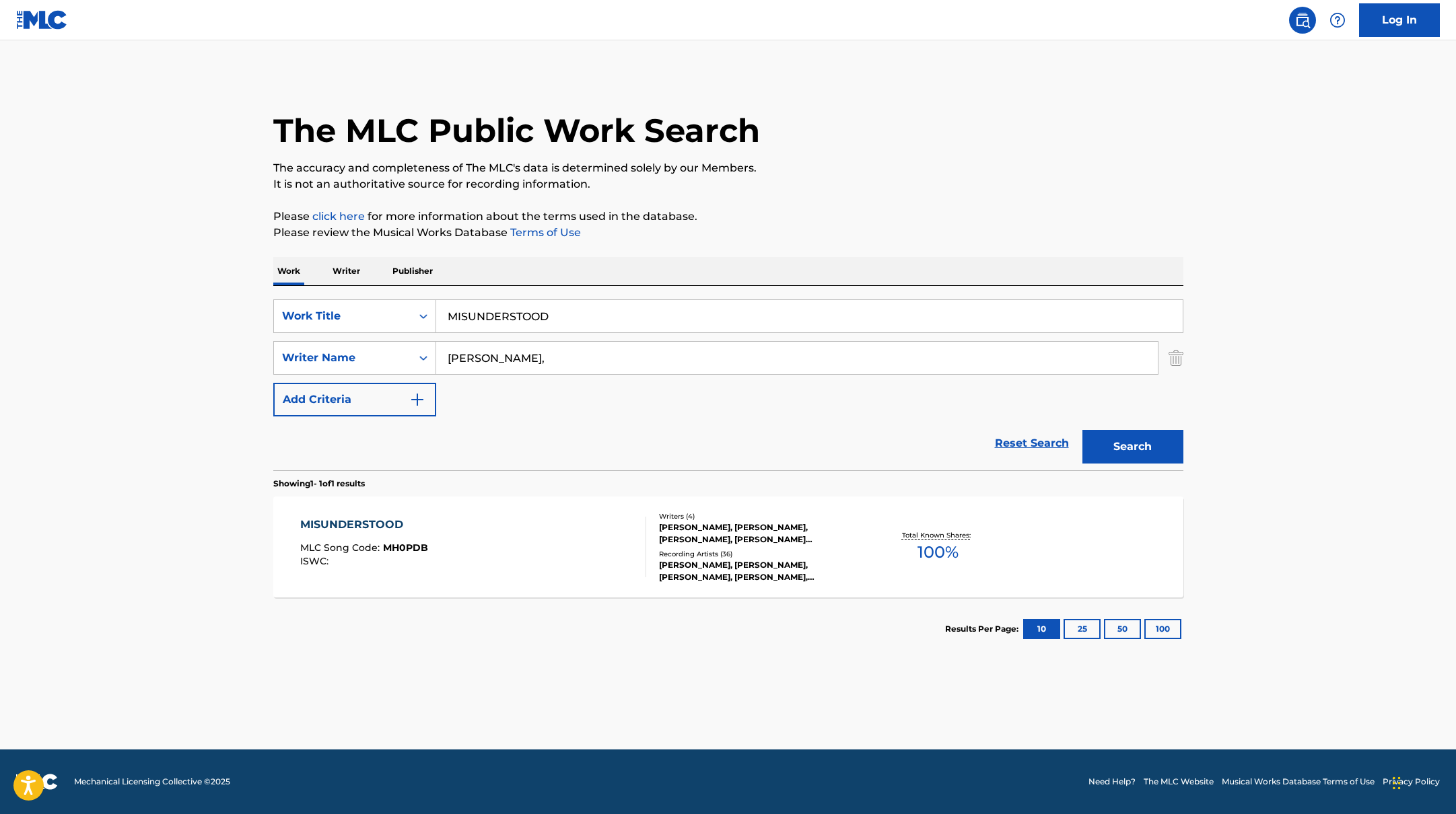
click at [579, 534] on div "MISUNDERSTOOD MLC Song Code : MH0PDB ISWC :" at bounding box center [473, 547] width 346 height 61
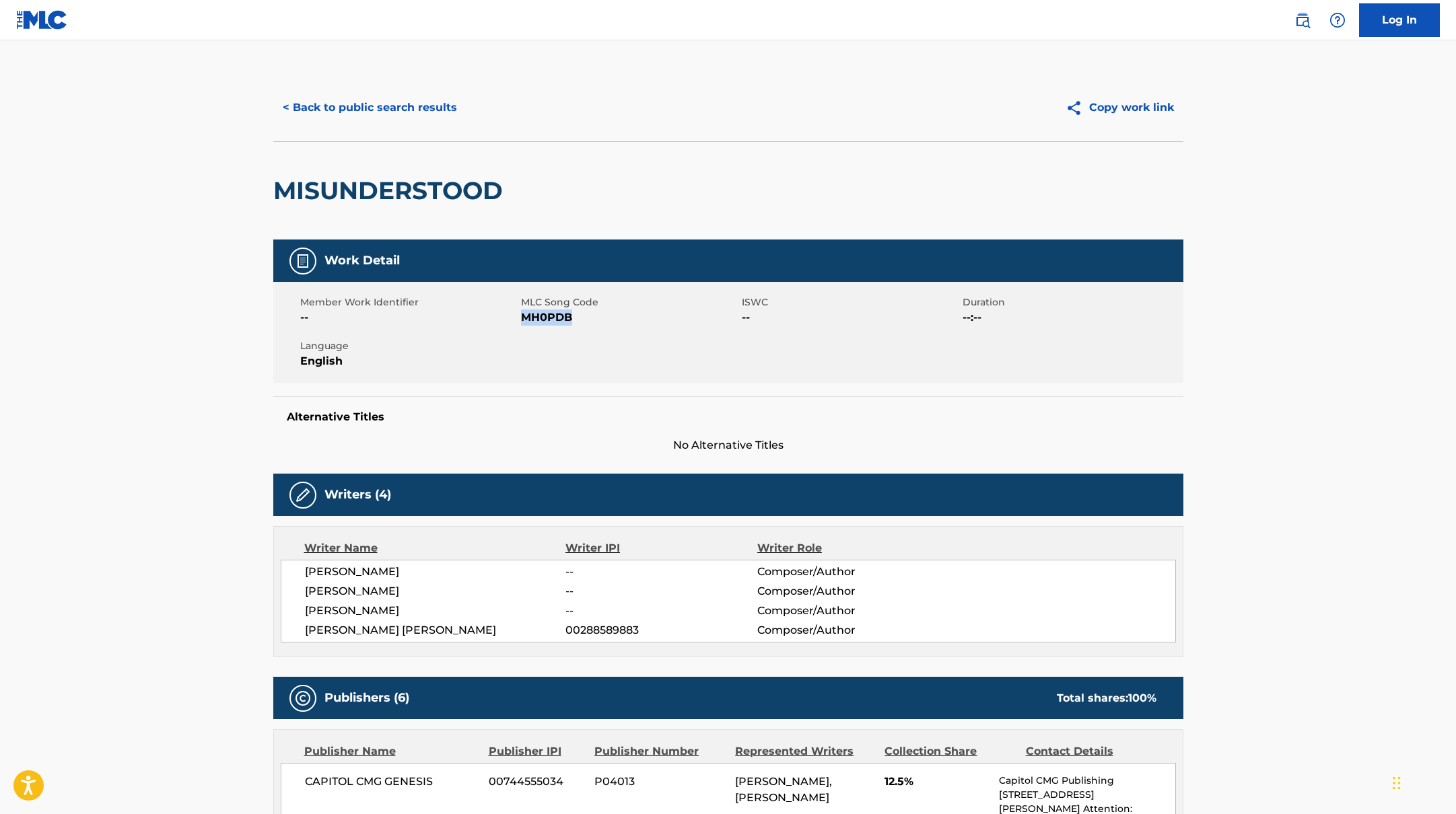
drag, startPoint x: 525, startPoint y: 318, endPoint x: 601, endPoint y: 318, distance: 76.0
click at [601, 318] on span "MH0PDB" at bounding box center [630, 317] width 217 height 16
click at [416, 100] on button "< Back to public search results" at bounding box center [370, 108] width 193 height 34
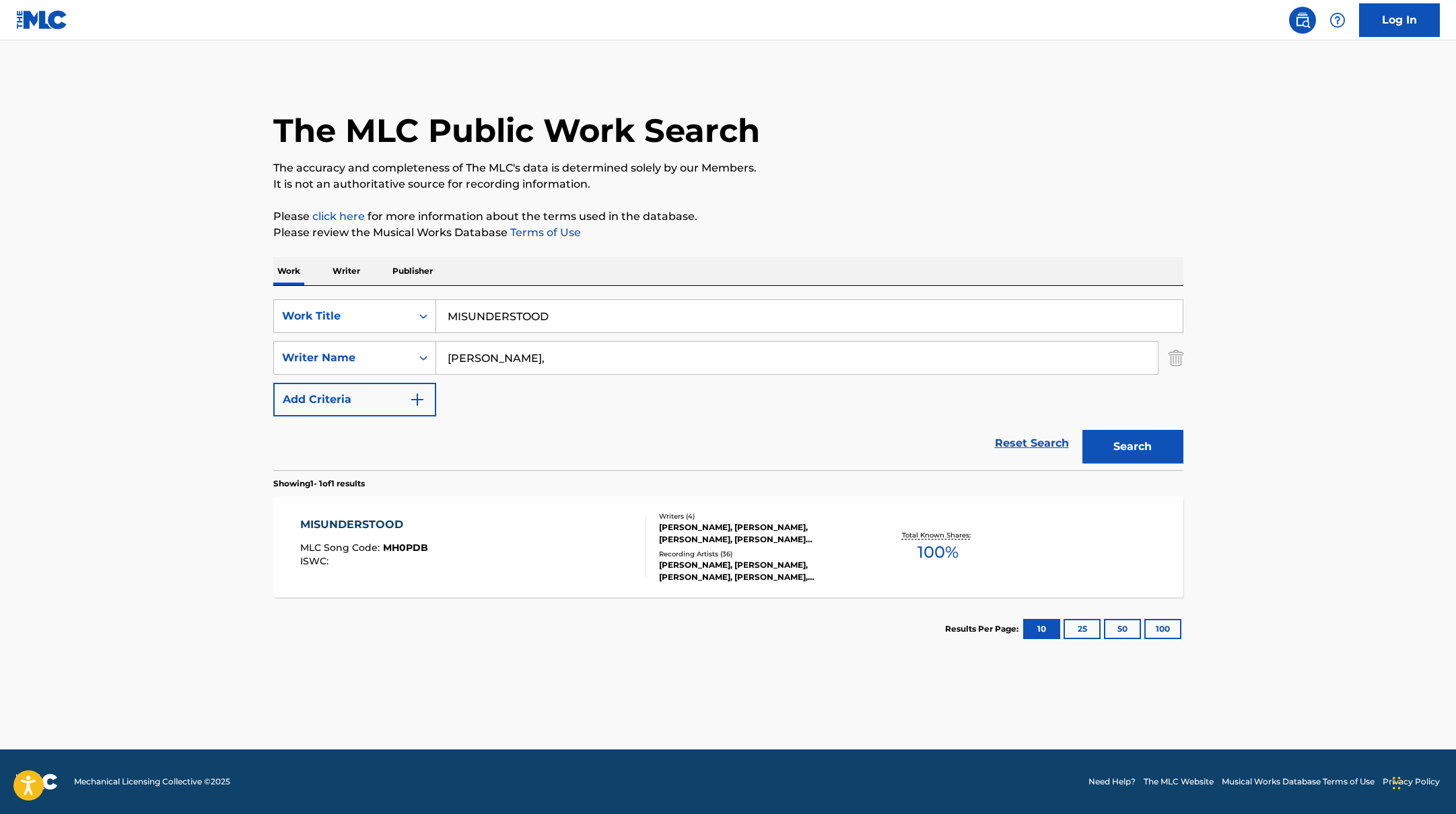
drag, startPoint x: 563, startPoint y: 314, endPoint x: 405, endPoint y: 280, distance: 161.6
click at [405, 280] on div "Work Writer Publisher SearchWithCriteriabb4edb49-f9b7-4289-af29-81fb4135b806 Wo…" at bounding box center [728, 459] width 910 height 404
drag, startPoint x: 623, startPoint y: 316, endPoint x: 419, endPoint y: 278, distance: 207.5
click at [415, 279] on div "Work Writer Publisher SearchWithCriteriabb4edb49-f9b7-4289-af29-81fb4135b806 Wo…" at bounding box center [728, 459] width 910 height 404
type input "Vampire Love"
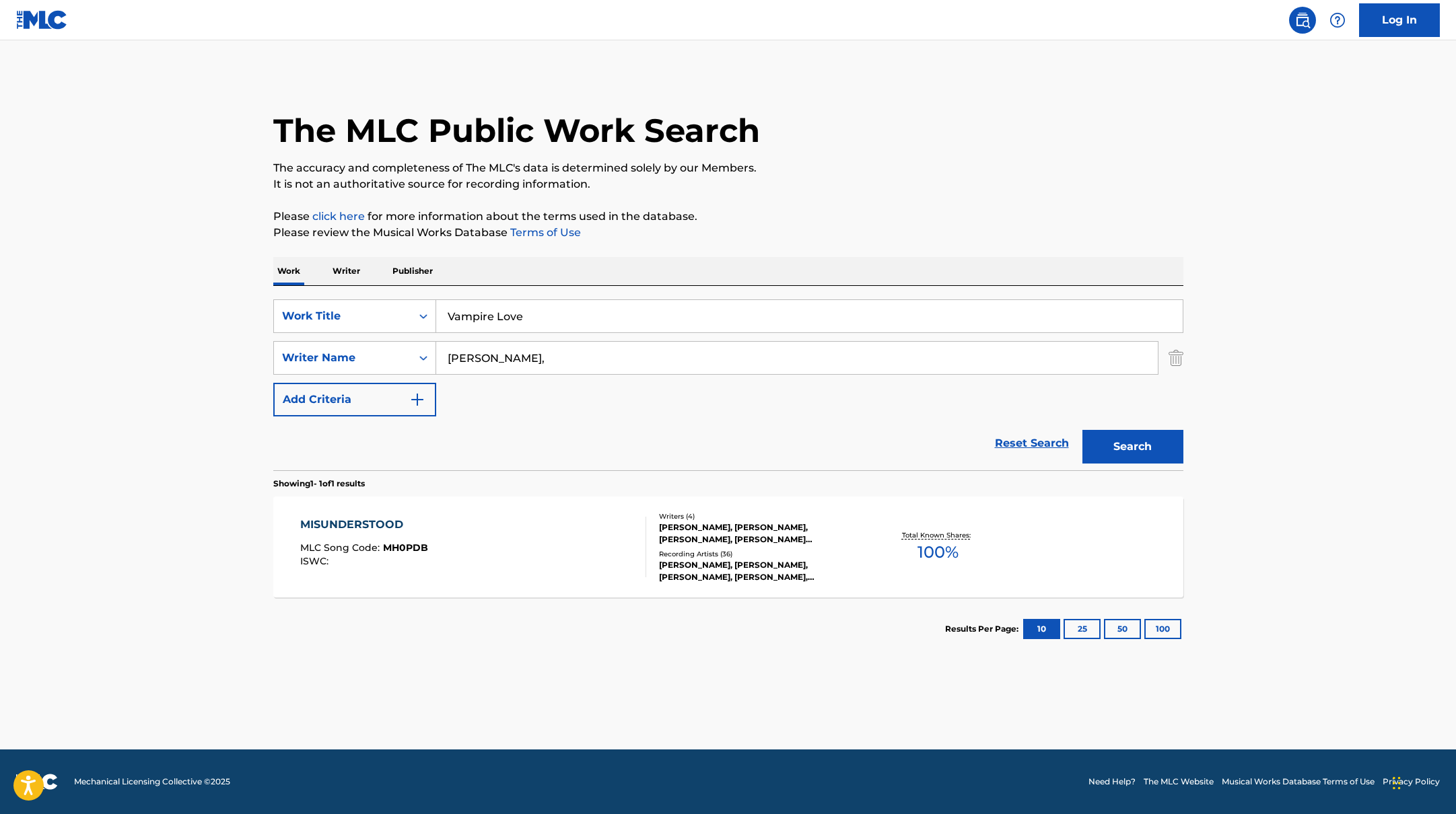
click at [778, 176] on p "It is not an authoritative source for recording information." at bounding box center [728, 184] width 910 height 16
drag, startPoint x: 501, startPoint y: 361, endPoint x: 792, endPoint y: 221, distance: 322.9
click at [790, 221] on div "The MLC Public Work Search The accuracy and completeness of The MLC's data is d…" at bounding box center [728, 367] width 943 height 587
type input "[PERSON_NAME],"
click at [792, 221] on p "Please click here for more information about the terms used in the database." at bounding box center [728, 216] width 910 height 16
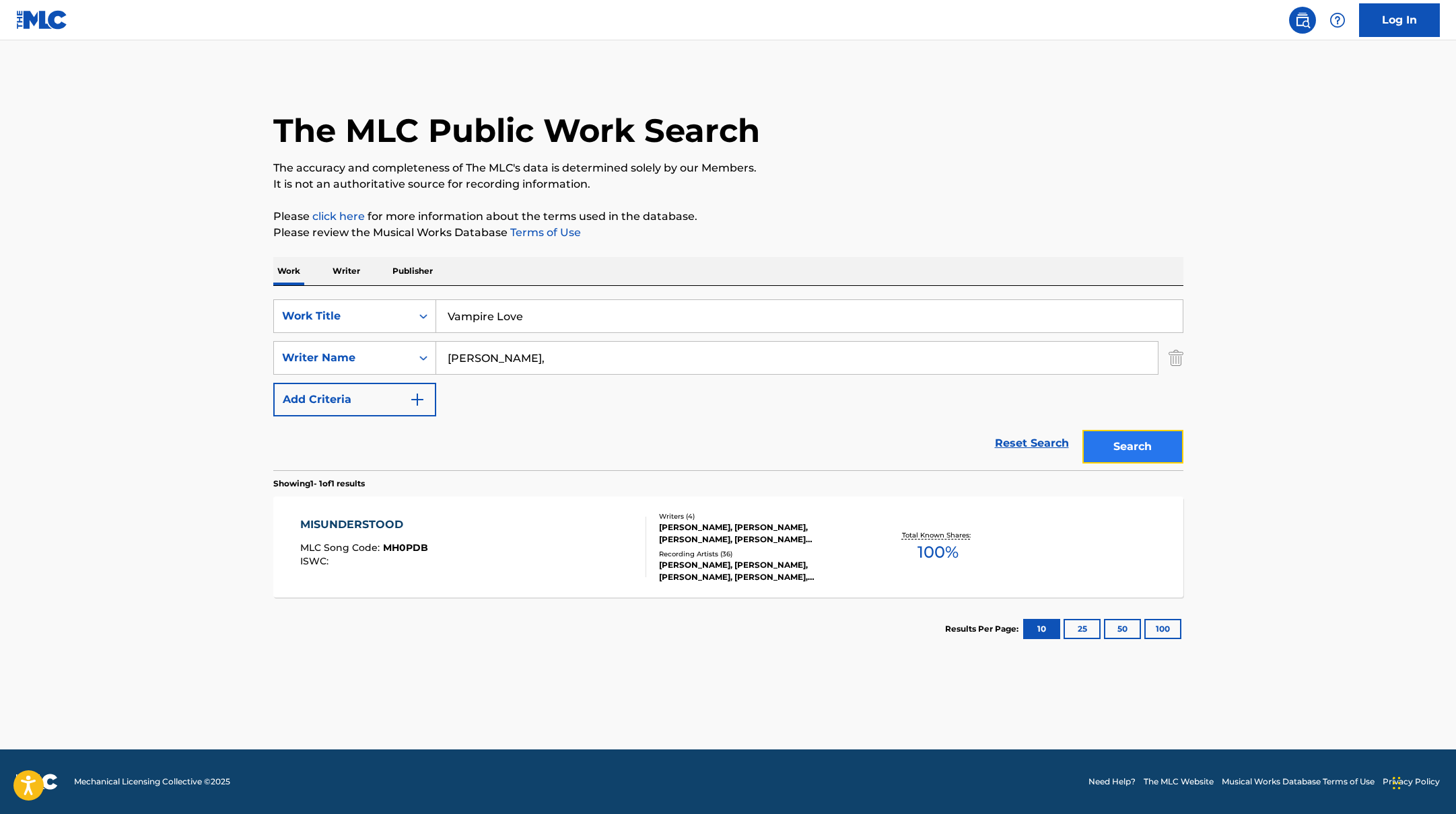
click at [1106, 439] on button "Search" at bounding box center [1132, 447] width 101 height 34
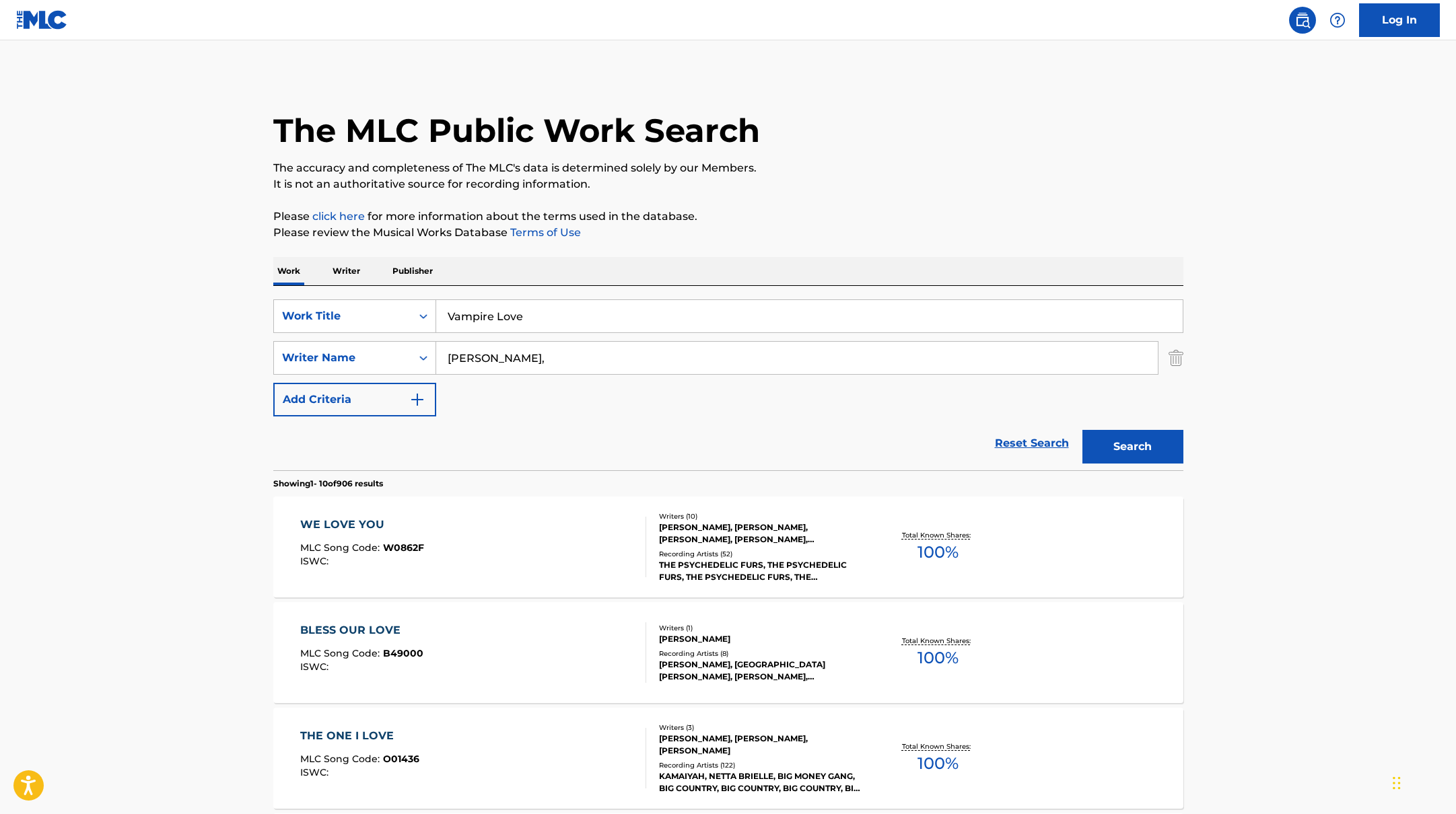
drag, startPoint x: 544, startPoint y: 320, endPoint x: 499, endPoint y: 261, distance: 74.2
type input "The Sick"
click at [854, 192] on p "It is not an authoritative source for recording information." at bounding box center [728, 184] width 910 height 16
drag, startPoint x: 527, startPoint y: 360, endPoint x: 312, endPoint y: 329, distance: 217.2
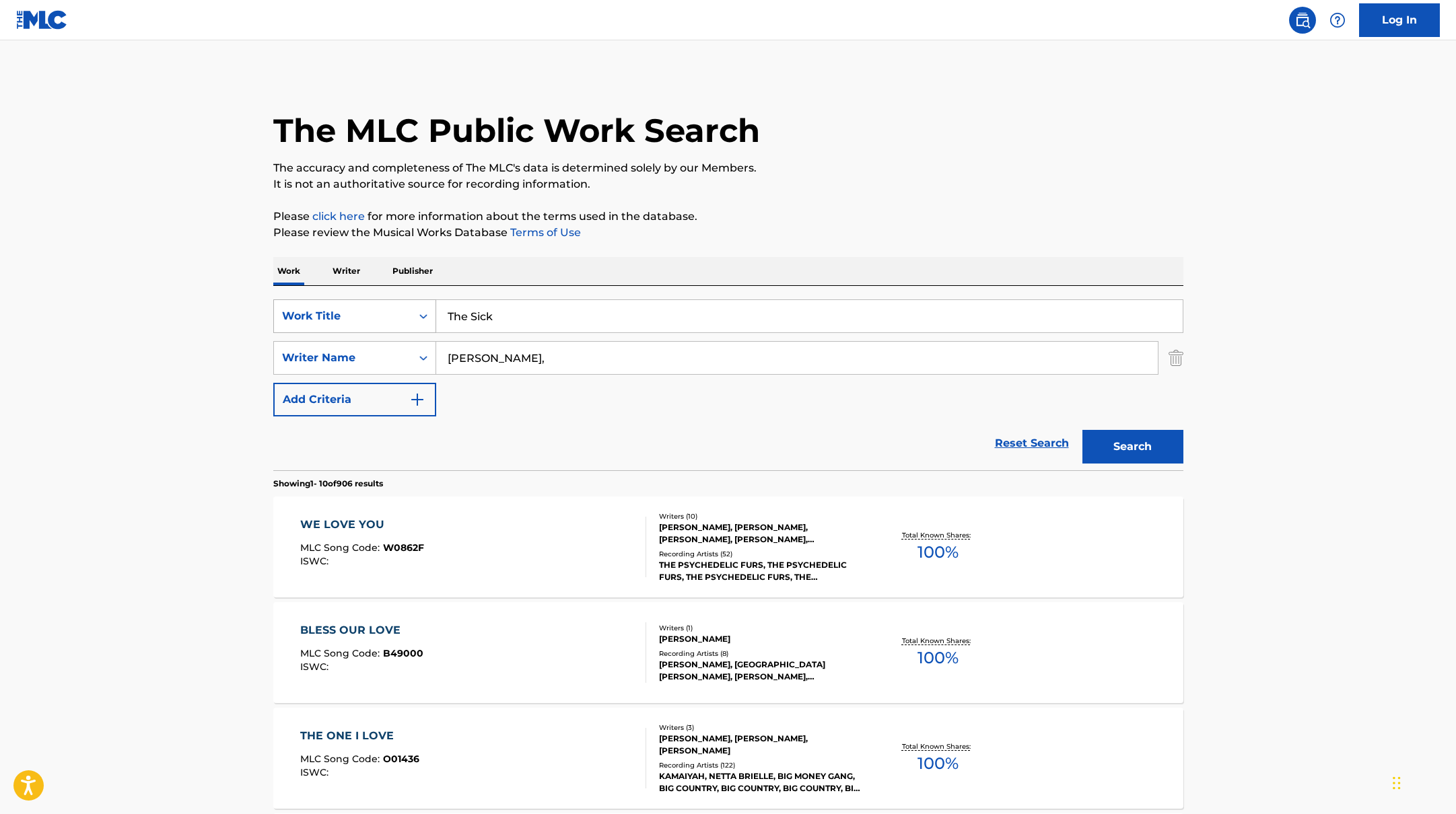
click at [312, 329] on div "SearchWithCriteriabb4edb49-f9b7-4289-af29-81fb4135b806 Work Title The Sick Sear…" at bounding box center [728, 358] width 910 height 117
type input "[PERSON_NAME]"
click at [1082, 430] on button "Search" at bounding box center [1132, 447] width 101 height 34
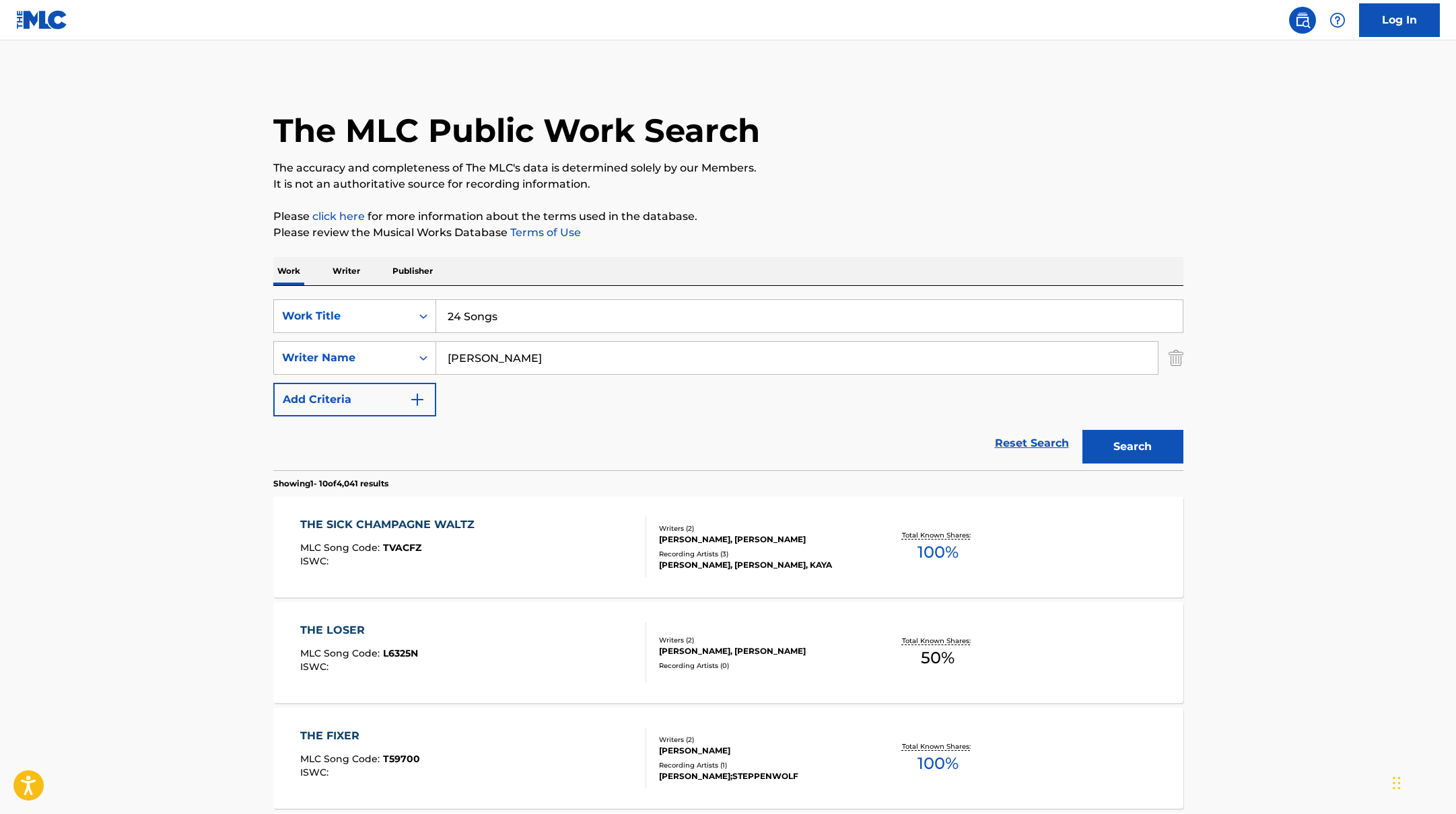
drag, startPoint x: 509, startPoint y: 321, endPoint x: 844, endPoint y: 220, distance: 349.9
type input "24 Songs"
click at [844, 220] on p "Please click here for more information about the terms used in the database." at bounding box center [728, 216] width 910 height 16
drag, startPoint x: 498, startPoint y: 364, endPoint x: 904, endPoint y: 228, distance: 428.2
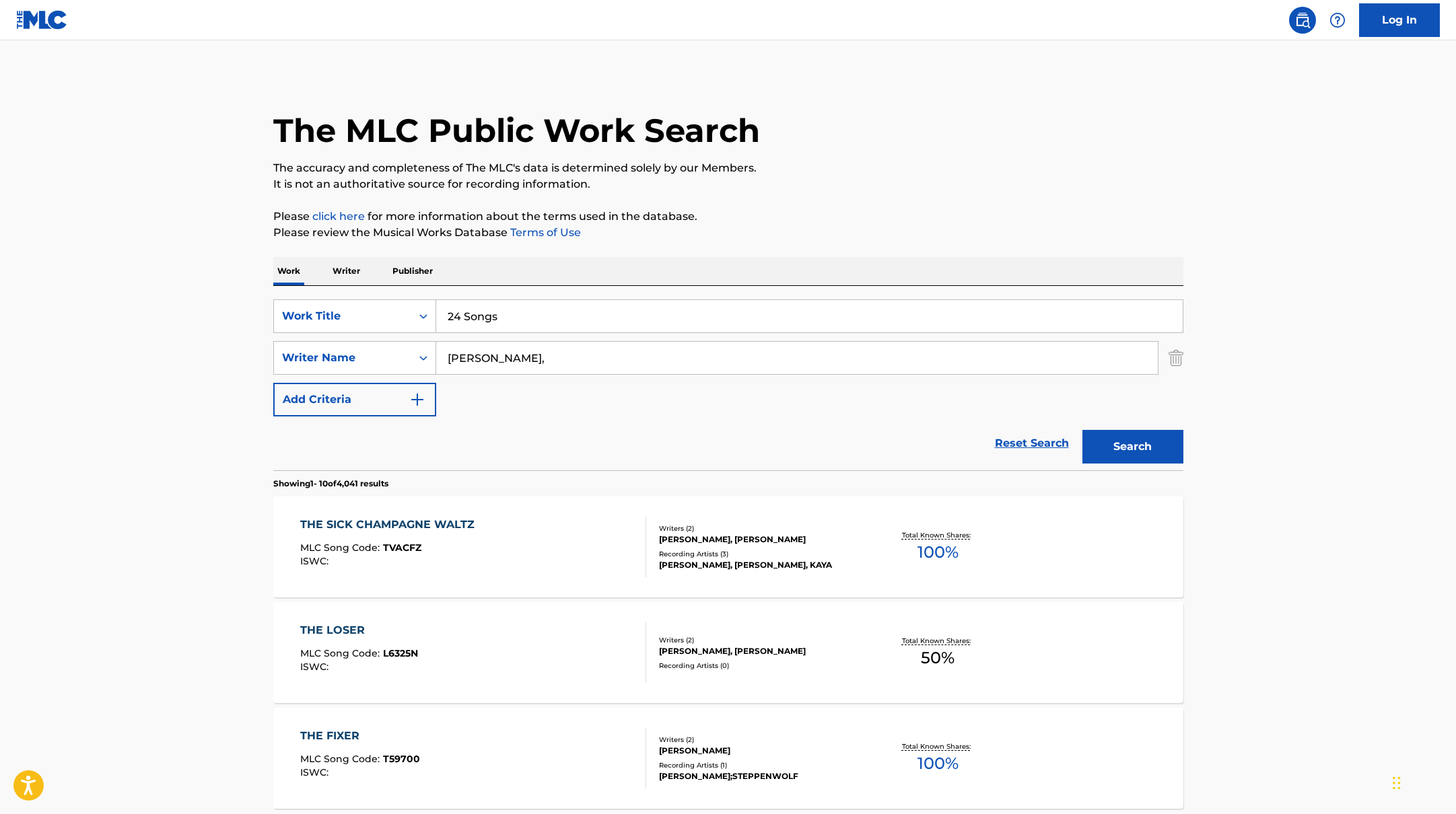
type input "[PERSON_NAME],"
click at [904, 228] on p "Please review the Musical Works Database Terms of Use" at bounding box center [728, 233] width 910 height 16
click at [1158, 445] on button "Search" at bounding box center [1132, 447] width 101 height 34
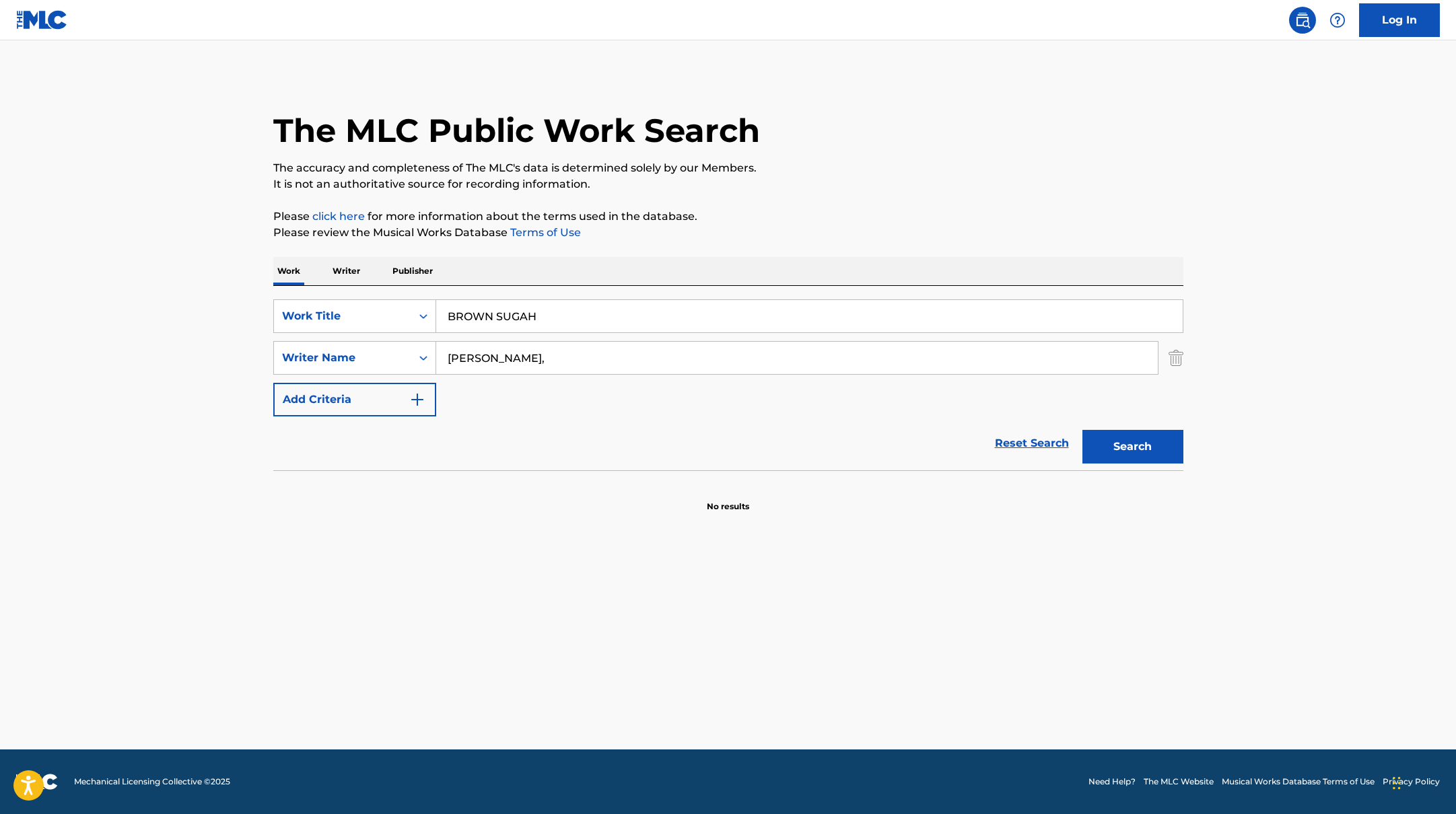
drag, startPoint x: 513, startPoint y: 314, endPoint x: 821, endPoint y: 197, distance: 329.5
click at [818, 197] on div "The MLC Public Work Search The accuracy and completeness of The MLC's data is d…" at bounding box center [728, 293] width 943 height 439
type input "BROWN SUGAH"
click at [821, 197] on div "The MLC Public Work Search The accuracy and completeness of The MLC's data is d…" at bounding box center [728, 293] width 943 height 439
drag, startPoint x: 508, startPoint y: 357, endPoint x: 793, endPoint y: 216, distance: 318.0
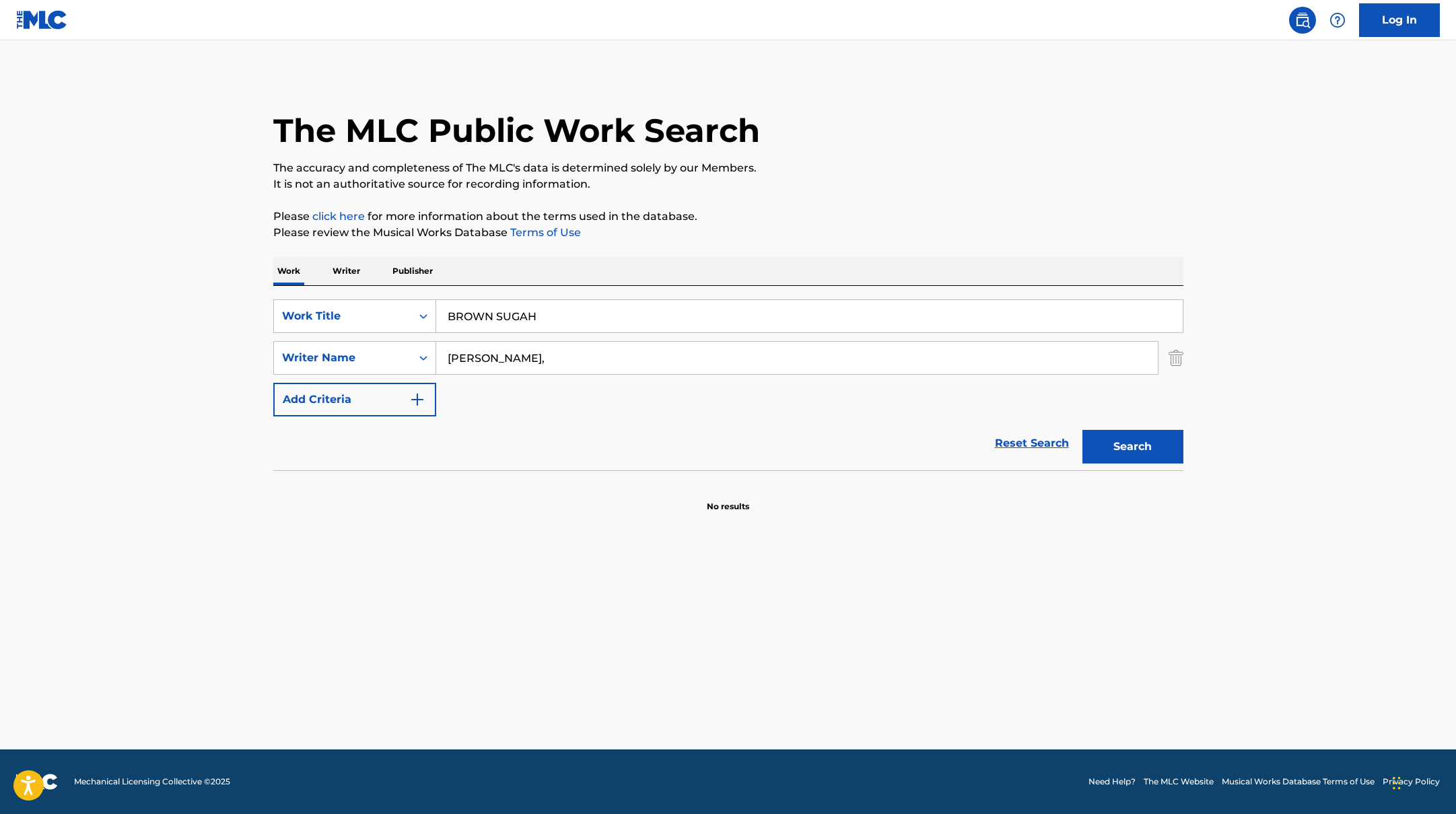
click at [793, 217] on div "The MLC Public Work Search The accuracy and completeness of The MLC's data is d…" at bounding box center [728, 293] width 943 height 439
type input "[PERSON_NAME],"
click at [793, 216] on p "Please click here for more information about the terms used in the database." at bounding box center [728, 216] width 910 height 16
click at [1109, 452] on button "Search" at bounding box center [1132, 447] width 101 height 34
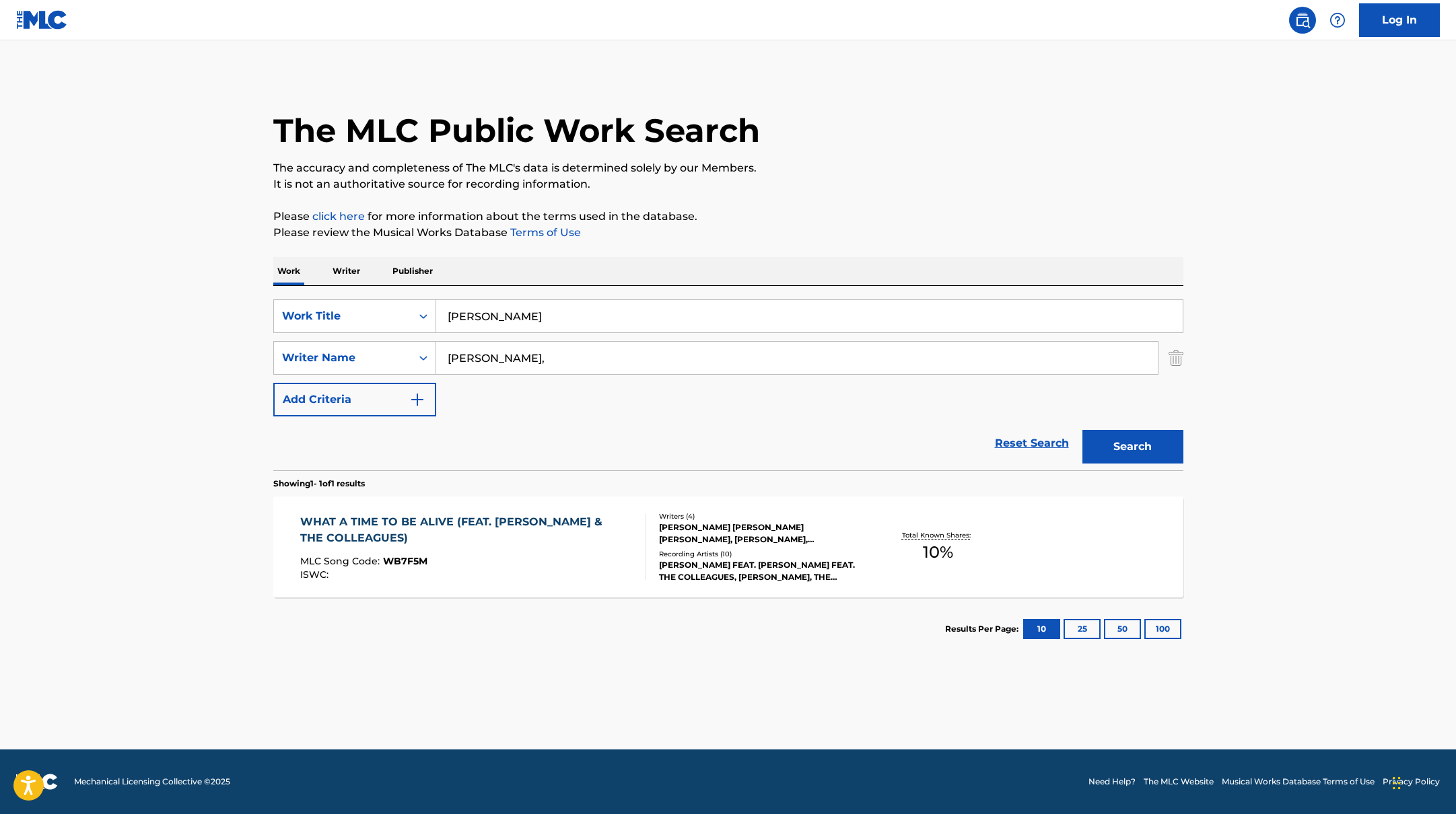
drag, startPoint x: 556, startPoint y: 321, endPoint x: 448, endPoint y: 276, distance: 117.0
click at [384, 276] on div "Work Writer Publisher SearchWithCriteriabb4edb49-f9b7-4289-af29-81fb4135b806 Wo…" at bounding box center [728, 459] width 910 height 404
type input "[PERSON_NAME]"
click at [718, 232] on p "Please review the Musical Works Database Terms of Use" at bounding box center [728, 233] width 910 height 16
drag, startPoint x: 492, startPoint y: 362, endPoint x: 765, endPoint y: 220, distance: 307.7
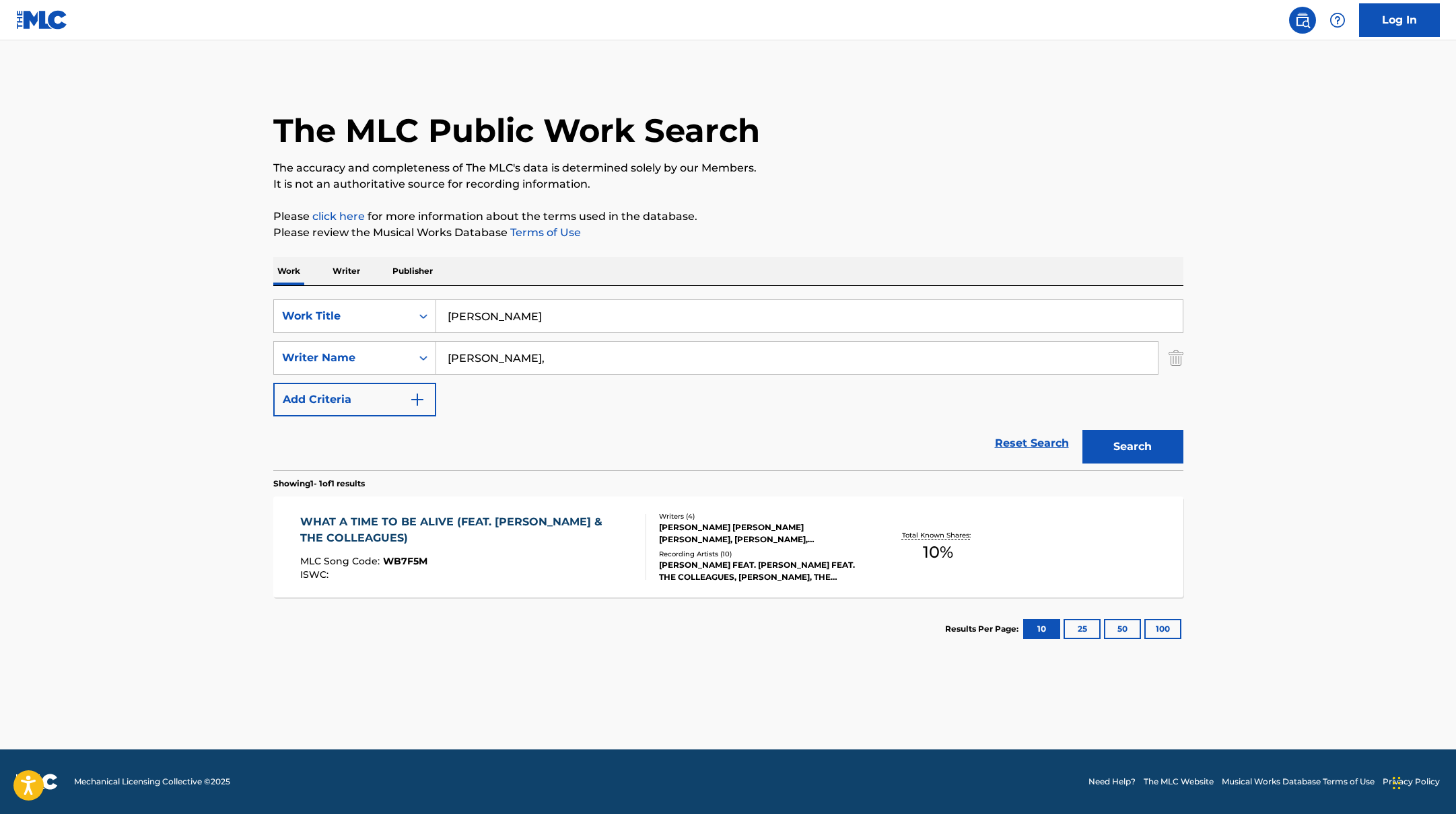
click at [765, 220] on div "The MLC Public Work Search The accuracy and completeness of The MLC's data is d…" at bounding box center [728, 367] width 943 height 587
type input "[PERSON_NAME],"
click at [765, 220] on p "Please click here for more information about the terms used in the database." at bounding box center [728, 216] width 910 height 16
click at [1094, 452] on button "Search" at bounding box center [1132, 447] width 101 height 34
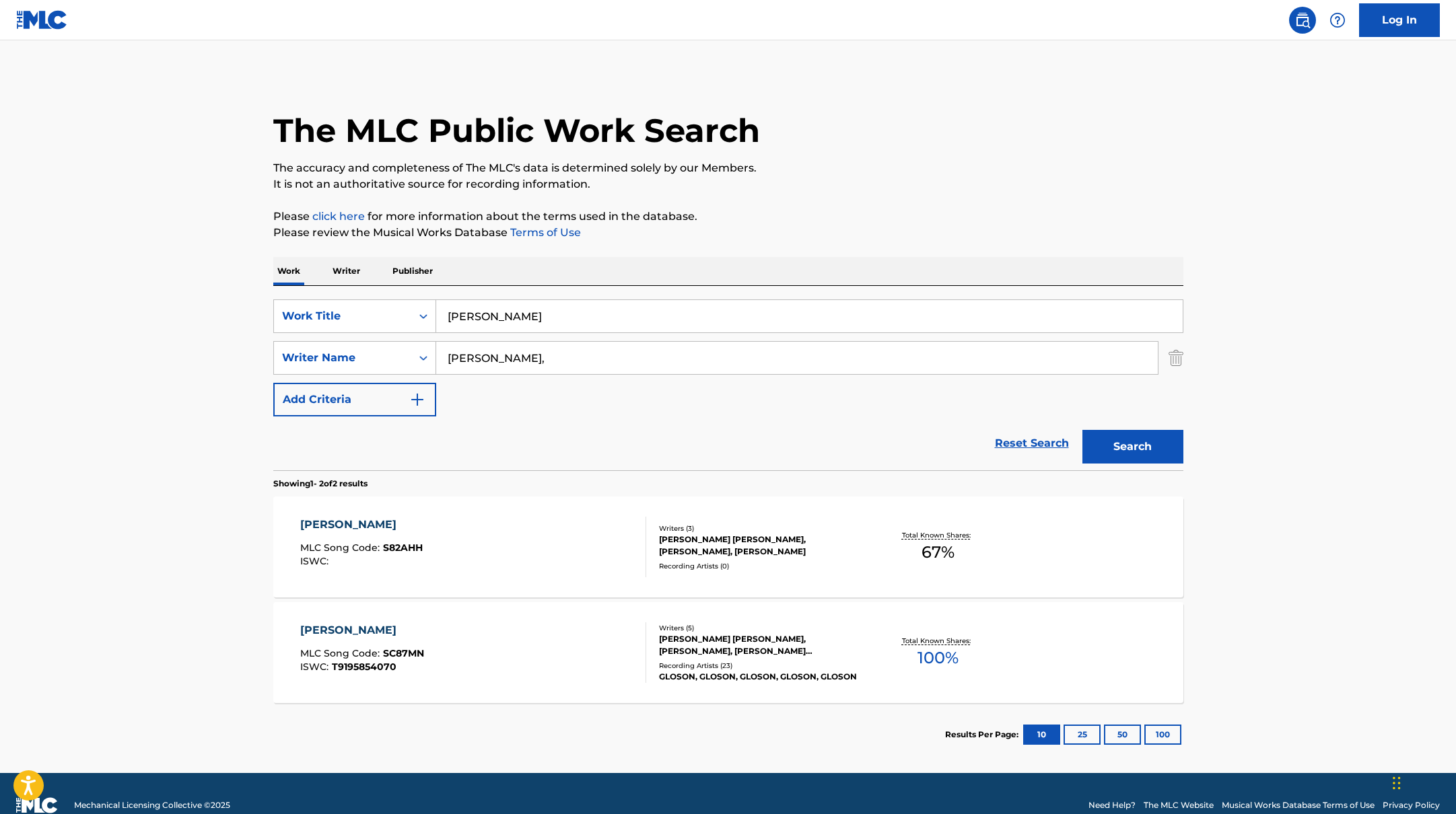
click at [591, 532] on div "[PERSON_NAME] MLC Song Code : S82AHH ISWC :" at bounding box center [473, 547] width 346 height 61
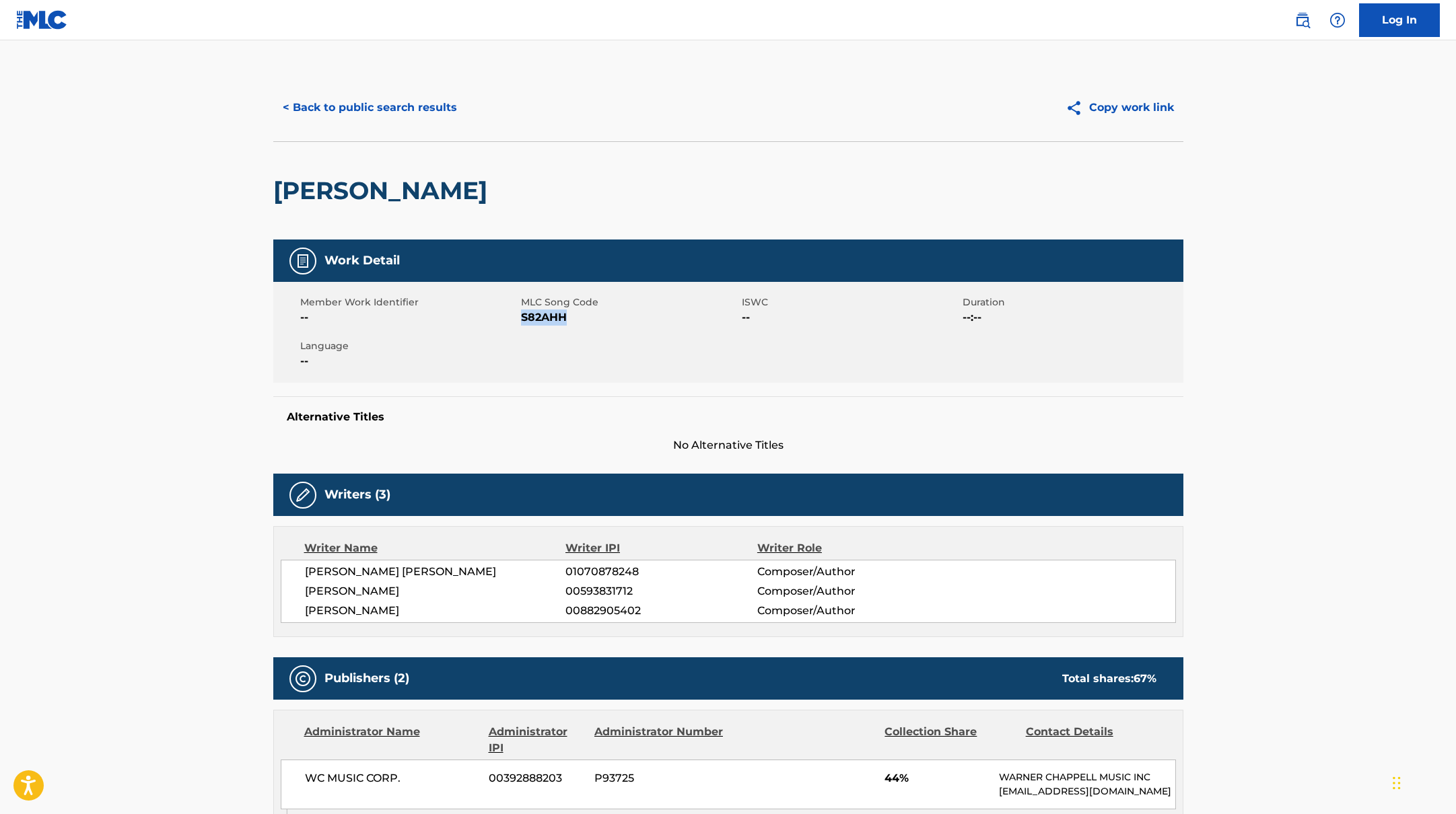
drag, startPoint x: 522, startPoint y: 318, endPoint x: 633, endPoint y: 320, distance: 111.0
click at [633, 320] on span "S82AHH" at bounding box center [630, 317] width 217 height 16
click at [360, 104] on button "< Back to public search results" at bounding box center [370, 108] width 193 height 34
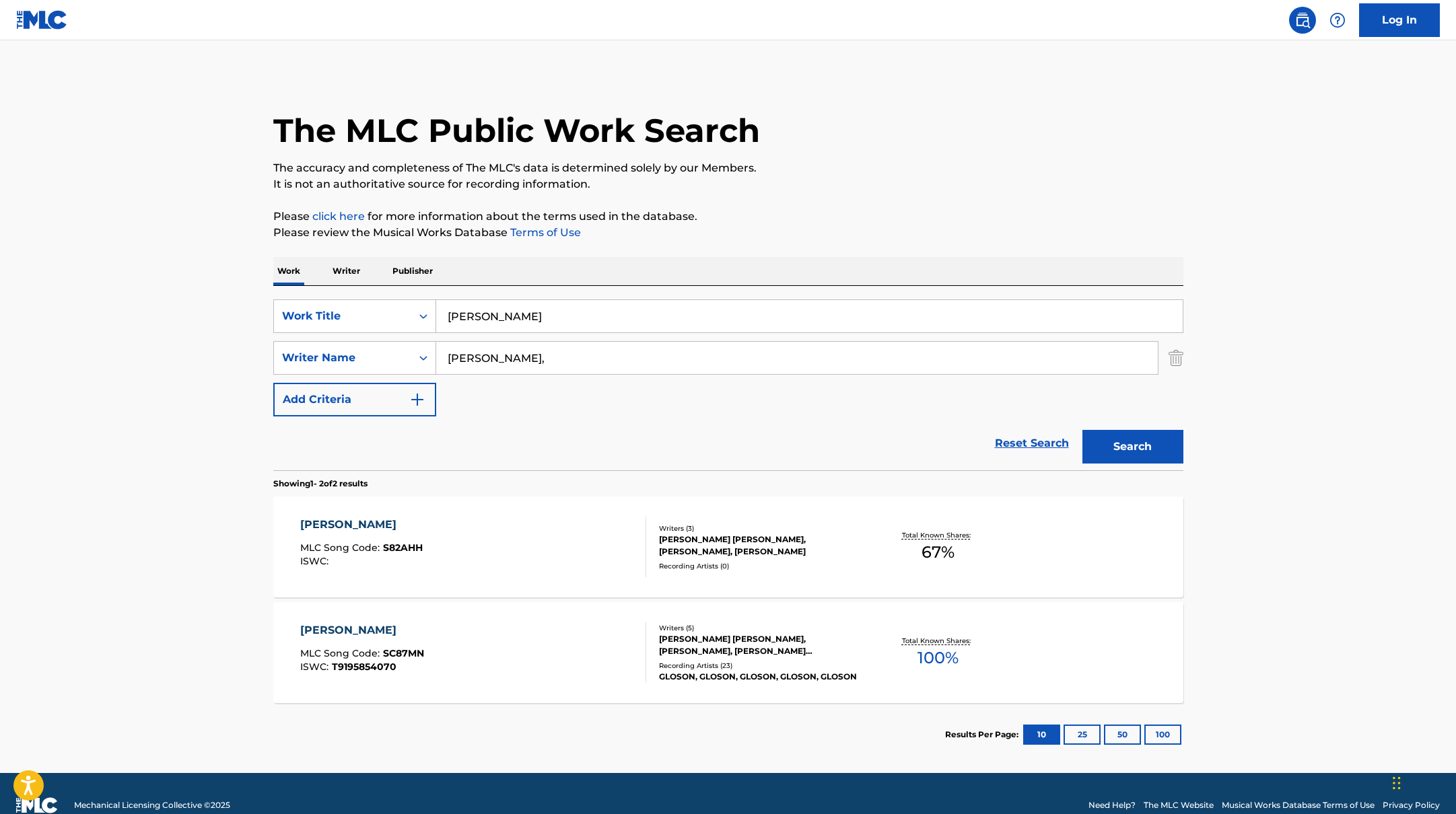
drag, startPoint x: 491, startPoint y: 314, endPoint x: 403, endPoint y: 292, distance: 90.7
click at [403, 292] on div "SearchWithCriteriabb4edb49-f9b7-4289-af29-81fb4135b806 Work Title [PERSON_NAME]…" at bounding box center [728, 378] width 910 height 185
drag, startPoint x: 532, startPoint y: 316, endPoint x: 372, endPoint y: 280, distance: 164.0
click at [372, 280] on div "Work Writer Publisher SearchWithCriteriabb4edb49-f9b7-4289-af29-81fb4135b806 Wo…" at bounding box center [728, 512] width 910 height 510
type input "WHISKEY RAIN - feat. [PERSON_NAME]"
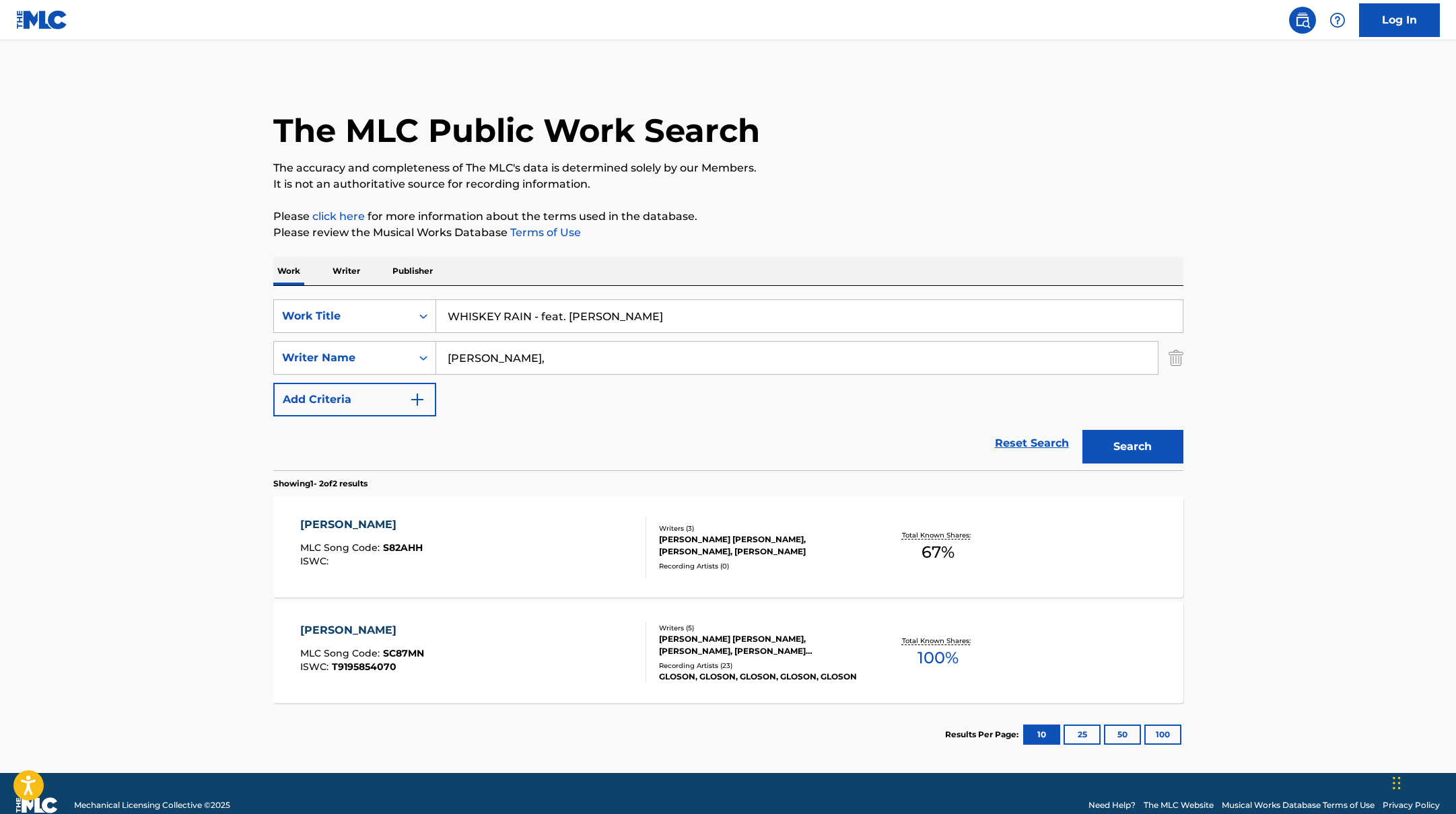
click at [750, 233] on p "Please review the Musical Works Database Terms of Use" at bounding box center [728, 233] width 910 height 16
drag, startPoint x: 510, startPoint y: 362, endPoint x: 410, endPoint y: 337, distance: 103.1
click at [376, 337] on div "SearchWithCriteriabb4edb49-f9b7-4289-af29-81fb4135b806 Work Title WHISKEY RAIN …" at bounding box center [728, 358] width 910 height 117
type input "[PERSON_NAME],"
drag, startPoint x: 539, startPoint y: 316, endPoint x: 733, endPoint y: 324, distance: 194.2
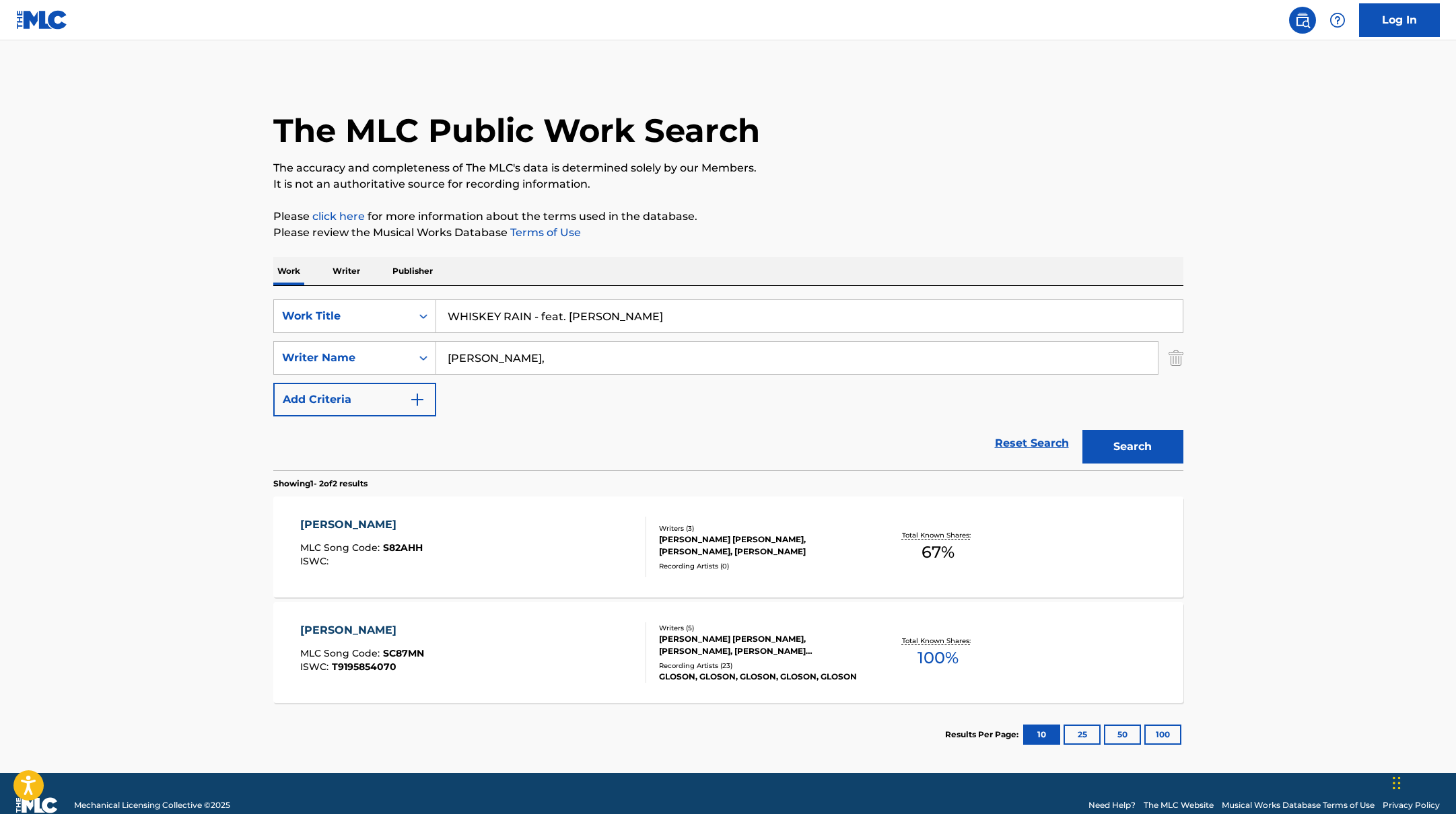
click at [733, 324] on input "WHISKEY RAIN - feat. [PERSON_NAME]" at bounding box center [809, 316] width 747 height 32
type input "WHISKEY RAIN"
click at [1082, 430] on button "Search" at bounding box center [1132, 447] width 101 height 34
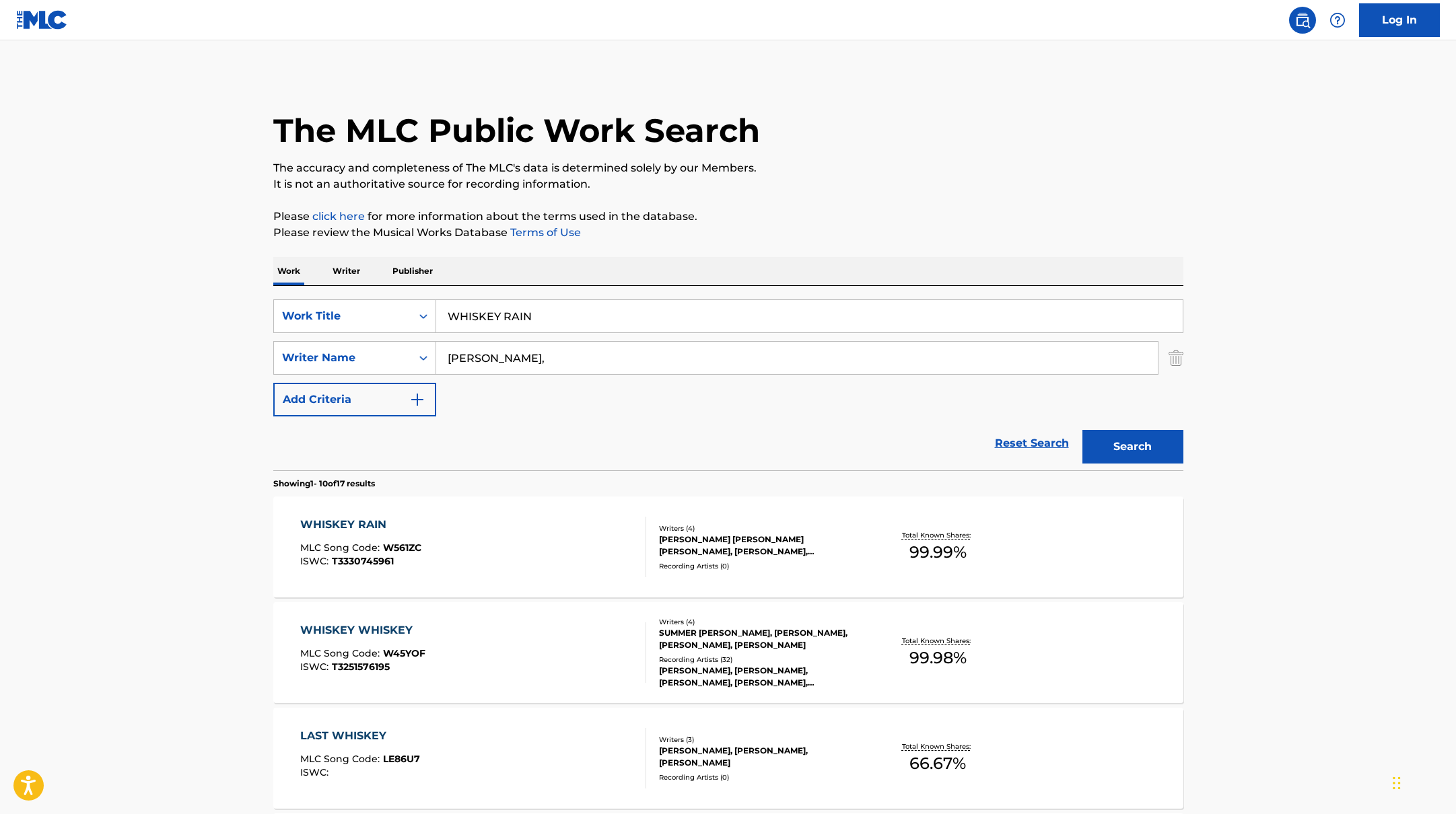
click at [620, 542] on div "WHISKEY RAIN MLC Song Code : W561ZC ISWC : T3330745961" at bounding box center [473, 547] width 346 height 61
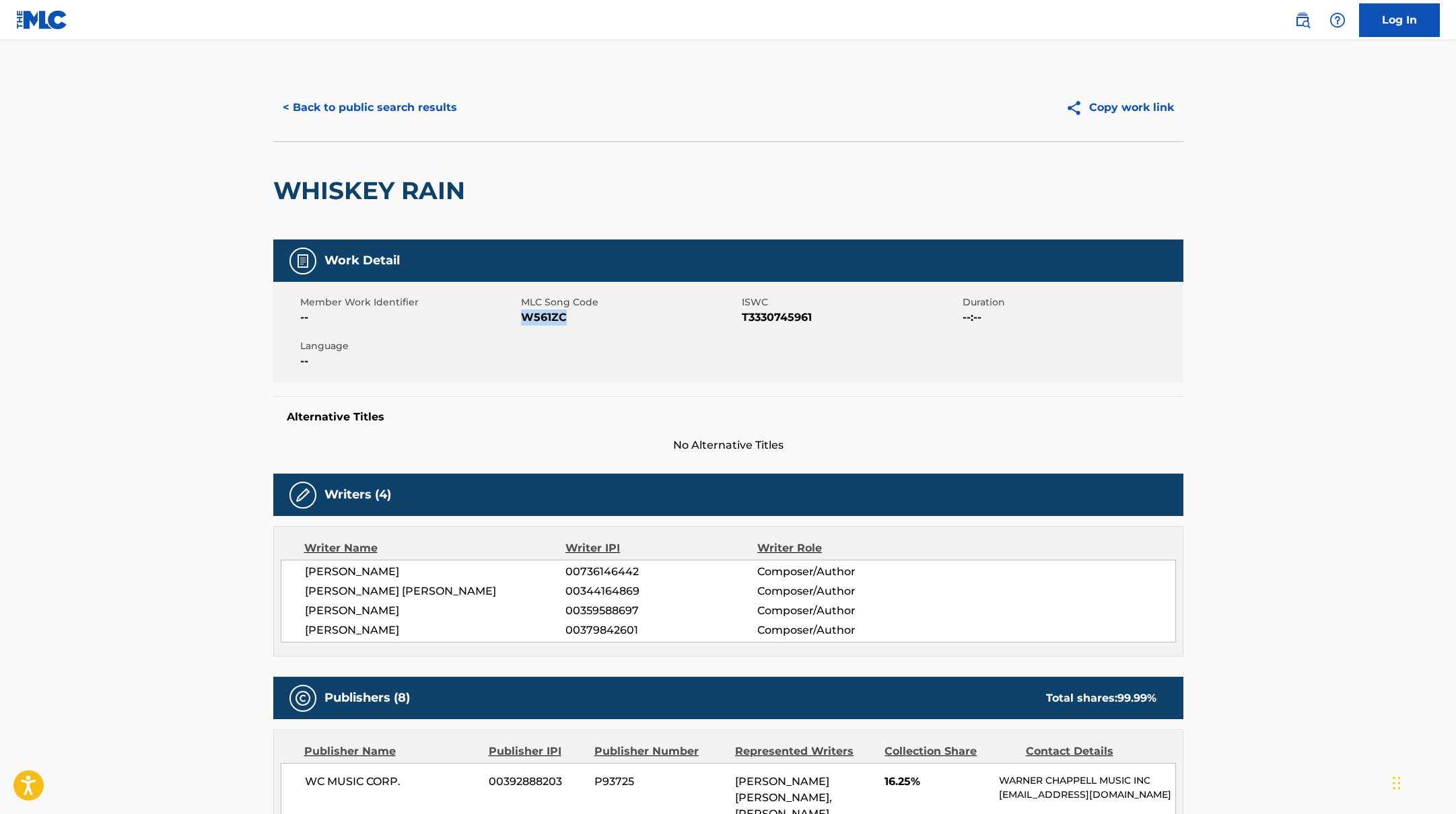
drag, startPoint x: 525, startPoint y: 318, endPoint x: 603, endPoint y: 321, distance: 78.1
click at [603, 321] on span "W561ZC" at bounding box center [630, 317] width 217 height 16
click at [415, 98] on button "< Back to public search results" at bounding box center [370, 108] width 193 height 34
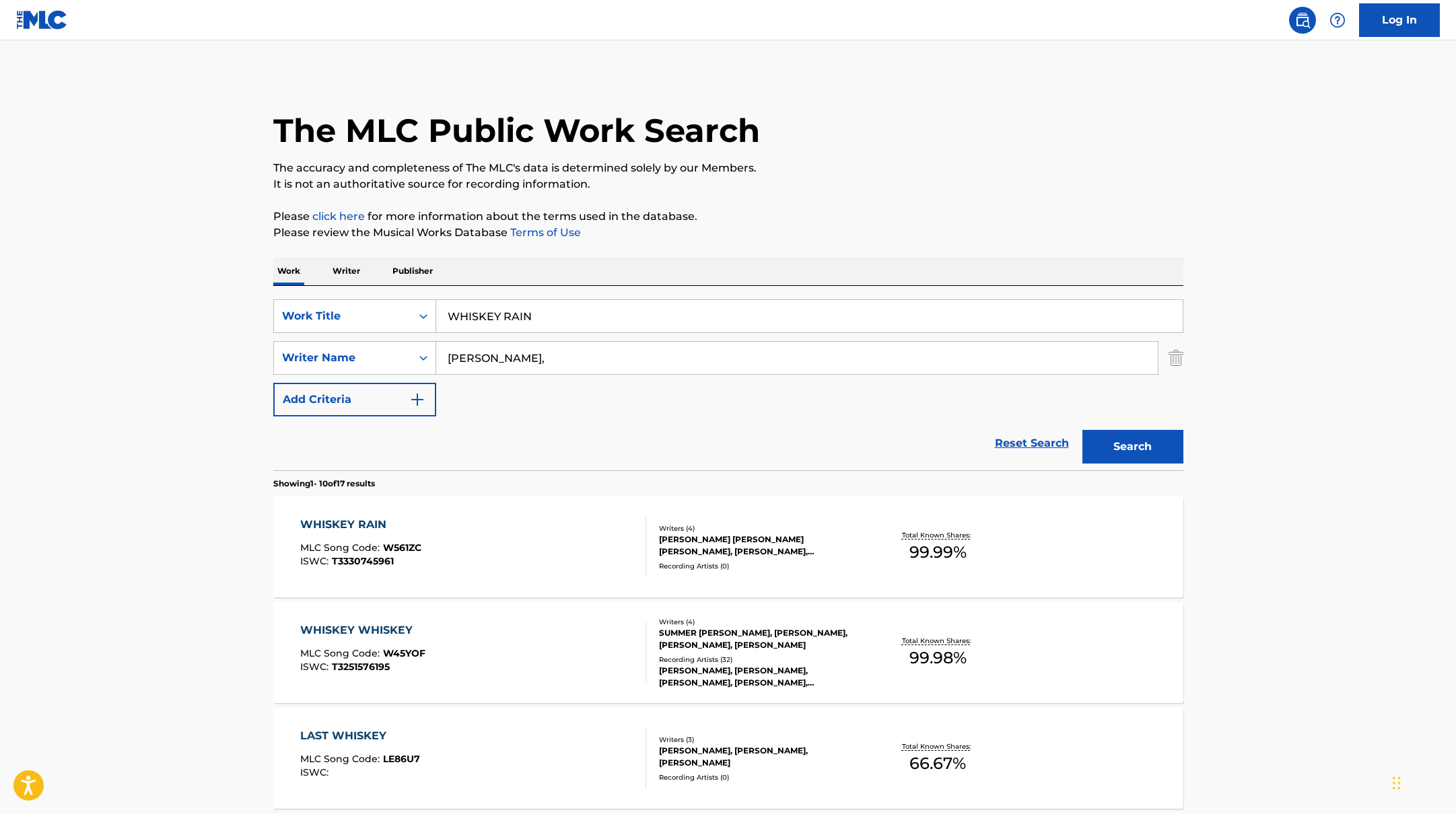
click at [557, 314] on input "WHISKEY RAIN" at bounding box center [809, 316] width 747 height 32
drag, startPoint x: 548, startPoint y: 320, endPoint x: 404, endPoint y: 297, distance: 145.8
click at [400, 297] on div "SearchWithCriteriabb4edb49-f9b7-4289-af29-81fb4135b806 Work Title WHISKEY RAIN …" at bounding box center [728, 378] width 910 height 185
drag, startPoint x: 626, startPoint y: 312, endPoint x: 392, endPoint y: 288, distance: 235.2
click at [392, 288] on div "SearchWithCriteriabb4edb49-f9b7-4289-af29-81fb4135b806 Work Title [PERSON_NAME]…" at bounding box center [728, 378] width 910 height 185
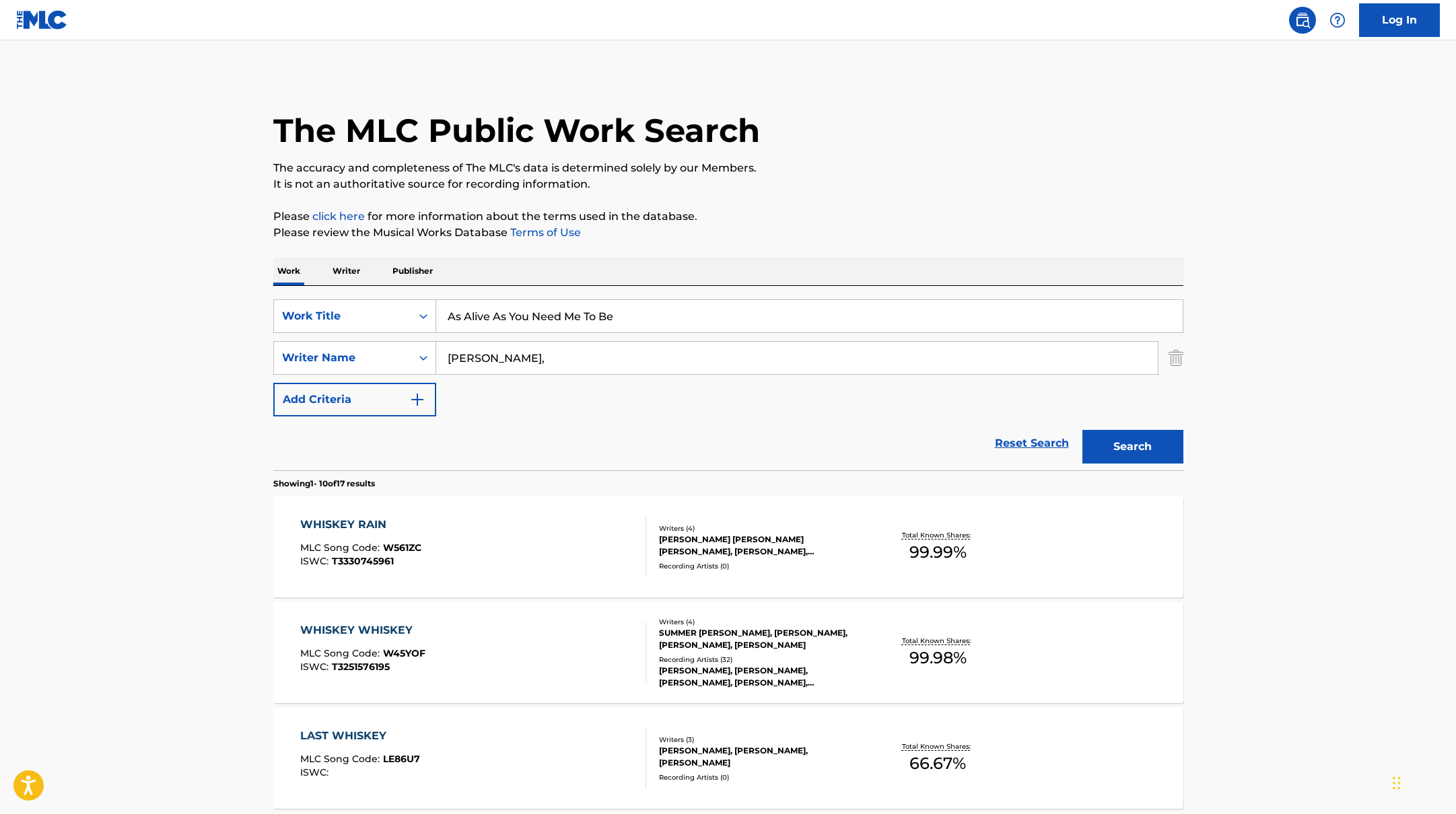
type input "As Alive As You Need Me To Be"
click at [824, 172] on p "The accuracy and completeness of The MLC's data is determined solely by our Mem…" at bounding box center [728, 168] width 910 height 16
drag, startPoint x: 521, startPoint y: 354, endPoint x: 442, endPoint y: 347, distance: 79.3
click at [442, 347] on input "[PERSON_NAME]," at bounding box center [797, 358] width 722 height 32
type input "Reznor"
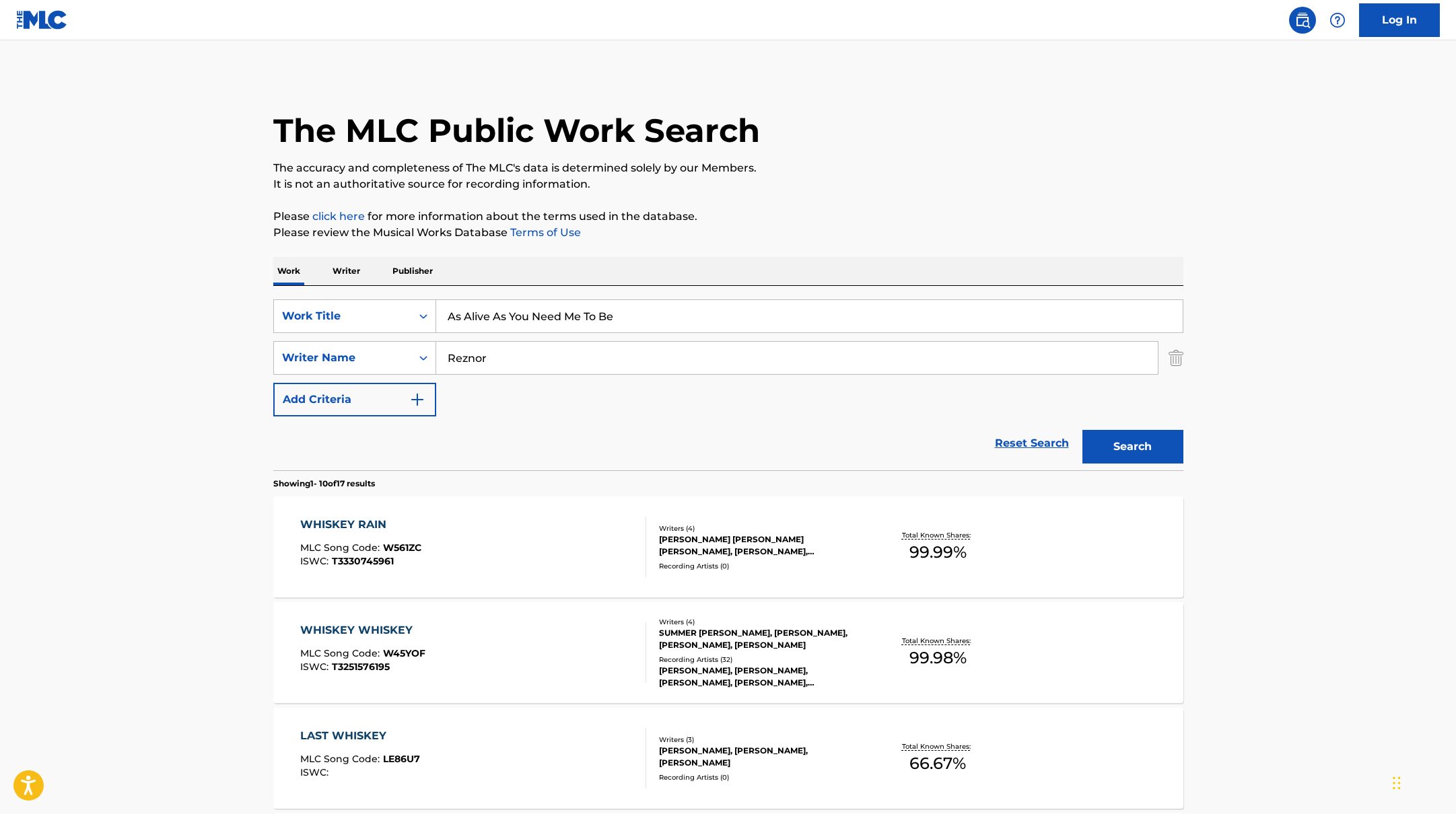
click at [820, 237] on p "Please review the Musical Works Database Terms of Use" at bounding box center [728, 233] width 910 height 16
click at [1118, 438] on button "Search" at bounding box center [1132, 447] width 101 height 34
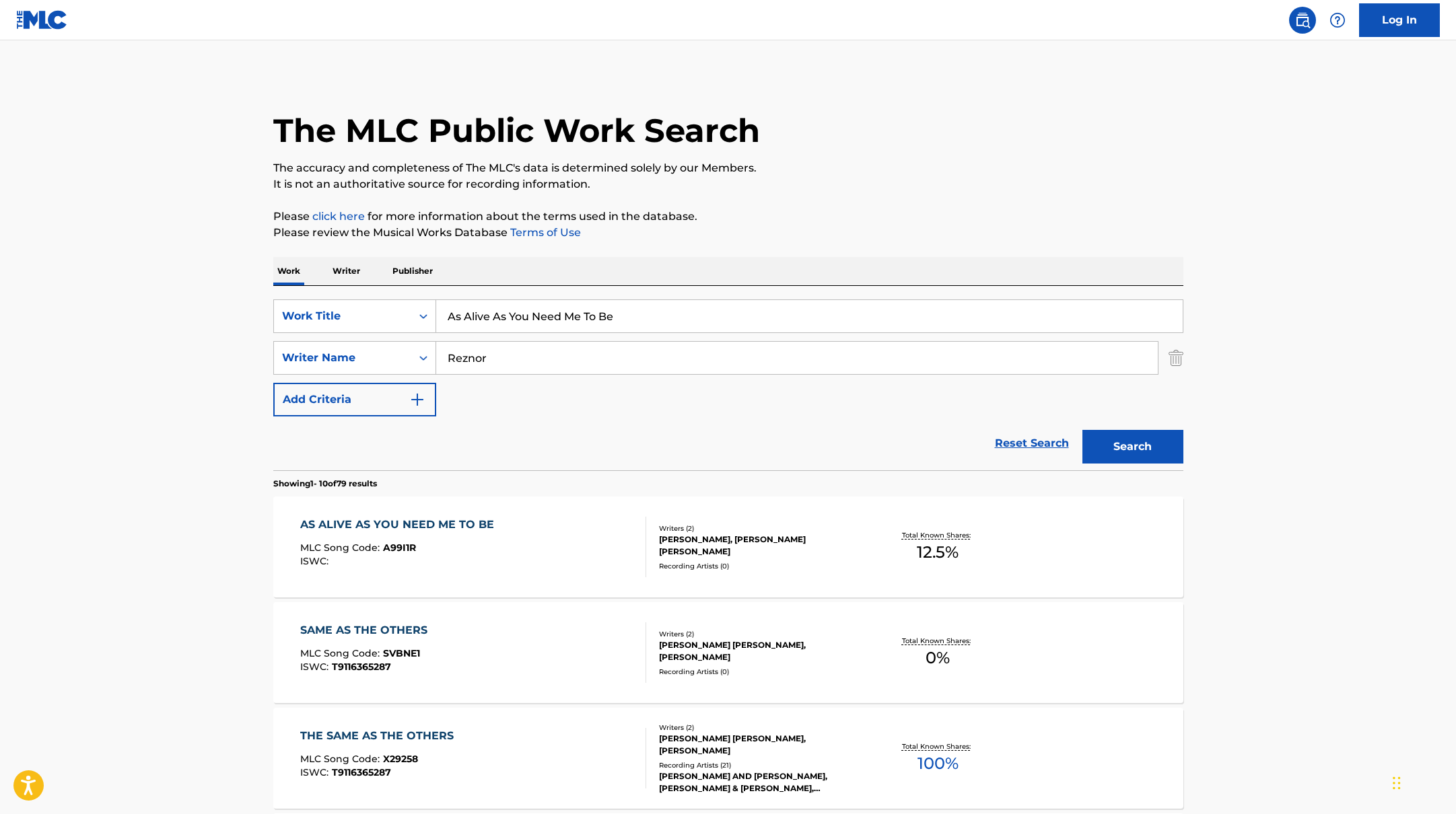
click at [546, 552] on div "AS ALIVE AS YOU NEED ME TO BE MLC Song Code : A99I1R ISWC :" at bounding box center [473, 547] width 346 height 61
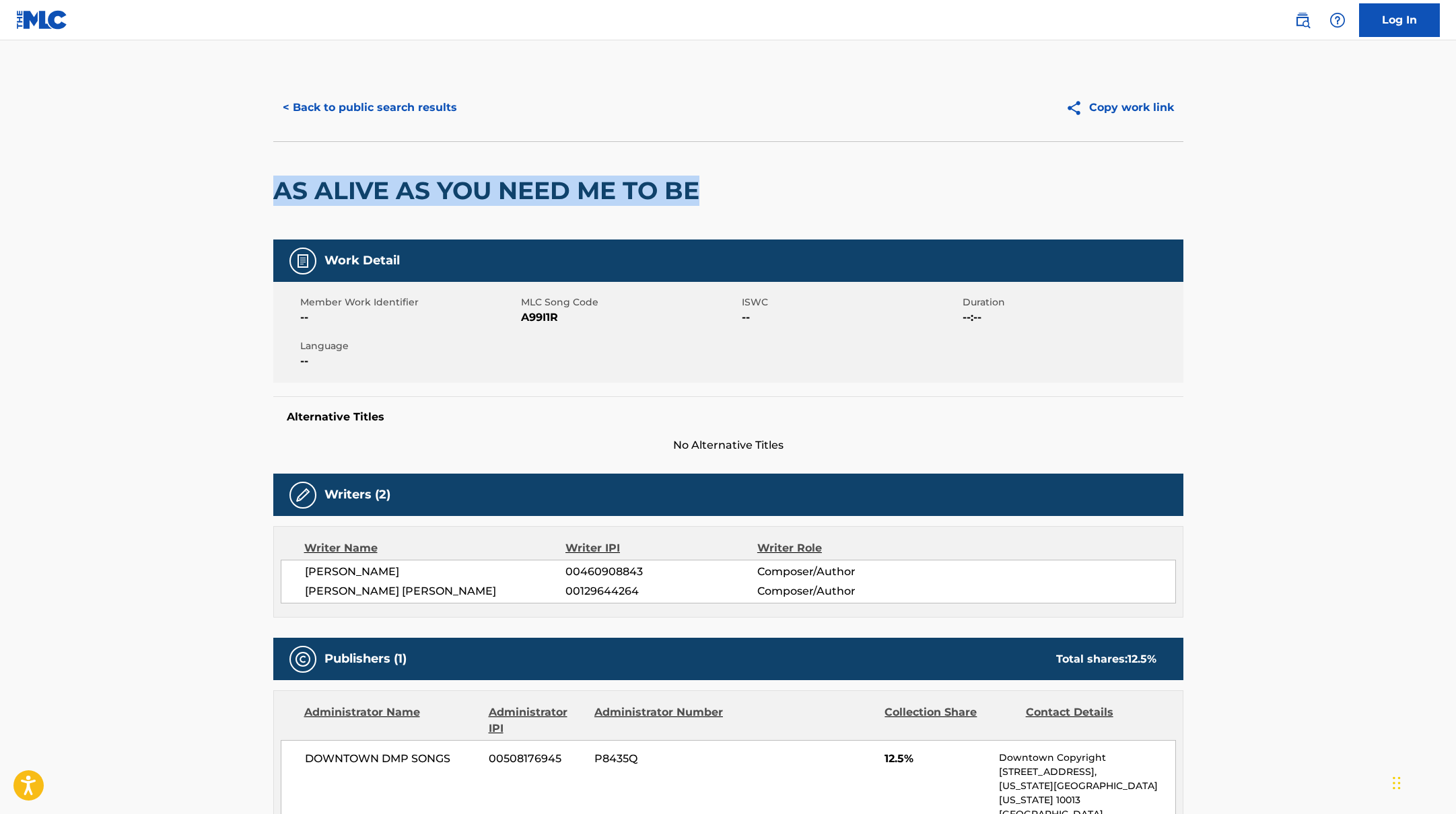
drag, startPoint x: 771, startPoint y: 201, endPoint x: 262, endPoint y: 152, distance: 511.4
click at [262, 152] on div "< Back to public search results Copy work link AS ALIVE AS YOU NEED ME TO BE Wo…" at bounding box center [728, 557] width 943 height 967
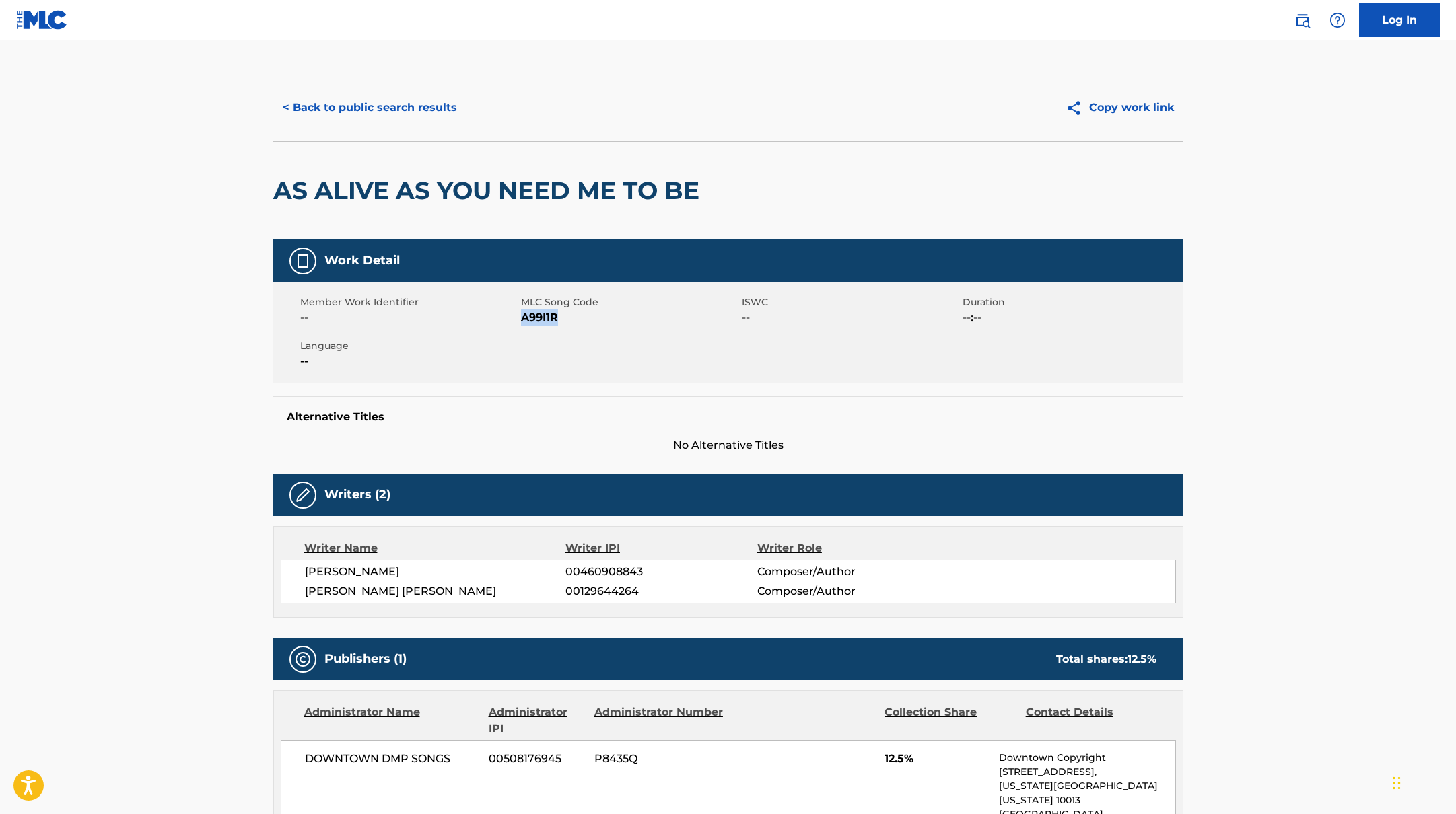
drag, startPoint x: 523, startPoint y: 320, endPoint x: 631, endPoint y: 320, distance: 108.0
click at [631, 320] on span "A99I1R" at bounding box center [630, 317] width 217 height 16
click at [401, 101] on button "< Back to public search results" at bounding box center [370, 108] width 193 height 34
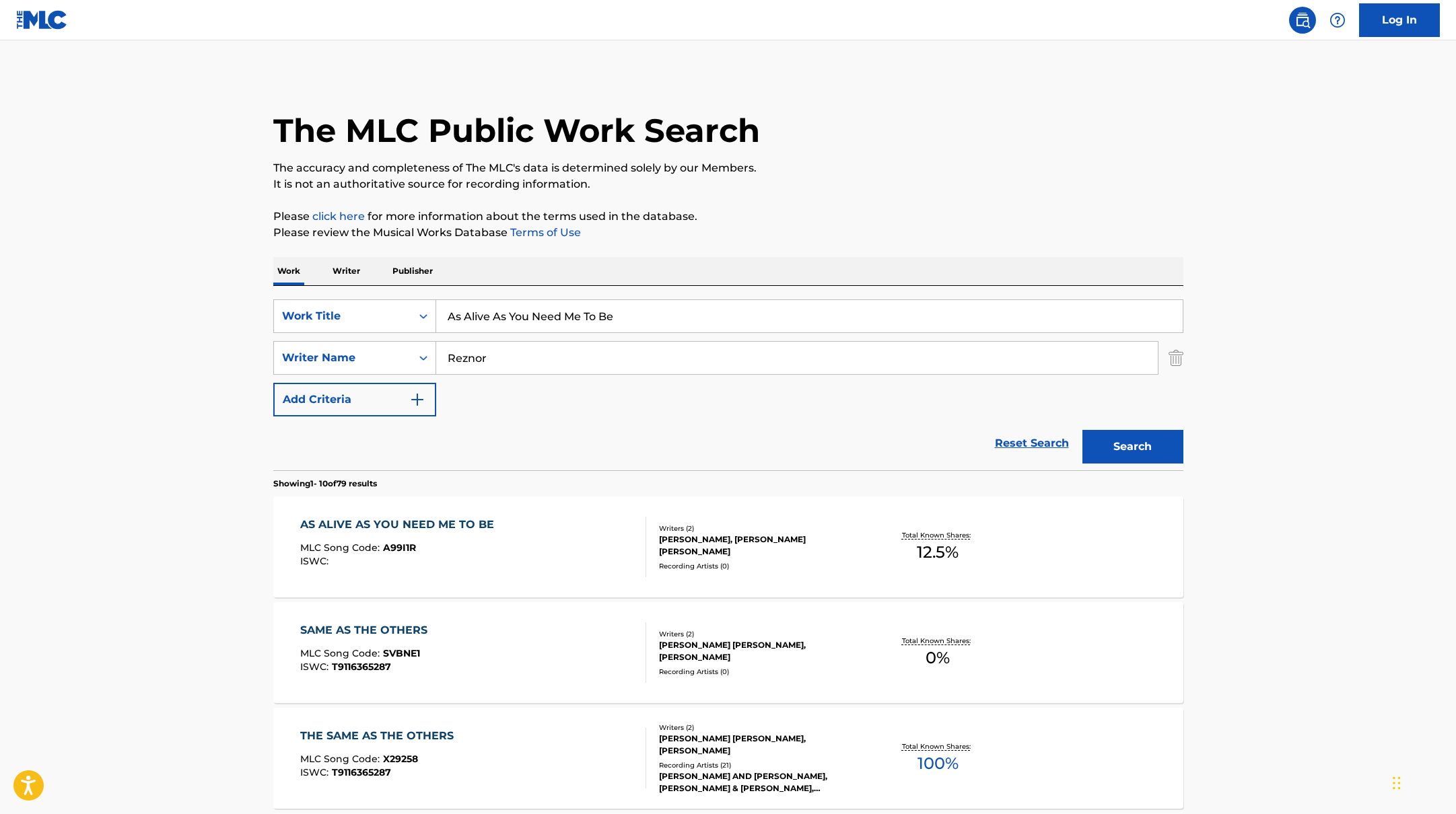
drag, startPoint x: 635, startPoint y: 320, endPoint x: 365, endPoint y: 272, distance: 274.2
drag, startPoint x: 558, startPoint y: 319, endPoint x: 396, endPoint y: 283, distance: 166.0
type input "Rich Man"
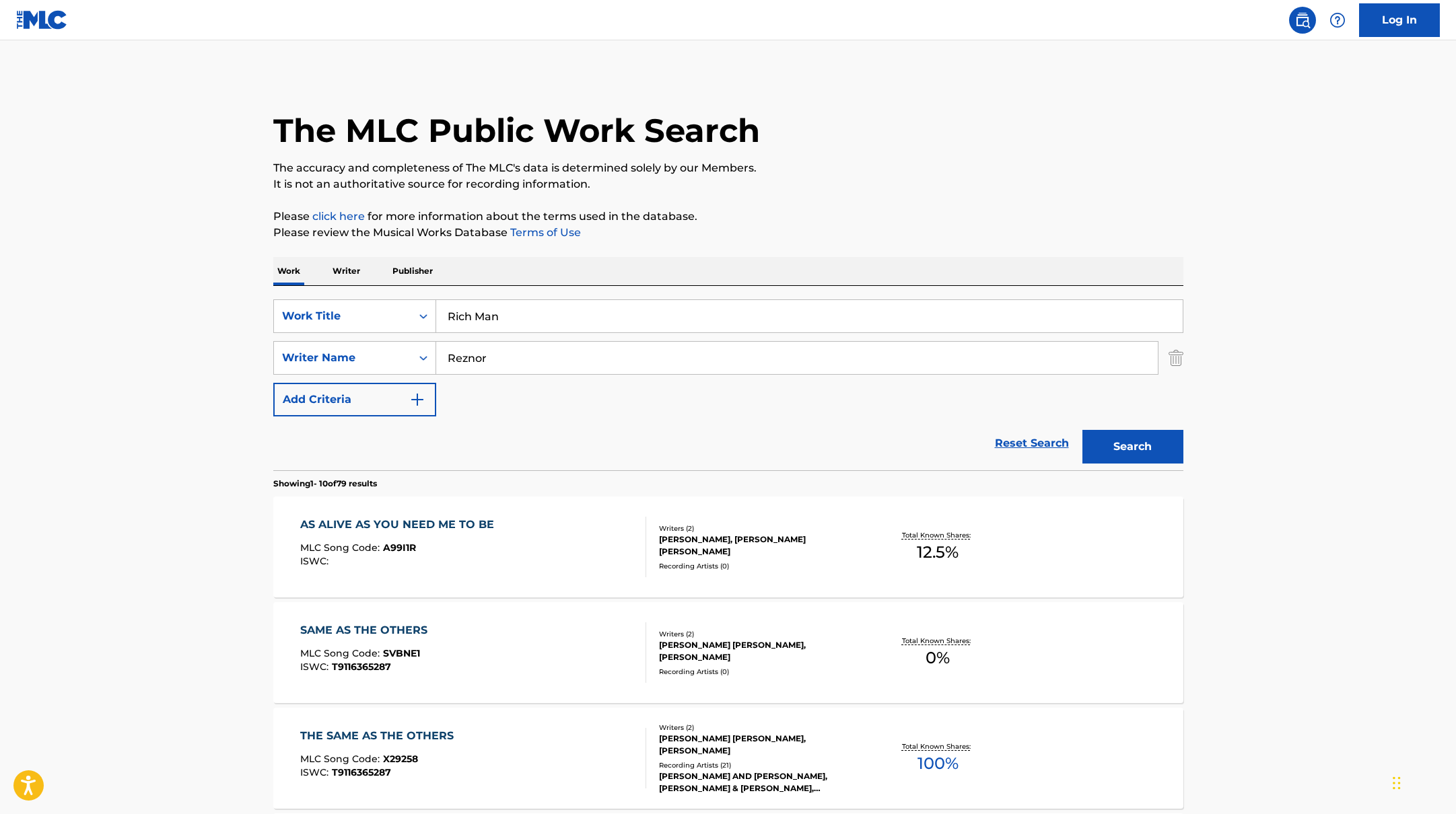
click at [862, 109] on div "The MLC Public Work Search" at bounding box center [728, 123] width 910 height 98
drag, startPoint x: 503, startPoint y: 361, endPoint x: 874, endPoint y: 176, distance: 414.6
type input "[PERSON_NAME]"
click at [874, 176] on p "It is not an authoritative source for recording information." at bounding box center [728, 184] width 910 height 16
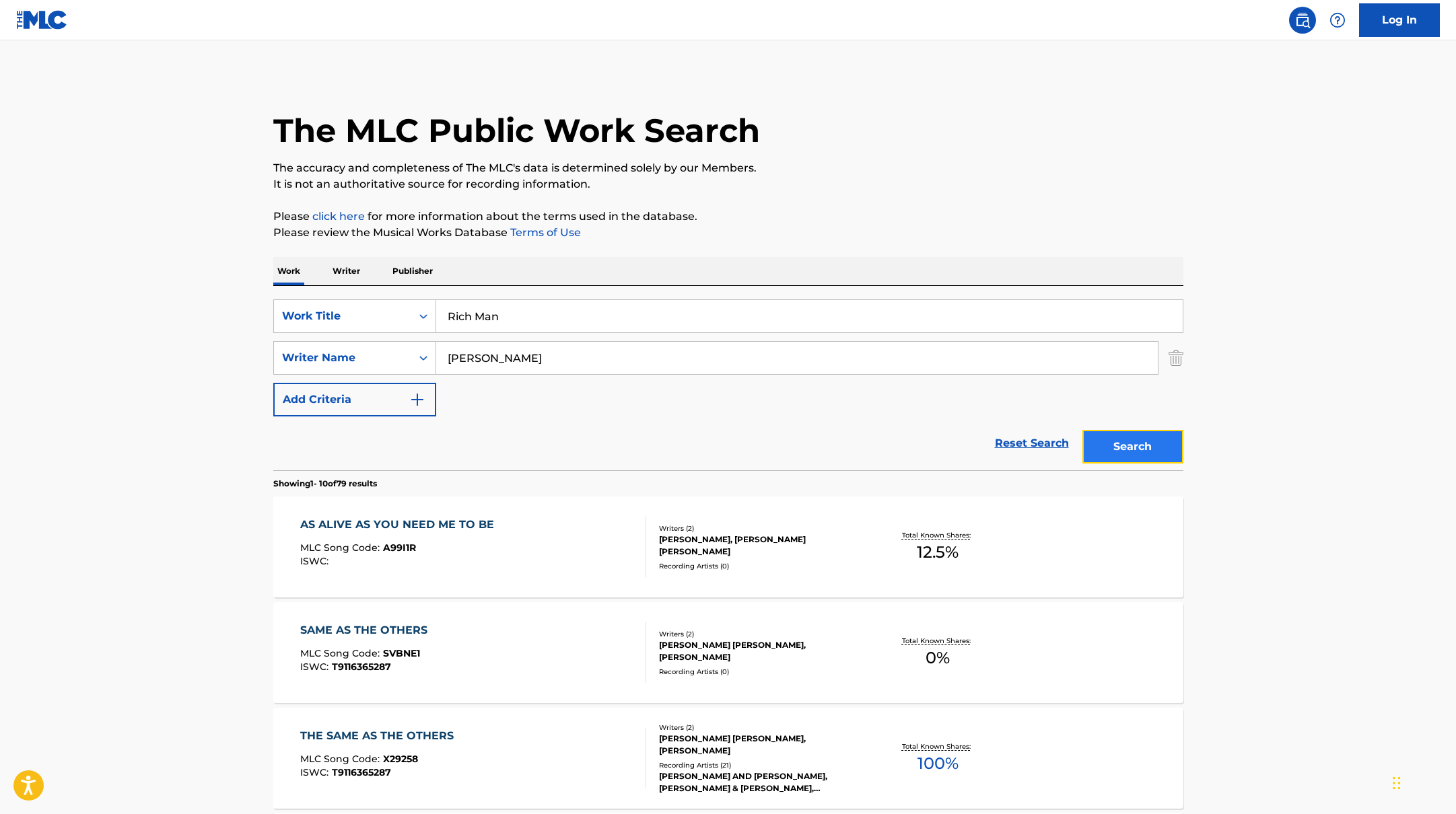
click at [1097, 444] on button "Search" at bounding box center [1132, 447] width 101 height 34
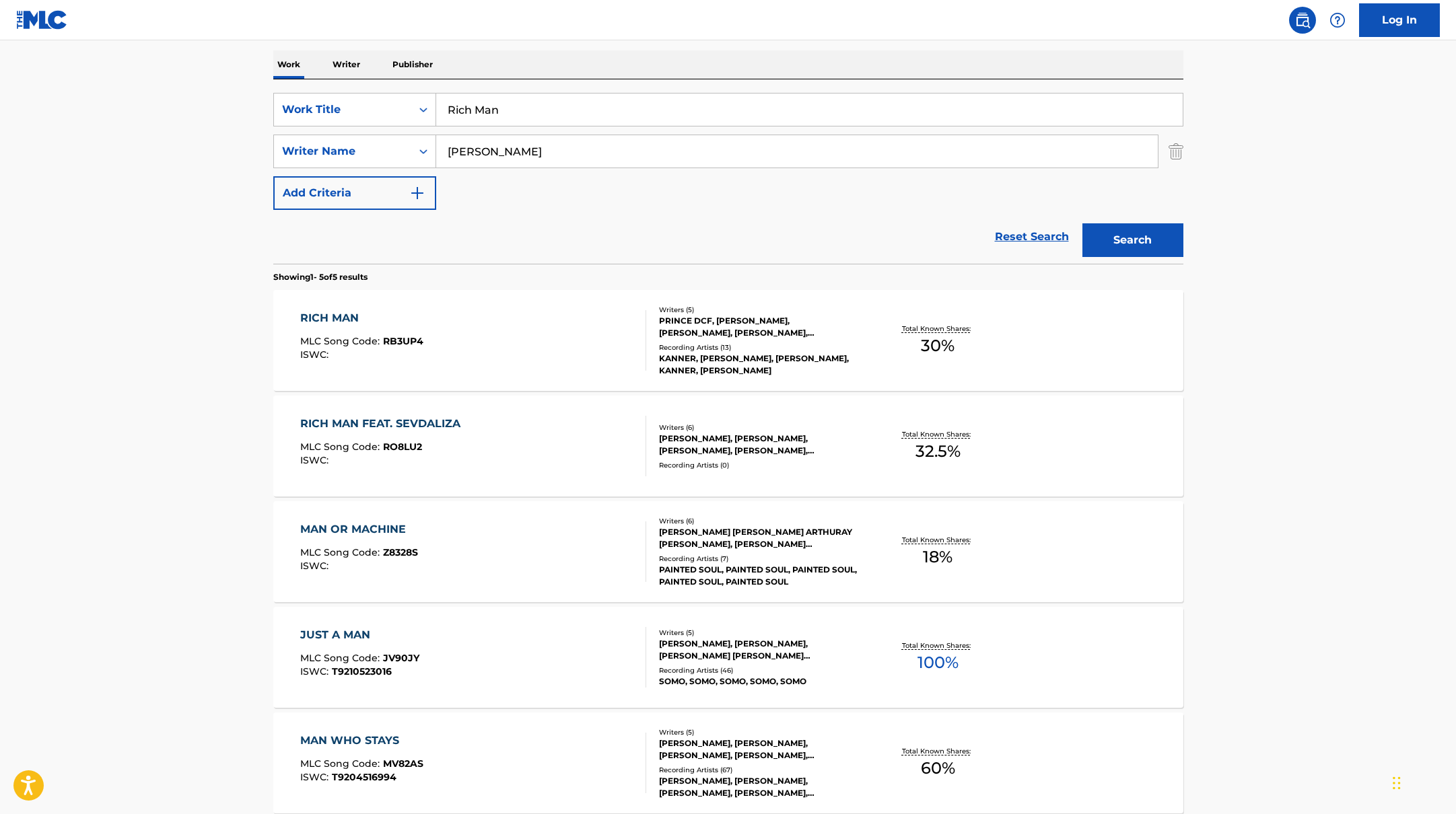
scroll to position [208, 0]
drag, startPoint x: 514, startPoint y: 109, endPoint x: 608, endPoint y: 64, distance: 104.2
click at [606, 62] on div "Work Writer Publisher SearchWithCriteriabb4edb49-f9b7-4289-af29-81fb4135b806 Wo…" at bounding box center [728, 462] width 910 height 827
type input "Luck Of The Draw"
click at [608, 64] on div "Work Writer Publisher" at bounding box center [728, 63] width 910 height 28
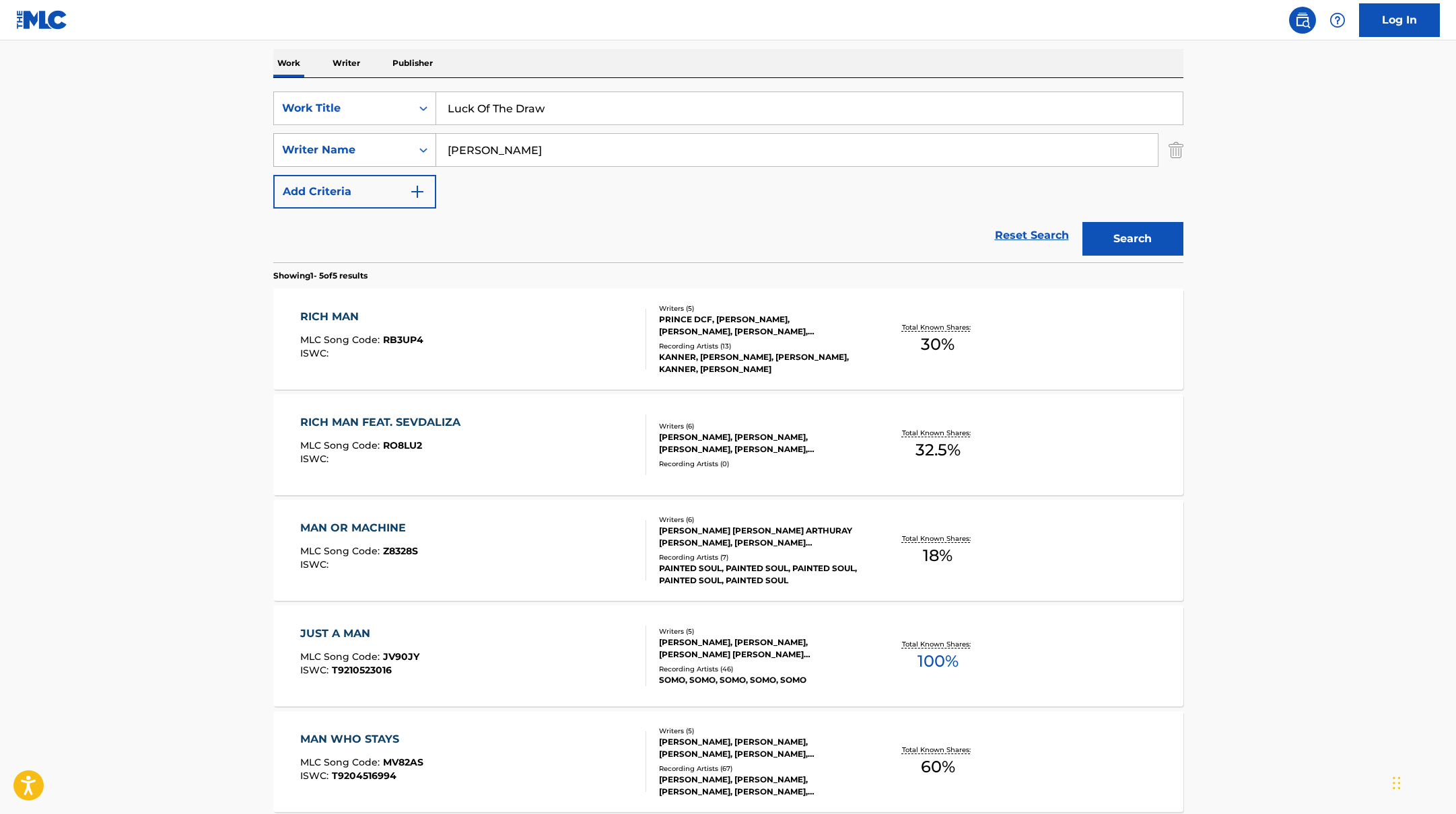
drag, startPoint x: 518, startPoint y: 155, endPoint x: 404, endPoint y: 141, distance: 114.9
click at [405, 141] on div "SearchWithCriteriab4830780-80aa-4f22-a0cc-84b4c785d36c Writer Name [PERSON_NAME]" at bounding box center [728, 150] width 910 height 34
type input "West"
click at [869, 221] on div "Reset Search Search" at bounding box center [728, 235] width 910 height 54
click at [1127, 252] on button "Search" at bounding box center [1132, 239] width 101 height 34
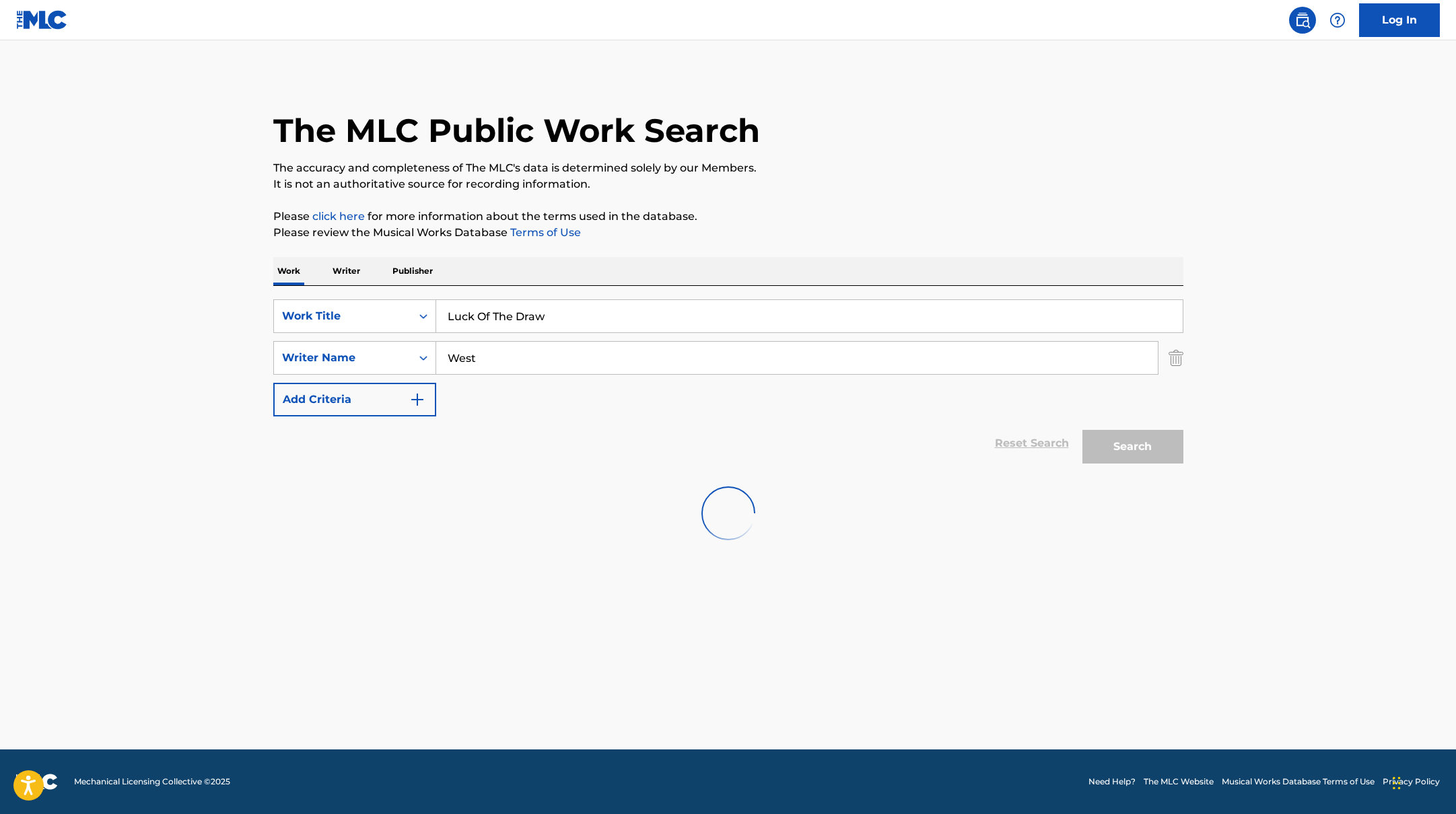
scroll to position [0, 0]
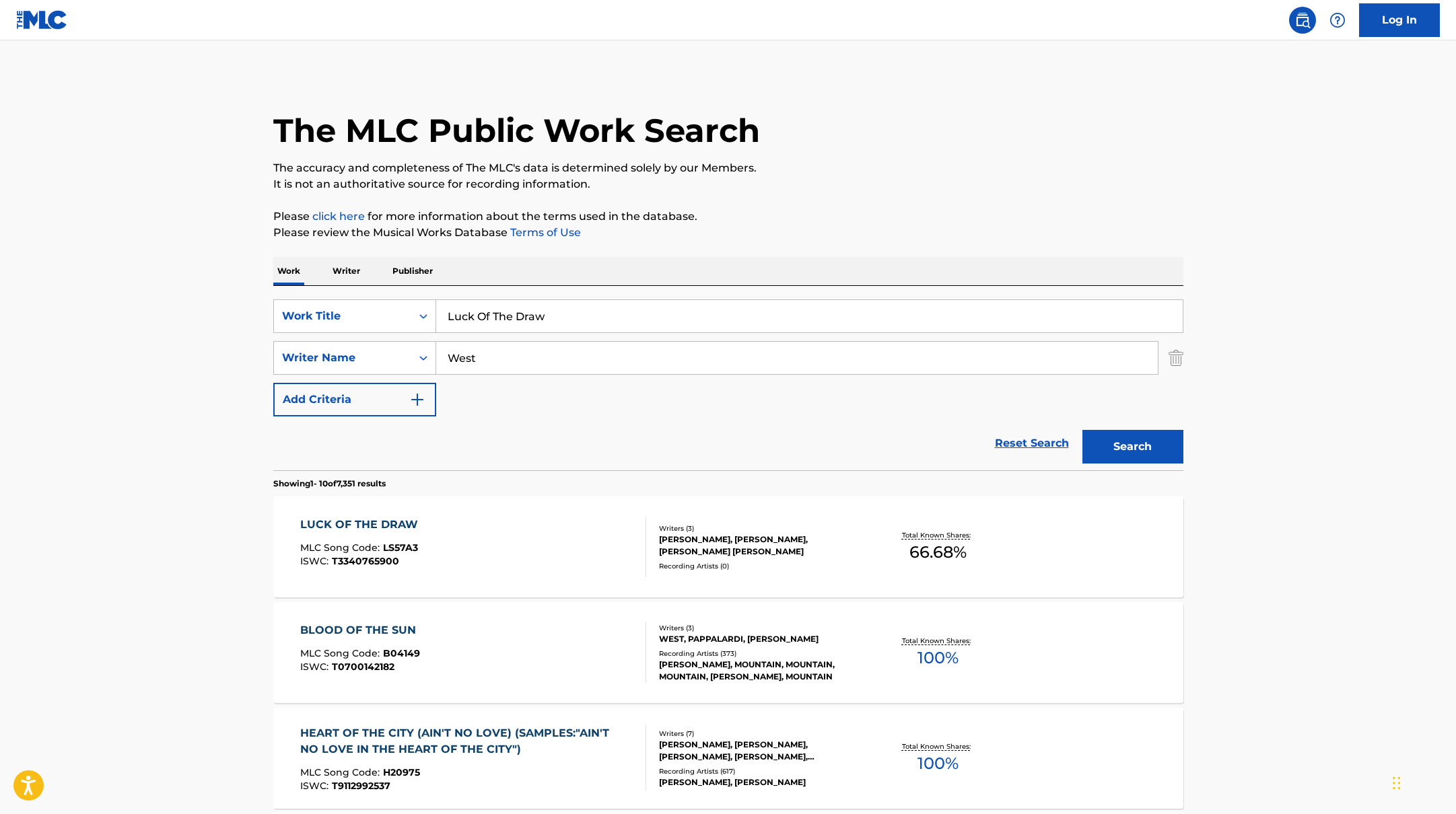
click at [576, 534] on div "LUCK OF THE DRAW MLC Song Code : LS57A3 ISWC : T3340765900" at bounding box center [473, 547] width 346 height 61
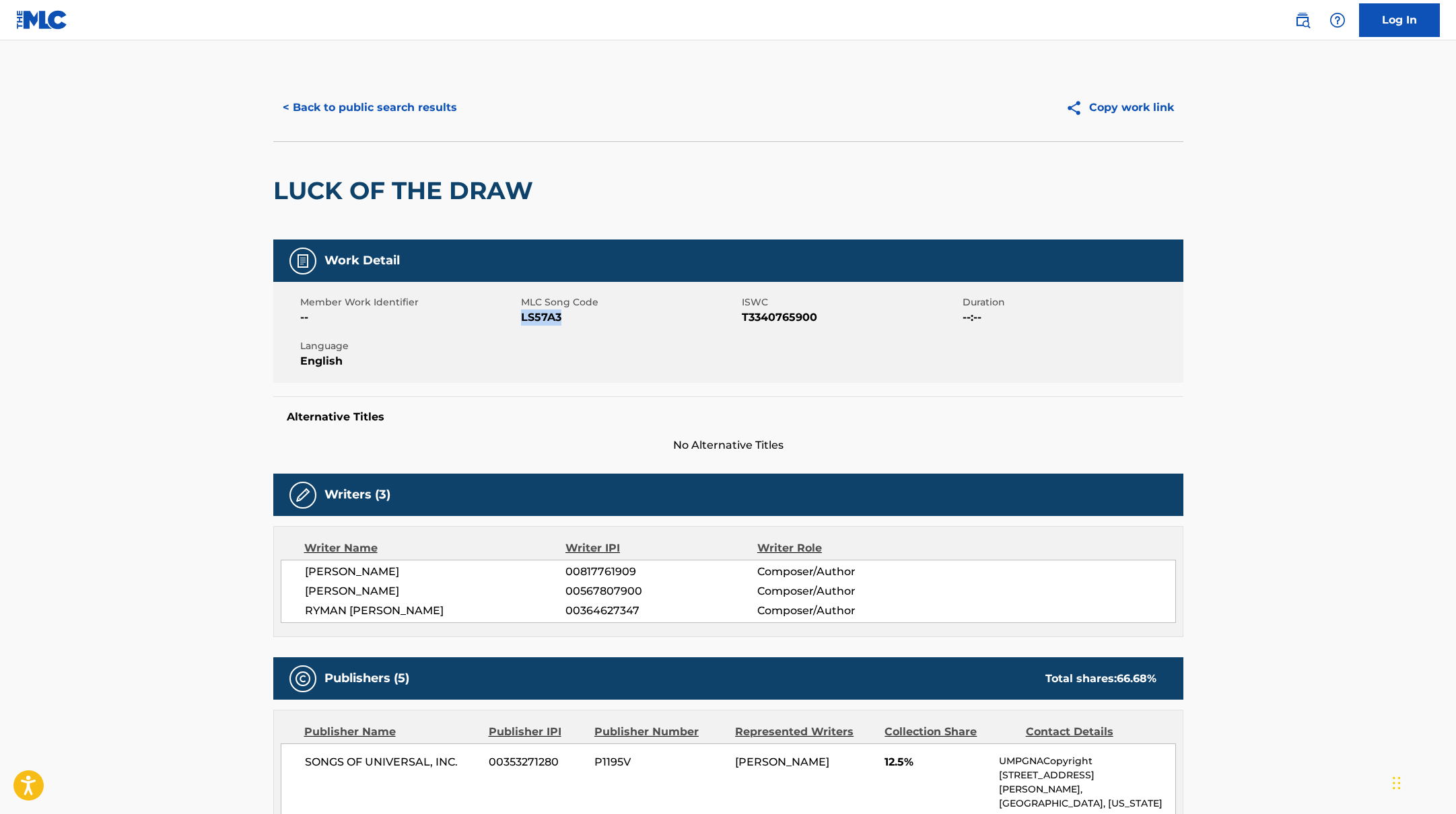
drag, startPoint x: 522, startPoint y: 318, endPoint x: 621, endPoint y: 323, distance: 99.1
click at [613, 323] on span "LS57A3" at bounding box center [630, 317] width 217 height 16
click at [424, 107] on button "< Back to public search results" at bounding box center [370, 108] width 193 height 34
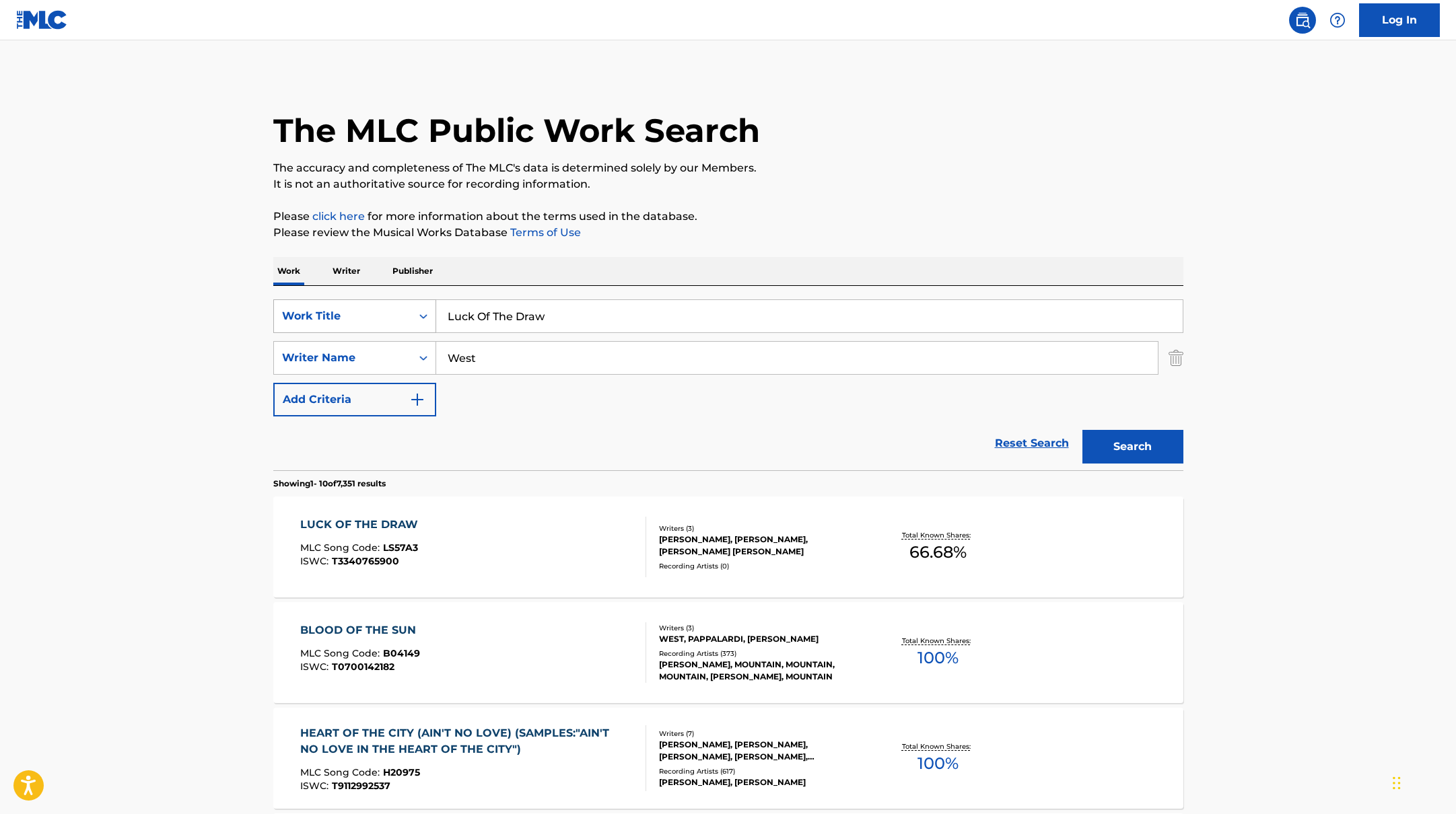
drag, startPoint x: 574, startPoint y: 329, endPoint x: 409, endPoint y: 300, distance: 167.5
click at [405, 300] on div "SearchWithCriteriabb4edb49-f9b7-4289-af29-81fb4135b806 Work Title Luck Of The D…" at bounding box center [728, 316] width 910 height 34
drag, startPoint x: 544, startPoint y: 317, endPoint x: 382, endPoint y: 290, distance: 164.2
click at [382, 290] on div "SearchWithCriteriabb4edb49-f9b7-4289-af29-81fb4135b806 Work Title [PERSON_NAME]…" at bounding box center [728, 378] width 910 height 185
type input "COMË N GO"
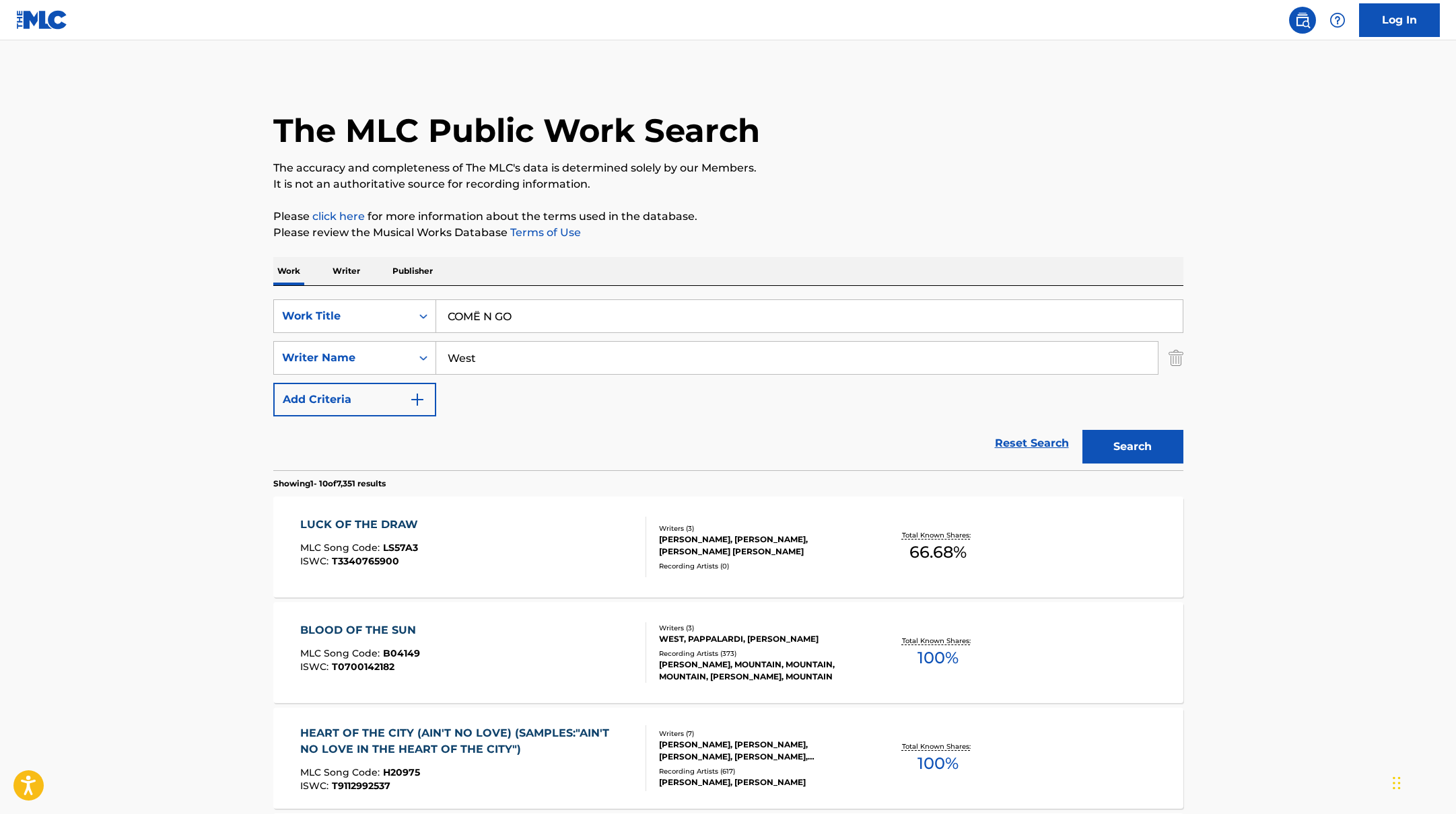
click at [891, 147] on div "The MLC Public Work Search" at bounding box center [728, 123] width 910 height 98
drag, startPoint x: 510, startPoint y: 362, endPoint x: 624, endPoint y: 282, distance: 139.3
click at [364, 334] on div "SearchWithCriteriabb4edb49-f9b7-4289-af29-81fb4135b806 Work Title COMË N GO Sea…" at bounding box center [728, 358] width 910 height 117
type input "Fort,"
click at [902, 218] on p "Please click here for more information about the terms used in the database." at bounding box center [728, 216] width 910 height 16
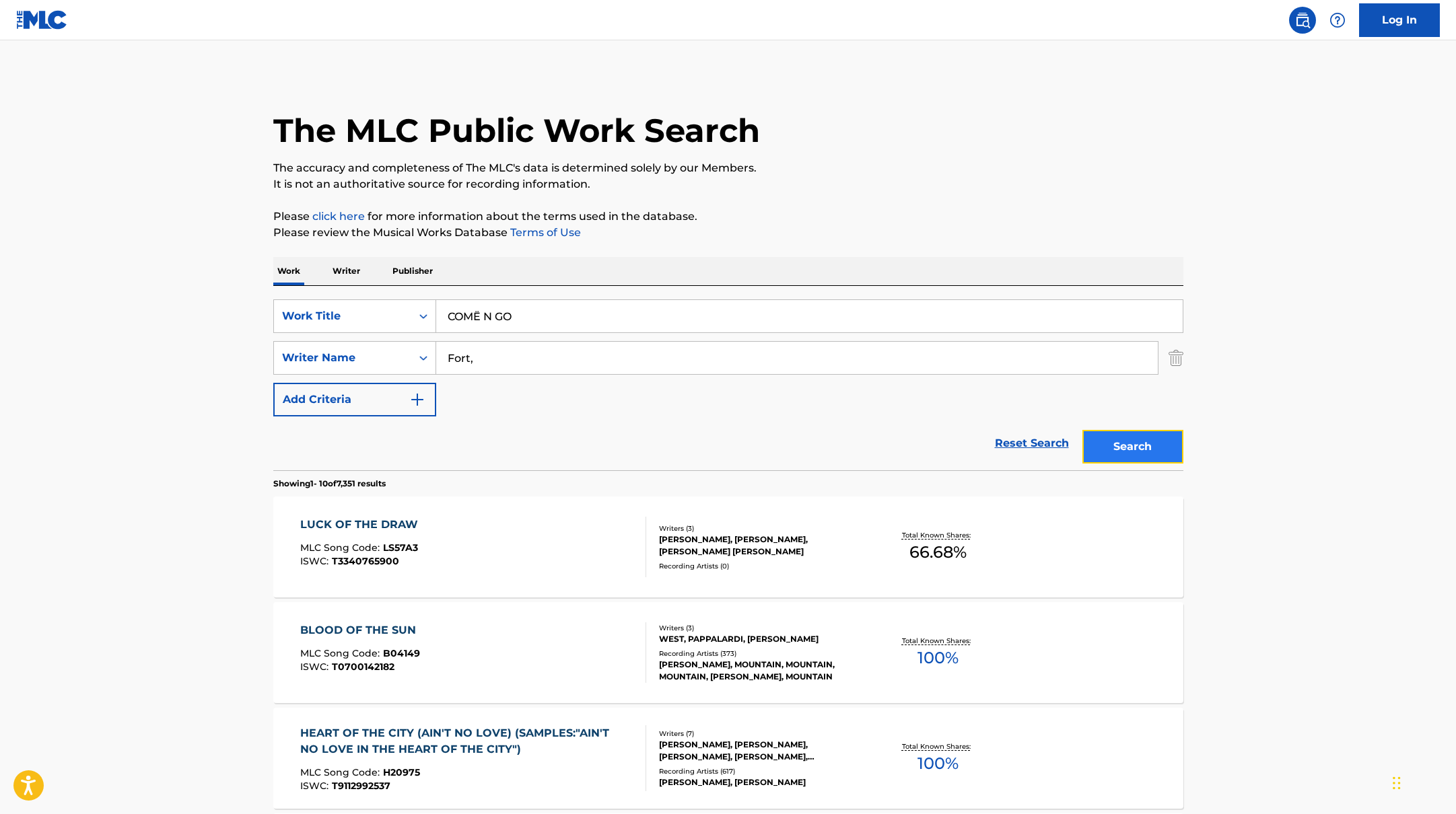
click at [1113, 434] on button "Search" at bounding box center [1132, 447] width 101 height 34
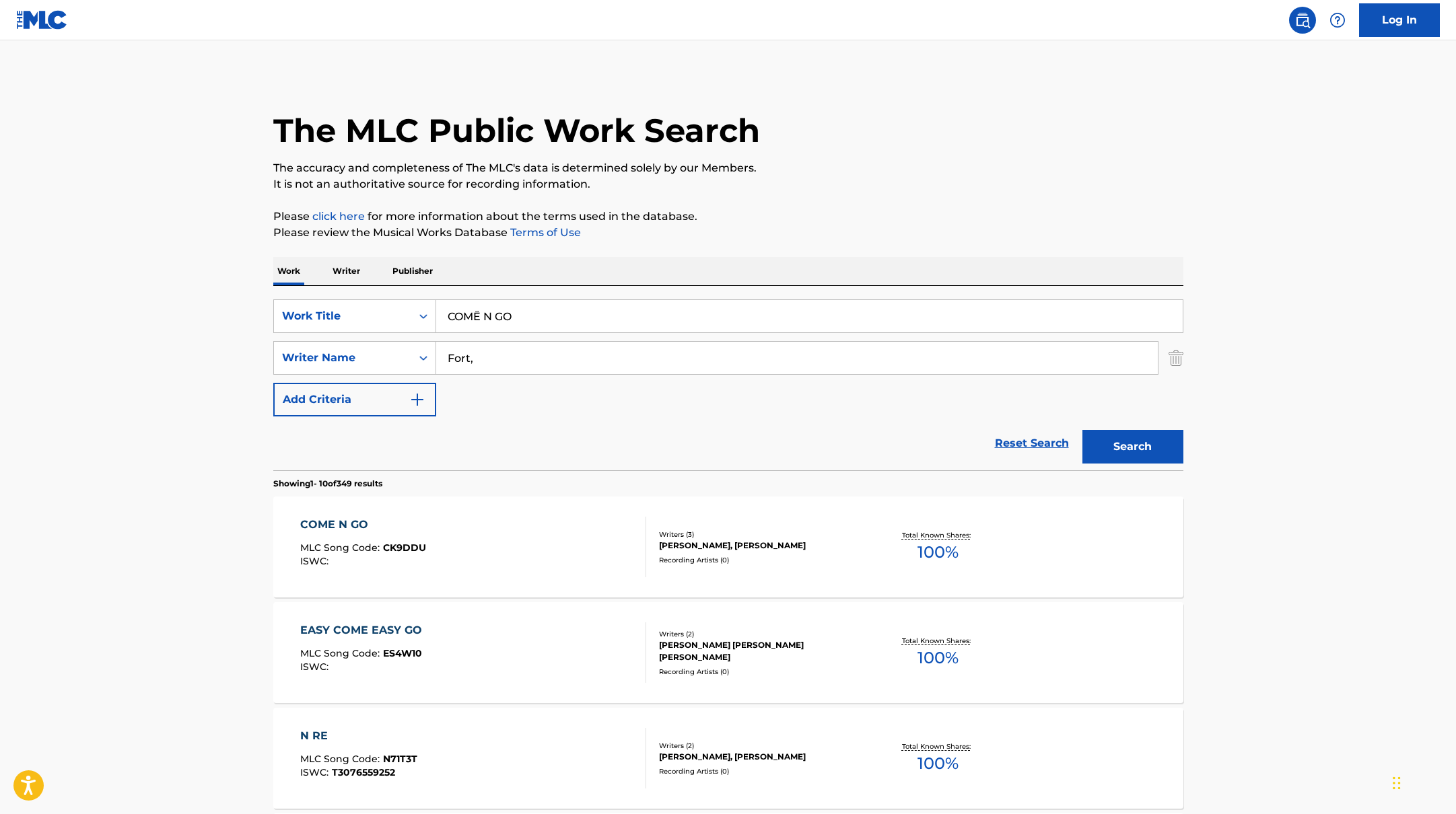
click at [554, 531] on div "COME N GO MLC Song Code : CK9DDU ISWC :" at bounding box center [473, 547] width 346 height 61
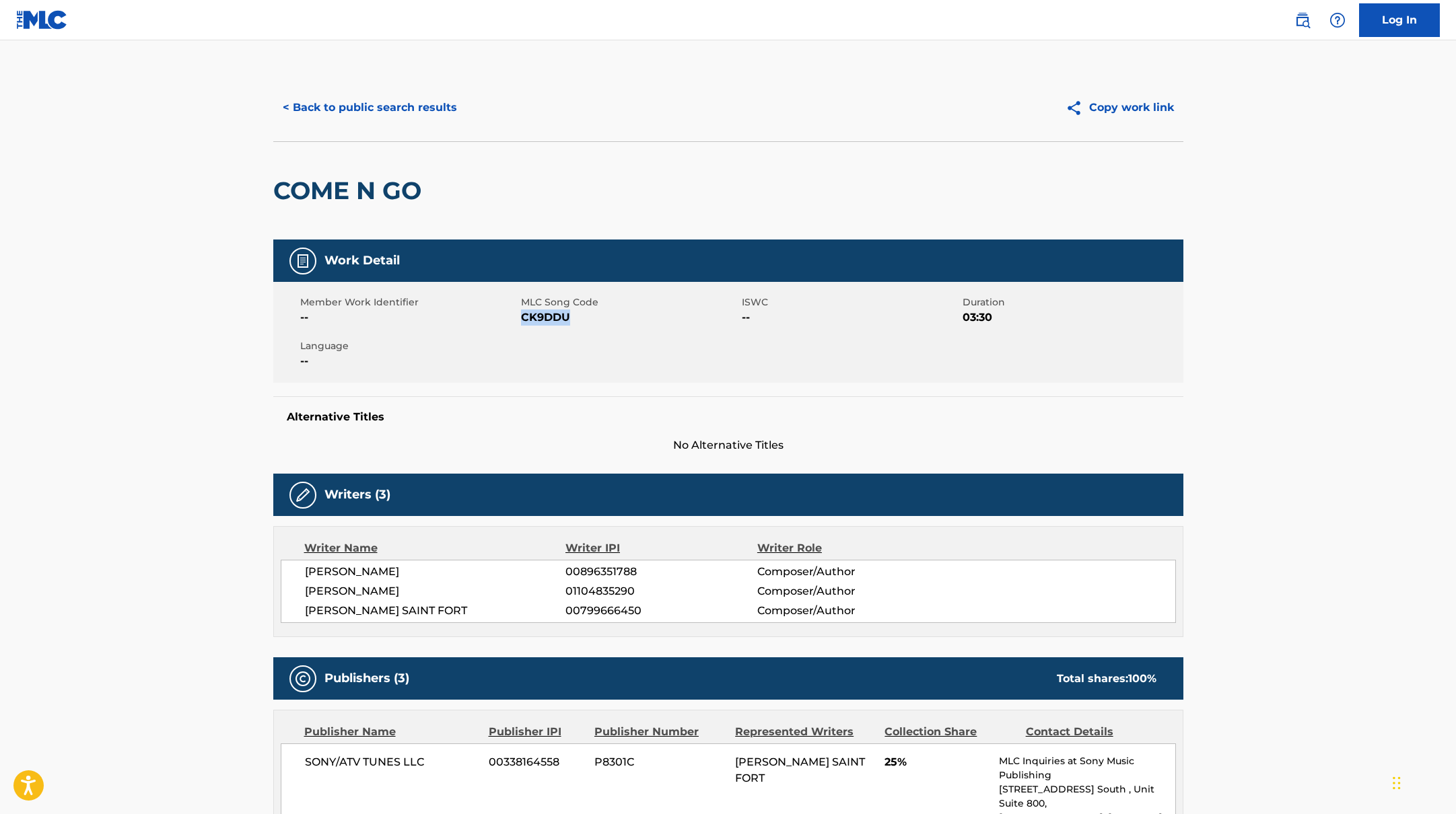
drag, startPoint x: 522, startPoint y: 317, endPoint x: 604, endPoint y: 322, distance: 82.2
click at [604, 322] on span "CK9DDU" at bounding box center [630, 317] width 217 height 16
click at [344, 106] on button "< Back to public search results" at bounding box center [370, 108] width 193 height 34
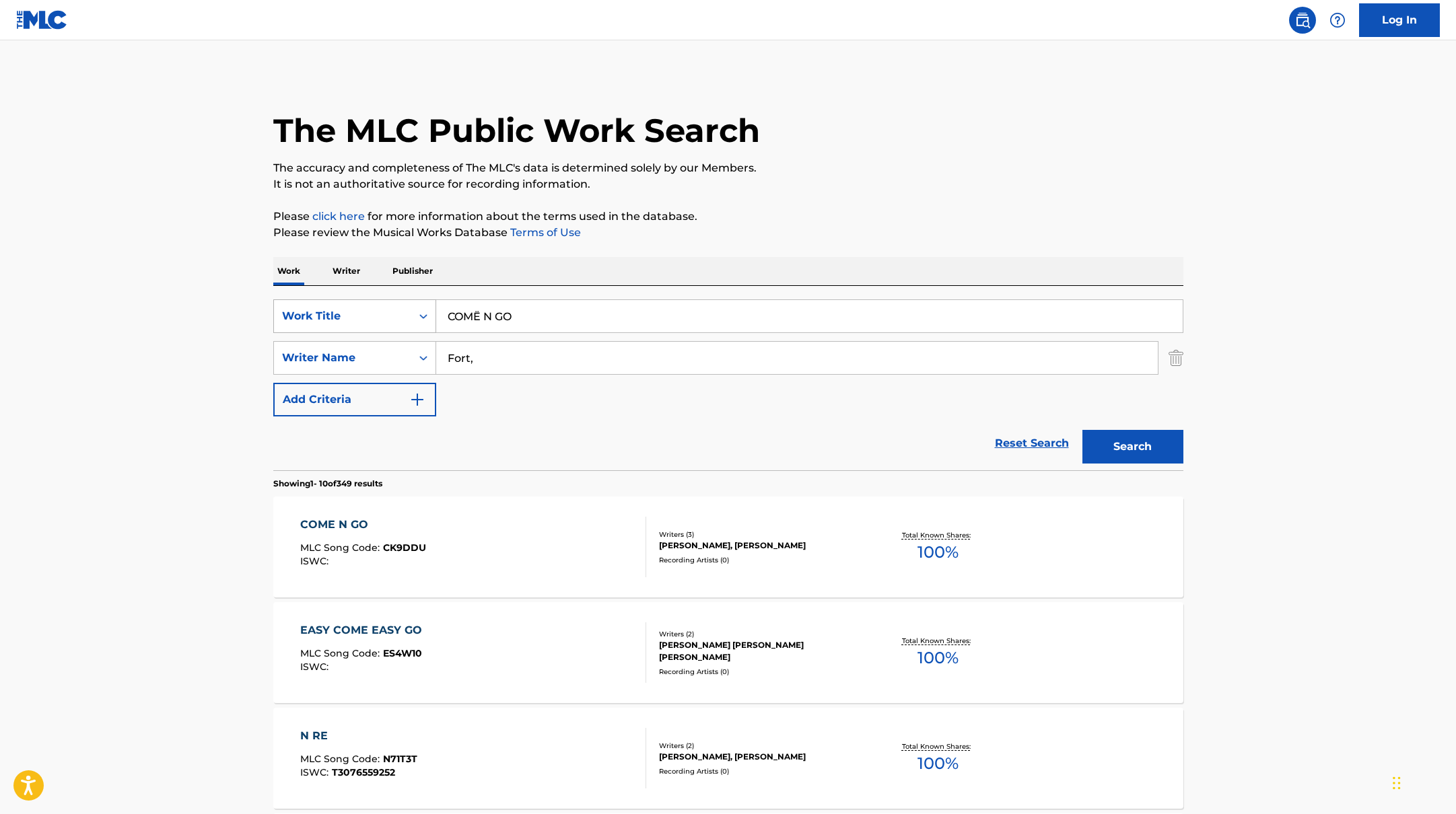
drag, startPoint x: 515, startPoint y: 320, endPoint x: 405, endPoint y: 303, distance: 111.3
click at [409, 304] on div "SearchWithCriteriabb4edb49-f9b7-4289-af29-81fb4135b806 Work Title COMË N GO" at bounding box center [728, 316] width 910 height 34
drag, startPoint x: 481, startPoint y: 316, endPoint x: 406, endPoint y: 306, distance: 75.7
click at [406, 306] on div "SearchWithCriteriabb4edb49-f9b7-4289-af29-81fb4135b806 Work Title Yeat" at bounding box center [728, 316] width 910 height 34
click at [855, 179] on p "It is not an authoritative source for recording information." at bounding box center [728, 184] width 910 height 16
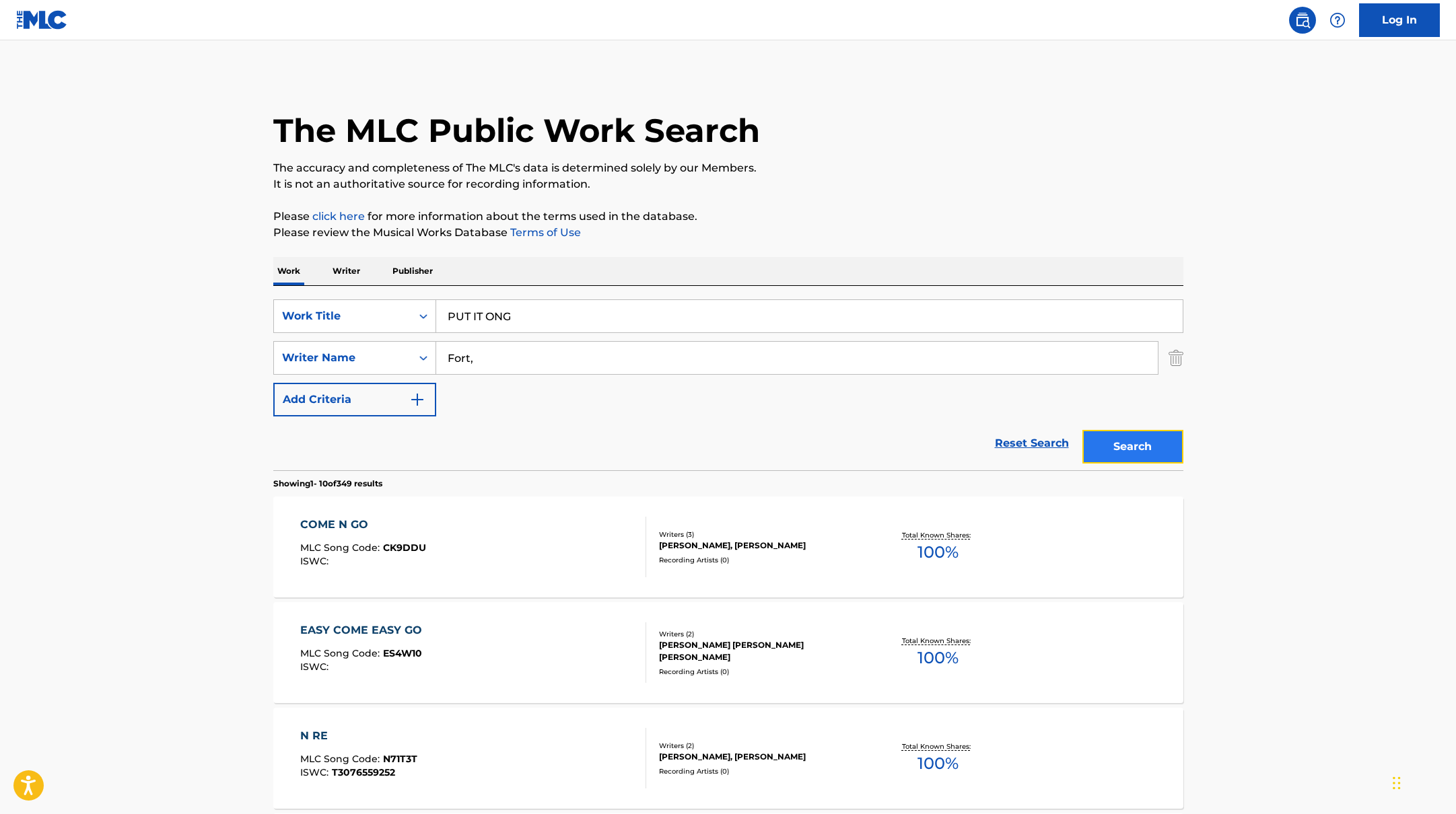
click at [1122, 446] on button "Search" at bounding box center [1132, 447] width 101 height 34
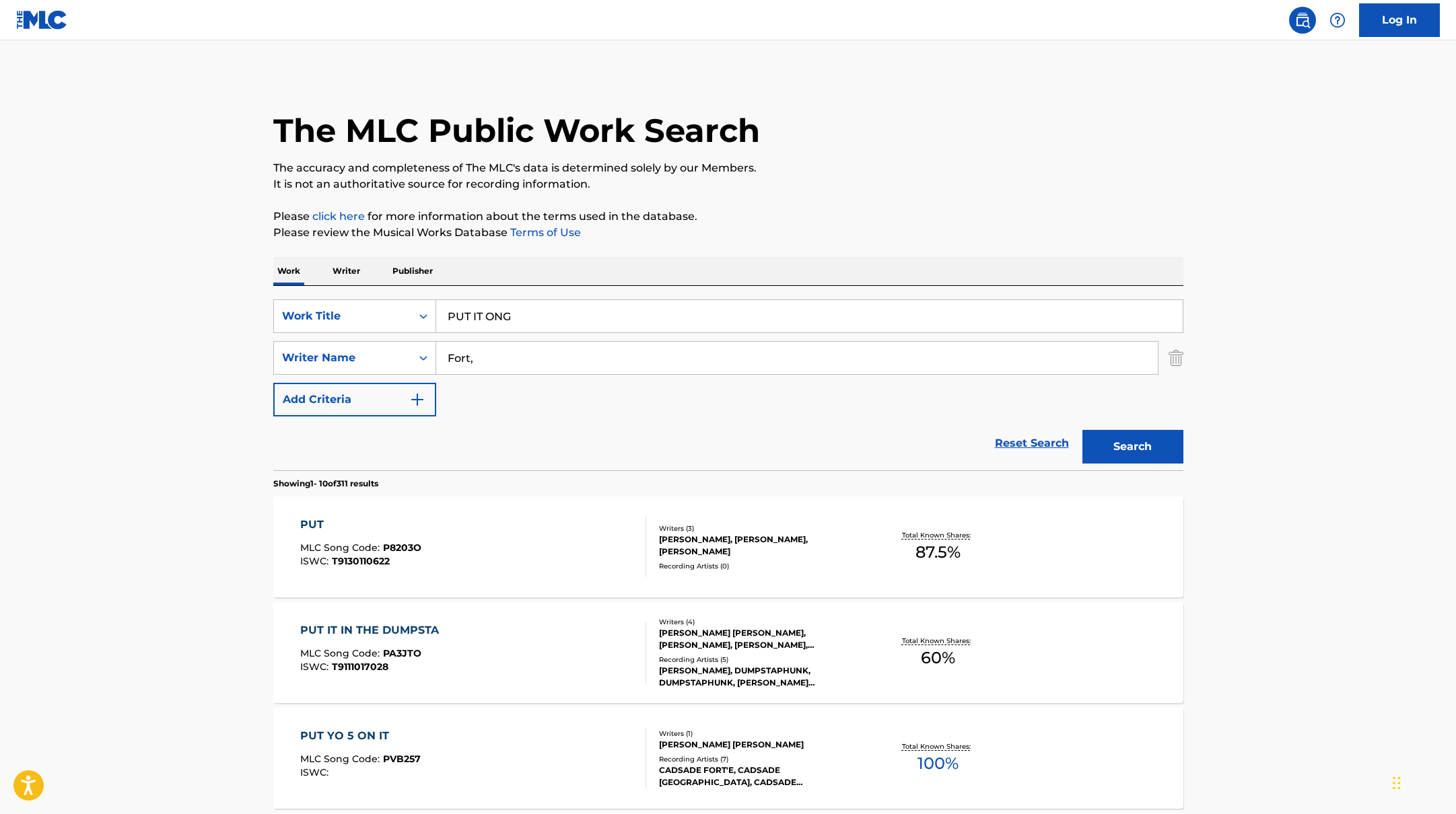
drag, startPoint x: 549, startPoint y: 316, endPoint x: 385, endPoint y: 278, distance: 168.3
click at [340, 297] on div "SearchWithCriteriabb4edb49-f9b7-4289-af29-81fb4135b806 Work Title PUT IT ONG Se…" at bounding box center [728, 378] width 910 height 185
type input "LOCO"
click at [914, 156] on div "The MLC Public Work Search" at bounding box center [728, 123] width 910 height 98
drag, startPoint x: 520, startPoint y: 357, endPoint x: 432, endPoint y: 347, distance: 88.6
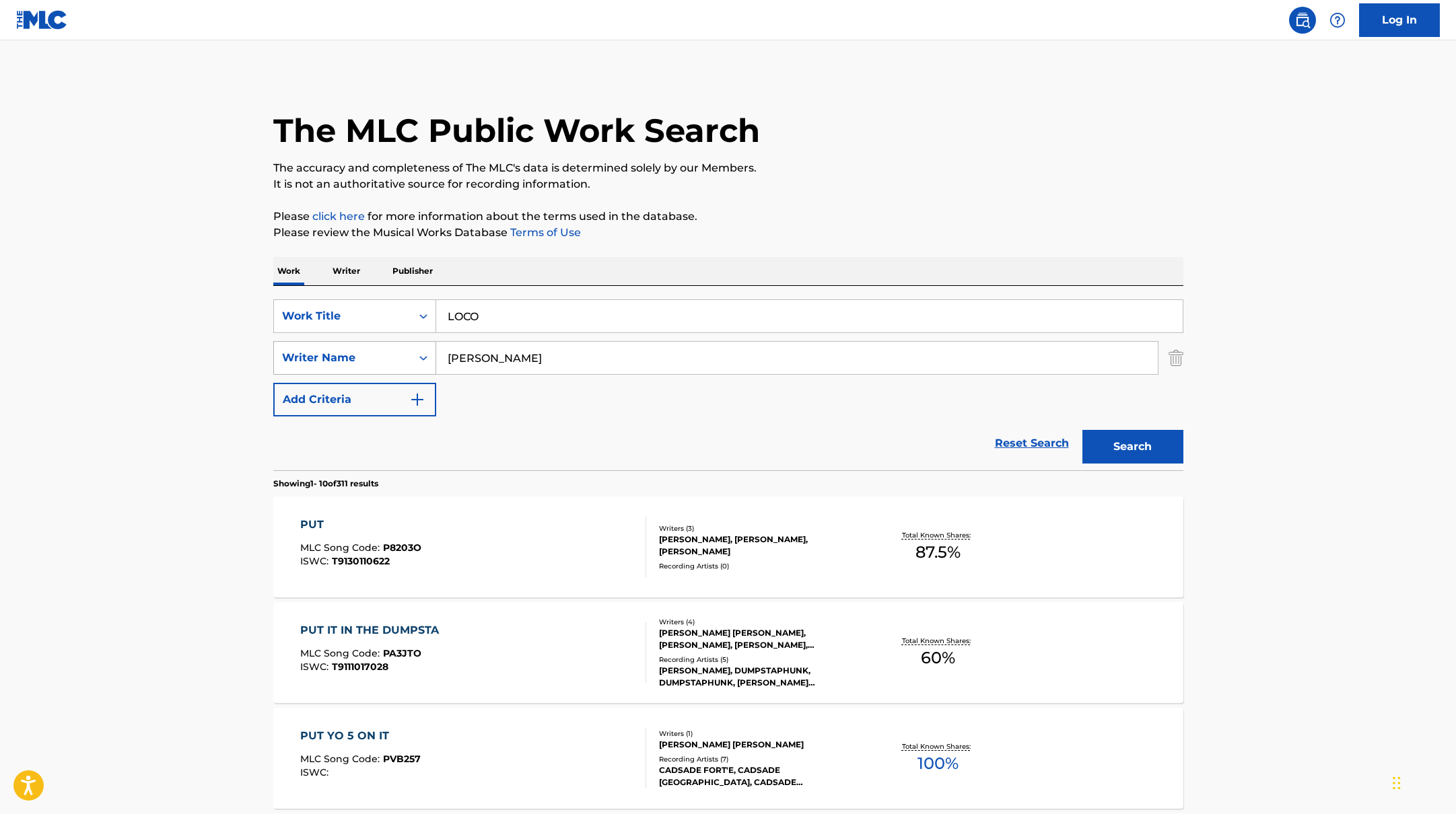
click at [432, 347] on div "SearchWithCriteriab4830780-80aa-4f22-a0cc-84b4c785d36c Writer Name [PERSON_NAME]" at bounding box center [728, 358] width 910 height 34
type input "[PERSON_NAME]"
click at [710, 261] on div "Work Writer Publisher" at bounding box center [728, 271] width 910 height 28
click at [1157, 448] on button "Search" at bounding box center [1132, 447] width 101 height 34
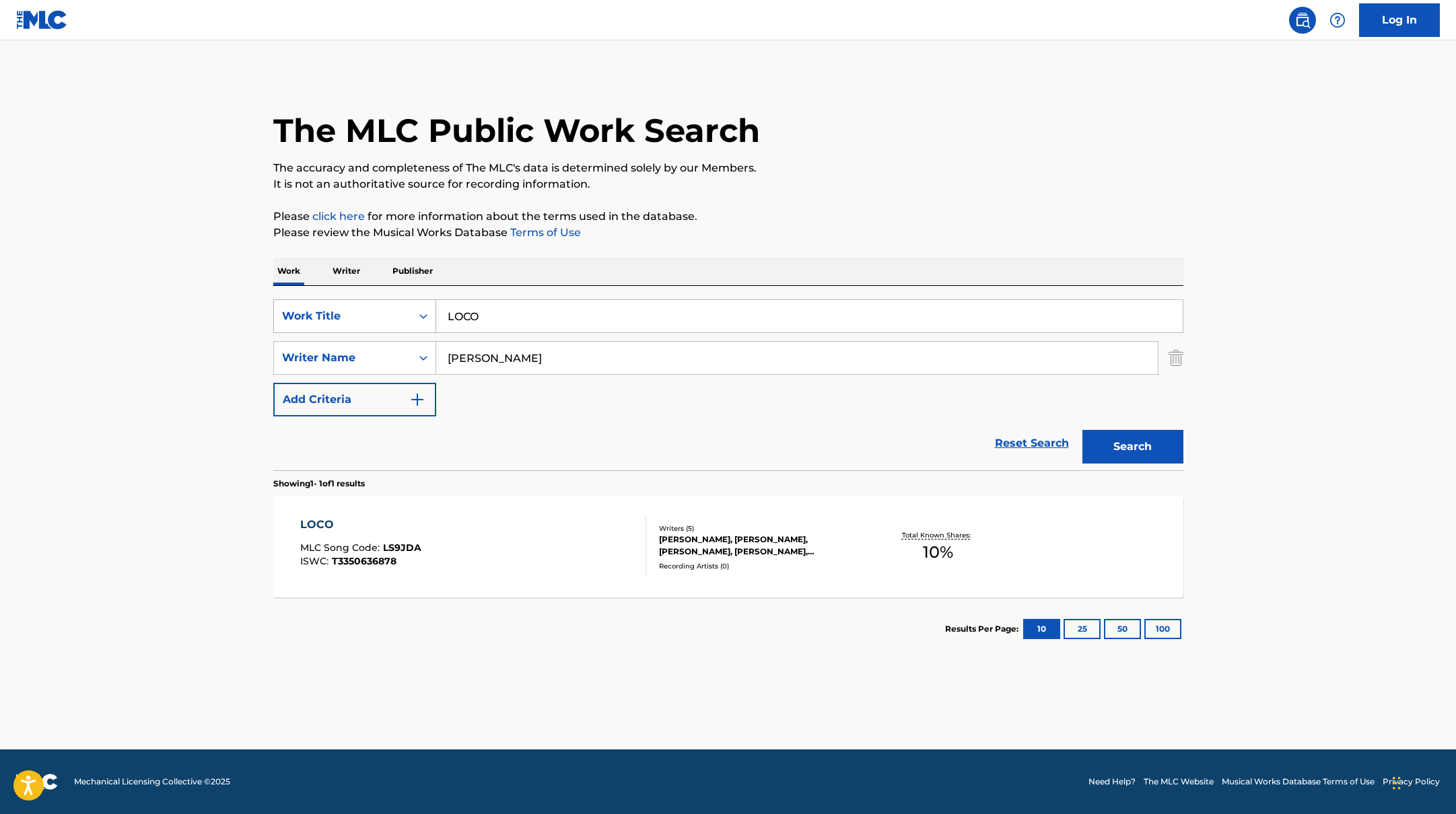
drag, startPoint x: 483, startPoint y: 318, endPoint x: 415, endPoint y: 313, distance: 68.2
click at [415, 313] on div "SearchWithCriteriabb4edb49-f9b7-4289-af29-81fb4135b806 Work Title LOCO" at bounding box center [728, 316] width 910 height 34
click at [521, 499] on div "LOCO MLC Song Code : LS9JDA ISWC : T3350636878 Writers ( 5 ) [PERSON_NAME], [PE…" at bounding box center [728, 547] width 910 height 101
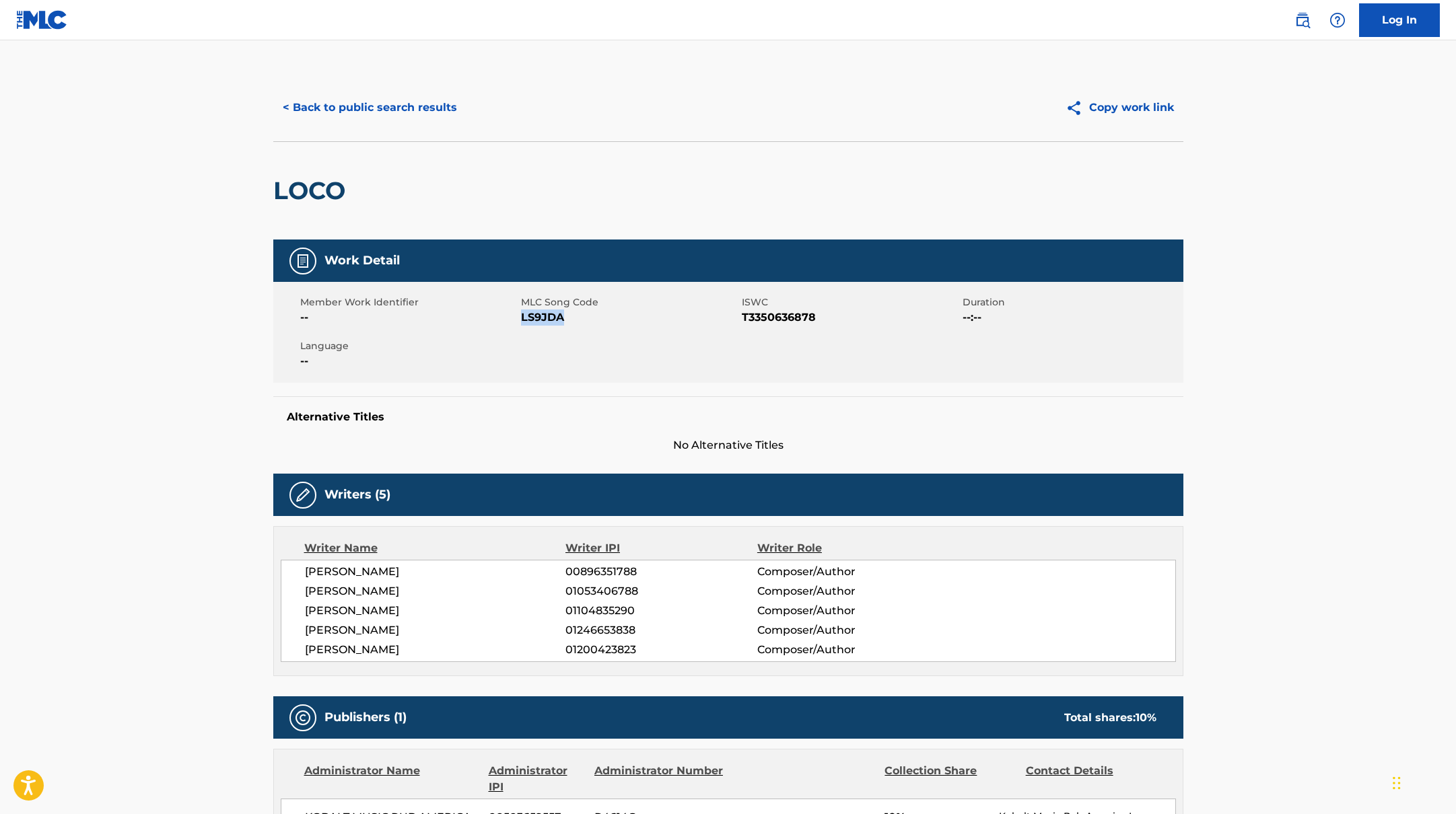
drag, startPoint x: 522, startPoint y: 317, endPoint x: 611, endPoint y: 320, distance: 89.1
click at [611, 320] on span "LS9JDA" at bounding box center [630, 317] width 217 height 16
click at [355, 97] on button "< Back to public search results" at bounding box center [370, 108] width 193 height 34
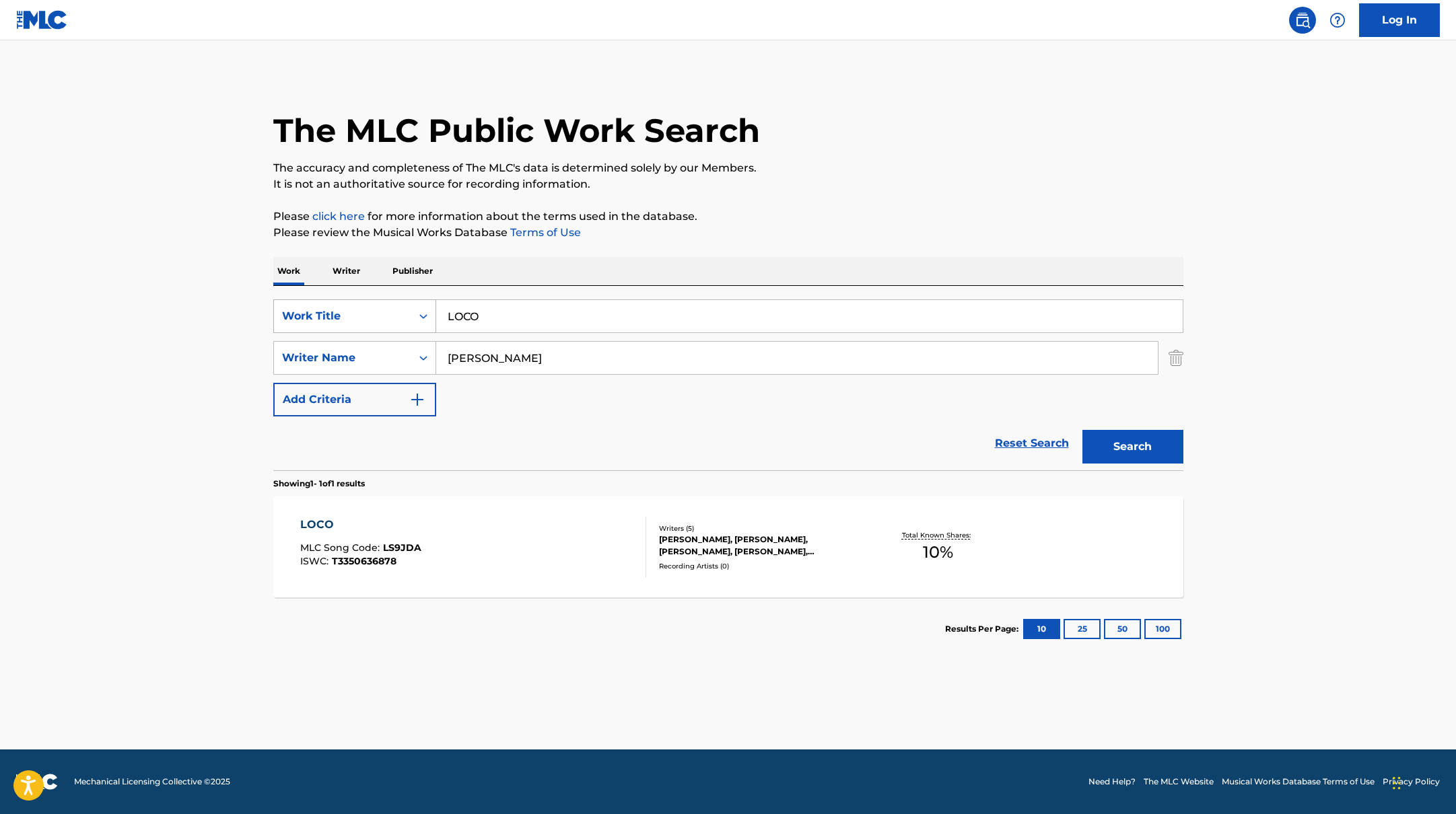
drag, startPoint x: 503, startPoint y: 316, endPoint x: 415, endPoint y: 304, distance: 88.8
click at [415, 304] on div "SearchWithCriteriabb4edb49-f9b7-4289-af29-81fb4135b806 Work Title LOCO" at bounding box center [728, 316] width 910 height 34
type input "LOOSE LEAF"
click at [946, 82] on div "The MLC Public Work Search" at bounding box center [728, 123] width 910 height 98
drag, startPoint x: 515, startPoint y: 363, endPoint x: 796, endPoint y: 224, distance: 313.5
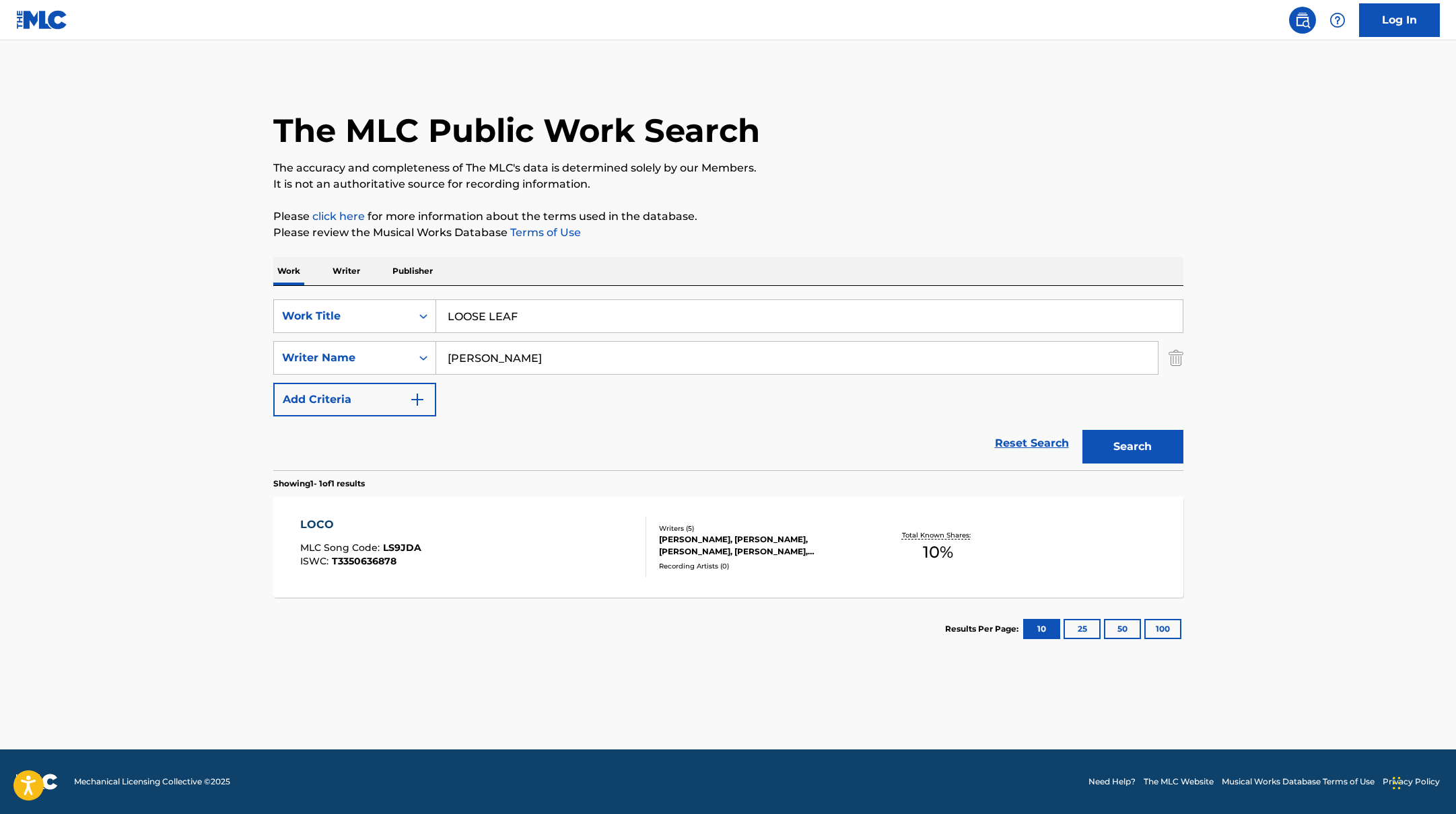
click at [796, 224] on div "The MLC Public Work Search The accuracy and completeness of The MLC's data is d…" at bounding box center [728, 367] width 943 height 587
type input "[PERSON_NAME]"
click at [1103, 453] on button "Search" at bounding box center [1132, 447] width 101 height 34
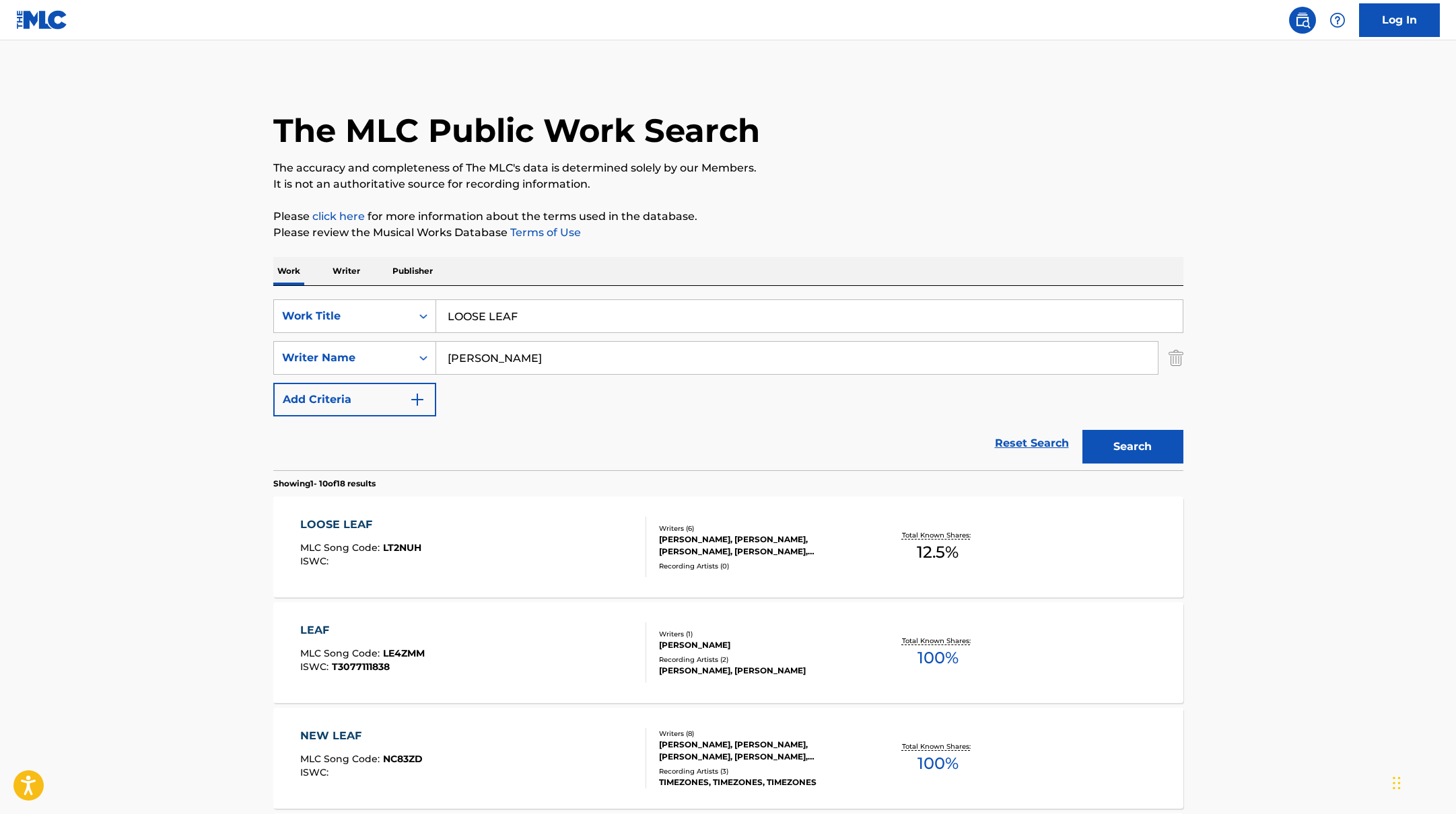
click at [582, 560] on div "LOOSE LEAF MLC Song Code : LT2NUH ISWC :" at bounding box center [473, 547] width 346 height 61
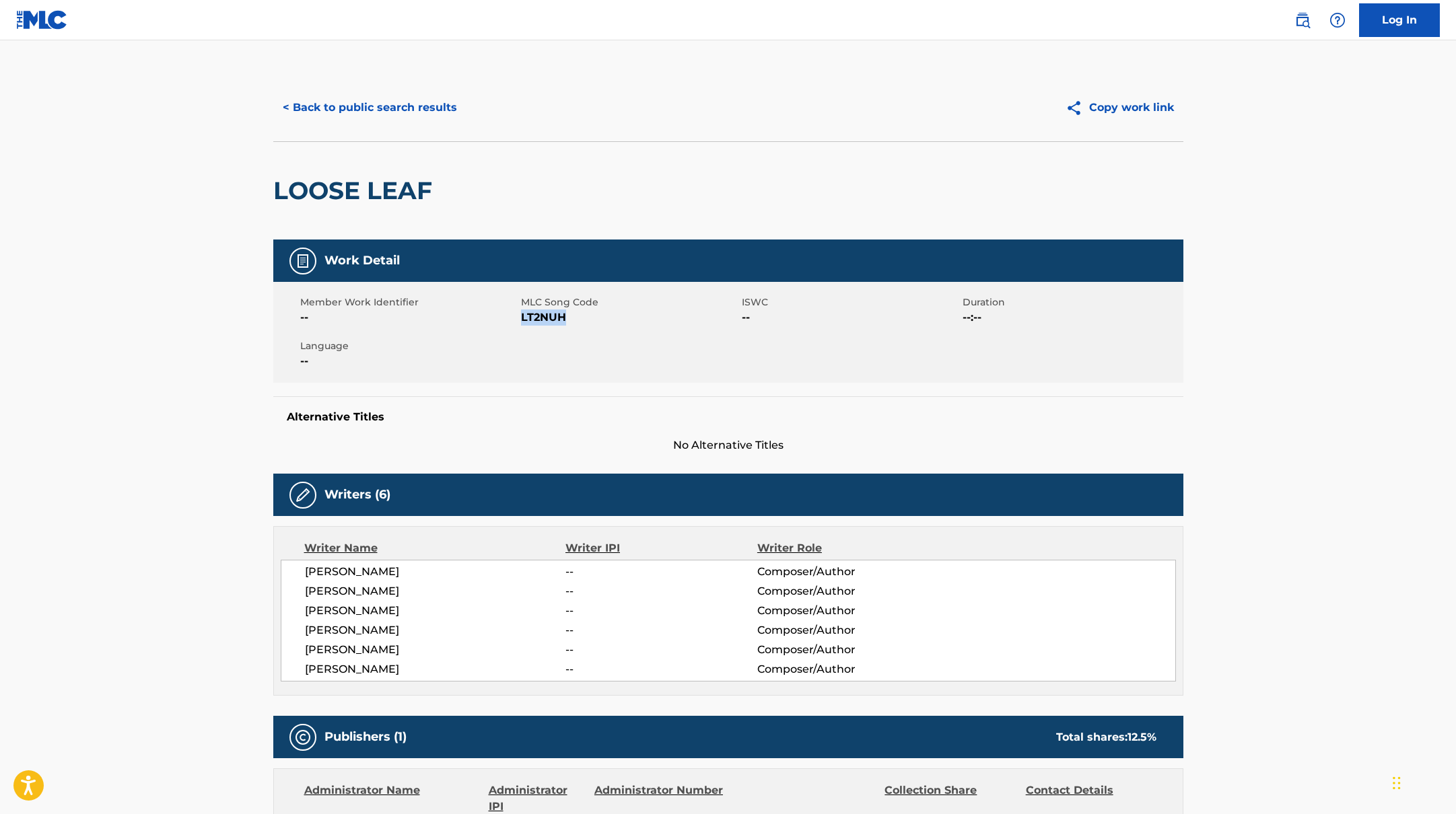
drag, startPoint x: 522, startPoint y: 319, endPoint x: 604, endPoint y: 321, distance: 82.0
click at [604, 321] on span "LT2NUH" at bounding box center [630, 317] width 217 height 16
click at [420, 98] on button "< Back to public search results" at bounding box center [370, 108] width 193 height 34
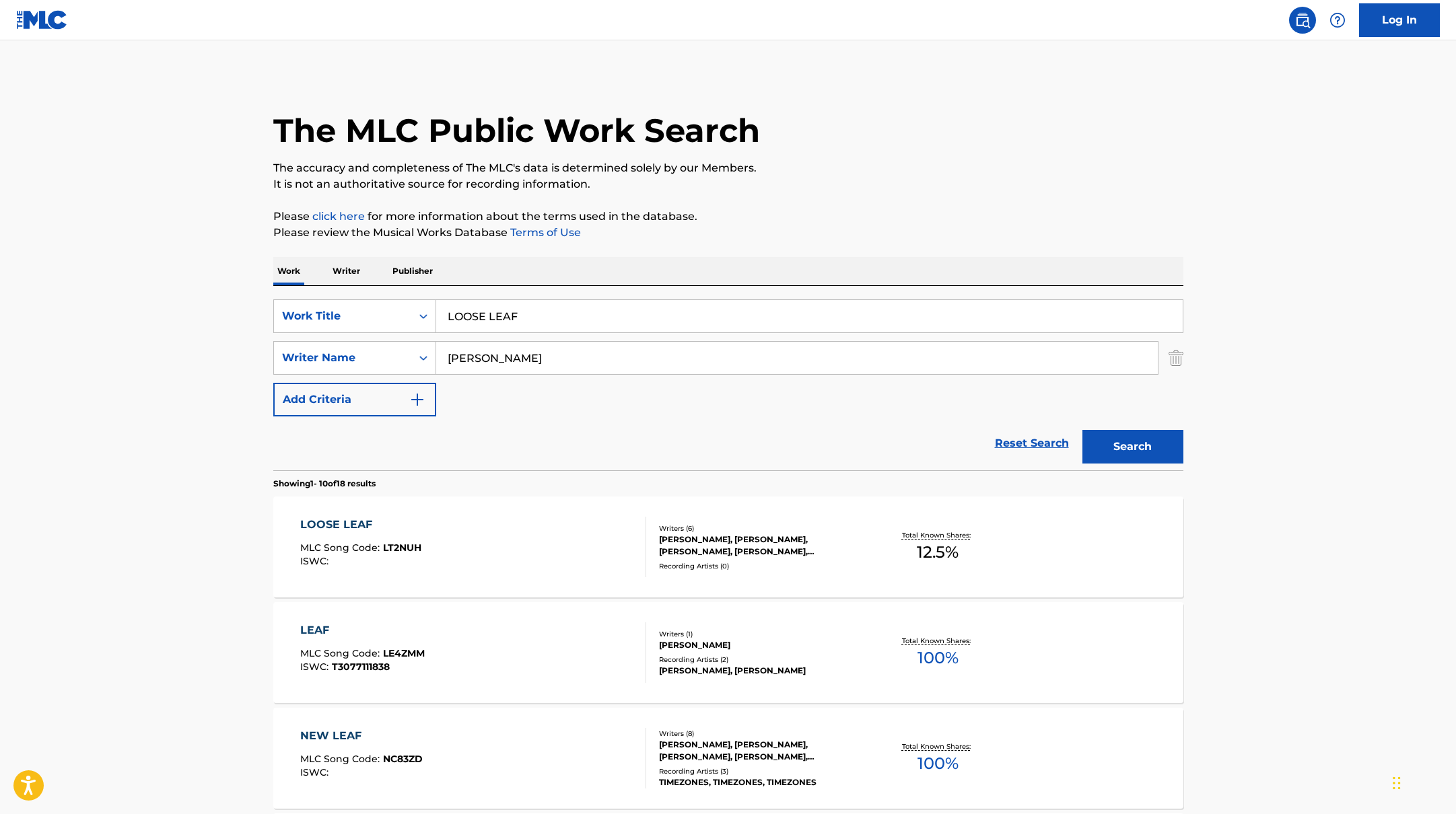
drag, startPoint x: 533, startPoint y: 319, endPoint x: 408, endPoint y: 290, distance: 128.3
click at [408, 290] on div "SearchWithCriteriabb4edb49-f9b7-4289-af29-81fb4135b806 Work Title LOOSE LEAF Se…" at bounding box center [728, 378] width 910 height 185
type input "OH I DID"
click at [905, 233] on p "Please review the Musical Works Database Terms of Use" at bounding box center [728, 233] width 910 height 16
click at [1141, 439] on button "Search" at bounding box center [1132, 447] width 101 height 34
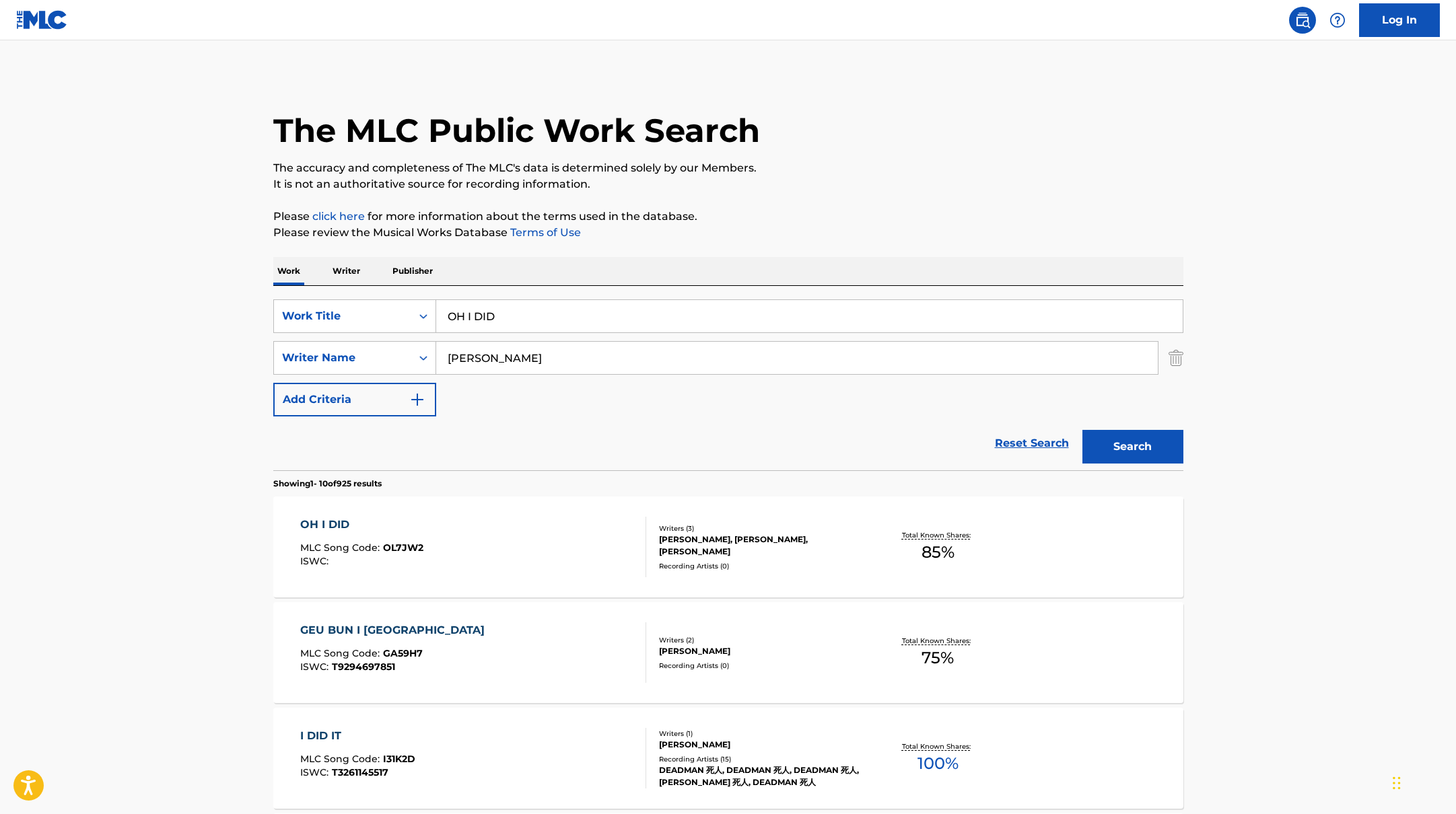
click at [572, 548] on div "OH I DID MLC Song Code : OL7JW2 ISWC :" at bounding box center [473, 547] width 346 height 61
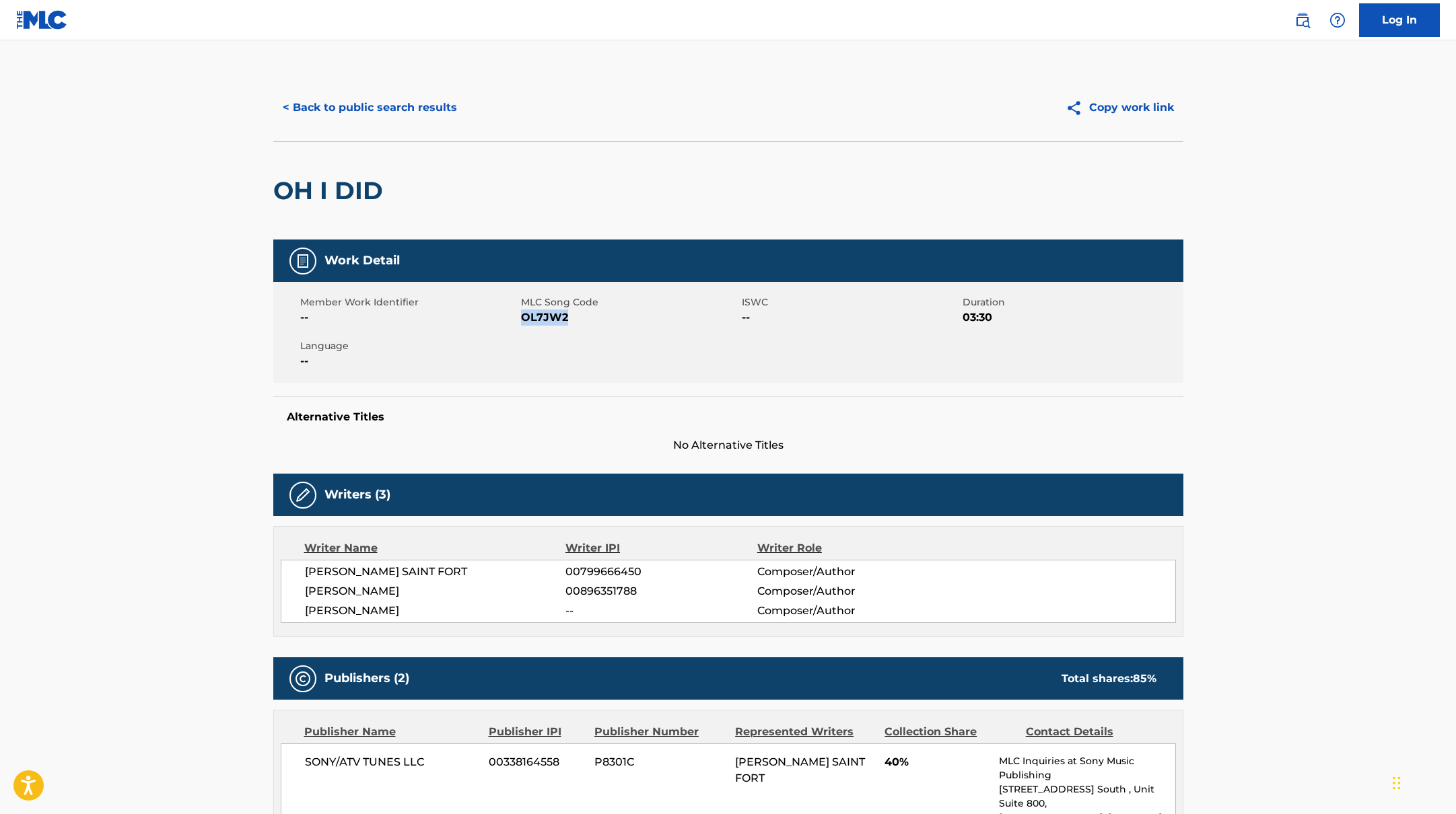
drag, startPoint x: 522, startPoint y: 319, endPoint x: 623, endPoint y: 319, distance: 101.0
click at [623, 319] on span "OL7JW2" at bounding box center [630, 317] width 217 height 16
click at [356, 104] on button "< Back to public search results" at bounding box center [370, 108] width 193 height 34
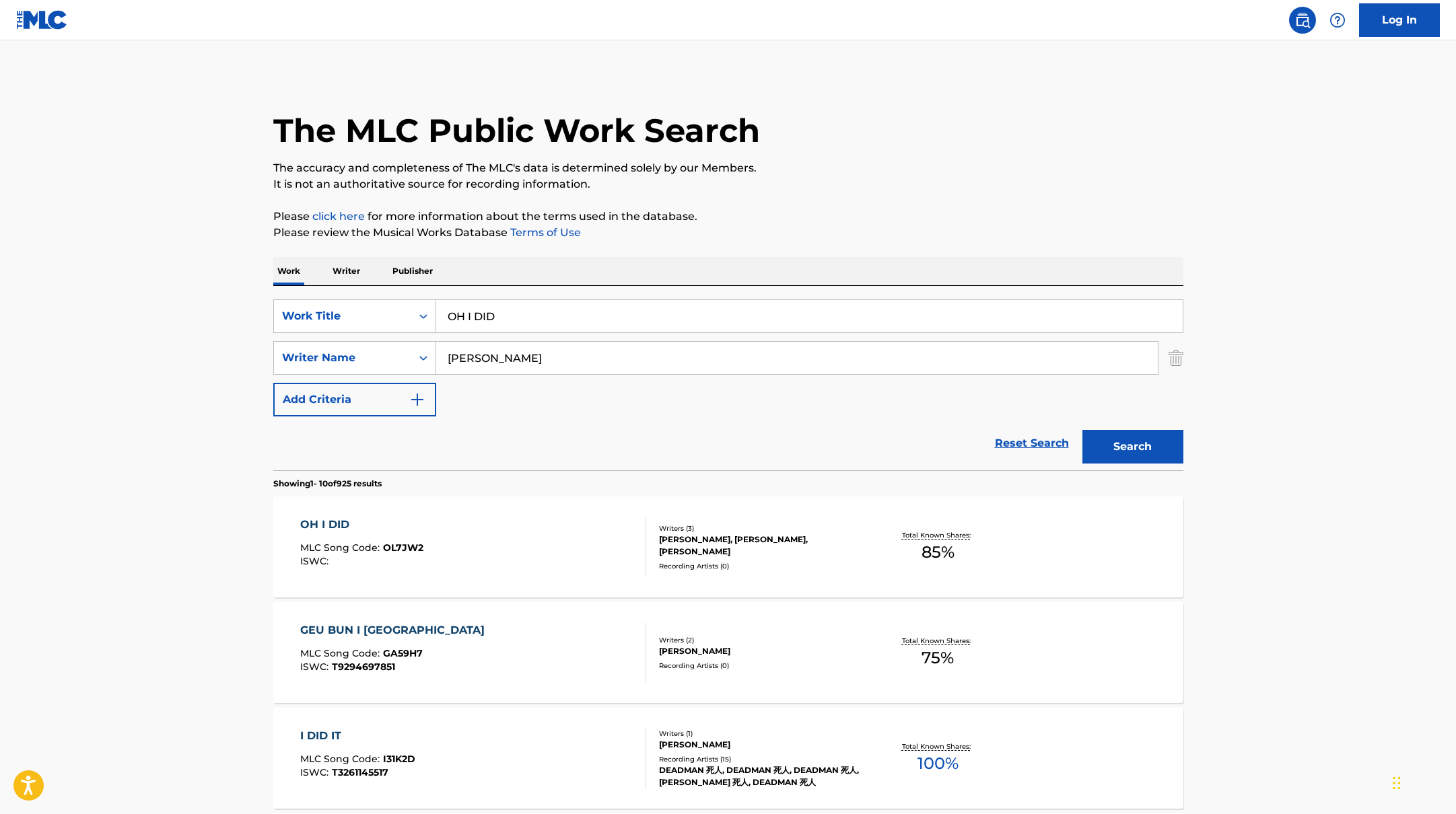
drag, startPoint x: 514, startPoint y: 319, endPoint x: 413, endPoint y: 290, distance: 105.1
click at [420, 292] on div "SearchWithCriteriabb4edb49-f9b7-4289-af29-81fb4135b806 Work Title OH I DID Sear…" at bounding box center [728, 378] width 910 height 185
type input "[ADL IS COMING]"
click at [852, 228] on p "Please review the Musical Works Database Terms of Use" at bounding box center [728, 233] width 910 height 16
click at [1170, 445] on button "Search" at bounding box center [1132, 447] width 101 height 34
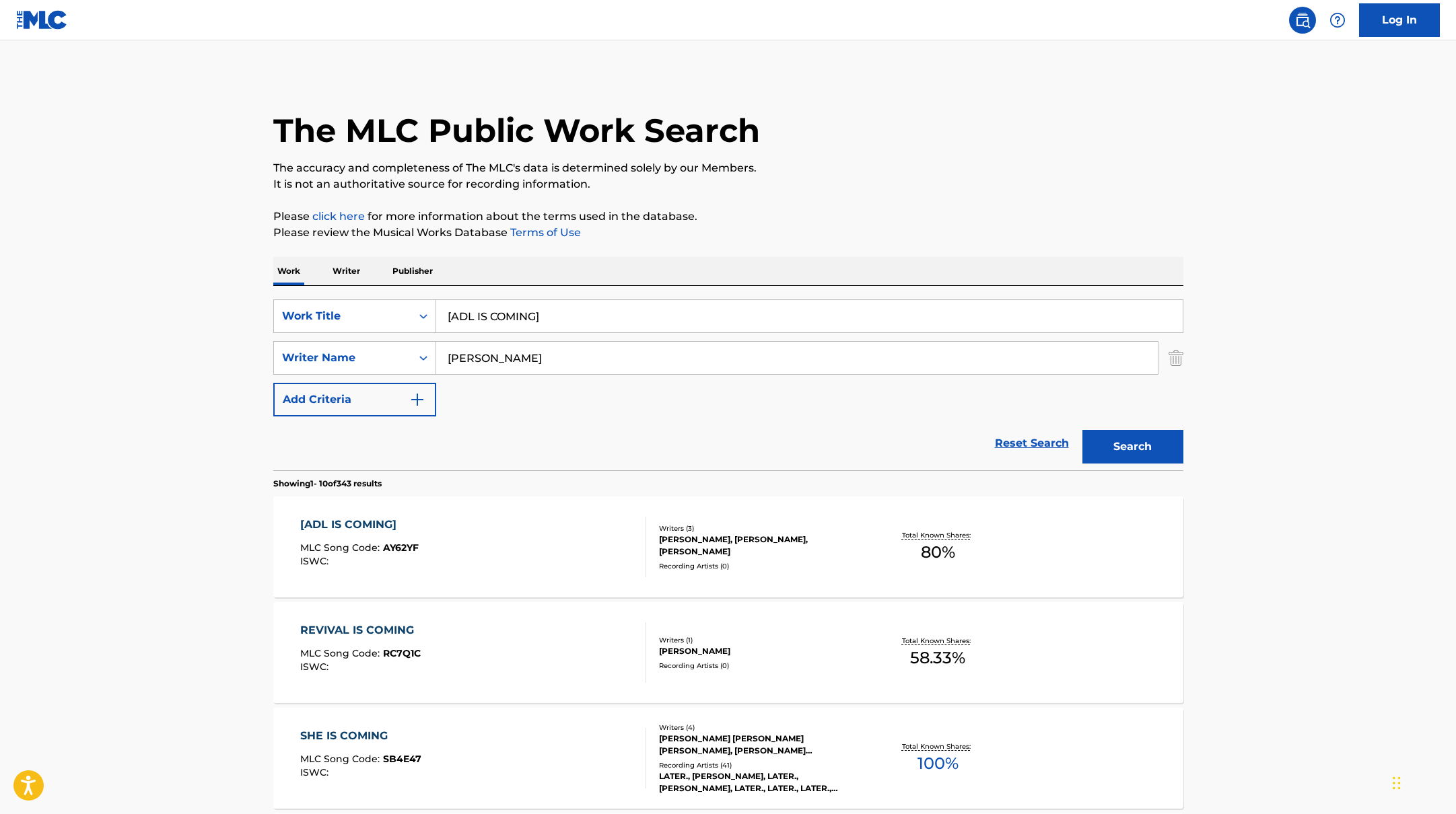
click at [587, 529] on div "[ADL IS COMING] MLC Song Code : AY62YF ISWC :" at bounding box center [473, 547] width 346 height 61
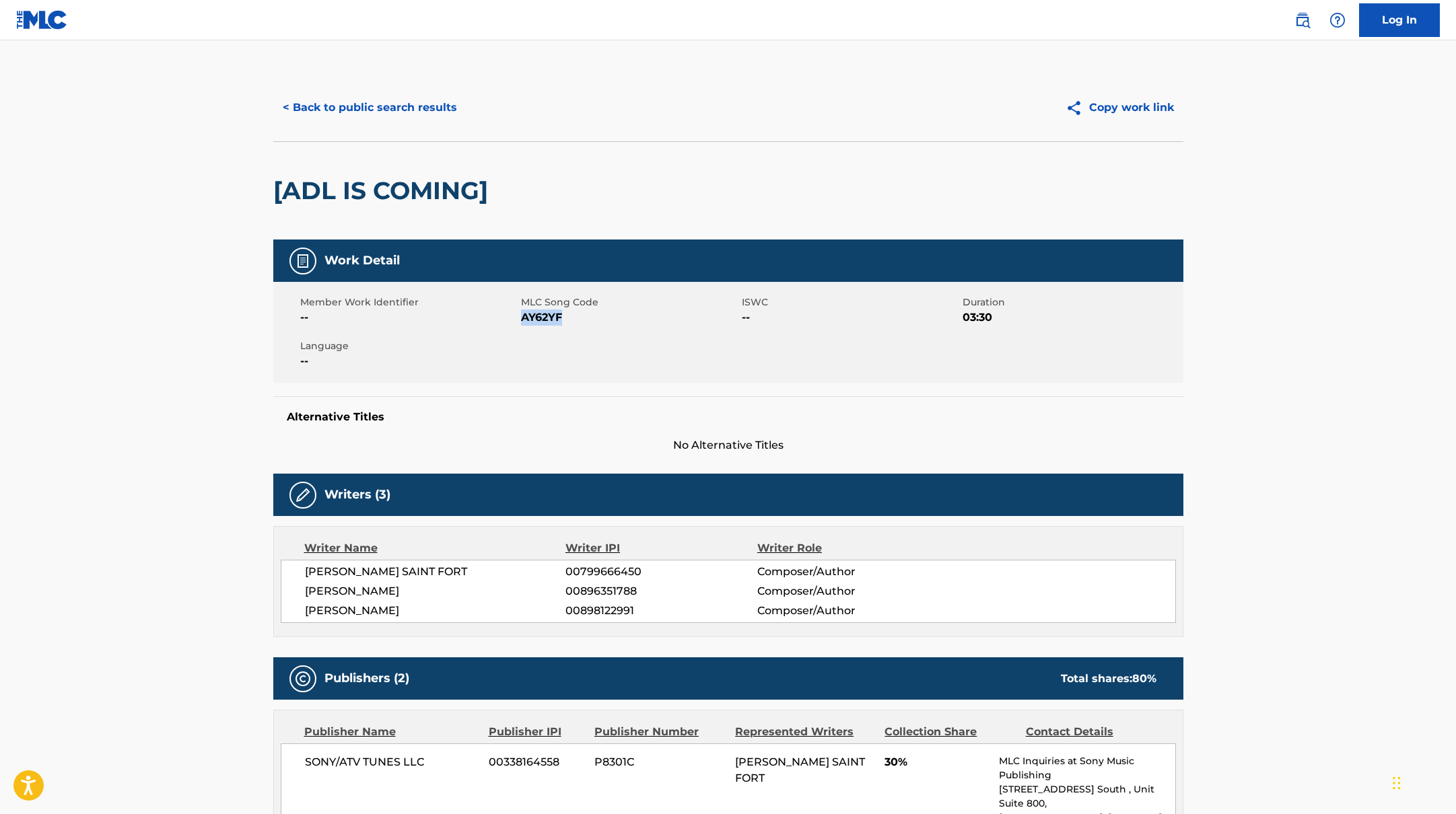
drag, startPoint x: 524, startPoint y: 317, endPoint x: 597, endPoint y: 317, distance: 73.0
click at [597, 317] on span "AY62YF" at bounding box center [630, 317] width 217 height 16
click at [381, 97] on button "< Back to public search results" at bounding box center [370, 108] width 193 height 34
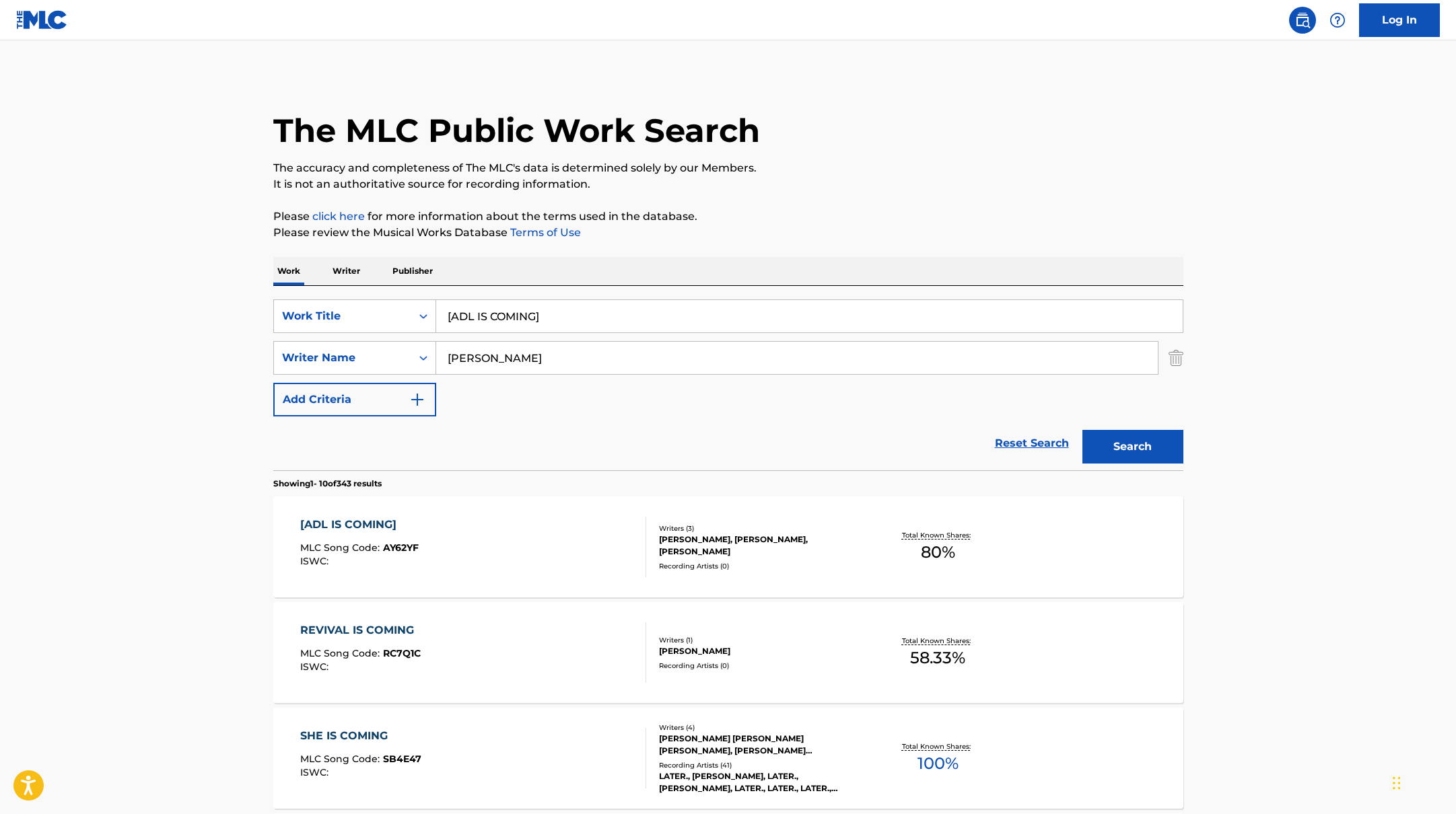
drag, startPoint x: 560, startPoint y: 316, endPoint x: 376, endPoint y: 280, distance: 187.5
type input "IM YEAT"
click at [824, 234] on p "Please review the Musical Works Database Terms of Use" at bounding box center [728, 233] width 910 height 16
click at [1131, 445] on button "Search" at bounding box center [1132, 447] width 101 height 34
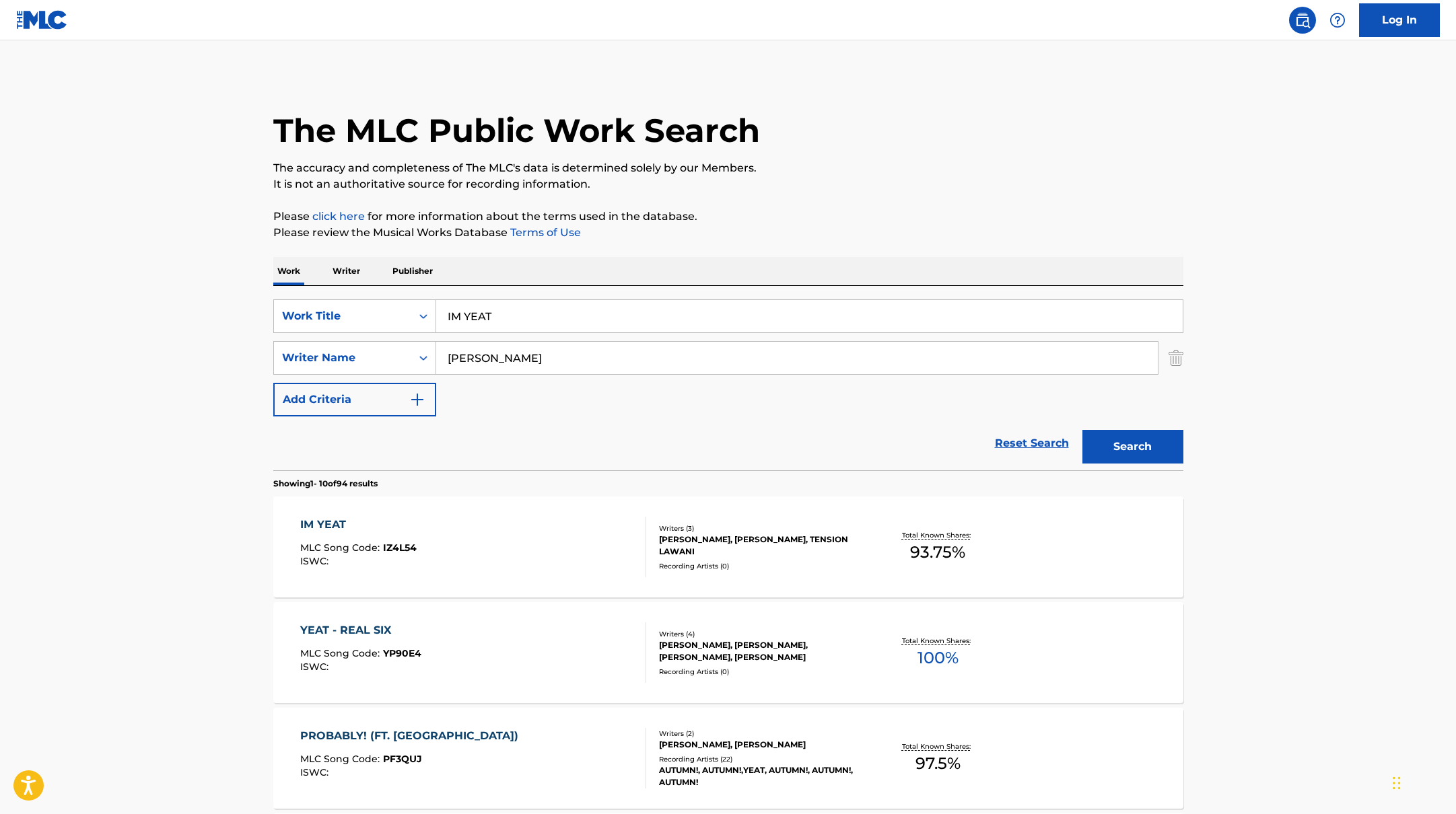
click at [554, 539] on div "IM YEAT MLC Song Code : IZ4L54 ISWC :" at bounding box center [473, 547] width 346 height 61
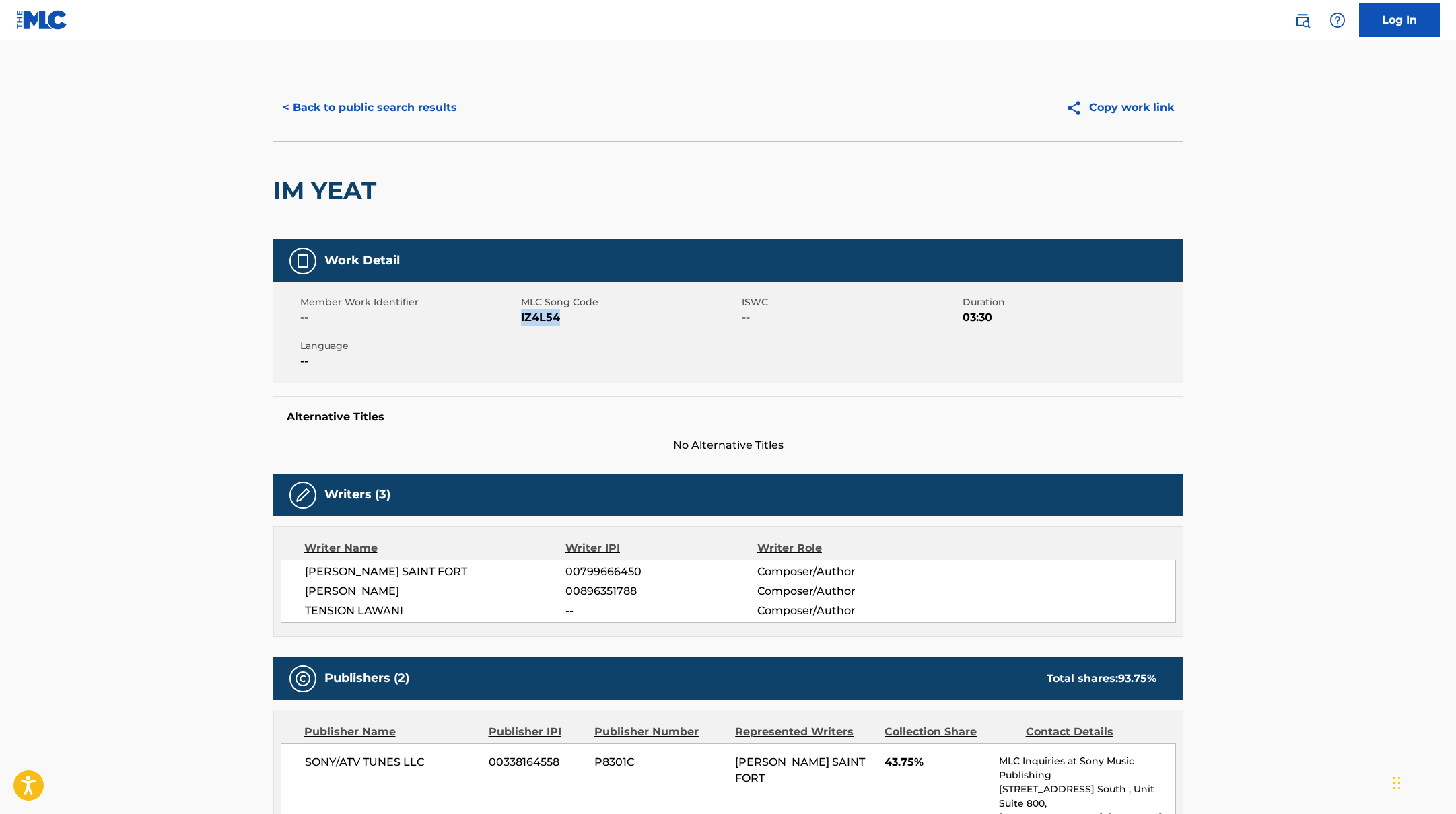
drag, startPoint x: 521, startPoint y: 318, endPoint x: 589, endPoint y: 320, distance: 68.0
click at [589, 320] on span "IZ4L54" at bounding box center [630, 317] width 217 height 16
click at [343, 100] on button "< Back to public search results" at bounding box center [370, 108] width 193 height 34
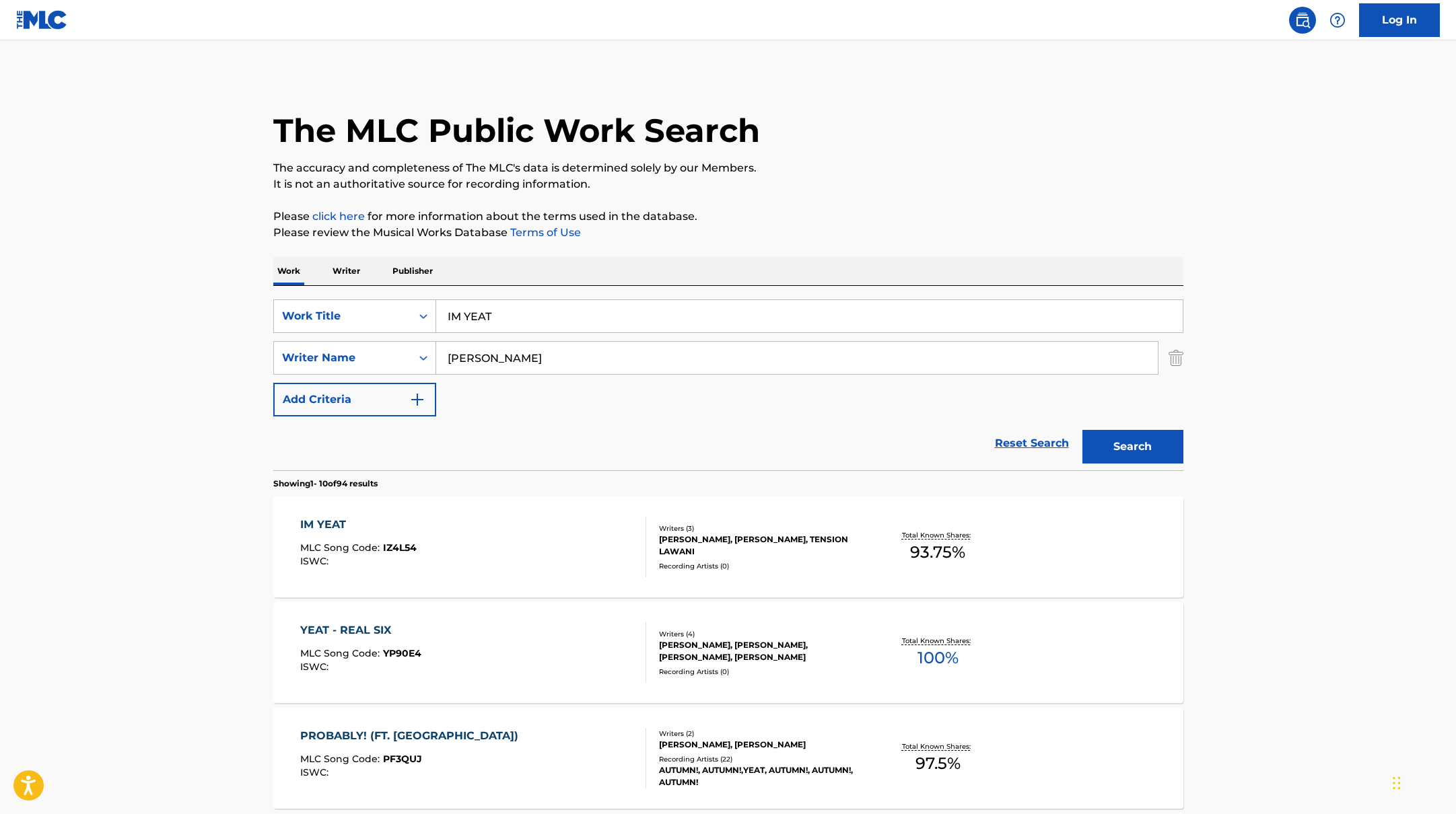
drag, startPoint x: 518, startPoint y: 326, endPoint x: 404, endPoint y: 283, distance: 121.8
drag, startPoint x: 499, startPoint y: 318, endPoint x: 413, endPoint y: 295, distance: 89.0
click at [413, 295] on div "SearchWithCriteriabb4edb49-f9b7-4289-af29-81fb4135b806 Work Title BNYX® SearchW…" at bounding box center [728, 378] width 910 height 185
type input "M.F.U."
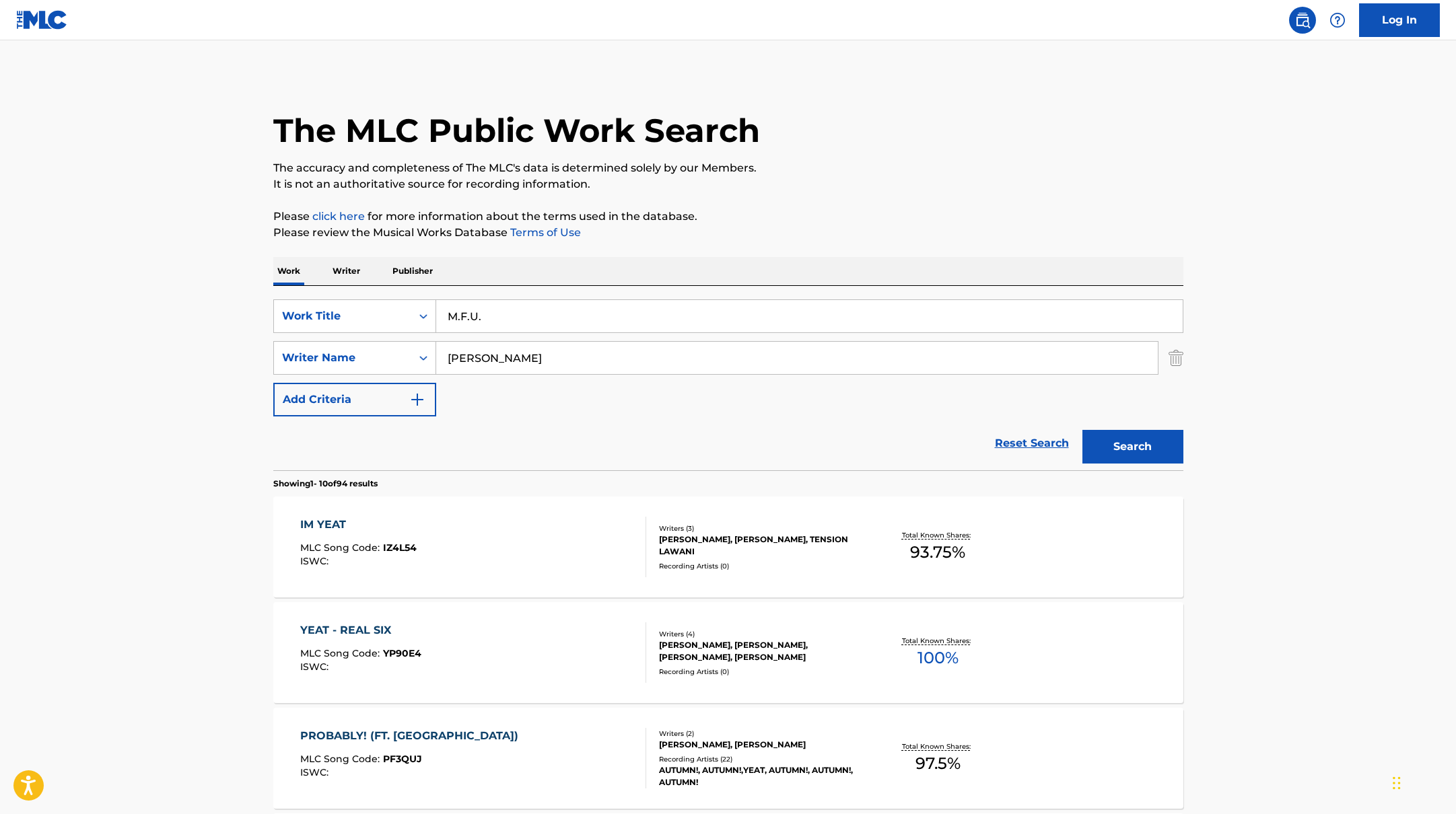
click at [782, 236] on p "Please review the Musical Works Database Terms of Use" at bounding box center [728, 233] width 910 height 16
click at [1096, 451] on button "Search" at bounding box center [1132, 447] width 101 height 34
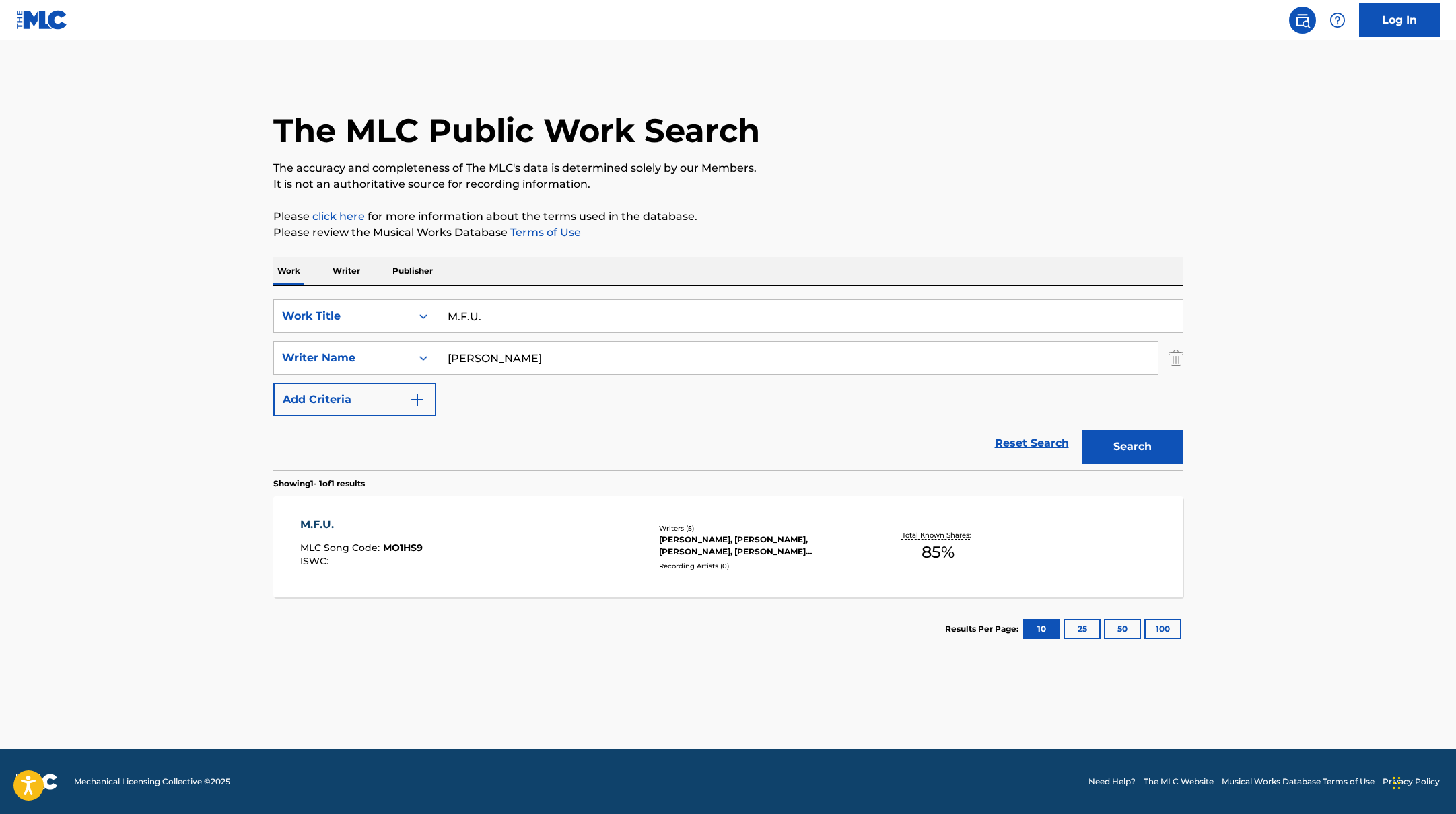
click at [599, 569] on div "M.F.U. MLC Song Code : MO1HS9 ISWC :" at bounding box center [473, 547] width 346 height 61
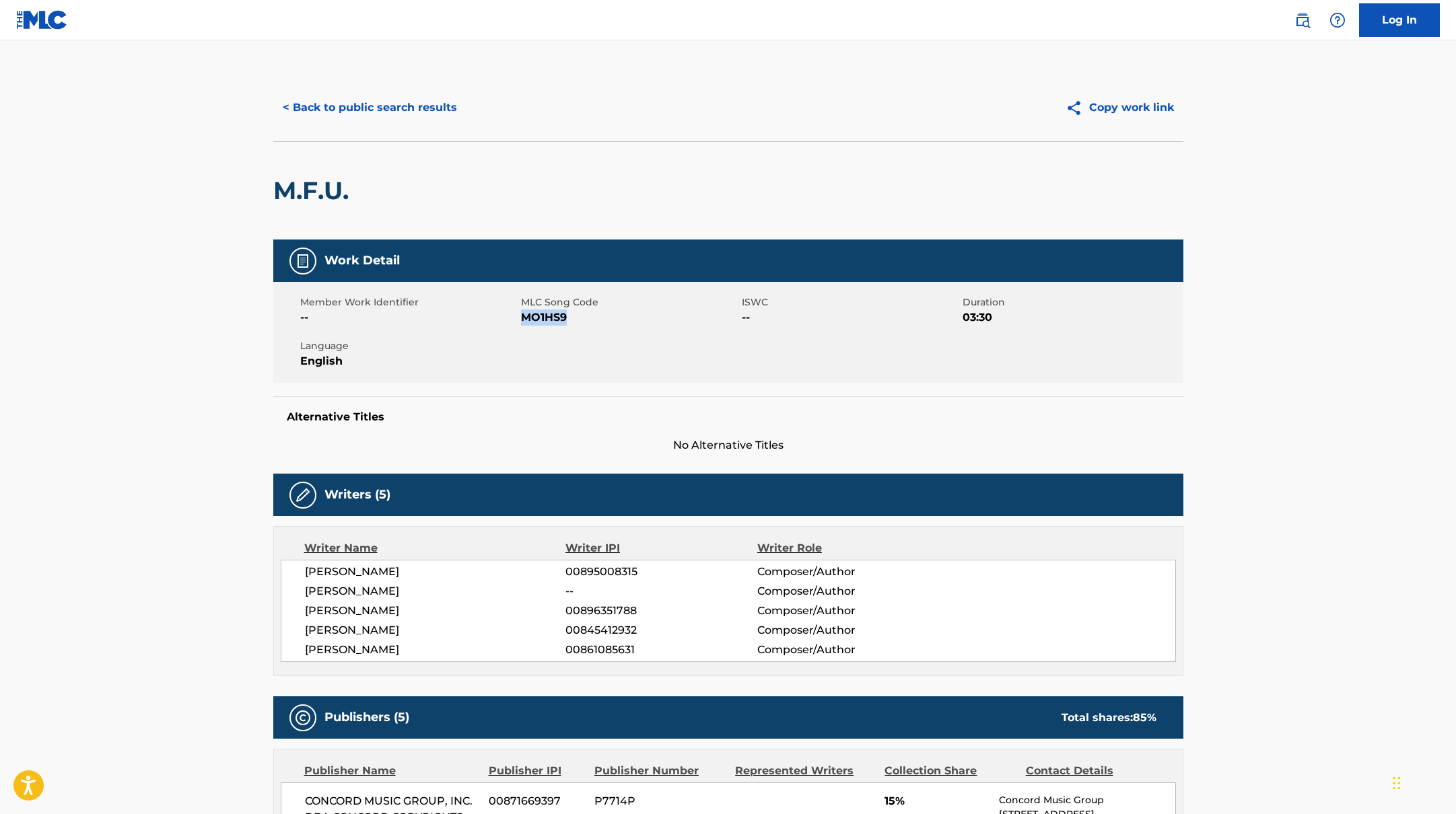
drag, startPoint x: 522, startPoint y: 316, endPoint x: 611, endPoint y: 328, distance: 89.8
click at [611, 328] on div "Member Work Identifier -- MLC Song Code MO1HS9 ISWC -- Duration 03:30 Language …" at bounding box center [728, 332] width 910 height 101
click at [338, 108] on button "< Back to public search results" at bounding box center [370, 108] width 193 height 34
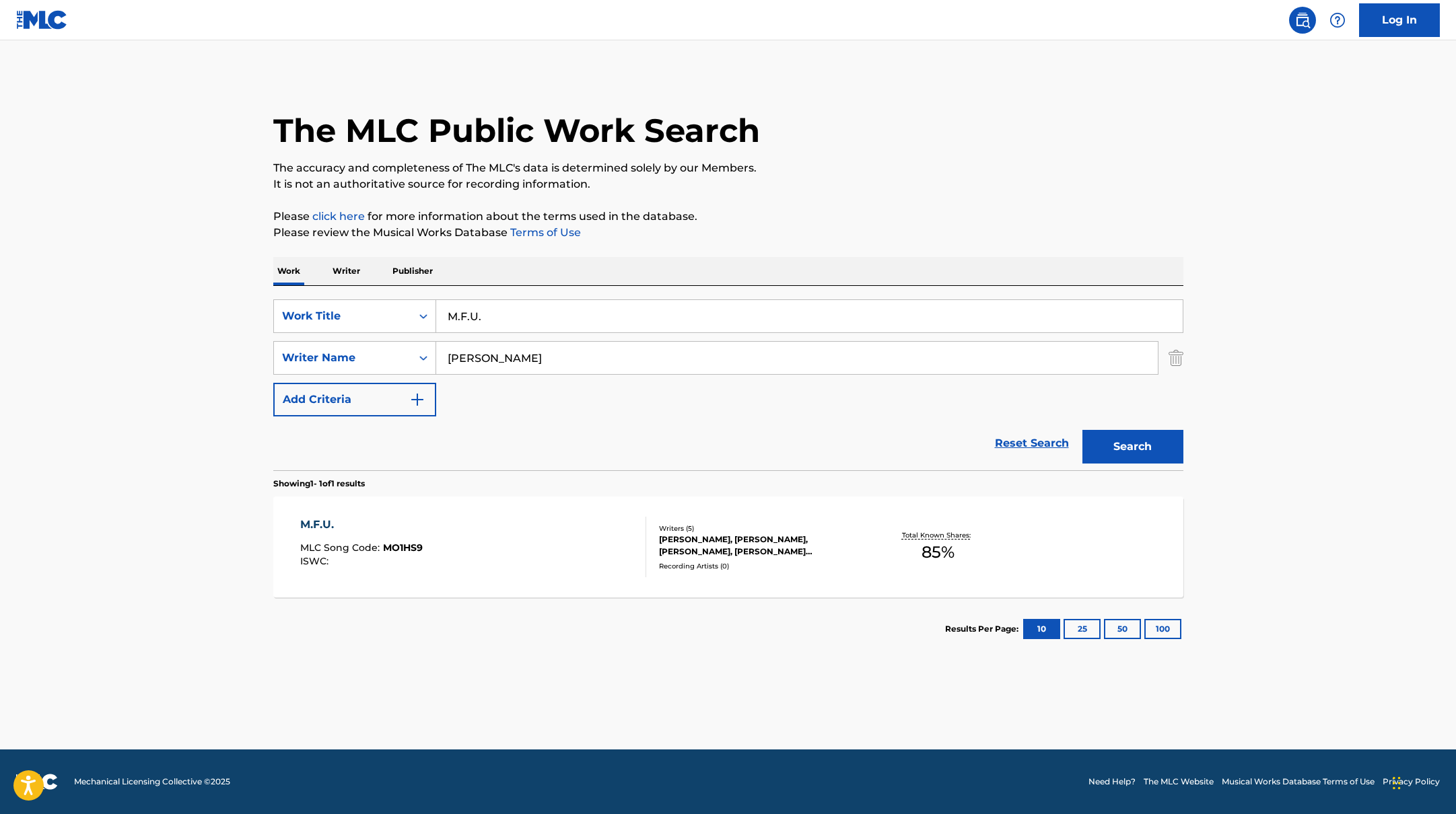
drag, startPoint x: 499, startPoint y: 316, endPoint x: 400, endPoint y: 282, distance: 104.7
click at [398, 282] on div "Work Writer Publisher SearchWithCriteriabb4edb49-f9b7-4289-af29-81fb4135b806 Wo…" at bounding box center [728, 459] width 910 height 404
type input "2TONE"
click at [865, 157] on div "The MLC Public Work Search" at bounding box center [728, 123] width 910 height 98
click at [1112, 450] on button "Search" at bounding box center [1132, 447] width 101 height 34
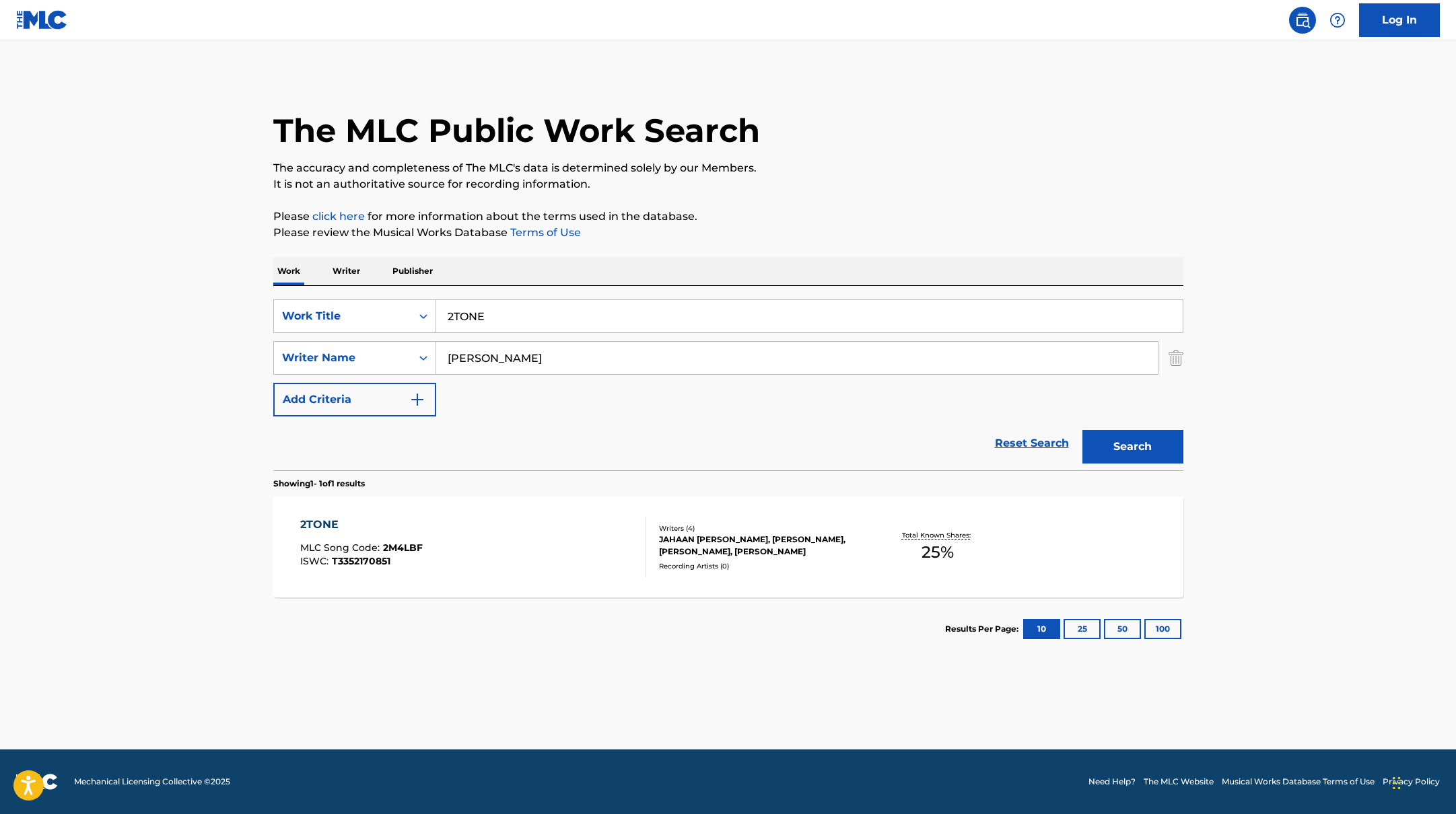
click at [600, 526] on div "2TONE MLC Song Code : 2M4LBF ISWC : T3352170851" at bounding box center [473, 547] width 346 height 61
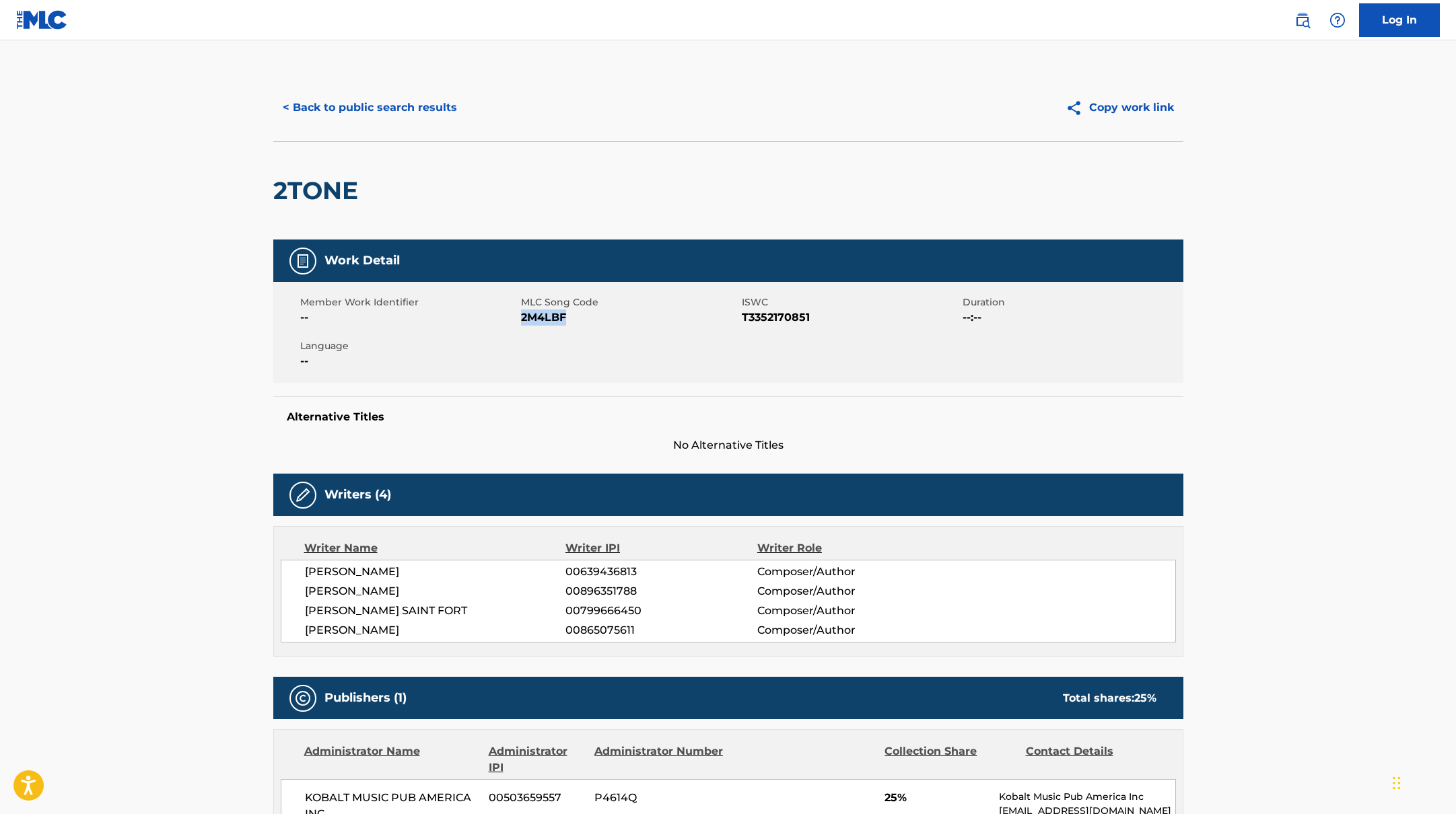
drag, startPoint x: 520, startPoint y: 317, endPoint x: 573, endPoint y: 321, distance: 53.2
click at [573, 321] on span "2M4LBF" at bounding box center [630, 317] width 217 height 16
click at [422, 111] on button "< Back to public search results" at bounding box center [370, 108] width 193 height 34
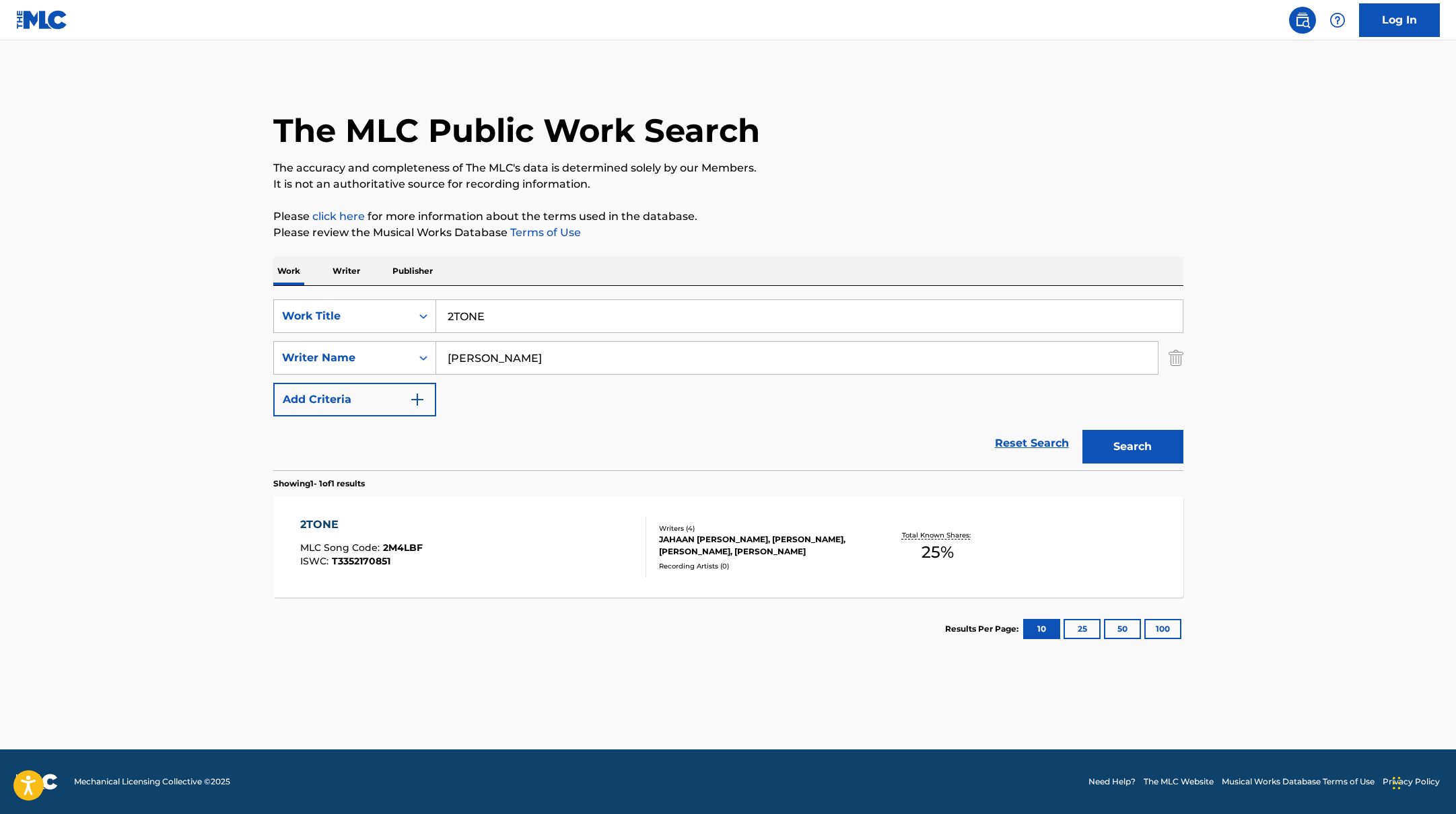
drag, startPoint x: 510, startPoint y: 316, endPoint x: 374, endPoint y: 290, distance: 138.5
click at [374, 290] on div "SearchWithCriteriabb4edb49-f9b7-4289-af29-81fb4135b806 Work Title 2TONE SearchW…" at bounding box center [728, 378] width 910 height 185
type input "FLY NITË"
click at [777, 240] on p "Please review the Musical Works Database Terms of Use" at bounding box center [728, 233] width 910 height 16
click at [1114, 448] on button "Search" at bounding box center [1132, 447] width 101 height 34
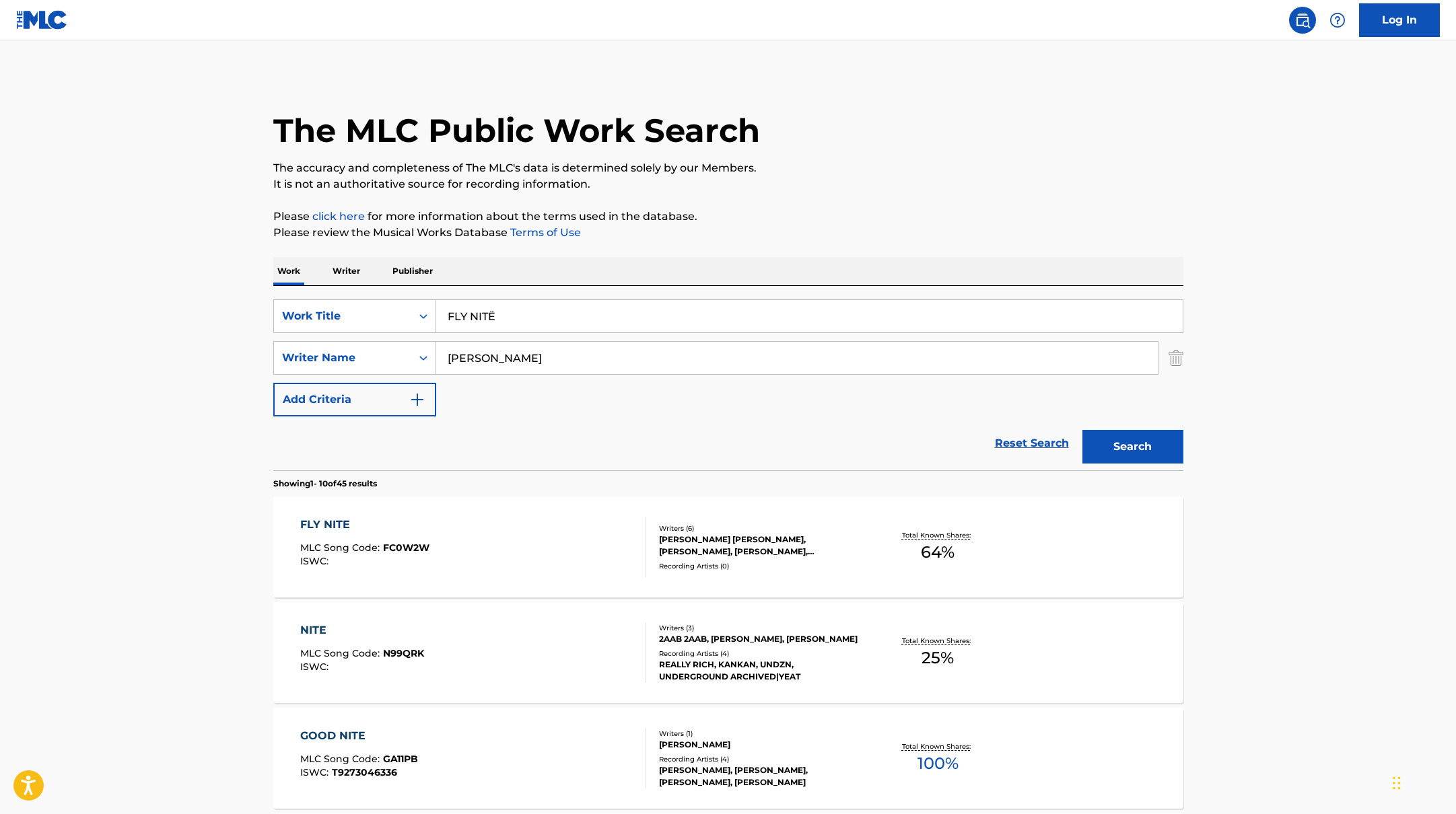
click at [589, 533] on div "FLY NITE MLC Song Code : FC0W2W ISWC :" at bounding box center [473, 547] width 346 height 61
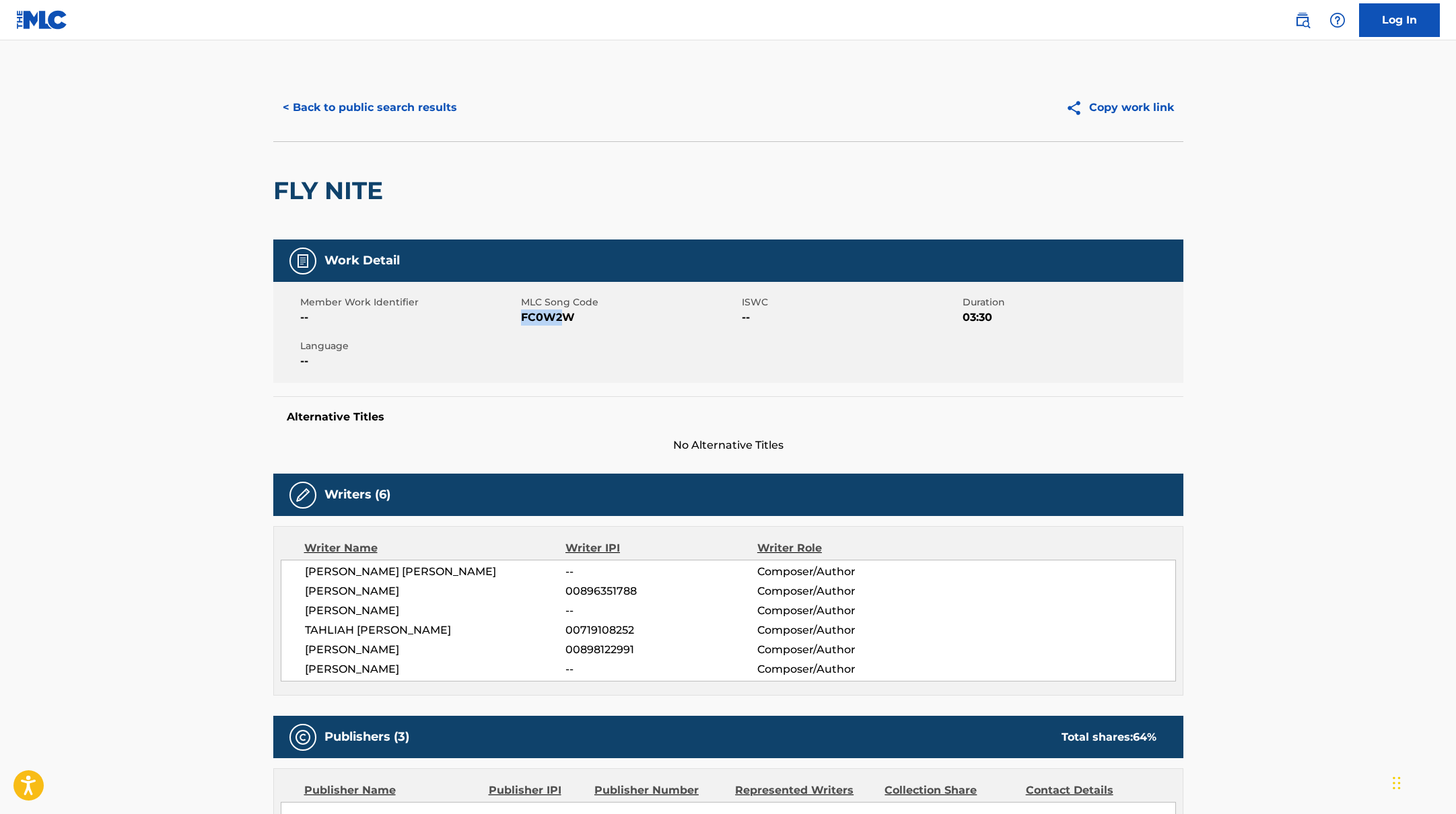
drag, startPoint x: 521, startPoint y: 319, endPoint x: 631, endPoint y: 319, distance: 110.0
click at [625, 319] on span "FC0W2W" at bounding box center [630, 317] width 217 height 16
click at [396, 107] on button "< Back to public search results" at bounding box center [370, 108] width 193 height 34
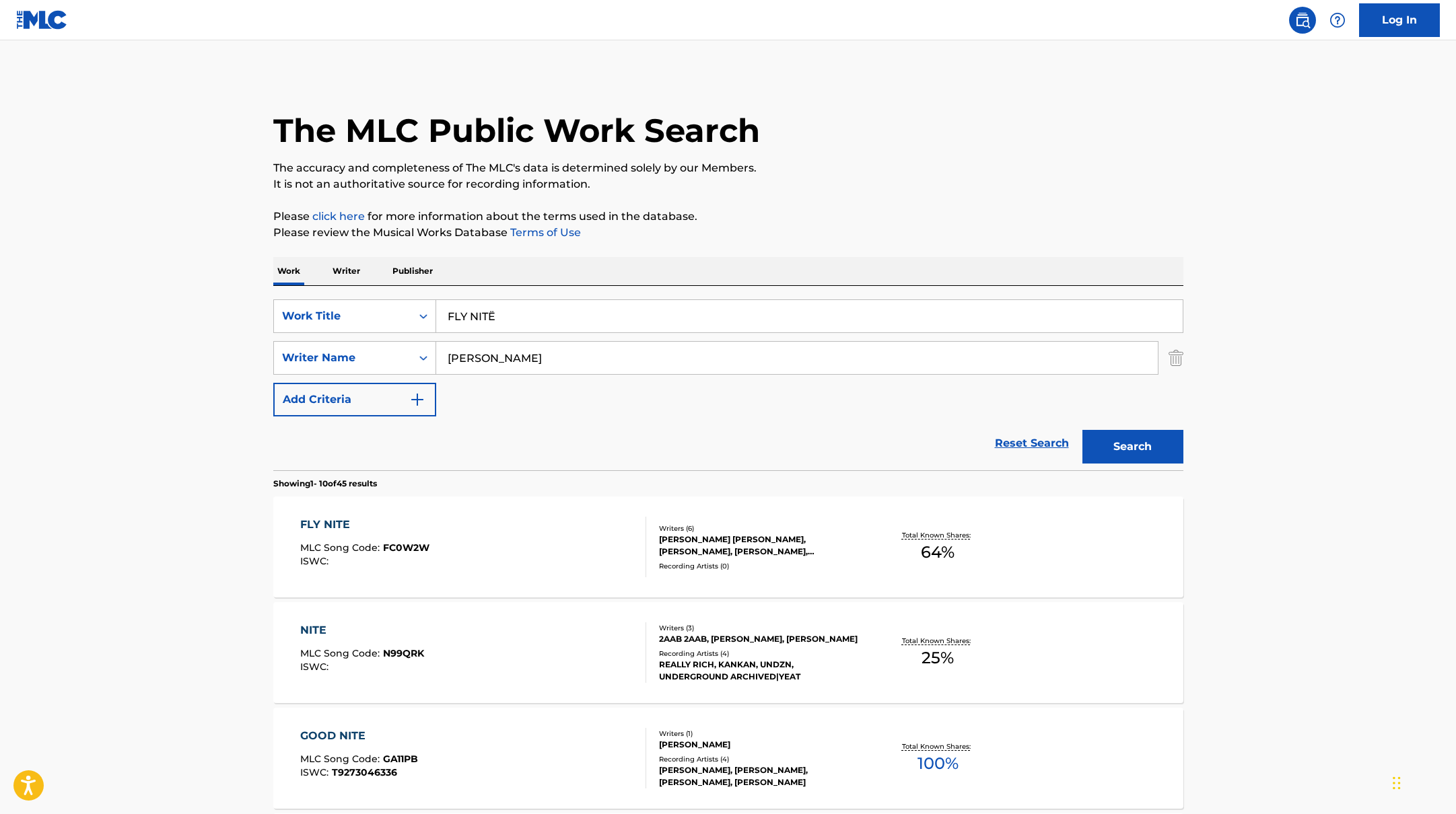
drag, startPoint x: 515, startPoint y: 316, endPoint x: 384, endPoint y: 293, distance: 133.0
click at [384, 293] on div "SearchWithCriteriabb4edb49-f9b7-4289-af29-81fb4135b806 Work Title FLY NITË Sear…" at bounding box center [728, 378] width 910 height 185
type input "GROWING PAINS"
click at [796, 233] on p "Please review the Musical Works Database Terms of Use" at bounding box center [728, 233] width 910 height 16
click at [1159, 449] on button "Search" at bounding box center [1132, 447] width 101 height 34
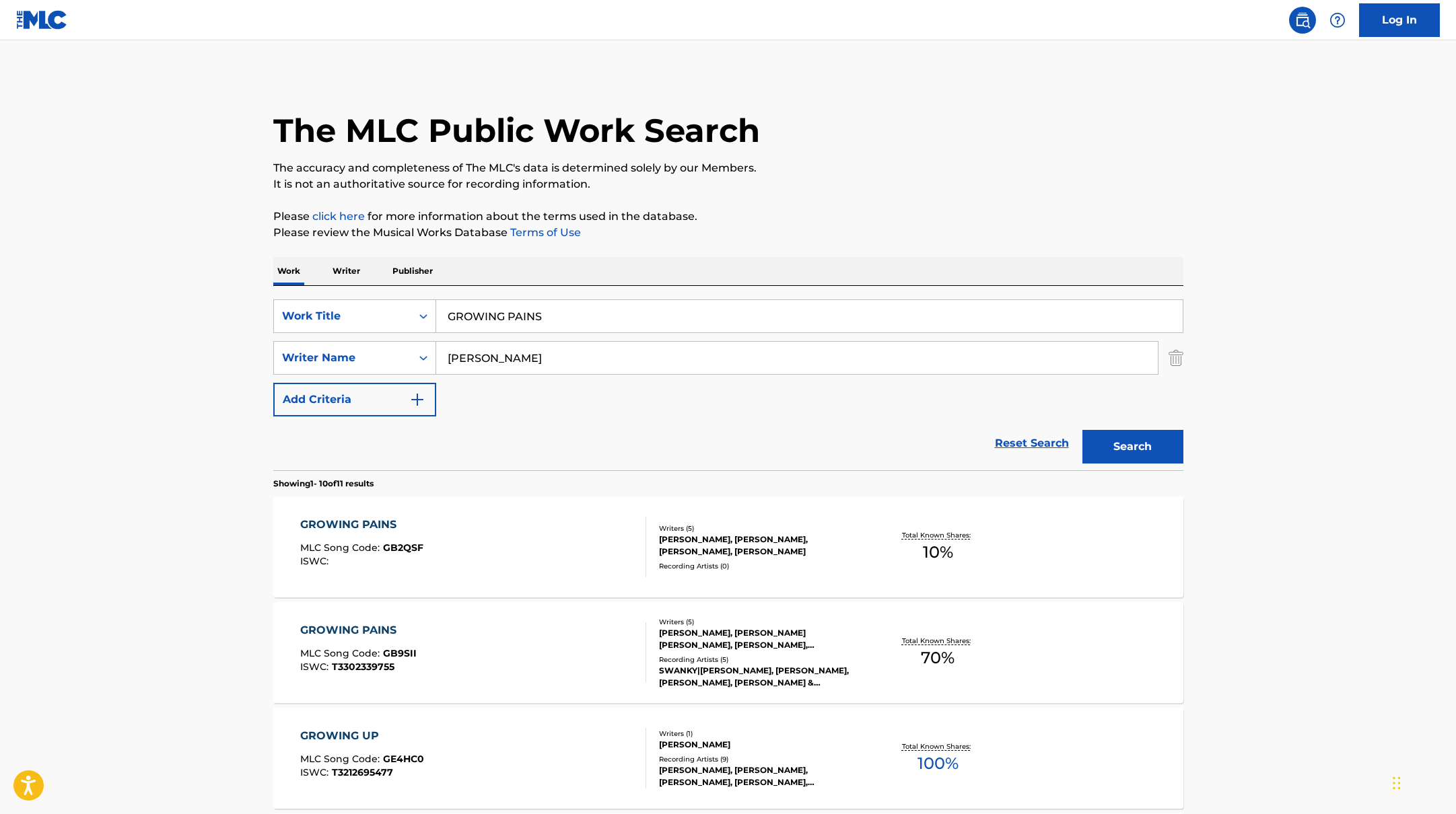
click at [526, 529] on div "GROWING PAINS MLC Song Code : GB2QSF ISWC :" at bounding box center [473, 547] width 346 height 61
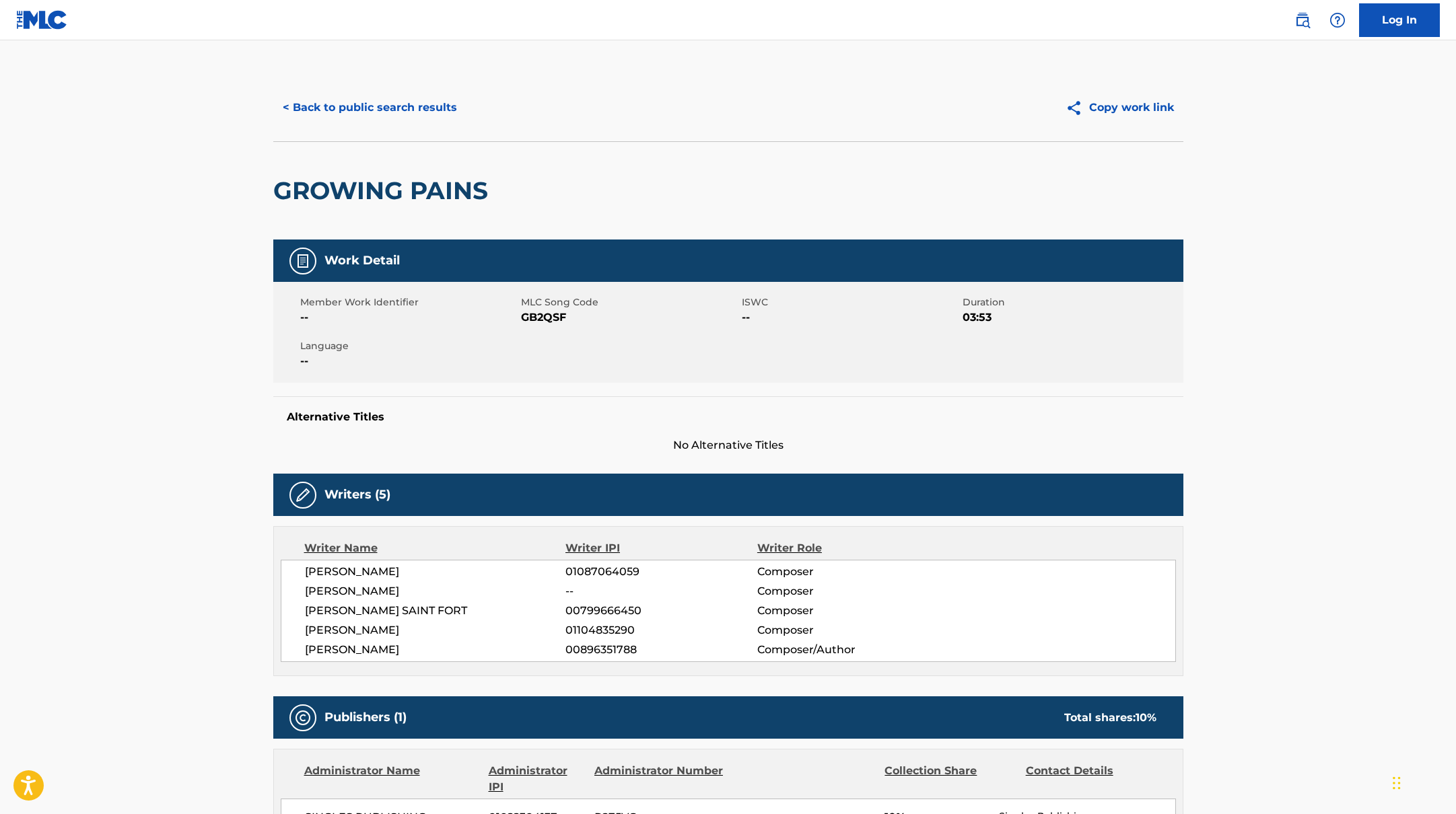
click at [580, 323] on span "GB2QSF" at bounding box center [630, 317] width 217 height 16
drag, startPoint x: 567, startPoint y: 323, endPoint x: 525, endPoint y: 315, distance: 42.8
click at [525, 315] on span "GB2QSF" at bounding box center [630, 317] width 217 height 16
click at [412, 111] on button "< Back to public search results" at bounding box center [370, 108] width 193 height 34
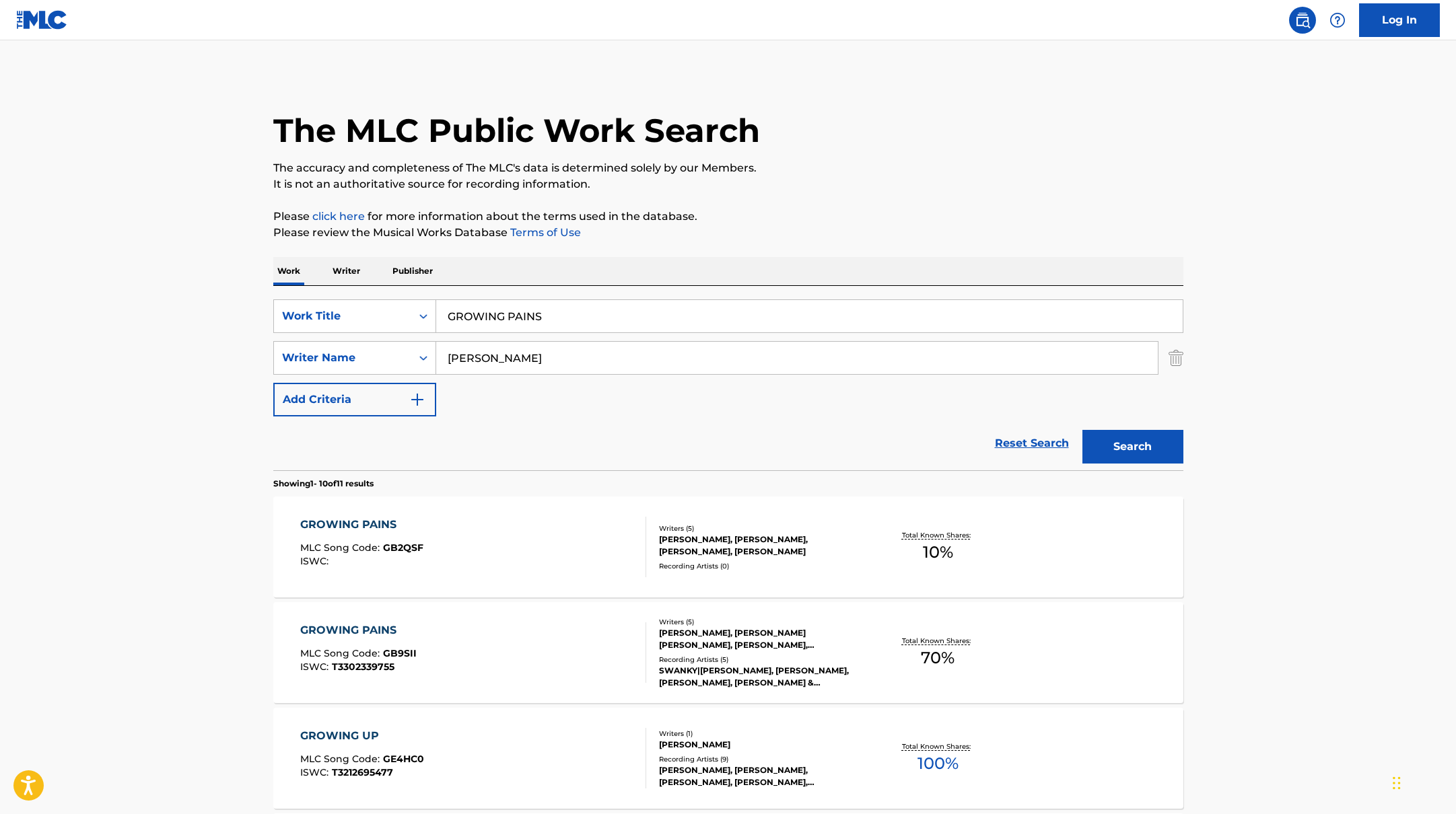
drag, startPoint x: 570, startPoint y: 320, endPoint x: 399, endPoint y: 290, distance: 173.6
click at [410, 292] on div "SearchWithCriteriabb4edb49-f9b7-4289-af29-81fb4135b806 Work Title GROWING PAINS…" at bounding box center [728, 378] width 910 height 185
type input "The Hard Way"
click at [745, 190] on p "It is not an authoritative source for recording information." at bounding box center [728, 184] width 910 height 16
drag, startPoint x: 529, startPoint y: 365, endPoint x: 861, endPoint y: 214, distance: 364.7
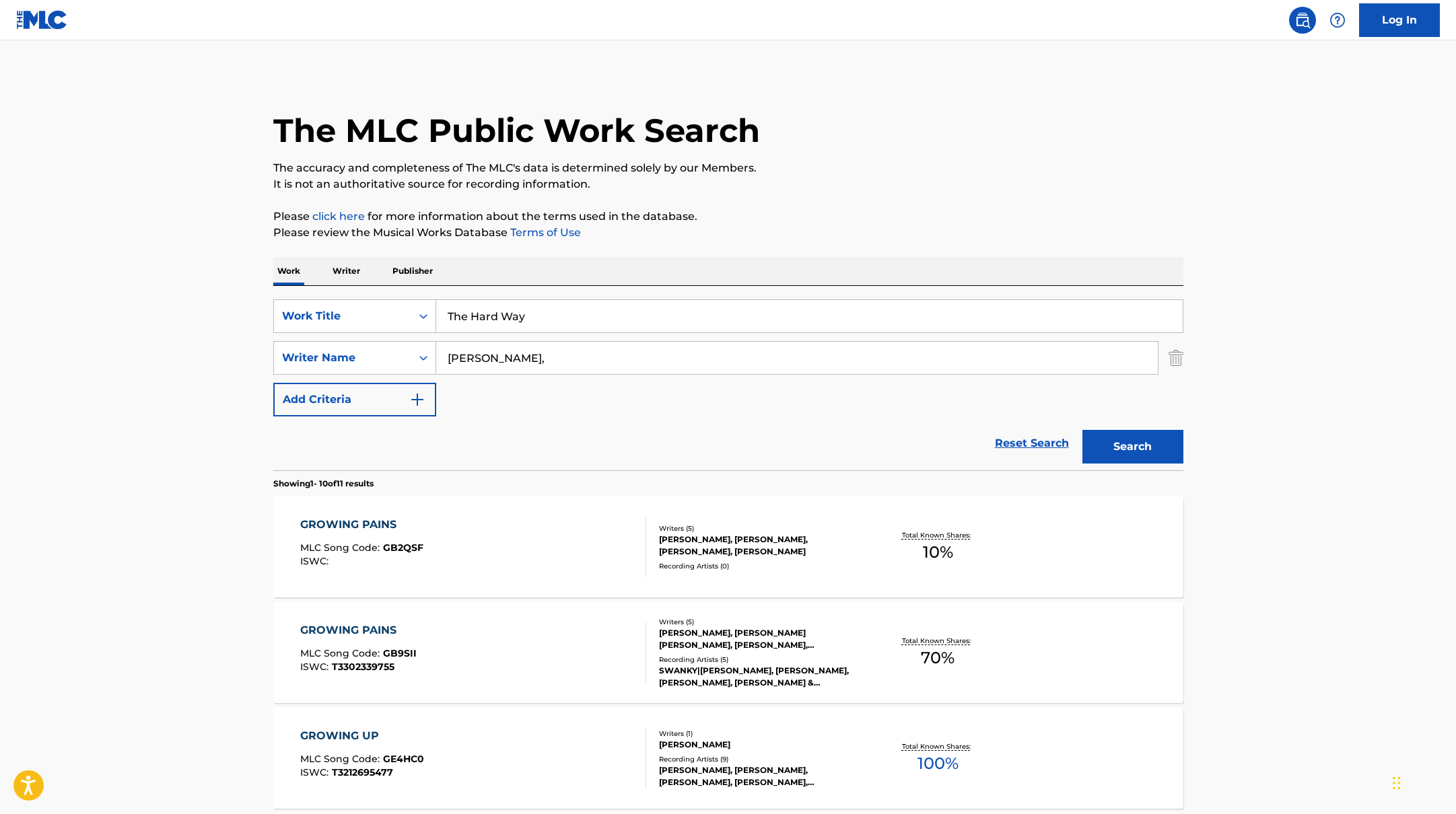
type input "[PERSON_NAME],"
click at [1126, 443] on button "Search" at bounding box center [1132, 447] width 101 height 34
click at [571, 540] on div "THE HARD WAY MLC Song Code : T502EW ISWC : T3344305228" at bounding box center [473, 547] width 346 height 61
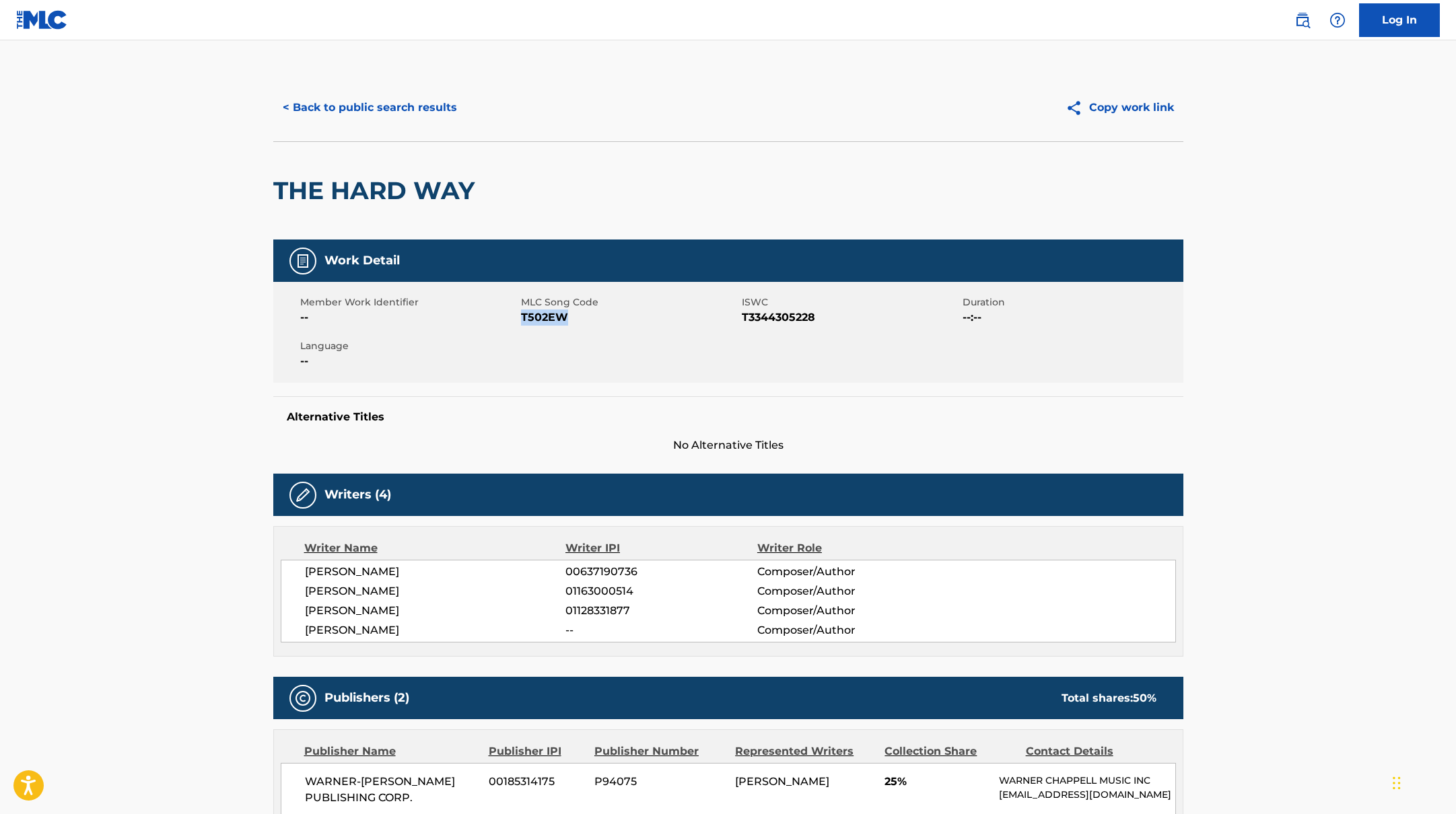
drag, startPoint x: 523, startPoint y: 319, endPoint x: 613, endPoint y: 326, distance: 90.3
click at [613, 326] on div "Member Work Identifier -- MLC Song Code T502EW ISWC T3344305228 Duration --:-- …" at bounding box center [728, 332] width 910 height 101
click at [418, 119] on button "< Back to public search results" at bounding box center [370, 108] width 193 height 34
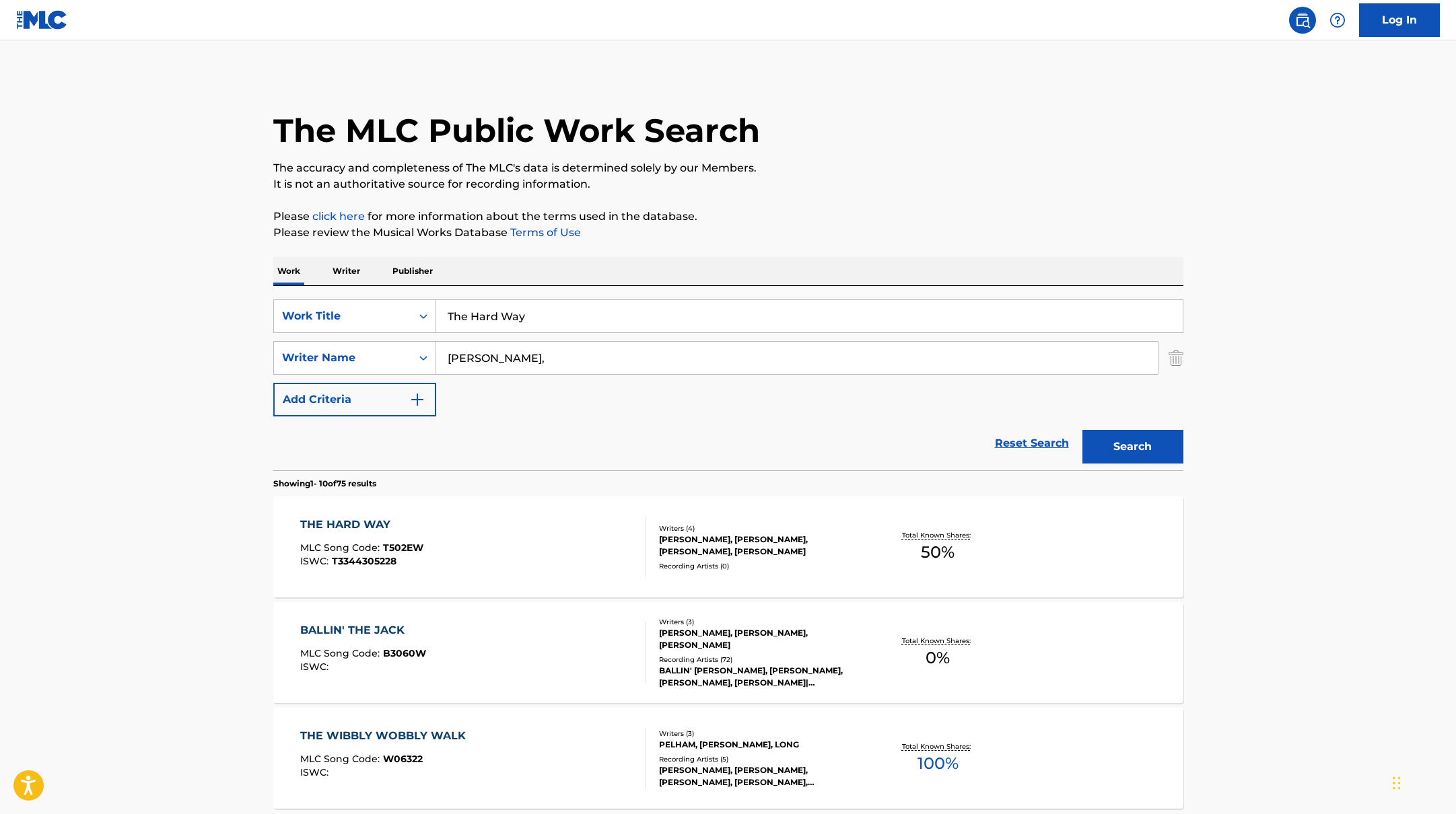
drag, startPoint x: 551, startPoint y: 322, endPoint x: 426, endPoint y: 290, distance: 129.0
click at [434, 292] on div "SearchWithCriteriabb4edb49-f9b7-4289-af29-81fb4135b806 Work Title The Hard Way …" at bounding box center [728, 378] width 910 height 185
drag, startPoint x: 578, startPoint y: 321, endPoint x: 375, endPoint y: 295, distance: 204.7
click at [375, 295] on div "SearchWithCriteriabb4edb49-f9b7-4289-af29-81fb4135b806 Work Title [PERSON_NAME]…" at bounding box center [728, 378] width 910 height 185
type input "おつかれSUMMER"
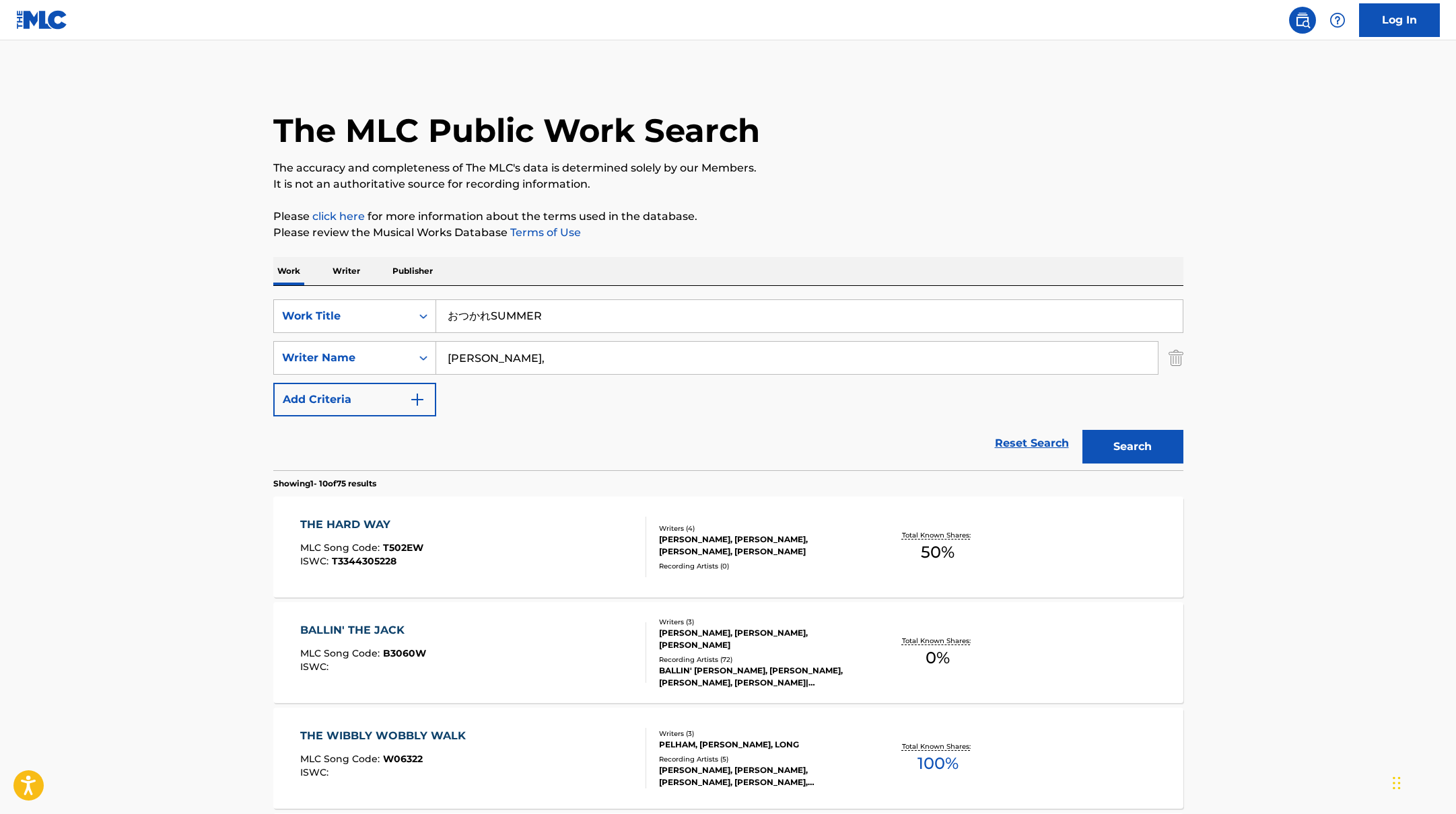
click at [812, 161] on p "The accuracy and completeness of The MLC's data is determined solely by our Mem…" at bounding box center [728, 168] width 910 height 16
drag, startPoint x: 530, startPoint y: 361, endPoint x: 981, endPoint y: 430, distance: 456.2
click at [969, 428] on form "SearchWithCriteriabb4edb49-f9b7-4289-af29-81fb4135b806 Work Title おつかれSUMMER Se…" at bounding box center [728, 385] width 910 height 171
type input "KUMAHARA"
click at [1124, 452] on button "Search" at bounding box center [1132, 447] width 101 height 34
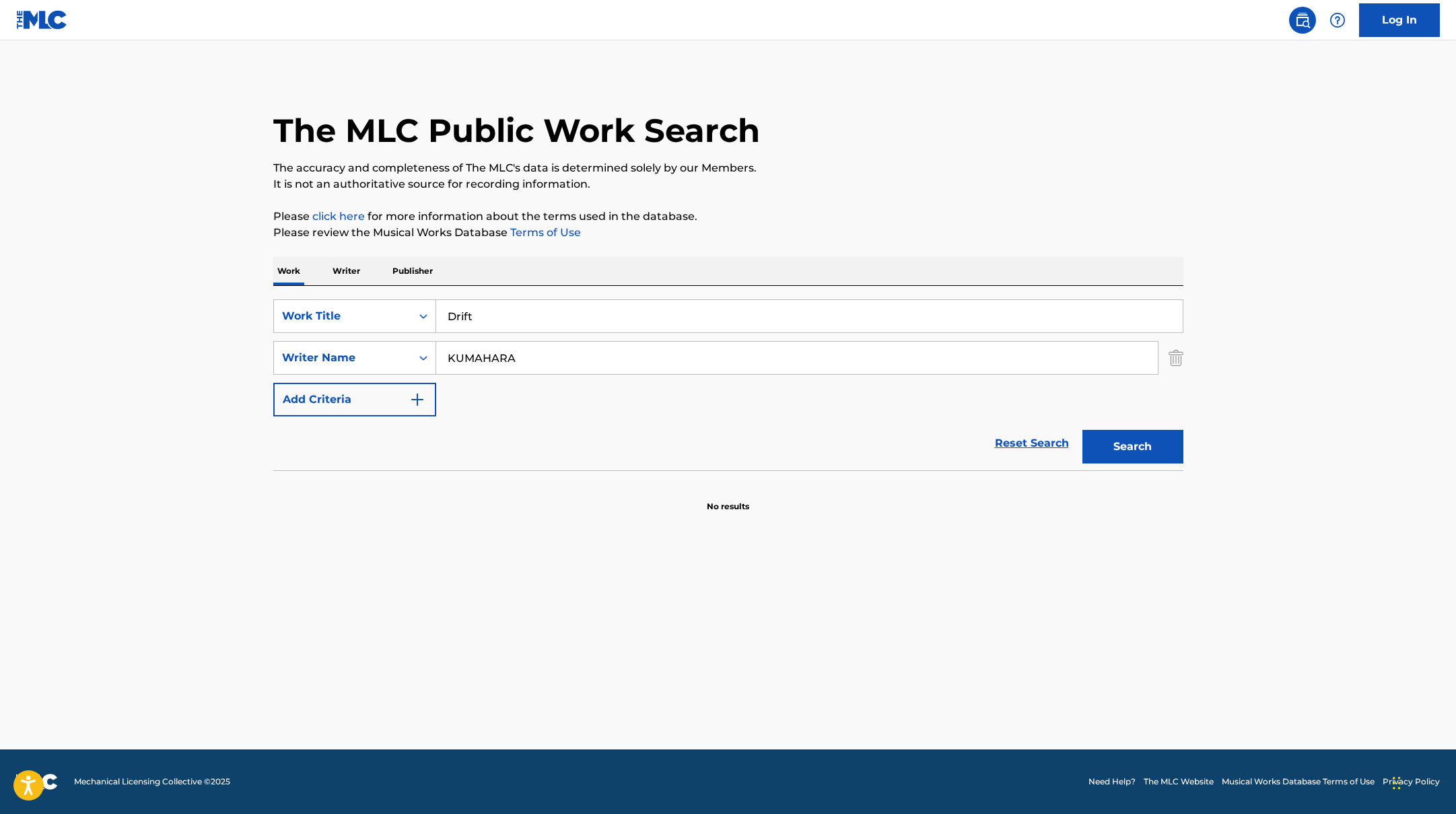
drag, startPoint x: 573, startPoint y: 318, endPoint x: 907, endPoint y: 149, distance: 374.3
click at [905, 149] on div "The MLC Public Work Search The accuracy and completeness of The MLC's data is d…" at bounding box center [728, 293] width 943 height 439
type input "Drift"
click at [907, 149] on div "The MLC Public Work Search" at bounding box center [728, 123] width 910 height 98
drag, startPoint x: 566, startPoint y: 356, endPoint x: 663, endPoint y: 255, distance: 140.0
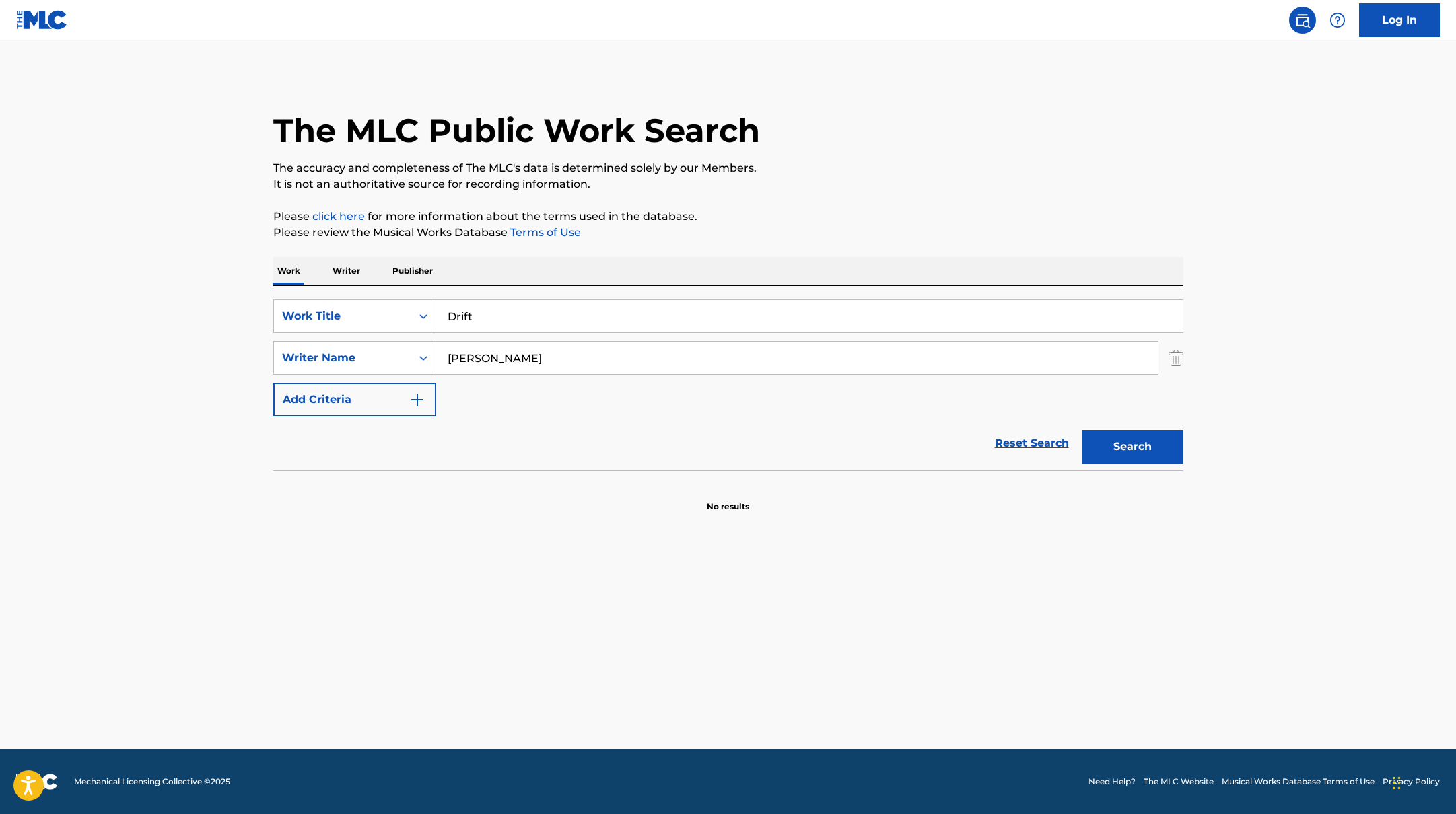
click at [359, 300] on div "SearchWithCriteriabb4edb49-f9b7-4289-af29-81fb4135b806 Work Title Drift SearchW…" at bounding box center [728, 358] width 910 height 117
type input "[PERSON_NAME]"
click at [855, 220] on p "Please click here for more information about the terms used in the database." at bounding box center [728, 216] width 910 height 16
click at [1170, 452] on button "Search" at bounding box center [1132, 447] width 101 height 34
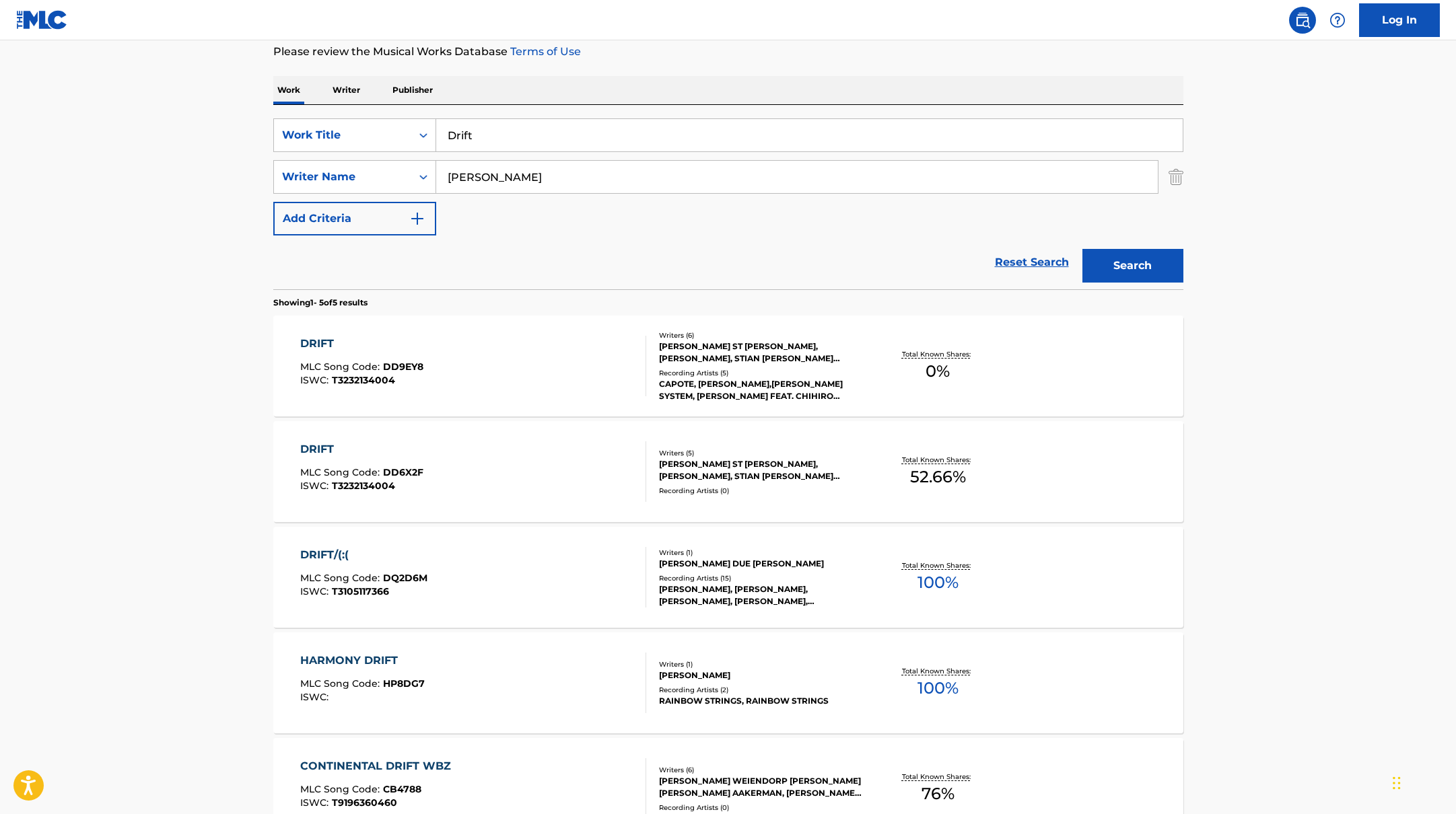
scroll to position [185, 0]
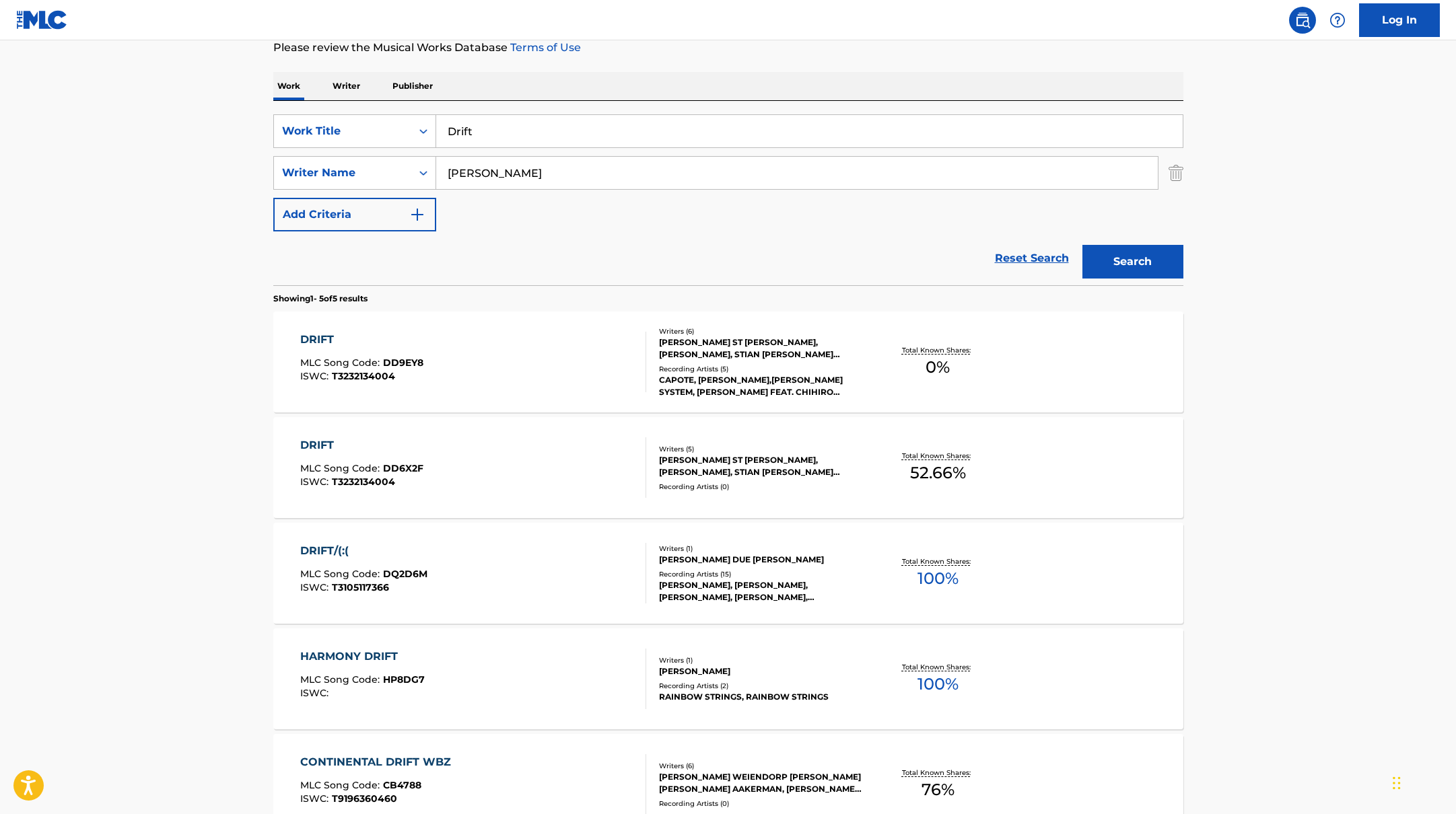
click at [617, 466] on div "DRIFT MLC Song Code : DD6X2F ISWC : T3232134004" at bounding box center [473, 468] width 346 height 61
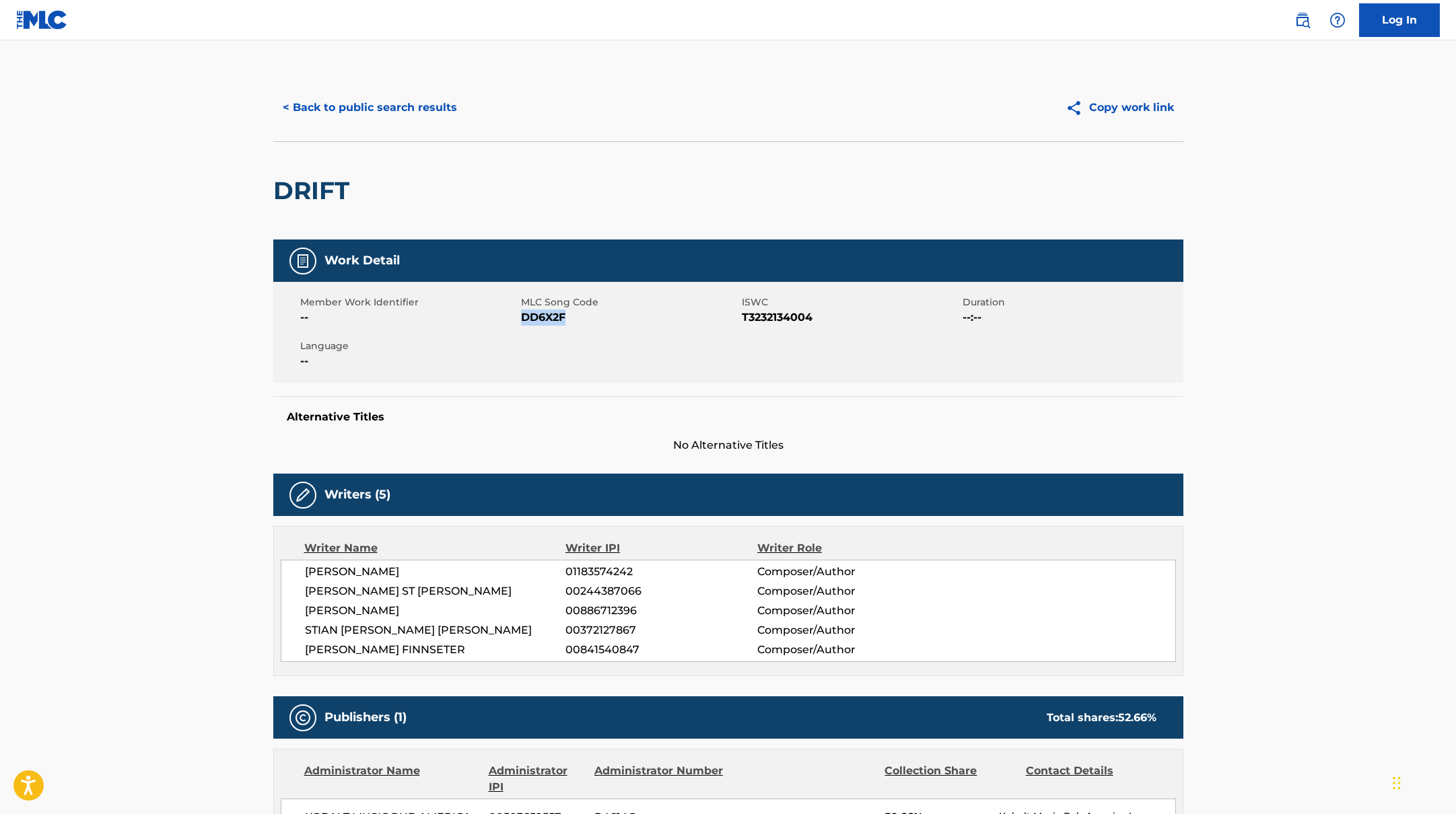
drag, startPoint x: 524, startPoint y: 319, endPoint x: 608, endPoint y: 320, distance: 84.0
click at [608, 320] on span "DD6X2F" at bounding box center [630, 317] width 217 height 16
click at [371, 111] on button "< Back to public search results" at bounding box center [370, 108] width 193 height 34
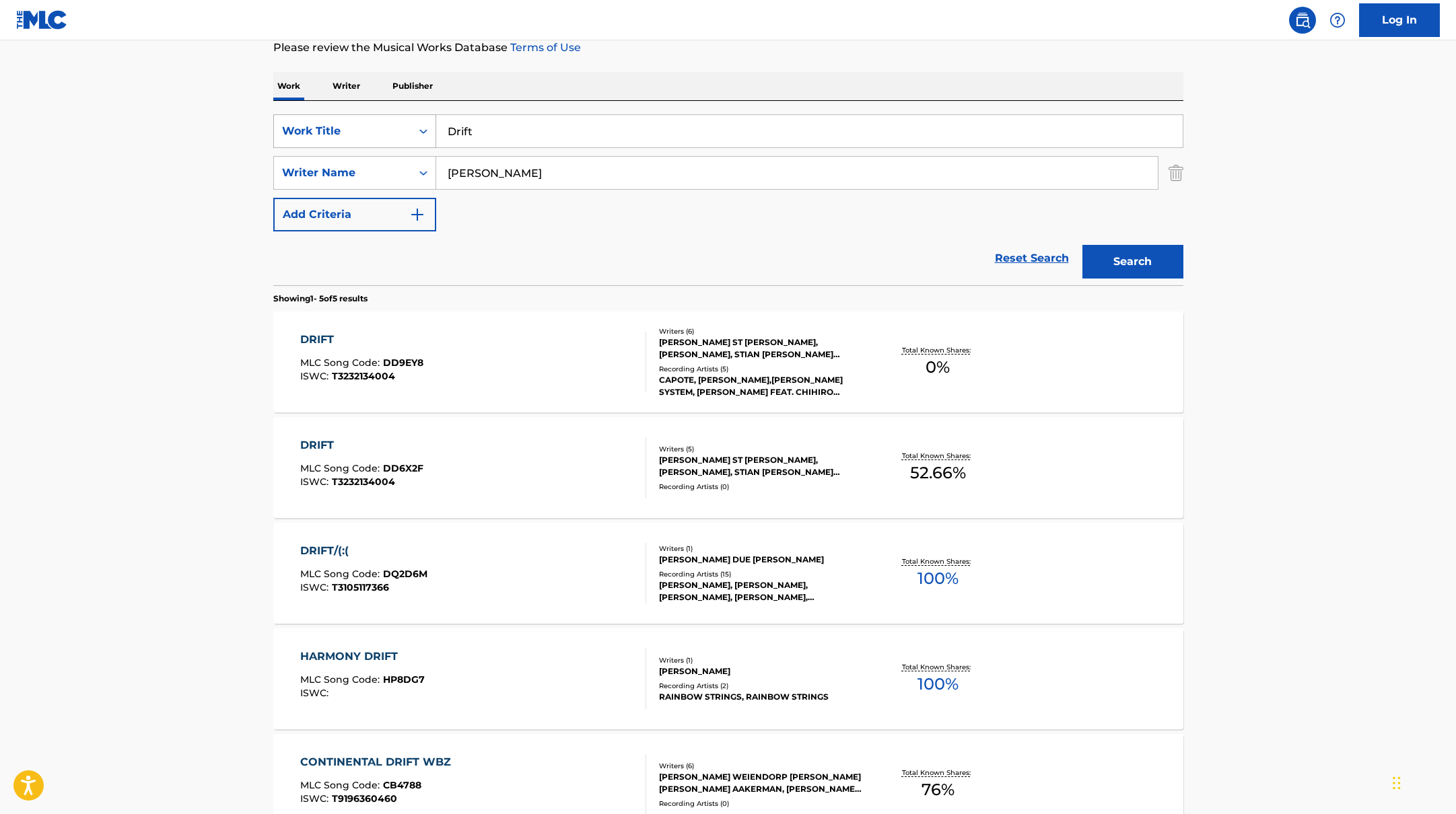
drag, startPoint x: 498, startPoint y: 135, endPoint x: 413, endPoint y: 121, distance: 86.1
click at [413, 121] on div "SearchWithCriteriabb4edb49-f9b7-4289-af29-81fb4135b806 Work Title Drift" at bounding box center [728, 131] width 910 height 34
drag, startPoint x: 513, startPoint y: 142, endPoint x: 408, endPoint y: 101, distance: 112.7
click at [408, 101] on div "SearchWithCriteriabb4edb49-f9b7-4289-af29-81fb4135b806 Work Title aespa SearchW…" at bounding box center [728, 193] width 910 height 185
type input "Bubble"
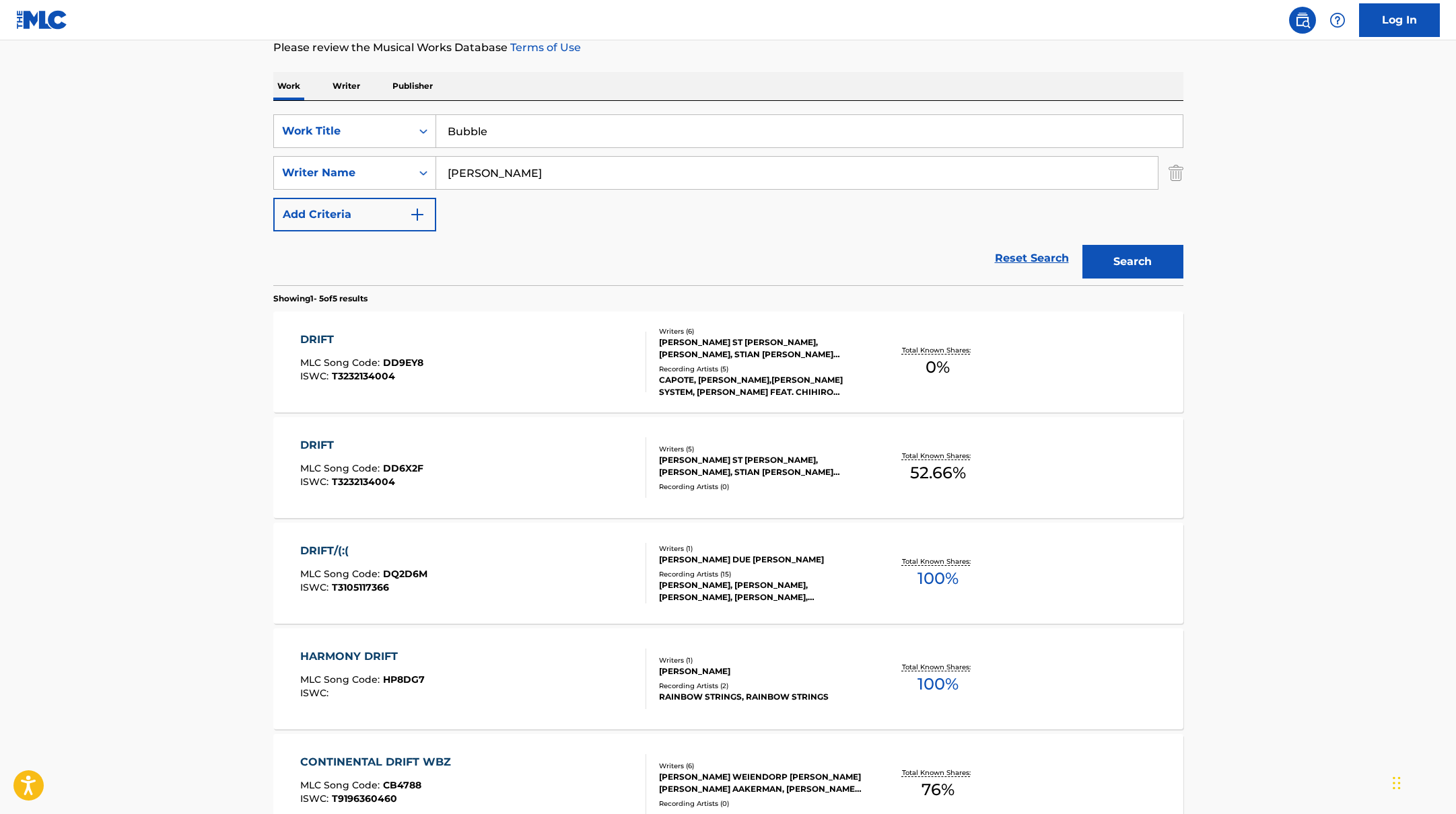
click at [1082, 245] on button "Search" at bounding box center [1132, 262] width 101 height 34
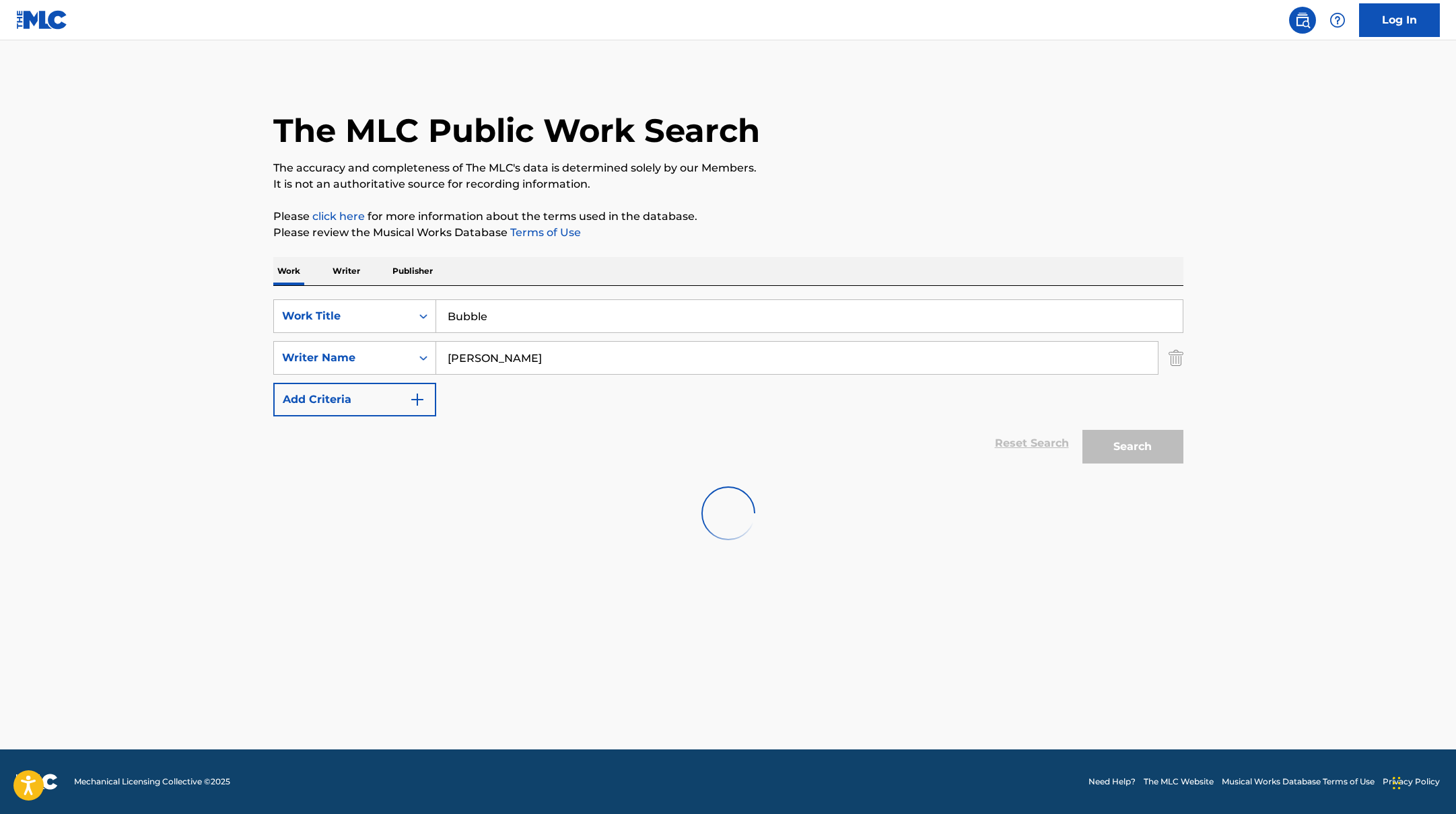
scroll to position [0, 0]
drag, startPoint x: 506, startPoint y: 364, endPoint x: 866, endPoint y: 163, distance: 412.3
click at [863, 164] on div "The MLC Public Work Search The accuracy and completeness of The MLC's data is d…" at bounding box center [728, 293] width 943 height 439
type input "West"
click at [866, 163] on p "The accuracy and completeness of The MLC's data is determined solely by our Mem…" at bounding box center [728, 168] width 910 height 16
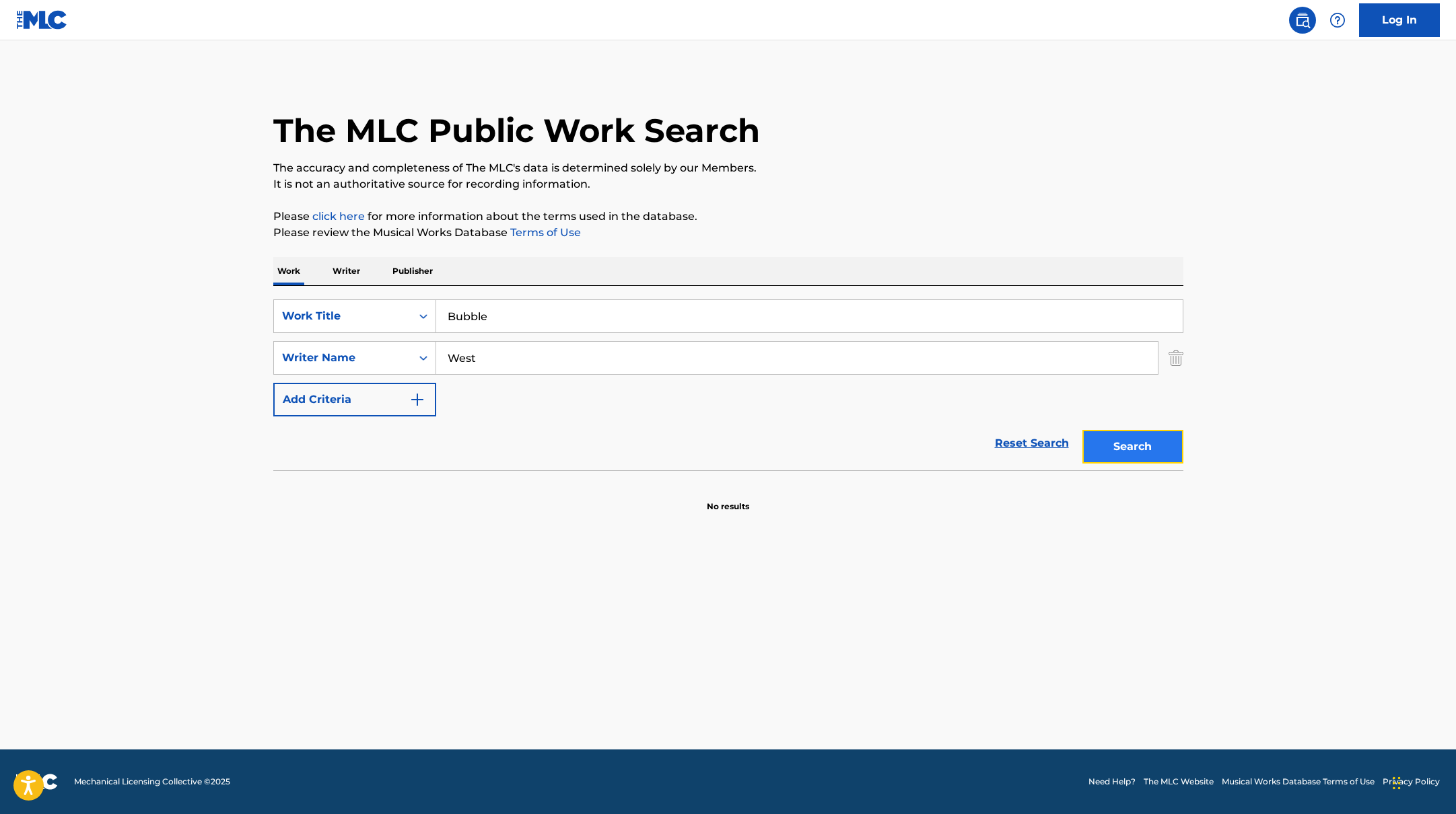
click at [1146, 462] on button "Search" at bounding box center [1132, 447] width 101 height 34
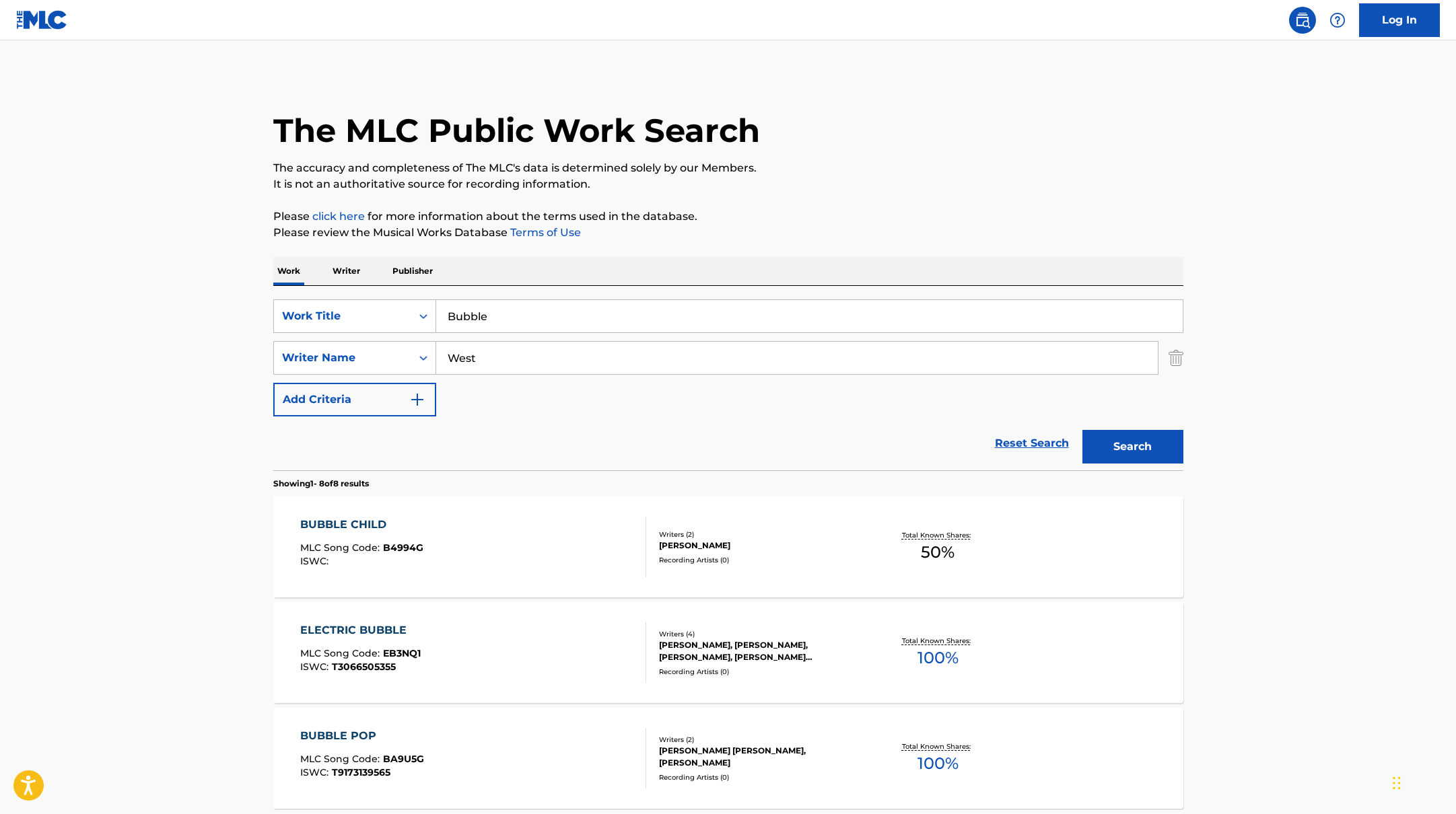
drag, startPoint x: 513, startPoint y: 305, endPoint x: 491, endPoint y: 312, distance: 23.1
click at [491, 312] on input "Bubble" at bounding box center [809, 316] width 747 height 32
type input "Count On Me"
click at [874, 219] on p "Please click here for more information about the terms used in the database." at bounding box center [728, 216] width 910 height 16
click at [1124, 455] on button "Search" at bounding box center [1132, 447] width 101 height 34
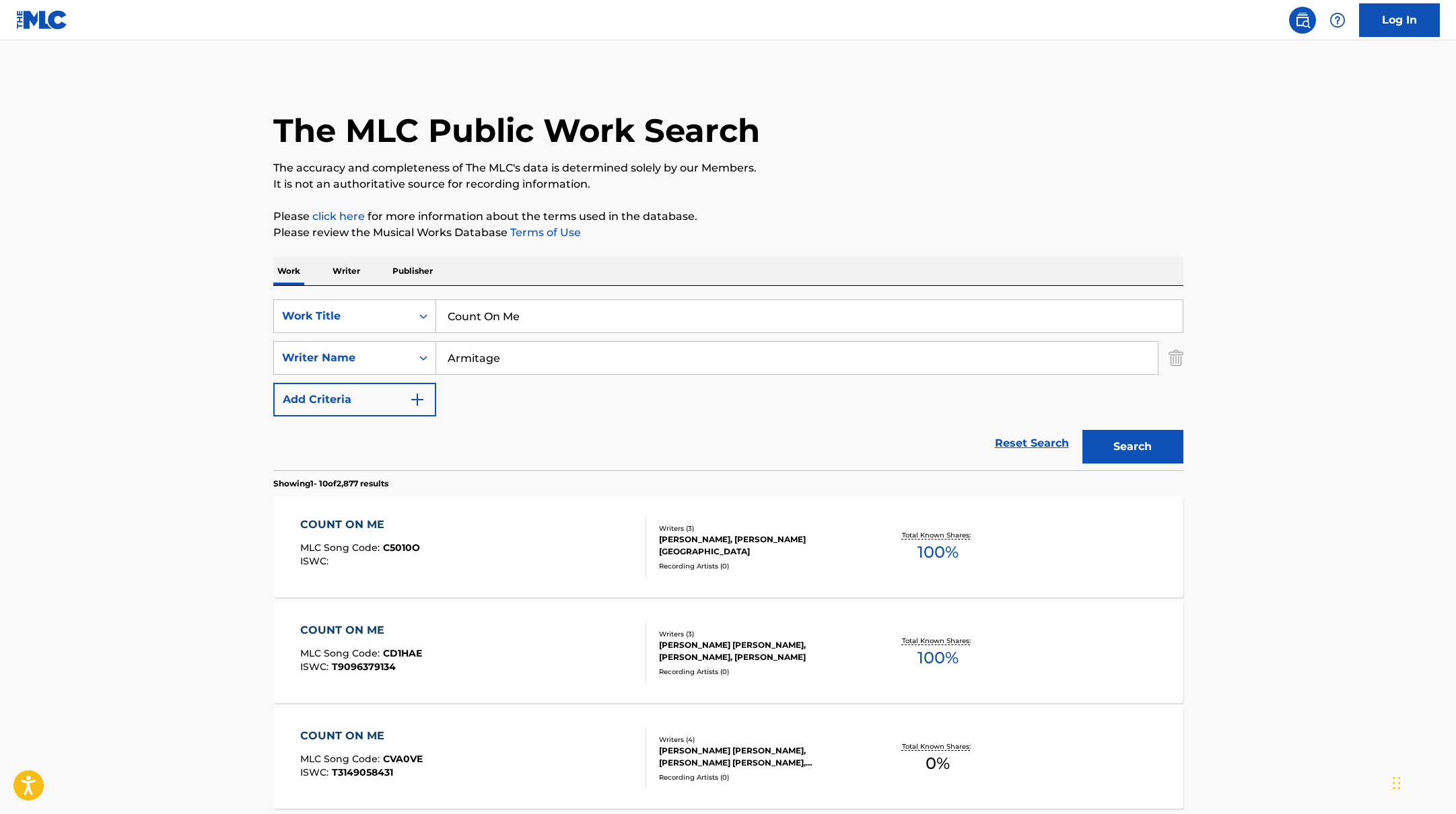
drag, startPoint x: 511, startPoint y: 356, endPoint x: 850, endPoint y: 180, distance: 382.0
type input "Armitage"
click at [850, 180] on p "It is not an authoritative source for recording information." at bounding box center [728, 184] width 910 height 16
click at [1125, 434] on button "Search" at bounding box center [1132, 447] width 101 height 34
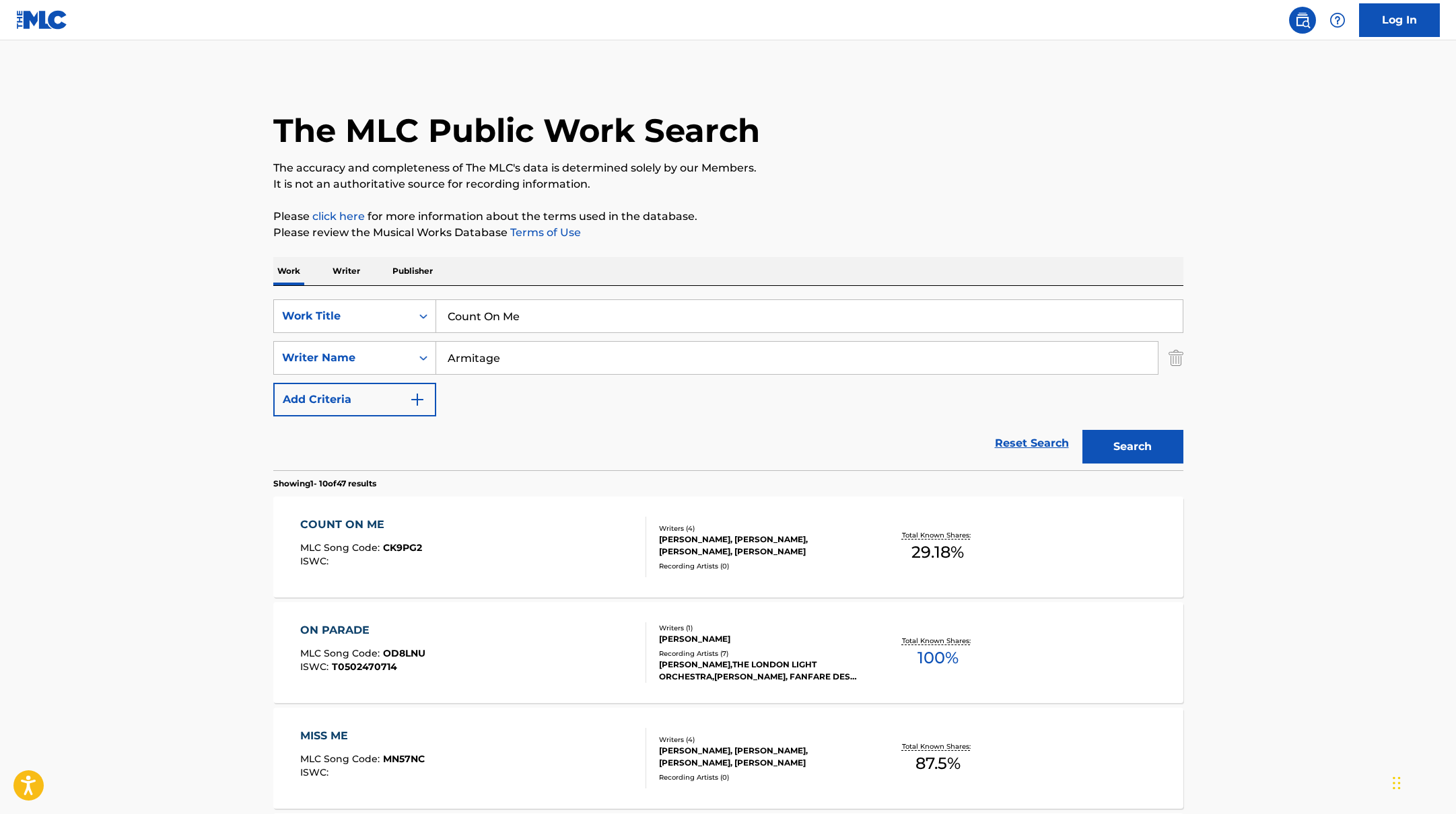
click at [589, 510] on div "COUNT ON ME MLC Song Code : CK9PG2 ISWC : Writers ( 4 ) [PERSON_NAME], [PERSON_…" at bounding box center [728, 547] width 910 height 101
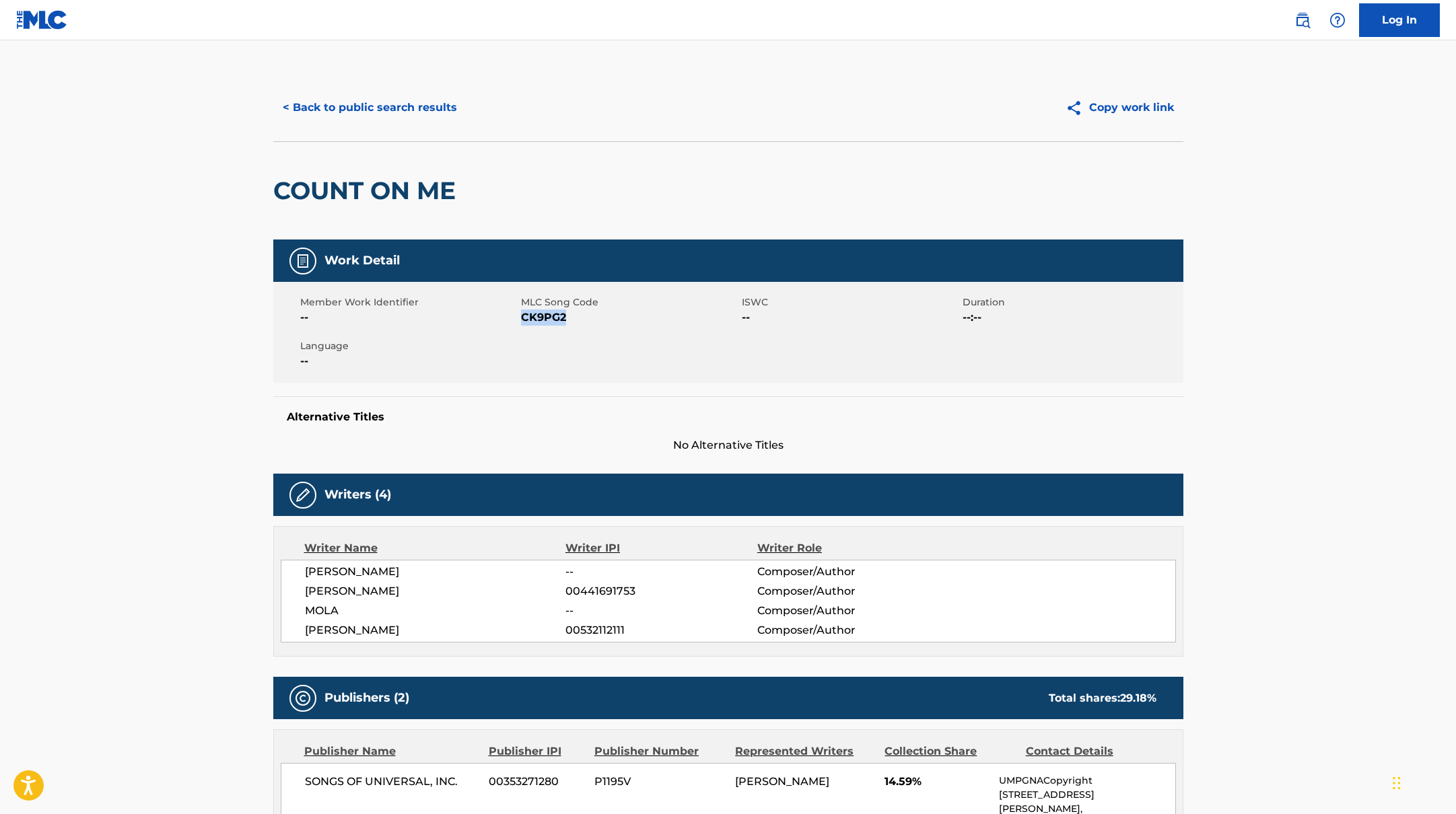
drag, startPoint x: 522, startPoint y: 316, endPoint x: 589, endPoint y: 321, distance: 67.2
click at [589, 321] on span "CK9PG2" at bounding box center [630, 317] width 217 height 16
click at [422, 116] on button "< Back to public search results" at bounding box center [370, 108] width 193 height 34
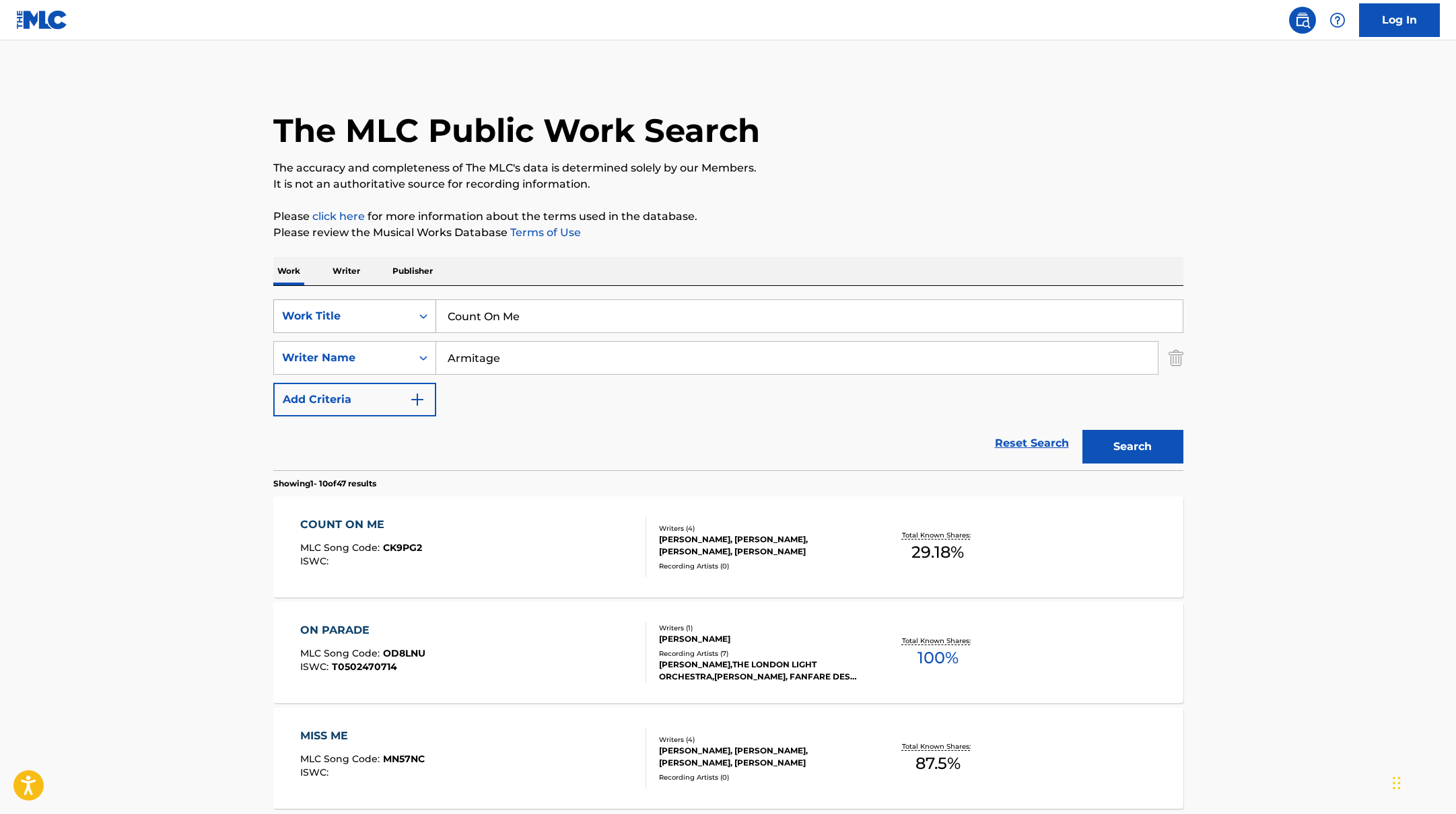
drag, startPoint x: 534, startPoint y: 321, endPoint x: 408, endPoint y: 305, distance: 127.0
click at [408, 306] on div "SearchWithCriteriabb4edb49-f9b7-4289-af29-81fb4135b806 Work Title Count On Me" at bounding box center [728, 316] width 910 height 34
type input "Angel #48"
click at [858, 183] on p "It is not an authoritative source for recording information." at bounding box center [728, 184] width 910 height 16
click at [1125, 440] on button "Search" at bounding box center [1132, 447] width 101 height 34
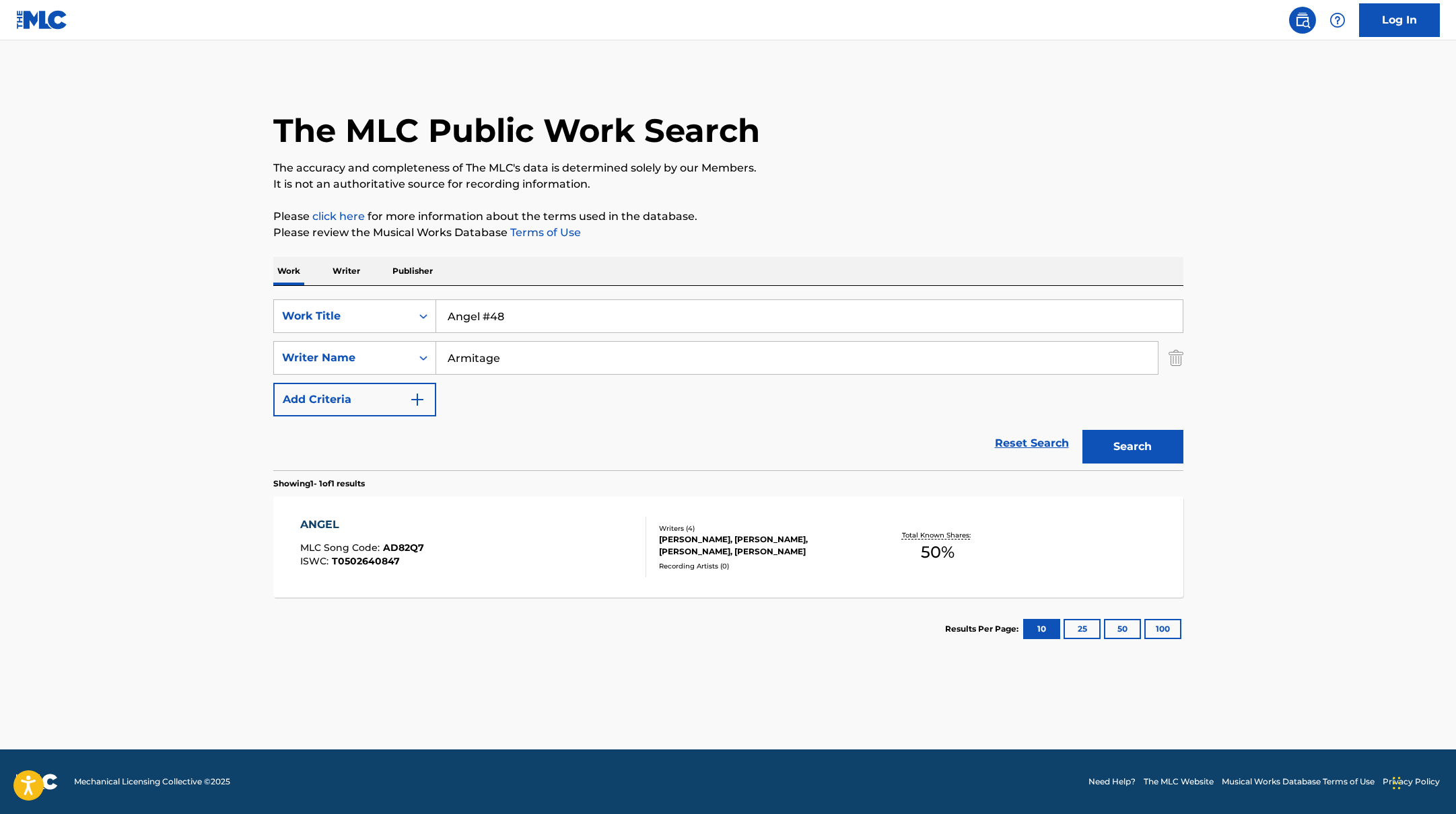
drag, startPoint x: 509, startPoint y: 360, endPoint x: 439, endPoint y: 335, distance: 74.3
click at [439, 335] on div "SearchWithCriteriabb4edb49-f9b7-4289-af29-81fb4135b806 Work Title Angel #48 Sea…" at bounding box center [728, 358] width 910 height 117
type input "[PERSON_NAME]"
click at [887, 200] on div "The MLC Public Work Search The accuracy and completeness of The MLC's data is d…" at bounding box center [728, 367] width 943 height 587
click at [1146, 438] on button "Search" at bounding box center [1132, 447] width 101 height 34
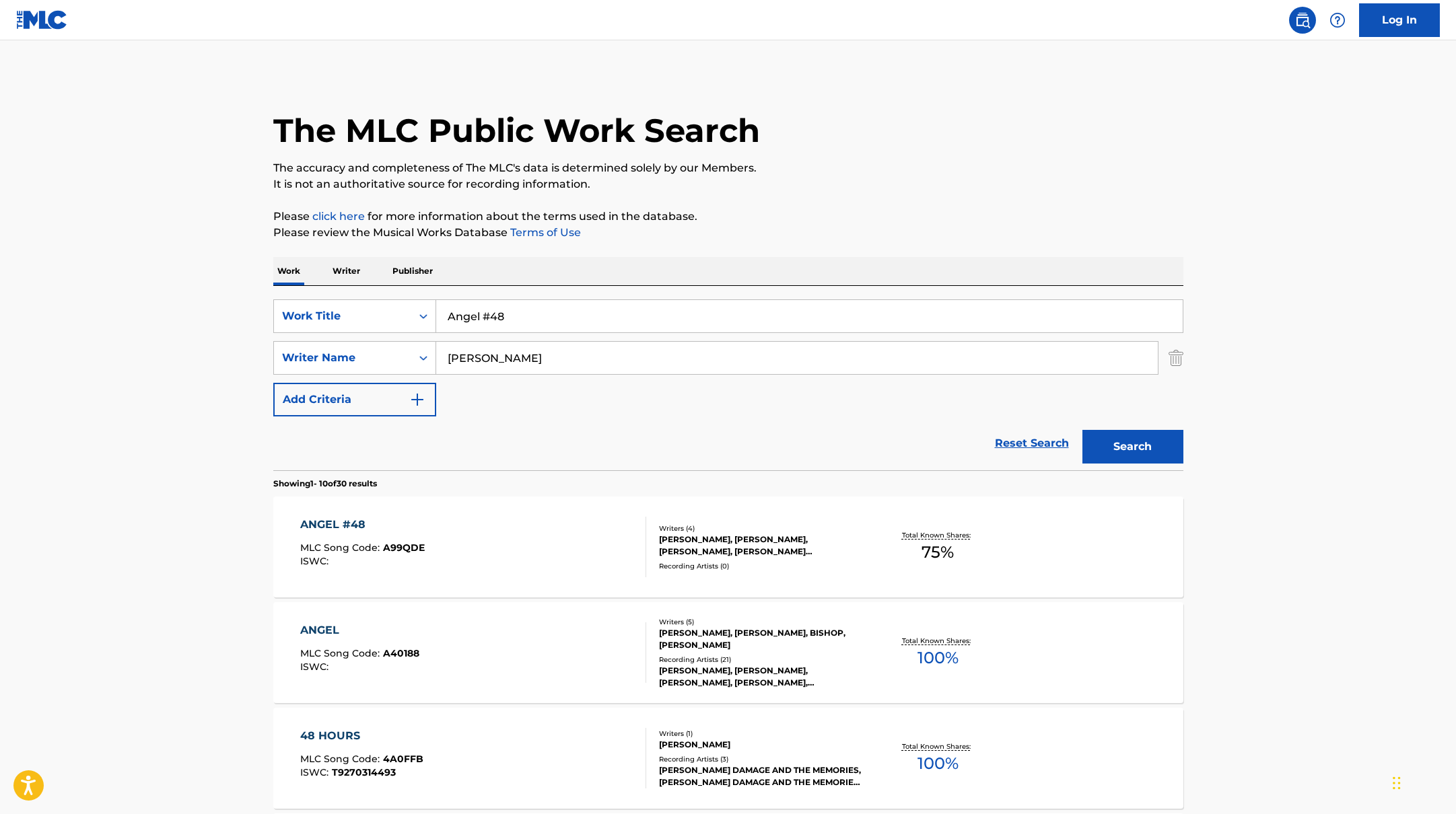
click at [542, 555] on div "ANGEL #48 MLC Song Code : A99QDE ISWC :" at bounding box center [473, 547] width 346 height 61
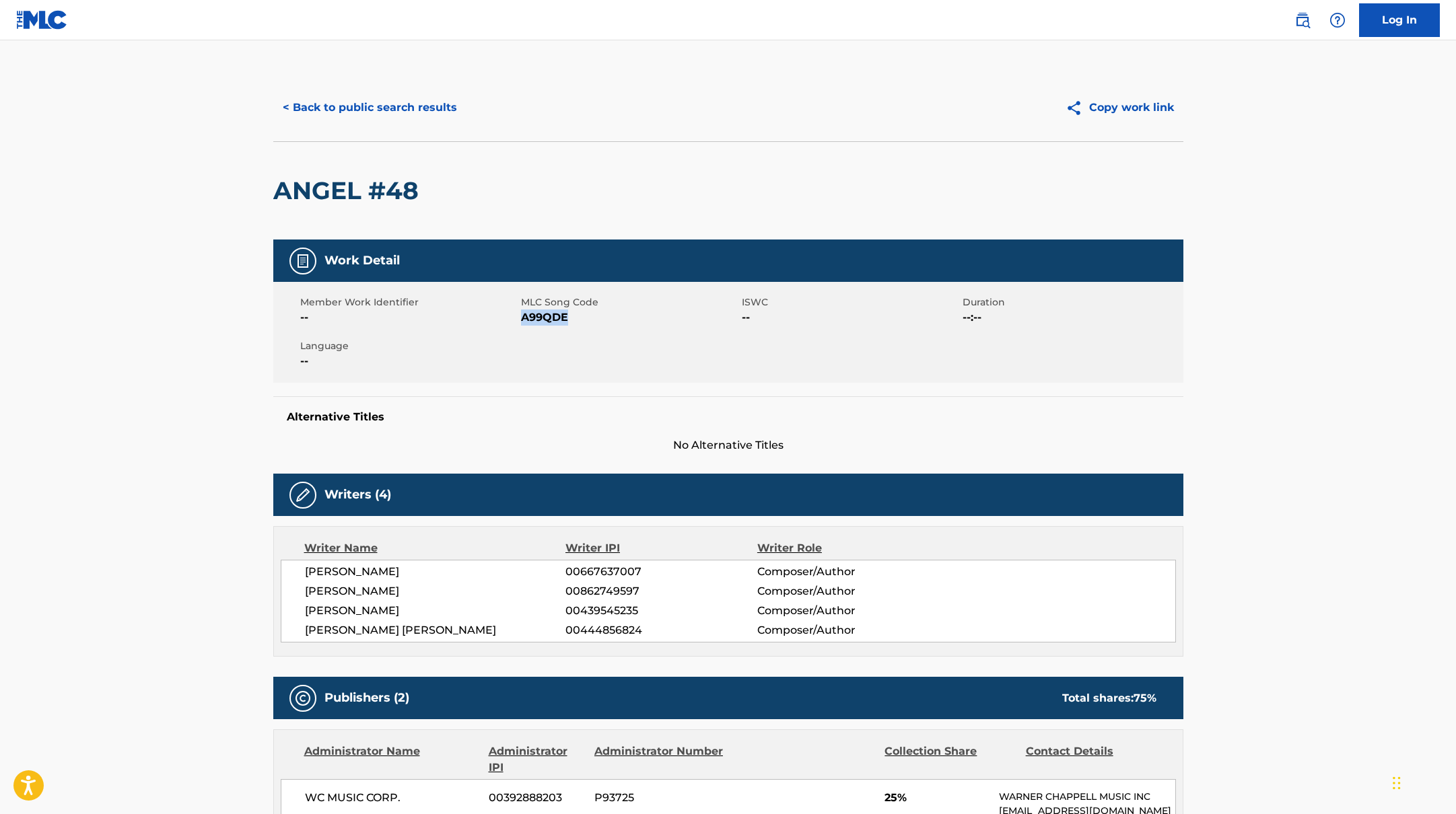
drag, startPoint x: 520, startPoint y: 316, endPoint x: 616, endPoint y: 323, distance: 96.3
click at [616, 323] on span "A99QDE" at bounding box center [630, 317] width 217 height 16
click at [416, 110] on button "< Back to public search results" at bounding box center [370, 108] width 193 height 34
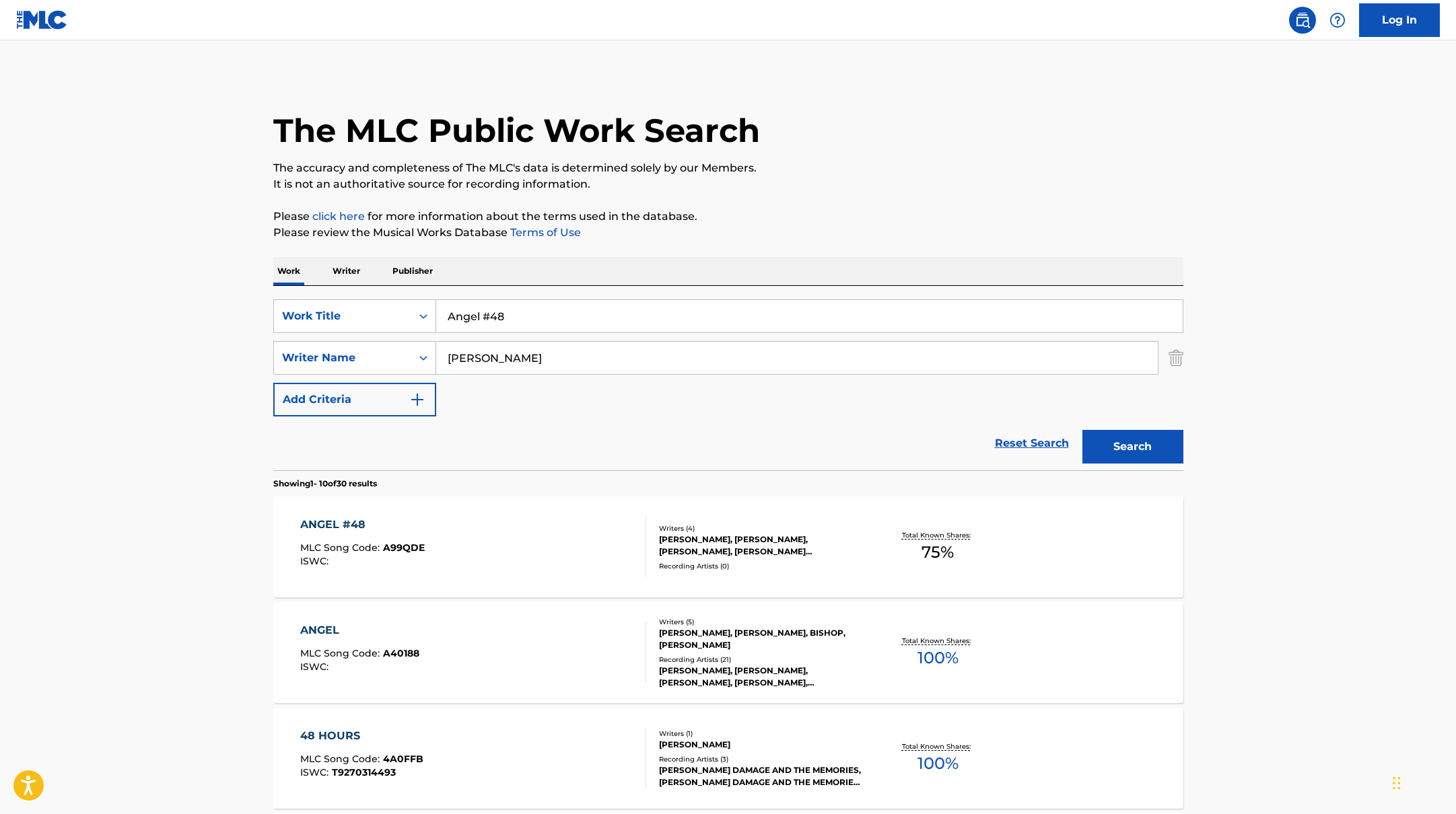
drag, startPoint x: 518, startPoint y: 312, endPoint x: 415, endPoint y: 297, distance: 104.1
click at [415, 297] on div "SearchWithCriteriabb4edb49-f9b7-4289-af29-81fb4135b806 Work Title Angel #48 Sea…" at bounding box center [728, 378] width 910 height 185
type input "To The Girls"
click at [781, 266] on div "Work Writer Publisher" at bounding box center [728, 271] width 910 height 28
drag, startPoint x: 514, startPoint y: 362, endPoint x: 379, endPoint y: 334, distance: 137.9
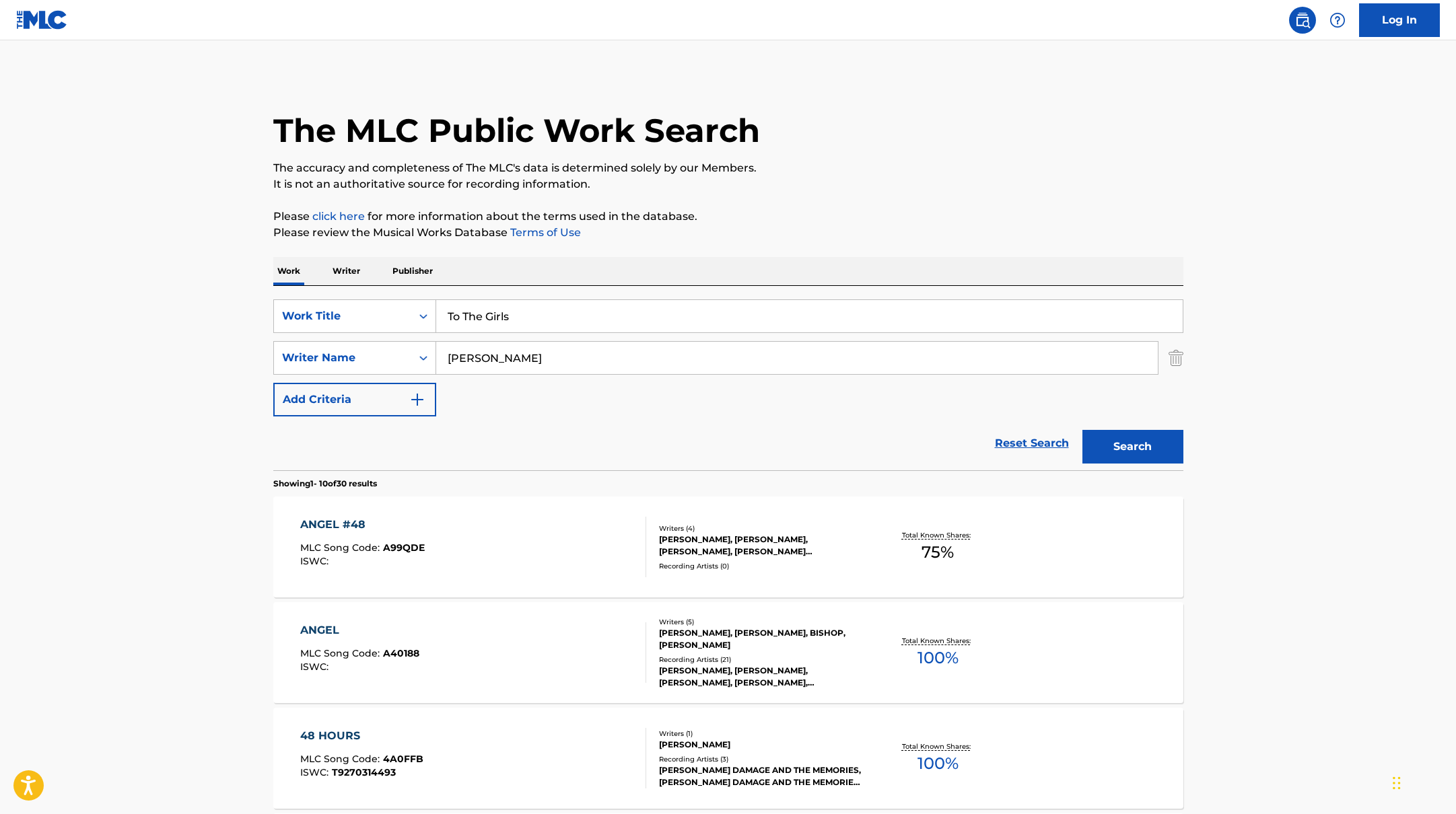
click at [379, 334] on div "SearchWithCriteriabb4edb49-f9b7-4289-af29-81fb4135b806 Work Title To The Girls …" at bounding box center [728, 358] width 910 height 117
type input "Danielsson"
click at [1096, 437] on button "Search" at bounding box center [1132, 447] width 101 height 34
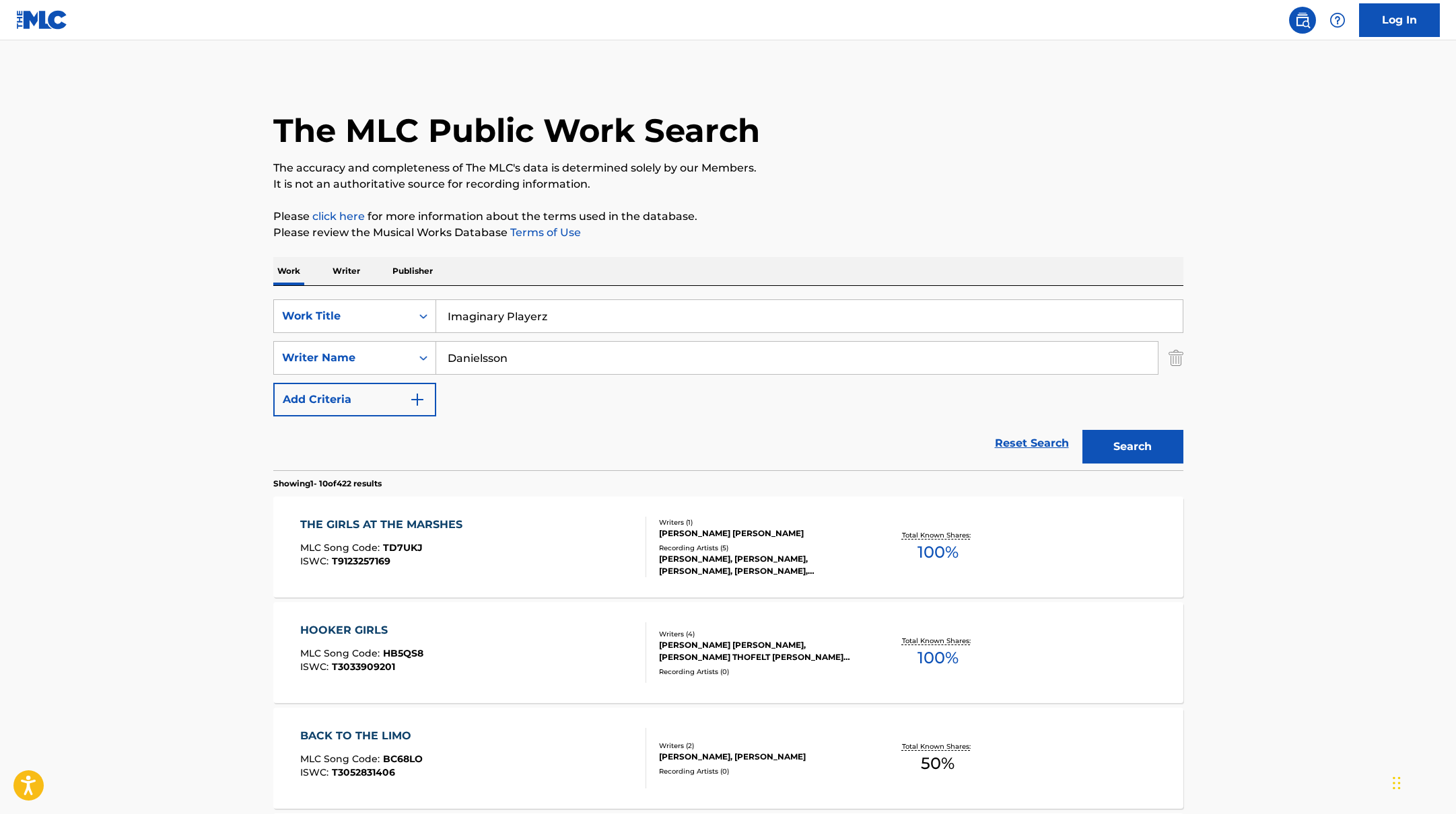
drag, startPoint x: 455, startPoint y: 312, endPoint x: 828, endPoint y: 186, distance: 393.7
type input "Imaginary Playerz"
click at [829, 185] on p "It is not an authoritative source for recording information." at bounding box center [728, 184] width 910 height 16
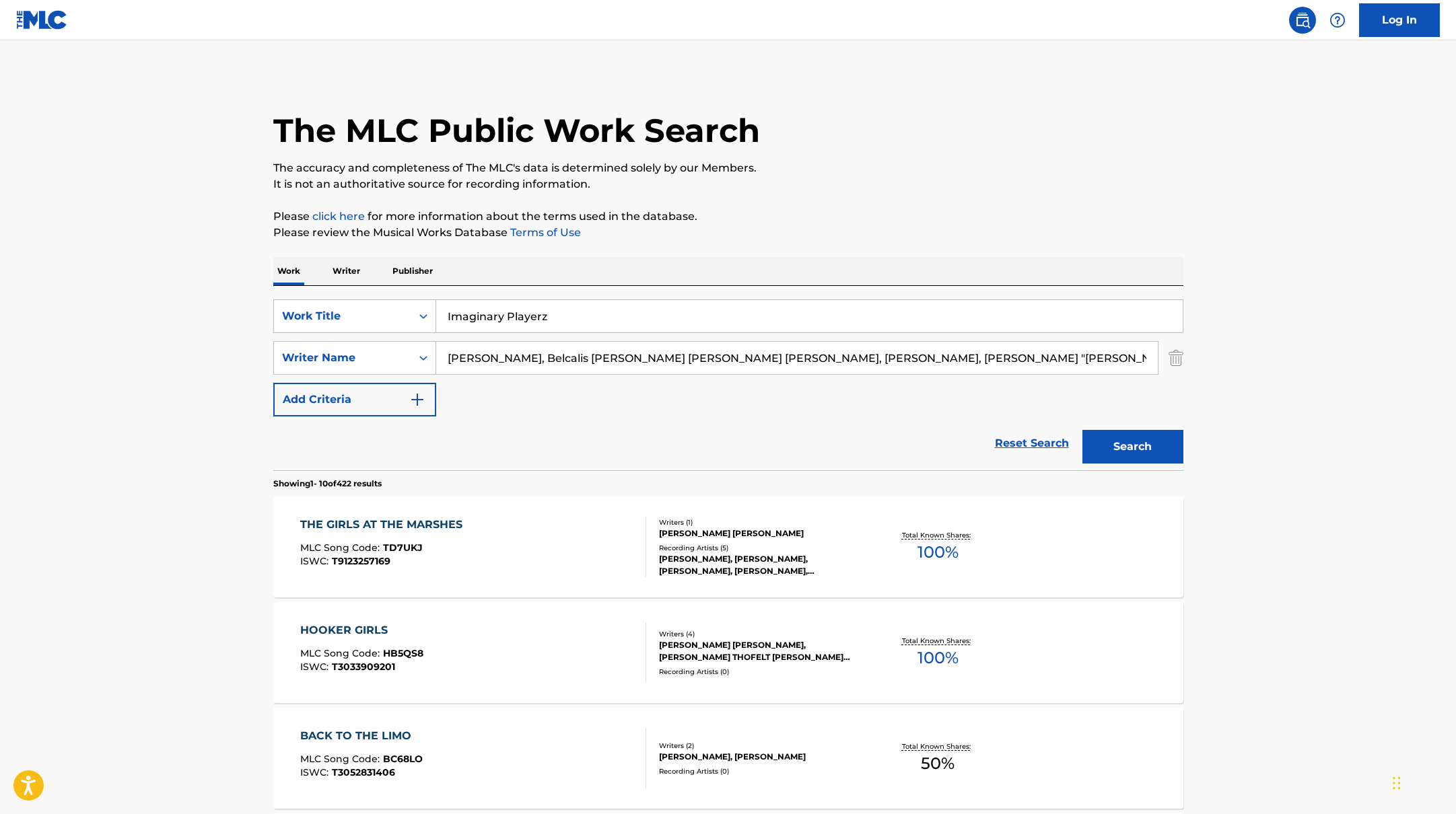
scroll to position [0, 121]
drag, startPoint x: 518, startPoint y: 364, endPoint x: 504, endPoint y: 337, distance: 30.4
click at [503, 337] on div "SearchWithCriteriabb4edb49-f9b7-4289-af29-81fb4135b806 Work Title Imaginary Pla…" at bounding box center [728, 358] width 910 height 117
drag, startPoint x: 485, startPoint y: 355, endPoint x: 489, endPoint y: 394, distance: 39.2
click at [489, 394] on div "SearchWithCriteriabb4edb49-f9b7-4289-af29-81fb4135b806 Work Title Imaginary Pla…" at bounding box center [728, 358] width 910 height 117
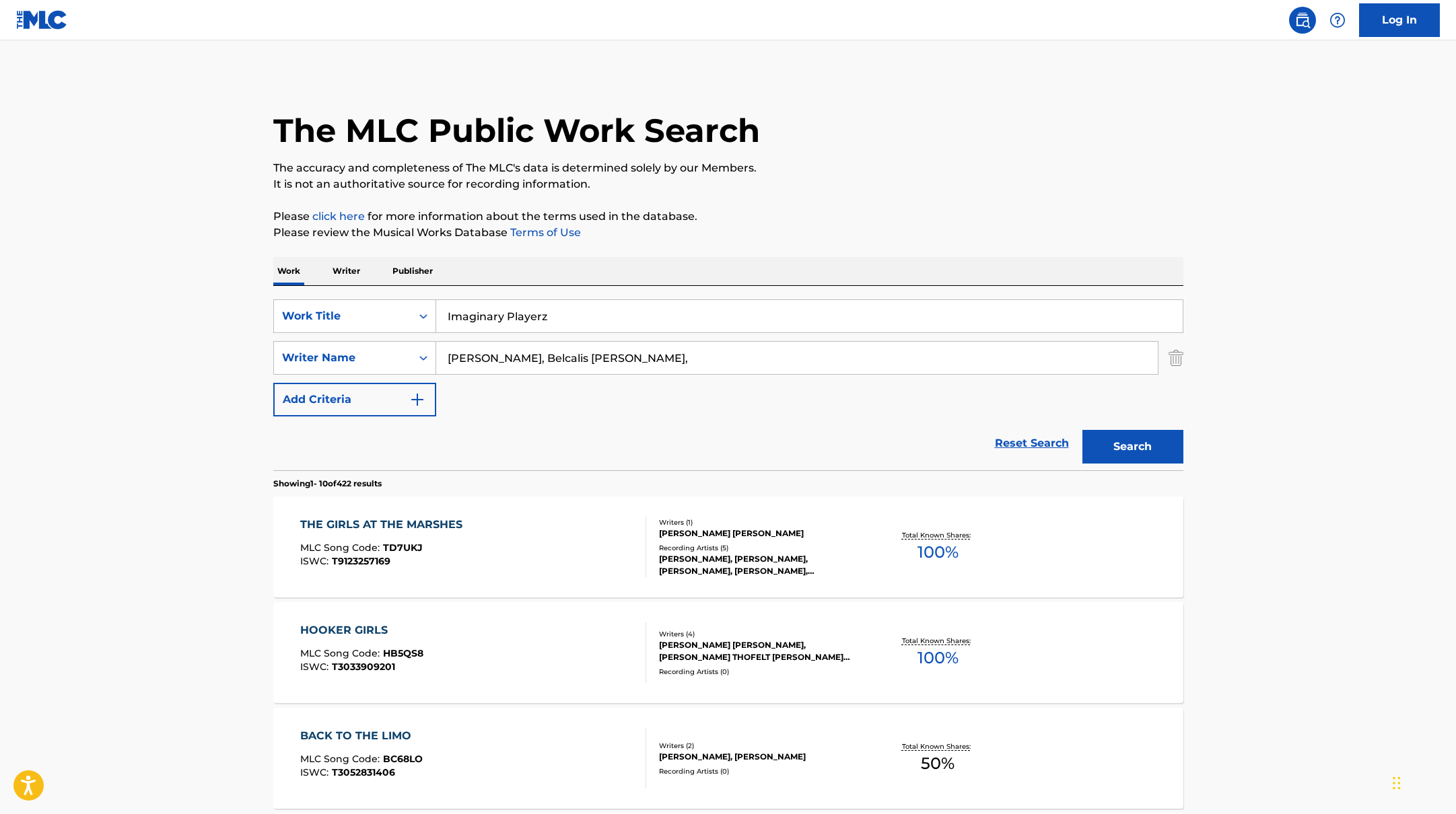
scroll to position [0, 0]
drag, startPoint x: 632, startPoint y: 363, endPoint x: 506, endPoint y: 361, distance: 126.0
click at [506, 361] on input "[PERSON_NAME], Belcalis [PERSON_NAME]," at bounding box center [797, 358] width 722 height 32
type input "[PERSON_NAME],"
click at [1082, 430] on button "Search" at bounding box center [1132, 447] width 101 height 34
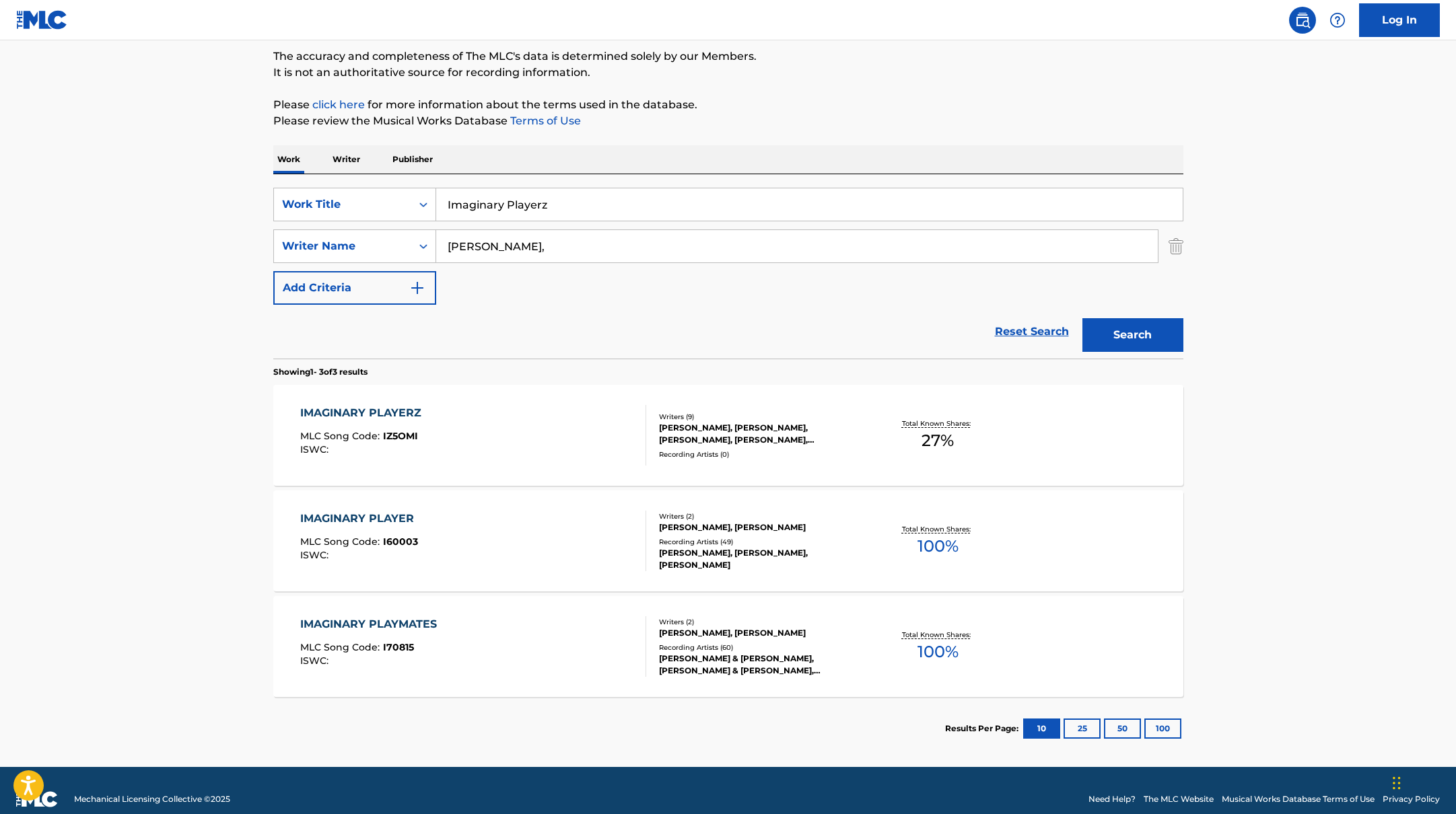
scroll to position [112, 0]
click at [596, 431] on div "IMAGINARY PLAYERZ MLC Song Code : IZ5OMI ISWC :" at bounding box center [473, 435] width 346 height 61
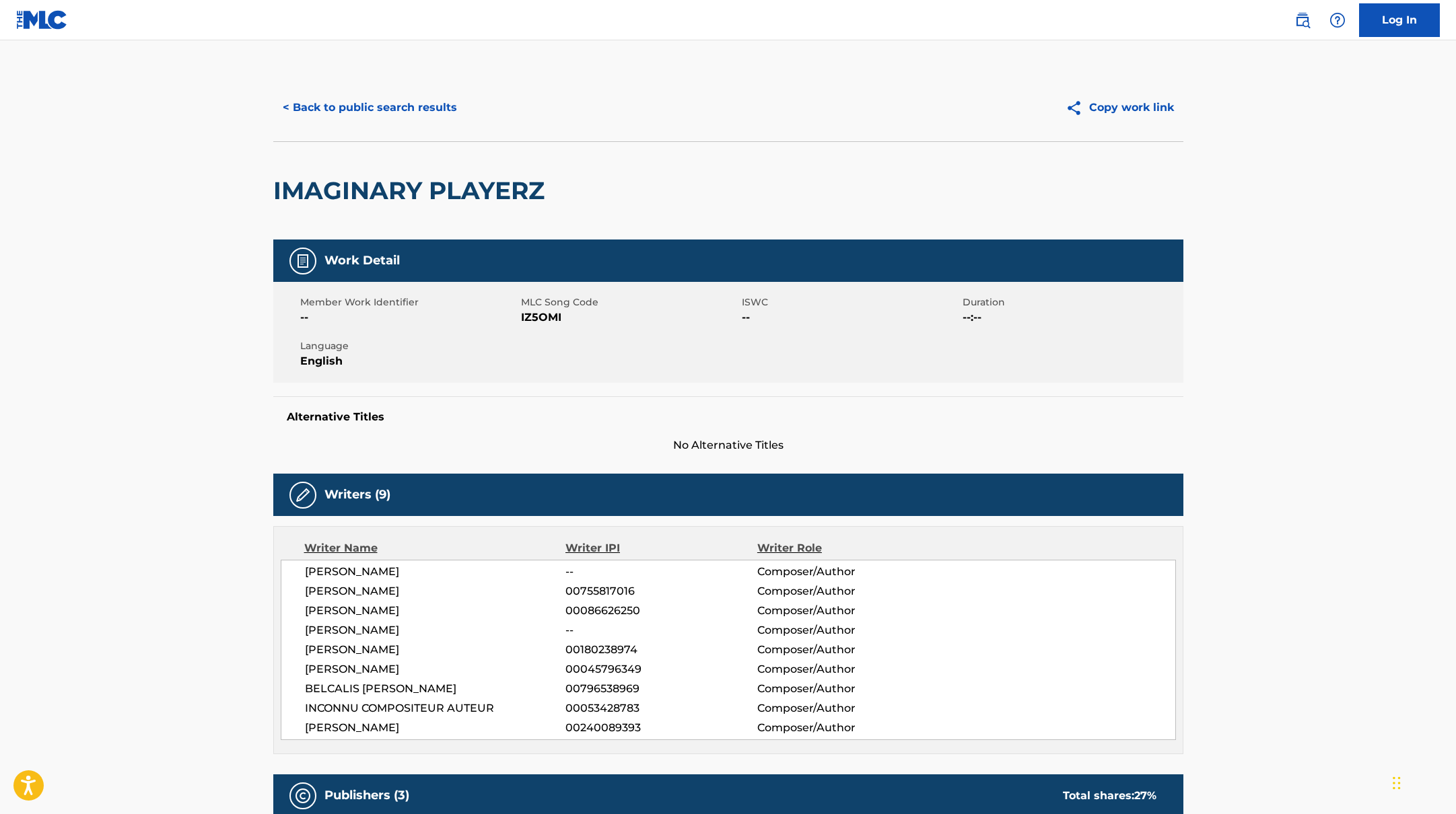
drag, startPoint x: 522, startPoint y: 318, endPoint x: 603, endPoint y: 318, distance: 81.0
click at [603, 318] on span "IZ5OMI" at bounding box center [630, 317] width 217 height 16
drag, startPoint x: 579, startPoint y: 202, endPoint x: 220, endPoint y: 166, distance: 360.8
click at [219, 167] on main "< Back to public search results Copy work link IMAGINARY PLAYERZ Work Detail Me…" at bounding box center [728, 745] width 1456 height 1410
drag, startPoint x: 522, startPoint y: 319, endPoint x: 612, endPoint y: 319, distance: 90.0
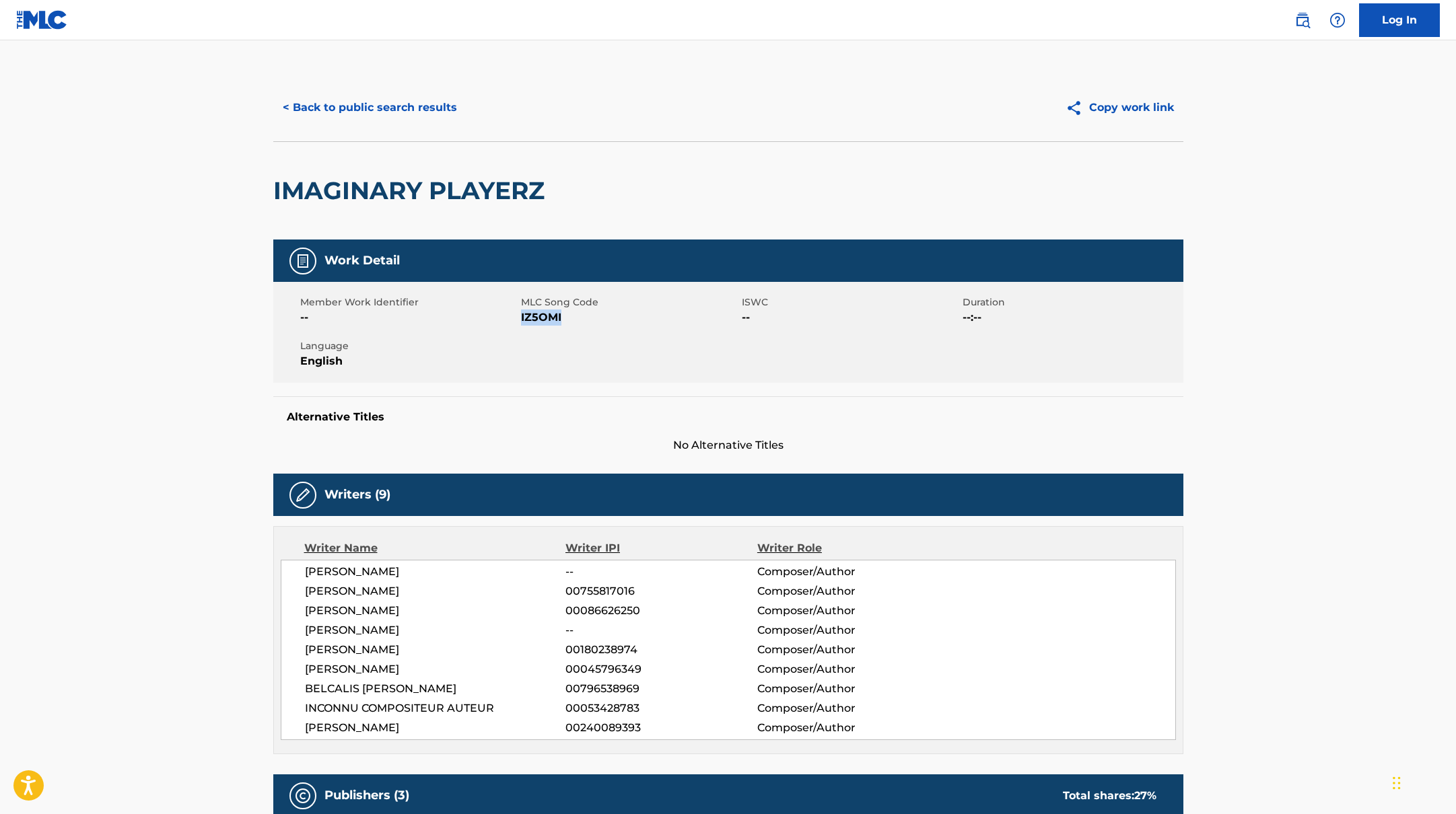
click at [612, 319] on span "IZ5OMI" at bounding box center [630, 317] width 217 height 16
click at [437, 106] on button "< Back to public search results" at bounding box center [370, 108] width 193 height 34
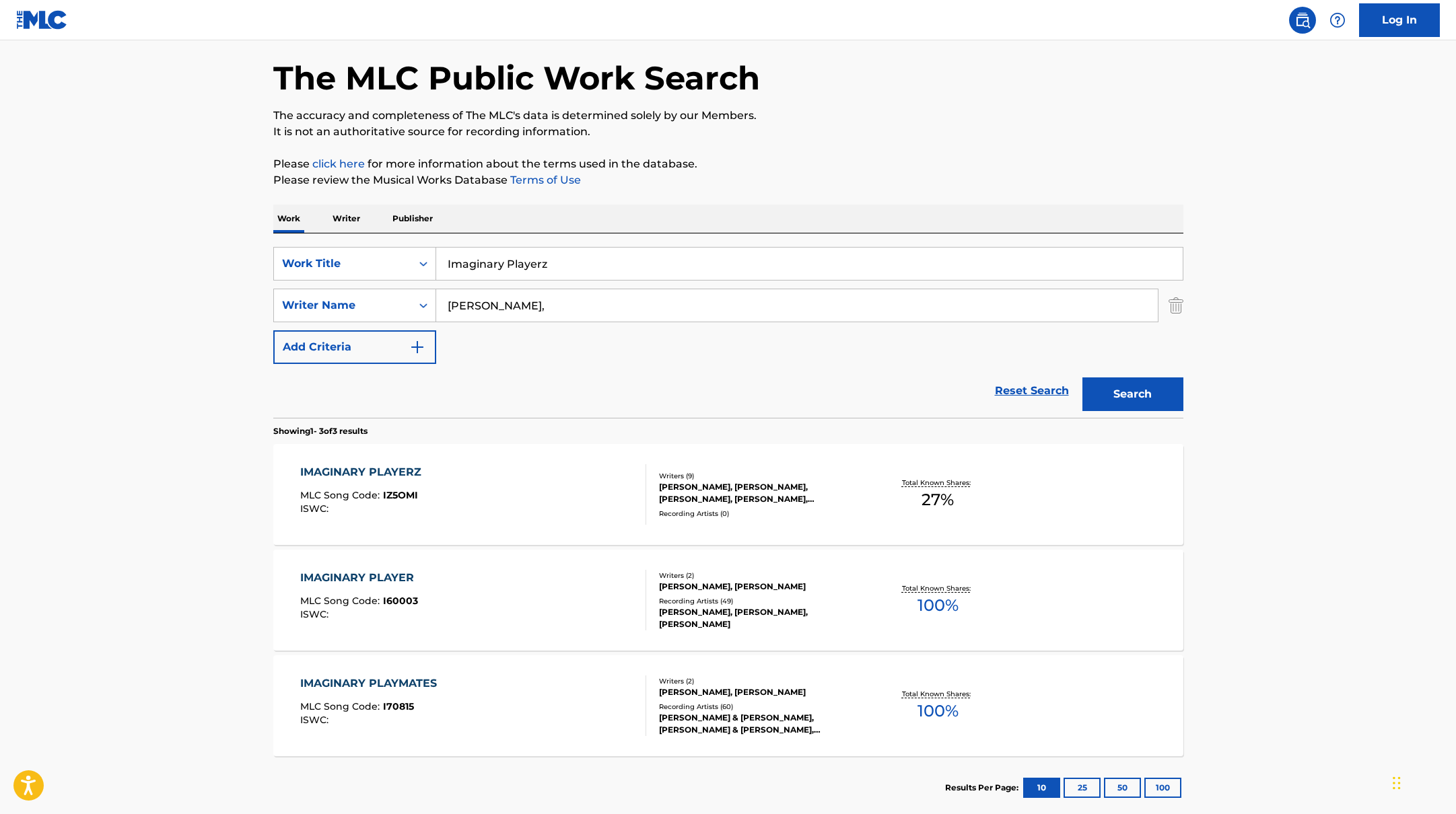
drag, startPoint x: 564, startPoint y: 273, endPoint x: 431, endPoint y: 238, distance: 137.5
click at [431, 238] on div "SearchWithCriteriabb4edb49-f9b7-4289-af29-81fb4135b806 Work Title Imaginary Pla…" at bounding box center [728, 326] width 910 height 185
drag, startPoint x: 529, startPoint y: 269, endPoint x: 417, endPoint y: 233, distance: 117.6
click at [417, 233] on div "SearchWithCriteriabb4edb49-f9b7-4289-af29-81fb4135b806 Work Title Cardi B Searc…" at bounding box center [728, 326] width 910 height 185
type input "Forked Reality"
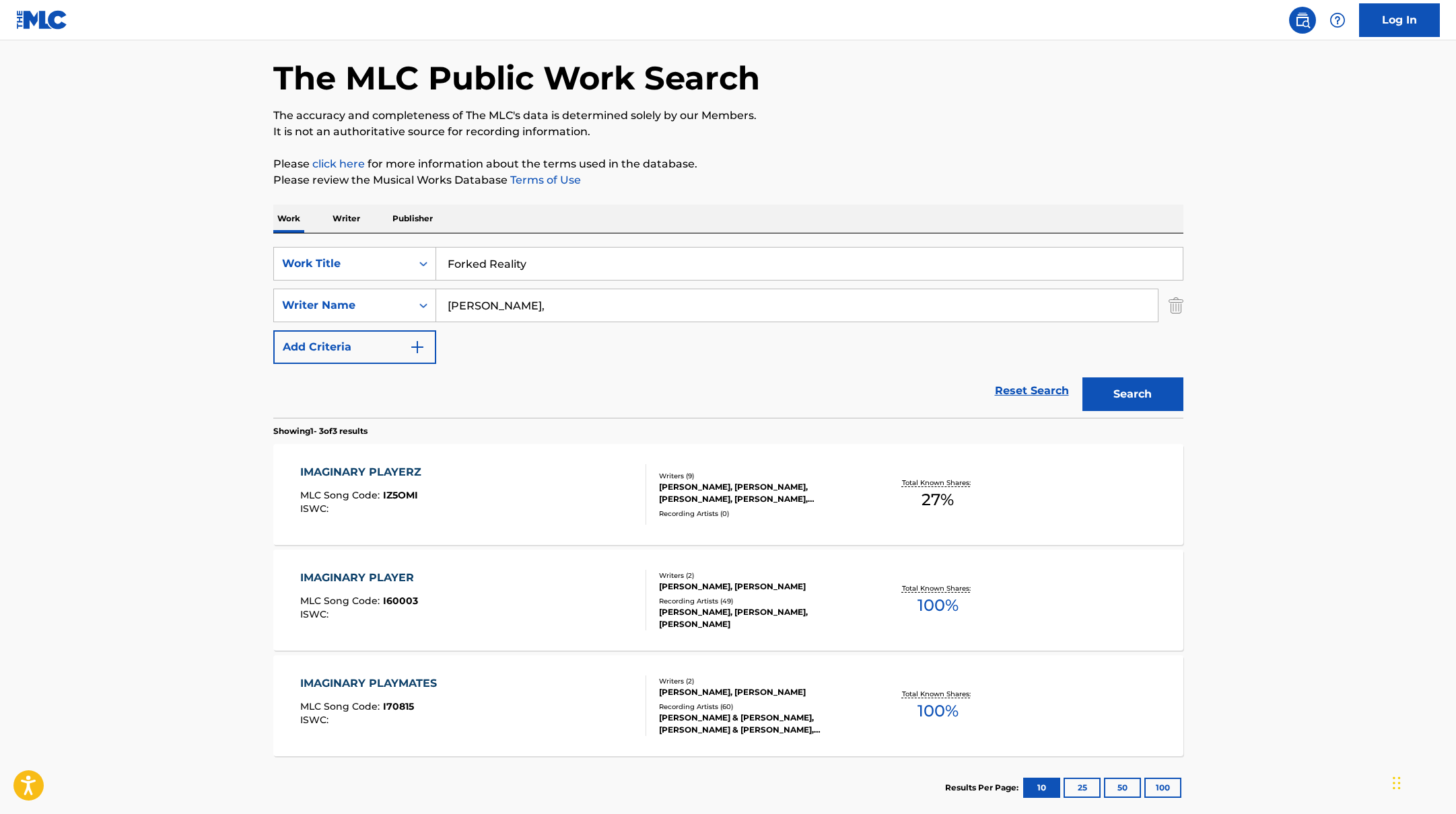
drag, startPoint x: 515, startPoint y: 305, endPoint x: 377, endPoint y: 281, distance: 140.1
click at [382, 281] on div "SearchWithCriteriabb4edb49-f9b7-4289-af29-81fb4135b806 Work Title Forked Realit…" at bounding box center [728, 305] width 910 height 117
type input "ross"
click at [1082, 378] on button "Search" at bounding box center [1132, 395] width 101 height 34
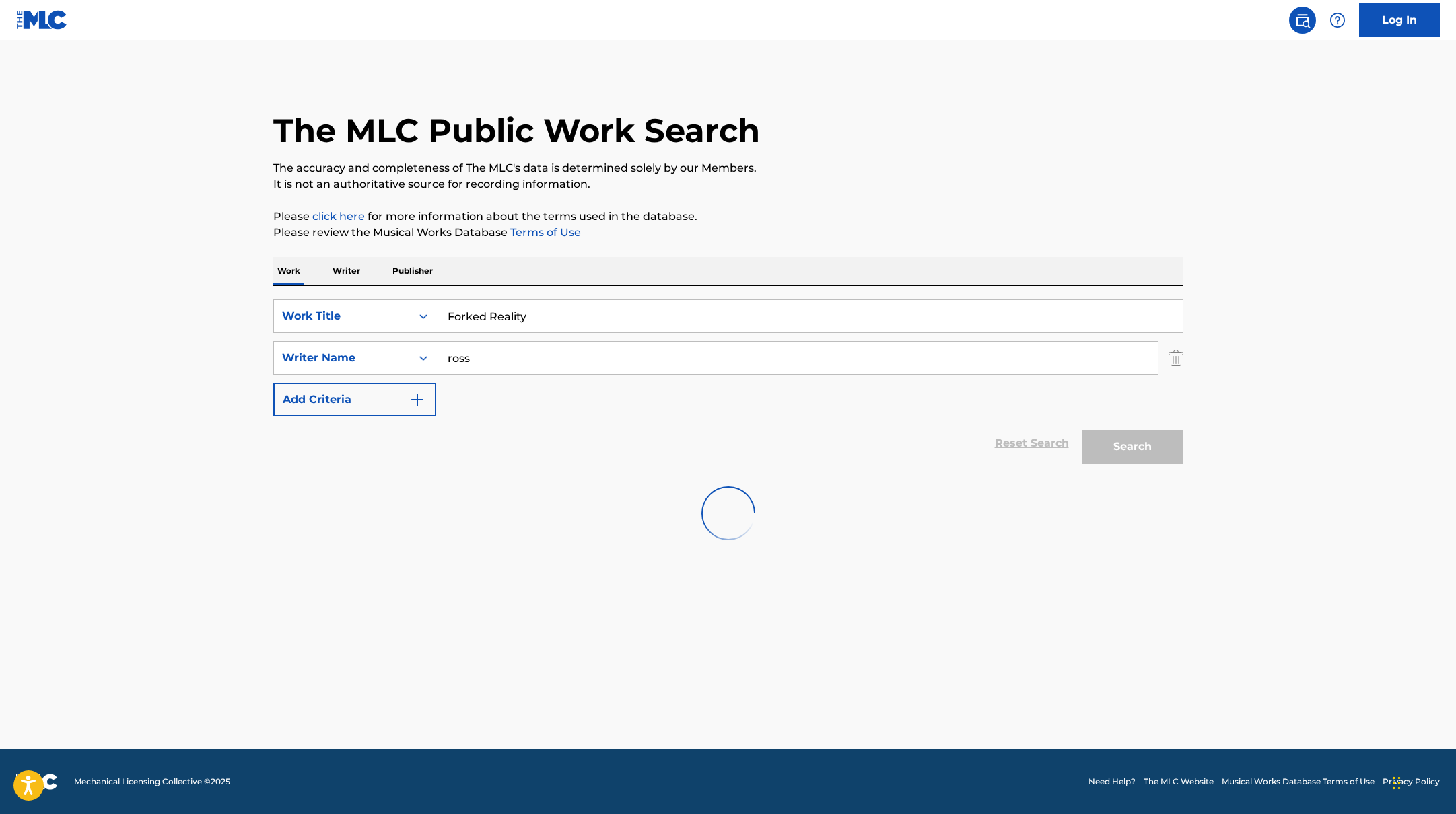
scroll to position [0, 0]
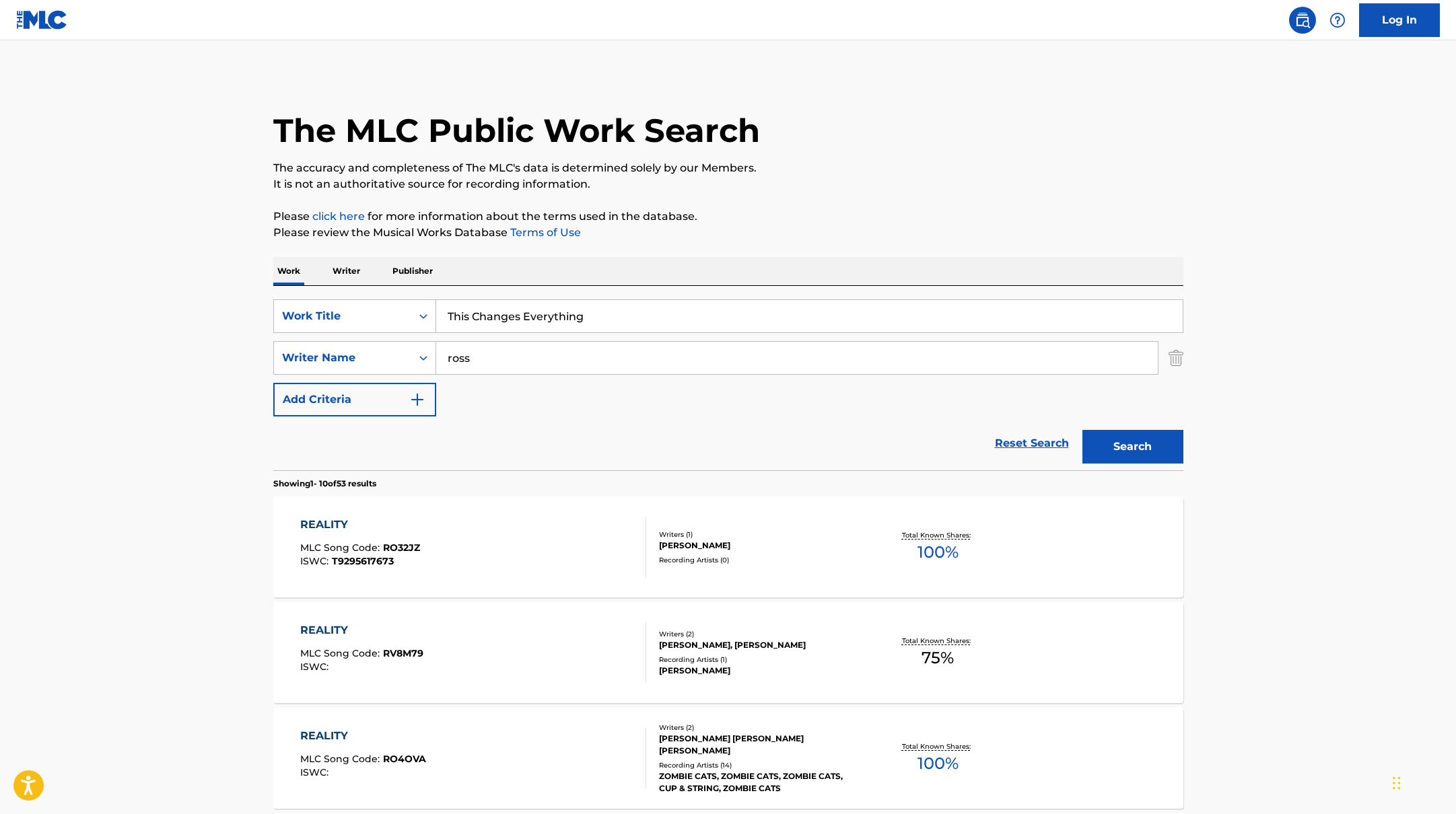
drag, startPoint x: 541, startPoint y: 322, endPoint x: 400, endPoint y: 295, distance: 143.6
click at [400, 295] on div "SearchWithCriteriabb4edb49-f9b7-4289-af29-81fb4135b806 Work Title This Changes …" at bounding box center [728, 378] width 910 height 185
click at [1082, 430] on button "Search" at bounding box center [1132, 447] width 101 height 34
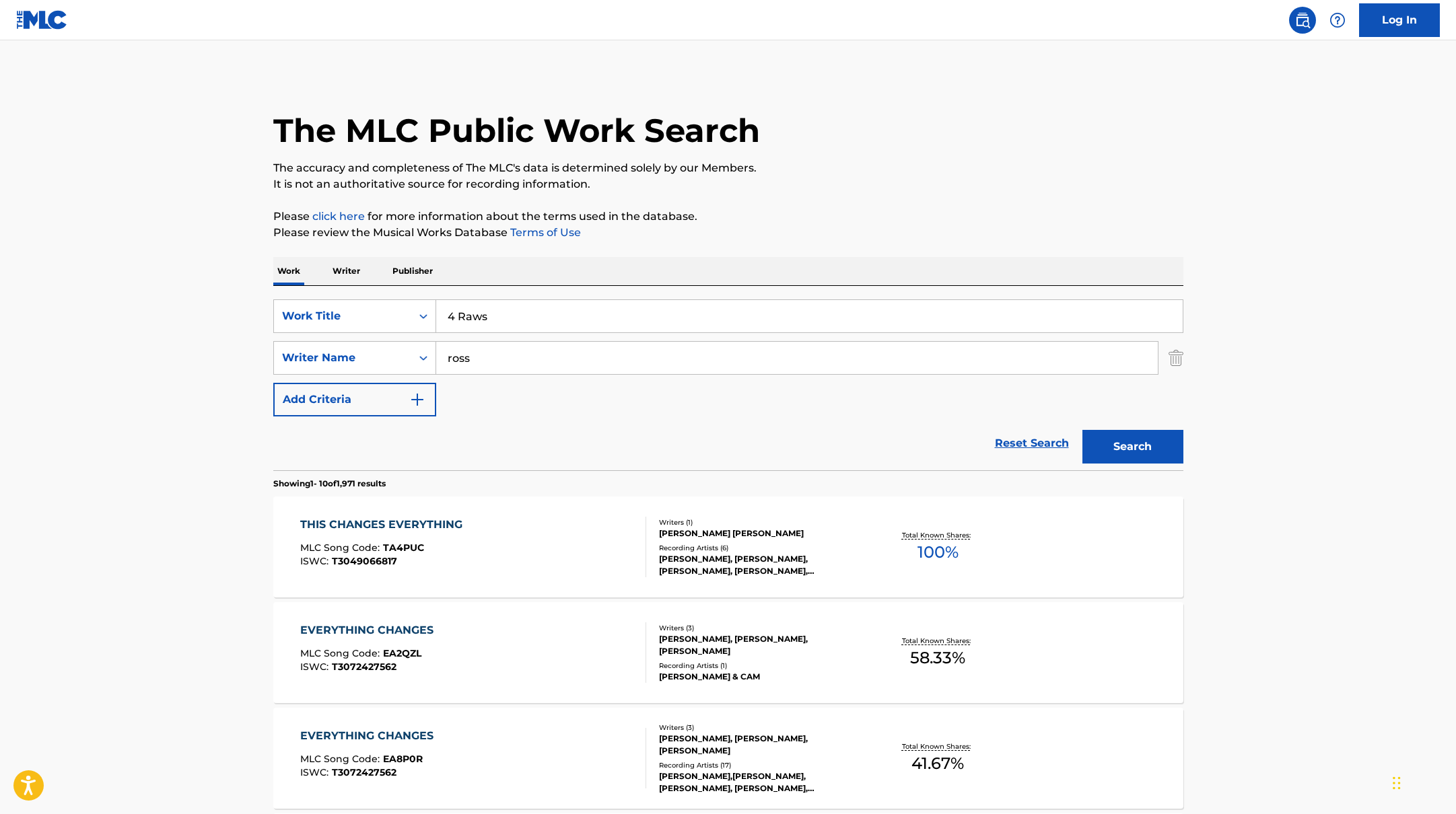
type input "4 Raws"
click at [753, 212] on p "Please click here for more information about the terms used in the database." at bounding box center [728, 216] width 910 height 16
drag, startPoint x: 501, startPoint y: 354, endPoint x: 493, endPoint y: 331, distance: 24.4
click at [391, 334] on div "SearchWithCriteriabb4edb49-f9b7-4289-af29-81fb4135b806 Work Title 4 Raws Search…" at bounding box center [728, 358] width 910 height 117
type input "[PERSON_NAME]"
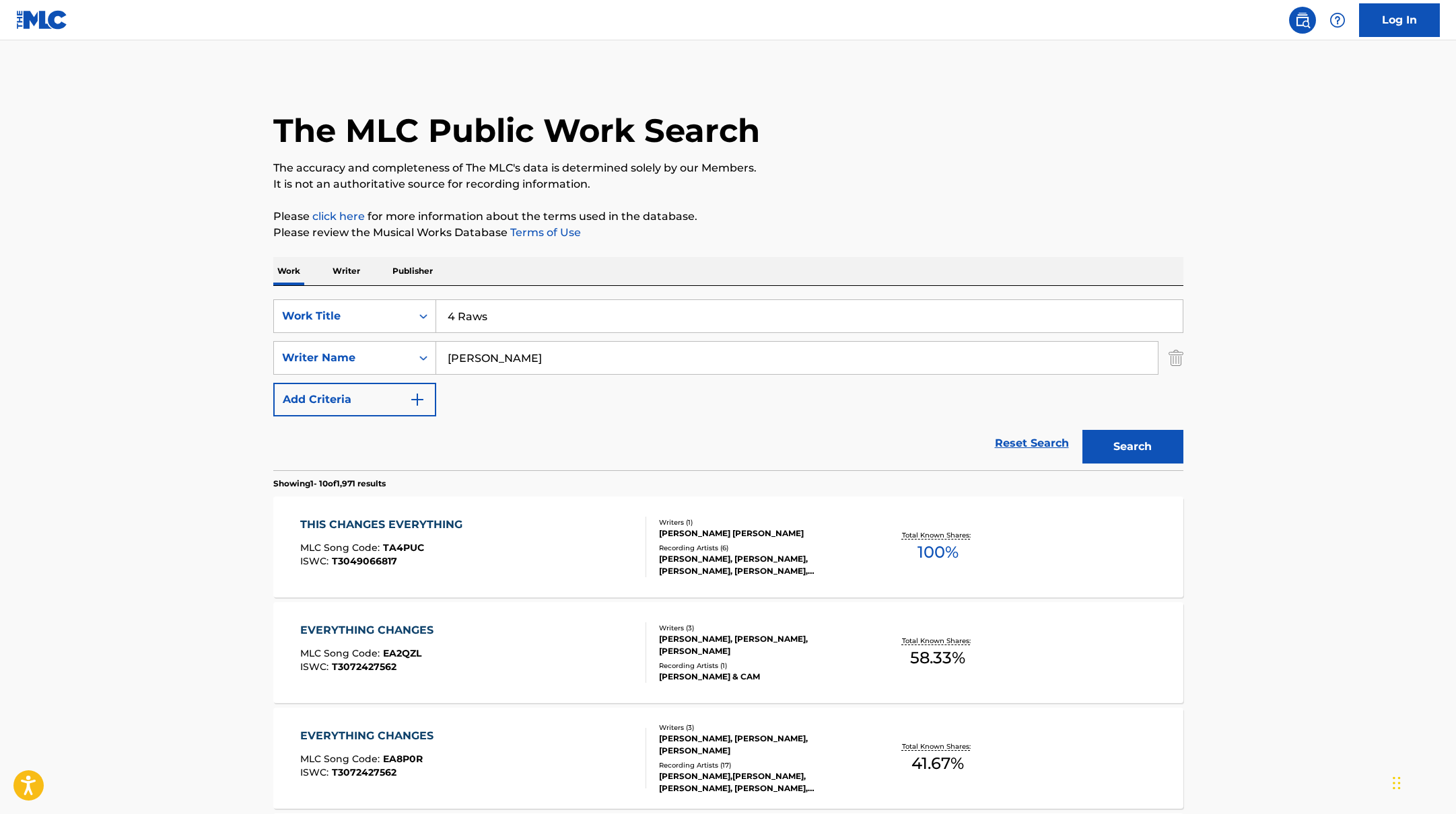
click at [936, 214] on p "Please click here for more information about the terms used in the database." at bounding box center [728, 216] width 910 height 16
click at [1099, 452] on button "Search" at bounding box center [1132, 447] width 101 height 34
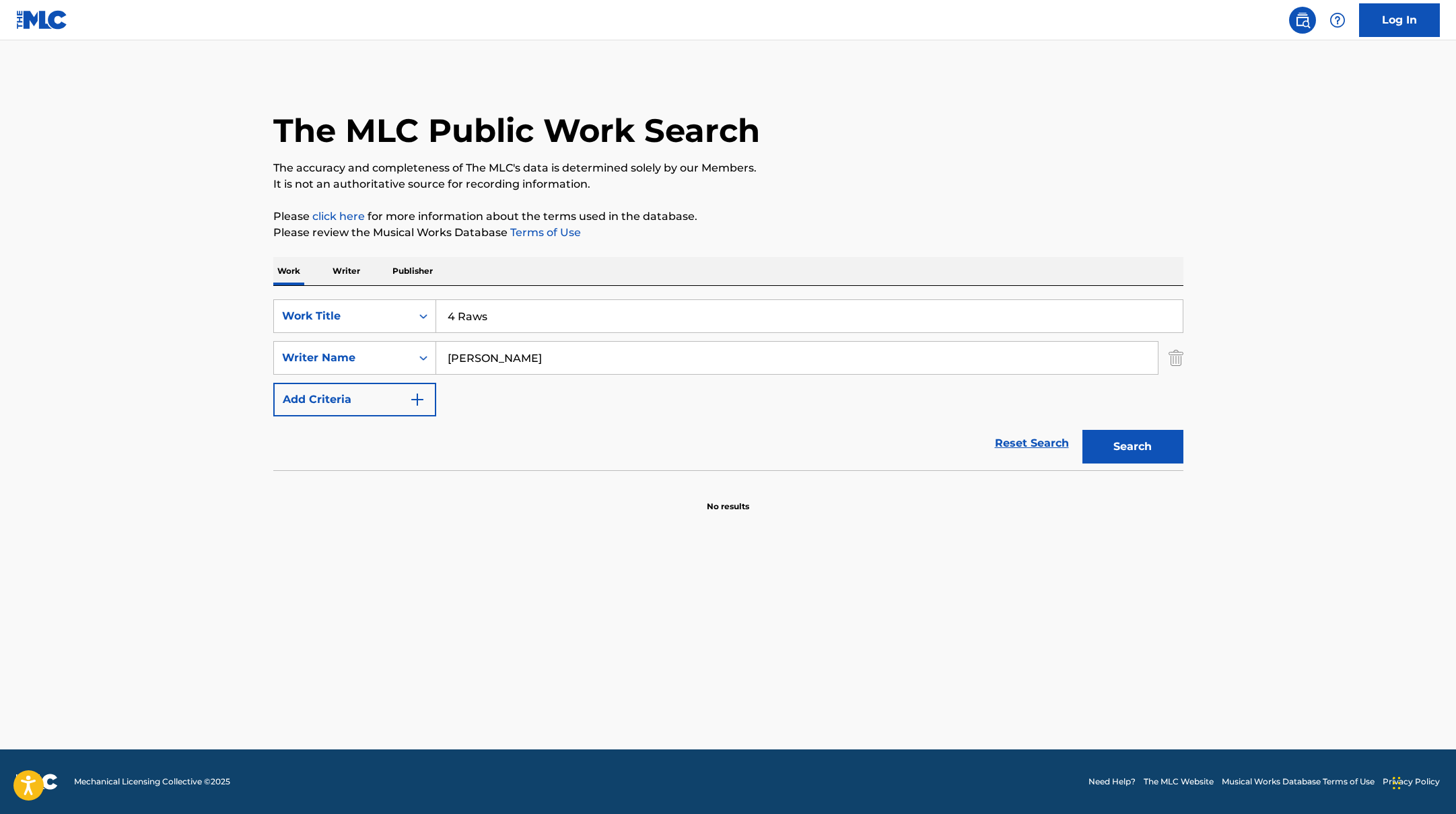
drag, startPoint x: 510, startPoint y: 328, endPoint x: 624, endPoint y: 249, distance: 138.7
click at [389, 286] on div "SearchWithCriteriabb4edb49-f9b7-4289-af29-81fb4135b806 Work Title 4 Raws Search…" at bounding box center [728, 378] width 910 height 185
click at [852, 215] on p "Please click here for more information about the terms used in the database." at bounding box center [728, 216] width 910 height 16
click at [1102, 456] on button "Search" at bounding box center [1132, 447] width 101 height 34
drag, startPoint x: 551, startPoint y: 326, endPoint x: 417, endPoint y: 305, distance: 135.6
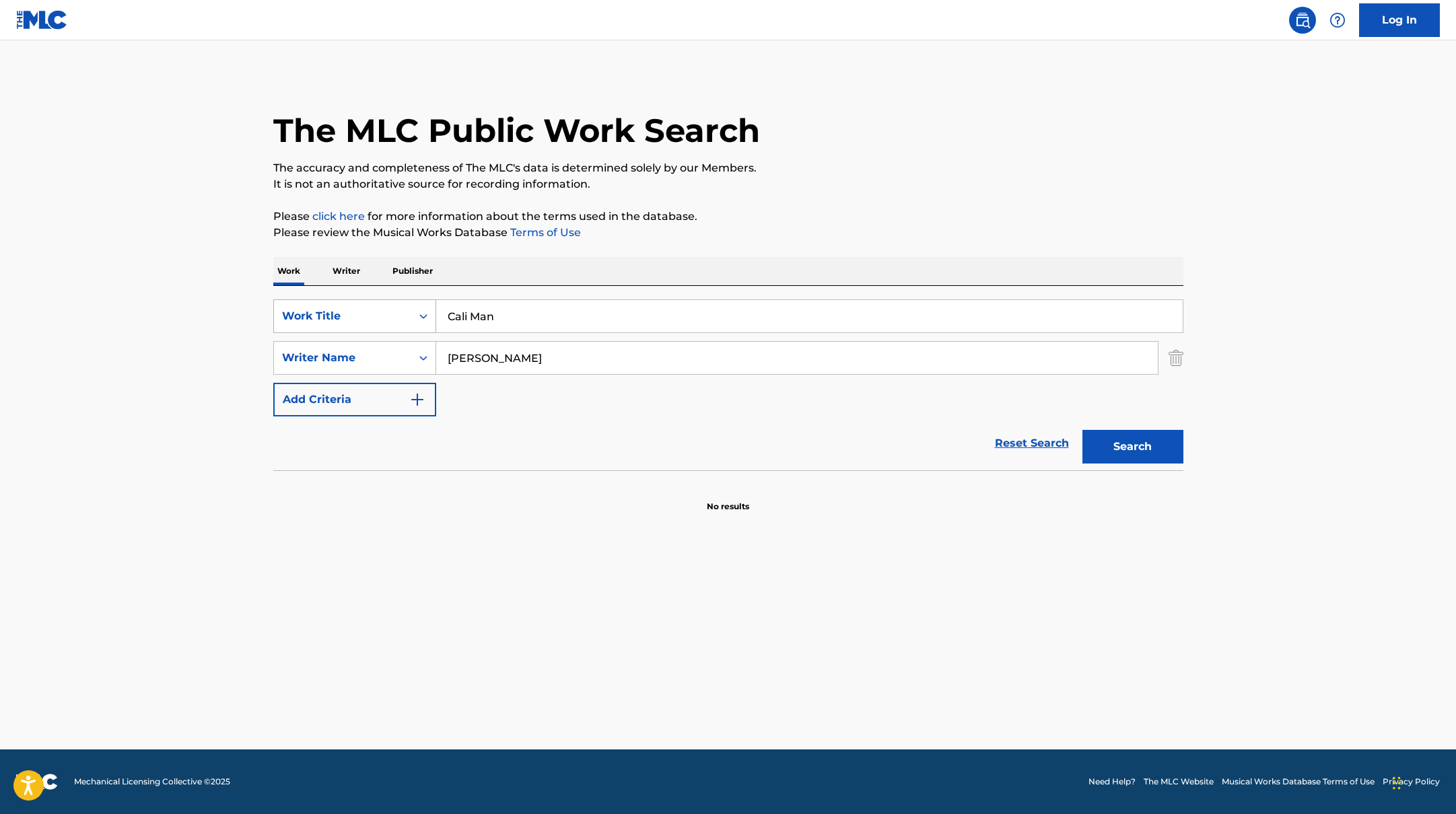
click at [417, 305] on div "SearchWithCriteriabb4edb49-f9b7-4289-af29-81fb4135b806 Work Title Cali Man" at bounding box center [728, 316] width 910 height 34
type input "YOUR WAY'S BETTER"
click at [973, 142] on div "The MLC Public Work Search" at bounding box center [728, 123] width 910 height 98
click at [520, 351] on input "[PERSON_NAME]" at bounding box center [797, 358] width 722 height 32
drag, startPoint x: 539, startPoint y: 359, endPoint x: 398, endPoint y: 343, distance: 141.9
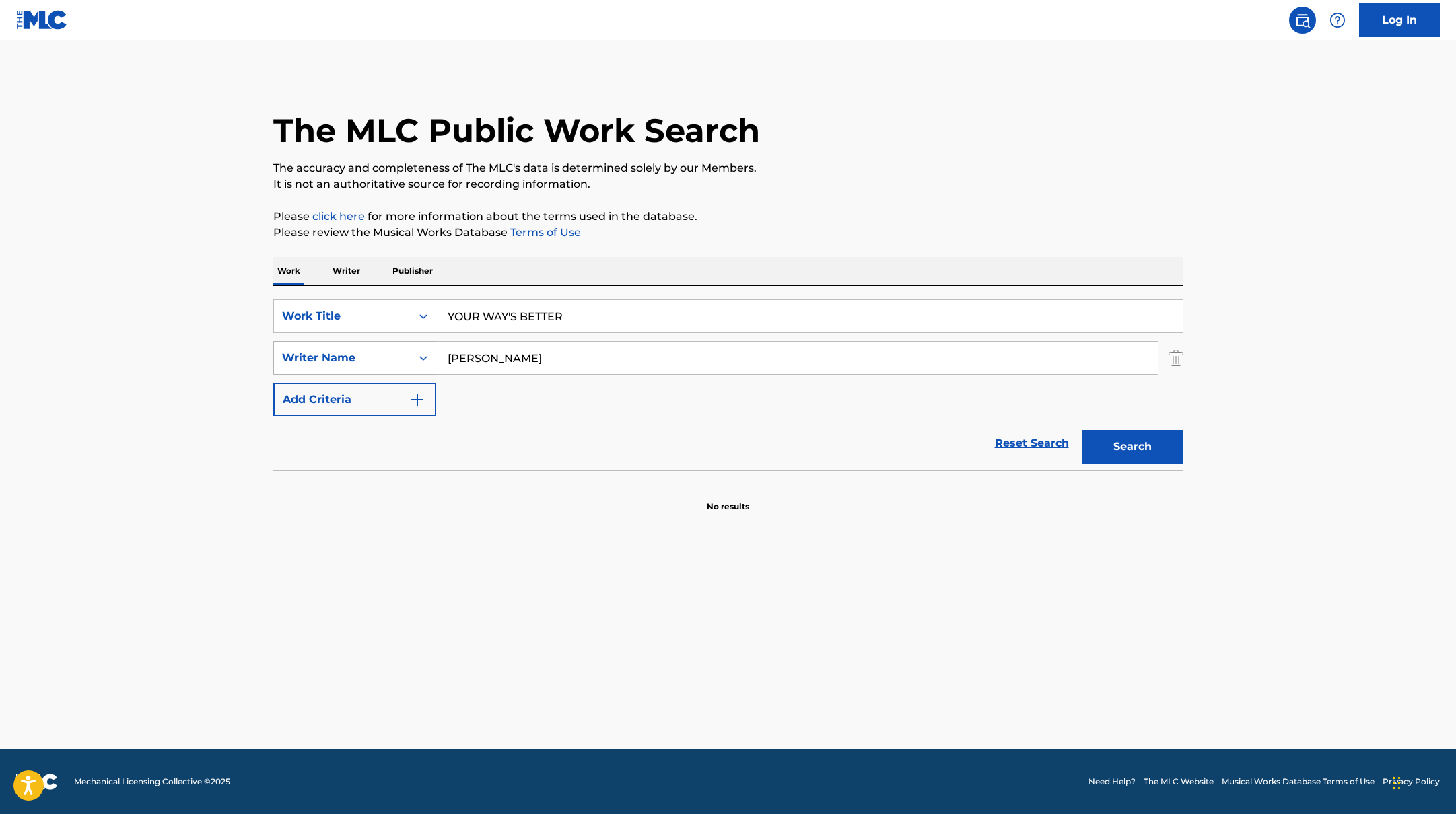
click at [400, 343] on div "SearchWithCriteriab4830780-80aa-4f22-a0cc-84b4c785d36c Writer Name [PERSON_NAME]" at bounding box center [728, 358] width 910 height 34
type input "[PERSON_NAME]"
click at [898, 211] on p "Please click here for more information about the terms used in the database." at bounding box center [728, 216] width 910 height 16
click at [1152, 443] on button "Search" at bounding box center [1132, 447] width 101 height 34
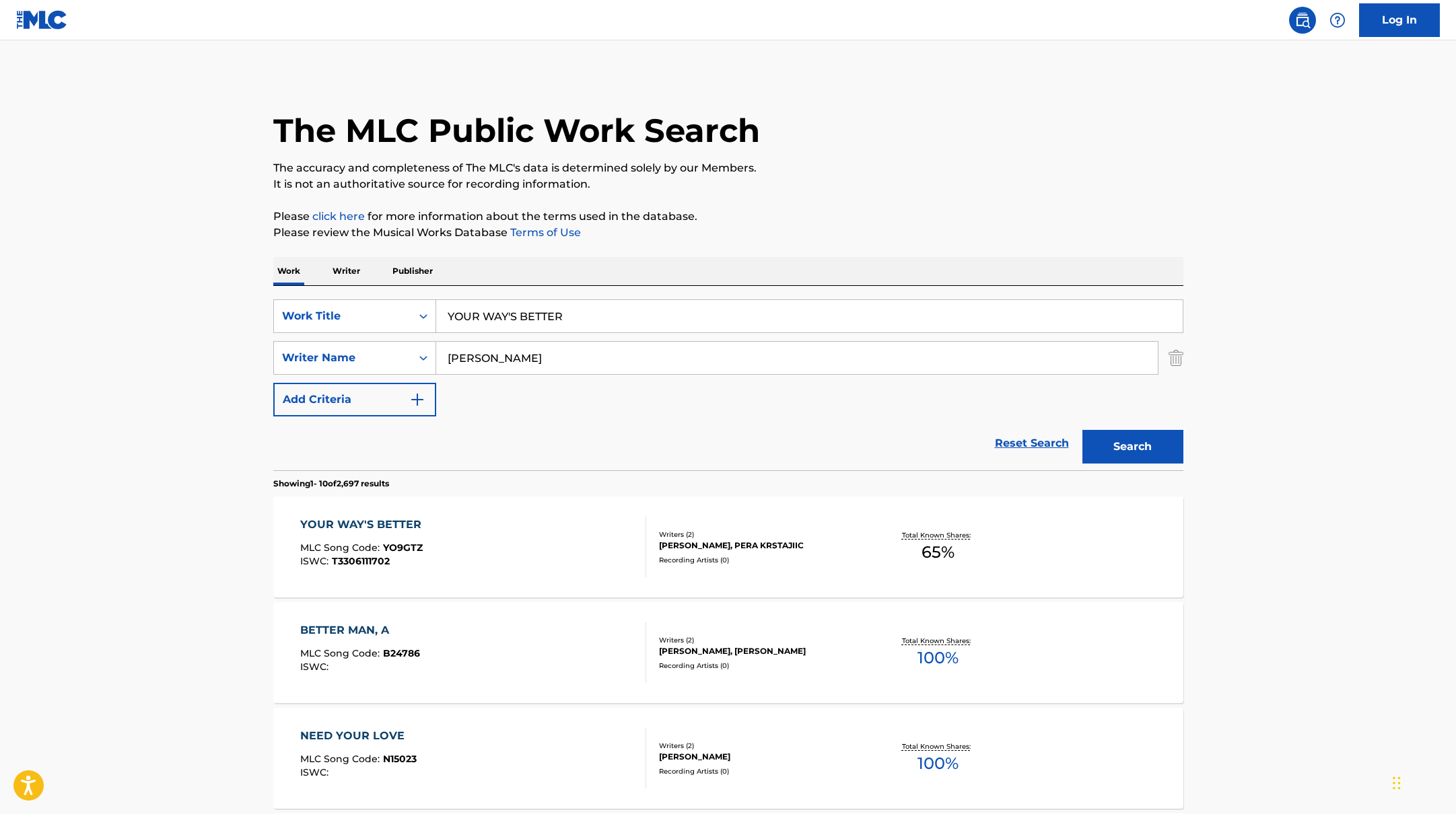
click at [594, 534] on div "YOUR WAY'S BETTER MLC Song Code : YO9GTZ ISWC : T3306111702" at bounding box center [473, 547] width 346 height 61
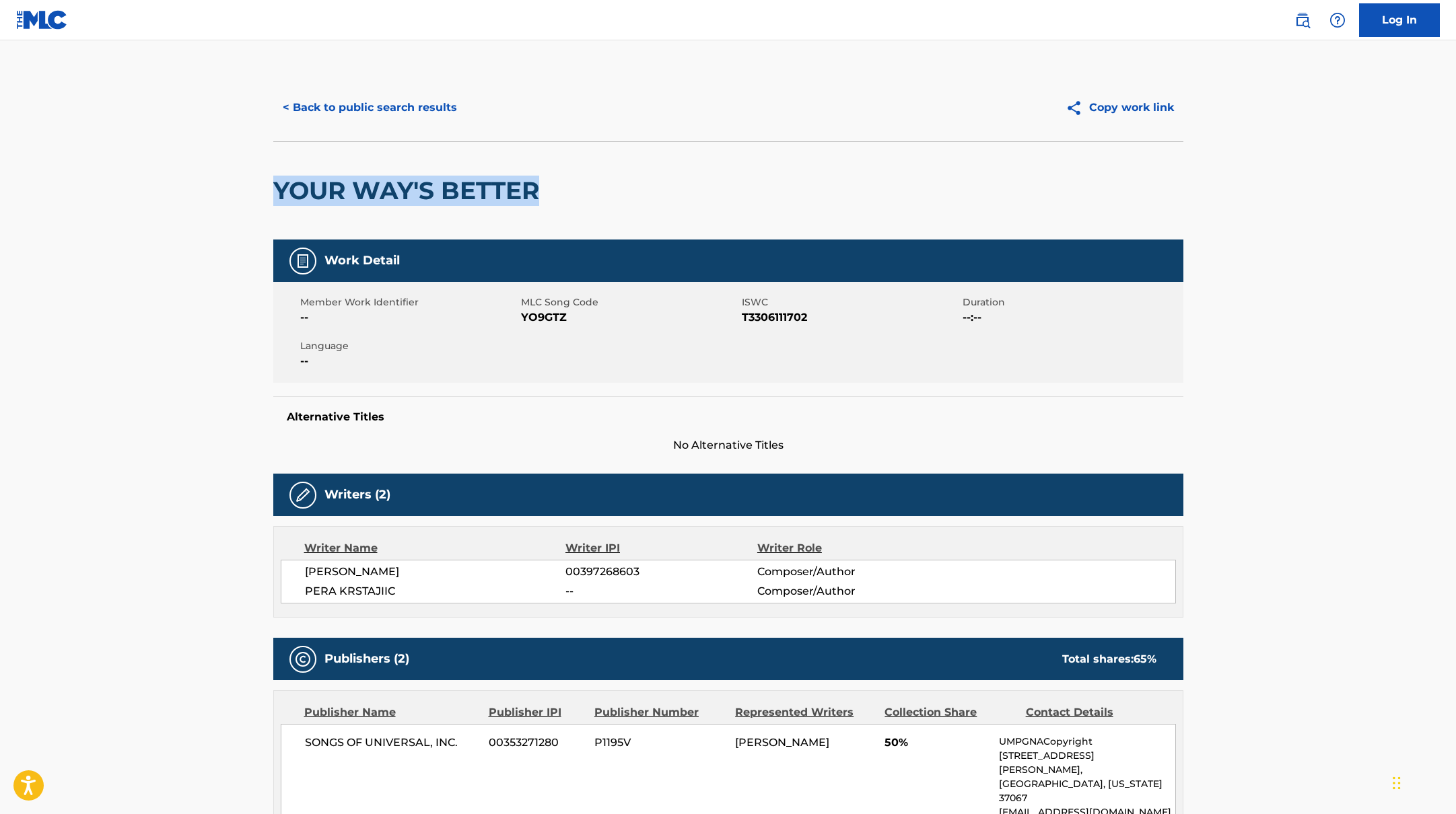
drag, startPoint x: 592, startPoint y: 198, endPoint x: 196, endPoint y: 164, distance: 397.5
click at [196, 164] on main "< Back to public search results Copy work link YOUR WAY'S BETTER Work Detail Me…" at bounding box center [728, 553] width 1456 height 1025
drag, startPoint x: 522, startPoint y: 319, endPoint x: 618, endPoint y: 319, distance: 96.0
click at [618, 319] on span "YO9GTZ" at bounding box center [630, 317] width 217 height 16
click at [376, 97] on button "< Back to public search results" at bounding box center [370, 108] width 193 height 34
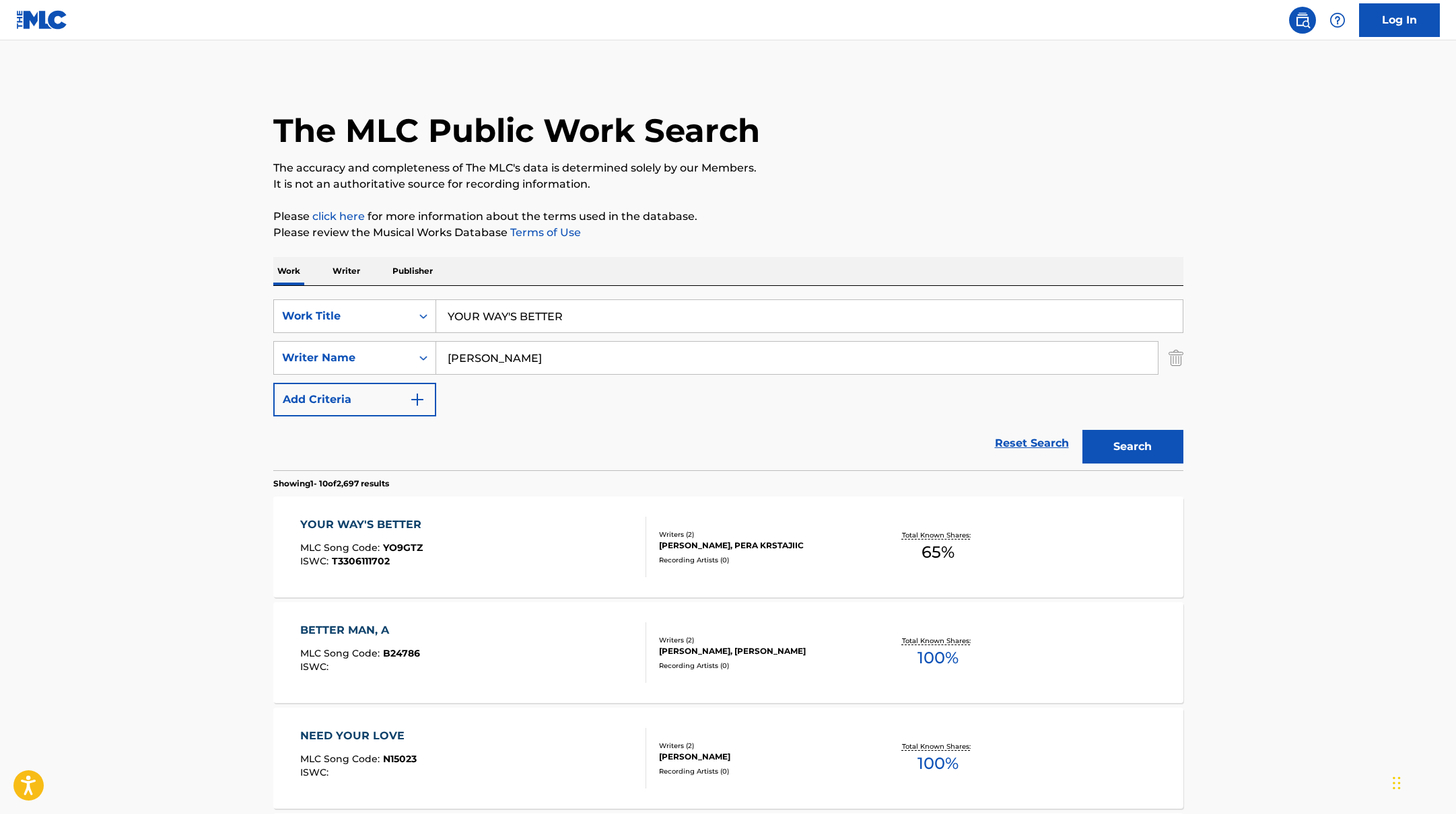
drag, startPoint x: 585, startPoint y: 322, endPoint x: 372, endPoint y: 287, distance: 215.9
click at [372, 287] on div "SearchWithCriteriabb4edb49-f9b7-4289-af29-81fb4135b806 Work Title YOUR WAY'S BE…" at bounding box center [728, 378] width 910 height 185
drag, startPoint x: 508, startPoint y: 314, endPoint x: 372, endPoint y: 276, distance: 141.2
type input "[MEDICAL_DATA]"
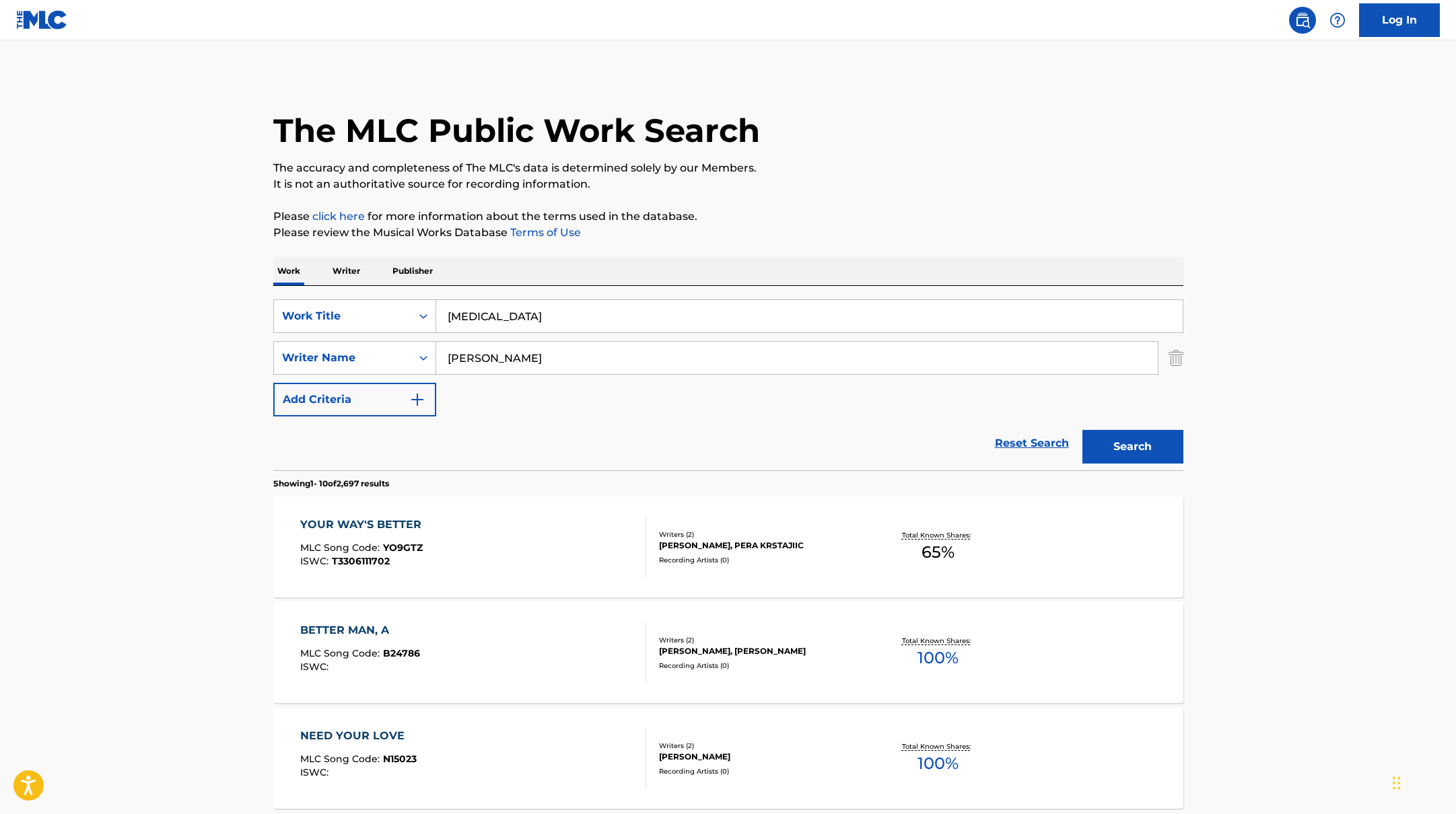
click at [858, 213] on p "Please click here for more information about the terms used in the database." at bounding box center [728, 216] width 910 height 16
click at [1165, 449] on button "Search" at bounding box center [1132, 447] width 101 height 34
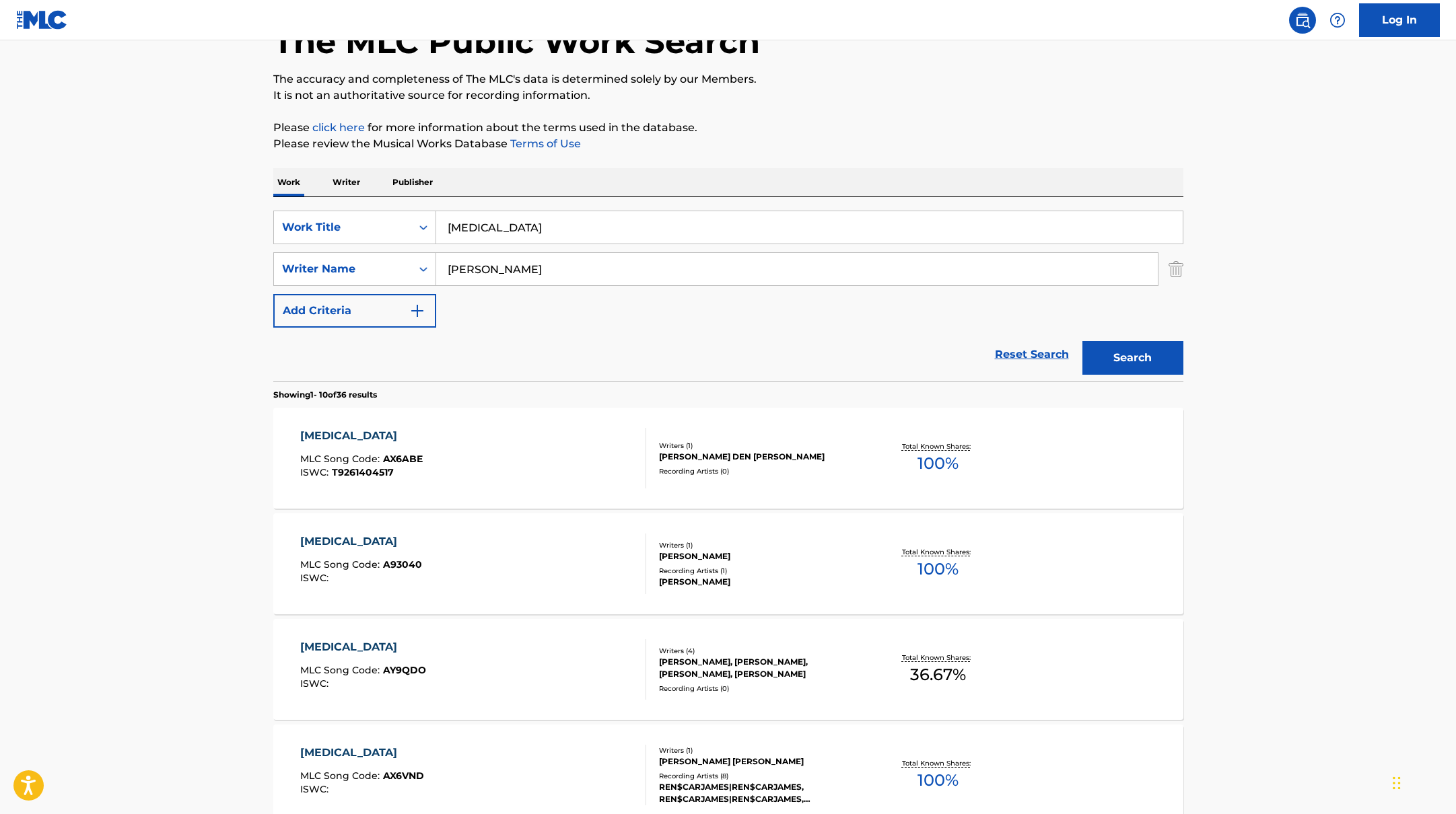
scroll to position [95, 0]
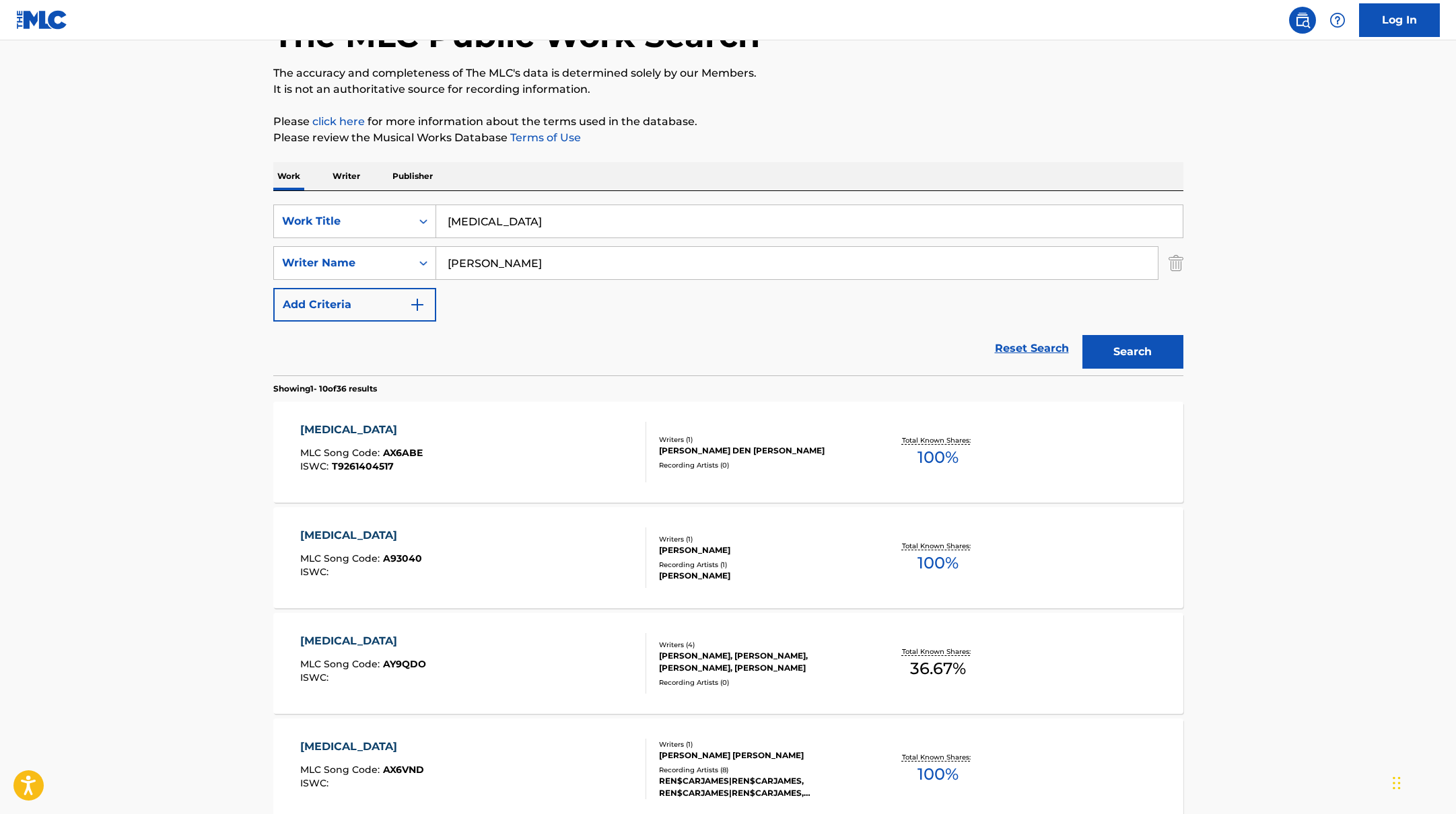
click at [587, 653] on div "[MEDICAL_DATA] MLC Song Code : AY9QDO ISWC :" at bounding box center [473, 663] width 346 height 61
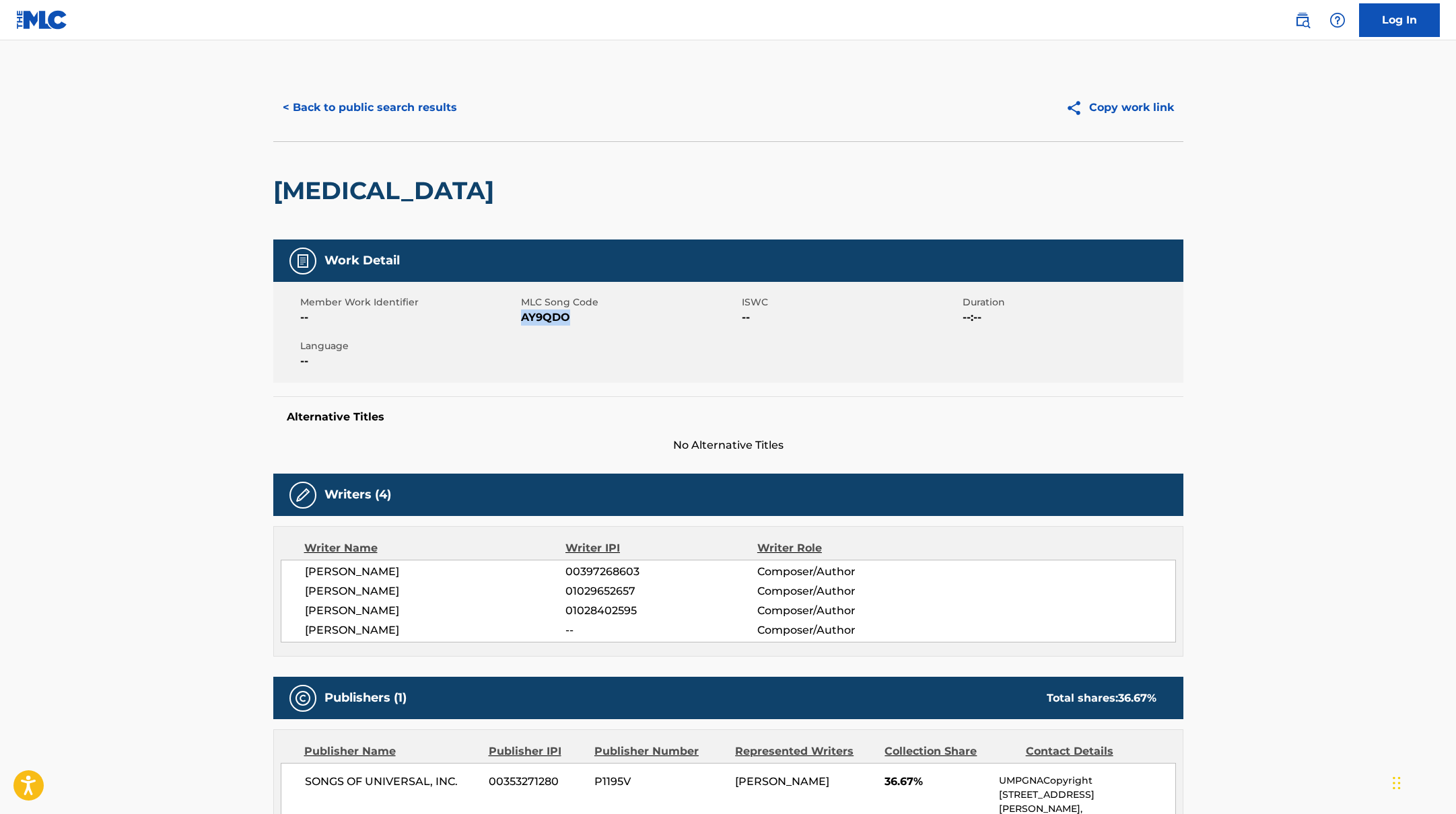
drag, startPoint x: 522, startPoint y: 319, endPoint x: 609, endPoint y: 320, distance: 87.0
click at [609, 320] on span "AY9QDO" at bounding box center [630, 317] width 217 height 16
click at [403, 102] on button "< Back to public search results" at bounding box center [370, 108] width 193 height 34
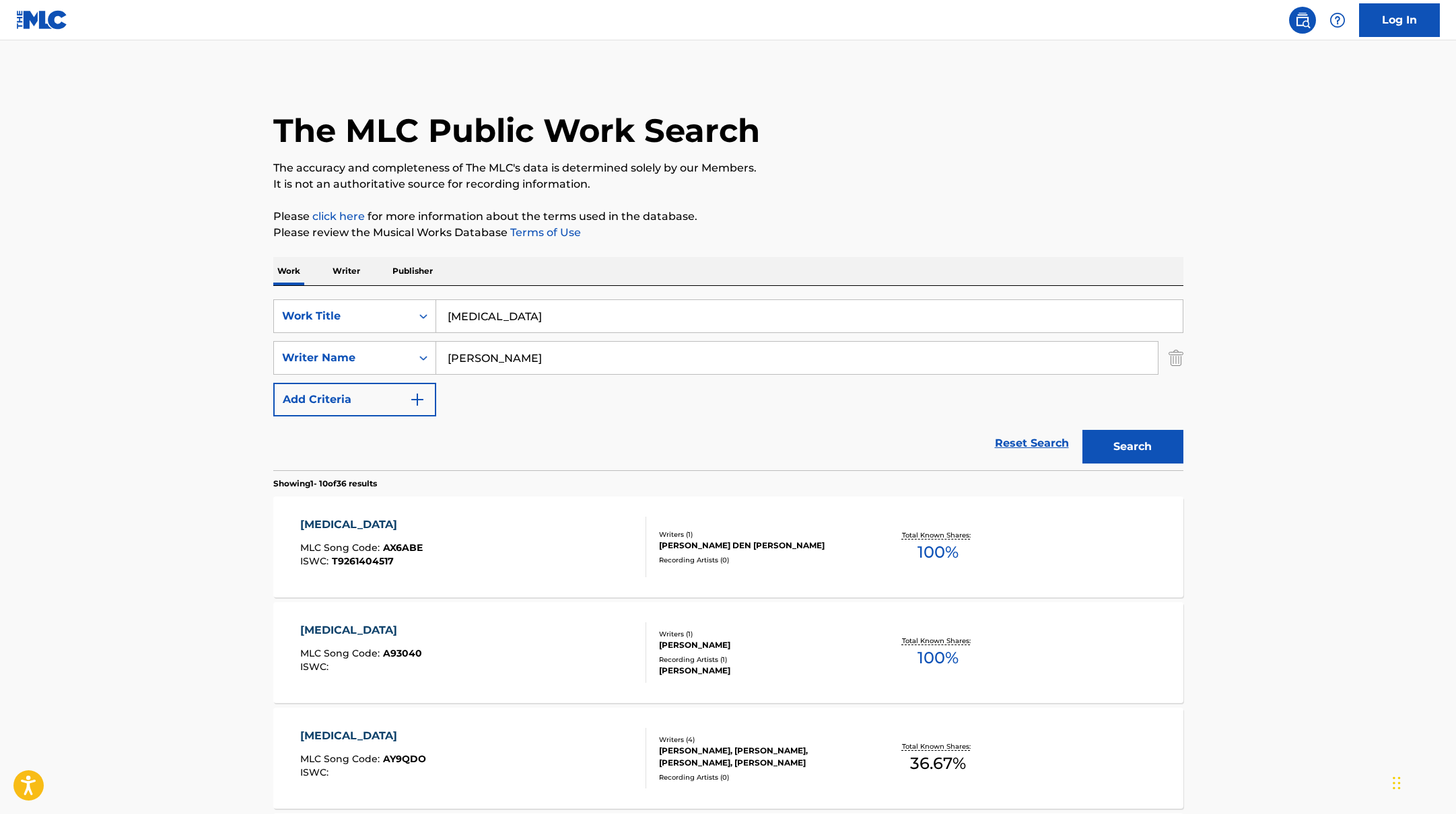
scroll to position [95, 0]
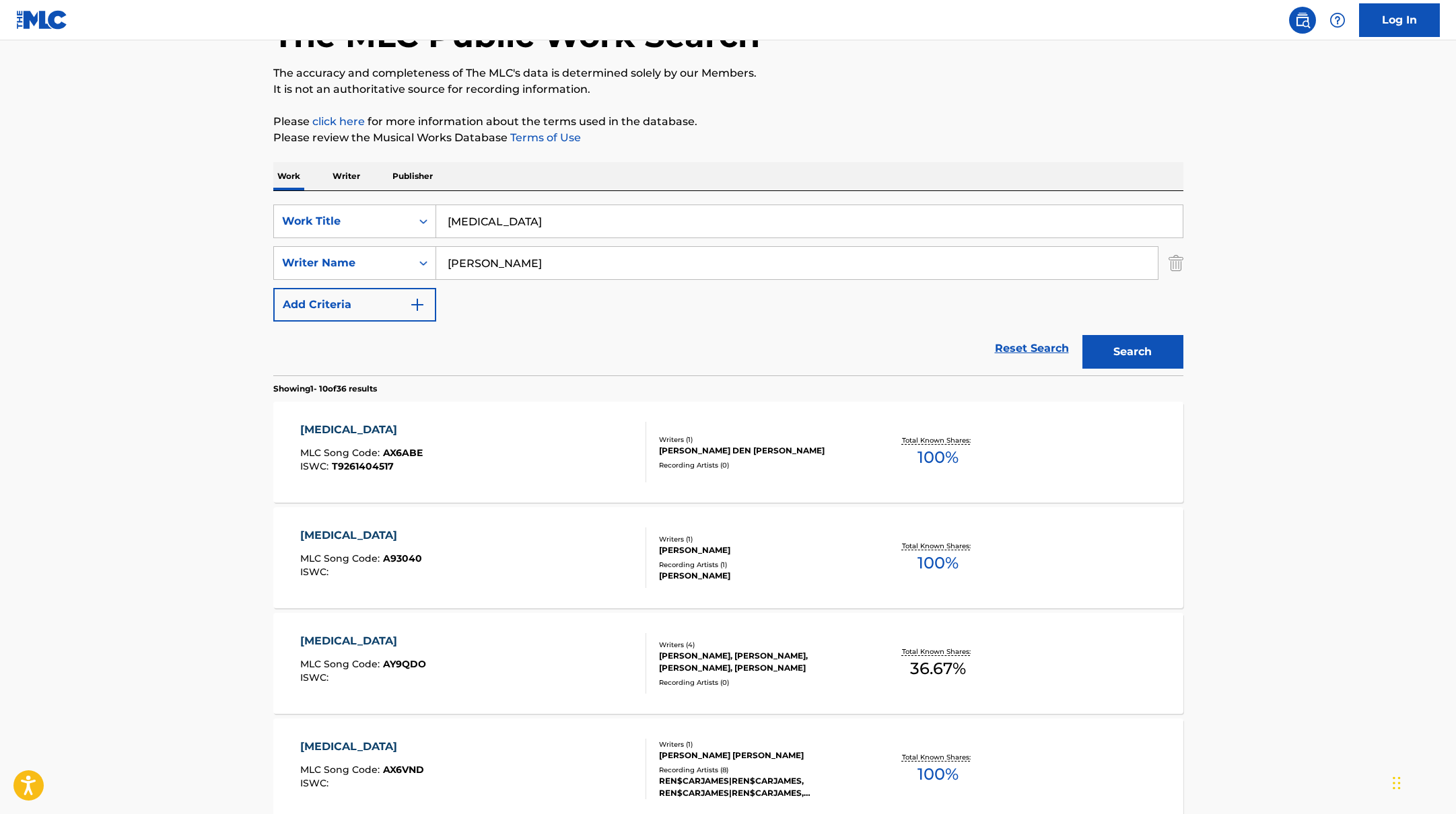
drag, startPoint x: 507, startPoint y: 233, endPoint x: 425, endPoint y: 199, distance: 88.8
click at [425, 199] on div "SearchWithCriteriabb4edb49-f9b7-4289-af29-81fb4135b806 Work Title [MEDICAL_DATA…" at bounding box center [728, 283] width 910 height 185
click at [876, 188] on div "Work Writer Publisher" at bounding box center [728, 176] width 910 height 28
click at [1133, 359] on button "Search" at bounding box center [1132, 352] width 101 height 34
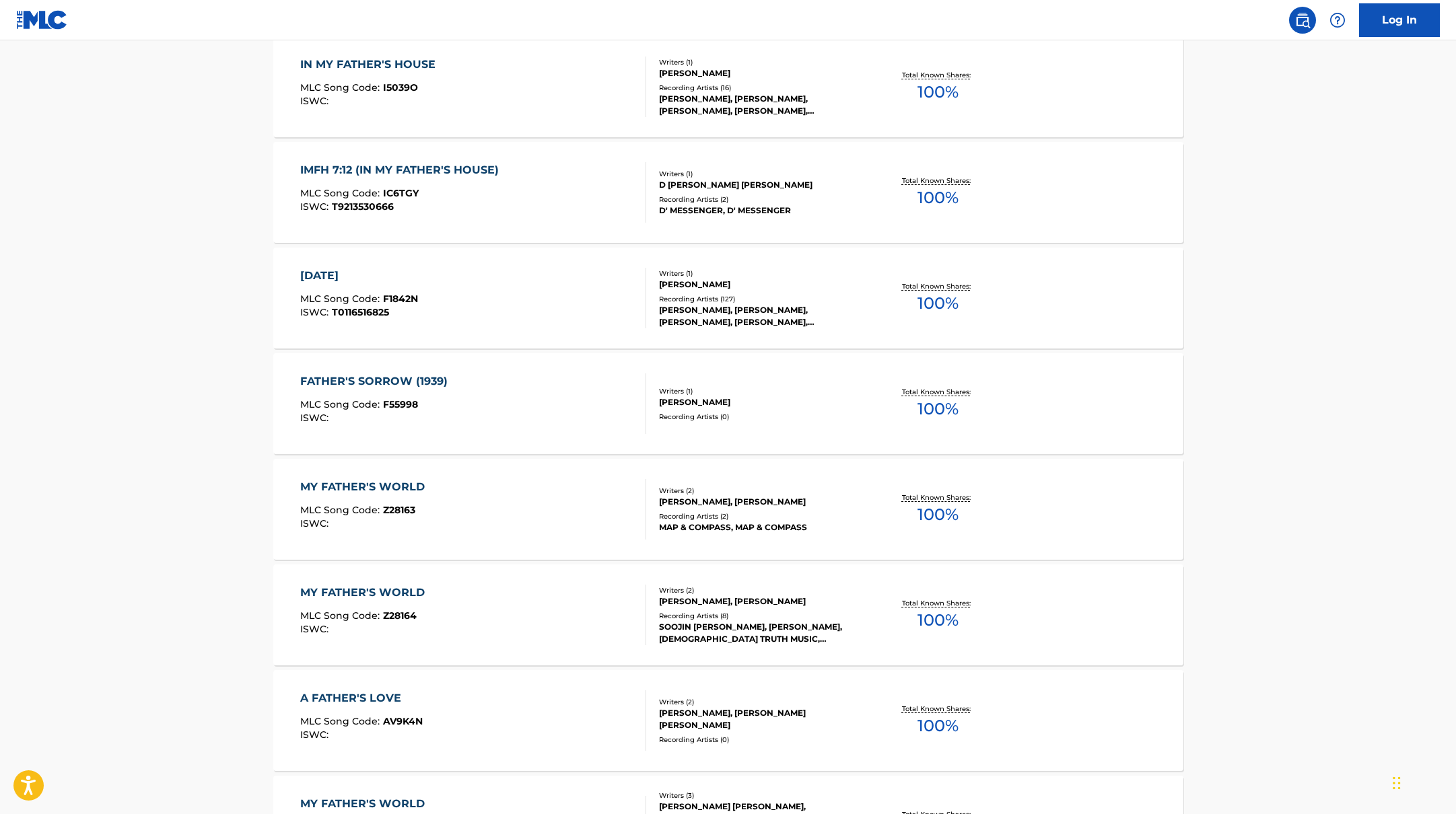
scroll to position [0, 0]
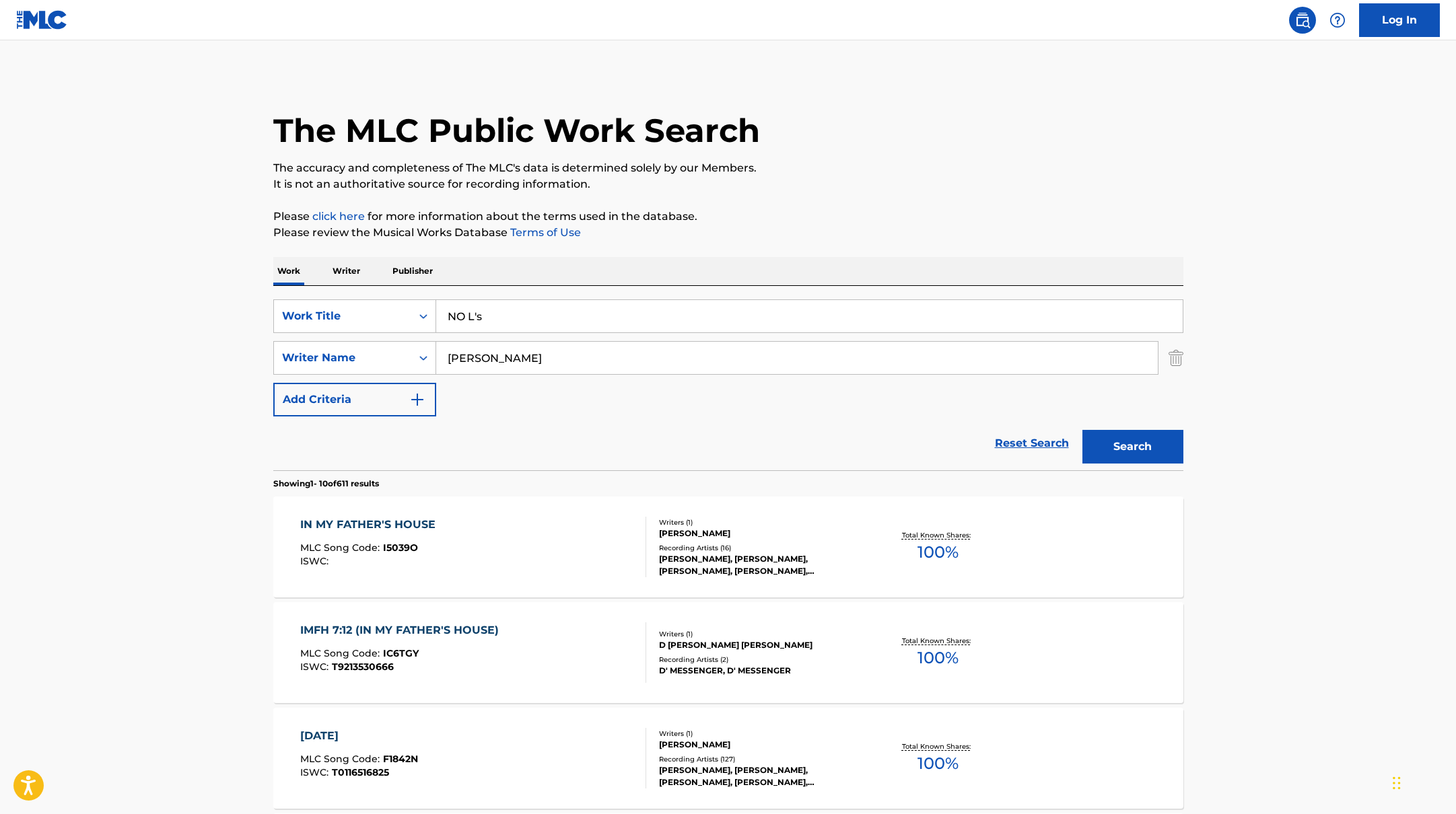
drag, startPoint x: 562, startPoint y: 320, endPoint x: 898, endPoint y: 185, distance: 362.1
type input "NO L's"
click at [898, 185] on p "It is not an authoritative source for recording information." at bounding box center [728, 184] width 910 height 16
click at [1158, 442] on button "Search" at bounding box center [1132, 447] width 101 height 34
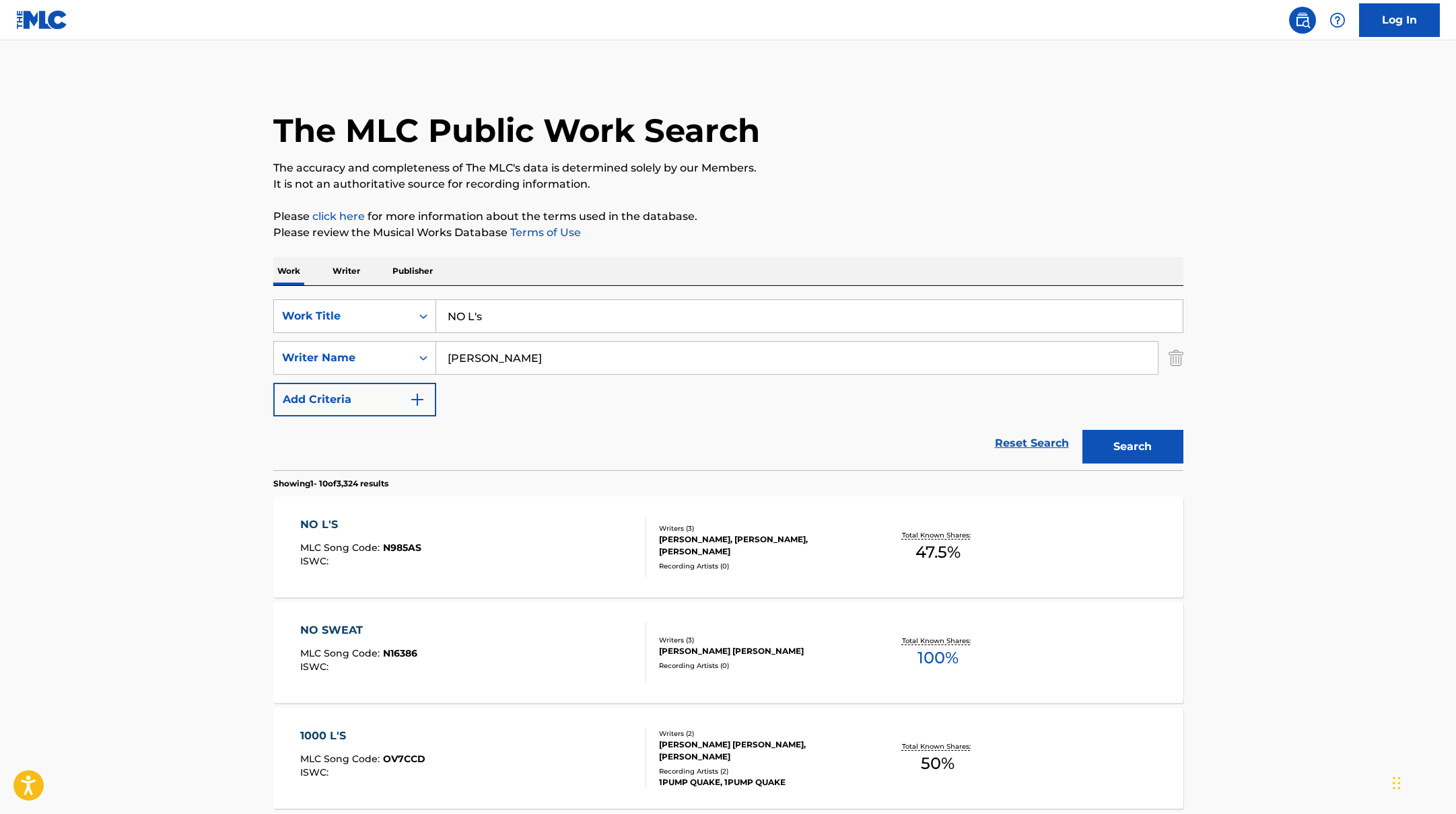
click at [569, 538] on div "NO L'S MLC Song Code : N985AS ISWC :" at bounding box center [473, 547] width 346 height 61
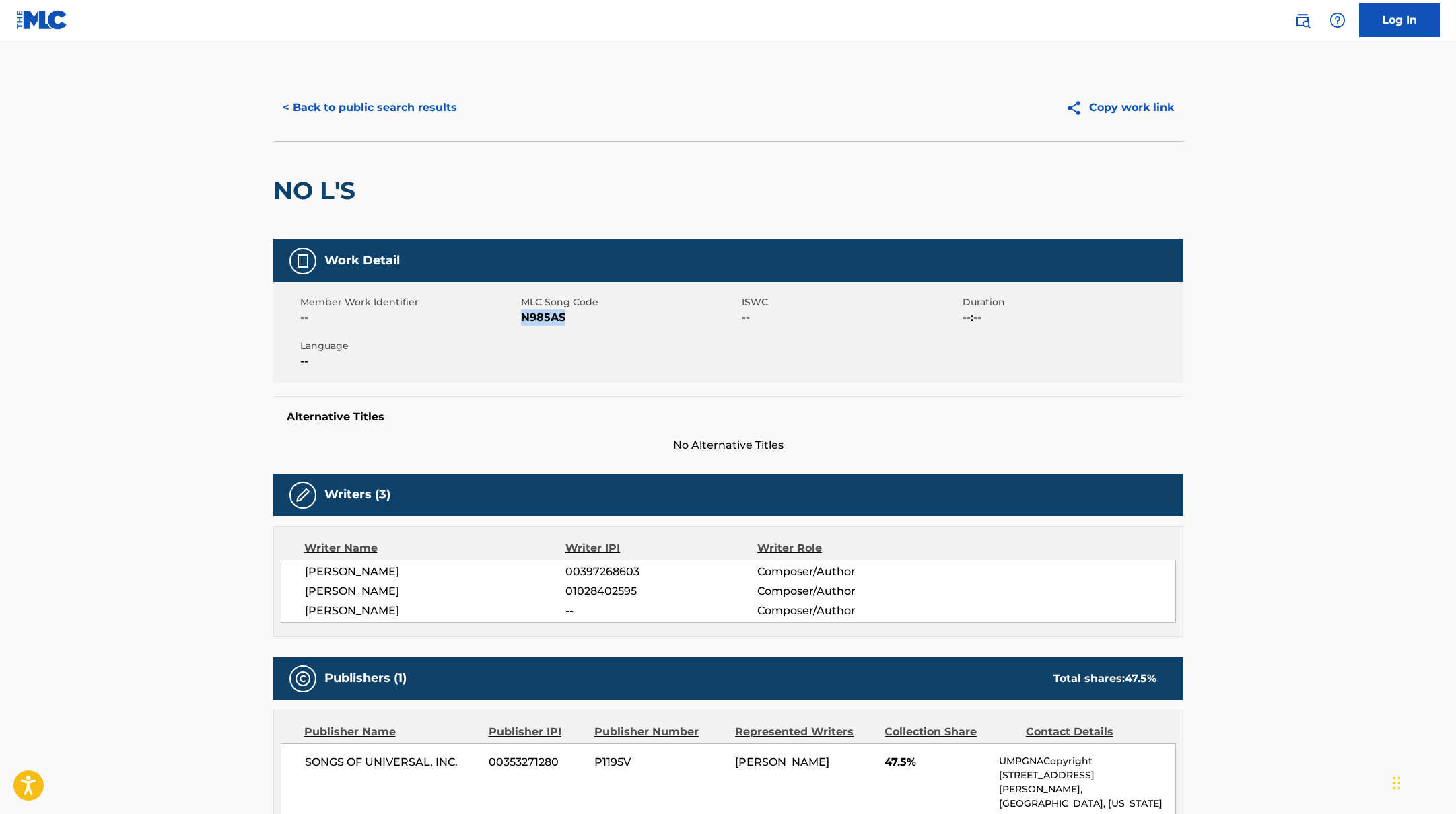
drag, startPoint x: 523, startPoint y: 321, endPoint x: 604, endPoint y: 321, distance: 81.0
click at [604, 321] on span "N985AS" at bounding box center [630, 317] width 217 height 16
click at [410, 104] on button "< Back to public search results" at bounding box center [370, 108] width 193 height 34
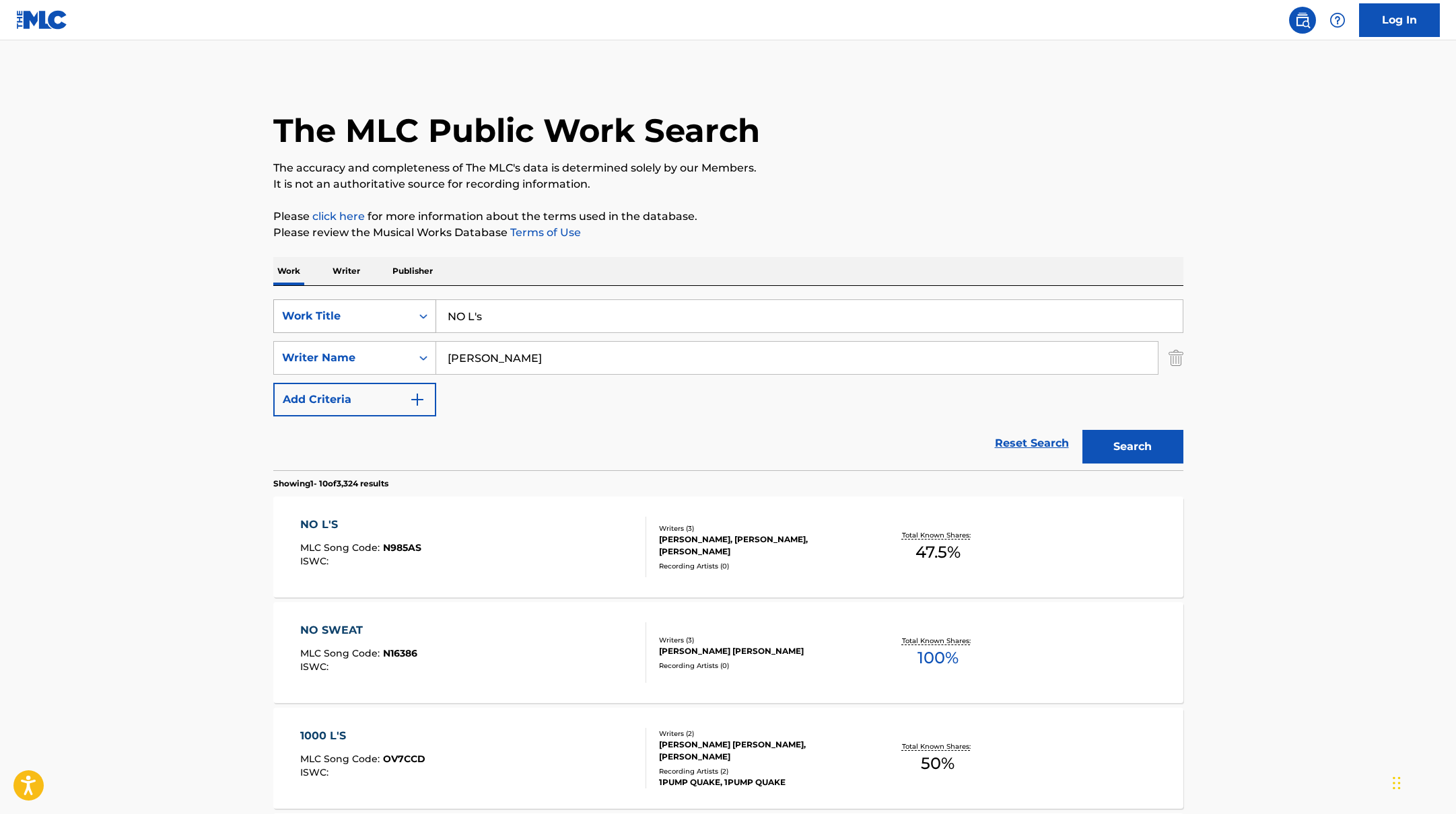
drag, startPoint x: 505, startPoint y: 316, endPoint x: 415, endPoint y: 300, distance: 91.4
click at [424, 302] on div "SearchWithCriteriabb4edb49-f9b7-4289-af29-81fb4135b806 Work Title NO L's" at bounding box center [728, 316] width 910 height 34
type input "WOKE UP THIS MORNING"
click at [882, 233] on p "Please review the Musical Works Database Terms of Use" at bounding box center [728, 233] width 910 height 16
click at [1152, 455] on button "Search" at bounding box center [1132, 447] width 101 height 34
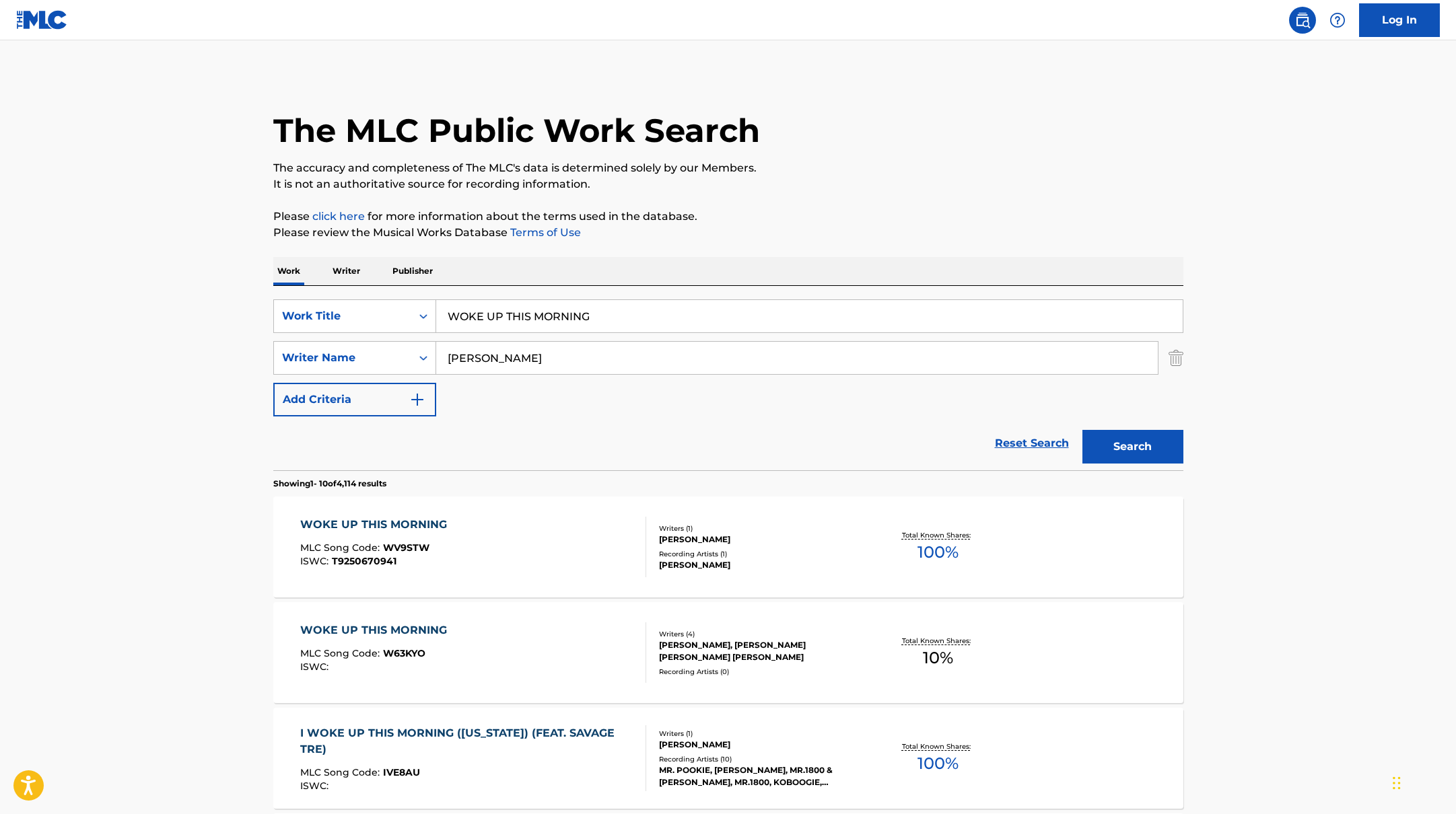
click at [555, 636] on div "WOKE UP THIS MORNING MLC Song Code : W63KYO ISWC :" at bounding box center [473, 653] width 346 height 61
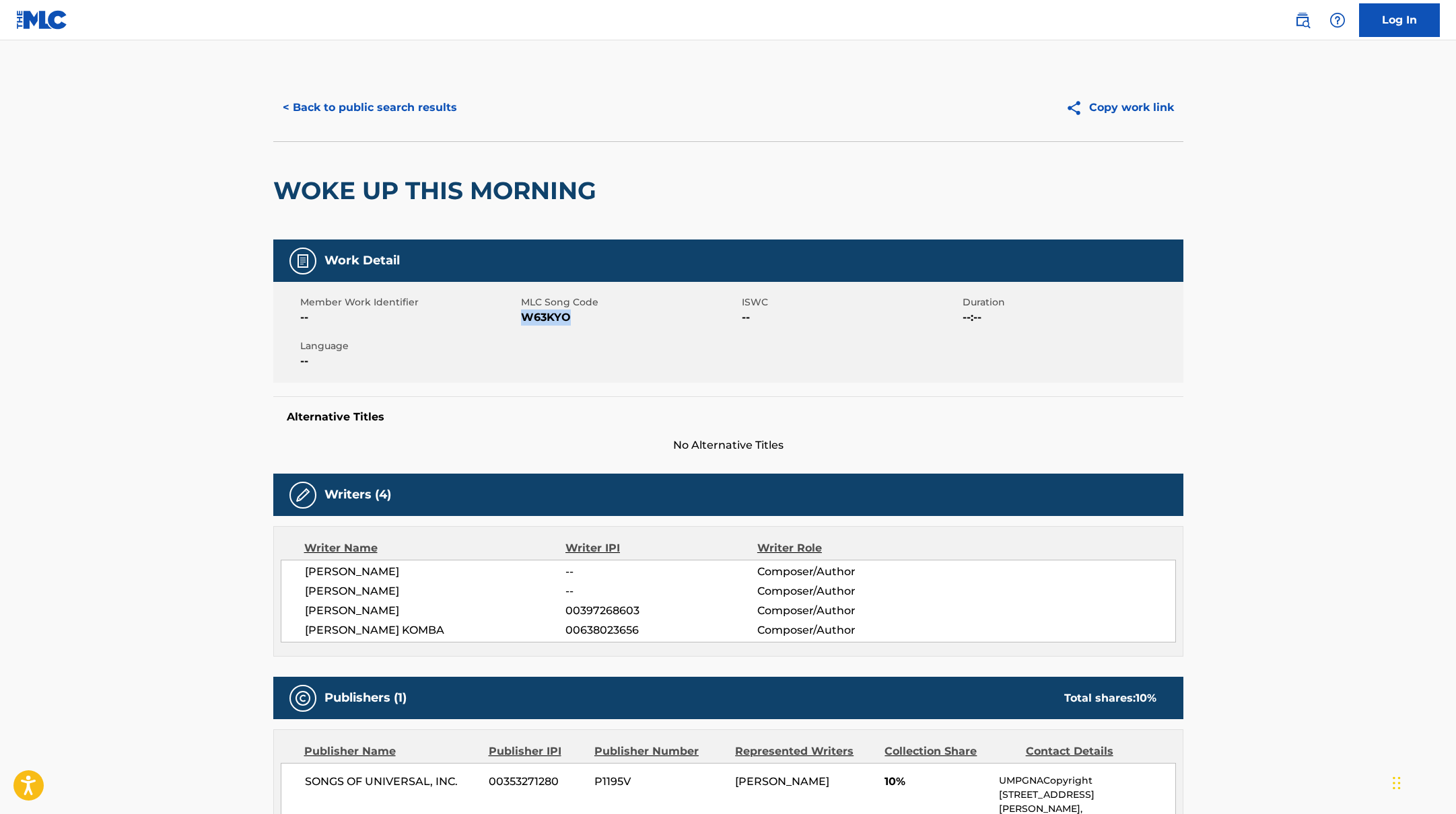
drag, startPoint x: 523, startPoint y: 316, endPoint x: 611, endPoint y: 325, distance: 88.5
click at [611, 325] on span "W63KYO" at bounding box center [630, 317] width 217 height 16
click at [433, 106] on button "< Back to public search results" at bounding box center [370, 108] width 193 height 34
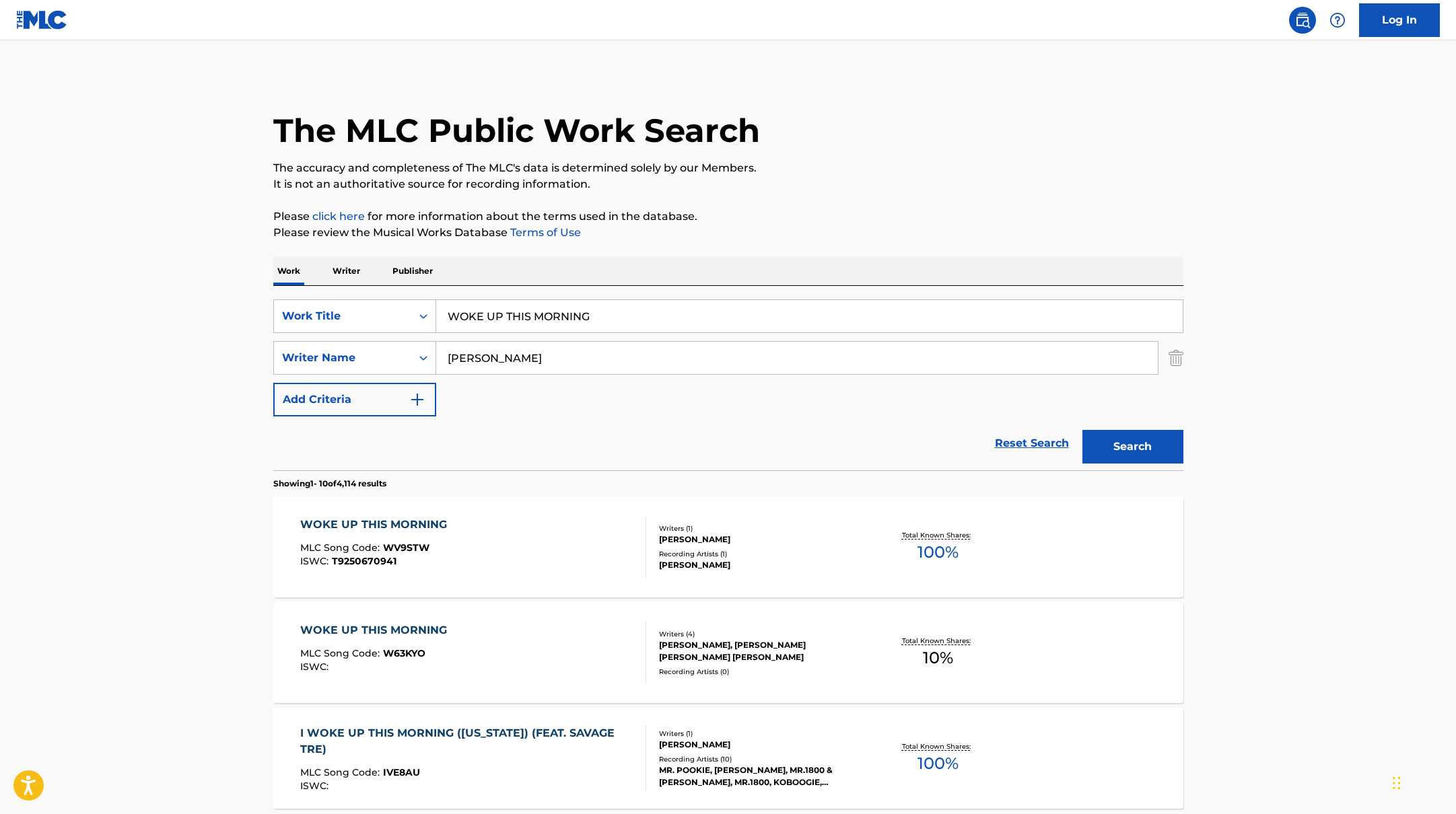
drag, startPoint x: 625, startPoint y: 321, endPoint x: 384, endPoint y: 278, distance: 244.8
type input "DANCING IN THE PRESENCE"
click at [903, 218] on p "Please click here for more information about the terms used in the database." at bounding box center [728, 216] width 910 height 16
click at [1102, 443] on button "Search" at bounding box center [1132, 447] width 101 height 34
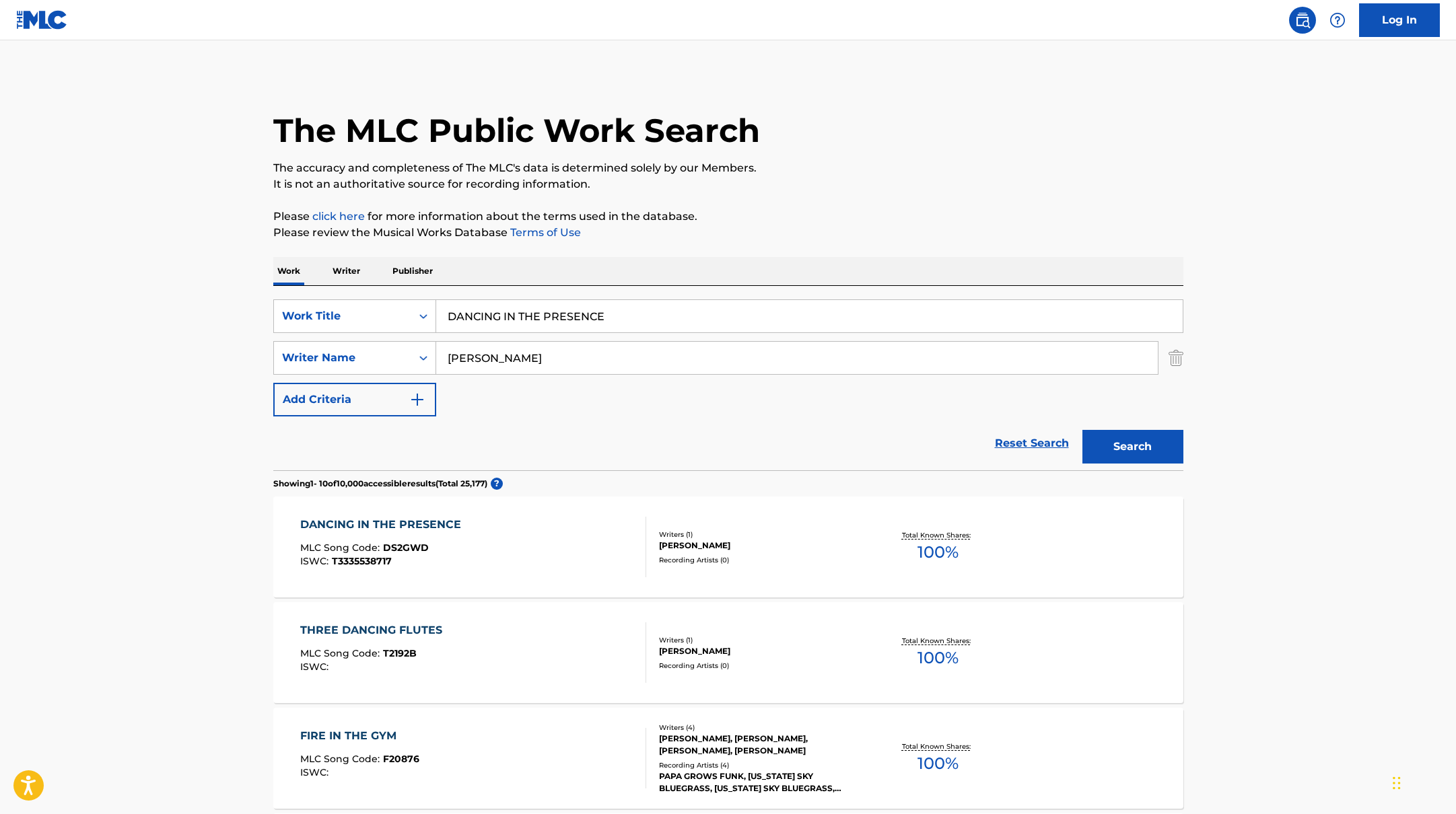
click at [487, 535] on div "DANCING IN THE PRESENCE MLC Song Code : DS2GWD ISWC : T3335538717" at bounding box center [473, 547] width 346 height 61
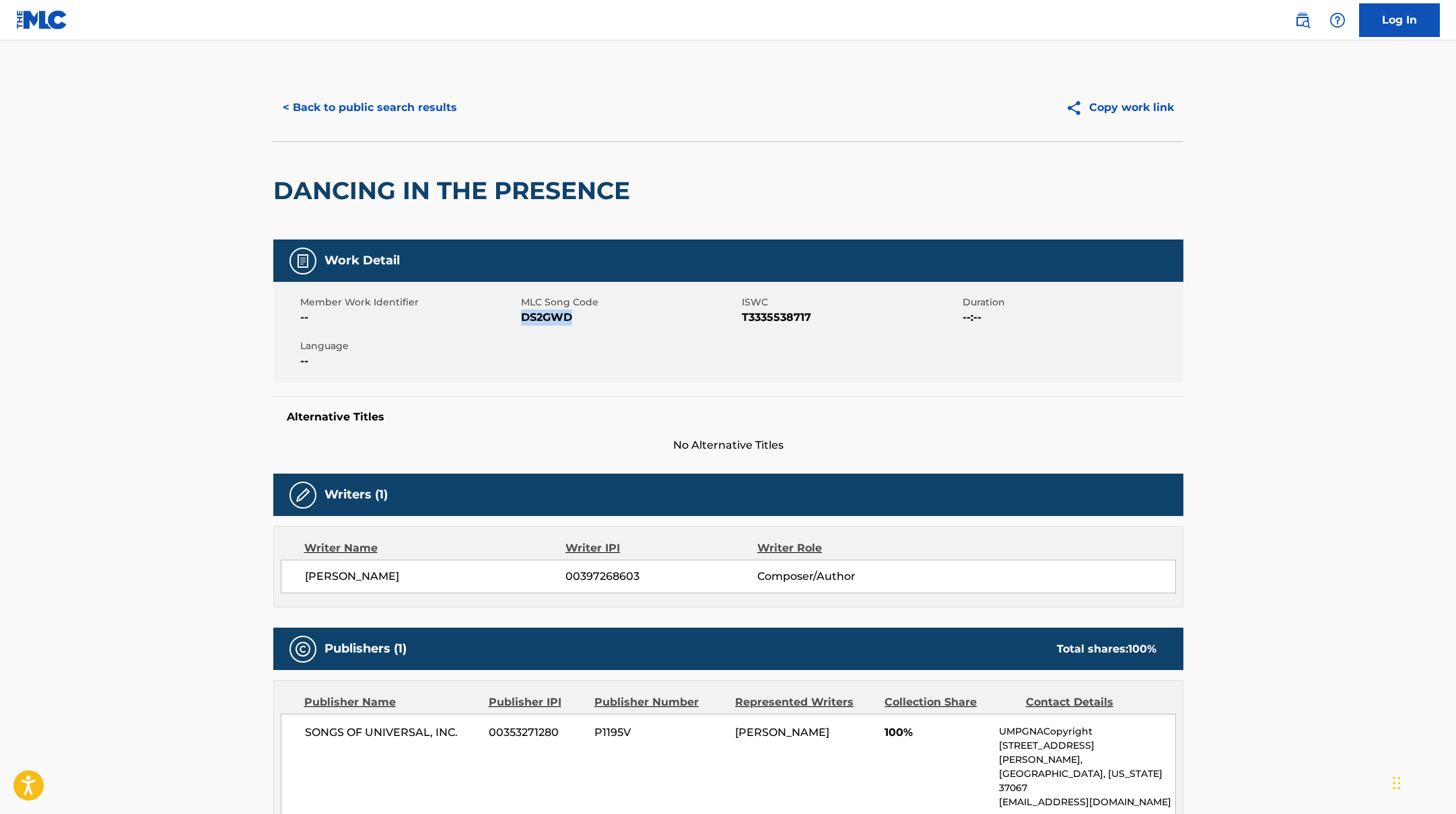
drag, startPoint x: 530, startPoint y: 317, endPoint x: 599, endPoint y: 321, distance: 69.1
click at [599, 321] on span "DS2GWD" at bounding box center [630, 317] width 217 height 16
click at [424, 108] on button "< Back to public search results" at bounding box center [370, 108] width 193 height 34
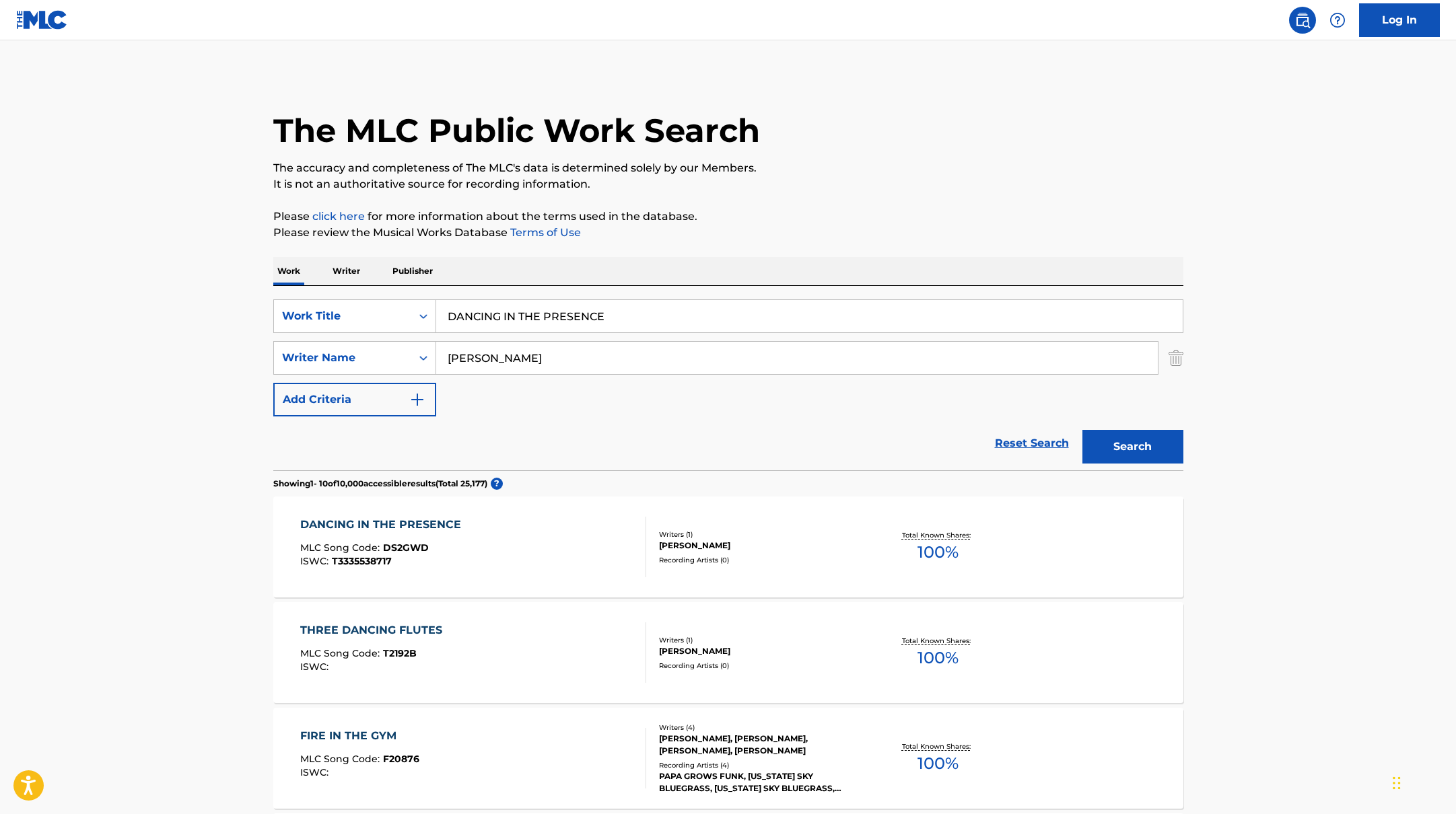
drag, startPoint x: 618, startPoint y: 323, endPoint x: 376, endPoint y: 267, distance: 248.4
type input "ENCORE"
click at [925, 168] on p "The accuracy and completeness of The MLC's data is determined solely by our Mem…" at bounding box center [728, 168] width 910 height 16
click at [1118, 442] on button "Search" at bounding box center [1132, 447] width 101 height 34
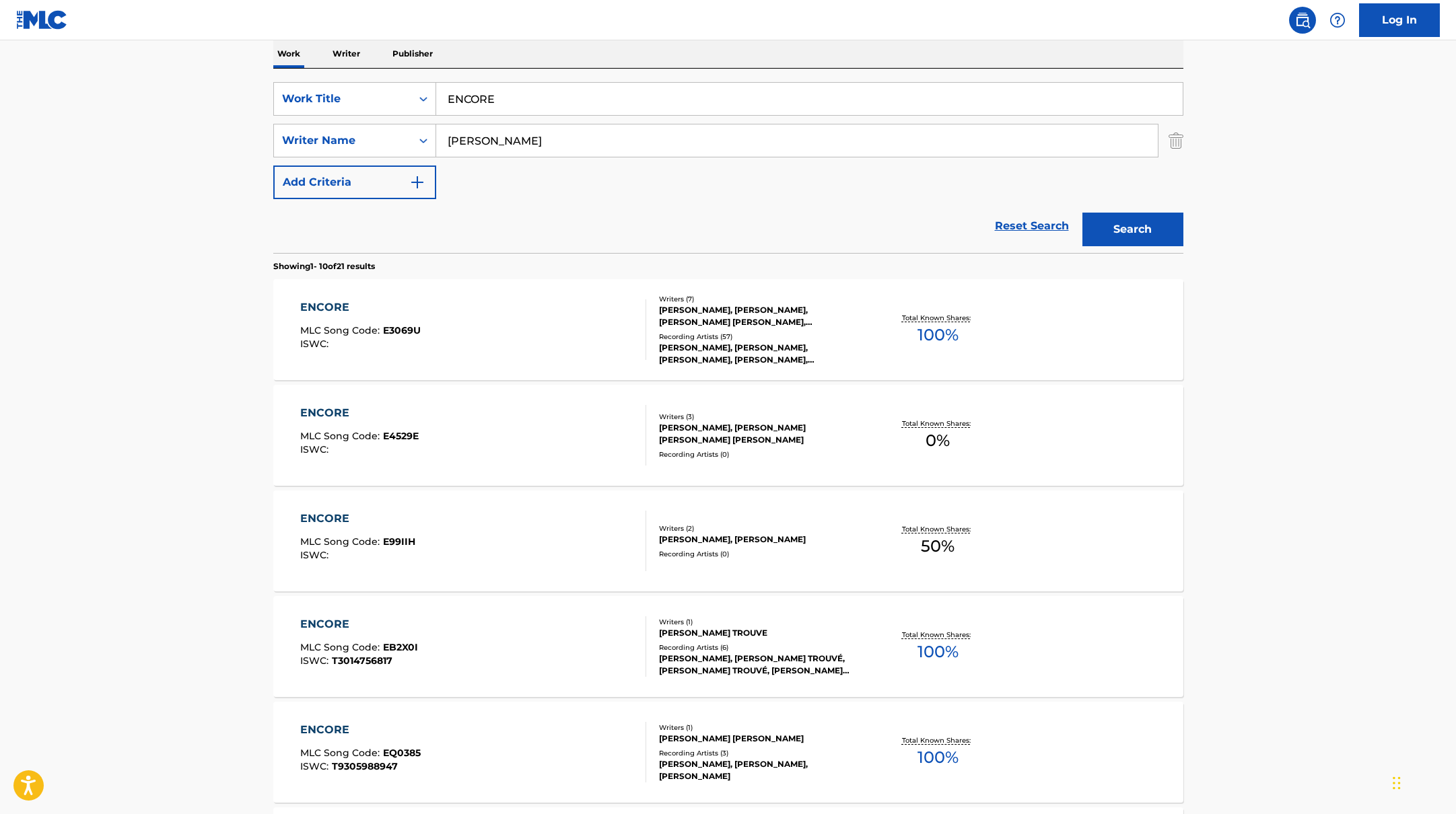
scroll to position [218, 0]
click at [568, 536] on div "ENCORE MLC Song Code : E99IIH ISWC :" at bounding box center [473, 540] width 346 height 61
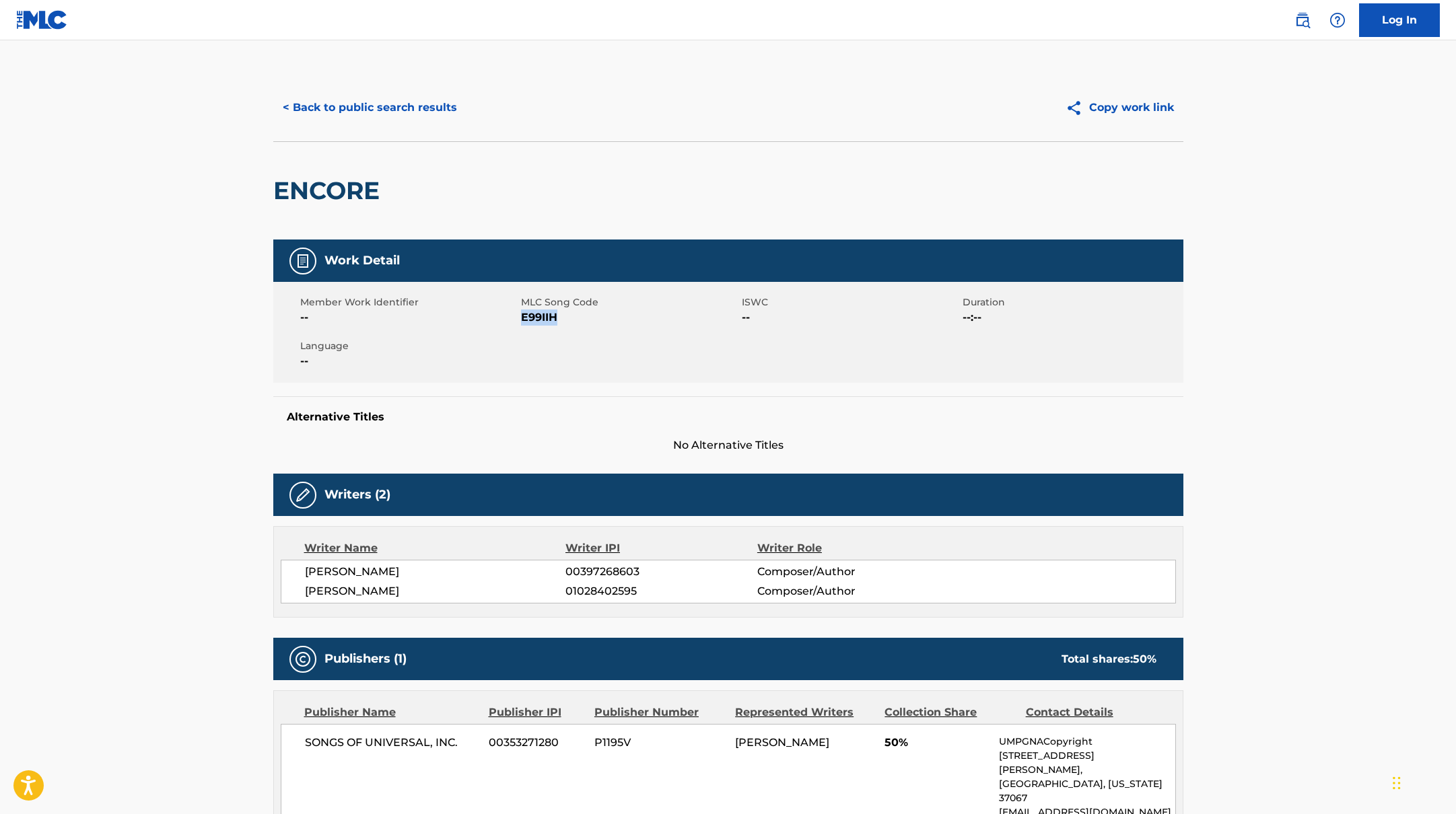
drag, startPoint x: 525, startPoint y: 318, endPoint x: 599, endPoint y: 321, distance: 74.1
click at [599, 321] on span "E99IIH" at bounding box center [630, 317] width 217 height 16
click at [415, 113] on button "< Back to public search results" at bounding box center [370, 108] width 193 height 34
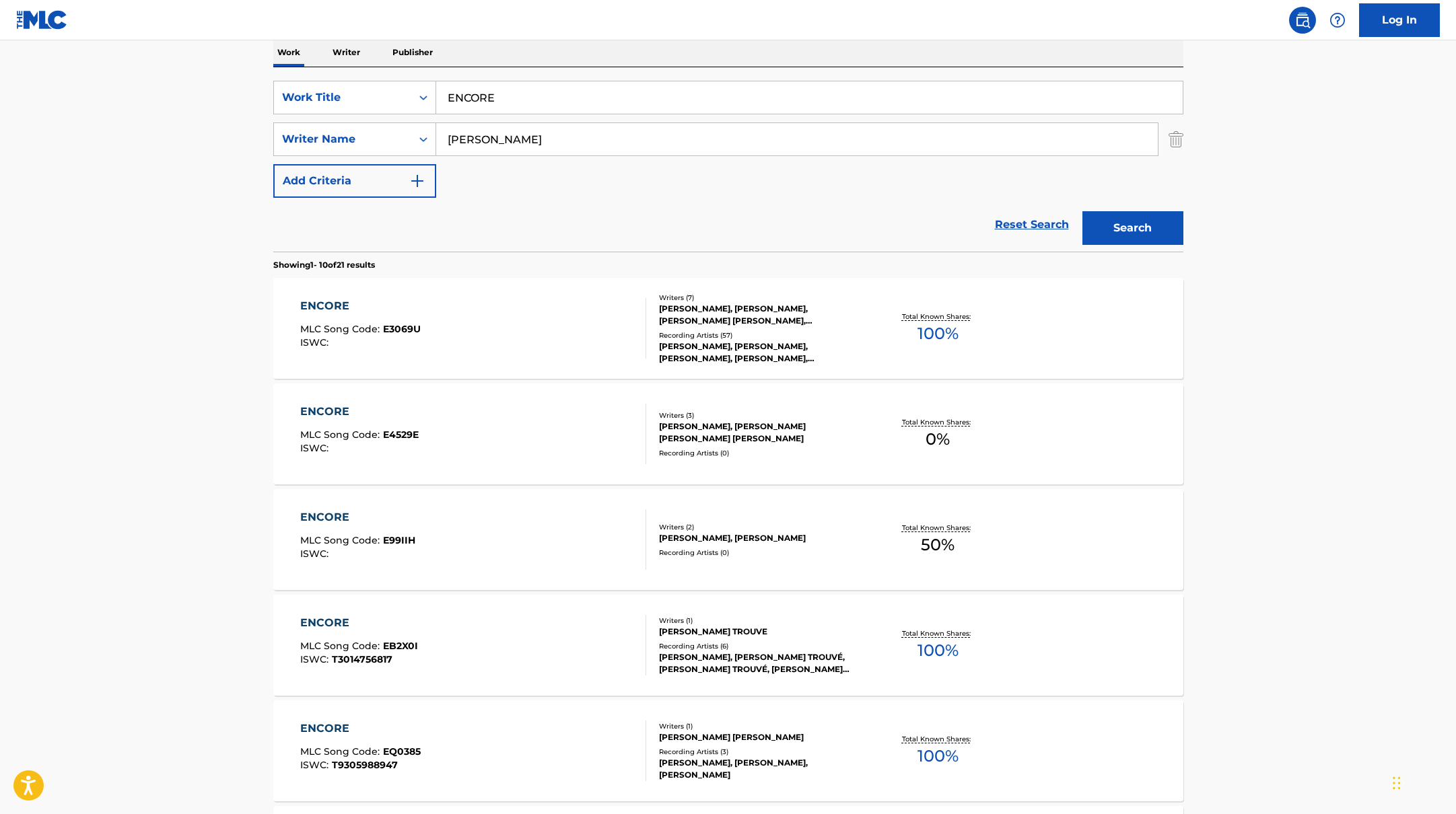
drag, startPoint x: 515, startPoint y: 103, endPoint x: 432, endPoint y: 76, distance: 87.3
click at [431, 76] on div "SearchWithCriteriabb4edb49-f9b7-4289-af29-81fb4135b806 Work Title [MEDICAL_DATA…" at bounding box center [728, 159] width 910 height 185
type input "B.I.G."
click at [678, 216] on div "Reset Search Search" at bounding box center [728, 225] width 910 height 54
click at [1125, 242] on button "Search" at bounding box center [1132, 228] width 101 height 34
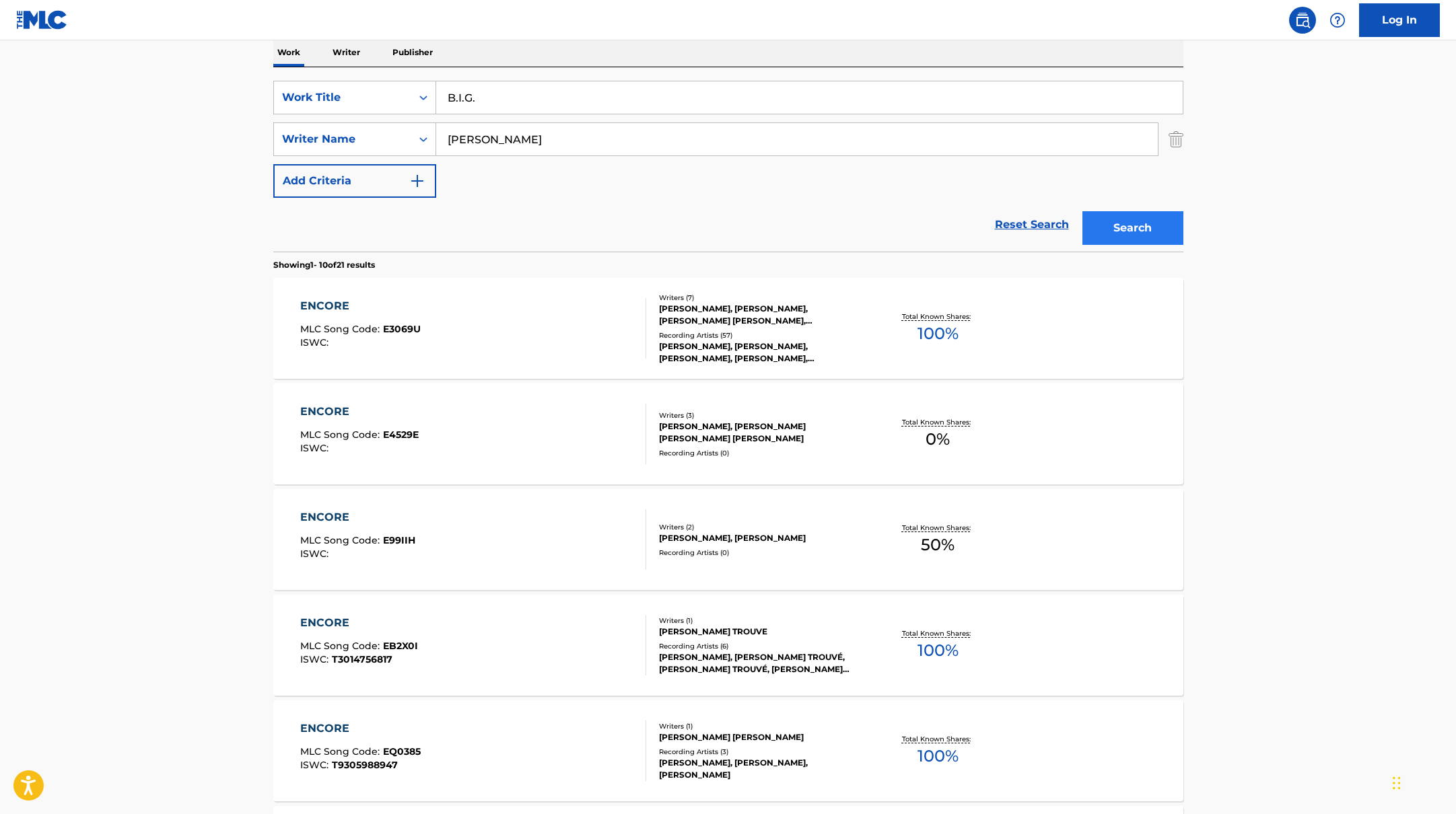
scroll to position [0, 0]
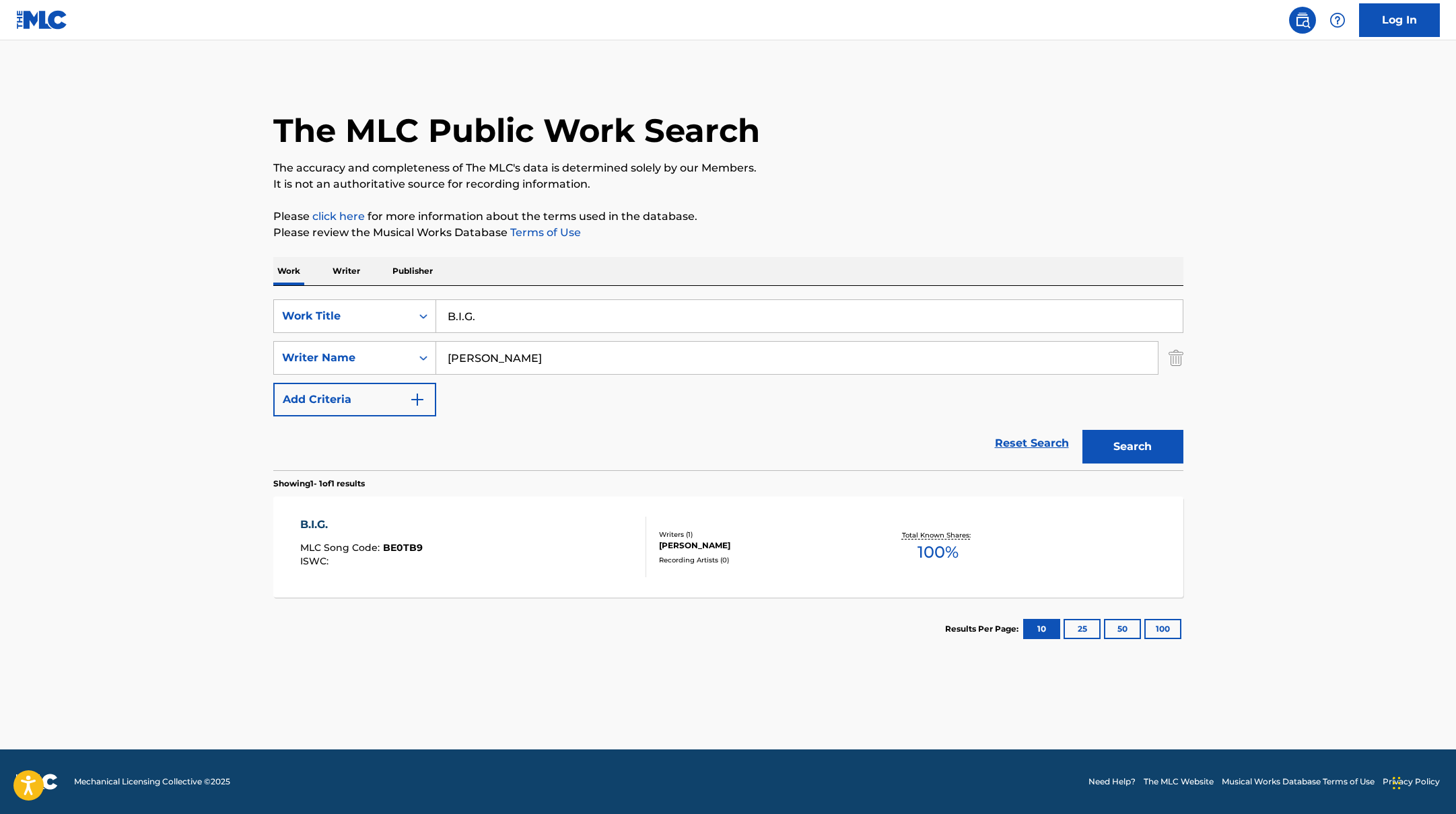
click at [546, 534] on div "B.I.G. MLC Song Code : BE0TB9 ISWC :" at bounding box center [473, 547] width 346 height 61
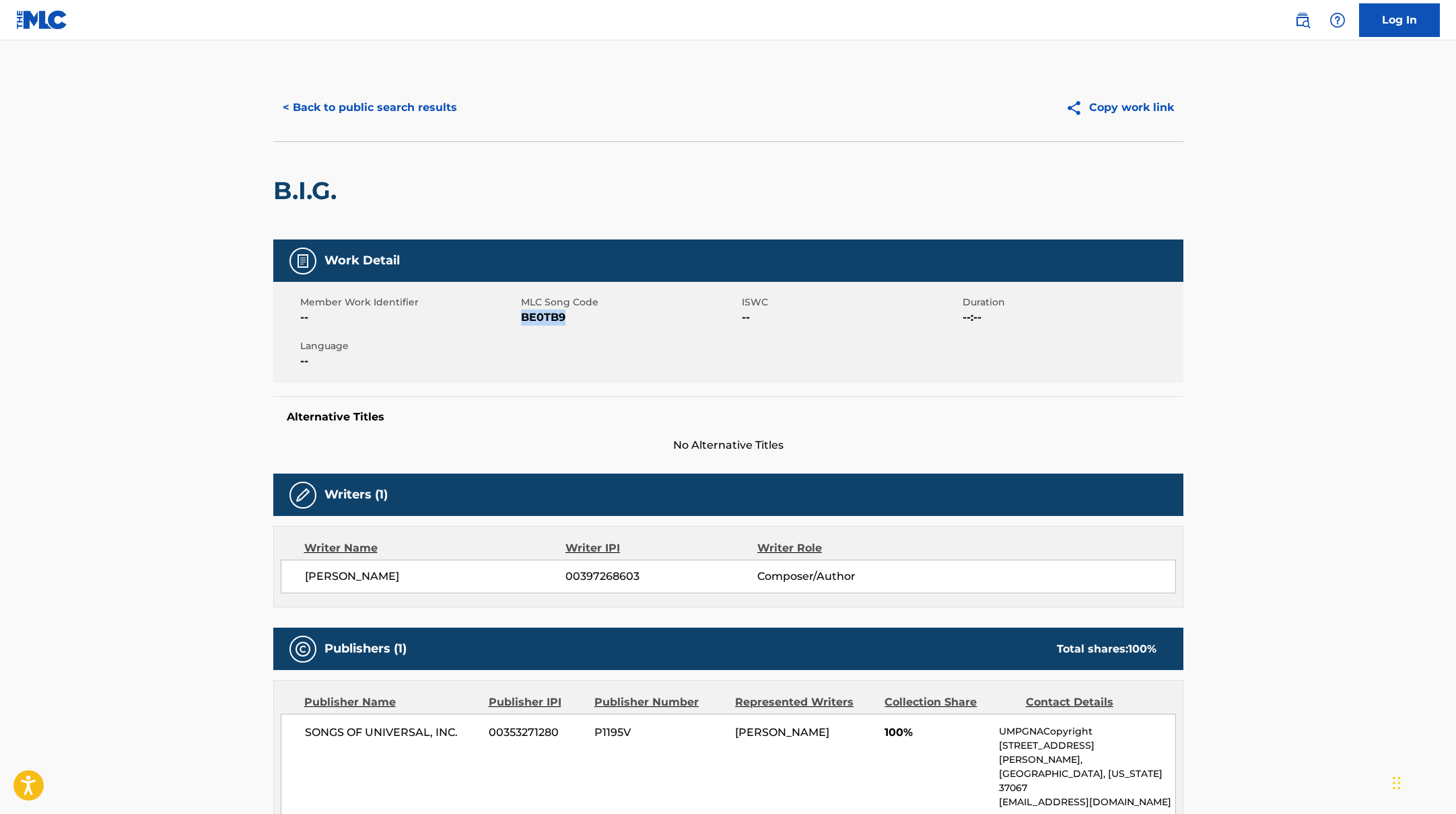
drag, startPoint x: 527, startPoint y: 316, endPoint x: 636, endPoint y: 320, distance: 109.1
click at [636, 320] on span "BE0TB9" at bounding box center [630, 317] width 217 height 16
click at [378, 118] on button "< Back to public search results" at bounding box center [370, 108] width 193 height 34
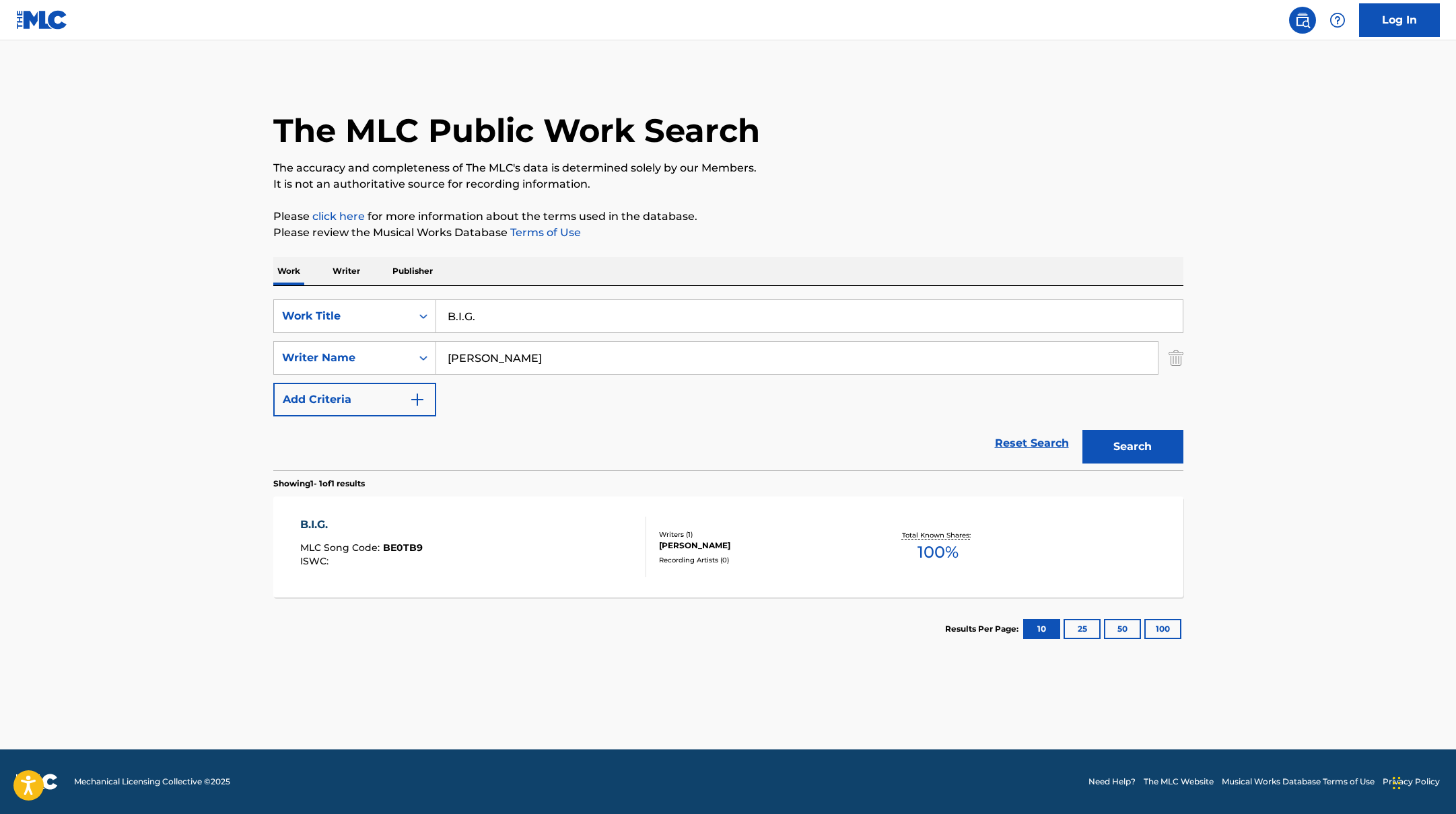
drag, startPoint x: 501, startPoint y: 313, endPoint x: 417, endPoint y: 295, distance: 85.9
click at [417, 295] on div "SearchWithCriteriabb4edb49-f9b7-4289-af29-81fb4135b806 Work Title B.I.G. Search…" at bounding box center [728, 378] width 910 height 185
type input "NOTHING ELSE"
click at [850, 235] on p "Please review the Musical Works Database Terms of Use" at bounding box center [728, 233] width 910 height 16
click at [1114, 442] on button "Search" at bounding box center [1132, 447] width 101 height 34
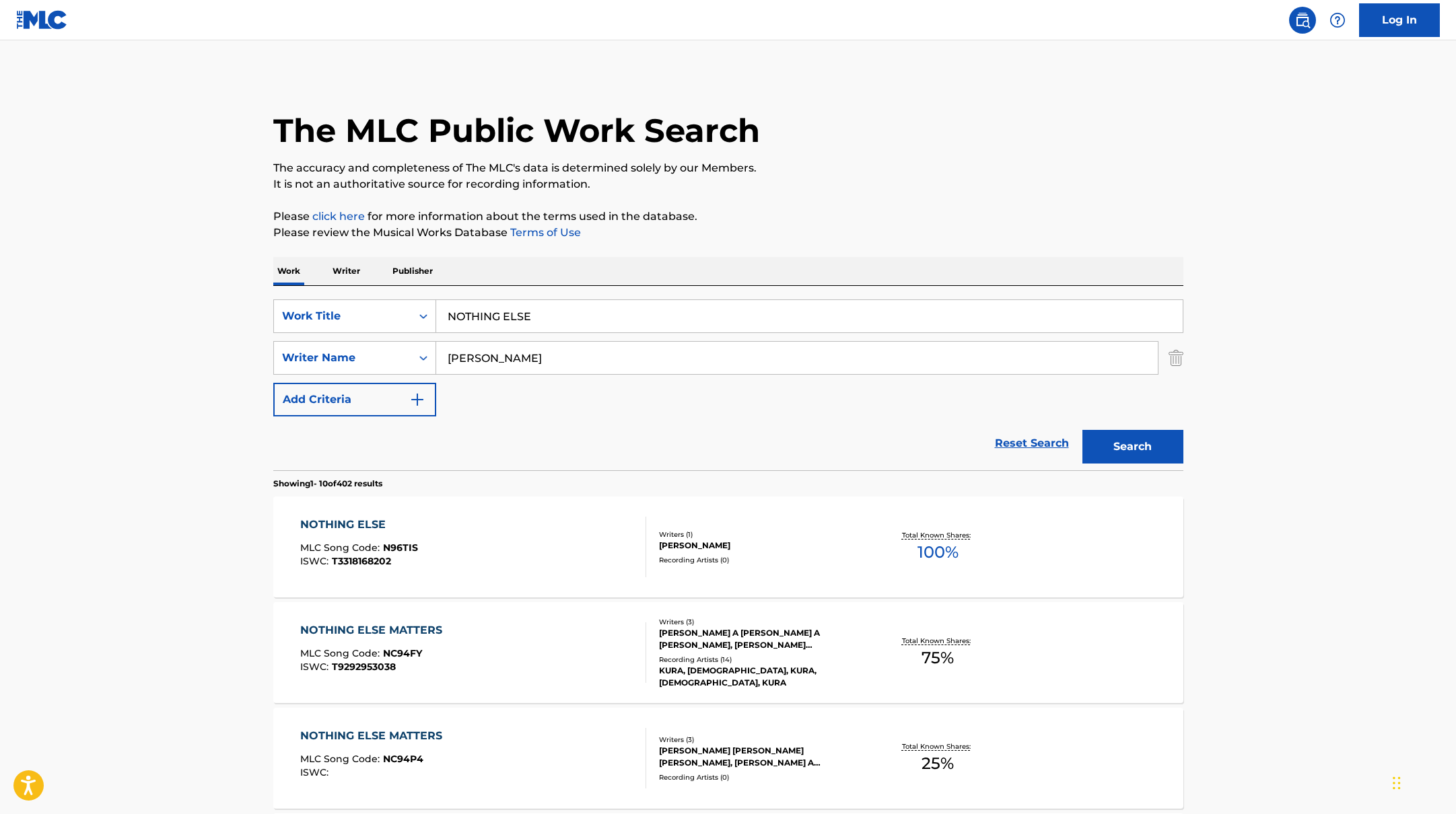
click at [529, 550] on div "NOTHING ELSE MLC Song Code : N96TIS ISWC : T3318168202" at bounding box center [473, 547] width 346 height 61
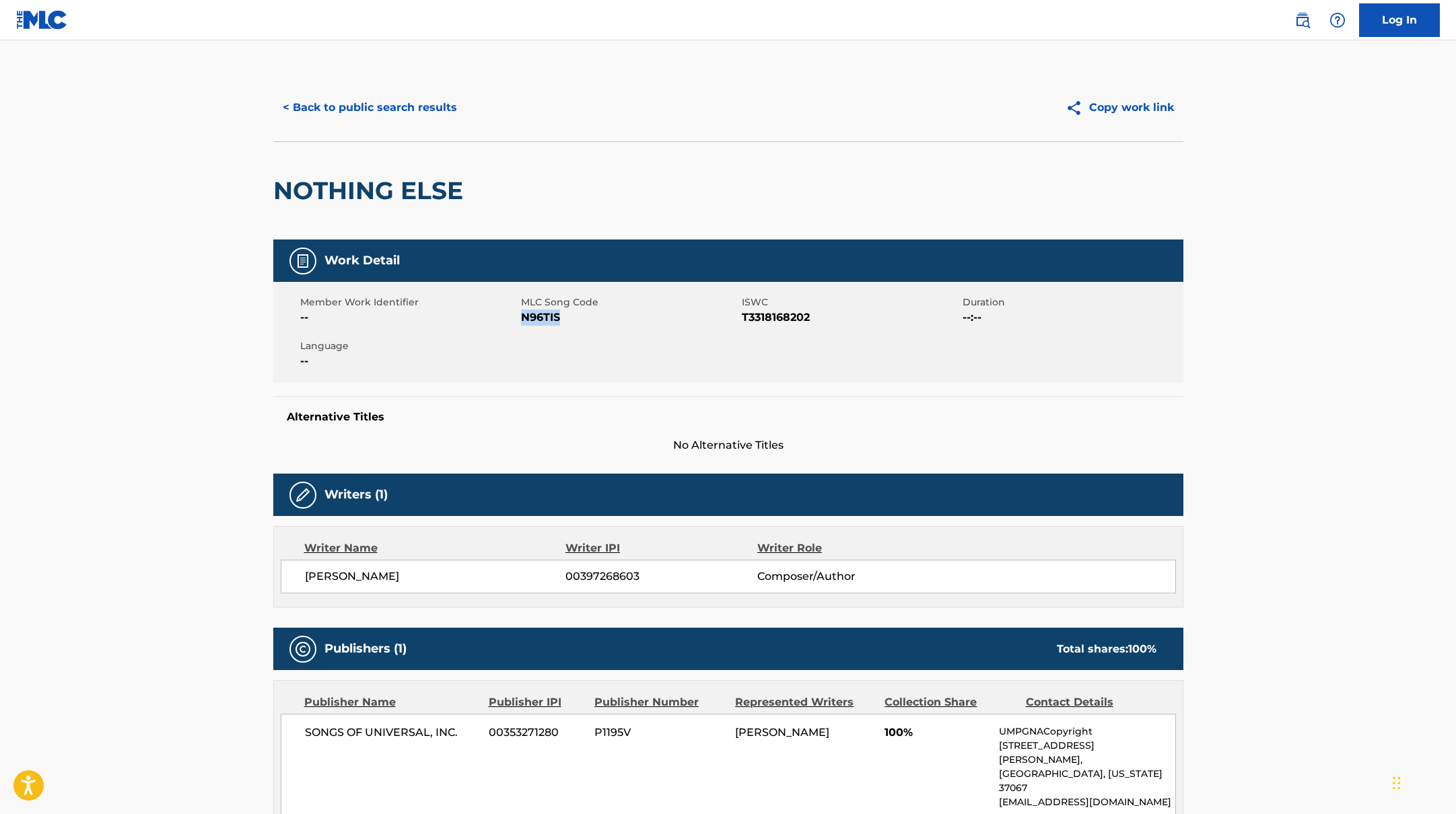
drag, startPoint x: 522, startPoint y: 319, endPoint x: 616, endPoint y: 324, distance: 94.1
click at [616, 324] on span "N96TIS" at bounding box center [630, 317] width 217 height 16
click at [429, 106] on button "< Back to public search results" at bounding box center [370, 108] width 193 height 34
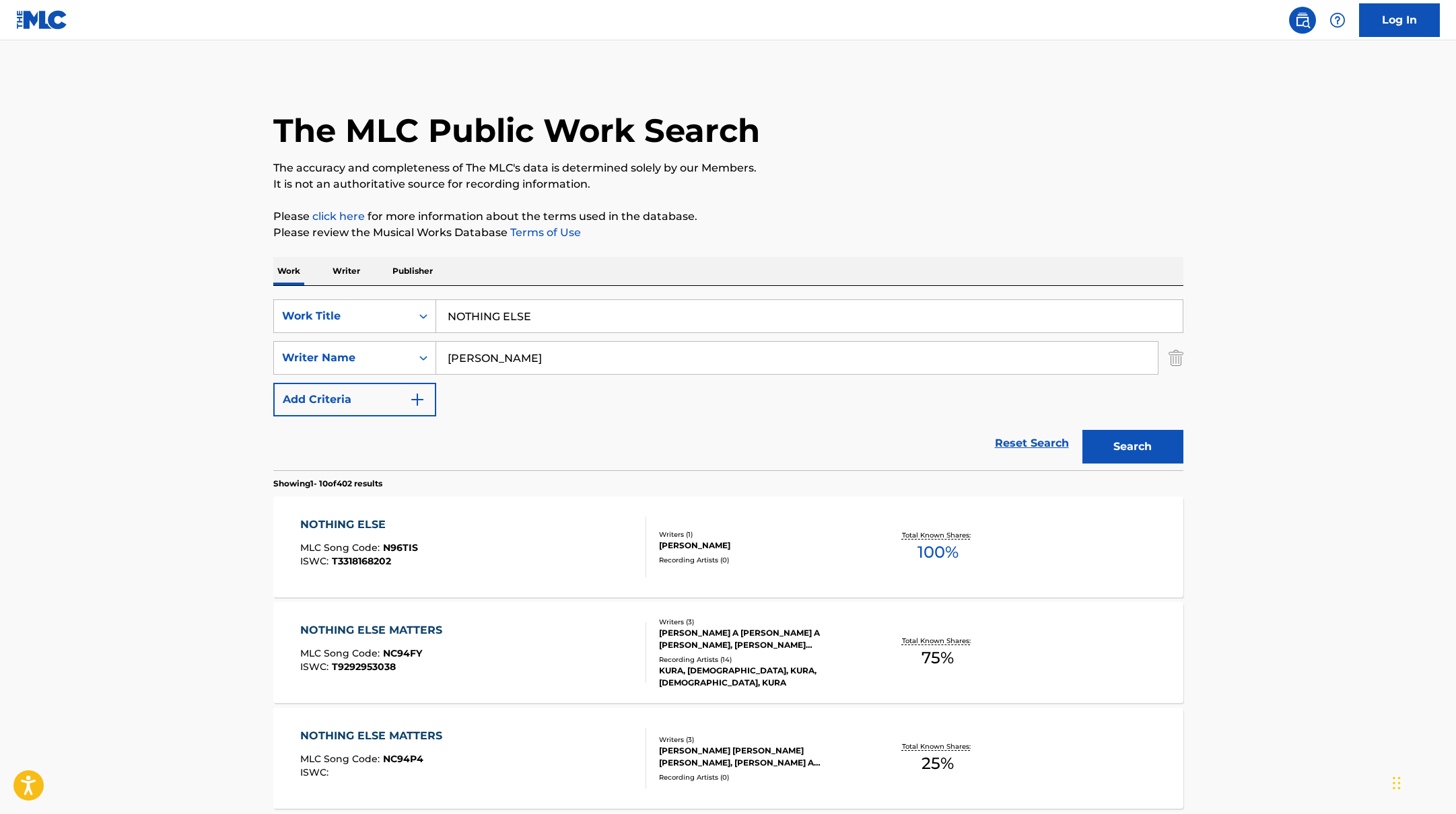
drag, startPoint x: 546, startPoint y: 320, endPoint x: 415, endPoint y: 293, distance: 133.8
click at [420, 293] on div "SearchWithCriteriabb4edb49-f9b7-4289-af29-81fb4135b806 Work Title NOTHING ELSE …" at bounding box center [728, 378] width 910 height 185
click at [853, 225] on p "Please review the Musical Works Database Terms of Use" at bounding box center [728, 233] width 910 height 16
click at [1139, 448] on button "Search" at bounding box center [1132, 447] width 101 height 34
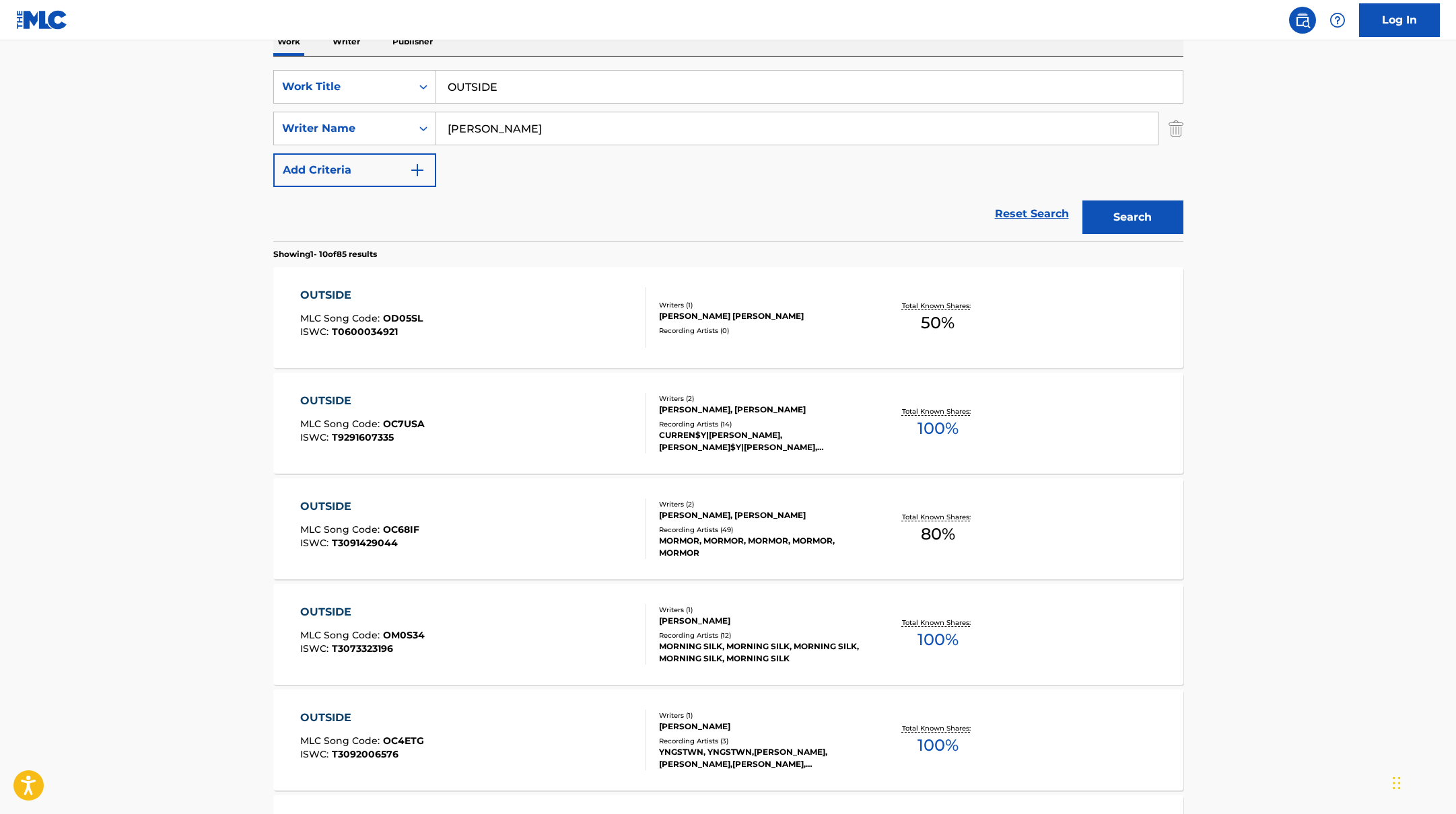
scroll to position [116, 0]
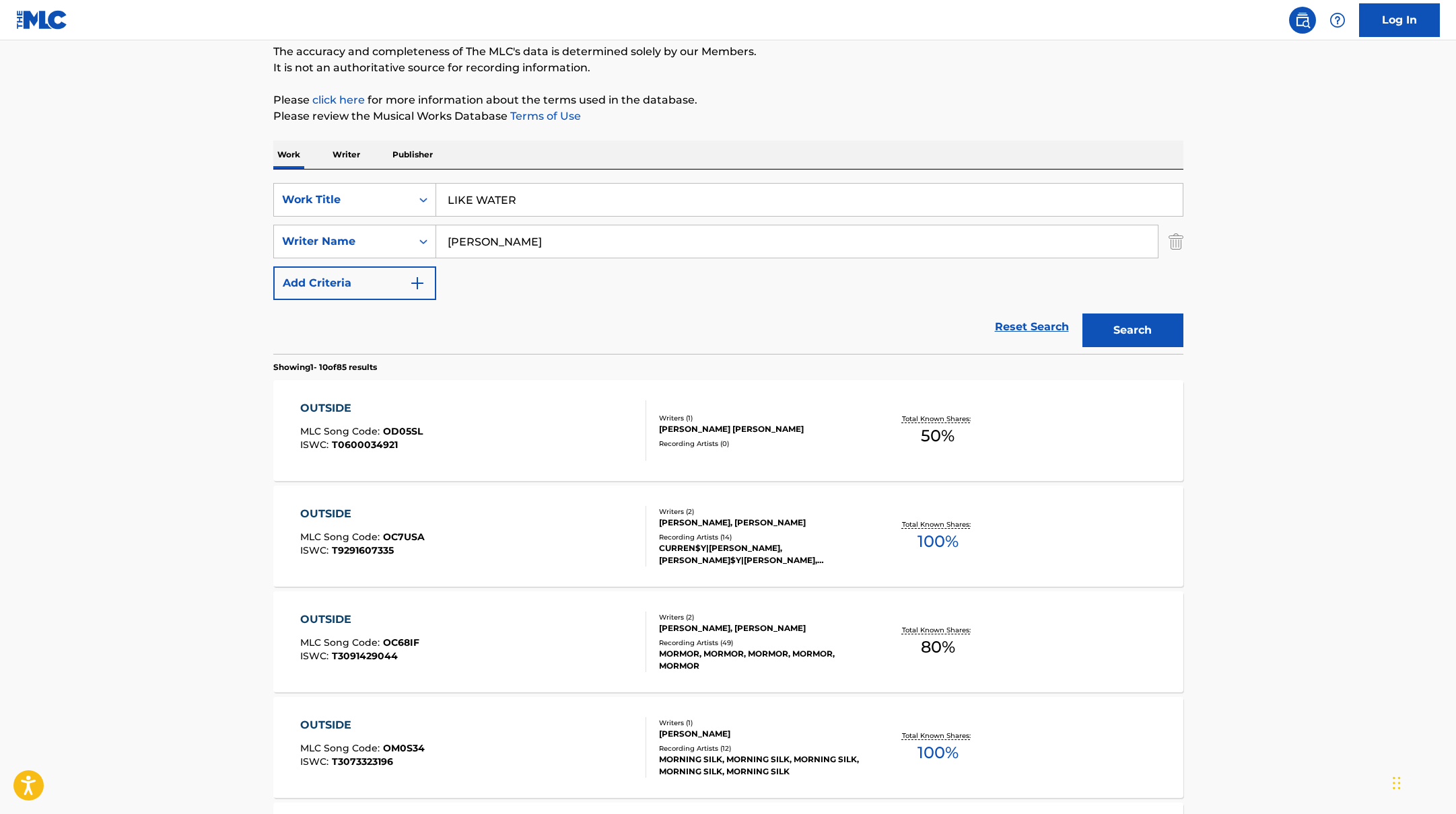
drag, startPoint x: 553, startPoint y: 201, endPoint x: 332, endPoint y: 144, distance: 228.2
click at [327, 144] on div "Work Writer Publisher SearchWithCriteriabb4edb49-f9b7-4289-af29-81fb4135b806 Wo…" at bounding box center [728, 821] width 910 height 1361
type input "LIKE WATER"
click at [1082, 314] on button "Search" at bounding box center [1132, 331] width 101 height 34
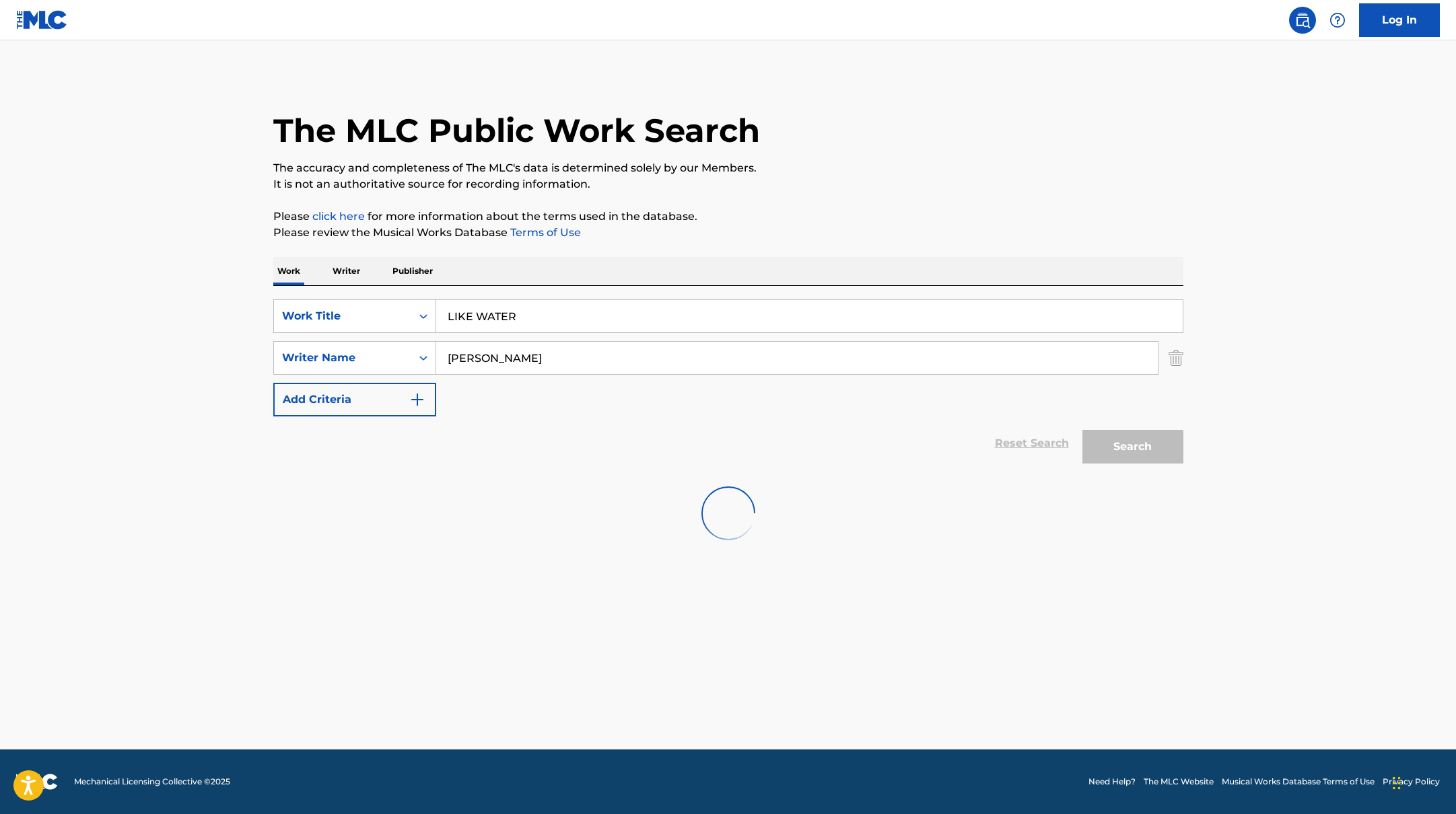
scroll to position [0, 0]
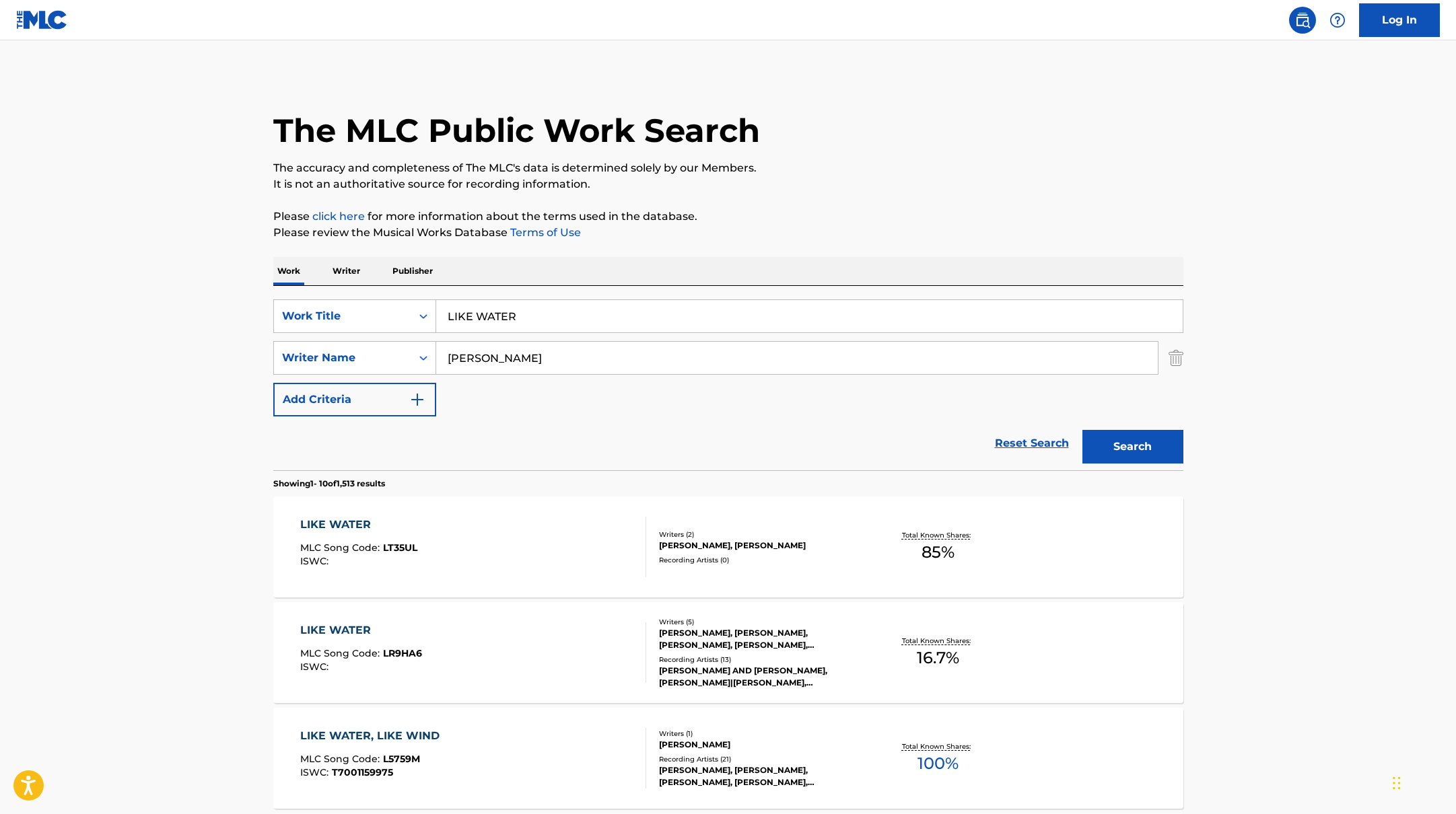
click at [559, 529] on div "LIKE WATER MLC Song Code : LT35UL ISWC :" at bounding box center [473, 547] width 346 height 61
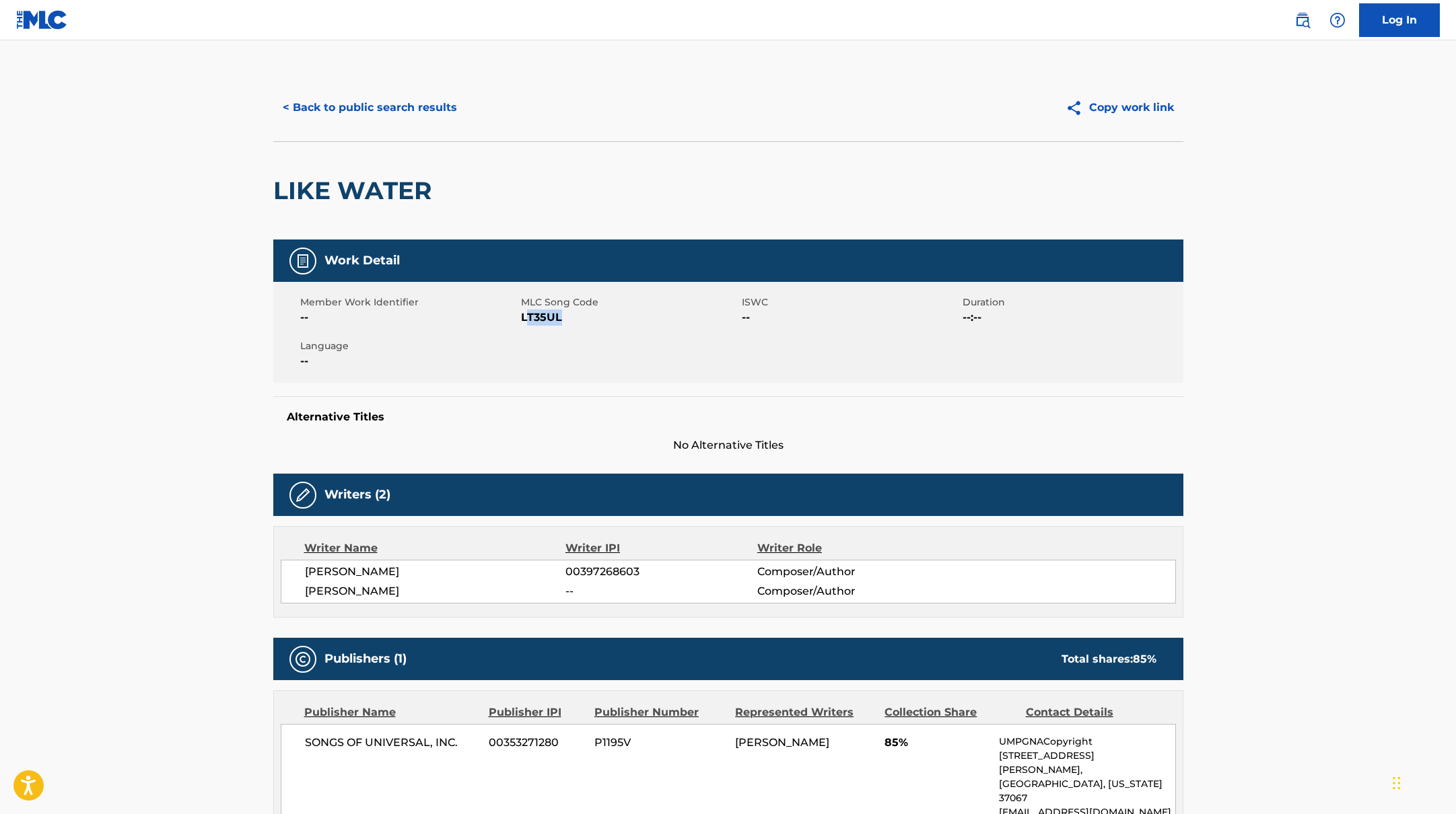
drag, startPoint x: 524, startPoint y: 318, endPoint x: 620, endPoint y: 319, distance: 96.0
click at [620, 319] on span "LT35UL" at bounding box center [630, 317] width 217 height 16
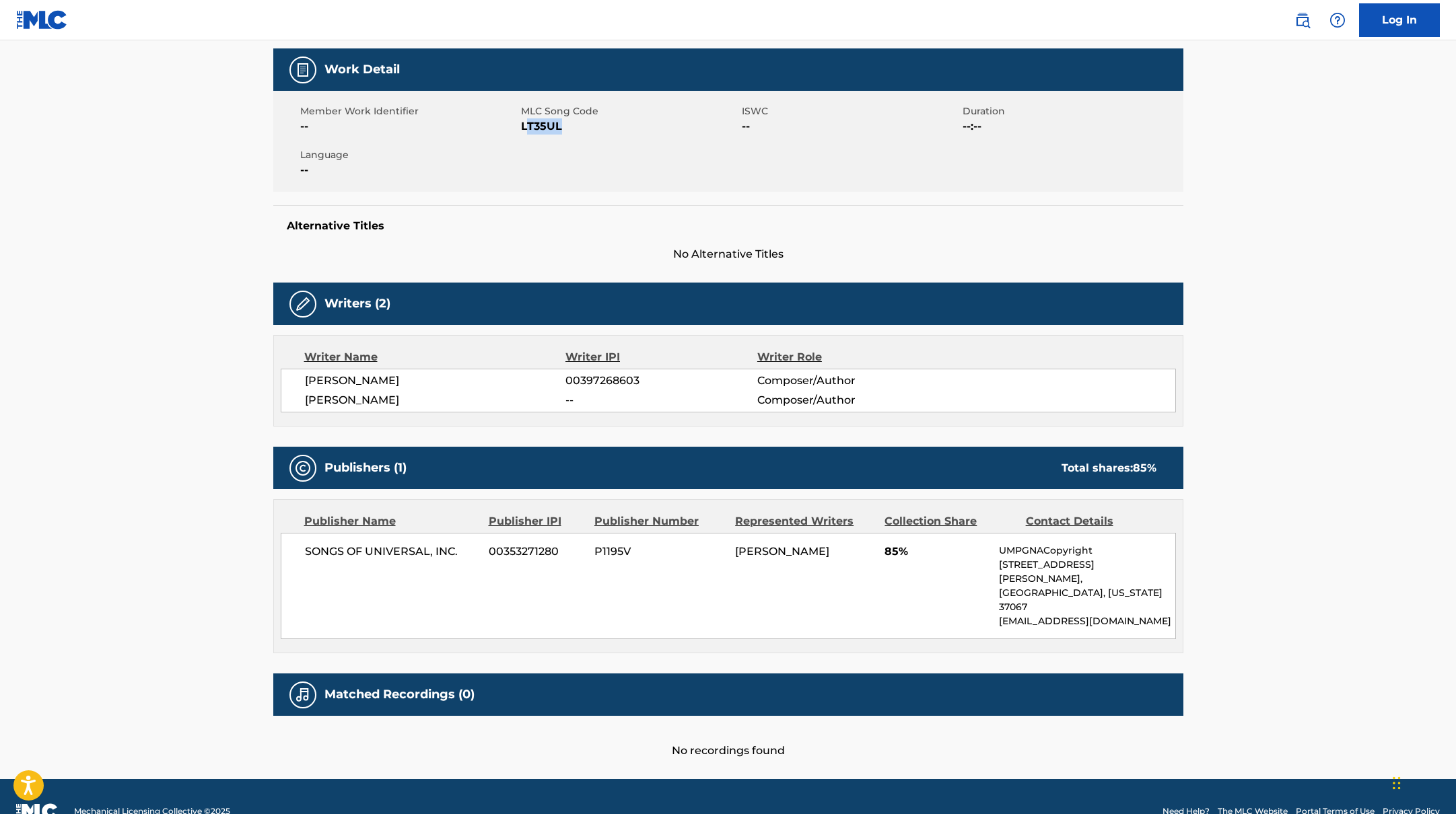
scroll to position [192, 0]
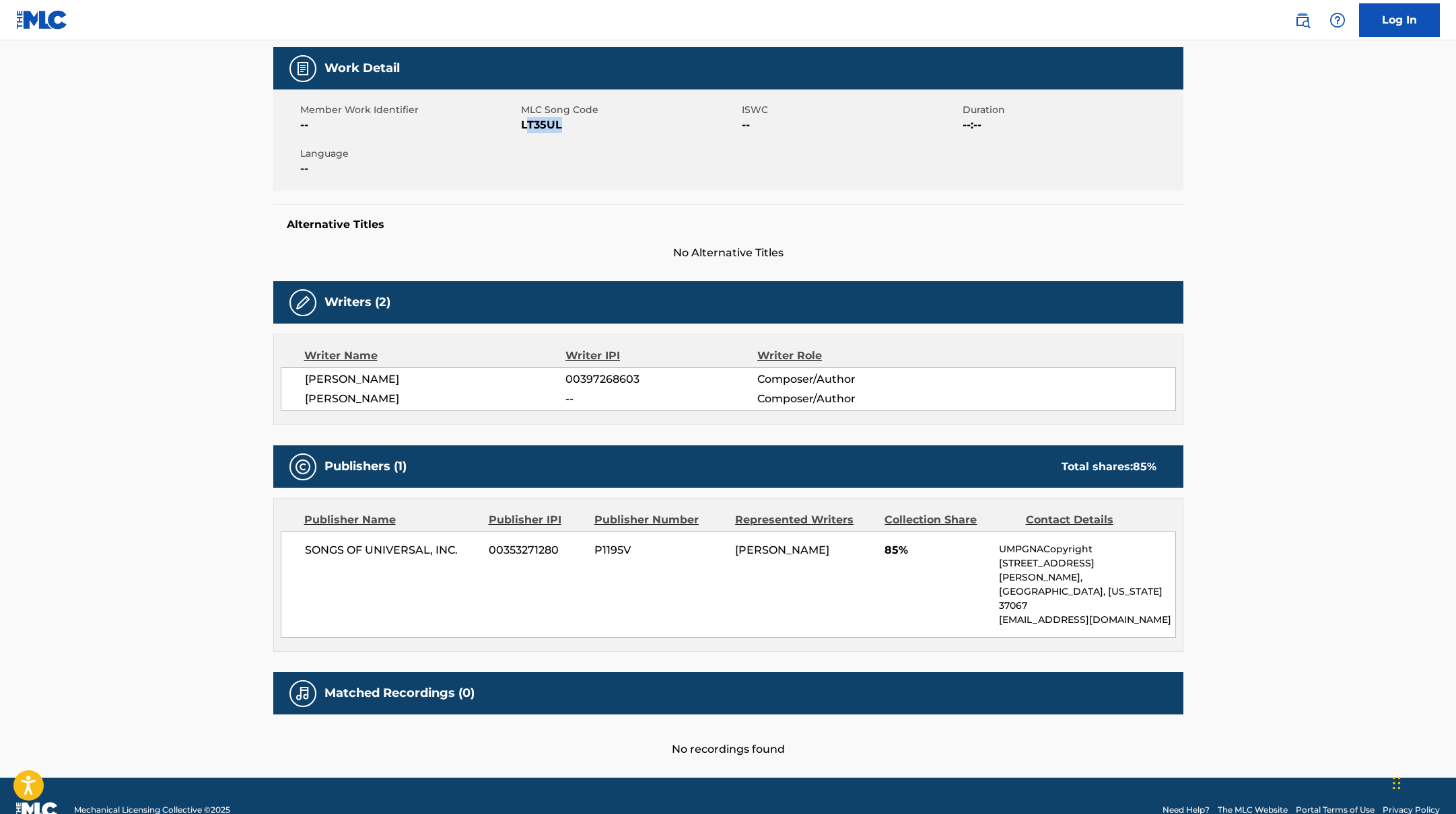
click at [527, 141] on div "Member Work Identifier -- MLC Song Code LT35UL ISWC -- Duration --:-- Language …" at bounding box center [728, 140] width 910 height 101
drag, startPoint x: 521, startPoint y: 124, endPoint x: 623, endPoint y: 124, distance: 102.0
click at [623, 124] on span "LT35UL" at bounding box center [630, 125] width 217 height 16
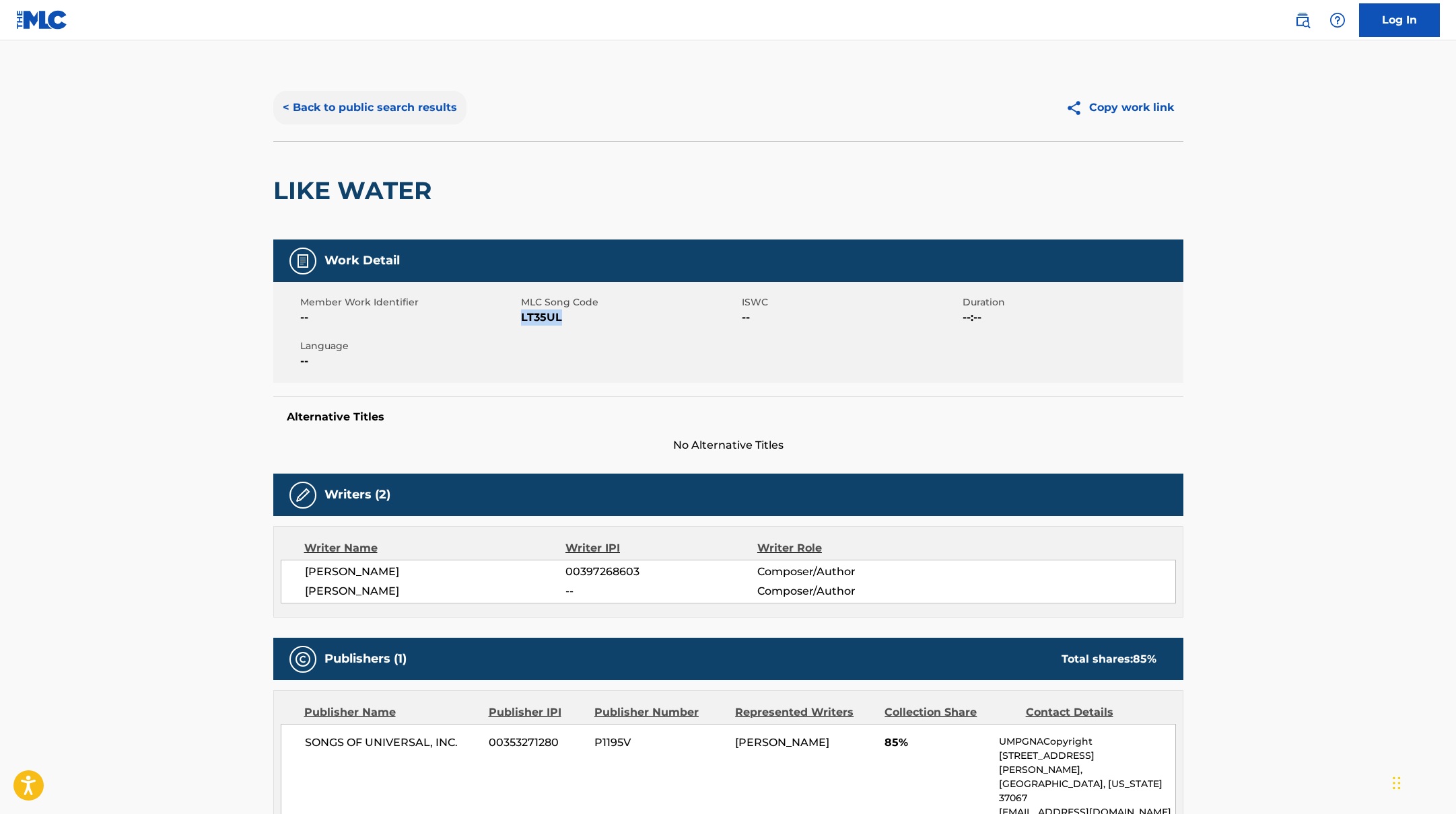
click at [443, 110] on button "< Back to public search results" at bounding box center [370, 108] width 193 height 34
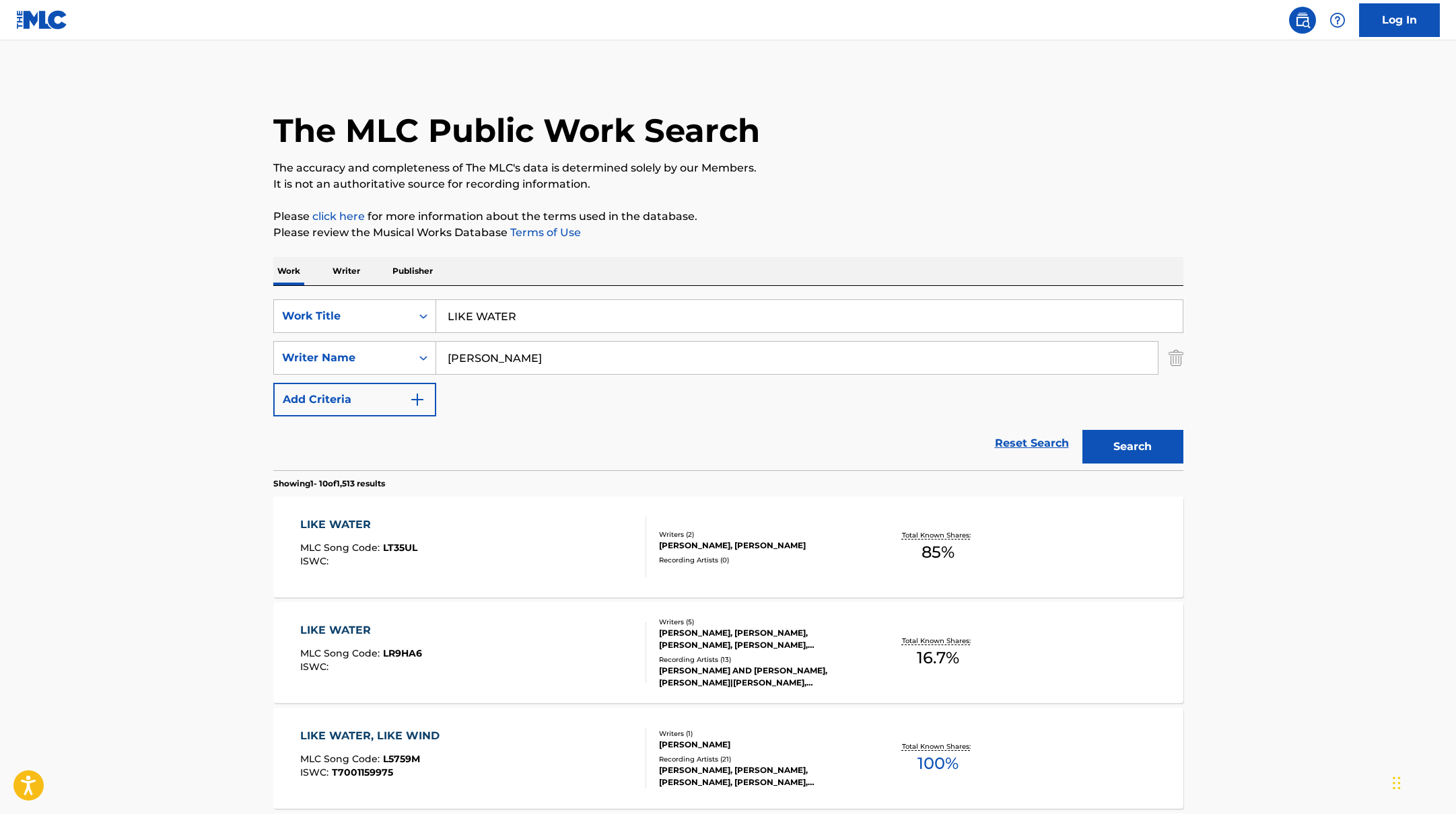
drag, startPoint x: 530, startPoint y: 320, endPoint x: 400, endPoint y: 290, distance: 133.4
click at [400, 290] on div "SearchWithCriteriabb4edb49-f9b7-4289-af29-81fb4135b806 Work Title LIKE WATER Se…" at bounding box center [728, 378] width 910 height 185
